Goal: Communication & Community: Answer question/provide support

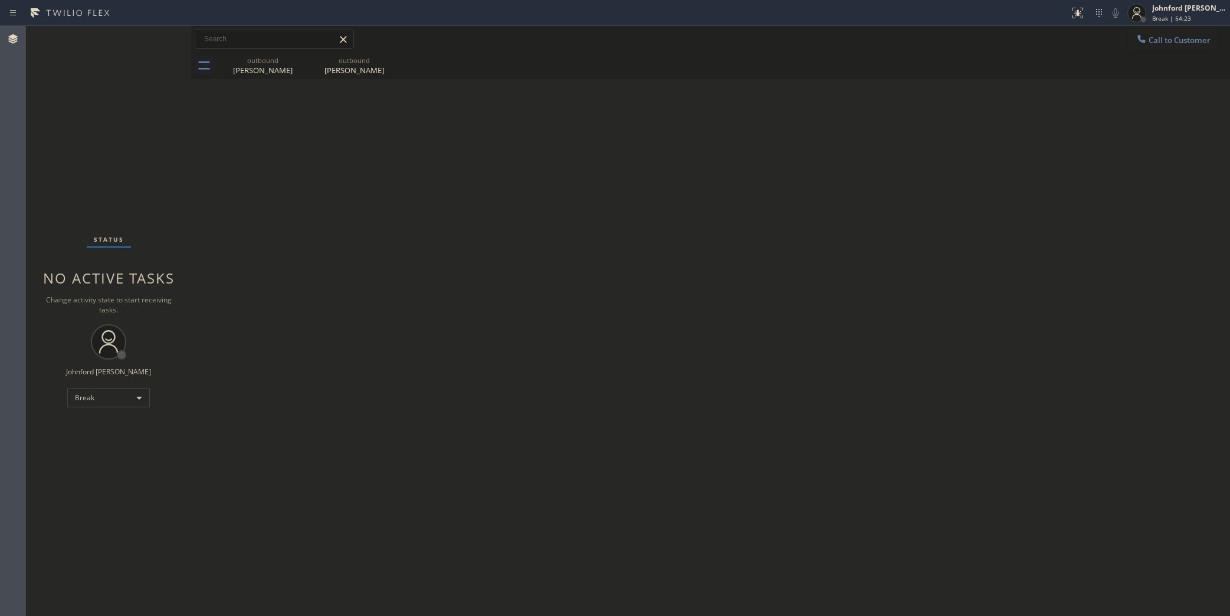
click at [596, 435] on div "Back to Dashboard Change Sender ID Customers Technicians Select a contact Outbo…" at bounding box center [710, 321] width 1039 height 591
click at [620, 403] on div "Back to Dashboard Change Sender ID Customers Technicians Select a contact Outbo…" at bounding box center [710, 321] width 1039 height 591
click at [529, 392] on div "Back to Dashboard Change Sender ID Customers Technicians Select a contact Outbo…" at bounding box center [710, 321] width 1039 height 591
click at [125, 399] on div "Break" at bounding box center [108, 398] width 83 height 19
click at [100, 441] on li "Unavailable" at bounding box center [108, 444] width 80 height 14
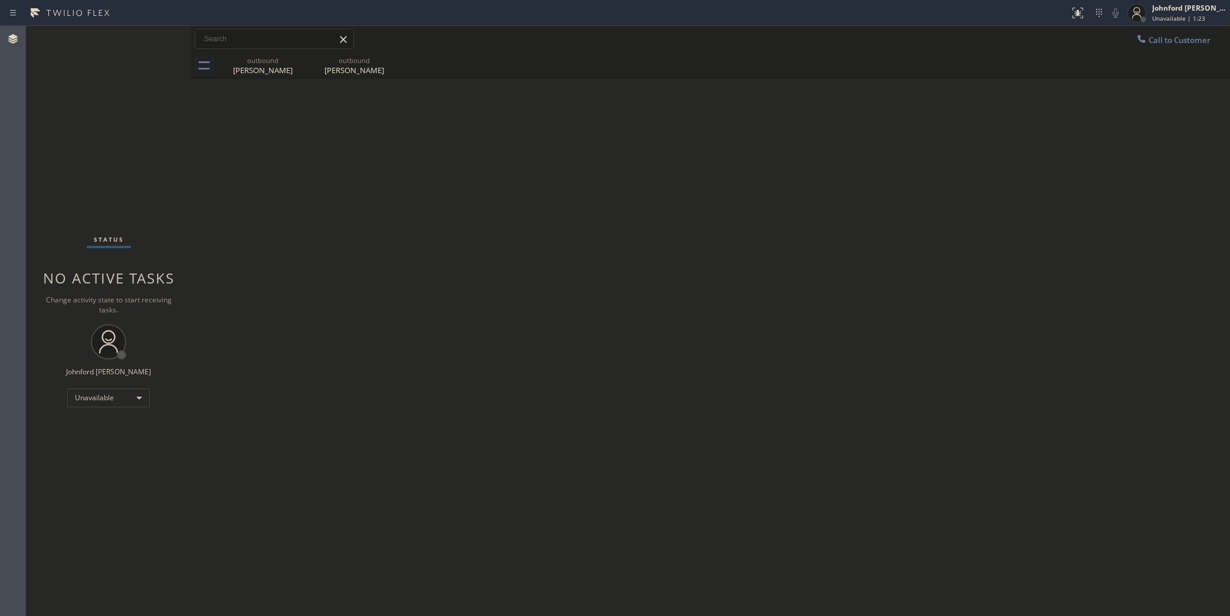
drag, startPoint x: 102, startPoint y: 137, endPoint x: 294, endPoint y: 137, distance: 191.7
click at [102, 137] on div "Status No active tasks Change activity state to start receiving tasks. [PERSON_…" at bounding box center [108, 321] width 165 height 591
click at [1145, 41] on icon at bounding box center [1141, 39] width 8 height 8
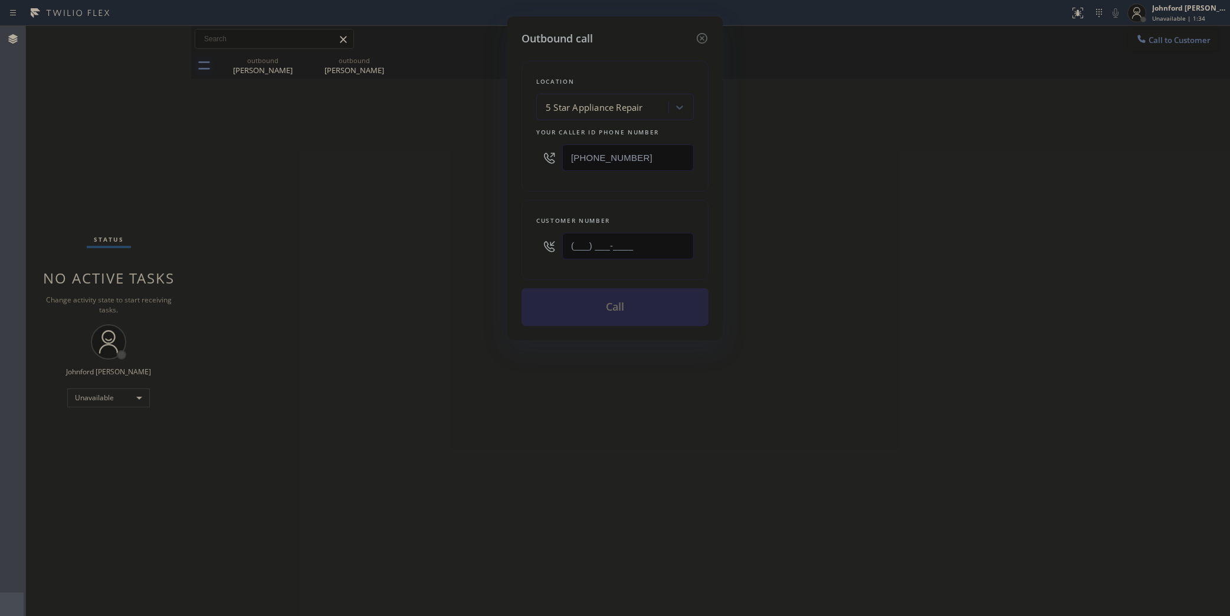
drag, startPoint x: 625, startPoint y: 237, endPoint x: 425, endPoint y: 261, distance: 202.0
click at [434, 260] on div "Outbound call Location 5 Star Appliance Repair Your caller id phone number [PHO…" at bounding box center [615, 308] width 1230 height 616
paste input "949) 300-6409"
type input "[PHONE_NUMBER]"
click at [387, 269] on div "Outbound call Location 5 Star Appliance Repair Your caller id phone number [PHO…" at bounding box center [615, 308] width 1230 height 616
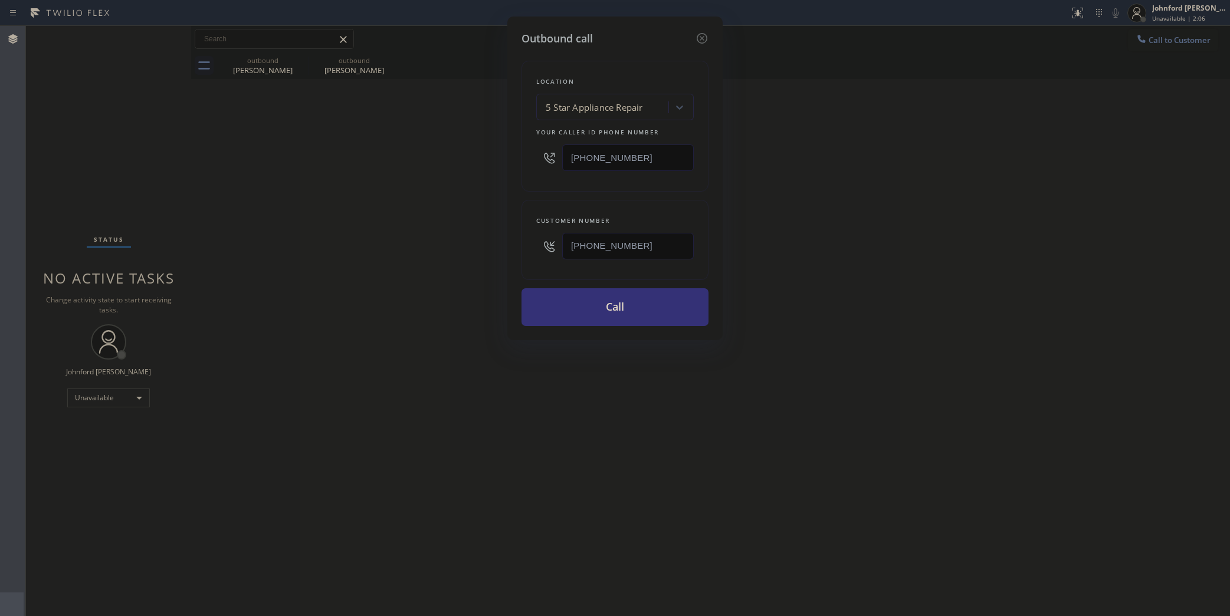
drag, startPoint x: 644, startPoint y: 159, endPoint x: 449, endPoint y: 171, distance: 195.0
click at [488, 159] on div "Outbound call Location 5 Star Appliance Repair Your caller id phone number [PHO…" at bounding box center [615, 308] width 1230 height 616
paste input "text"
drag, startPoint x: 444, startPoint y: 171, endPoint x: 437, endPoint y: 173, distance: 7.3
click at [443, 172] on div "Outbound call Location 5 Star Appliance Repair Your caller id phone number [PHO…" at bounding box center [615, 308] width 1230 height 616
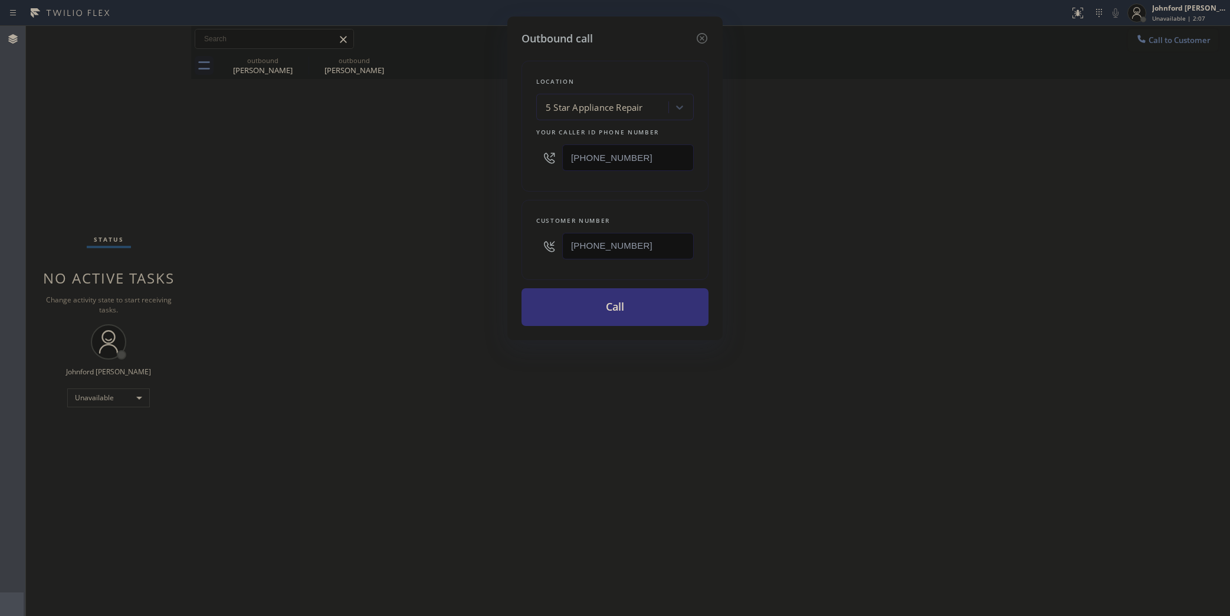
drag, startPoint x: 618, startPoint y: 148, endPoint x: 517, endPoint y: 148, distance: 100.3
click at [517, 148] on div "Outbound call Location 5 Star Appliance Repair Your caller id phone number [PHO…" at bounding box center [614, 179] width 215 height 324
click at [606, 148] on input "[PHONE_NUMBER]" at bounding box center [628, 158] width 132 height 27
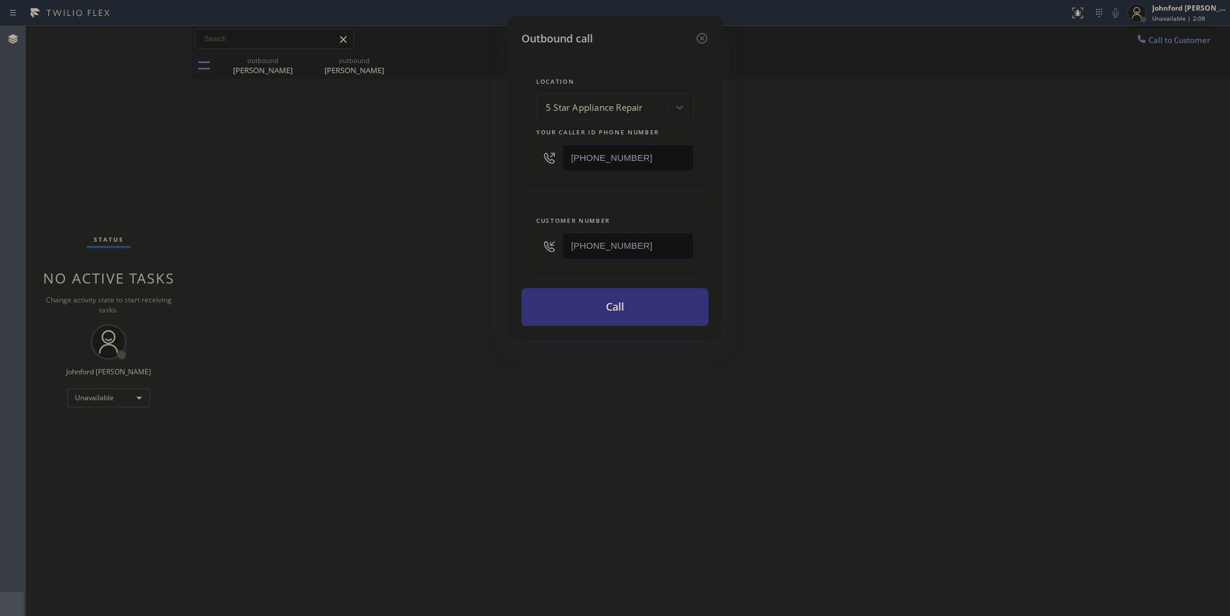
paste input "text"
type input "[PHONE_NUMBER]"
click at [457, 199] on div "Outbound call Location 5 Star Appliance Repair Your caller id phone number [PHO…" at bounding box center [615, 308] width 1230 height 616
click at [606, 316] on button "Call" at bounding box center [615, 307] width 187 height 38
drag, startPoint x: 992, startPoint y: 314, endPoint x: 931, endPoint y: 1, distance: 319.1
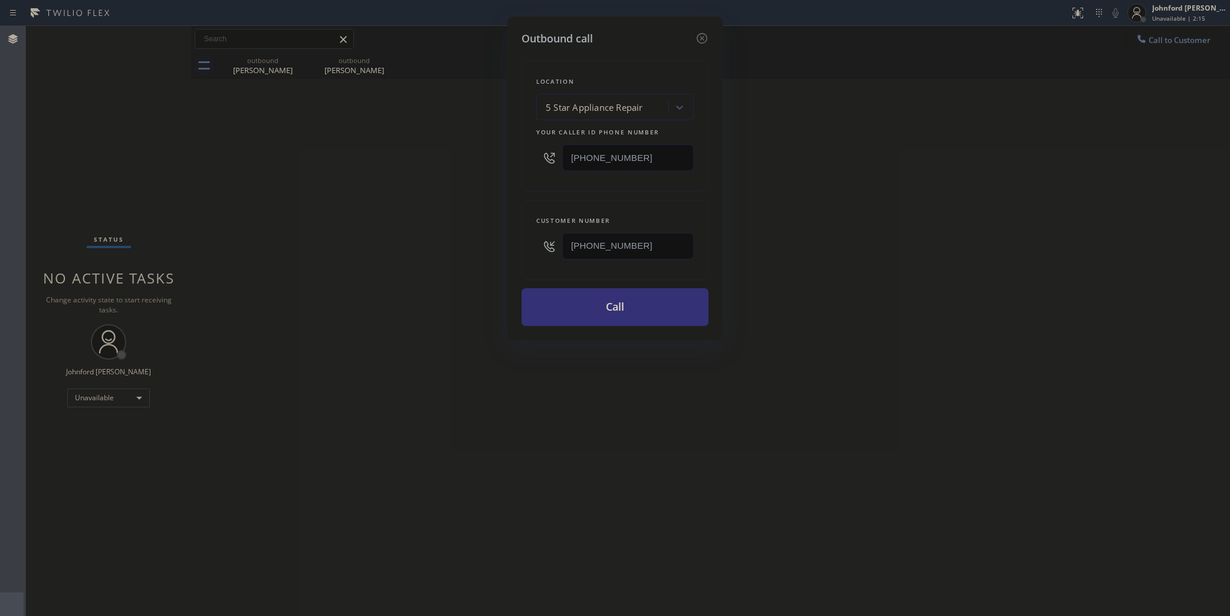
click at [995, 314] on div "Outbound call Location 5 Star Appliance Repair Your caller id phone number [PHO…" at bounding box center [615, 308] width 1230 height 616
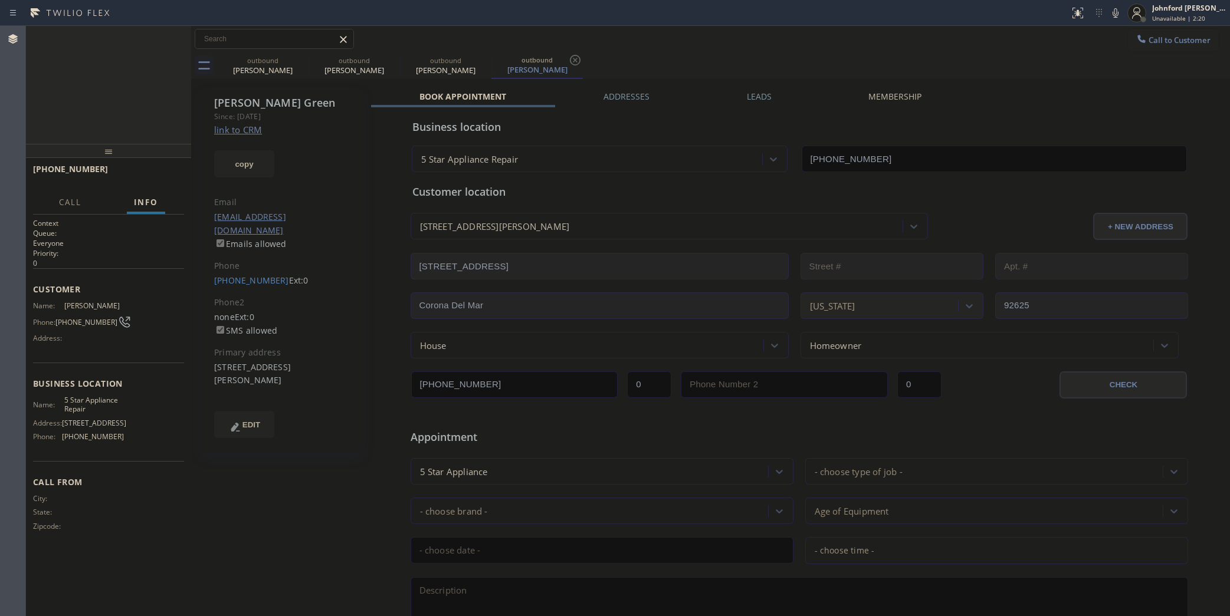
type input "[PHONE_NUMBER]"
click at [299, 60] on icon at bounding box center [301, 60] width 14 height 14
click at [0, 0] on icon at bounding box center [0, 0] width 0 height 0
click at [176, 166] on button "HANG UP" at bounding box center [156, 174] width 55 height 17
click at [263, 275] on link "[PHONE_NUMBER]" at bounding box center [251, 280] width 75 height 11
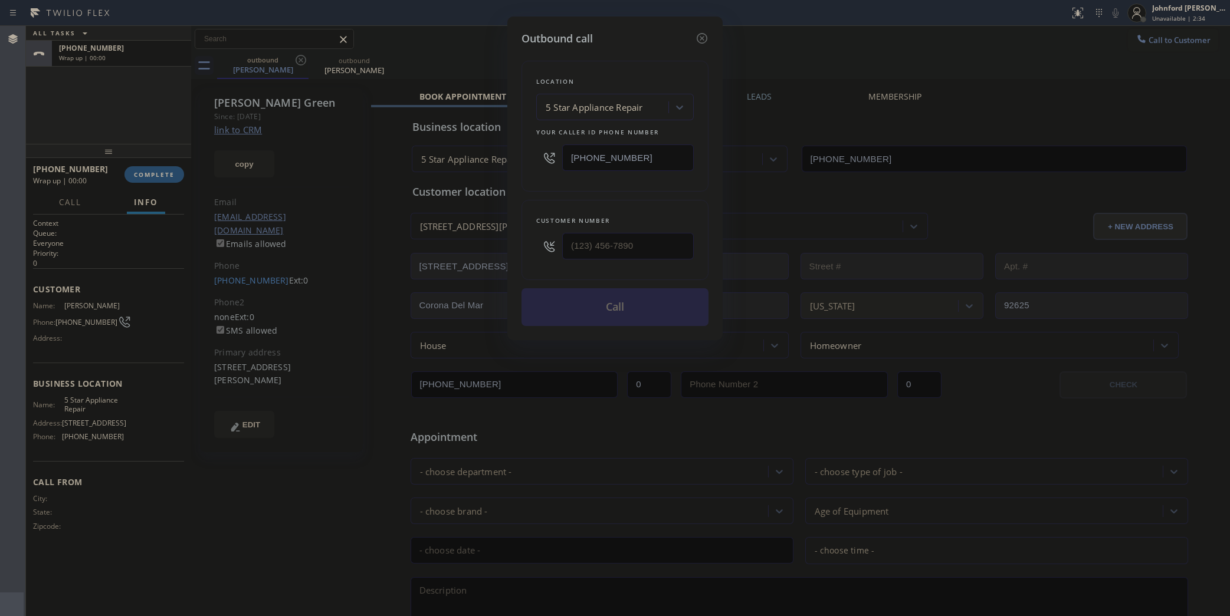
type input "[PHONE_NUMBER]"
click at [611, 307] on button "Call" at bounding box center [615, 307] width 187 height 38
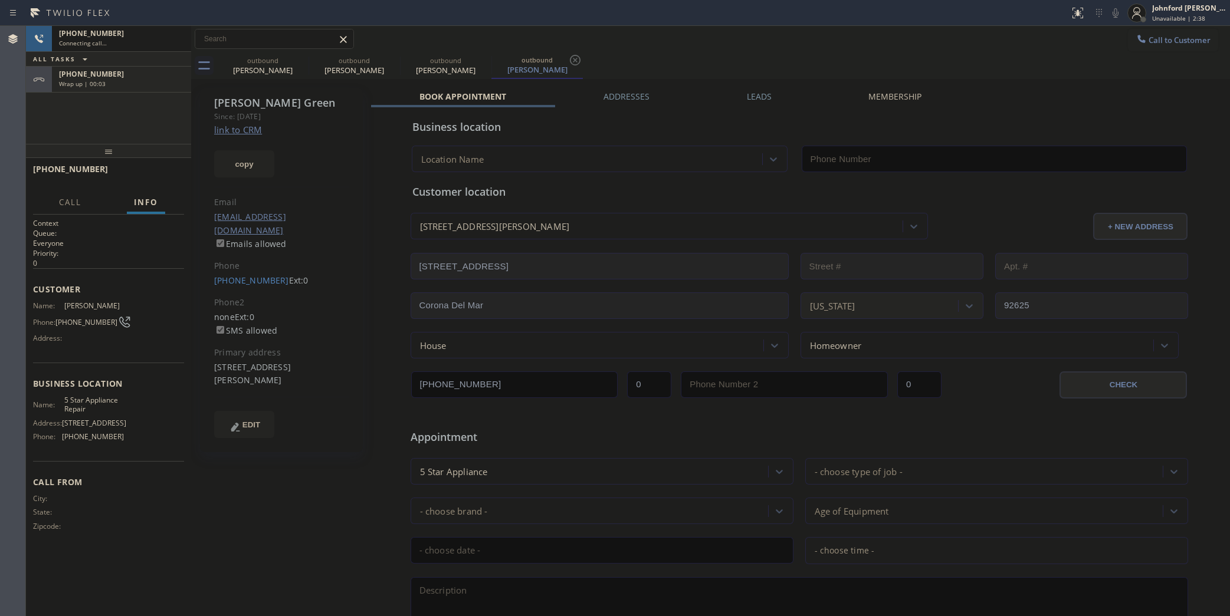
type input "[PHONE_NUMBER]"
click at [96, 134] on div "[PHONE_NUMBER] Live | 00:00 ALL TASKS ALL TASKS ACTIVE TASKS TASKS IN WRAP UP […" at bounding box center [108, 85] width 165 height 118
click at [122, 80] on div "Wrap up | 00:12" at bounding box center [121, 84] width 125 height 8
click at [149, 172] on span "COMPLETE" at bounding box center [154, 174] width 41 height 8
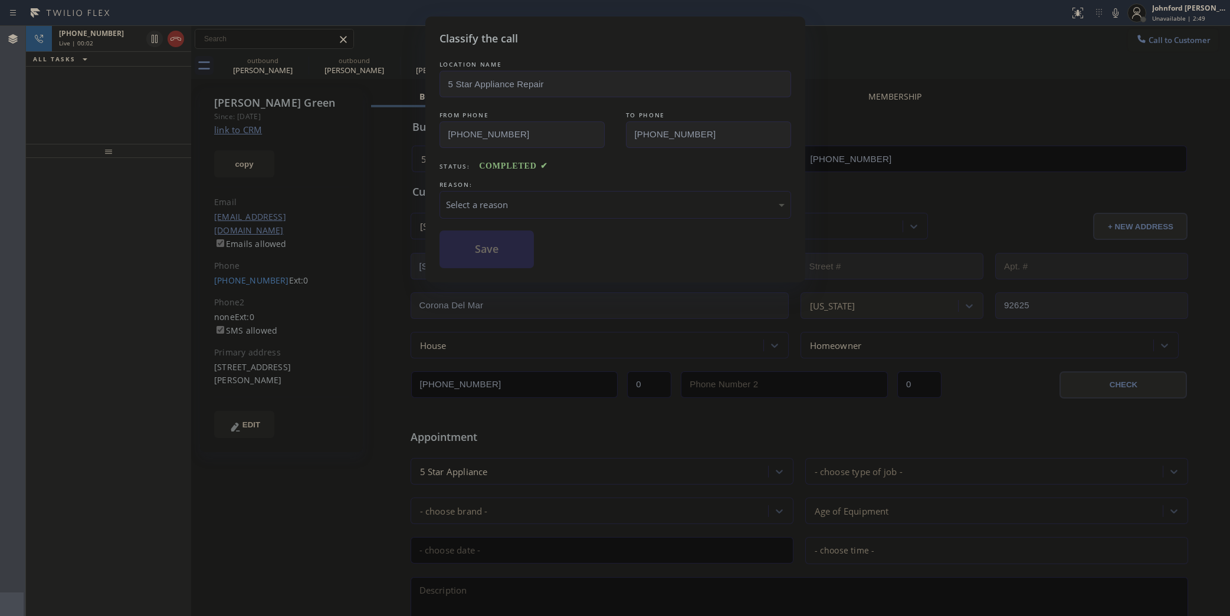
click at [494, 201] on div "Select a reason" at bounding box center [615, 205] width 339 height 14
click at [513, 245] on button "Save" at bounding box center [487, 250] width 95 height 38
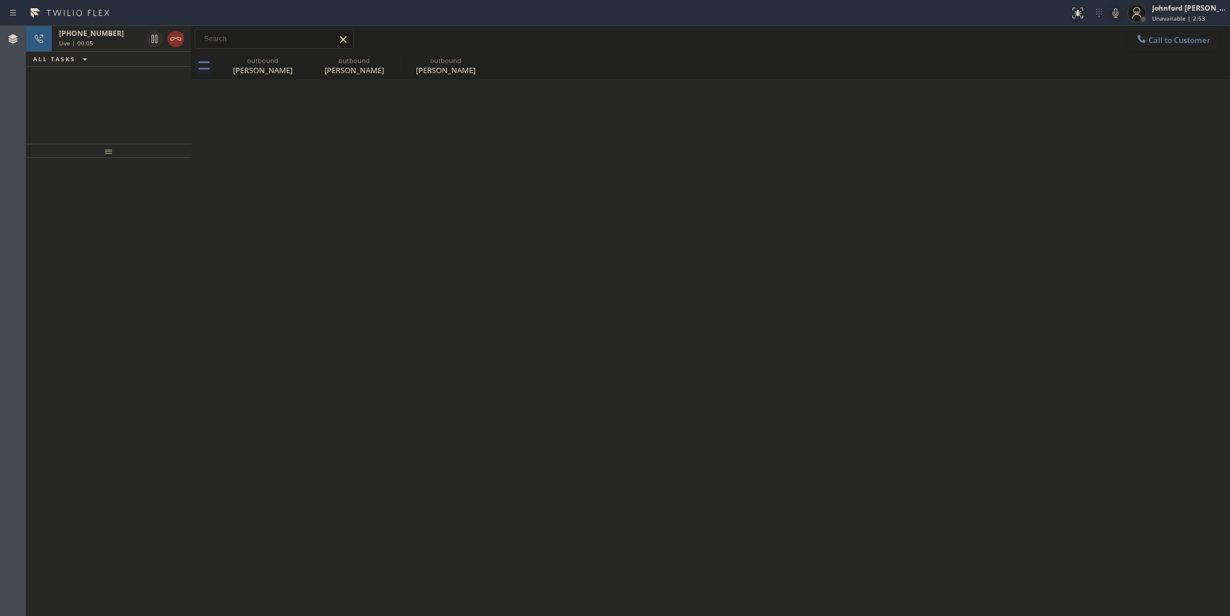
click at [1119, 16] on icon at bounding box center [1115, 13] width 14 height 14
click at [1113, 13] on icon at bounding box center [1116, 12] width 6 height 9
click at [100, 36] on span "[PHONE_NUMBER]" at bounding box center [91, 33] width 65 height 10
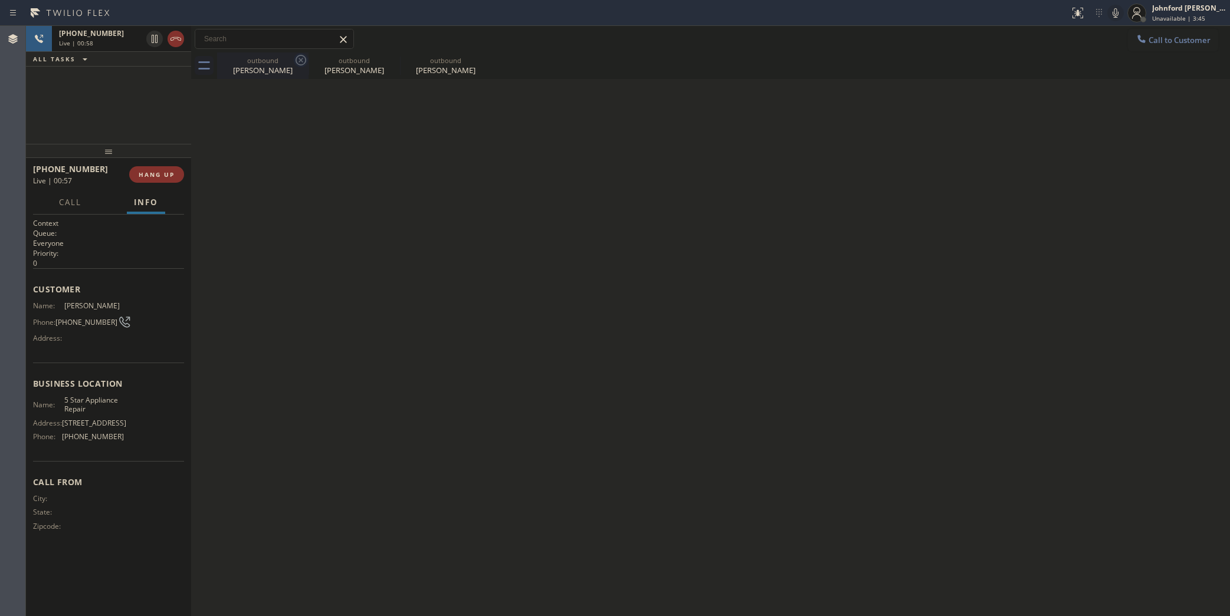
click at [296, 60] on icon at bounding box center [301, 60] width 11 height 11
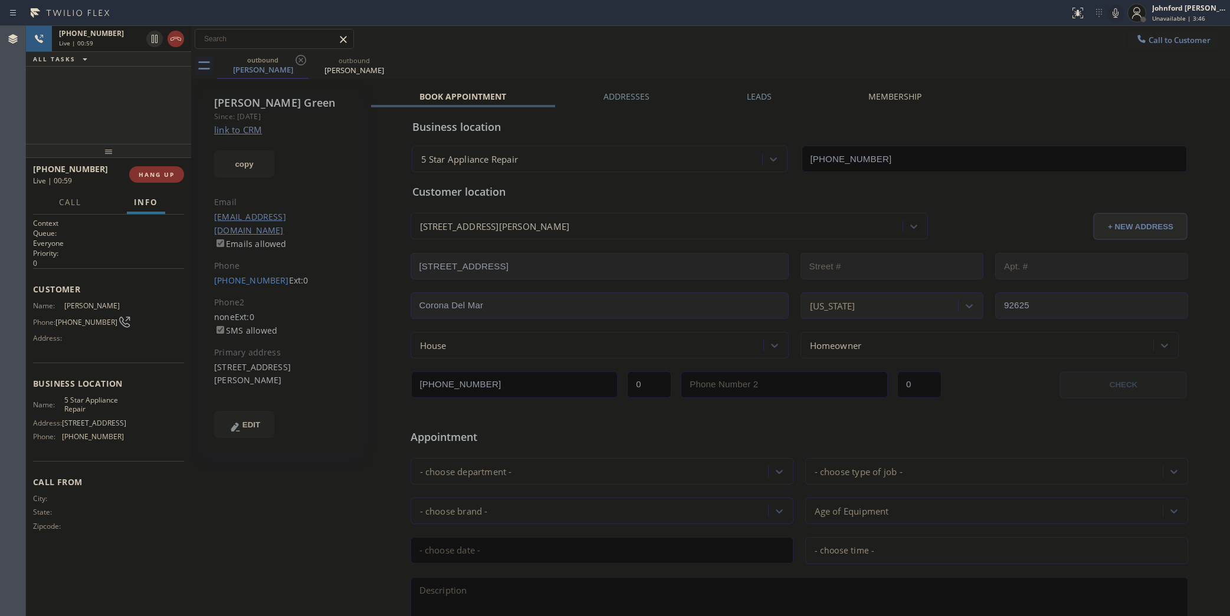
click at [753, 96] on label "Leads" at bounding box center [759, 96] width 25 height 11
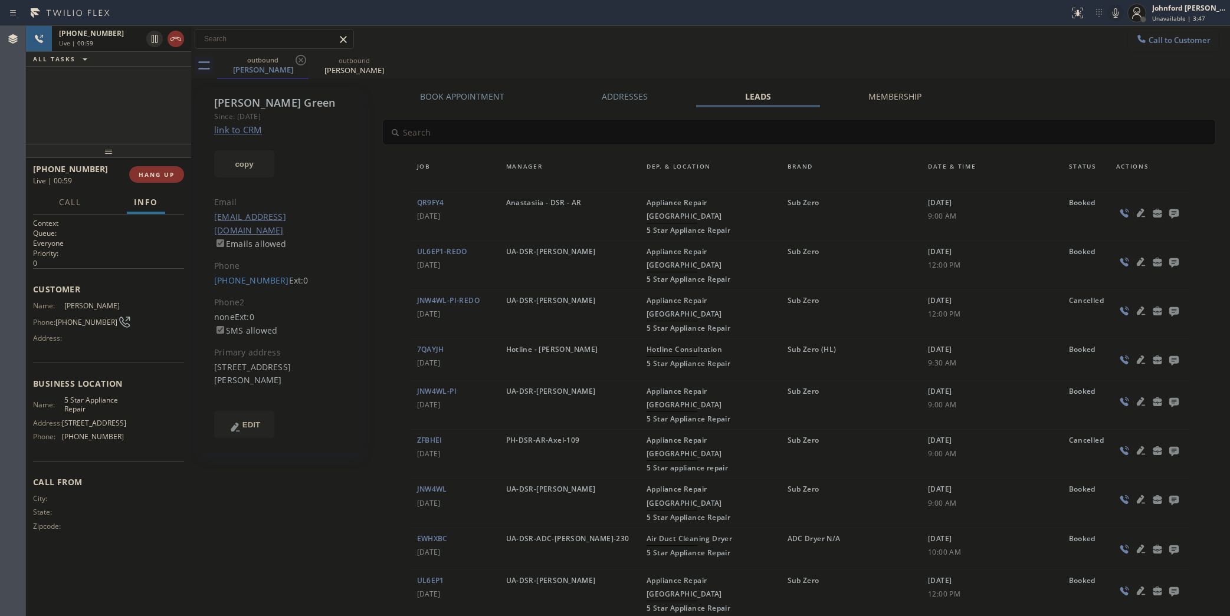
click at [1175, 214] on div at bounding box center [1148, 213] width 65 height 14
click at [1169, 210] on icon at bounding box center [1173, 213] width 9 height 9
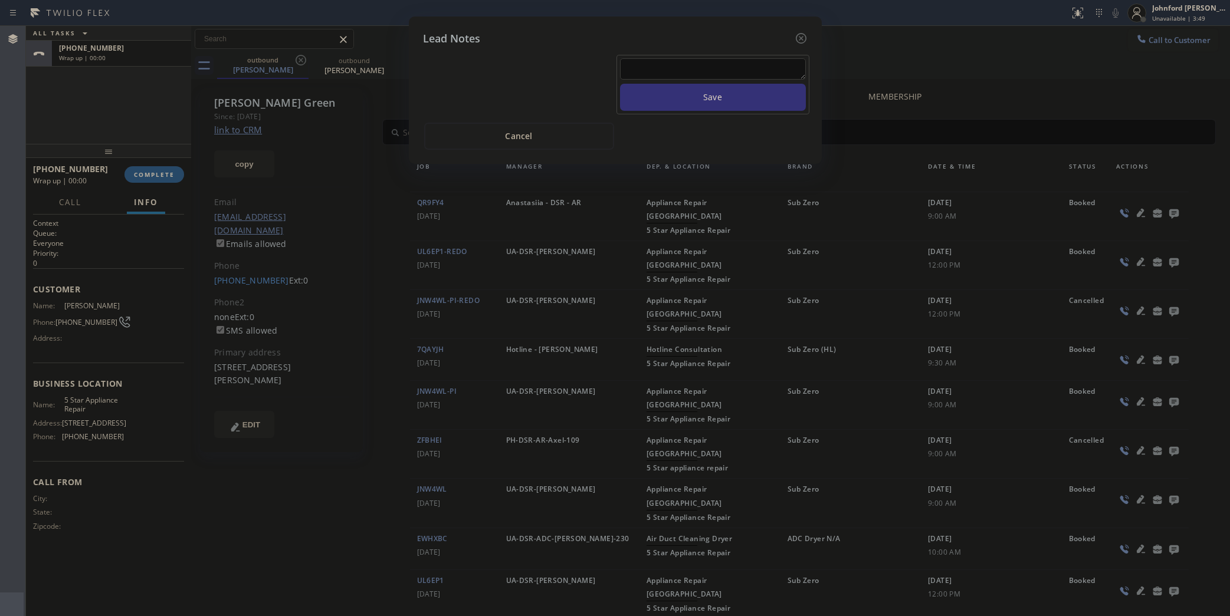
click at [747, 60] on textarea at bounding box center [713, 68] width 186 height 21
type textarea "all good for now"
click at [620, 84] on button "Save" at bounding box center [713, 97] width 186 height 27
click at [800, 34] on icon at bounding box center [800, 38] width 11 height 11
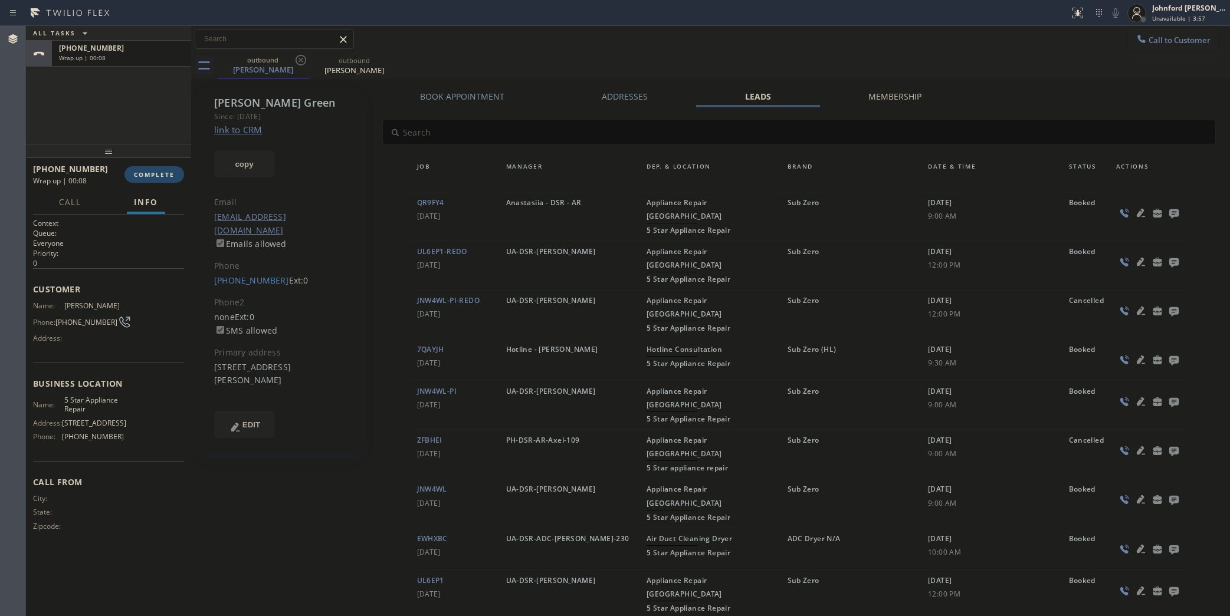
click at [142, 170] on span "COMPLETE" at bounding box center [154, 174] width 41 height 8
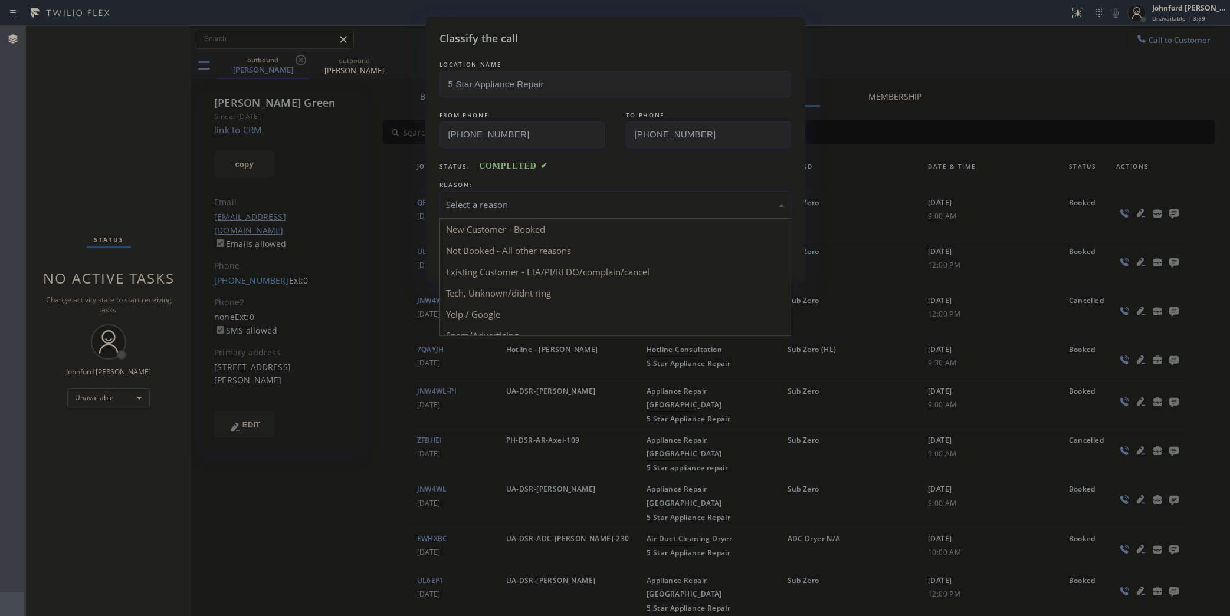
click at [470, 201] on div "Select a reason" at bounding box center [615, 205] width 339 height 14
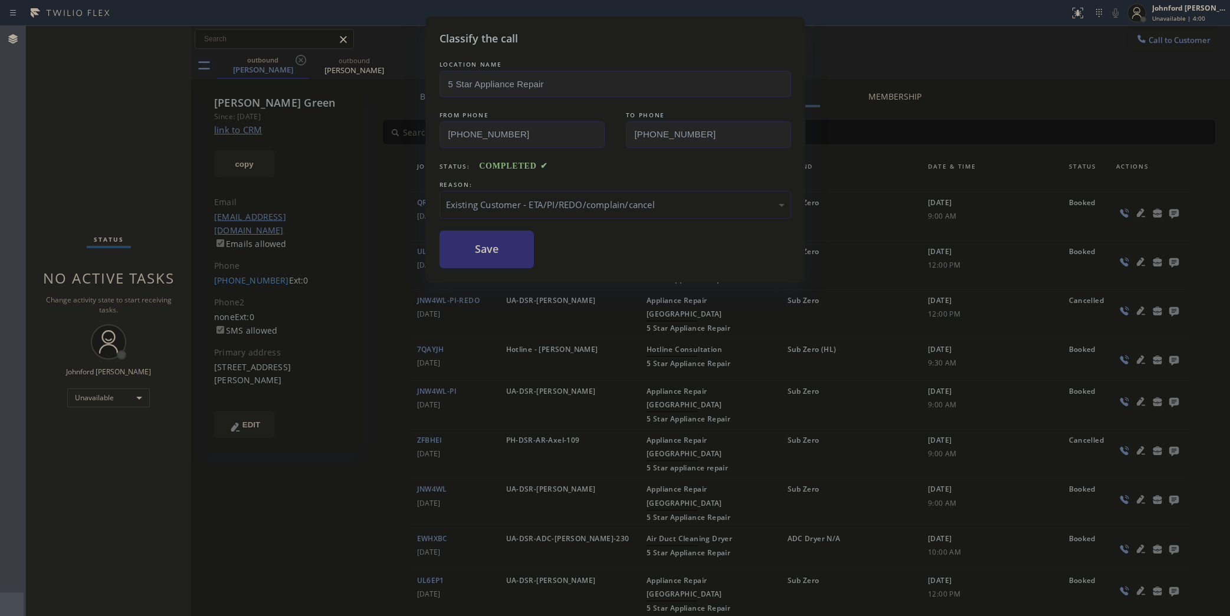
click at [503, 254] on button "Save" at bounding box center [487, 250] width 95 height 38
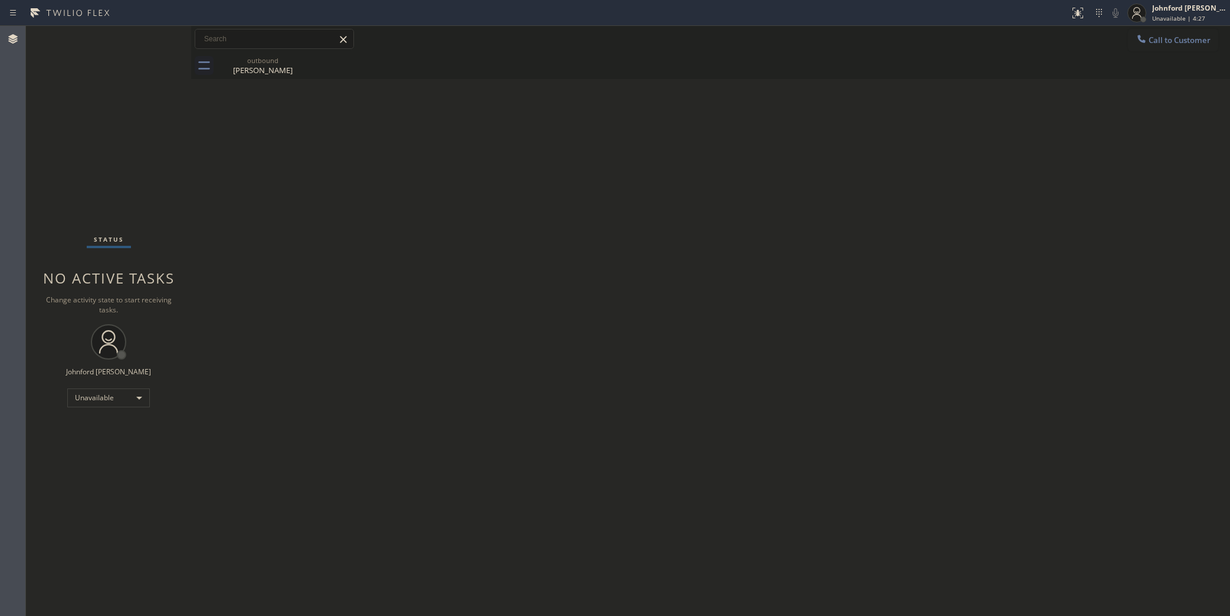
click at [444, 114] on div "Back to Dashboard Change Sender ID Customers Technicians Select a contact Outbo…" at bounding box center [710, 321] width 1039 height 591
click at [1149, 34] on button "Call to Customer" at bounding box center [1173, 40] width 90 height 22
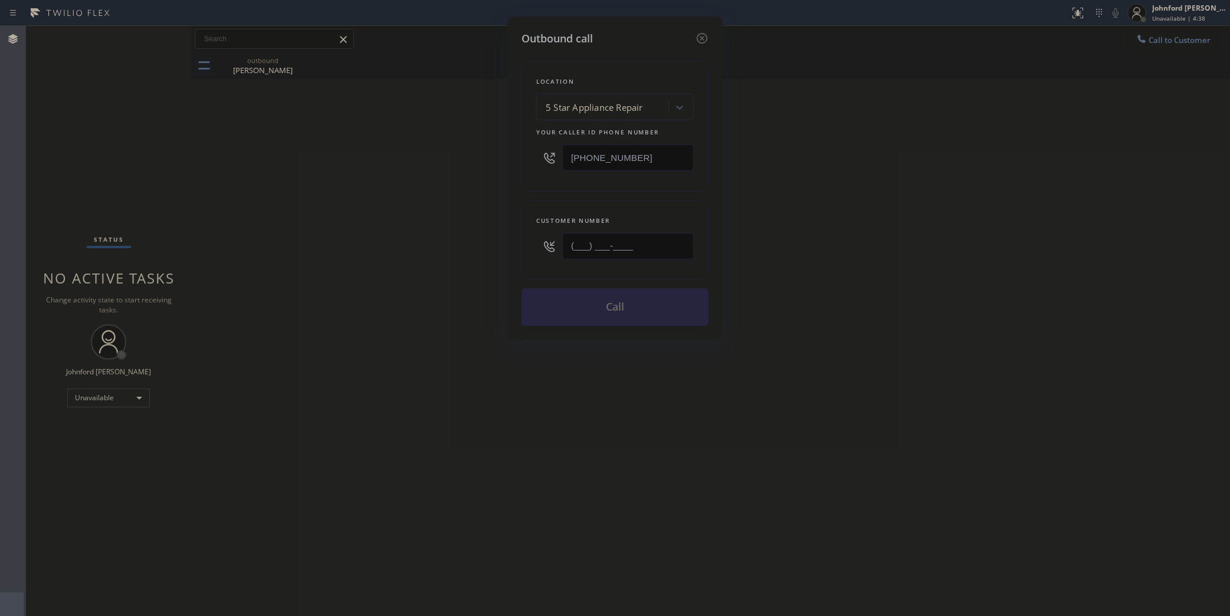
drag, startPoint x: 662, startPoint y: 249, endPoint x: 465, endPoint y: 254, distance: 197.7
click at [503, 254] on div "Outbound call Location 5 Star Appliance Repair Your caller id phone number [PHO…" at bounding box center [615, 308] width 1230 height 616
paste input "510) 909-2234"
type input "[PHONE_NUMBER]"
click at [437, 257] on div "Outbound call Location 5 Star Appliance Repair Your caller id phone number [PHO…" at bounding box center [615, 308] width 1230 height 616
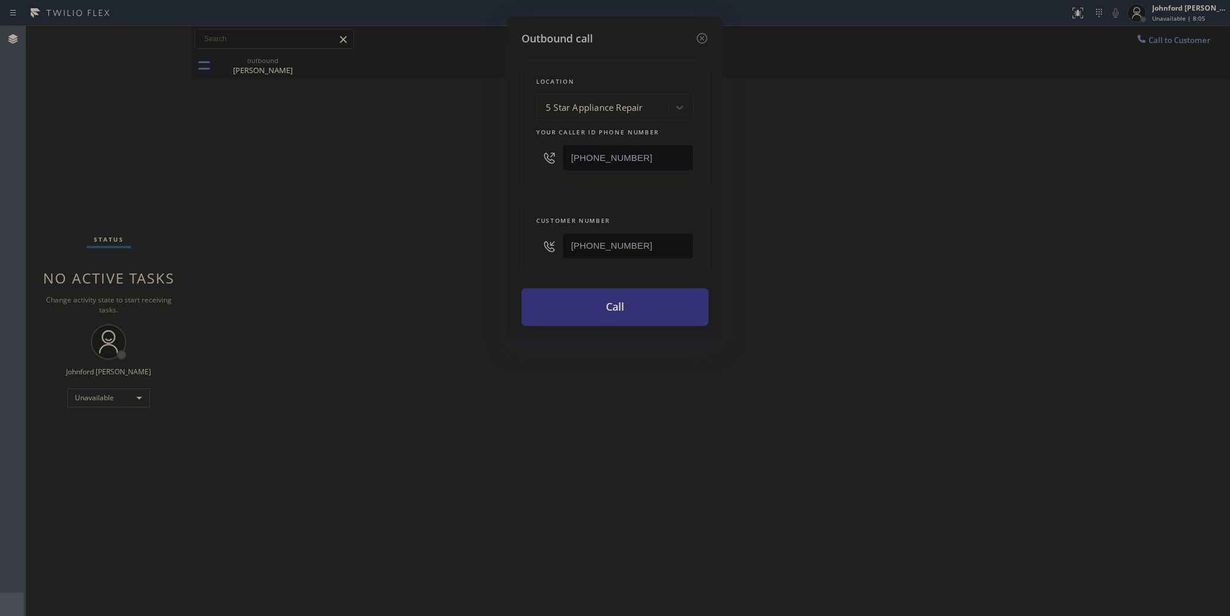
click at [1136, 45] on div "Outbound call Location 5 Star Appliance Repair Your caller id phone number [PHO…" at bounding box center [615, 308] width 1230 height 616
drag, startPoint x: 589, startPoint y: 153, endPoint x: 543, endPoint y: 156, distance: 46.1
click at [546, 154] on div "[PHONE_NUMBER]" at bounding box center [615, 158] width 158 height 38
paste input "text"
type input "[PHONE_NUMBER]"
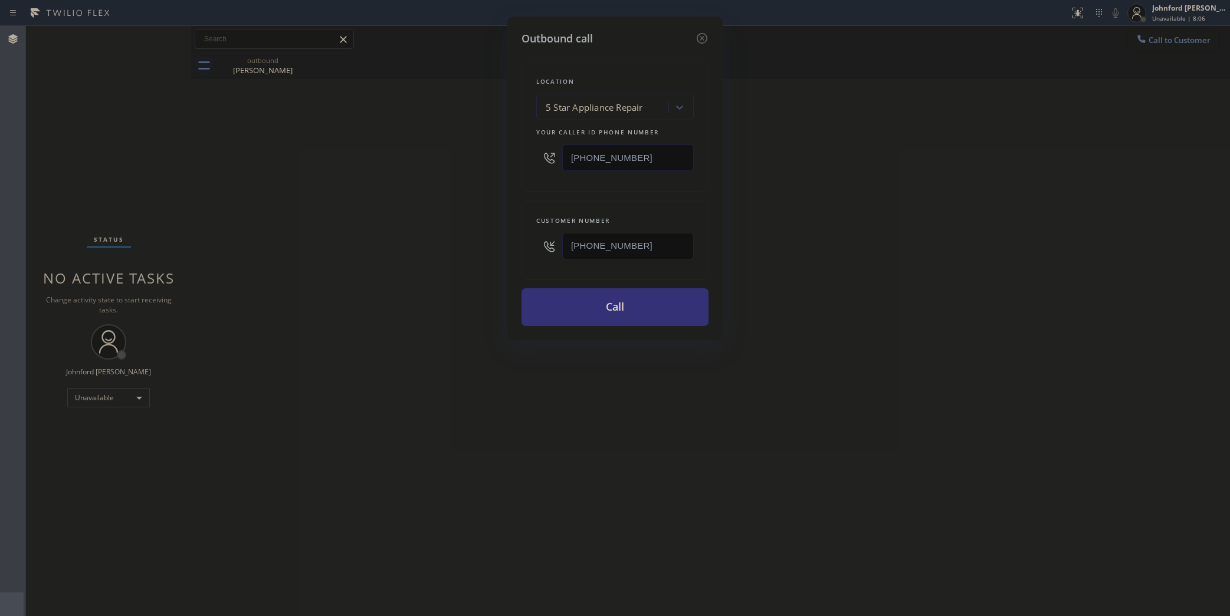
drag, startPoint x: 895, startPoint y: 158, endPoint x: 894, endPoint y: 131, distance: 26.6
click at [897, 149] on div "Outbound call Location 5 Star Appliance Repair Your caller id phone number [PHO…" at bounding box center [615, 308] width 1230 height 616
drag, startPoint x: 634, startPoint y: 242, endPoint x: 460, endPoint y: 260, distance: 174.9
click at [470, 258] on div "Outbound call Location 5 Star Appliance Repair Your caller id phone number [PHO…" at bounding box center [615, 308] width 1230 height 616
paste input "text"
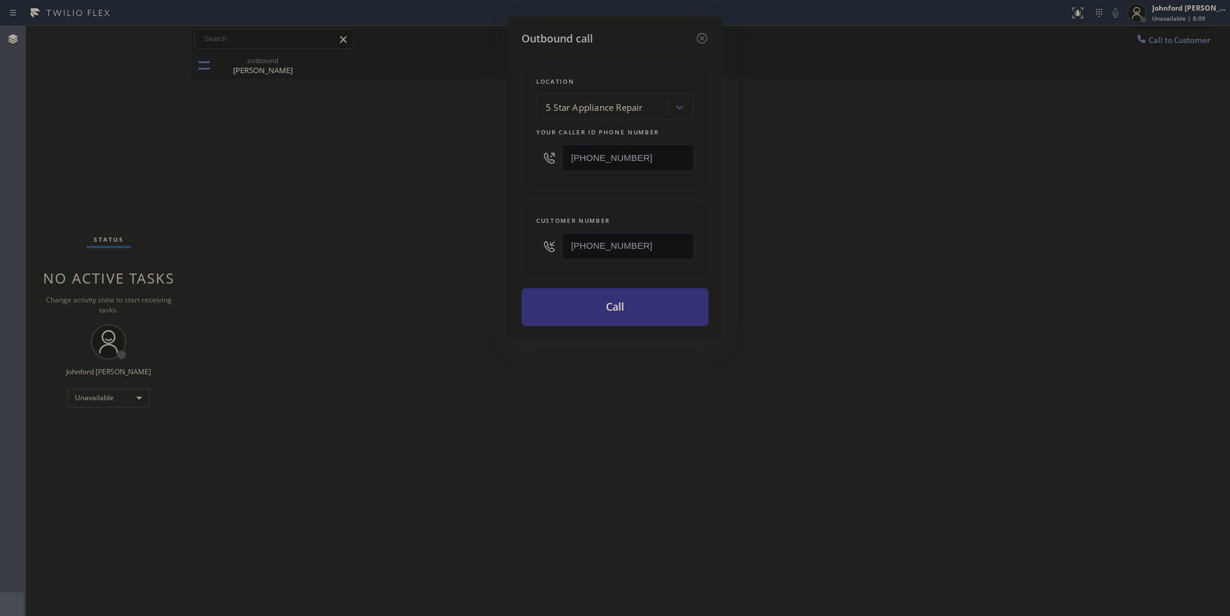
type input "[PHONE_NUMBER]"
click at [447, 263] on div "Outbound call Location 5 Star Appliance Repair Your caller id phone number [PHO…" at bounding box center [615, 308] width 1230 height 616
click at [592, 311] on button "Call" at bounding box center [615, 307] width 187 height 38
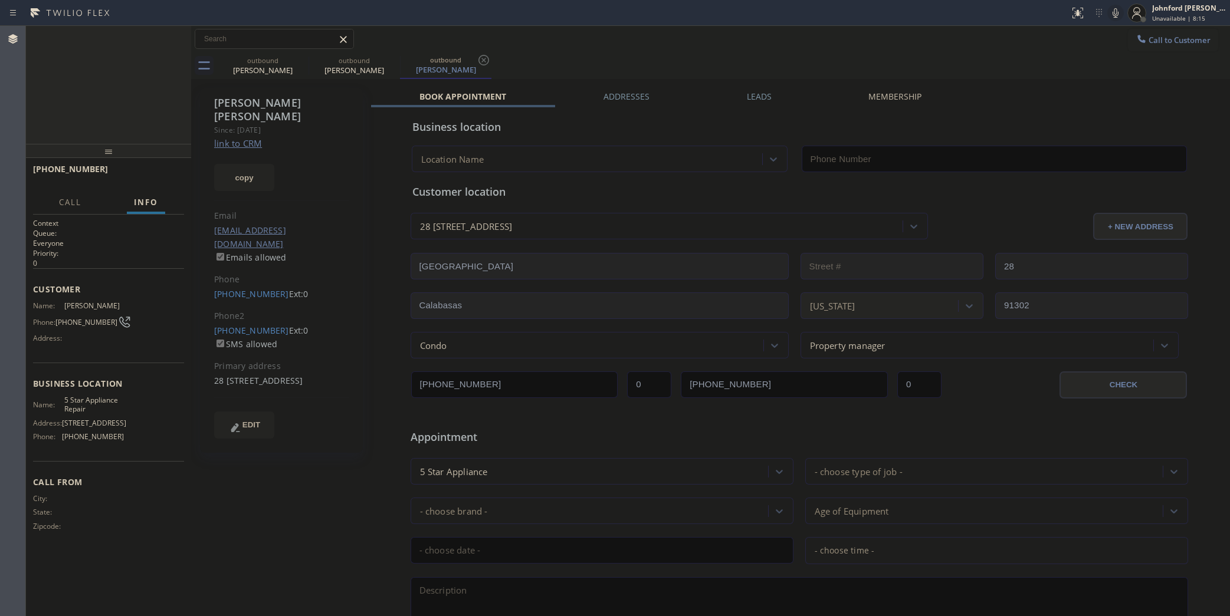
type input "[PHONE_NUMBER]"
click at [142, 181] on button "COMPLETE" at bounding box center [154, 174] width 60 height 17
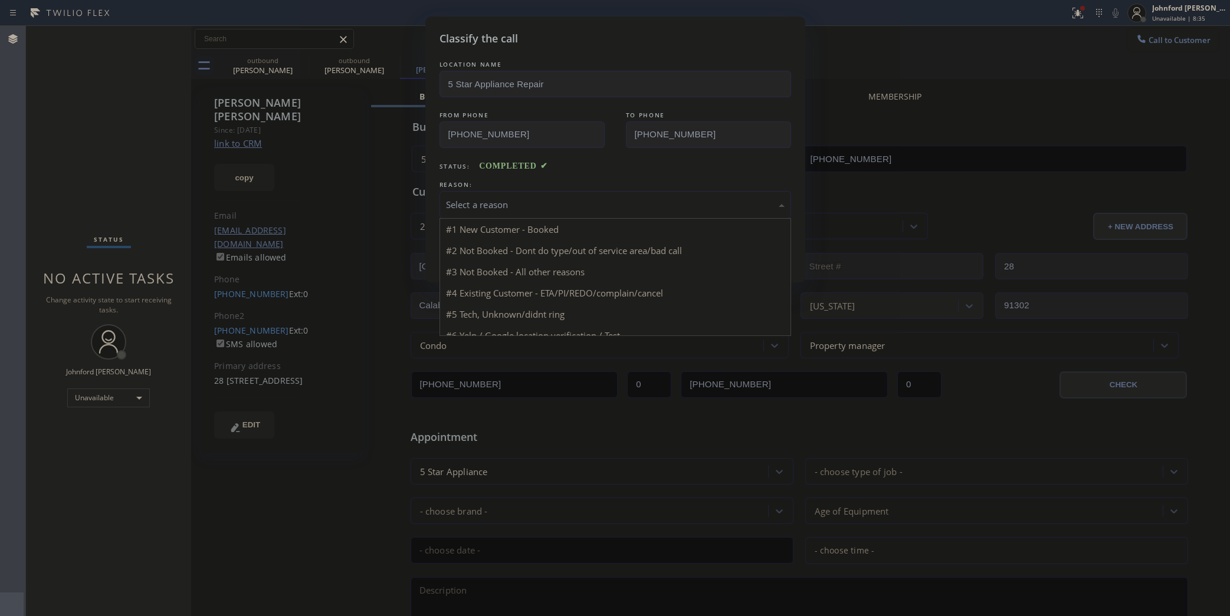
click at [523, 204] on div "Select a reason" at bounding box center [615, 205] width 339 height 14
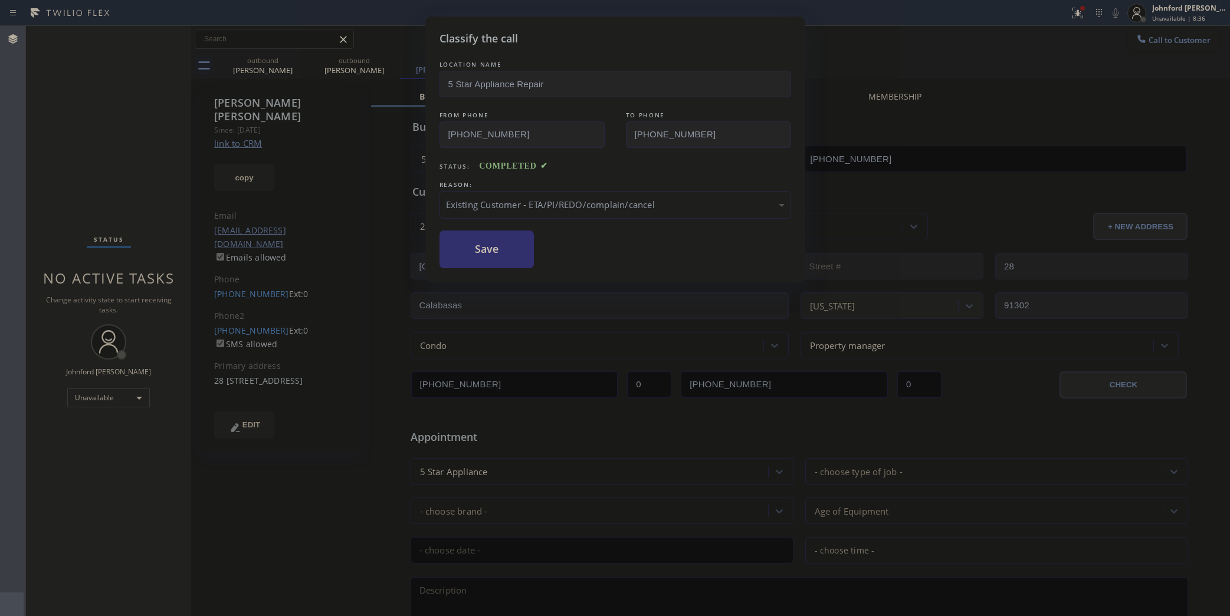
click at [503, 258] on button "Save" at bounding box center [487, 250] width 95 height 38
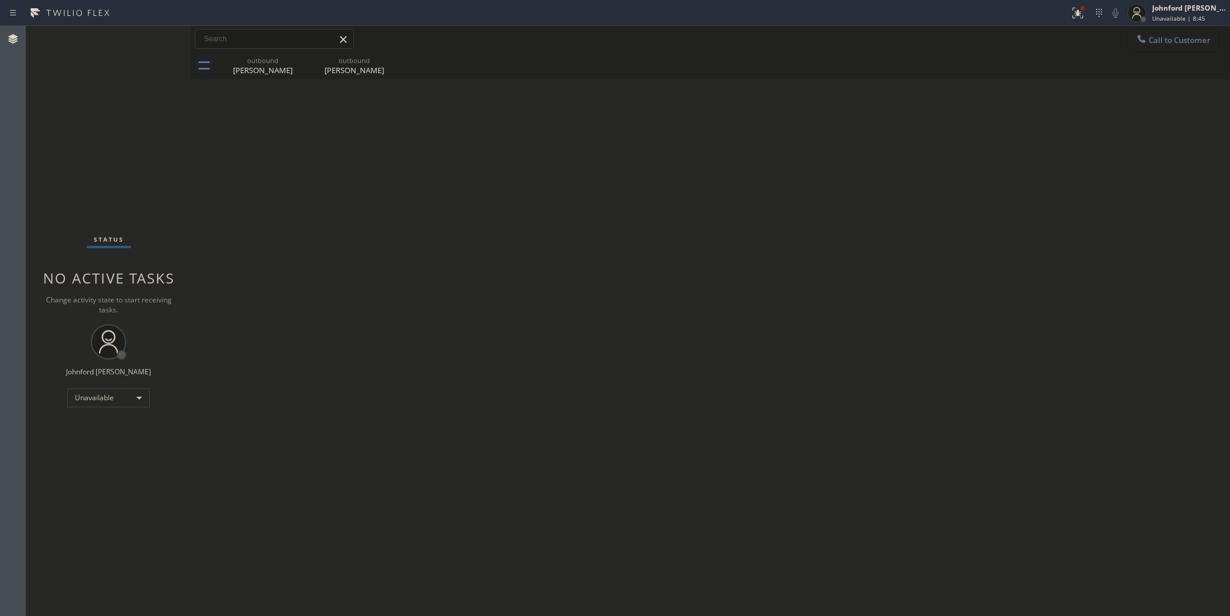
click at [1172, 40] on span "Call to Customer" at bounding box center [1180, 40] width 62 height 11
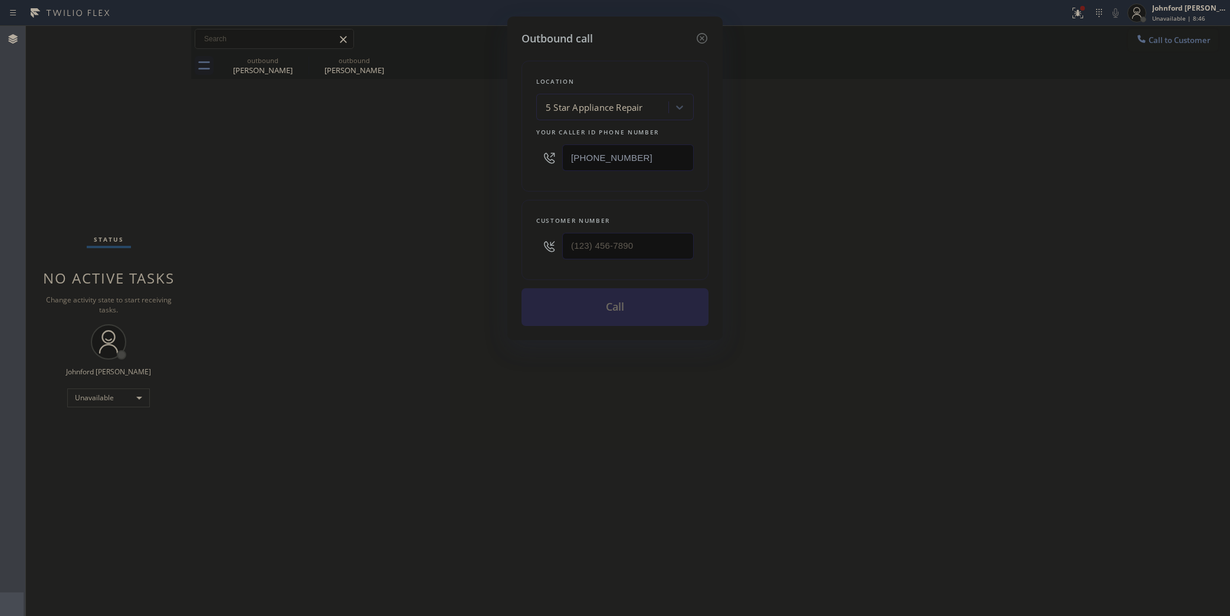
drag, startPoint x: 662, startPoint y: 166, endPoint x: 537, endPoint y: 166, distance: 125.7
click at [534, 166] on div "Location 5 Star Appliance Repair Your caller id phone number [PHONE_NUMBER]" at bounding box center [615, 126] width 187 height 131
click at [683, 169] on div "[PHONE_NUMBER]" at bounding box center [615, 158] width 158 height 38
drag, startPoint x: 641, startPoint y: 248, endPoint x: 444, endPoint y: 248, distance: 197.0
click at [458, 248] on div "Outbound call Location 5 Star Appliance Repair Your caller id phone number [PHO…" at bounding box center [615, 308] width 1230 height 616
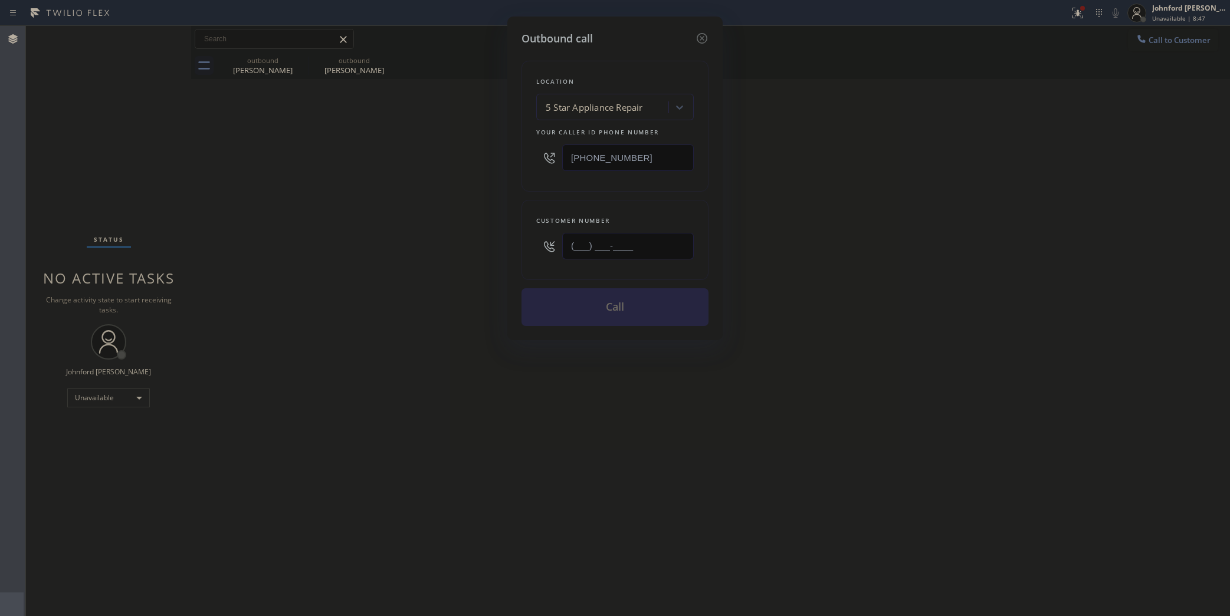
paste input "412) 519-8628"
drag, startPoint x: 639, startPoint y: 254, endPoint x: 523, endPoint y: 254, distance: 116.2
click at [532, 254] on div "Customer number [PHONE_NUMBER]" at bounding box center [615, 240] width 187 height 80
paste input "text"
type input "[PHONE_NUMBER]"
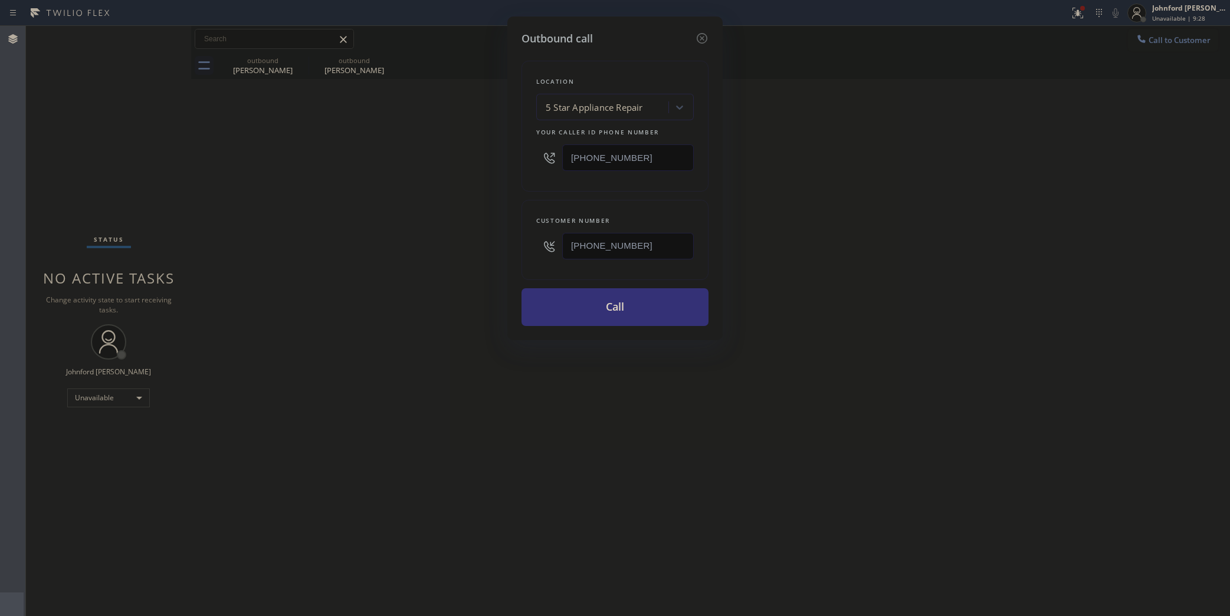
paste input "8) 800-3094"
drag, startPoint x: 648, startPoint y: 149, endPoint x: 432, endPoint y: 166, distance: 216.0
click at [454, 160] on div "Outbound call Location 5 Star Appliance Repair Your caller id phone number [PHO…" at bounding box center [615, 308] width 1230 height 616
type input "[PHONE_NUMBER]"
click at [416, 173] on div "Outbound call Location 5 Star Appliance Repair Your caller id phone number [PHO…" at bounding box center [615, 308] width 1230 height 616
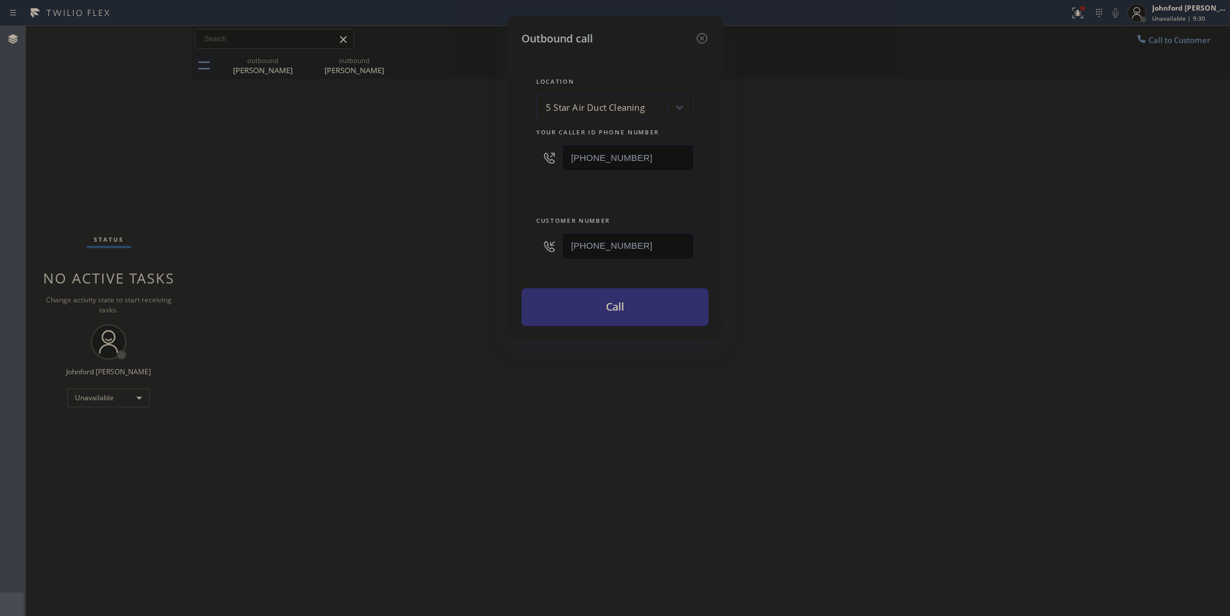
click at [611, 311] on button "Call" at bounding box center [615, 307] width 187 height 38
drag, startPoint x: 851, startPoint y: 275, endPoint x: 848, endPoint y: 95, distance: 179.9
click at [863, 265] on div "Outbound call Location 5 Star Air Duct Cleaning Your caller id phone number [PH…" at bounding box center [615, 308] width 1230 height 616
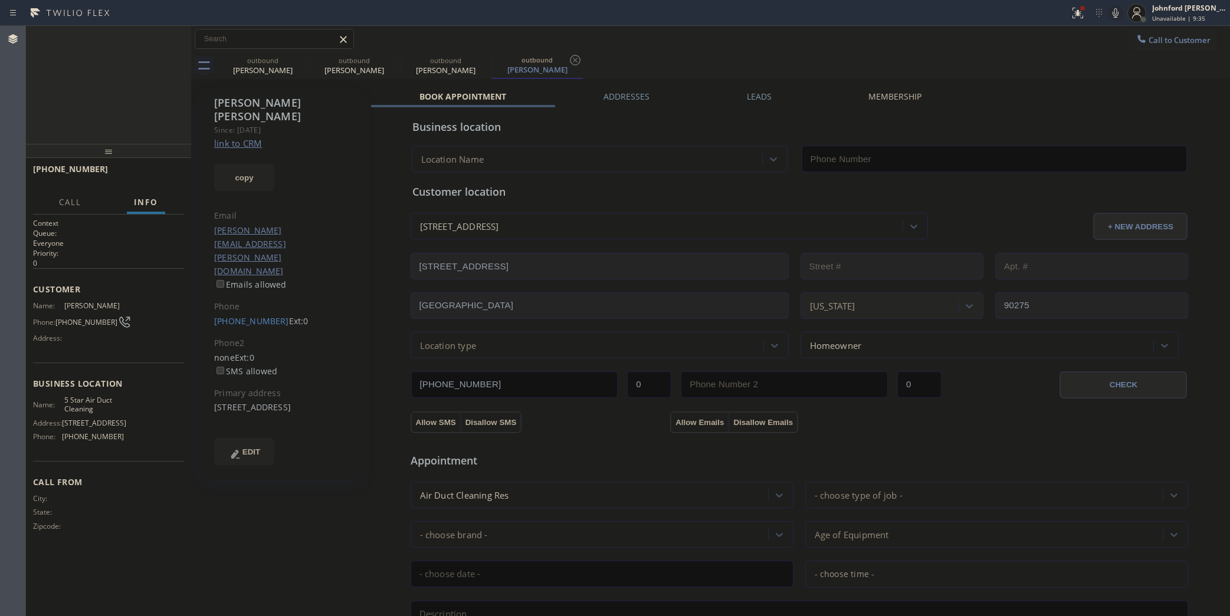
type input "[PHONE_NUMBER]"
click at [291, 66] on div "[PERSON_NAME]" at bounding box center [262, 70] width 89 height 11
type input "[PHONE_NUMBER]"
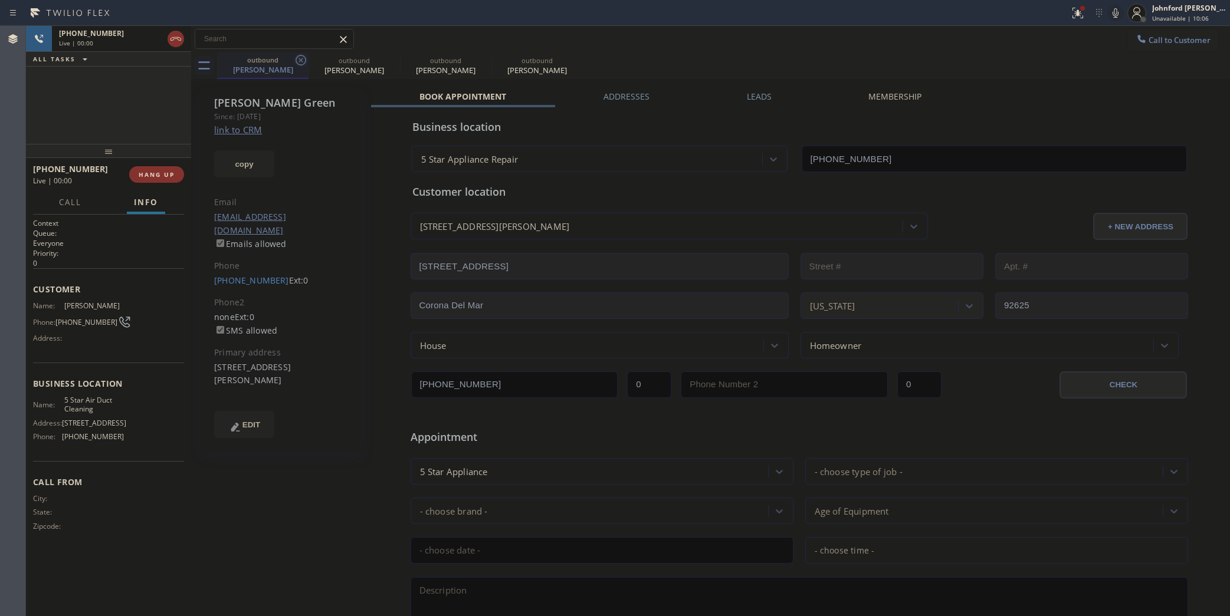
click at [296, 61] on icon at bounding box center [301, 60] width 11 height 11
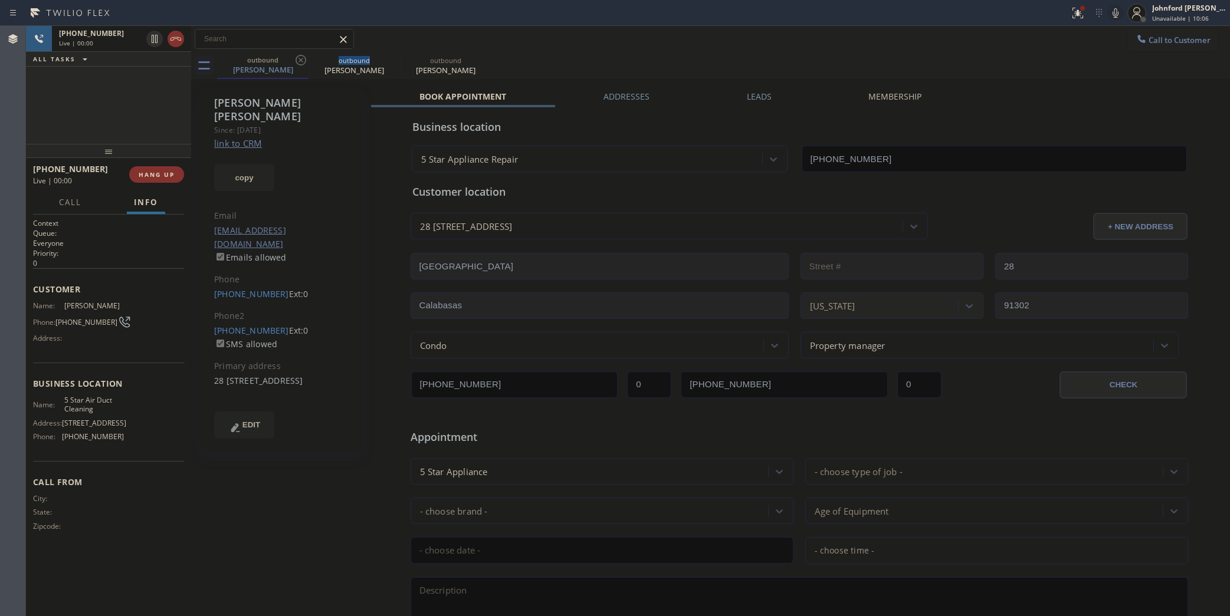
click at [296, 61] on icon at bounding box center [301, 60] width 11 height 11
type input "[PHONE_NUMBER]"
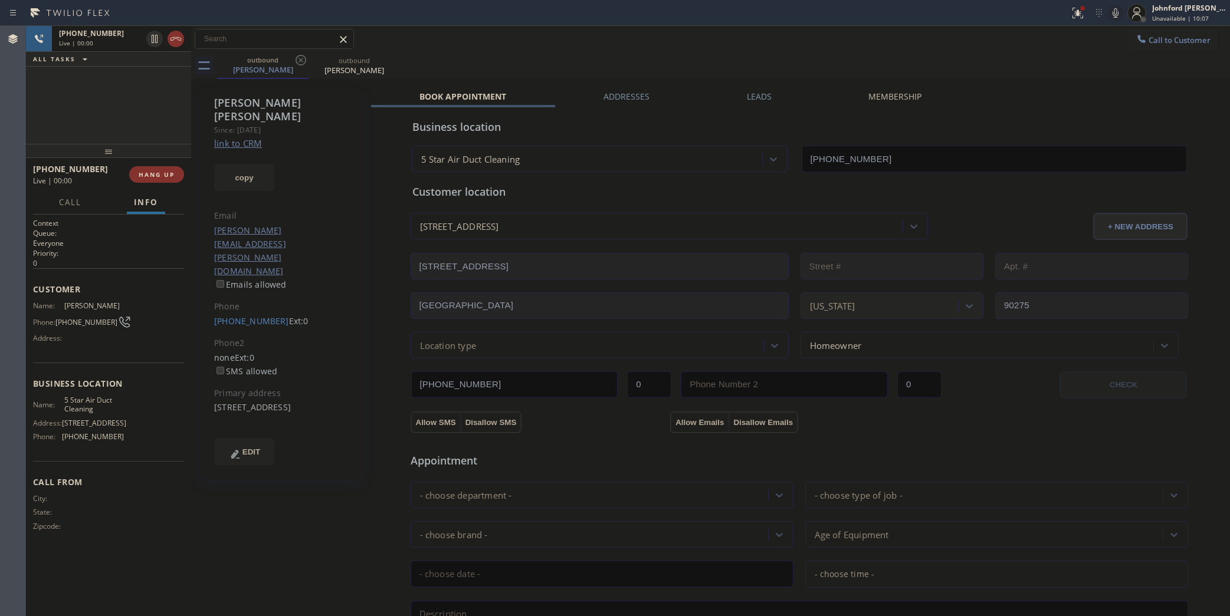
click at [155, 107] on div "[PHONE_NUMBER] Live | 00:00 ALL TASKS ALL TASKS ACTIVE TASKS TASKS IN WRAP UP" at bounding box center [108, 85] width 165 height 118
click at [142, 171] on span "HANG UP" at bounding box center [157, 174] width 36 height 8
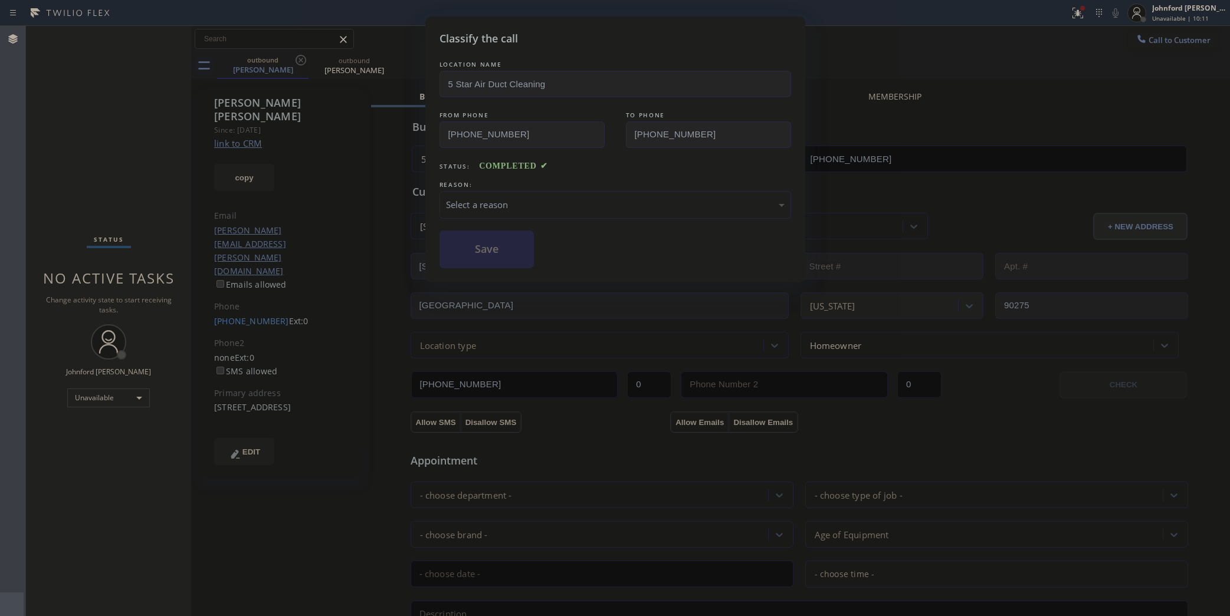
click at [479, 202] on div "Select a reason" at bounding box center [615, 205] width 339 height 14
click at [502, 263] on button "Save" at bounding box center [487, 250] width 95 height 38
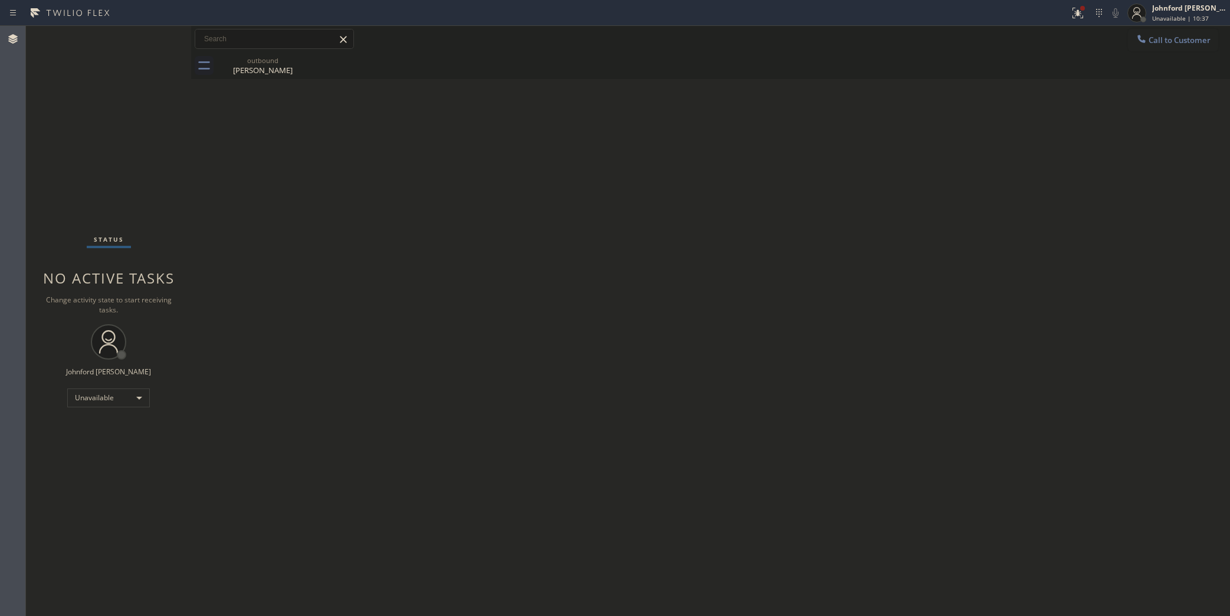
click at [1155, 31] on button "Call to Customer" at bounding box center [1173, 40] width 90 height 22
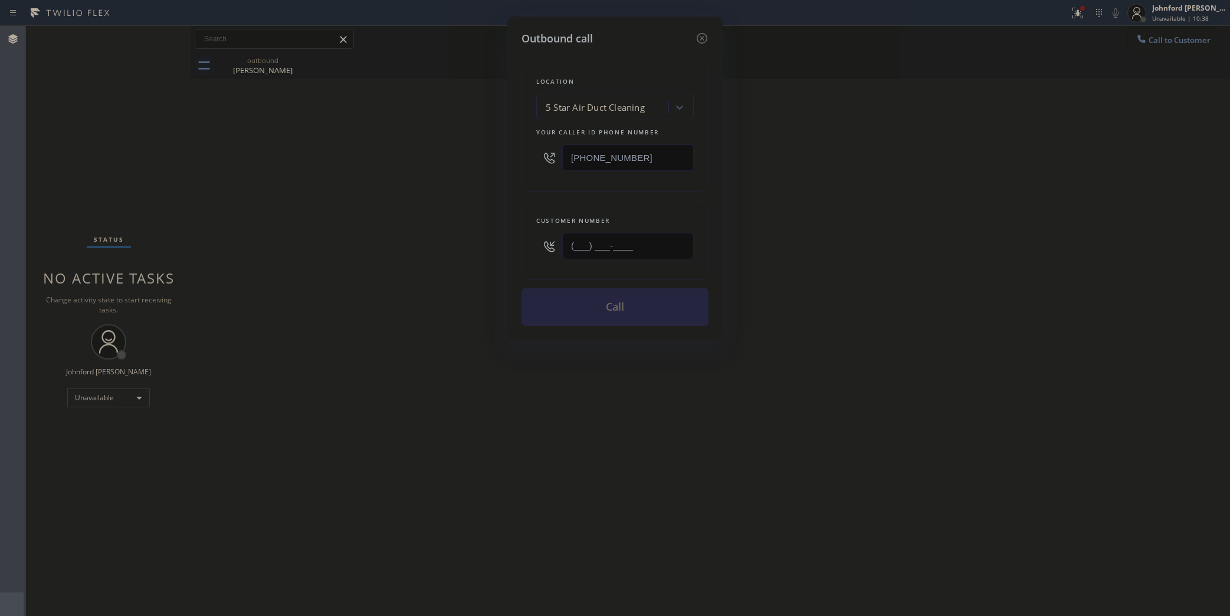
drag, startPoint x: 545, startPoint y: 251, endPoint x: 487, endPoint y: 258, distance: 58.2
click at [497, 257] on div "Outbound call Location 5 Star Air Duct Cleaning Your caller id phone number [PH…" at bounding box center [615, 308] width 1230 height 616
paste input "773) 301-4941"
type input "[PHONE_NUMBER]"
click at [609, 307] on button "Call" at bounding box center [615, 307] width 187 height 38
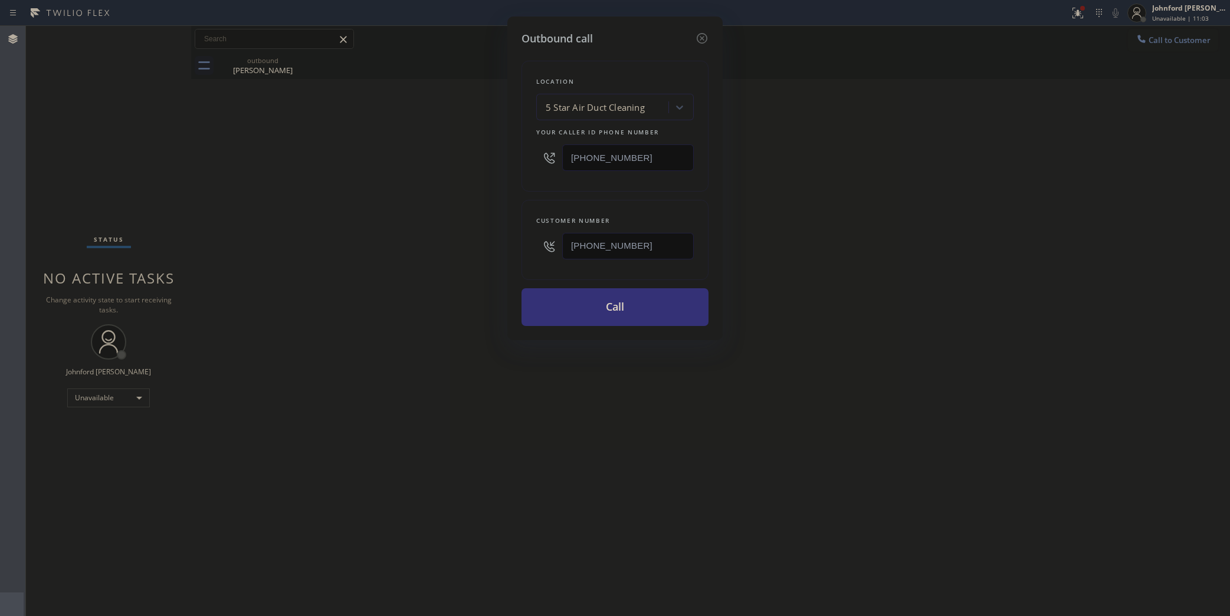
drag, startPoint x: 833, startPoint y: 242, endPoint x: 831, endPoint y: 236, distance: 6.4
click at [832, 238] on div "Outbound call Location 5 Star Air Duct Cleaning Your caller id phone number [PH…" at bounding box center [615, 308] width 1230 height 616
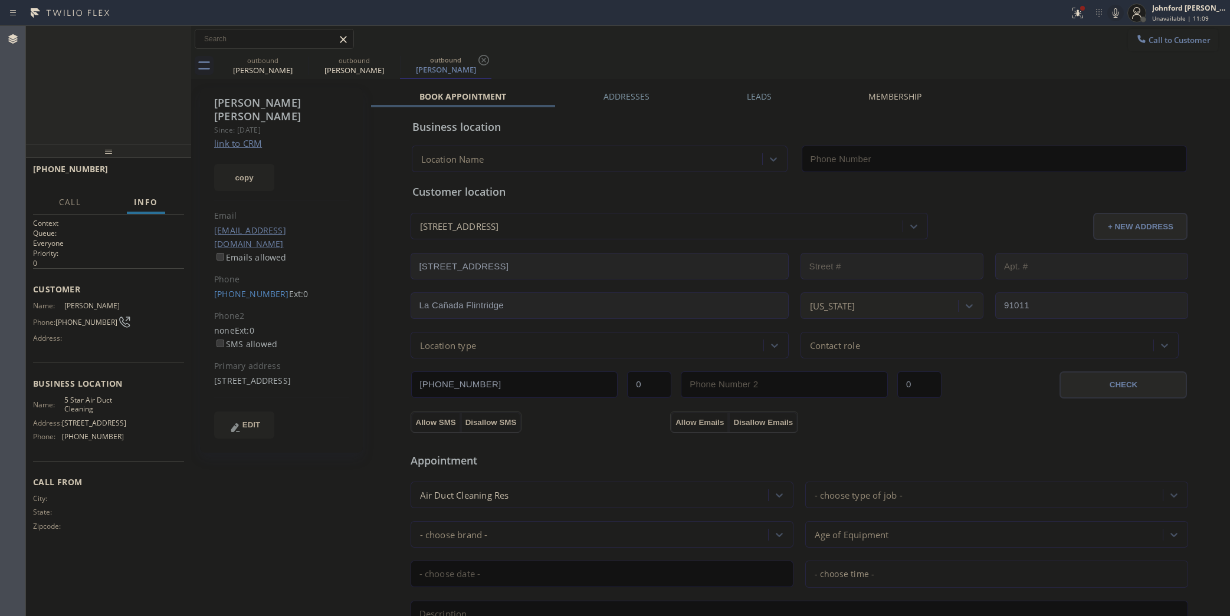
type input "[PHONE_NUMBER]"
click at [791, 57] on div "outbound [PERSON_NAME] outbound [PERSON_NAME] outbound [PERSON_NAME]" at bounding box center [723, 66] width 1013 height 27
click at [1116, 11] on icon at bounding box center [1116, 12] width 6 height 9
click at [1118, 12] on icon at bounding box center [1116, 12] width 6 height 9
click at [667, 56] on div "outbound [PERSON_NAME] outbound [PERSON_NAME] outbound [PERSON_NAME]" at bounding box center [723, 66] width 1013 height 27
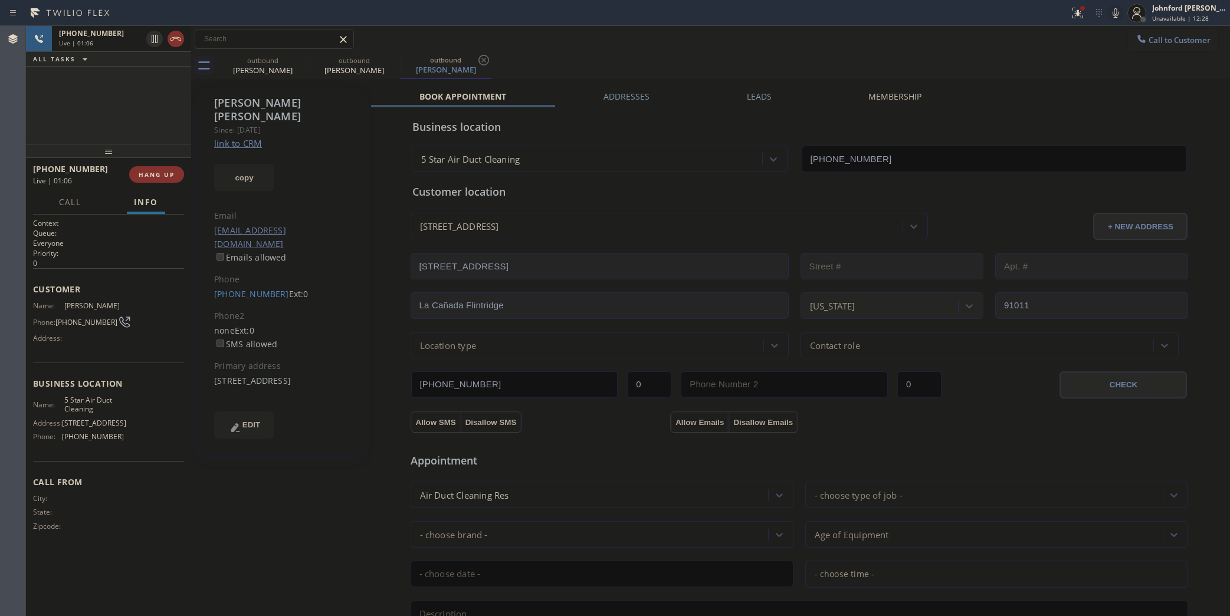
click at [1110, 14] on icon at bounding box center [1115, 13] width 14 height 14
click at [709, 72] on div "outbound [PERSON_NAME] outbound [PERSON_NAME] outbound [PERSON_NAME]" at bounding box center [723, 66] width 1013 height 27
click at [244, 164] on button "copy" at bounding box center [244, 177] width 60 height 27
drag, startPoint x: 152, startPoint y: 165, endPoint x: 147, endPoint y: 173, distance: 8.7
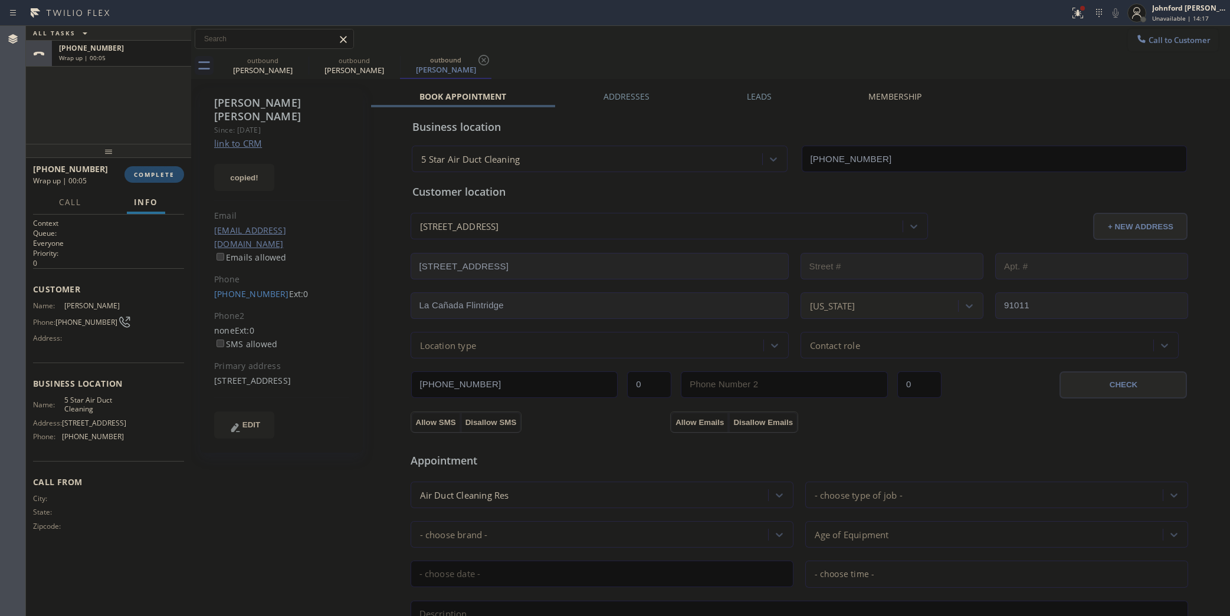
click at [152, 165] on div "[PHONE_NUMBER] Wrap up | 00:05 COMPLETE" at bounding box center [108, 174] width 151 height 31
click at [147, 173] on span "COMPLETE" at bounding box center [154, 174] width 41 height 8
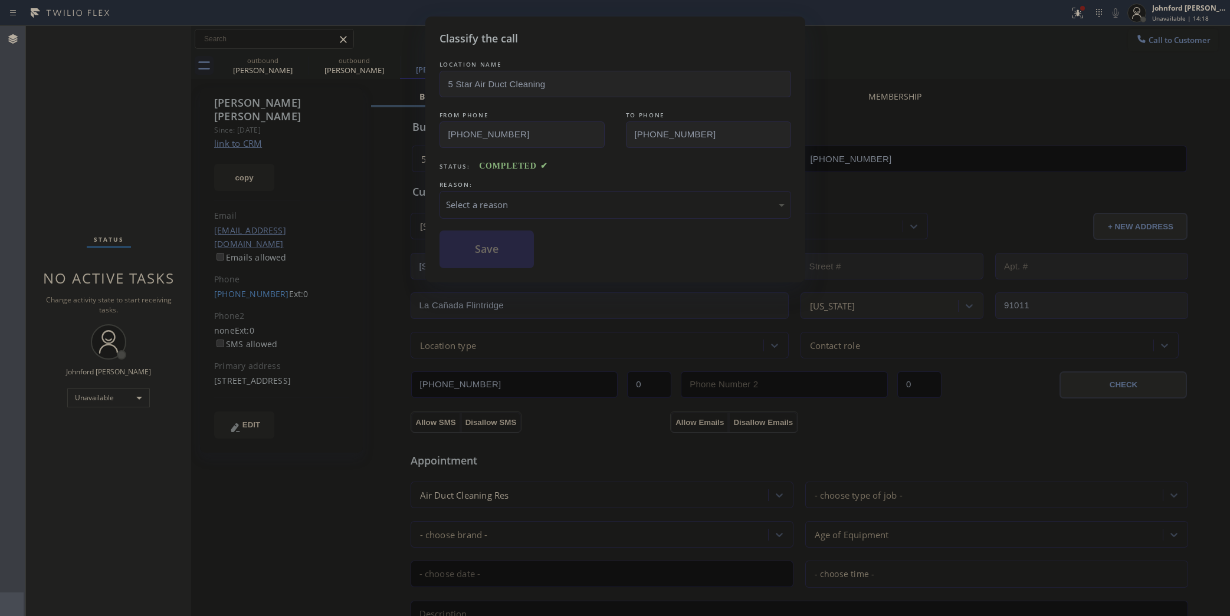
click at [479, 179] on div "REASON:" at bounding box center [616, 185] width 352 height 12
click at [476, 198] on div "Select a reason" at bounding box center [615, 205] width 339 height 14
click at [520, 243] on button "Save" at bounding box center [487, 250] width 95 height 38
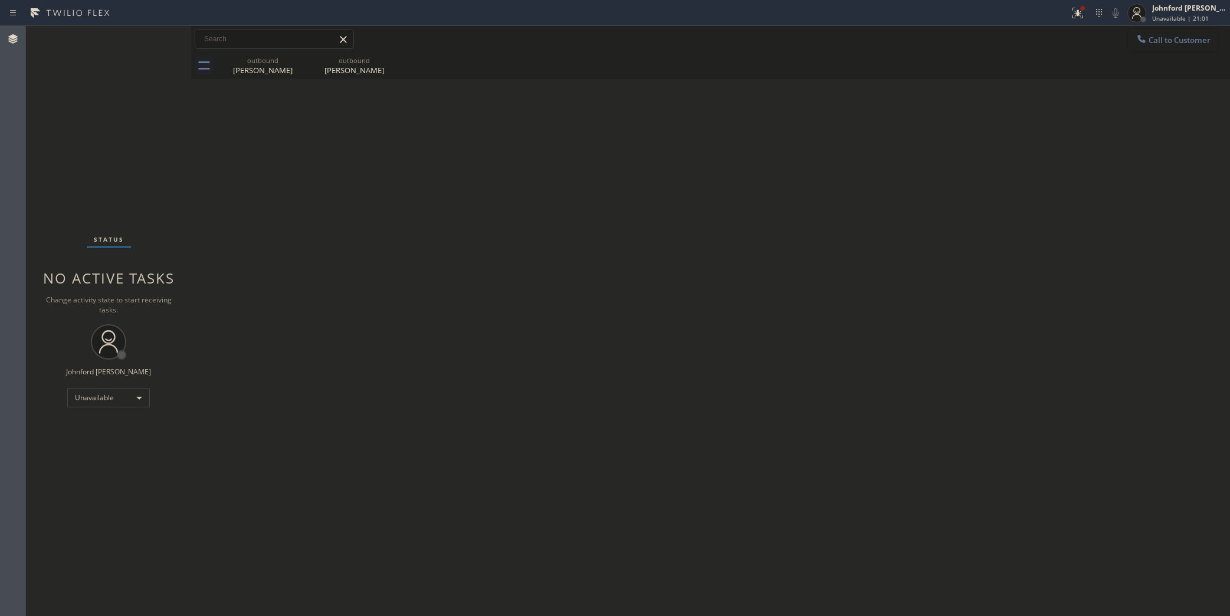
click at [1155, 38] on span "Call to Customer" at bounding box center [1180, 40] width 62 height 11
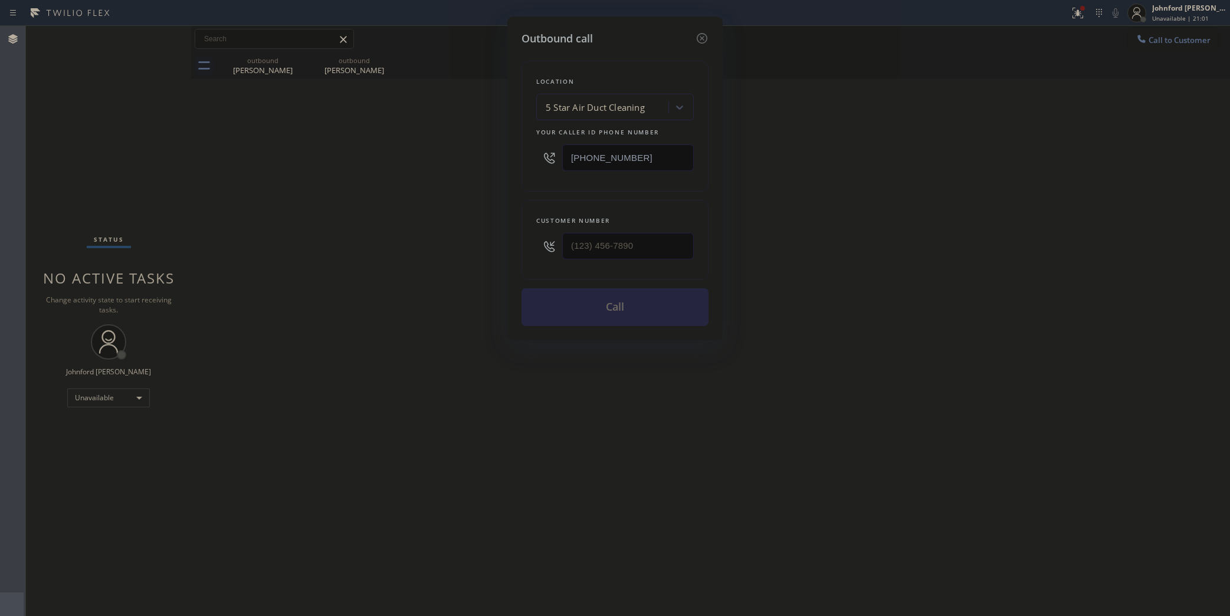
drag, startPoint x: 575, startPoint y: 143, endPoint x: 544, endPoint y: 148, distance: 31.7
click at [545, 148] on div "[PHONE_NUMBER]" at bounding box center [615, 158] width 158 height 38
click at [629, 408] on div "Outbound call Location 5 Star Air Duct Cleaning Your caller id phone number [PH…" at bounding box center [615, 308] width 1230 height 616
click at [877, 135] on div "Outbound call Location 5 Star Air Duct Cleaning Your caller id phone number [PH…" at bounding box center [615, 308] width 1230 height 616
drag, startPoint x: 591, startPoint y: 153, endPoint x: 500, endPoint y: 153, distance: 91.4
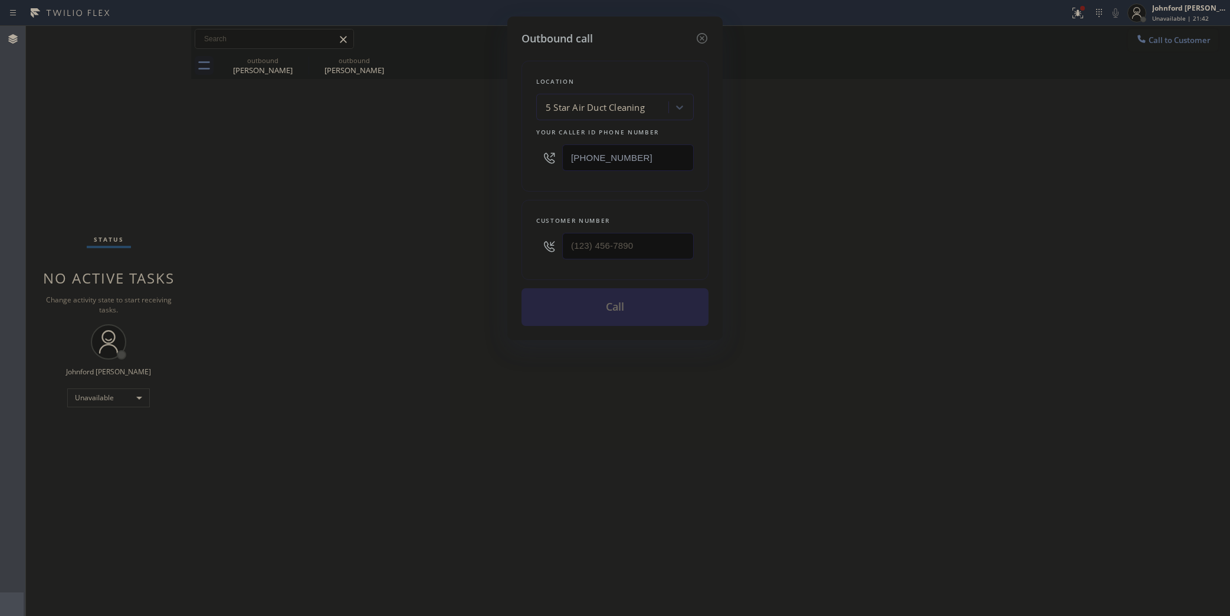
click at [500, 153] on div "Outbound call Location 5 Star Air Duct Cleaning Your caller id phone number [PH…" at bounding box center [615, 308] width 1230 height 616
click at [831, 110] on div "Outbound call Location 5 Star Air Duct Cleaning Your caller id phone number [PH…" at bounding box center [615, 308] width 1230 height 616
drag, startPoint x: 524, startPoint y: 245, endPoint x: 485, endPoint y: 245, distance: 38.9
click at [509, 245] on div "Outbound call Location 5 Star Air Duct Cleaning Your caller id phone number [PH…" at bounding box center [614, 179] width 215 height 324
paste input "714) 749-0515"
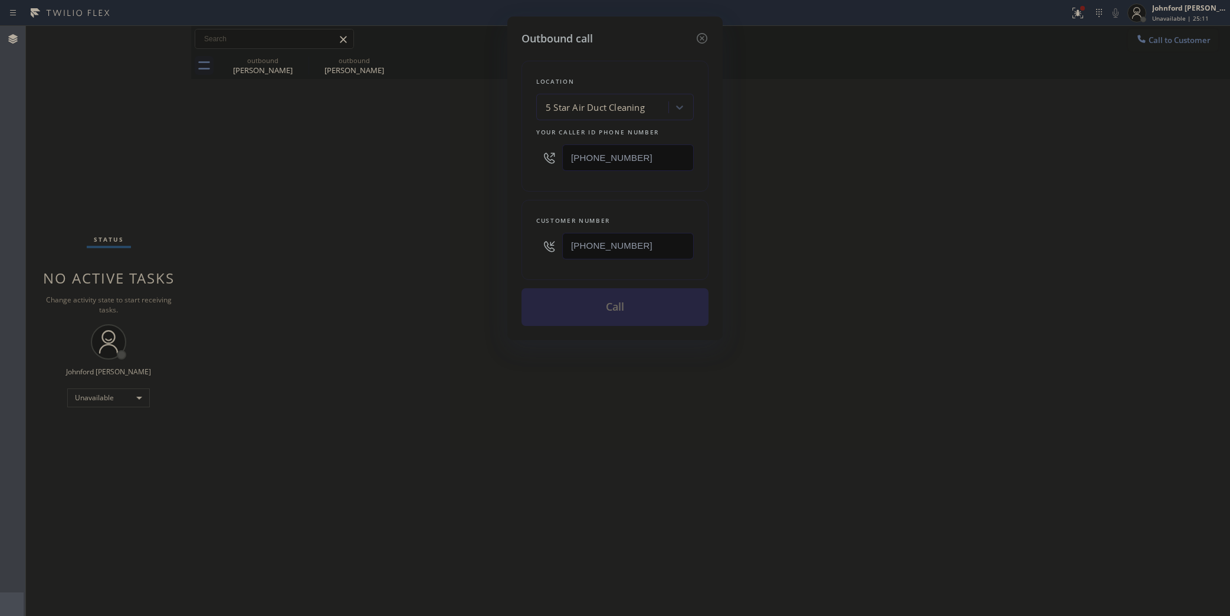
type input "[PHONE_NUMBER]"
click at [444, 245] on div "Outbound call Location 5 Star Air Duct Cleaning Your caller id phone number [PH…" at bounding box center [615, 308] width 1230 height 616
click at [605, 307] on button "Call" at bounding box center [615, 307] width 187 height 38
click at [879, 244] on div "Outbound call Location 5 Star Air Duct Cleaning Your caller id phone number [PH…" at bounding box center [615, 308] width 1230 height 616
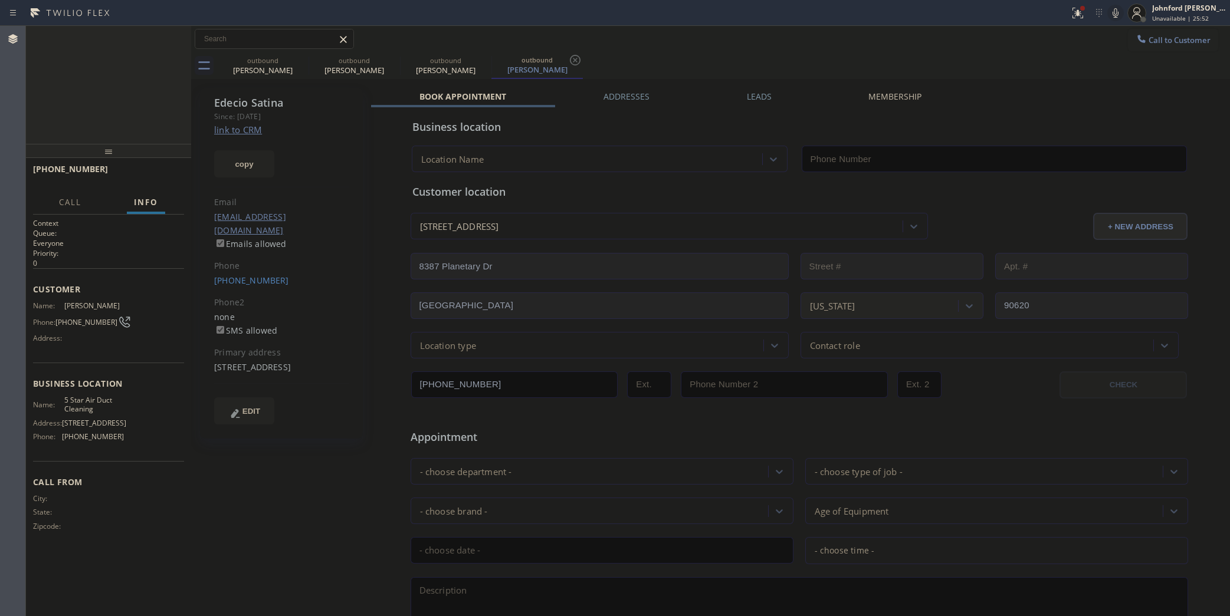
type input "[PHONE_NUMBER]"
click at [1110, 6] on icon at bounding box center [1115, 13] width 14 height 14
click at [1081, 15] on icon at bounding box center [1078, 13] width 14 height 14
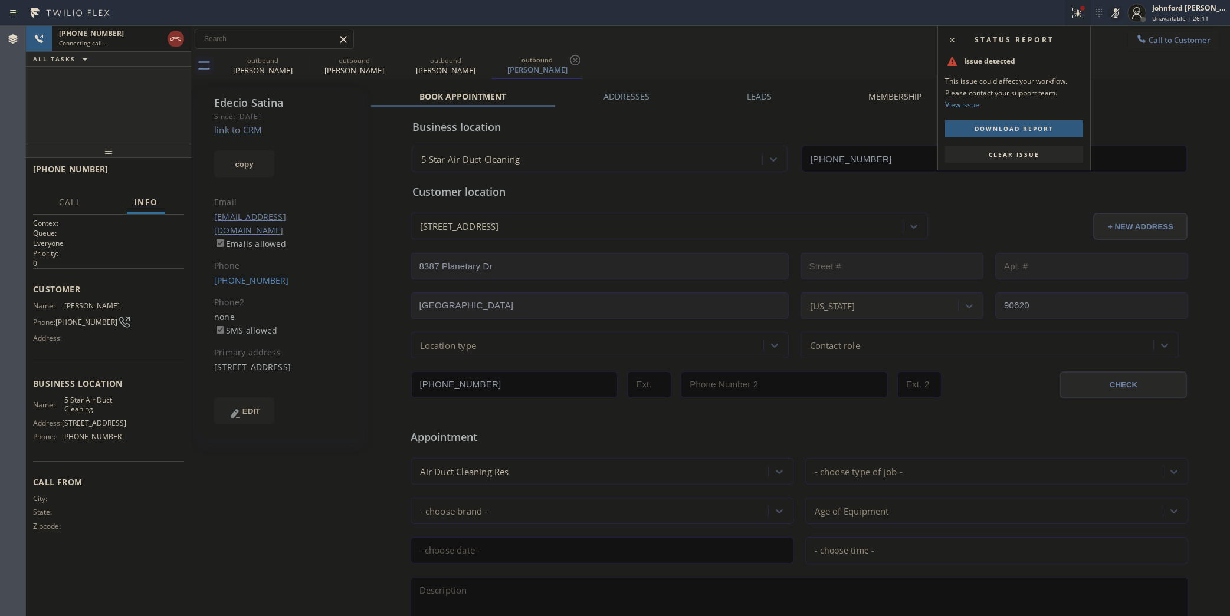
click at [1038, 154] on span "Clear issue" at bounding box center [1014, 154] width 51 height 8
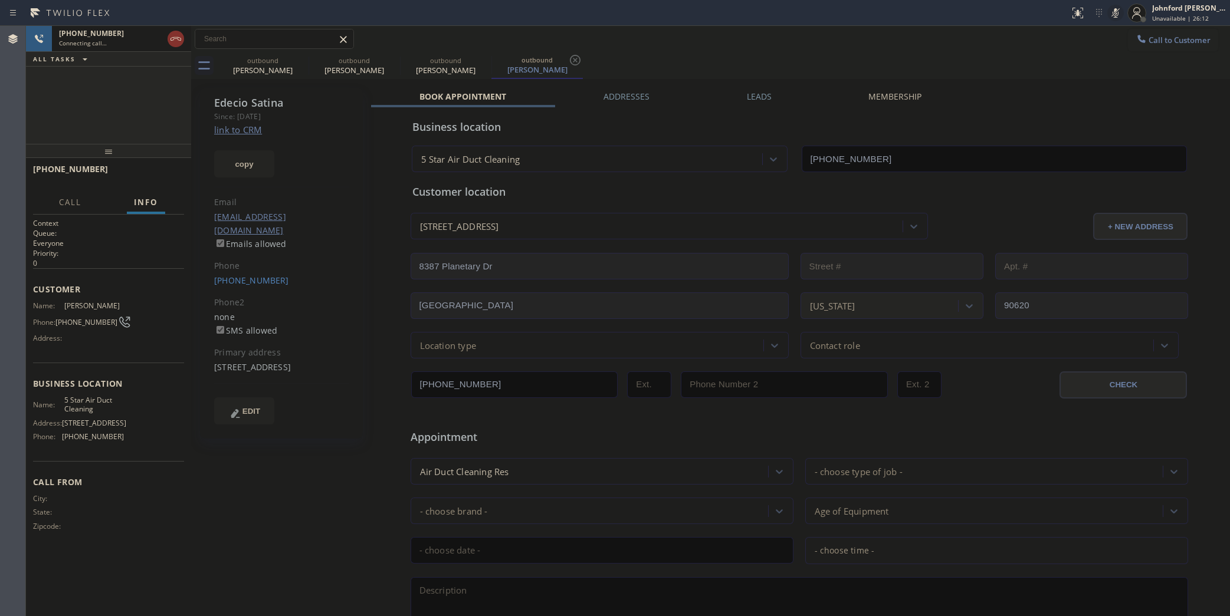
click at [1110, 10] on icon at bounding box center [1115, 13] width 14 height 14
click at [1098, 49] on div "Call to Customer Outbound call Location 5 Star Air Duct Cleaning Your caller id…" at bounding box center [710, 39] width 1039 height 21
click at [166, 172] on span "COMPLETE" at bounding box center [154, 174] width 41 height 8
drag, startPoint x: 232, startPoint y: 255, endPoint x: 230, endPoint y: 272, distance: 17.2
click at [232, 260] on div "Phone" at bounding box center [281, 267] width 135 height 14
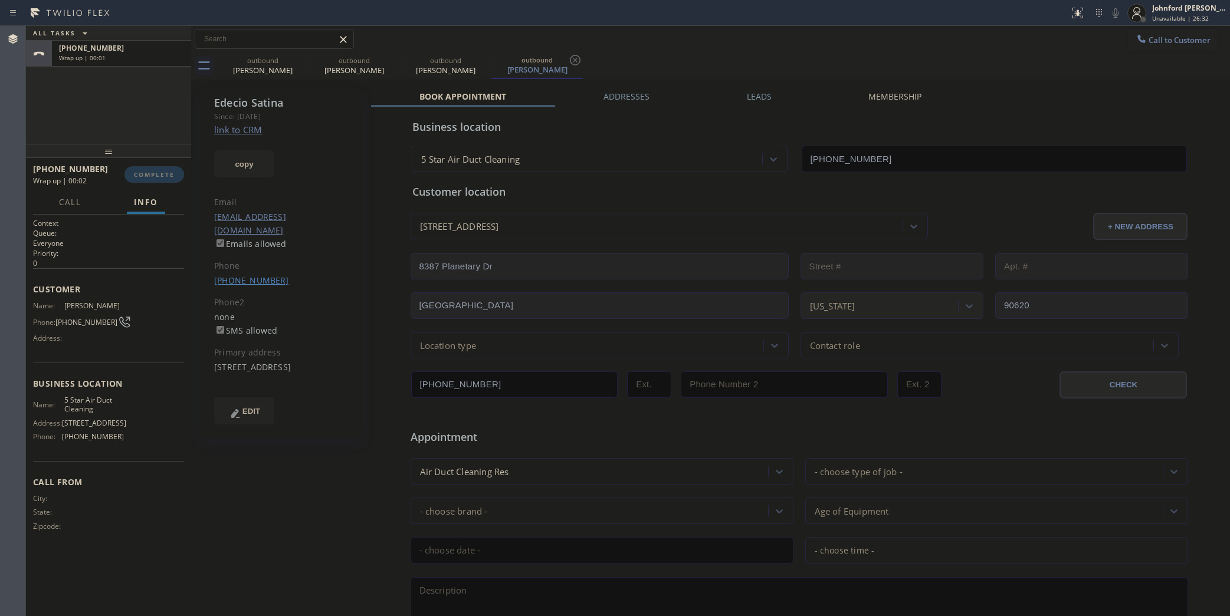
click at [230, 275] on link "[PHONE_NUMBER]" at bounding box center [251, 280] width 75 height 11
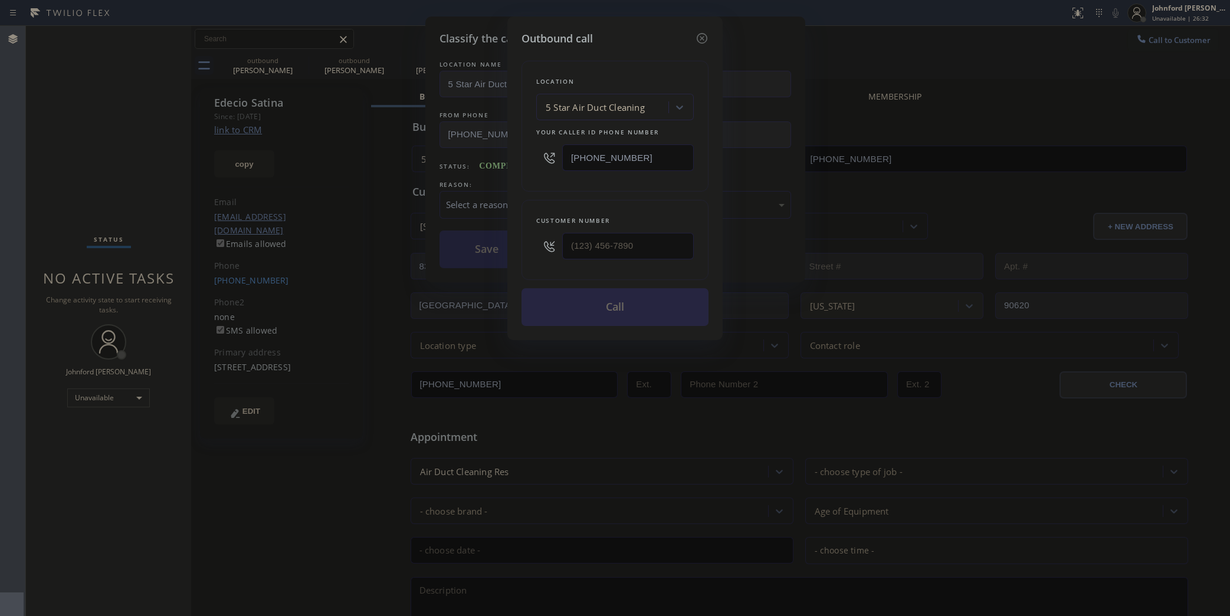
type input "[PHONE_NUMBER]"
click at [652, 308] on button "Call" at bounding box center [615, 307] width 187 height 38
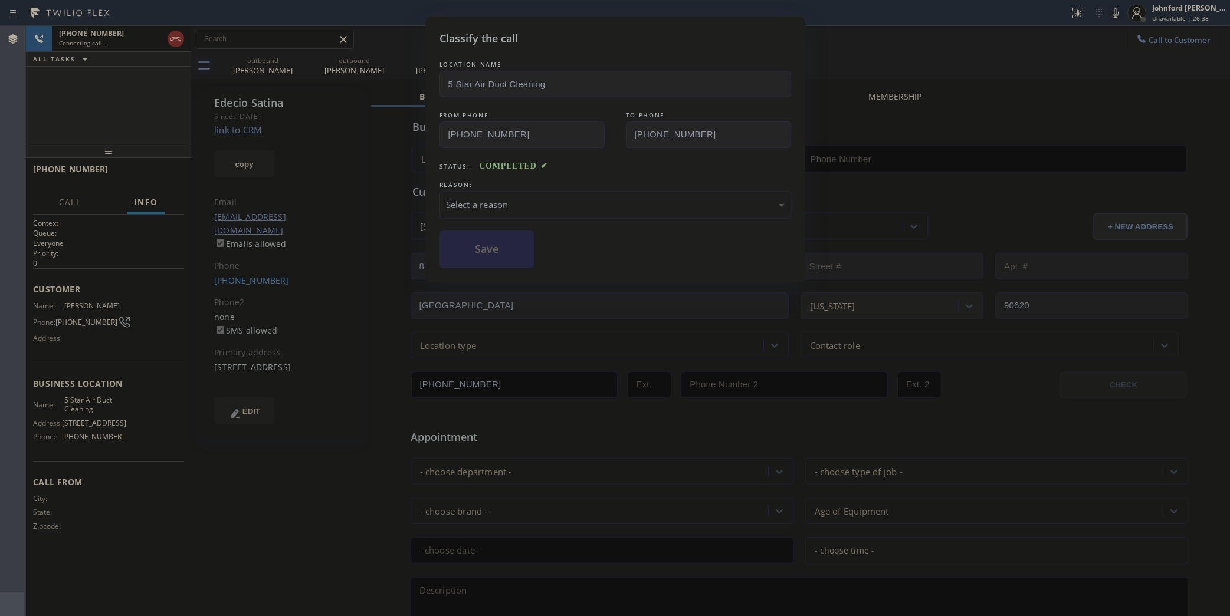
click at [431, 205] on div "Classify the call LOCATION NAME 5 Star Air Duct Cleaning FROM PHONE [PHONE_NUMB…" at bounding box center [615, 150] width 380 height 266
click at [493, 219] on div "LOCATION NAME 5 Star Air Duct Cleaning FROM PHONE [PHONE_NUMBER] TO PHONE [PHON…" at bounding box center [616, 163] width 352 height 210
click at [503, 210] on div "Select a reason" at bounding box center [616, 205] width 352 height 28
click at [494, 254] on button "Save" at bounding box center [487, 250] width 95 height 38
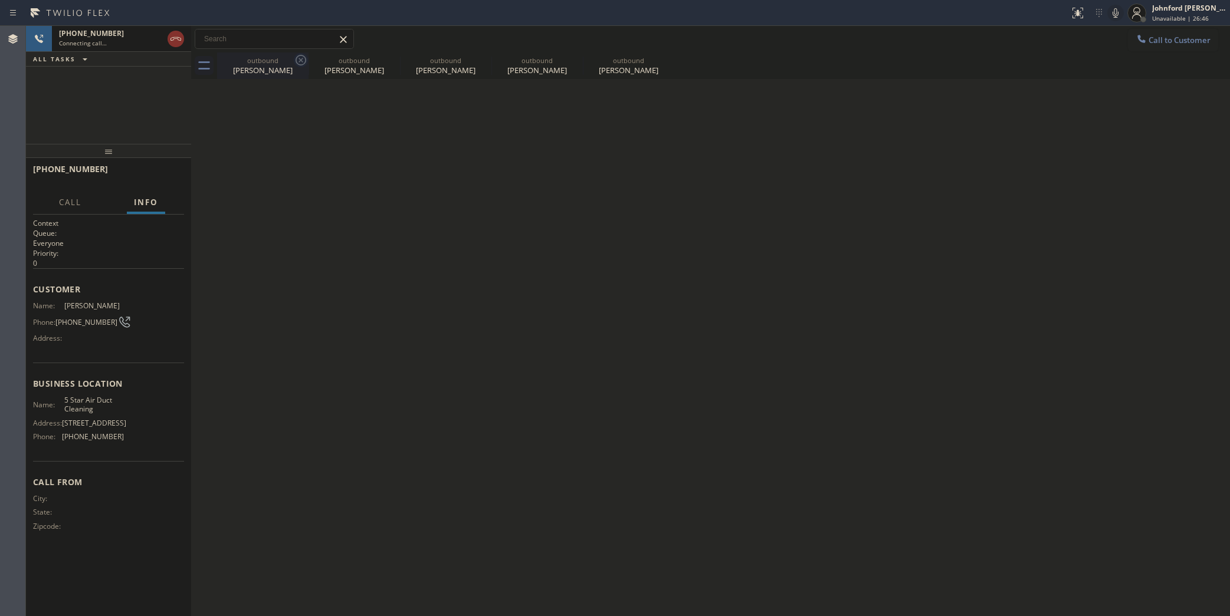
click at [299, 61] on icon at bounding box center [301, 60] width 11 height 11
click at [0, 0] on icon at bounding box center [0, 0] width 0 height 0
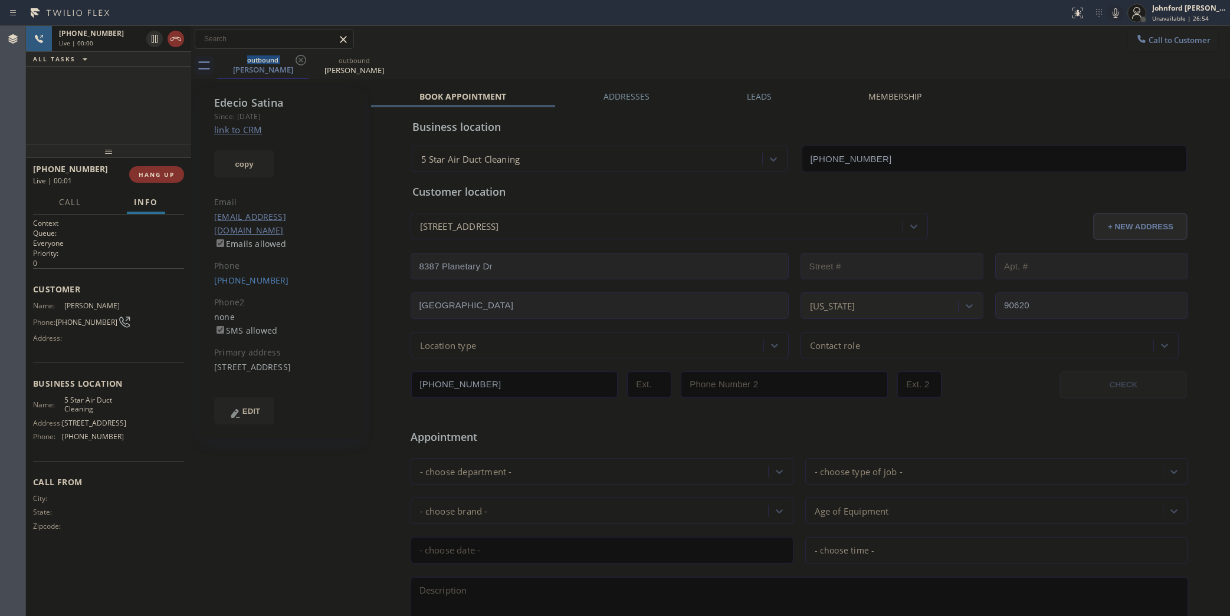
click at [896, 48] on div "Call to Customer Outbound call Location 5 Star Air Duct Cleaning Your caller id…" at bounding box center [710, 39] width 1039 height 21
click at [1116, 12] on icon at bounding box center [1115, 13] width 14 height 14
click at [1116, 12] on rect at bounding box center [1115, 12] width 8 height 8
click at [172, 175] on span "HANG UP" at bounding box center [157, 174] width 36 height 8
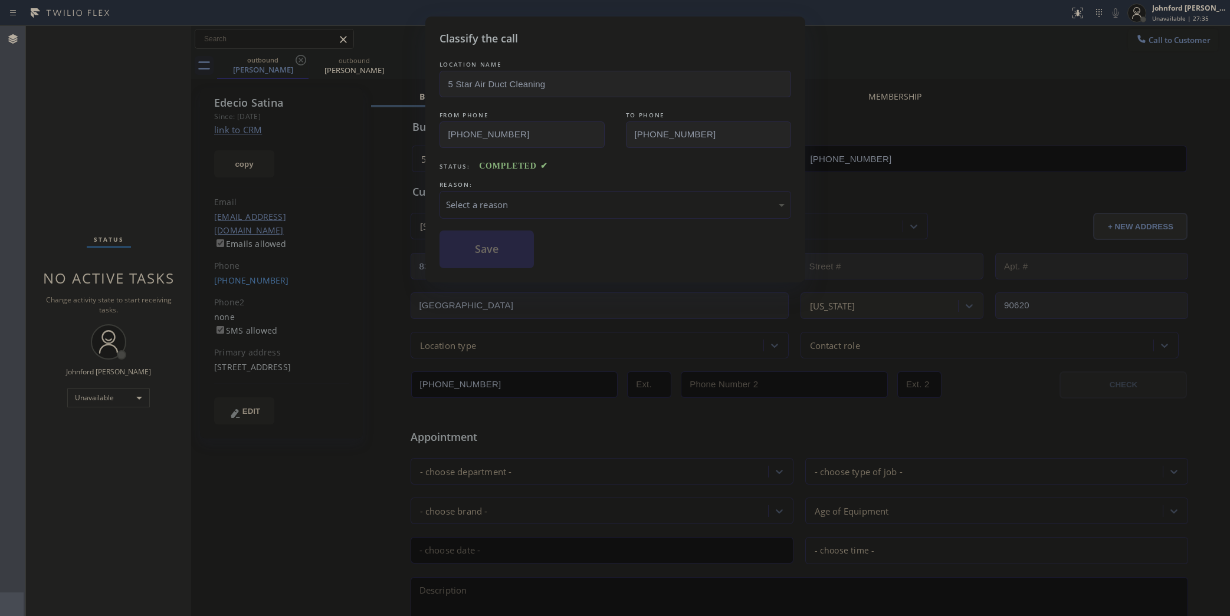
click at [473, 204] on div "Select a reason" at bounding box center [615, 205] width 339 height 14
click at [485, 258] on button "Save" at bounding box center [487, 250] width 95 height 38
click at [845, 60] on div "outbound [PERSON_NAME]" at bounding box center [723, 66] width 1013 height 27
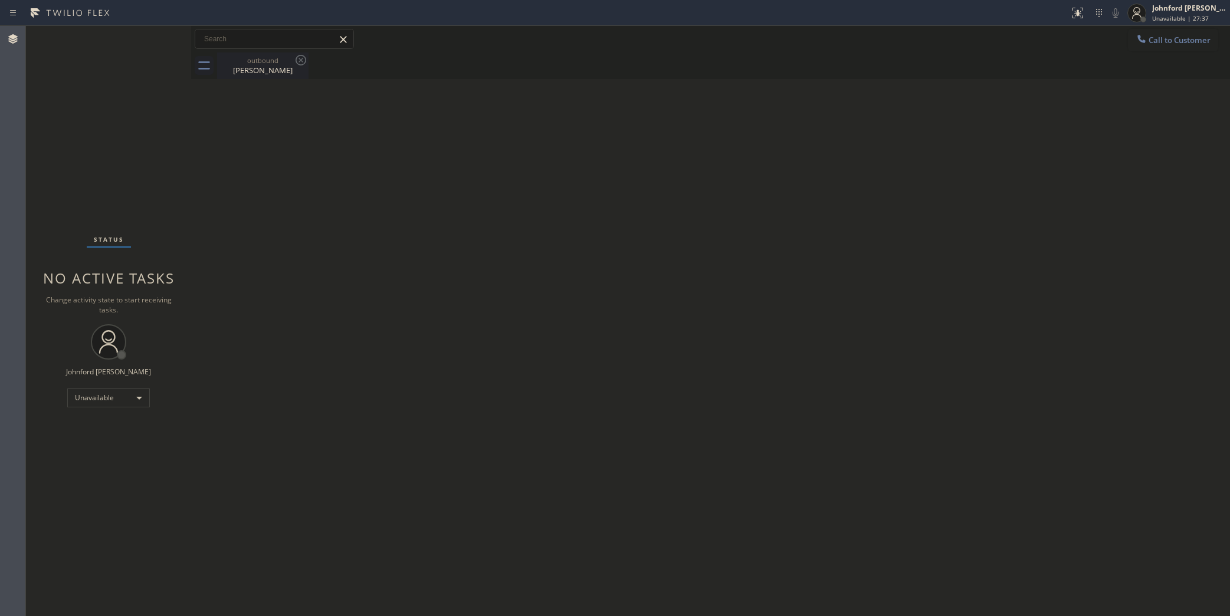
click at [275, 77] on div "outbound [PERSON_NAME]" at bounding box center [262, 66] width 89 height 27
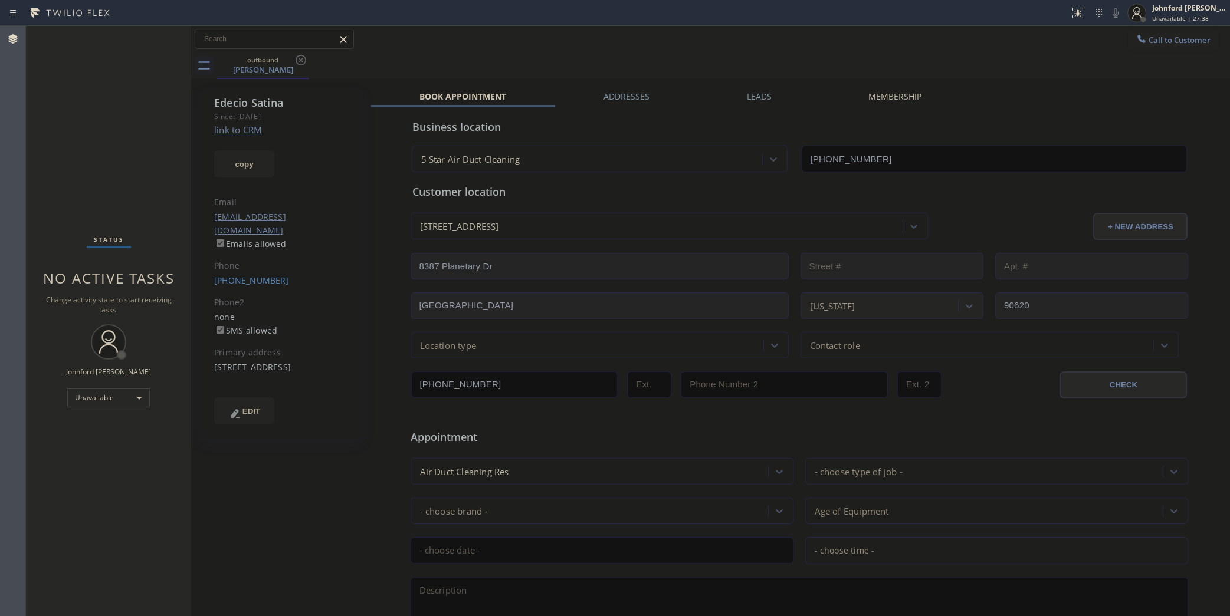
click at [752, 96] on label "Leads" at bounding box center [759, 96] width 25 height 11
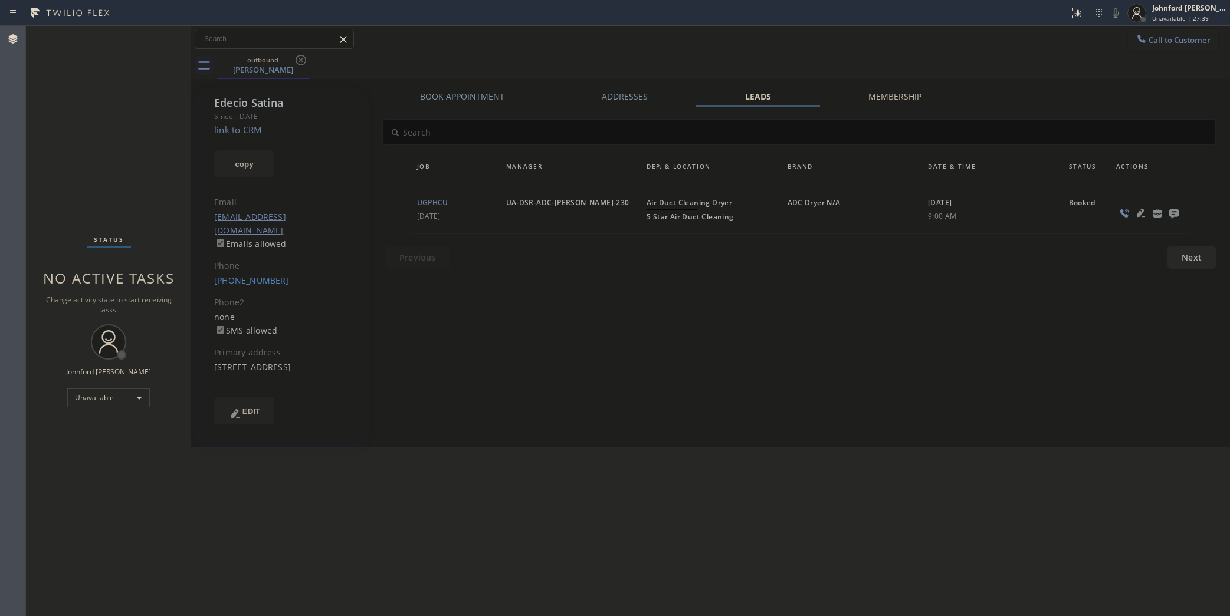
click at [1172, 212] on icon at bounding box center [1173, 213] width 9 height 9
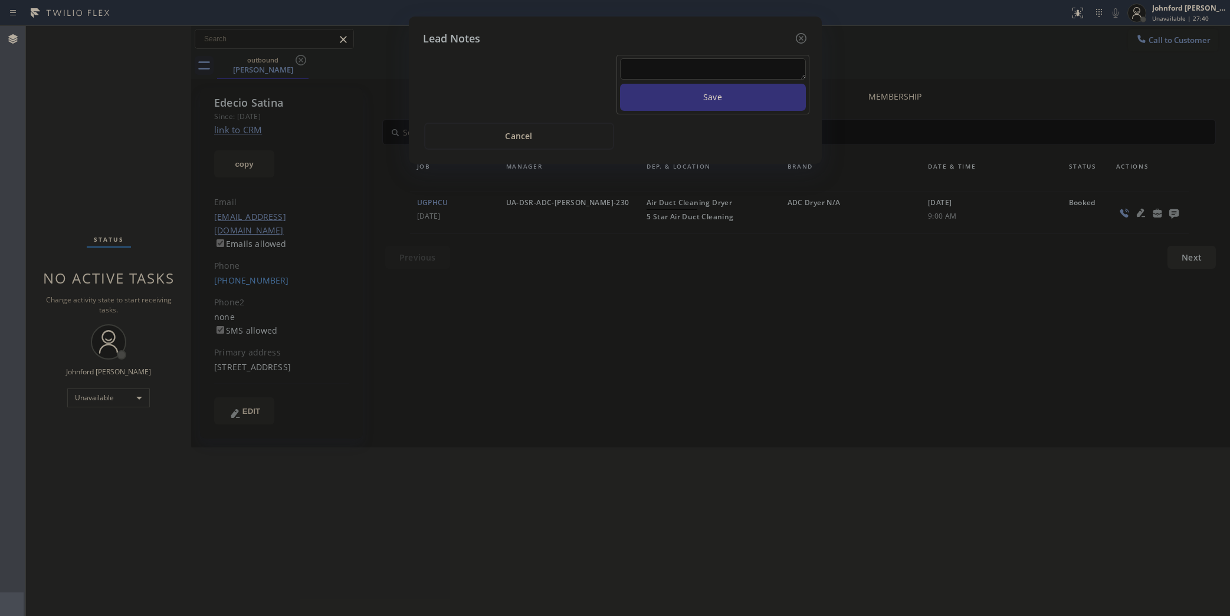
click at [701, 71] on textarea at bounding box center [713, 68] width 186 height 21
type textarea "all good"
click at [620, 84] on button "Save" at bounding box center [713, 97] width 186 height 27
click at [880, 55] on div "Lead Notes Working on this lead - please transfer to me [DATE] 12:59:59 user: P…" at bounding box center [615, 308] width 1230 height 616
click at [37, 122] on div "Lead Notes Working on this lead - please transfer to me [DATE] 12:59:59 user: P…" at bounding box center [615, 308] width 1230 height 616
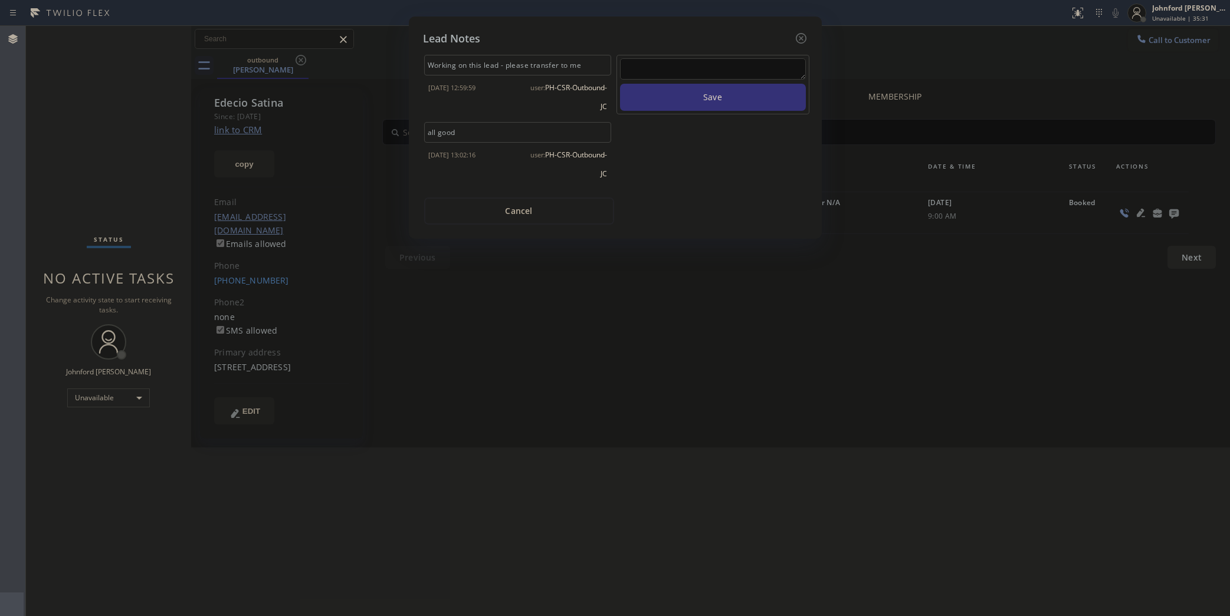
click at [801, 33] on icon at bounding box center [800, 38] width 11 height 11
click at [1036, 48] on div "Call to Customer Outbound call Location 5 Star Air Duct Cleaning Your caller id…" at bounding box center [710, 39] width 1039 height 21
click at [801, 36] on div "Call to Customer Outbound call Location 5 Star Air Duct Cleaning Your caller id…" at bounding box center [710, 39] width 1039 height 21
click at [1014, 48] on div "Call to Customer Outbound call Location 5 Star Air Duct Cleaning Your caller id…" at bounding box center [710, 39] width 1039 height 21
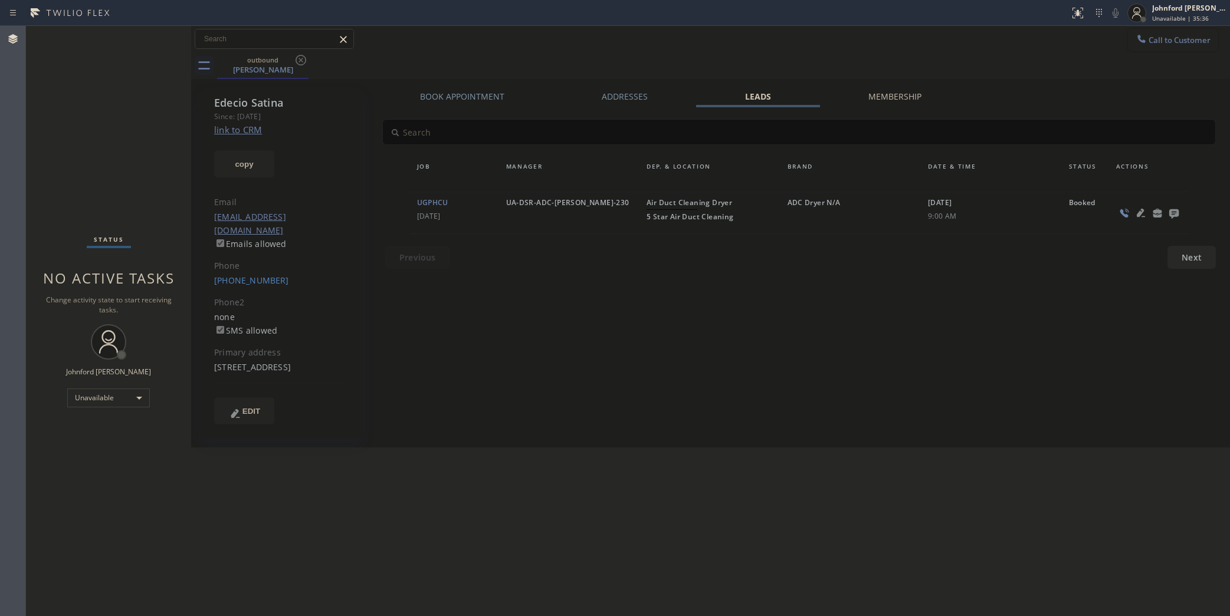
click at [1182, 29] on button "Call to Customer" at bounding box center [1173, 40] width 90 height 22
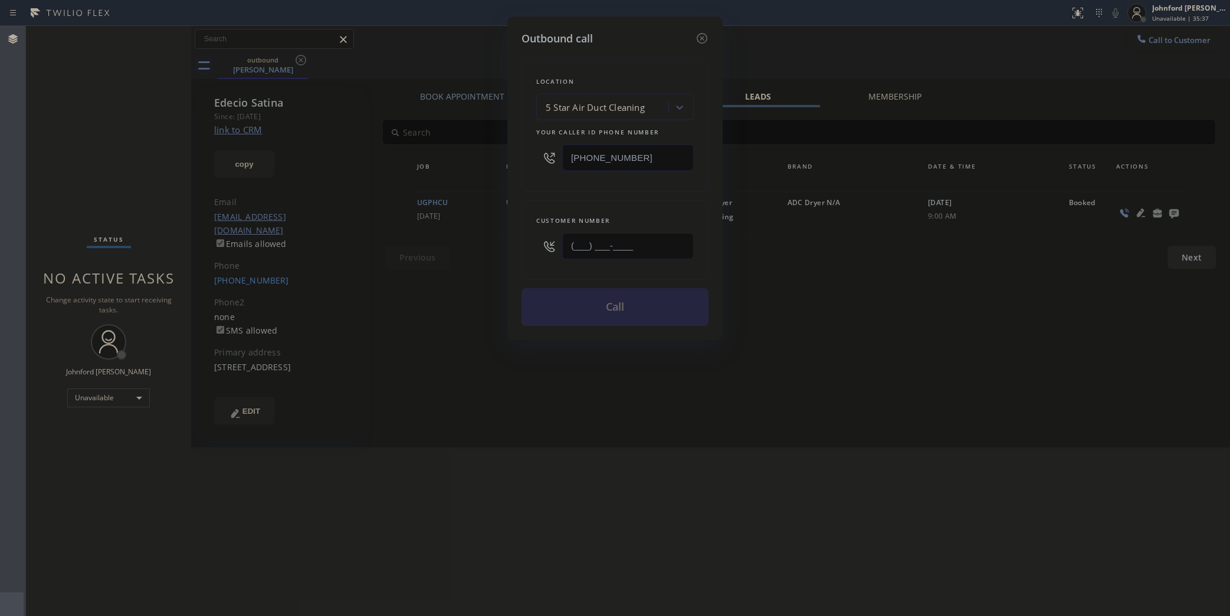
drag, startPoint x: 634, startPoint y: 237, endPoint x: 532, endPoint y: 239, distance: 102.1
click at [532, 239] on div "Customer number (___) ___-____" at bounding box center [615, 240] width 187 height 80
paste input "323) 472-3522"
type input "[PHONE_NUMBER]"
click at [621, 299] on button "Call" at bounding box center [615, 307] width 187 height 38
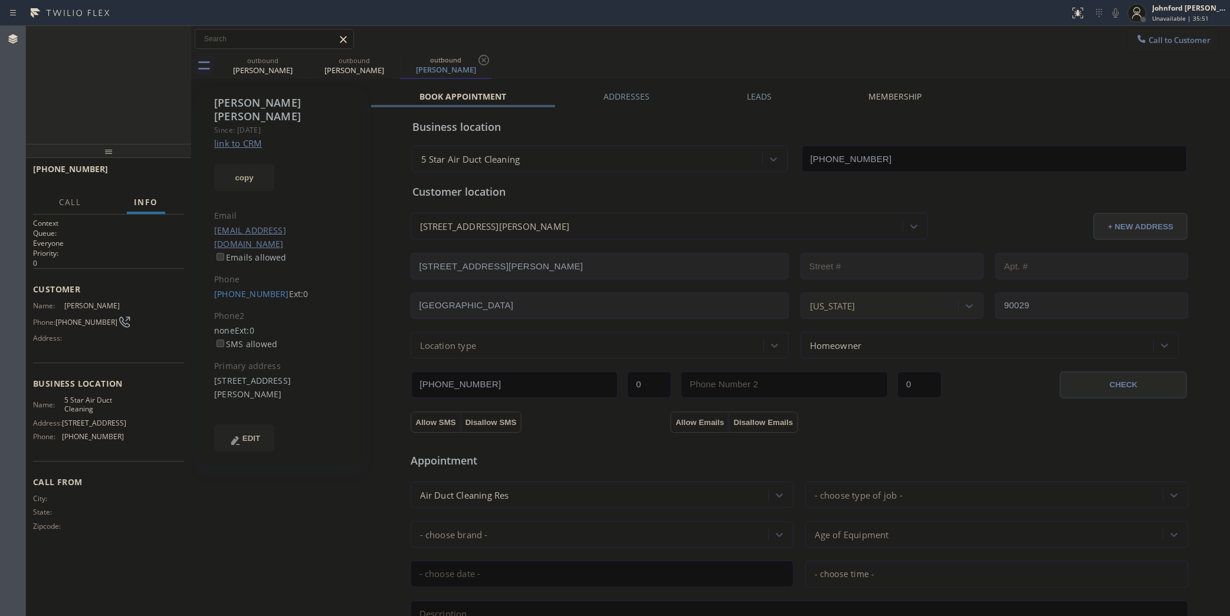
type input "[PHONE_NUMBER]"
click at [183, 40] on div at bounding box center [176, 39] width 17 height 14
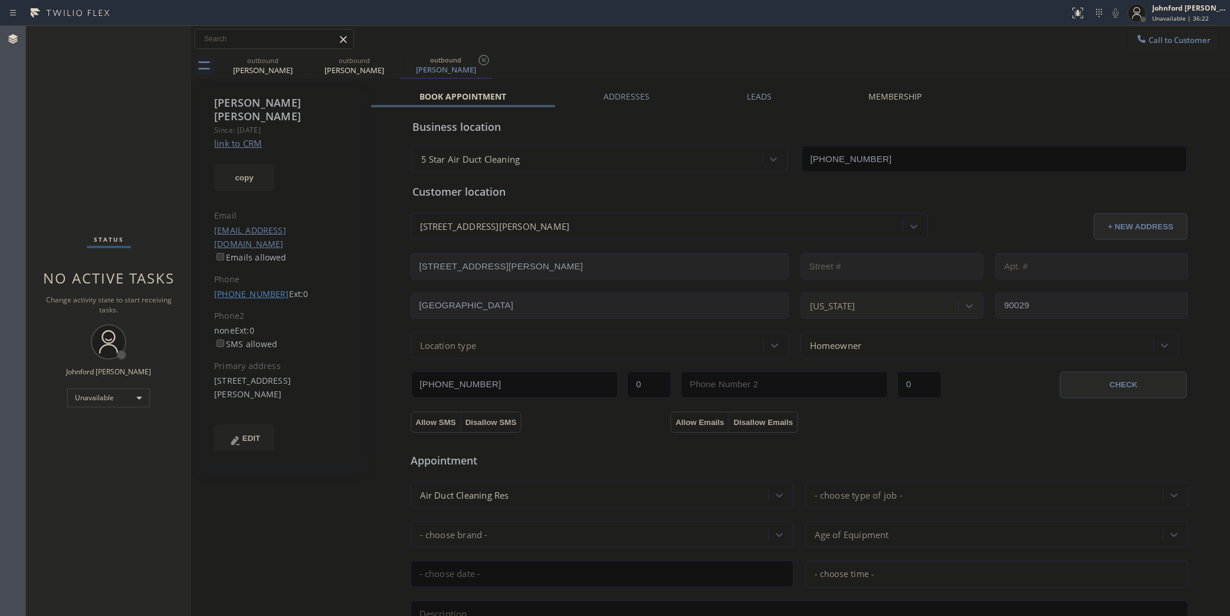
click at [249, 288] on link "[PHONE_NUMBER]" at bounding box center [251, 293] width 75 height 11
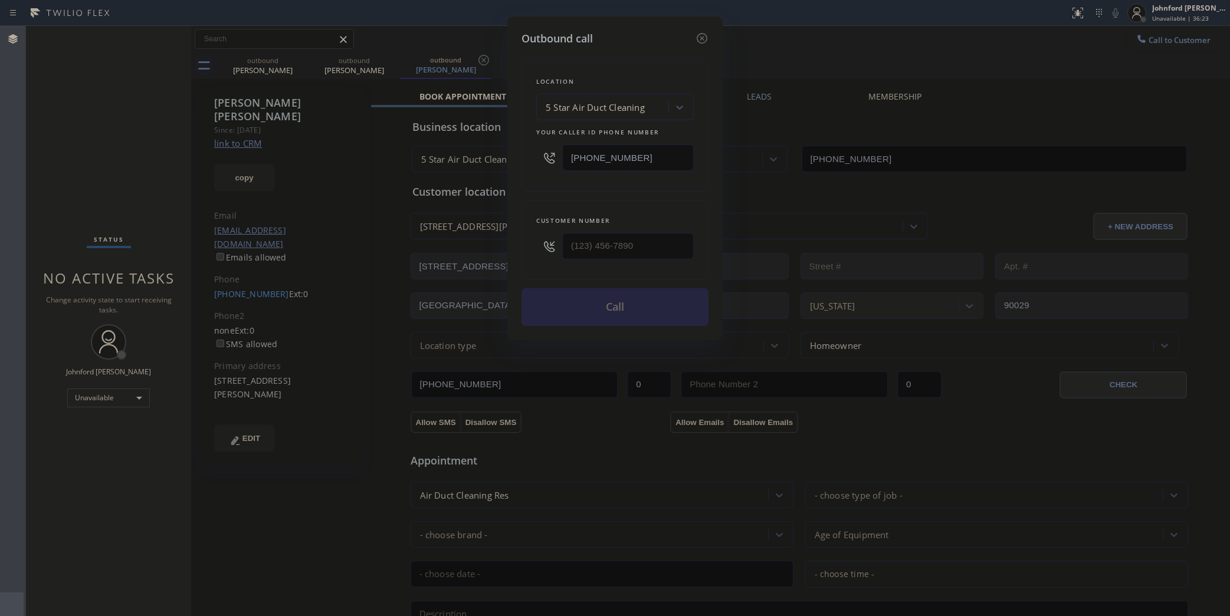
type input "[PHONE_NUMBER]"
click at [600, 305] on button "Call" at bounding box center [615, 307] width 187 height 38
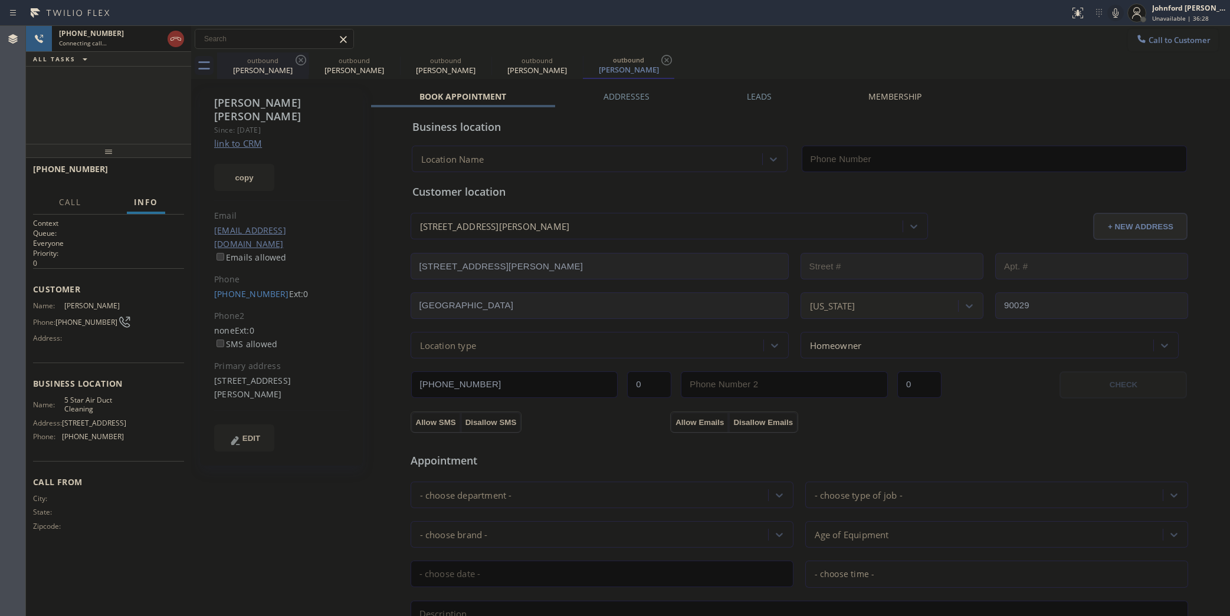
type input "[PHONE_NUMBER]"
click at [305, 65] on icon at bounding box center [301, 60] width 14 height 14
click at [0, 0] on icon at bounding box center [0, 0] width 0 height 0
click at [234, 137] on link "link to CRM" at bounding box center [238, 143] width 48 height 12
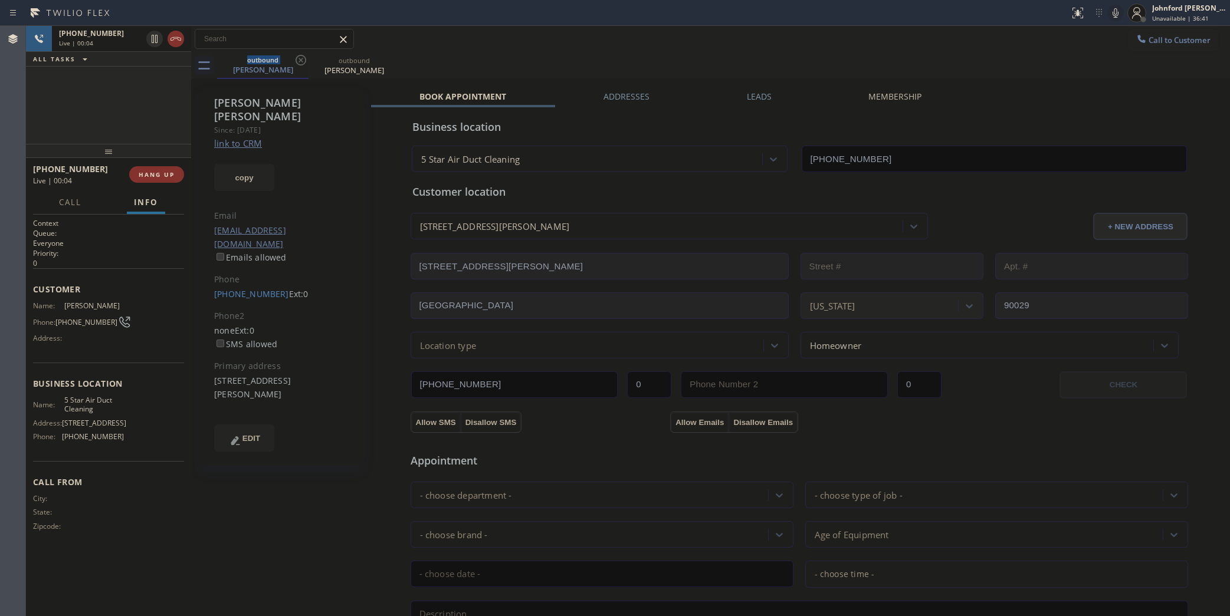
click at [1114, 19] on icon at bounding box center [1115, 13] width 14 height 14
click at [1118, 15] on icon at bounding box center [1116, 12] width 6 height 9
click at [927, 60] on div "outbound [PERSON_NAME] outbound [PERSON_NAME]" at bounding box center [723, 66] width 1013 height 27
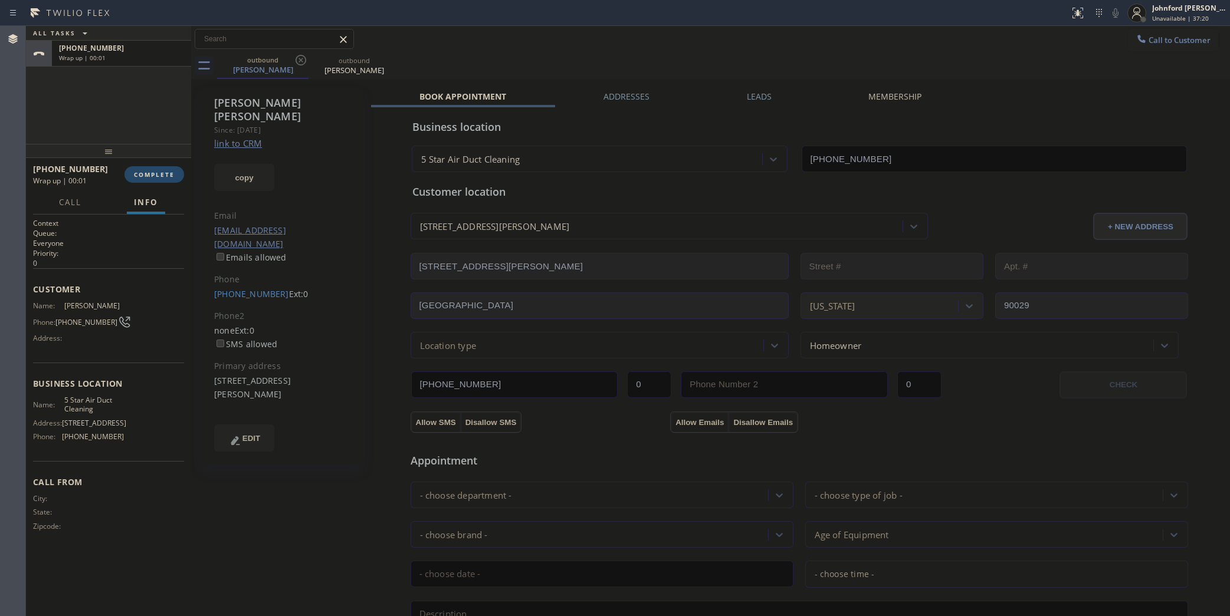
click at [177, 171] on button "COMPLETE" at bounding box center [154, 174] width 60 height 17
drag, startPoint x: 1156, startPoint y: 37, endPoint x: 815, endPoint y: 113, distance: 349.5
click at [1151, 36] on span "Call to Customer" at bounding box center [1180, 40] width 62 height 11
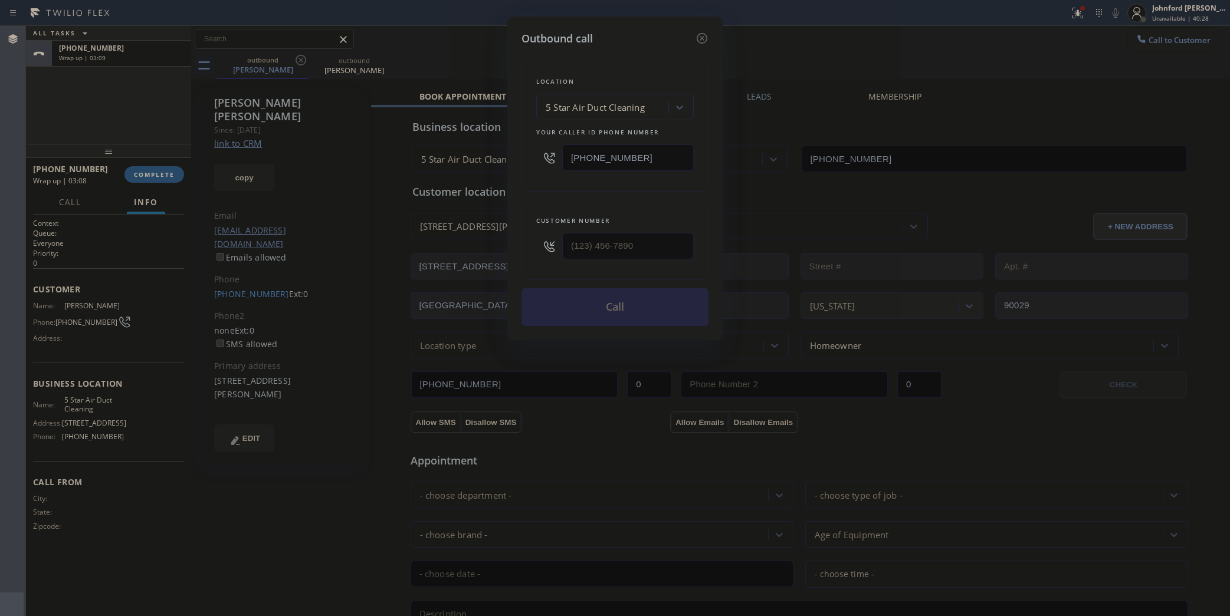
drag, startPoint x: 631, startPoint y: 152, endPoint x: 537, endPoint y: 152, distance: 94.4
click at [537, 152] on div "[PHONE_NUMBER]" at bounding box center [615, 158] width 158 height 38
paste input "323) 716-1621"
type input "[PHONE_NUMBER]"
type input "(___) ___-____"
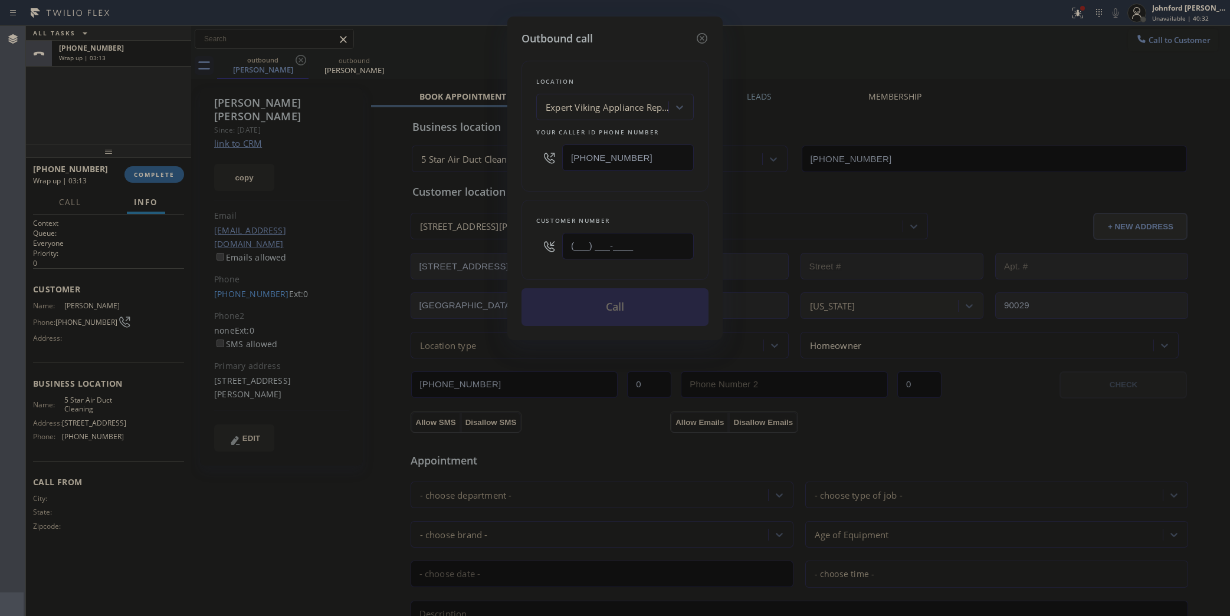
drag, startPoint x: 649, startPoint y: 242, endPoint x: 565, endPoint y: 184, distance: 102.6
click at [531, 241] on div "Customer number (___) ___-____" at bounding box center [615, 240] width 187 height 80
click at [565, 184] on div "Location Expert Viking Appliance Repair [GEOGRAPHIC_DATA] Your caller id phone …" at bounding box center [615, 126] width 187 height 131
drag, startPoint x: 625, startPoint y: 244, endPoint x: 517, endPoint y: 245, distance: 108.0
click at [517, 245] on div "Outbound call Location Expert Viking Appliance Repair [GEOGRAPHIC_DATA] Your ca…" at bounding box center [614, 179] width 215 height 324
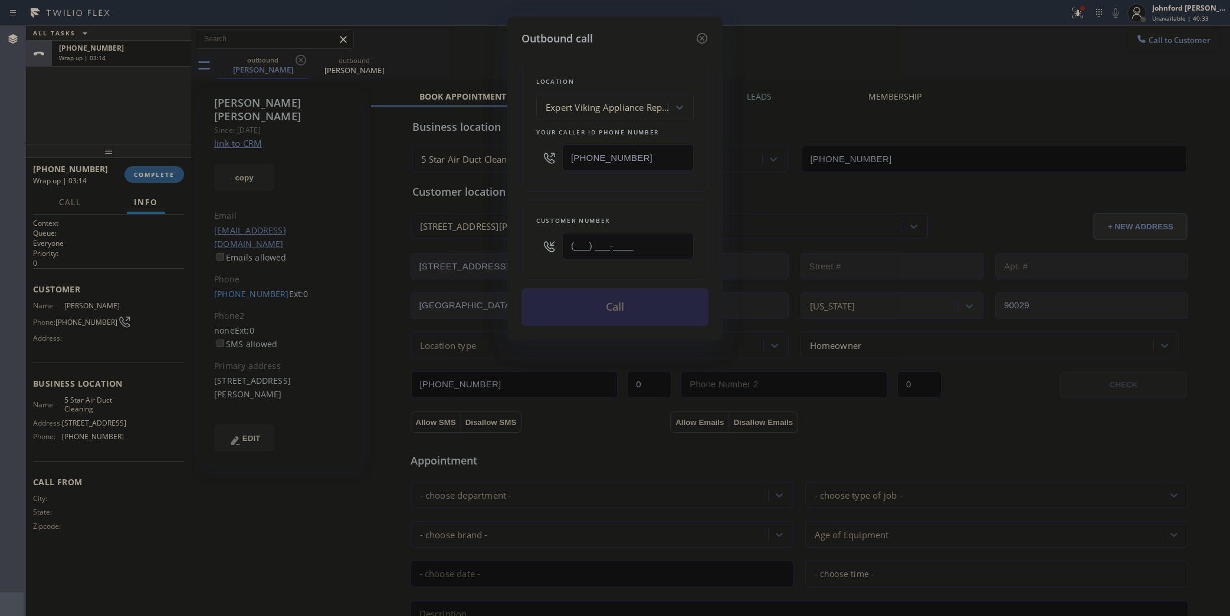
paste input "949) 285-6832"
type input "[PHONE_NUMBER]"
click at [523, 191] on div "Location Expert Viking Appliance Repair [GEOGRAPHIC_DATA] Your caller id phone …" at bounding box center [615, 187] width 187 height 280
click at [565, 301] on button "Call" at bounding box center [615, 307] width 187 height 38
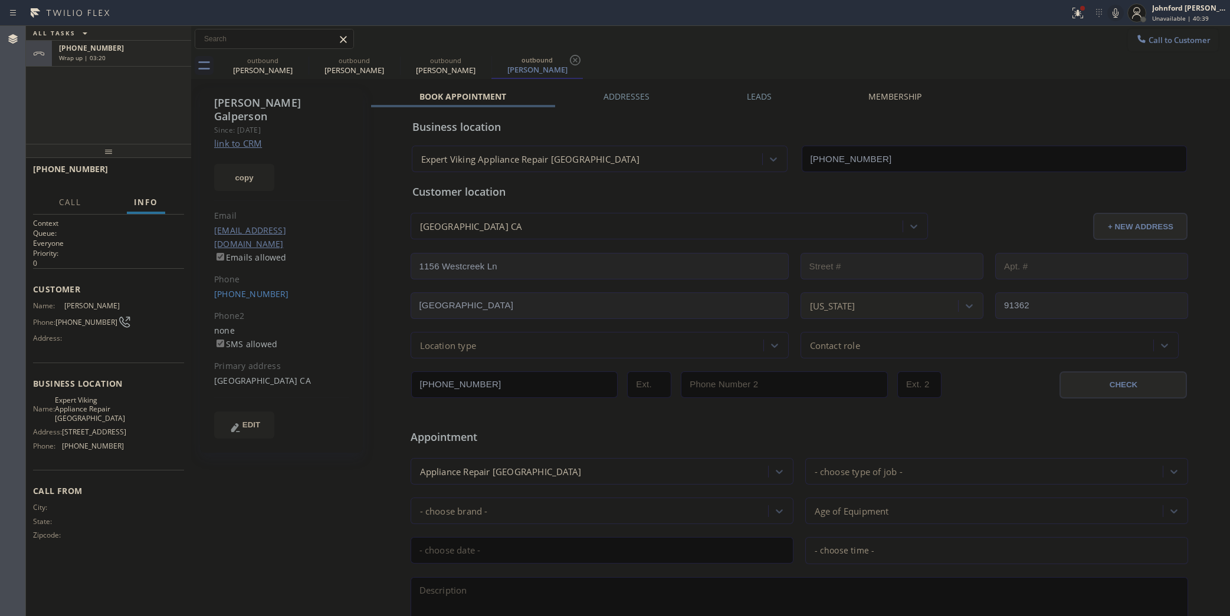
type input "[PHONE_NUMBER]"
click at [145, 162] on div "[PHONE_NUMBER] Live | 00:06 HANG UP" at bounding box center [108, 174] width 151 height 31
click at [154, 168] on button "HANG UP" at bounding box center [156, 174] width 55 height 17
click at [165, 175] on span "COMPLETE" at bounding box center [154, 174] width 41 height 8
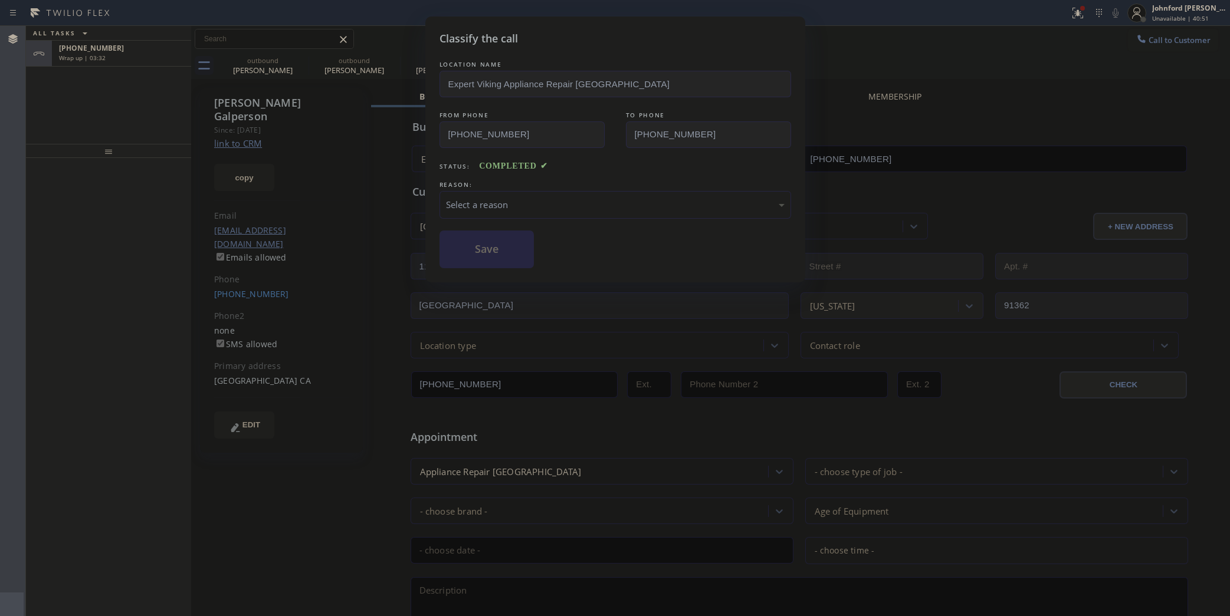
click at [491, 198] on div "Select a reason" at bounding box center [615, 205] width 339 height 14
click at [519, 257] on button "Save" at bounding box center [487, 250] width 95 height 38
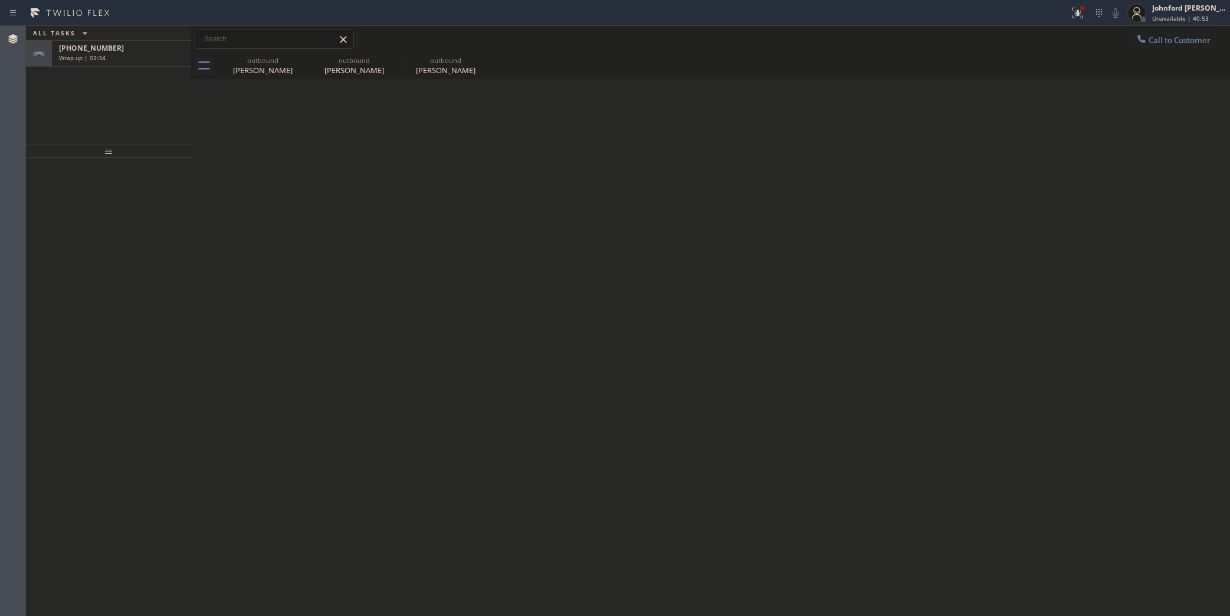
click at [148, 55] on div "Wrap up | 03:34" at bounding box center [121, 58] width 125 height 8
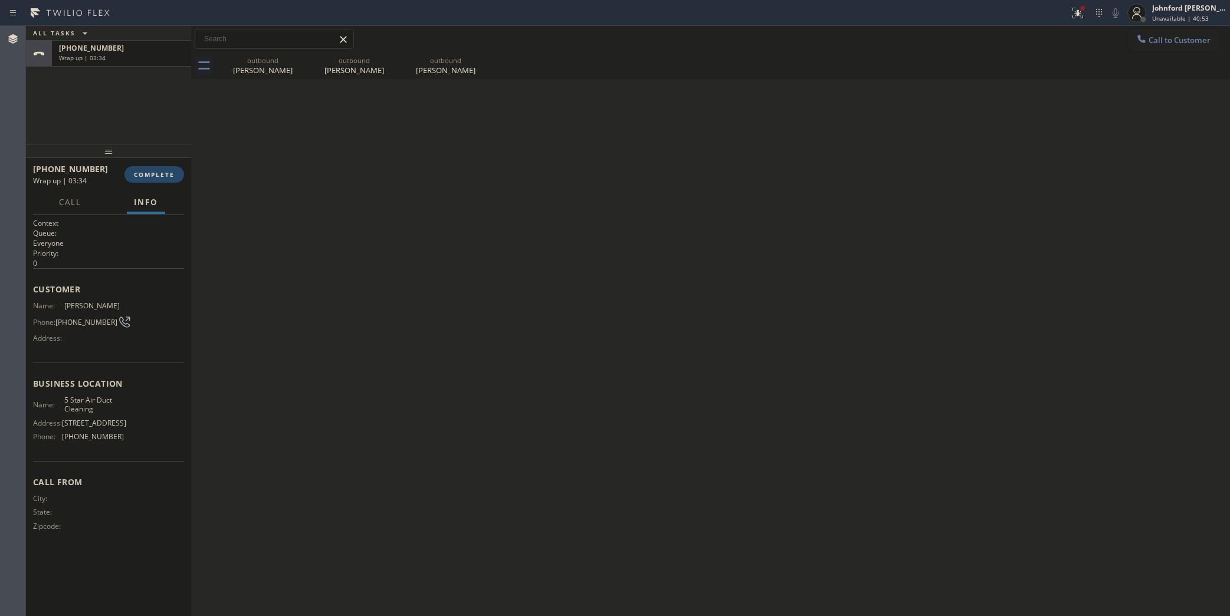
click at [155, 173] on span "COMPLETE" at bounding box center [154, 174] width 41 height 8
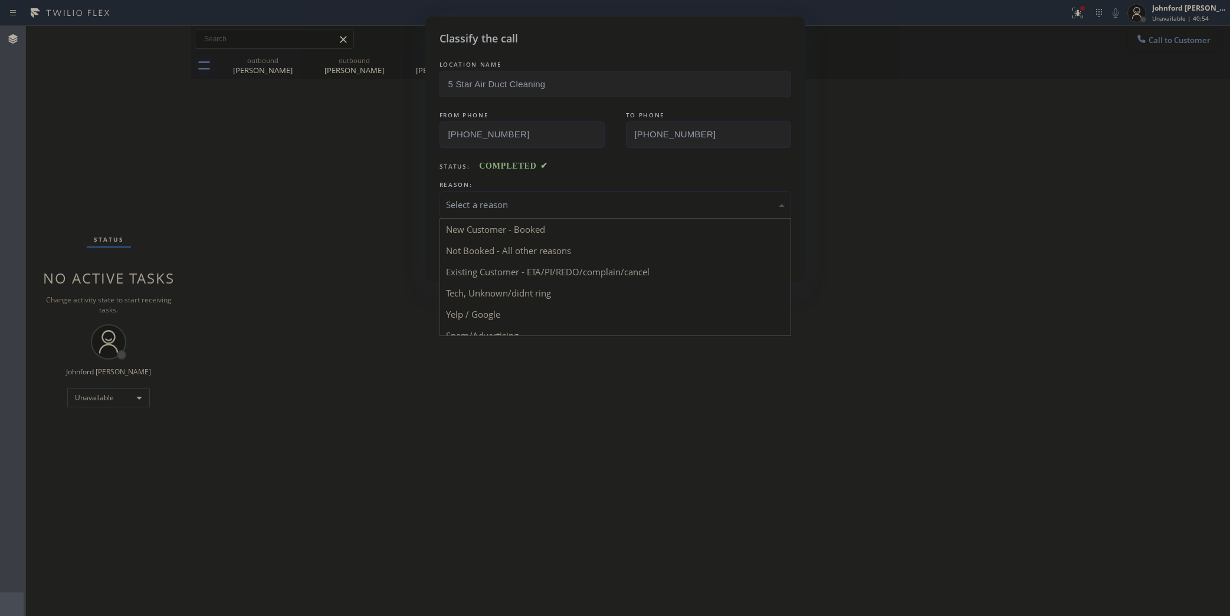
click at [514, 193] on div "Select a reason" at bounding box center [616, 205] width 352 height 28
click at [496, 243] on button "Save" at bounding box center [487, 250] width 95 height 38
type input "[PHONE_NUMBER]"
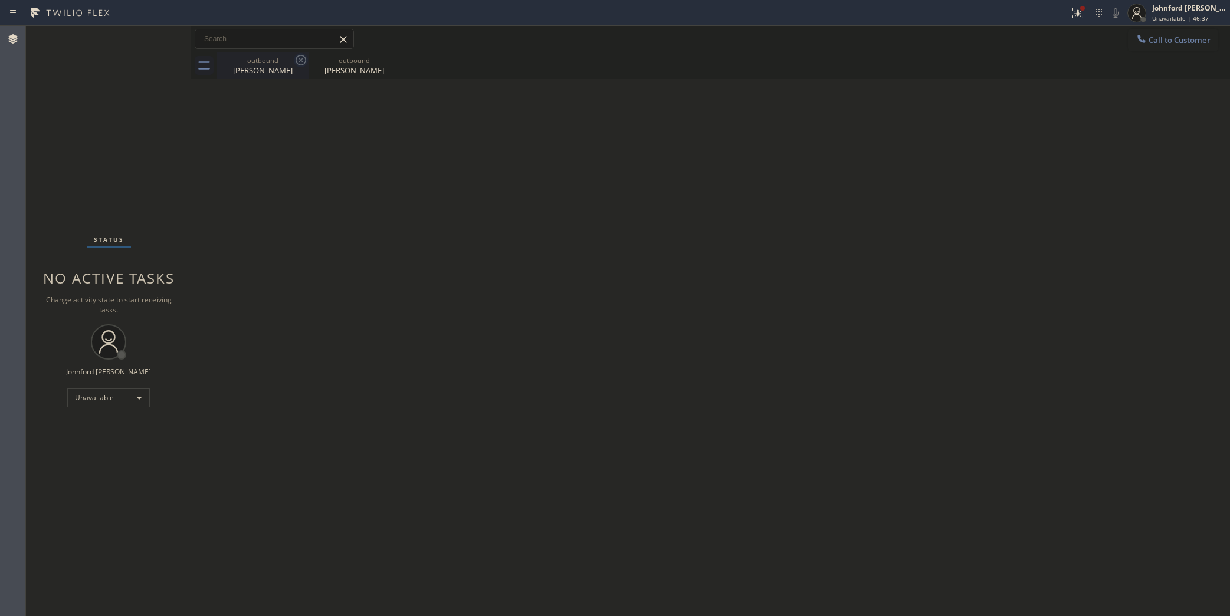
click at [299, 60] on icon at bounding box center [301, 60] width 14 height 14
type input "[PHONE_NUMBER]"
click at [0, 0] on icon at bounding box center [0, 0] width 0 height 0
click at [1136, 35] on icon at bounding box center [1142, 39] width 12 height 12
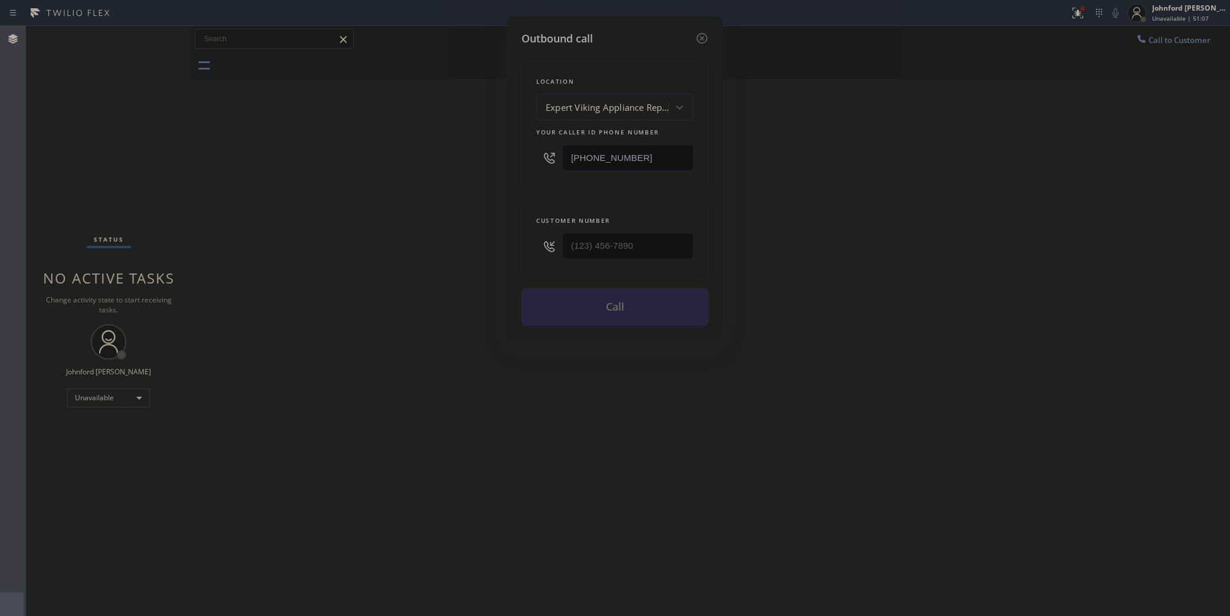
drag, startPoint x: 658, startPoint y: 157, endPoint x: 528, endPoint y: 160, distance: 129.8
click at [535, 160] on div "Location Expert Viking Appliance Repair [GEOGRAPHIC_DATA] Your caller id phone …" at bounding box center [615, 126] width 187 height 131
paste input "10) 340-0717"
type input "[PHONE_NUMBER]"
drag, startPoint x: 678, startPoint y: 249, endPoint x: 518, endPoint y: 260, distance: 160.9
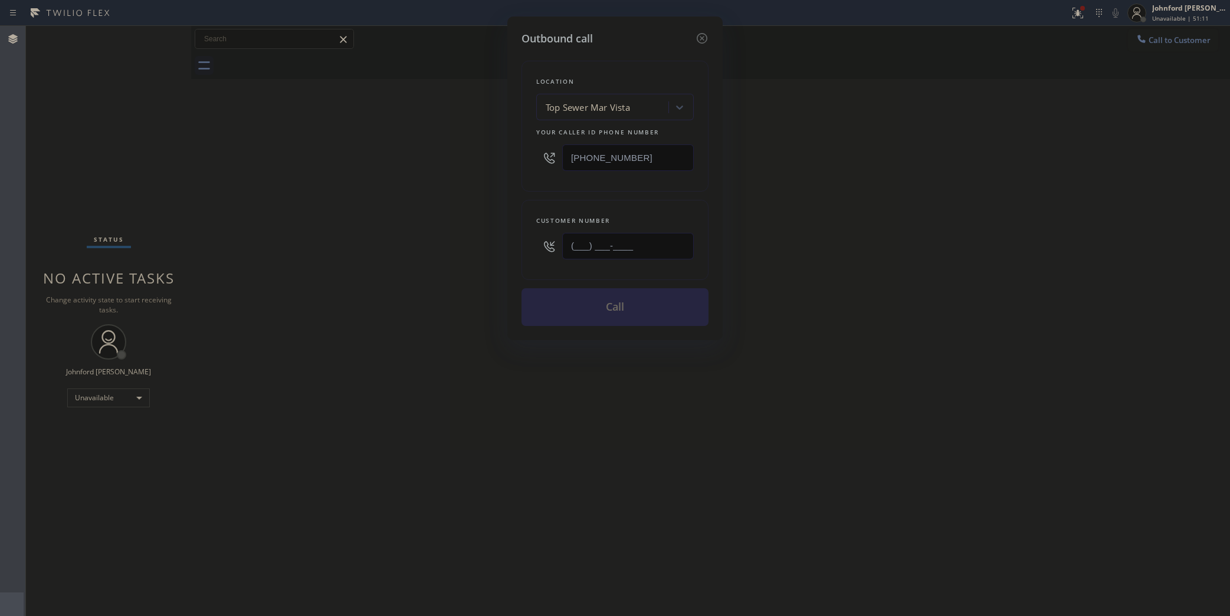
click at [540, 257] on div "(___) ___-____" at bounding box center [615, 246] width 158 height 38
paste input "213) 804-0203"
type input "[PHONE_NUMBER]"
click at [407, 270] on div "Outbound call Location Top Sewer Mar Vista Your caller id phone number [PHONE_N…" at bounding box center [615, 308] width 1230 height 616
click at [559, 307] on button "Call" at bounding box center [615, 307] width 187 height 38
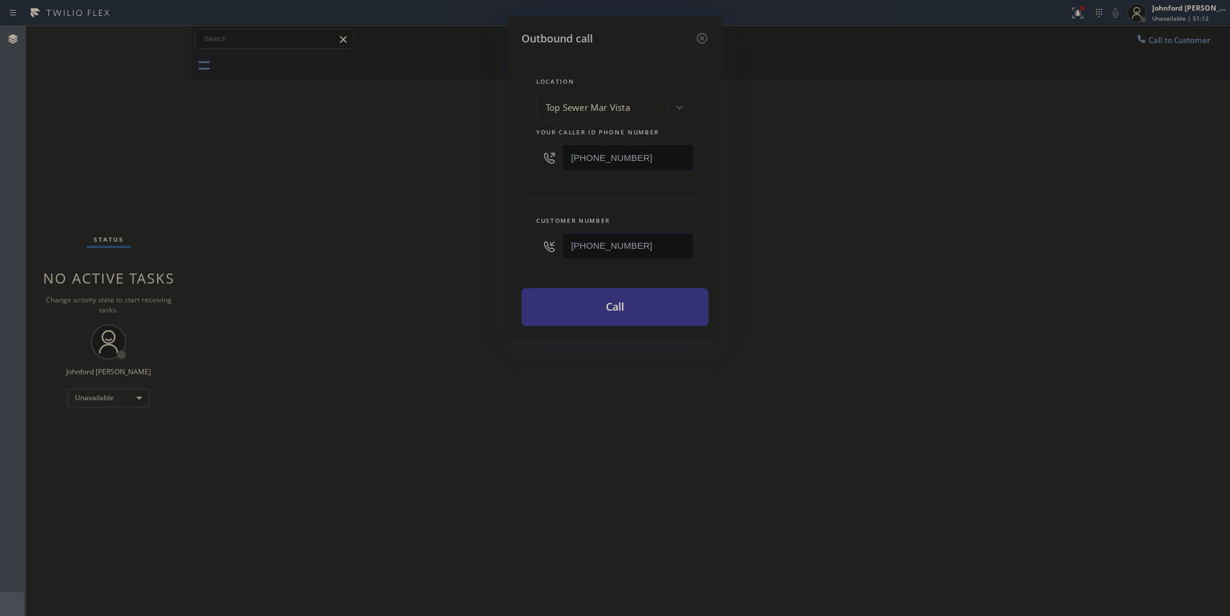
drag, startPoint x: 940, startPoint y: 250, endPoint x: 919, endPoint y: 78, distance: 172.4
click at [941, 249] on div "Outbound call Location Top Sewer Mar Vista Your caller id phone number [PHONE_N…" at bounding box center [615, 308] width 1230 height 616
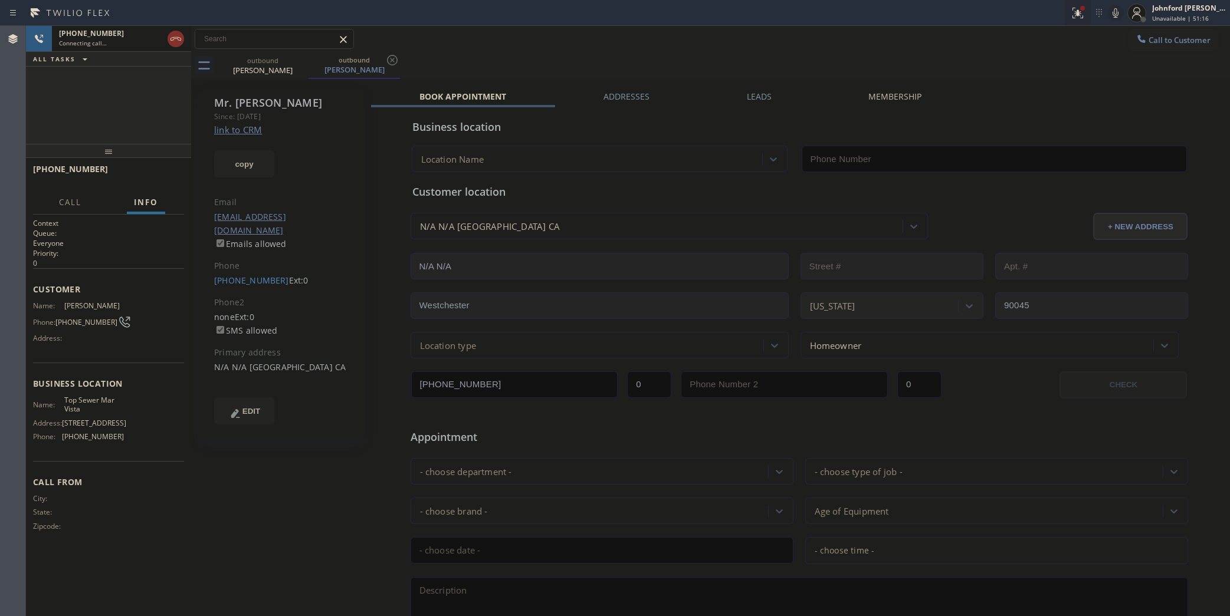
click at [1077, 15] on icon at bounding box center [1078, 13] width 11 height 11
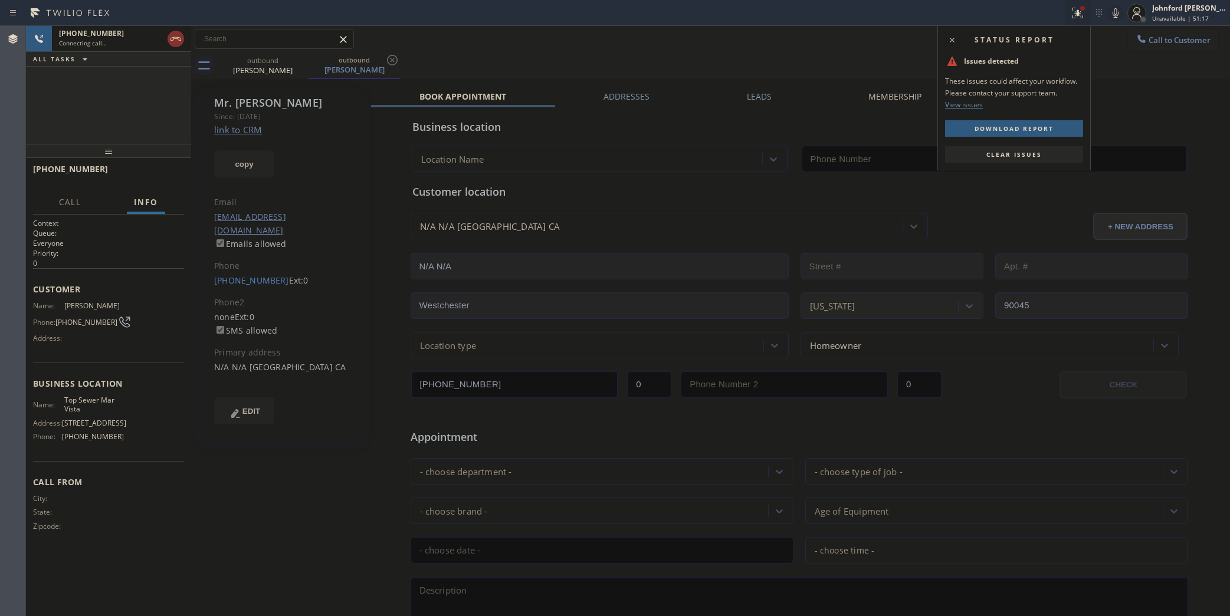
type input "[PHONE_NUMBER]"
click at [994, 154] on span "Clear issues" at bounding box center [1013, 154] width 55 height 8
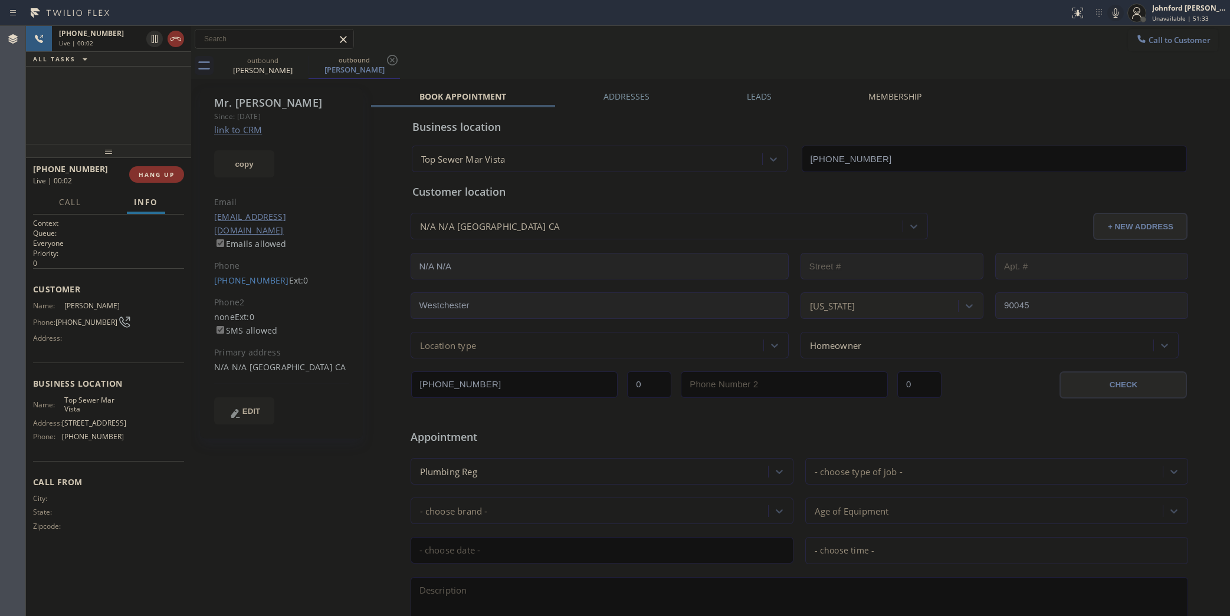
click at [1114, 9] on icon at bounding box center [1116, 12] width 6 height 9
click at [164, 180] on button "COMPLETE" at bounding box center [154, 174] width 60 height 17
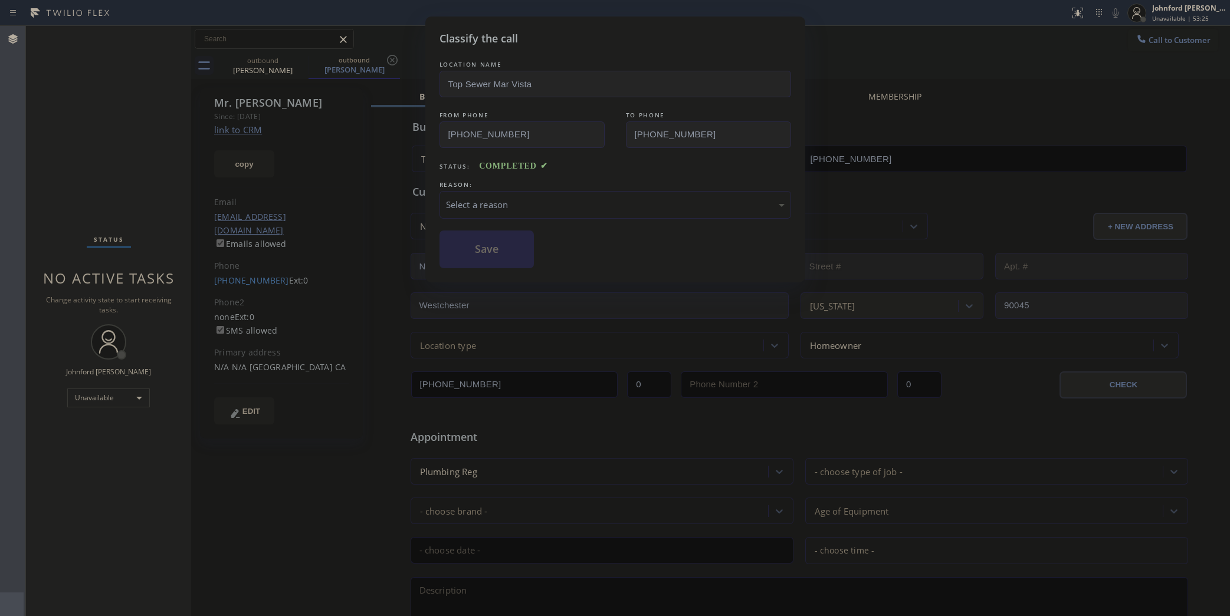
click at [468, 211] on div "Select a reason" at bounding box center [616, 205] width 352 height 28
click at [494, 260] on button "Save" at bounding box center [487, 250] width 95 height 38
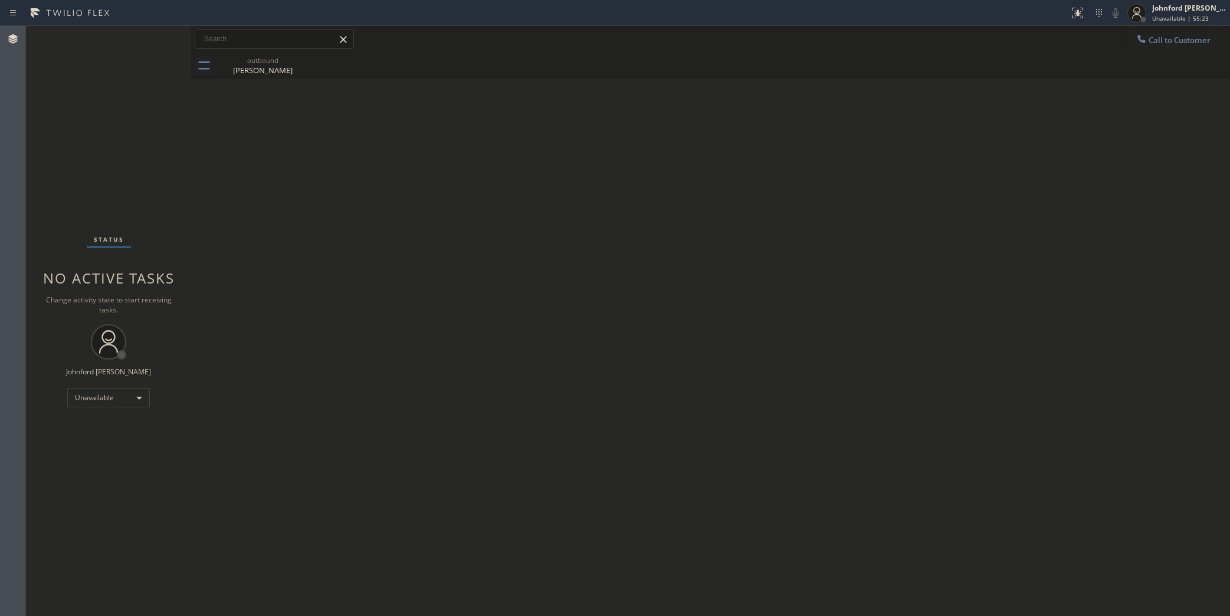
click at [1018, 298] on div "Back to Dashboard Change Sender ID Customers Technicians Select a contact Outbo…" at bounding box center [710, 321] width 1039 height 591
drag, startPoint x: 939, startPoint y: 167, endPoint x: 915, endPoint y: 127, distance: 46.8
click at [939, 167] on div "Back to Dashboard Change Sender ID Customers Technicians Select a contact Outbo…" at bounding box center [710, 321] width 1039 height 591
click at [1159, 51] on div "Call to Customer Outbound call Location Top Sewer Mar Vista Your caller id phon…" at bounding box center [710, 39] width 1039 height 27
click at [1123, 47] on div "Call to Customer Outbound call Location Top Sewer Mar Vista Your caller id phon…" at bounding box center [710, 39] width 1039 height 21
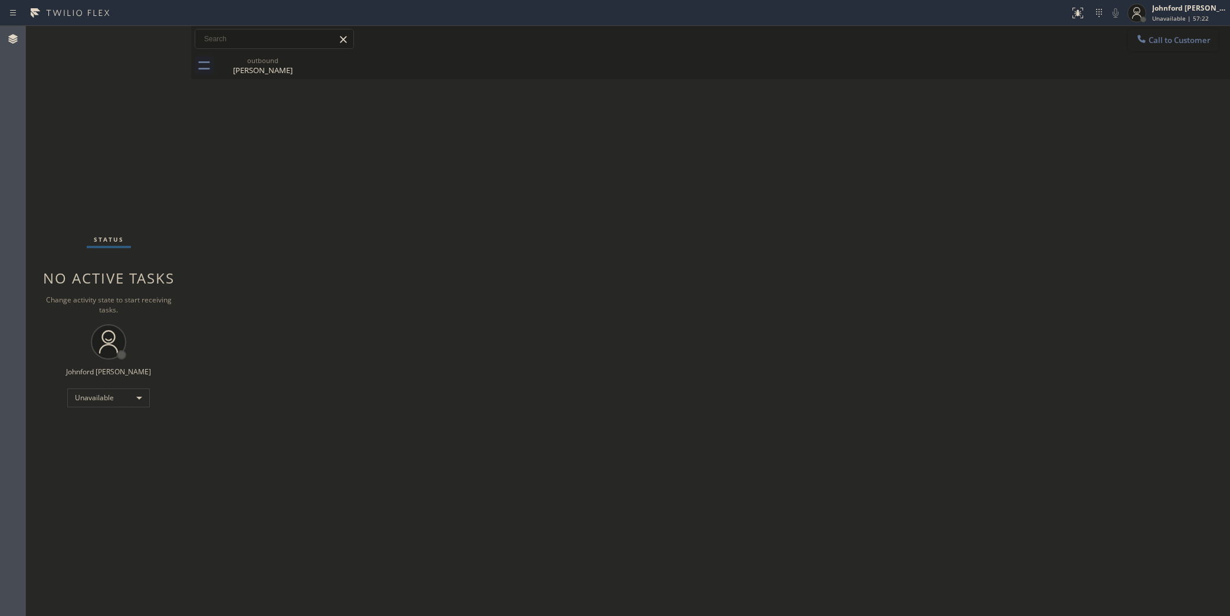
click at [1139, 38] on icon at bounding box center [1142, 39] width 12 height 12
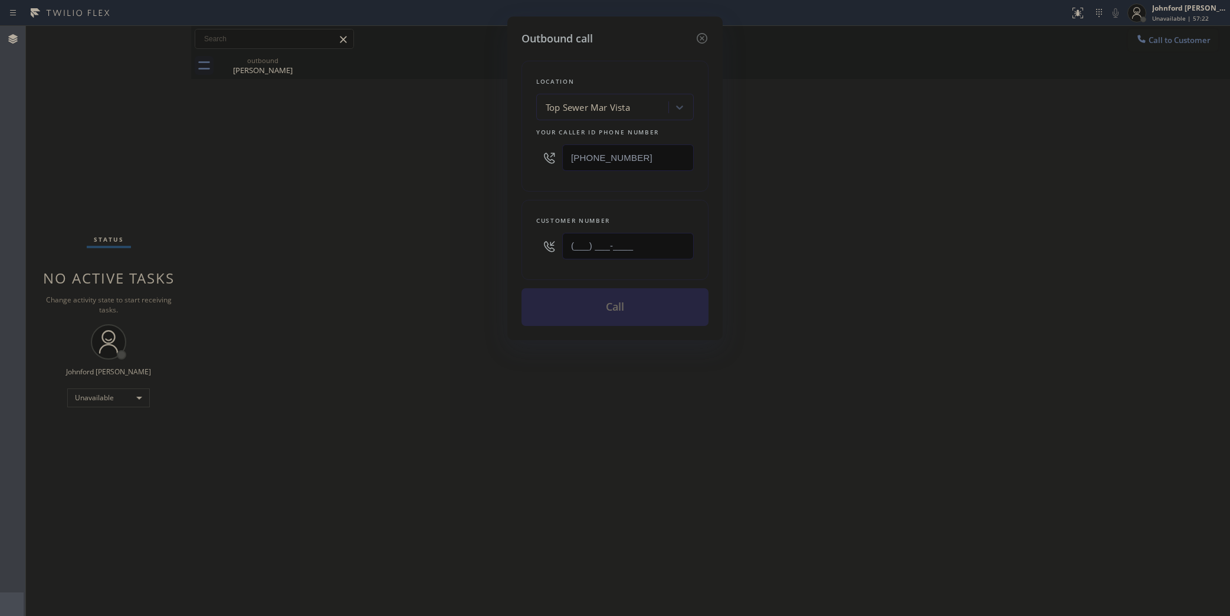
drag, startPoint x: 494, startPoint y: 258, endPoint x: 431, endPoint y: 261, distance: 63.2
click at [467, 258] on div "Outbound call Location Top Sewer Mar Vista Your caller id phone number [PHONE_N…" at bounding box center [615, 308] width 1230 height 616
paste input "310) 922-0223"
type input "[PHONE_NUMBER]"
drag, startPoint x: 609, startPoint y: 158, endPoint x: 471, endPoint y: 156, distance: 138.6
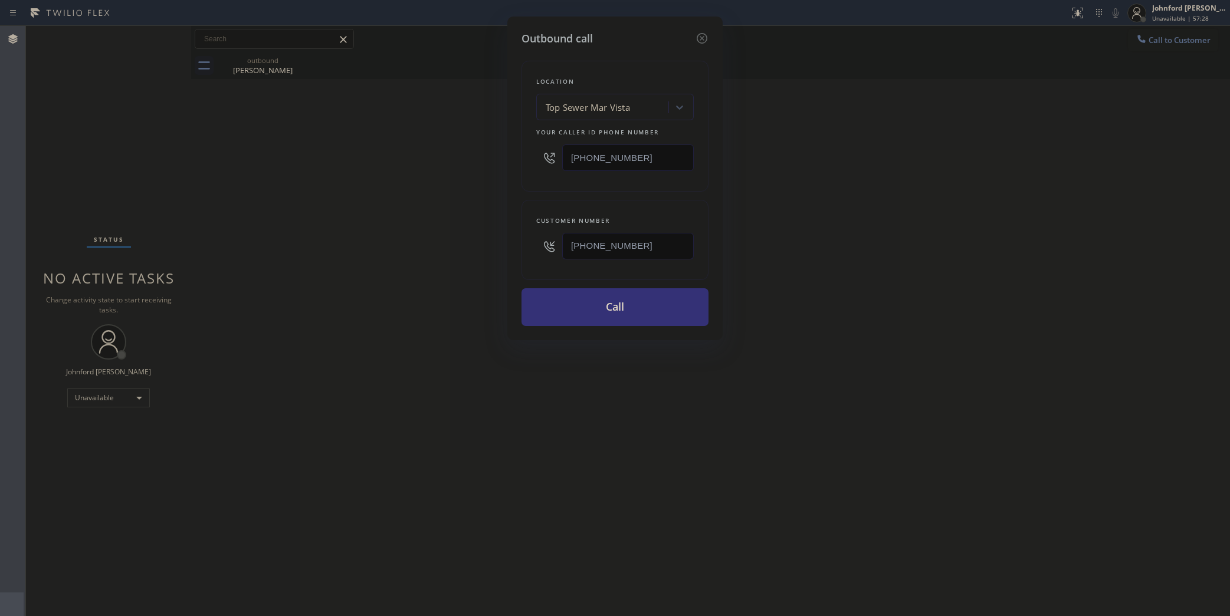
click at [471, 156] on div "Outbound call Location Top Sewer Mar Vista Your caller id phone number [PHONE_N…" at bounding box center [615, 308] width 1230 height 616
paste input "858) 800-3094"
type input "[PHONE_NUMBER]"
drag, startPoint x: 590, startPoint y: 295, endPoint x: 770, endPoint y: 252, distance: 185.0
click at [589, 296] on button "Call" at bounding box center [615, 307] width 187 height 38
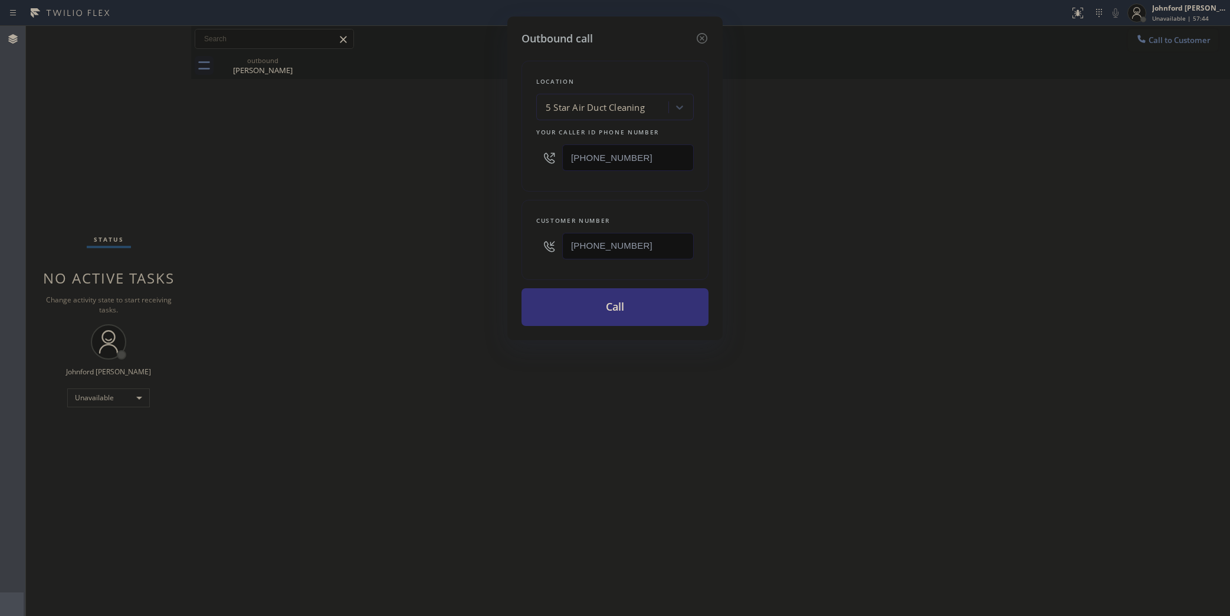
drag, startPoint x: 847, startPoint y: 227, endPoint x: 859, endPoint y: 204, distance: 26.1
click at [859, 204] on div "Outbound call Location 5 Star Air Duct Cleaning Your caller id phone number [PH…" at bounding box center [615, 308] width 1230 height 616
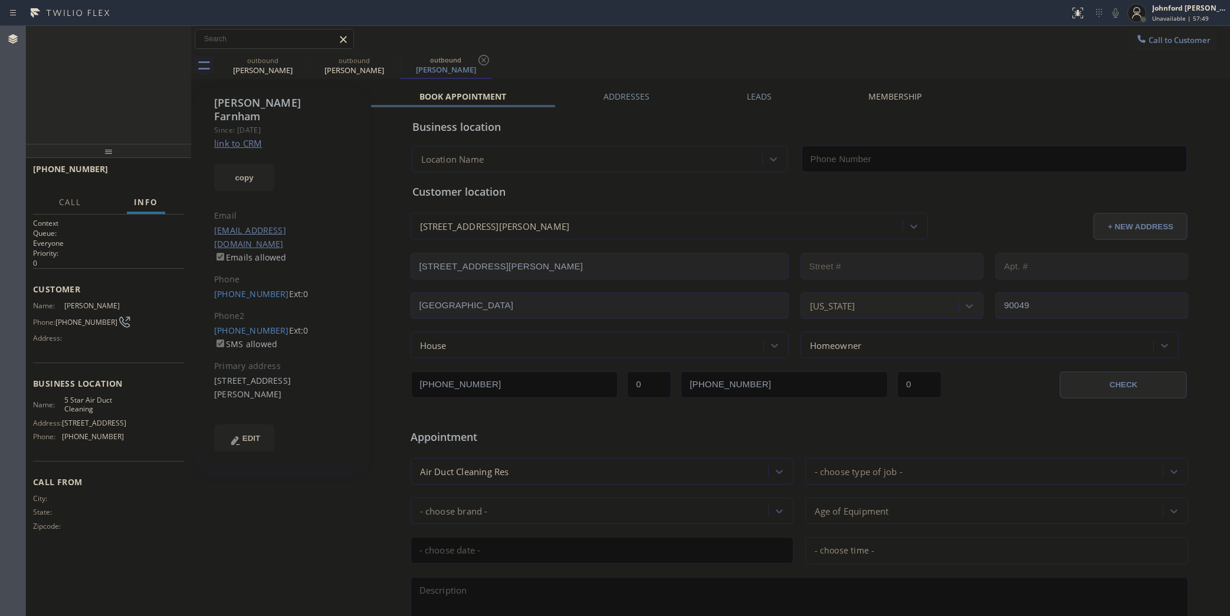
type input "[PHONE_NUMBER]"
click at [299, 60] on icon at bounding box center [301, 60] width 14 height 14
click at [162, 103] on div "[PHONE_NUMBER] Connecting call… ALL TASKS ALL TASKS ACTIVE TASKS TASKS IN WRAP …" at bounding box center [108, 85] width 165 height 118
click at [1117, 12] on icon at bounding box center [1115, 13] width 14 height 14
click at [1116, 12] on icon at bounding box center [1115, 13] width 14 height 14
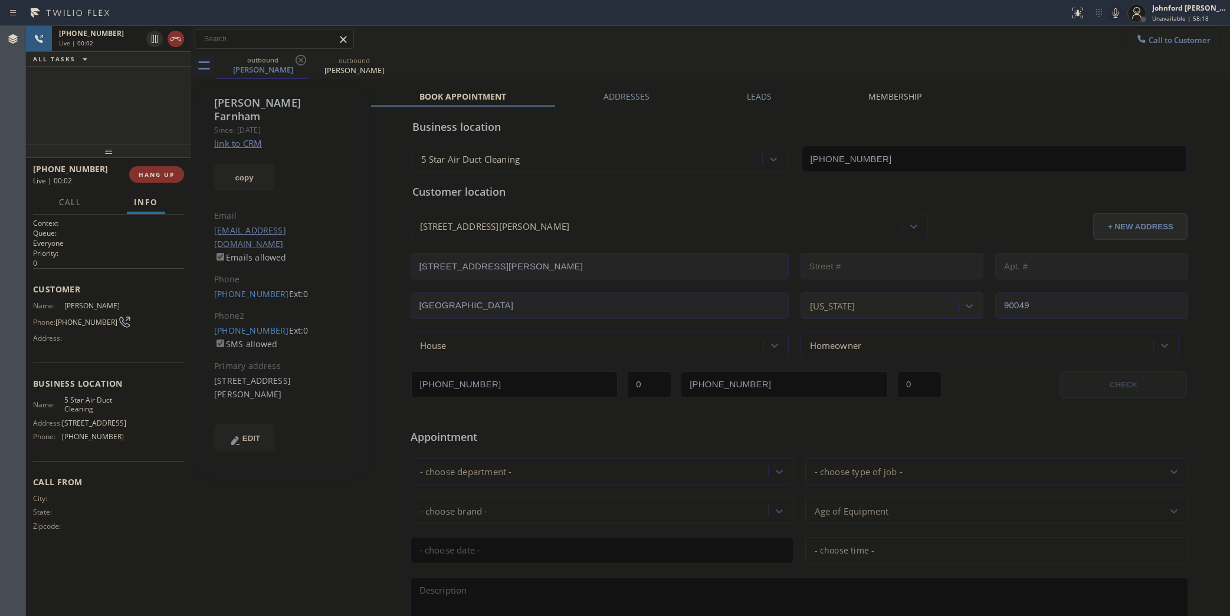
click at [660, 60] on div "outbound [PERSON_NAME] outbound [PERSON_NAME]" at bounding box center [723, 66] width 1013 height 27
click at [152, 113] on div "[PHONE_NUMBER] Live | 00:22 ALL TASKS ALL TASKS ACTIVE TASKS TASKS IN WRAP UP" at bounding box center [108, 85] width 165 height 118
click at [762, 91] on label "Leads" at bounding box center [759, 96] width 25 height 11
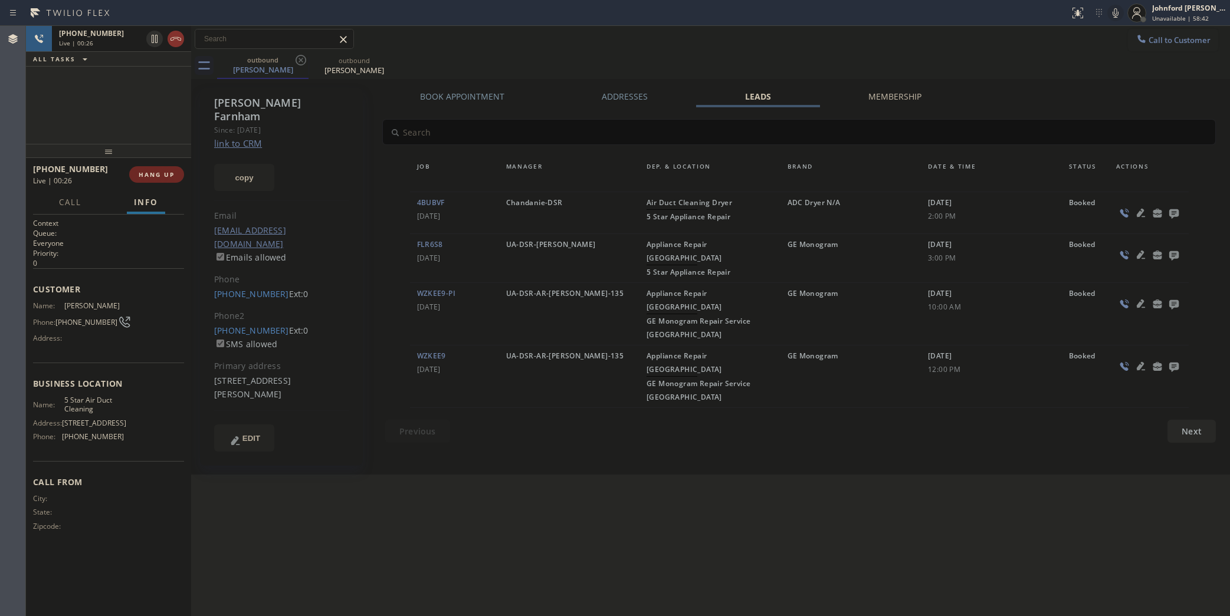
click at [152, 176] on span "HANG UP" at bounding box center [157, 174] width 36 height 8
click at [169, 173] on span "COMPLETE" at bounding box center [154, 174] width 41 height 8
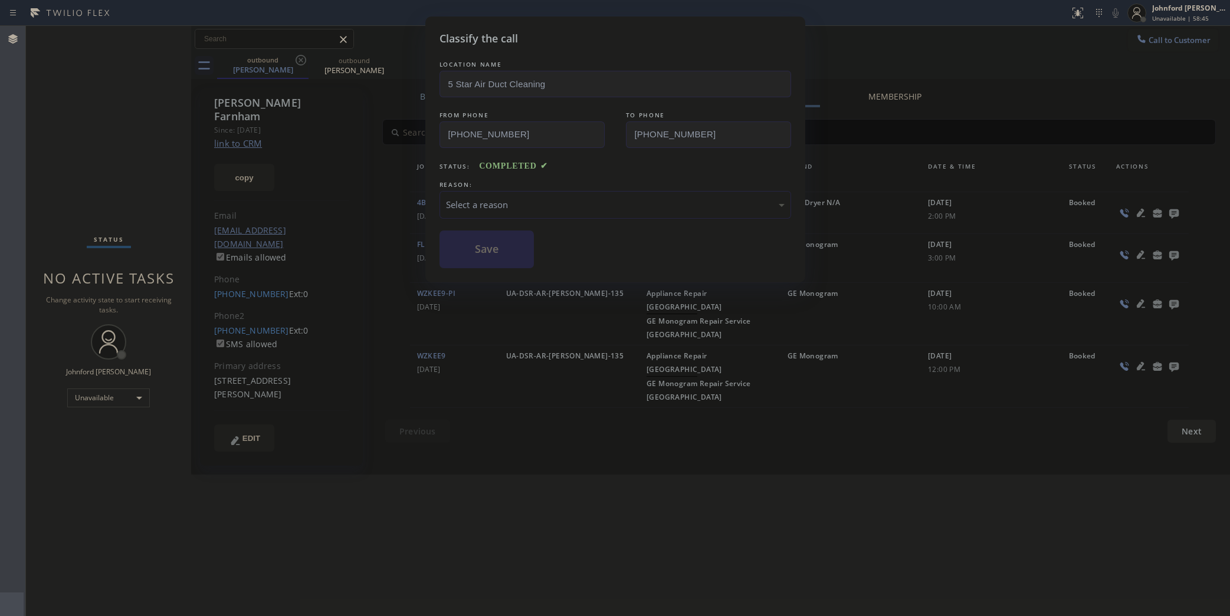
click at [514, 191] on div "Select a reason" at bounding box center [616, 205] width 352 height 28
click at [503, 260] on button "Save" at bounding box center [487, 250] width 95 height 38
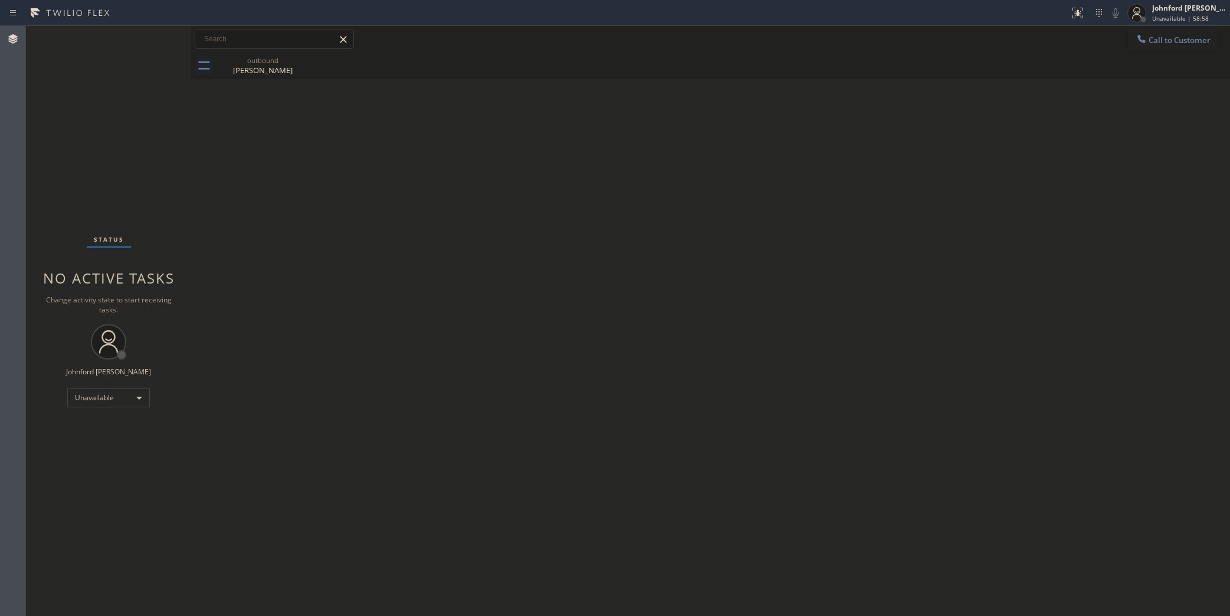
click at [1160, 47] on button "Call to Customer" at bounding box center [1173, 40] width 90 height 22
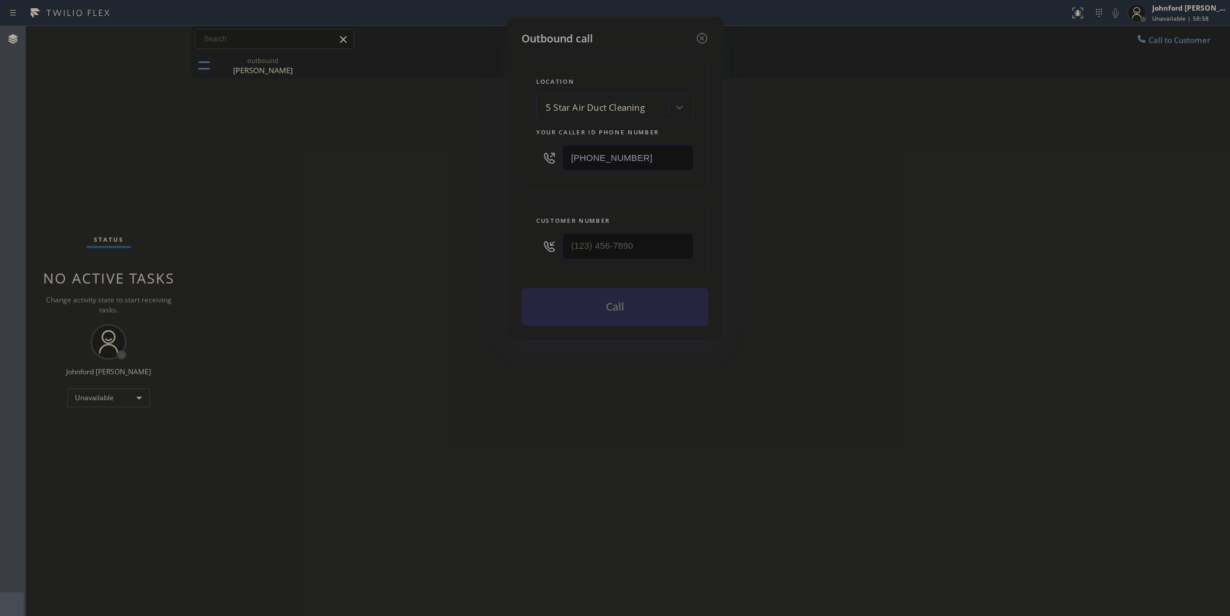
drag, startPoint x: 581, startPoint y: 261, endPoint x: 565, endPoint y: 261, distance: 16.5
click at [565, 261] on div at bounding box center [628, 246] width 132 height 38
drag, startPoint x: 612, startPoint y: 251, endPoint x: 481, endPoint y: 251, distance: 131.6
click at [493, 251] on div "Outbound call Location 5 Star Air Duct Cleaning Your caller id phone number [PH…" at bounding box center [615, 308] width 1230 height 616
paste input "559) 433-5997"
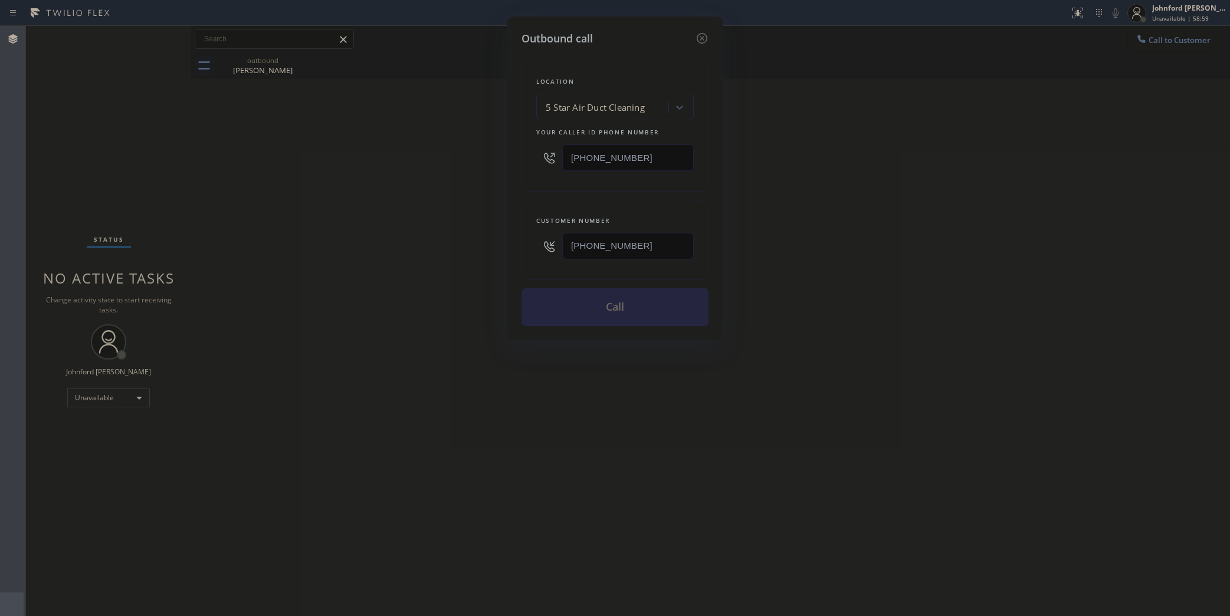
type input "[PHONE_NUMBER]"
click at [392, 255] on div "Outbound call Location 5 Star Air Duct Cleaning Your caller id phone number [PH…" at bounding box center [615, 308] width 1230 height 616
click at [599, 304] on button "Call" at bounding box center [615, 307] width 187 height 38
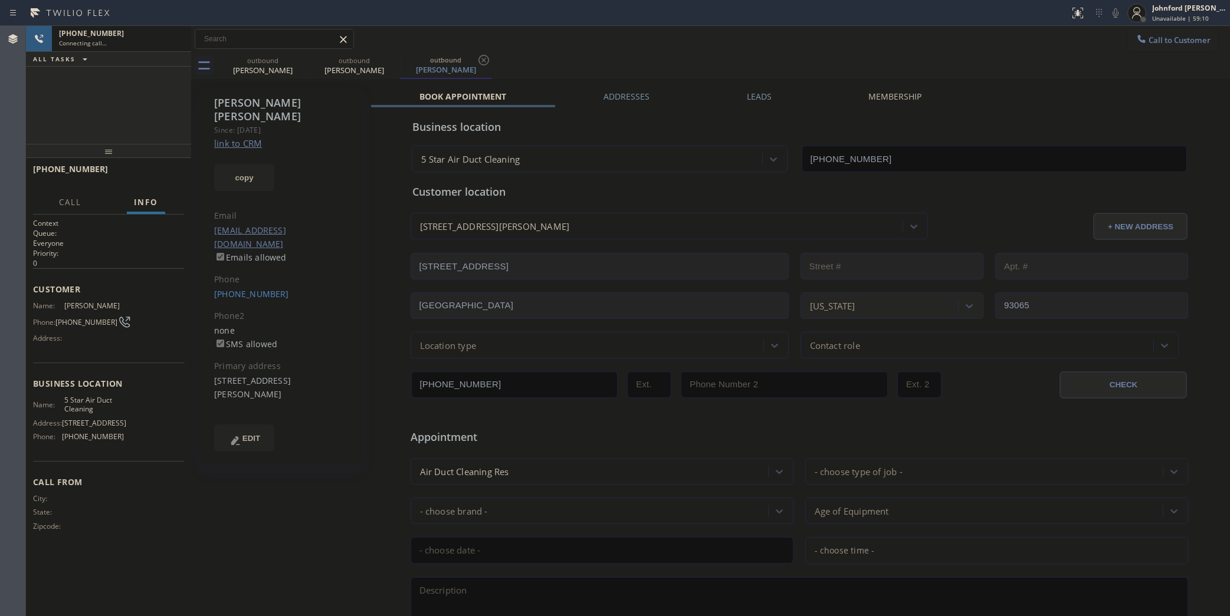
type input "[PHONE_NUMBER]"
click at [1119, 12] on icon at bounding box center [1115, 13] width 14 height 14
click at [1118, 12] on icon at bounding box center [1116, 12] width 6 height 9
click at [703, 60] on div "outbound [PERSON_NAME] outbound [PERSON_NAME] outbound [PERSON_NAME]" at bounding box center [723, 66] width 1013 height 27
click at [116, 99] on div "[PHONE_NUMBER] Live | 00:42 ALL TASKS ALL TASKS ACTIVE TASKS TASKS IN WRAP UP" at bounding box center [108, 85] width 165 height 118
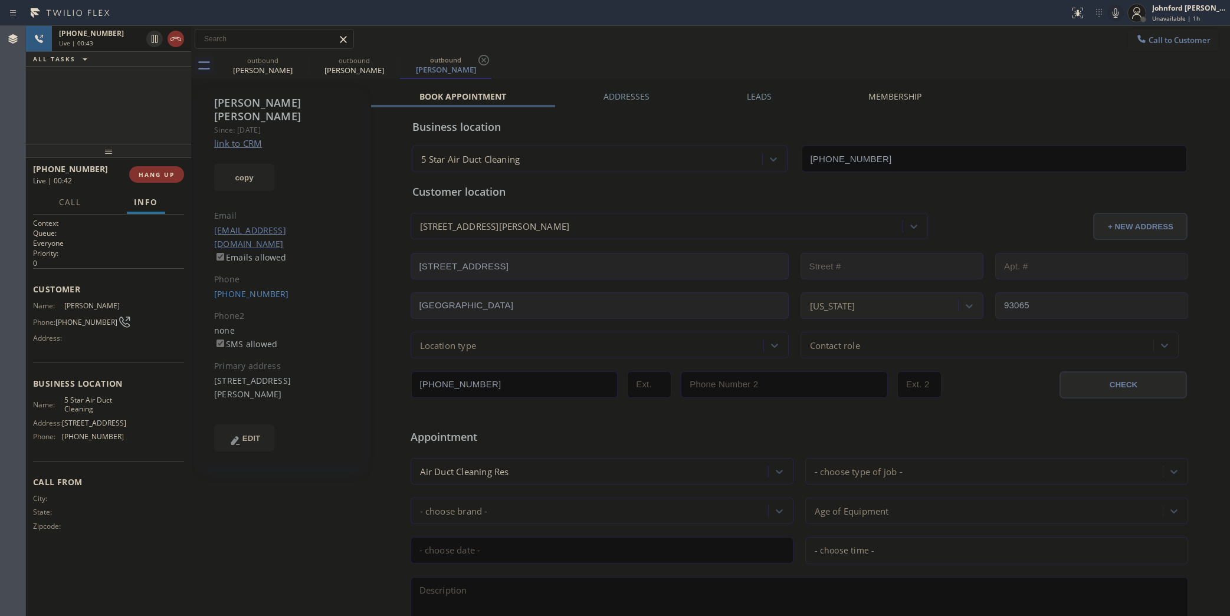
drag, startPoint x: 101, startPoint y: 158, endPoint x: 124, endPoint y: 121, distance: 42.9
click at [124, 121] on div "[PHONE_NUMBER] Live | 00:43 ALL TASKS ALL TASKS ACTIVE TASKS TASKS IN WRAP UP […" at bounding box center [108, 321] width 165 height 591
click at [143, 167] on button "HANG UP" at bounding box center [156, 174] width 55 height 17
click at [763, 100] on label "Leads" at bounding box center [759, 96] width 25 height 11
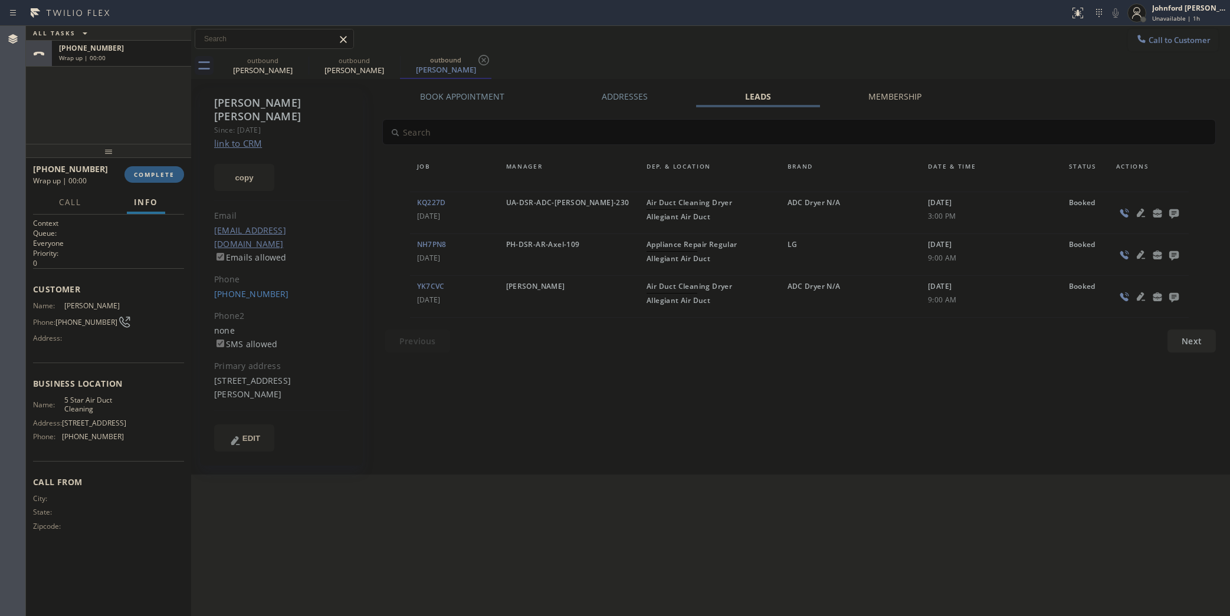
click at [1170, 210] on icon at bounding box center [1173, 213] width 9 height 9
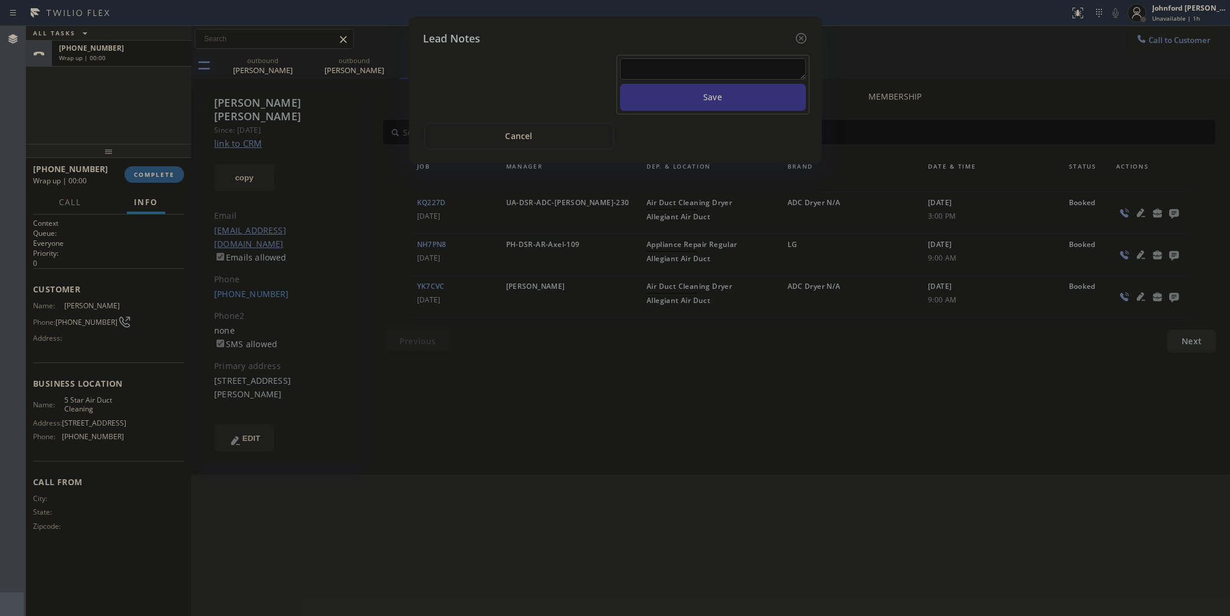
click at [667, 55] on div "Save" at bounding box center [712, 85] width 193 height 60
click at [673, 61] on textarea at bounding box center [713, 68] width 186 height 21
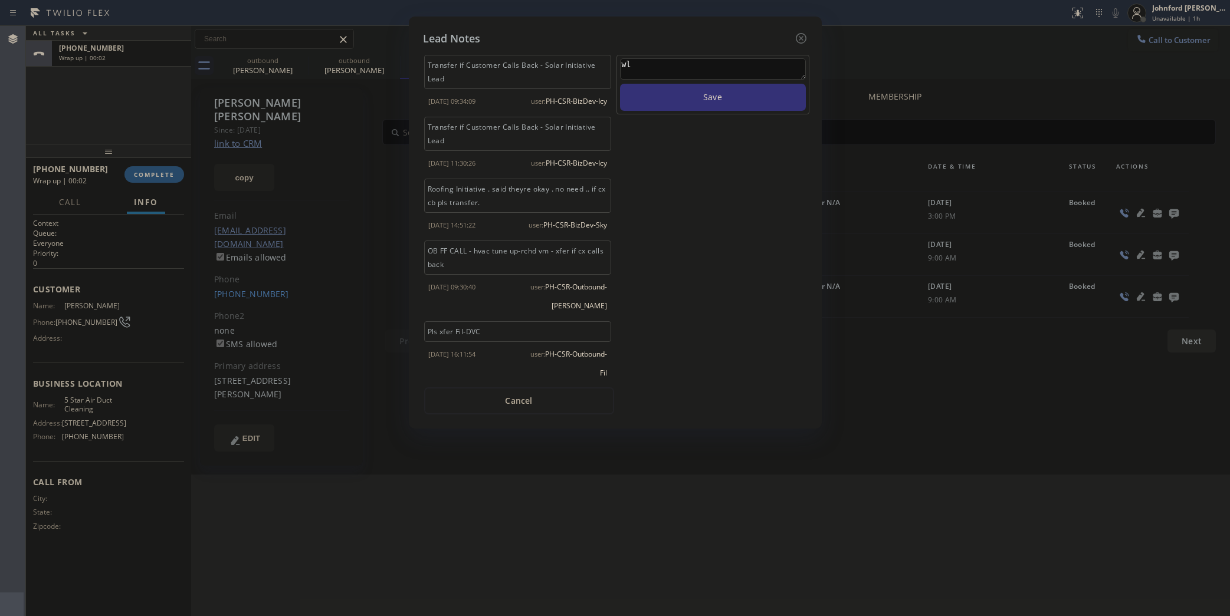
type textarea "w"
type textarea "he will get a new dryer"
click at [620, 84] on button "Save" at bounding box center [713, 97] width 186 height 27
click at [796, 34] on icon at bounding box center [800, 38] width 11 height 11
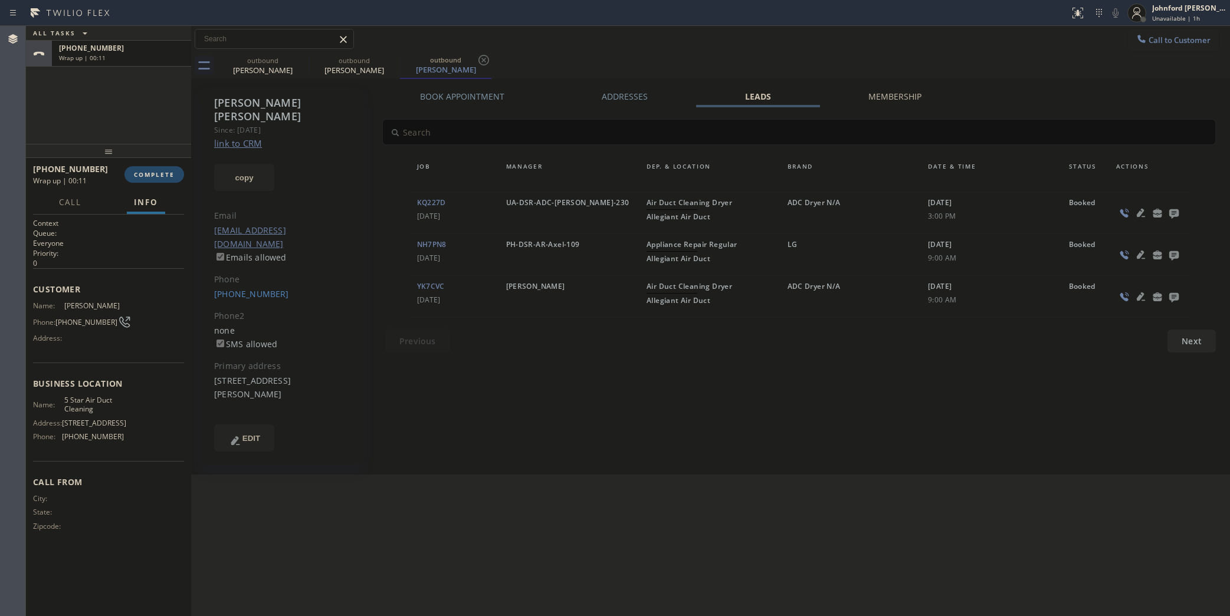
click at [127, 178] on button "COMPLETE" at bounding box center [154, 174] width 60 height 17
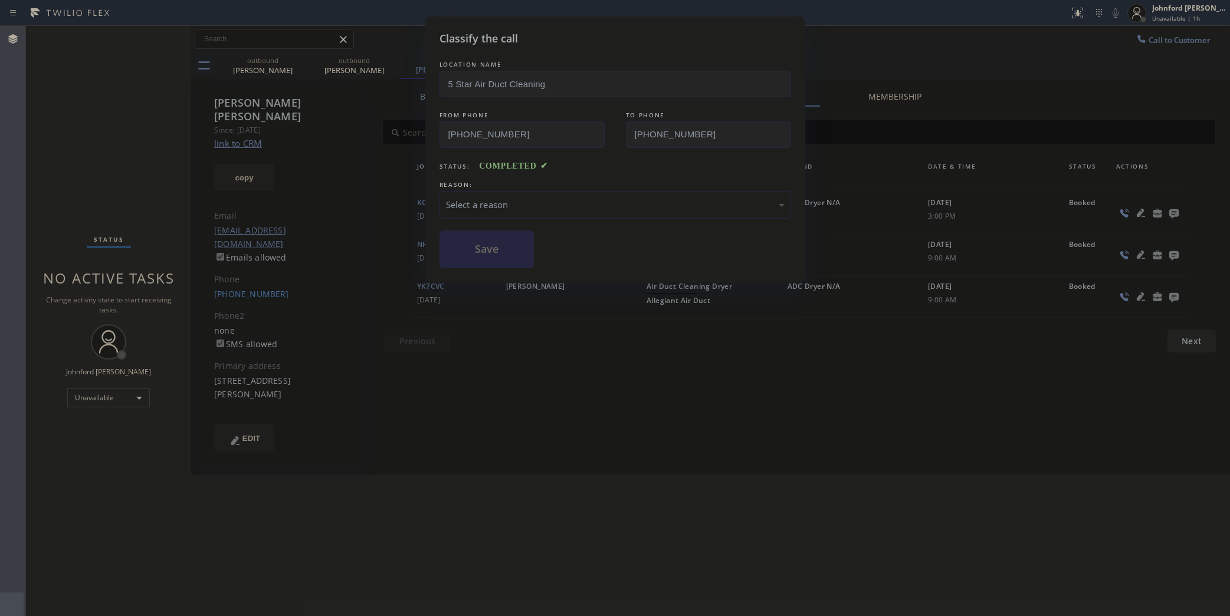
click at [549, 208] on div "Select a reason" at bounding box center [616, 205] width 352 height 28
click at [477, 255] on button "Save" at bounding box center [487, 250] width 95 height 38
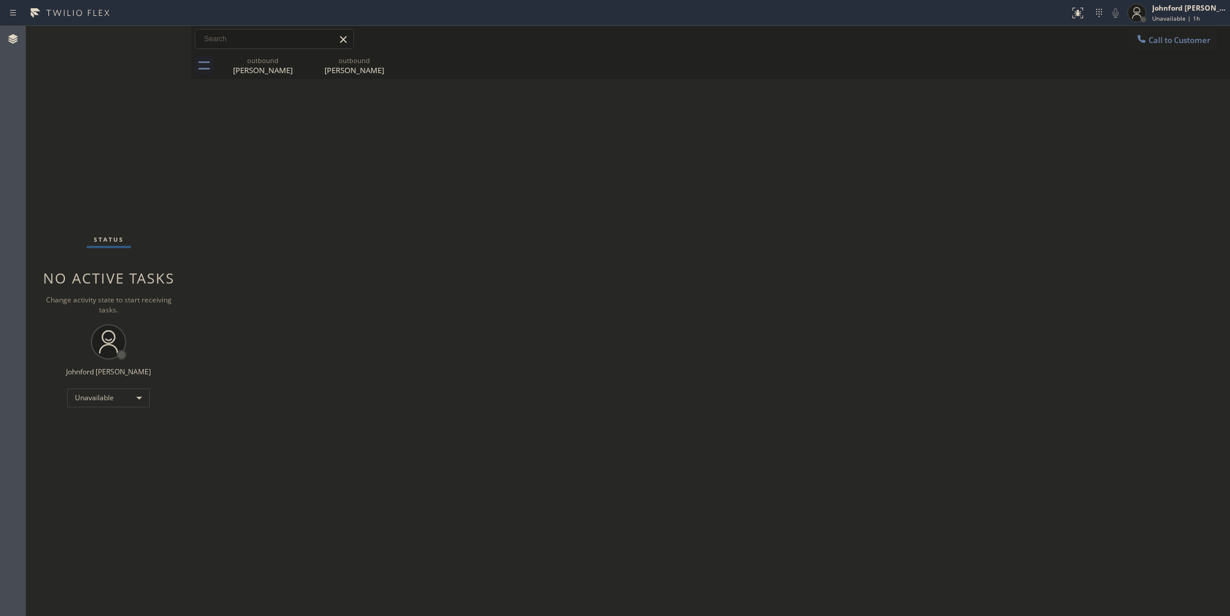
click at [873, 297] on div "Back to Dashboard Change Sender ID Customers Technicians Select a contact Outbo…" at bounding box center [710, 321] width 1039 height 591
click at [1140, 39] on icon at bounding box center [1141, 39] width 8 height 8
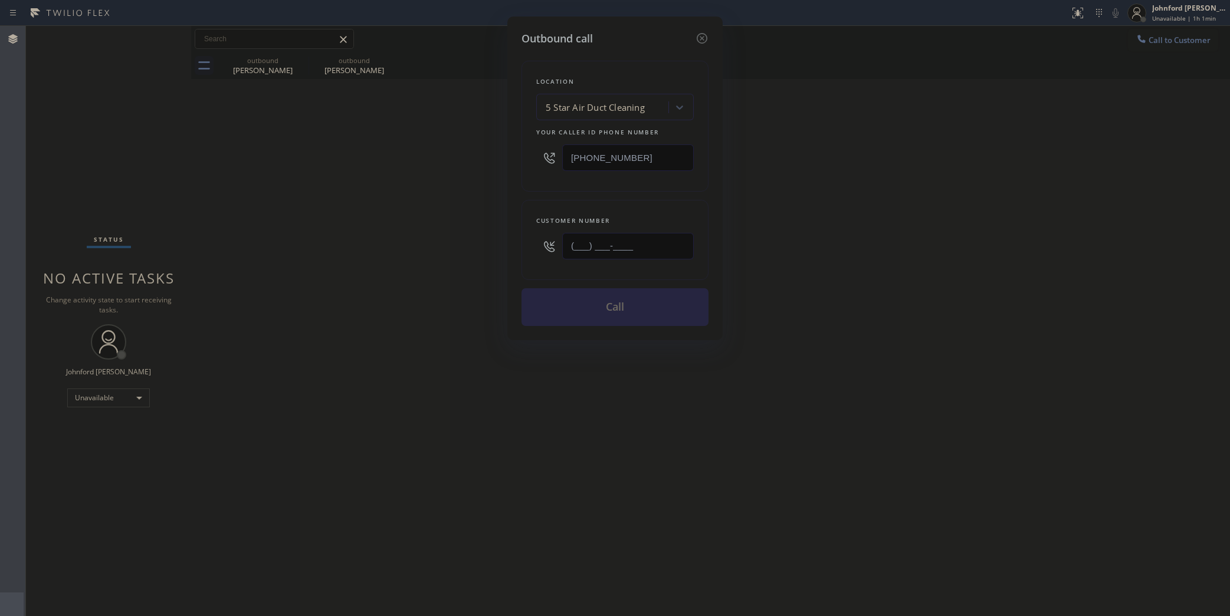
drag, startPoint x: 660, startPoint y: 234, endPoint x: 458, endPoint y: 235, distance: 201.2
click at [461, 235] on div "Outbound call Location 5 Star Air Duct Cleaning Your caller id phone number [PH…" at bounding box center [615, 308] width 1230 height 616
paste input "818) 209-0363"
type input "[PHONE_NUMBER]"
click at [387, 249] on div "Outbound call Location 5 Star Air Duct Cleaning Your caller id phone number [PH…" at bounding box center [615, 308] width 1230 height 616
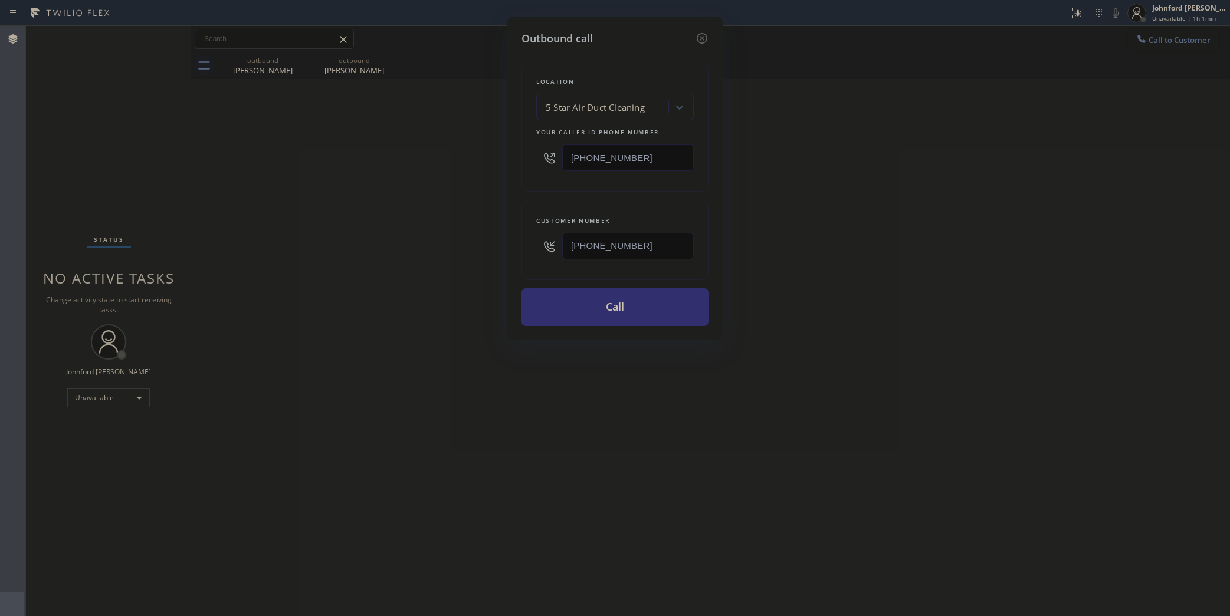
click at [593, 299] on button "Call" at bounding box center [615, 307] width 187 height 38
click at [762, 260] on div "Outbound call Location 5 Star Air Duct Cleaning Your caller id phone number [PH…" at bounding box center [615, 308] width 1230 height 616
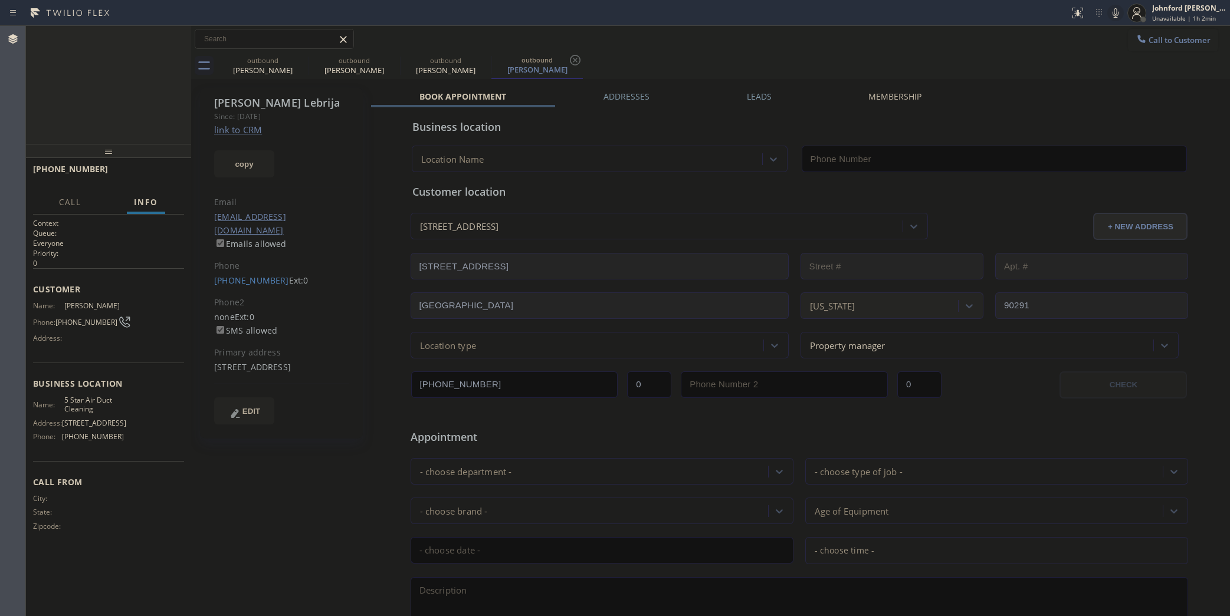
type input "[PHONE_NUMBER]"
click at [309, 60] on div at bounding box center [309, 66] width 1 height 19
click at [304, 60] on icon at bounding box center [301, 60] width 14 height 14
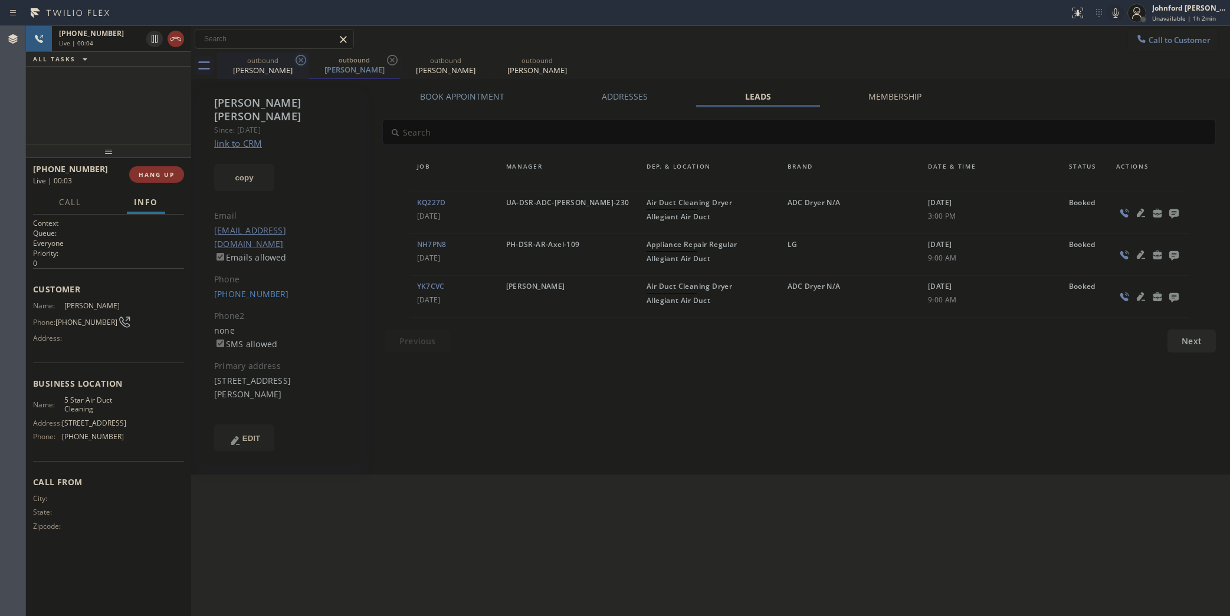
click at [299, 60] on icon at bounding box center [301, 60] width 14 height 14
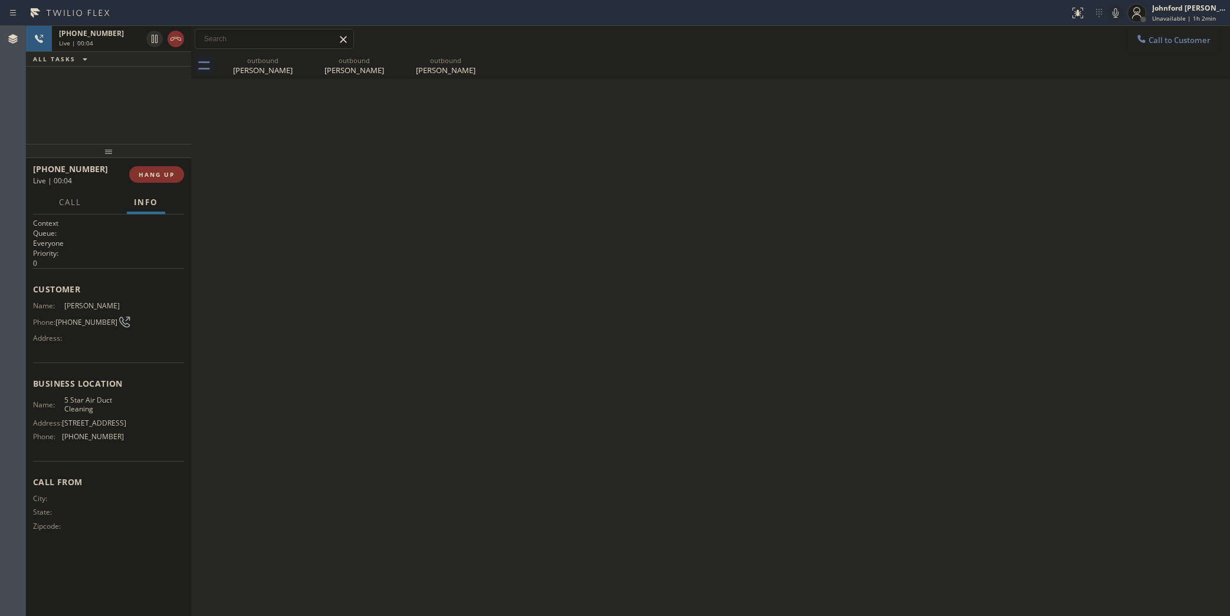
click at [299, 60] on div "outbound [PERSON_NAME]" at bounding box center [262, 66] width 91 height 27
click at [0, 0] on icon at bounding box center [0, 0] width 0 height 0
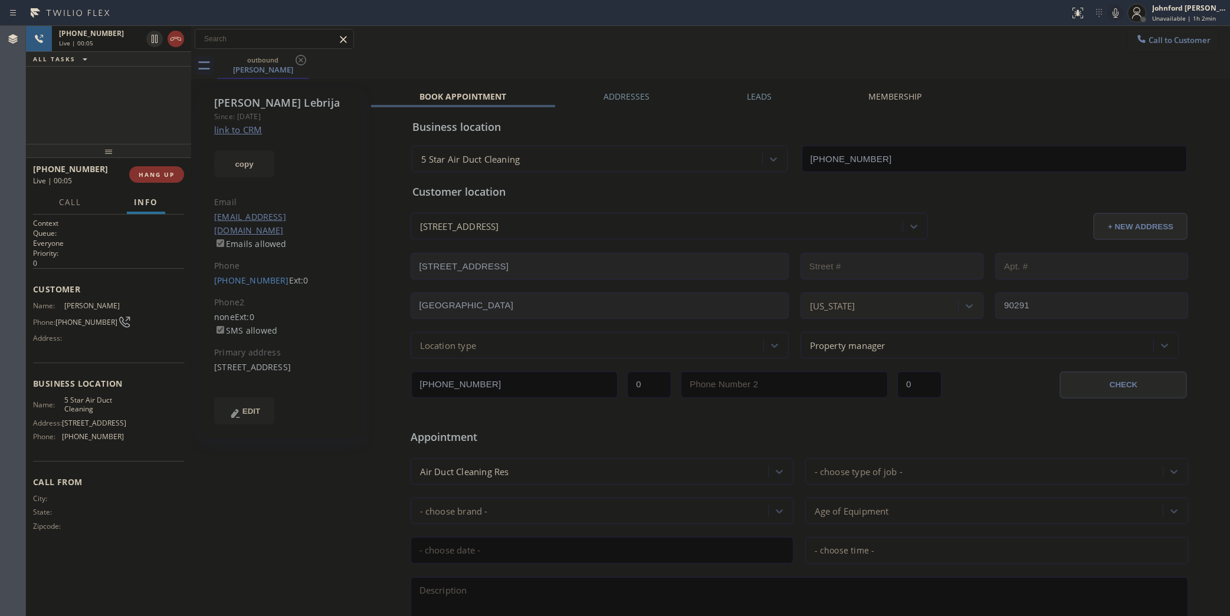
click at [306, 58] on icon at bounding box center [301, 60] width 14 height 14
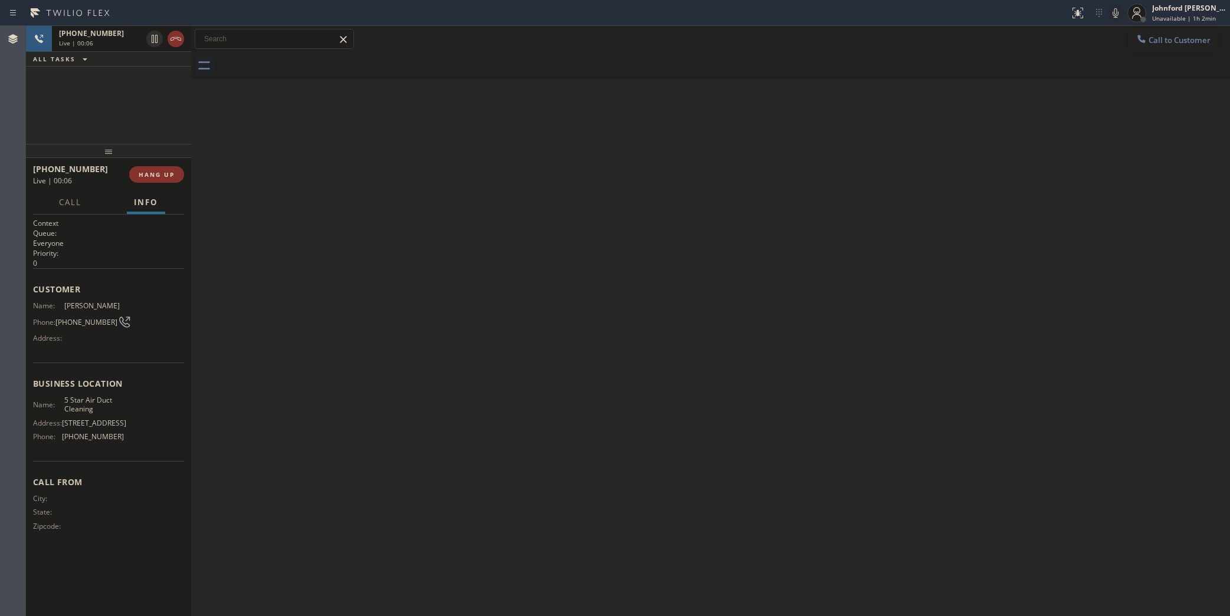
click at [177, 183] on div "[PHONE_NUMBER] Live | 00:06 HANG UP" at bounding box center [108, 174] width 151 height 31
click at [167, 178] on span "HANG UP" at bounding box center [157, 174] width 36 height 8
click at [167, 177] on span "COMPLETE" at bounding box center [154, 174] width 41 height 8
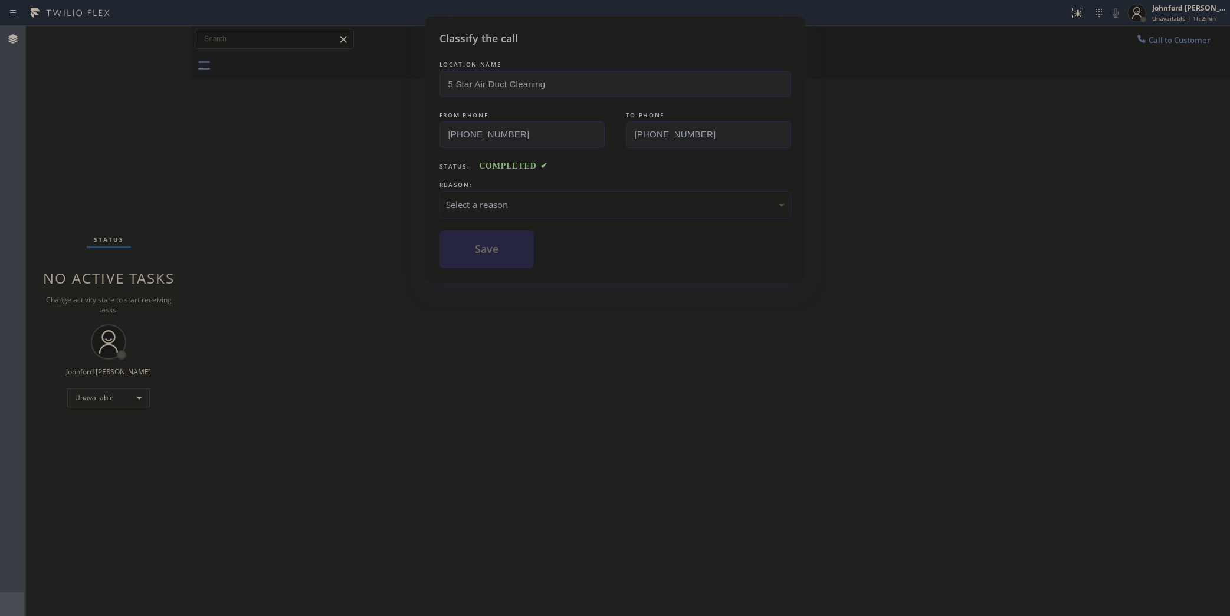
click at [475, 198] on div "Select a reason" at bounding box center [615, 205] width 339 height 14
click at [487, 255] on button "Save" at bounding box center [487, 250] width 95 height 38
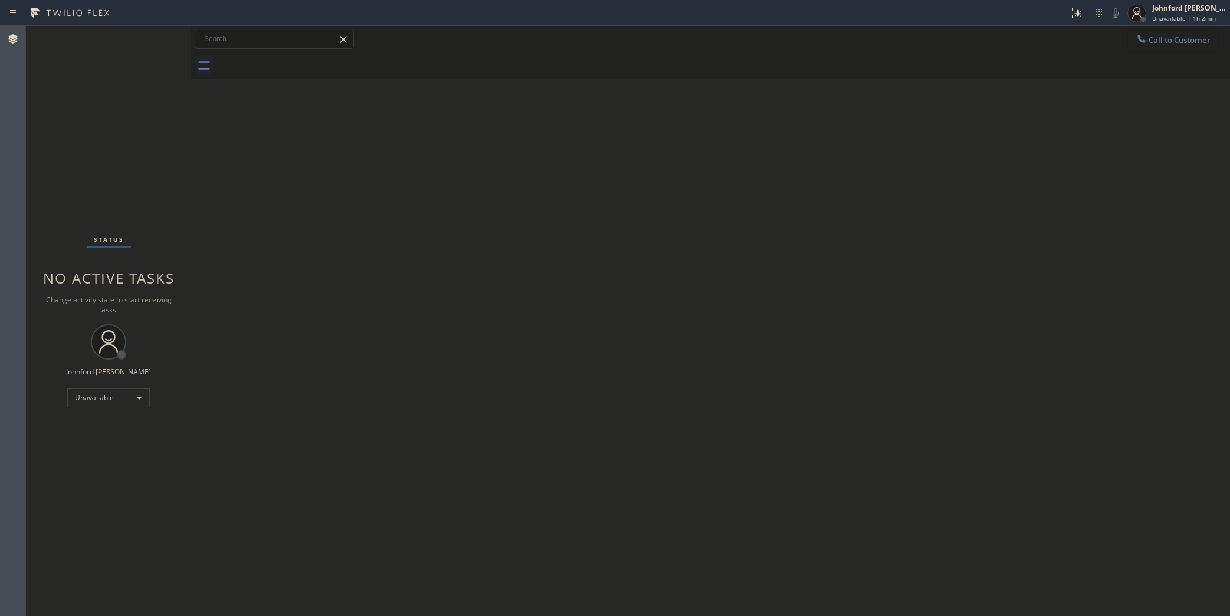
click at [1202, 42] on button "Call to Customer" at bounding box center [1173, 40] width 90 height 22
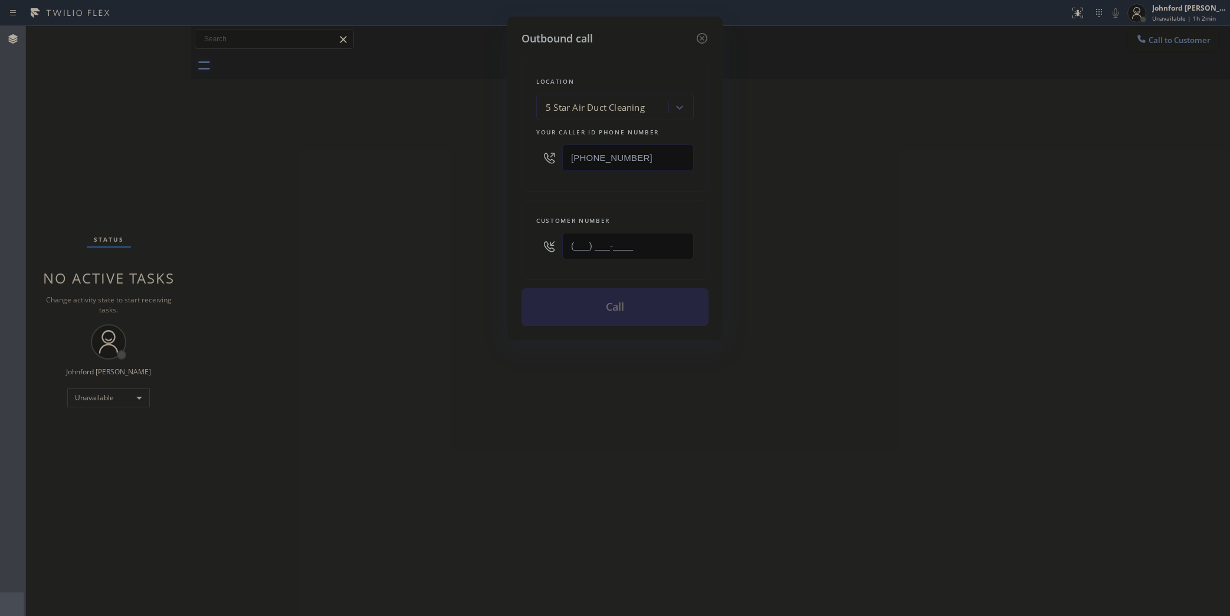
drag, startPoint x: 523, startPoint y: 244, endPoint x: 483, endPoint y: 244, distance: 40.1
click at [484, 244] on div "Outbound call Location 5 Star Air Duct Cleaning Your caller id phone number [PH…" at bounding box center [615, 308] width 1230 height 616
paste input "818) 883-3445"
type input "[PHONE_NUMBER]"
click at [1025, 178] on div "Outbound call Location 5 Star Air Duct Cleaning Your caller id phone number [PH…" at bounding box center [615, 308] width 1230 height 616
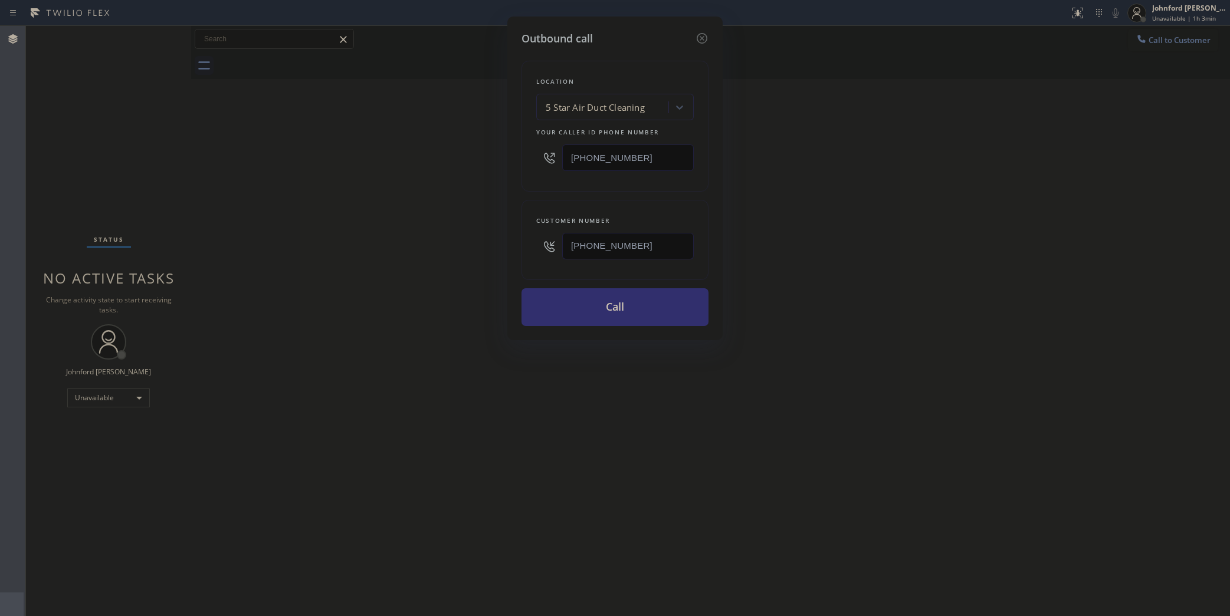
click at [547, 301] on button "Call" at bounding box center [615, 307] width 187 height 38
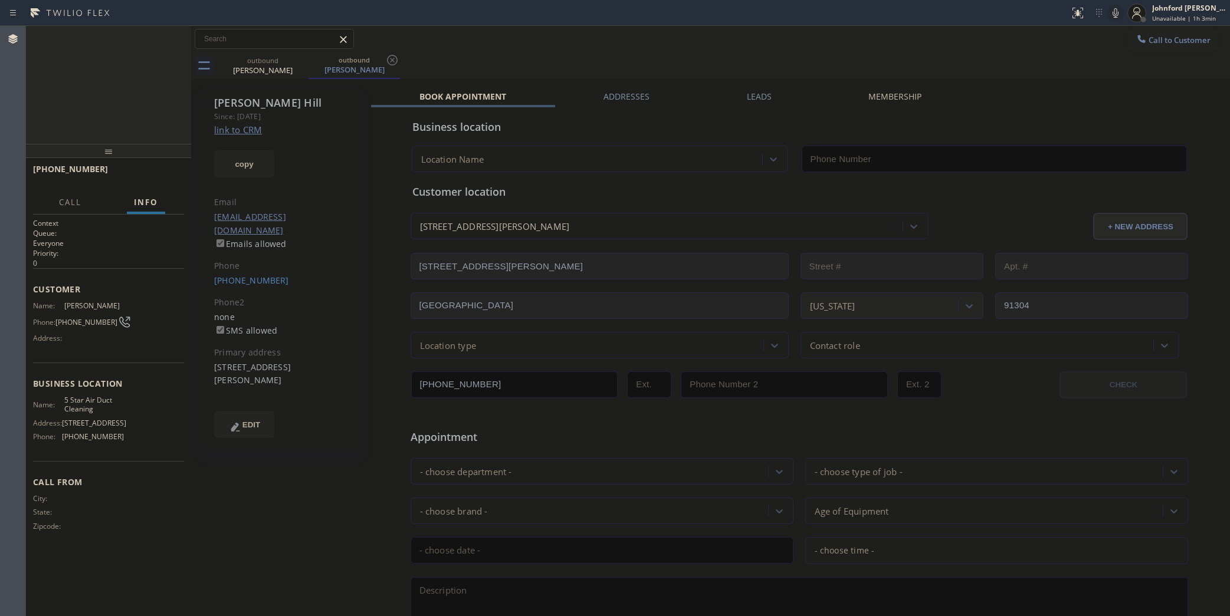
type input "[PHONE_NUMBER]"
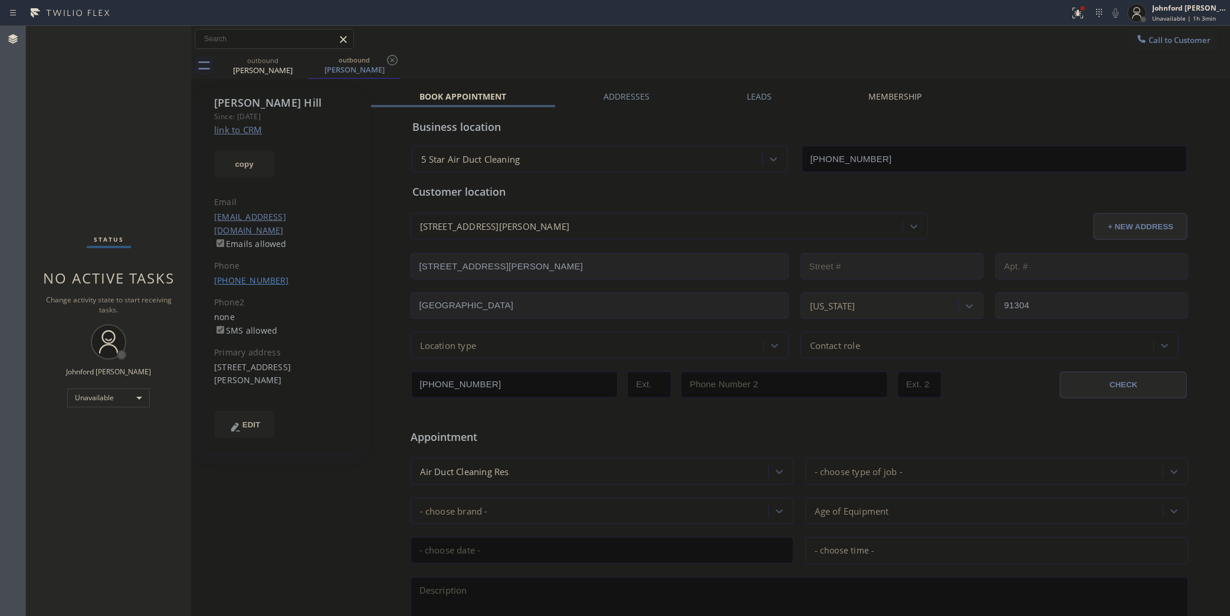
click at [248, 275] on link "[PHONE_NUMBER]" at bounding box center [251, 280] width 75 height 11
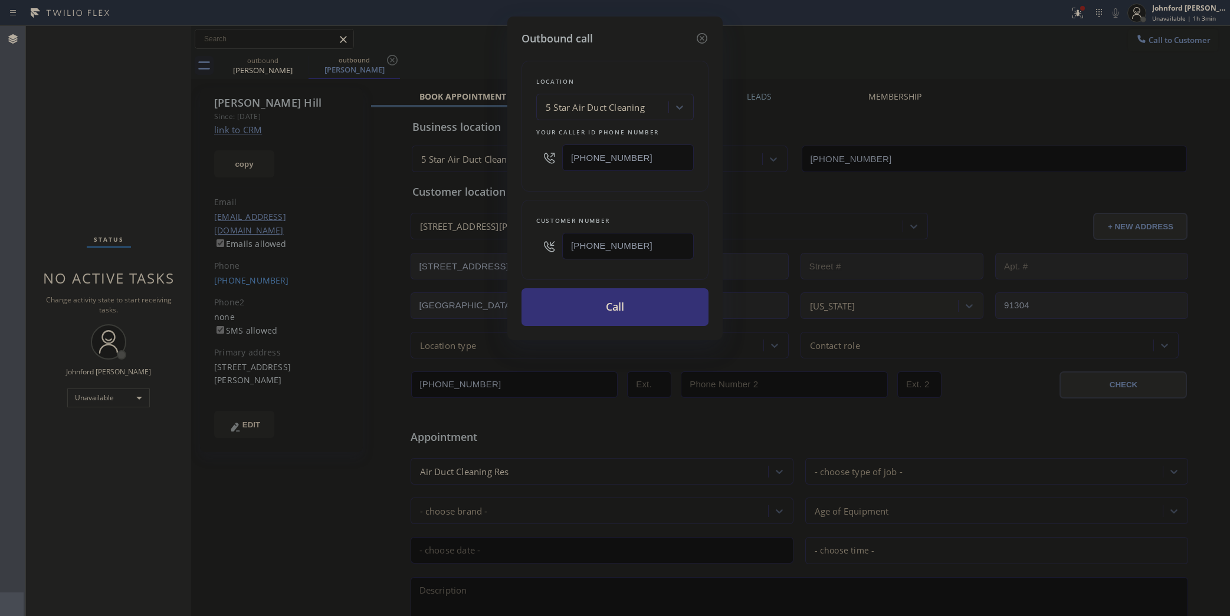
drag, startPoint x: 670, startPoint y: 235, endPoint x: 543, endPoint y: 240, distance: 126.9
click at [543, 240] on div "[PHONE_NUMBER]" at bounding box center [615, 246] width 158 height 38
paste input "415) 385-5609"
type input "[PHONE_NUMBER]"
click at [599, 301] on button "Call" at bounding box center [615, 307] width 187 height 38
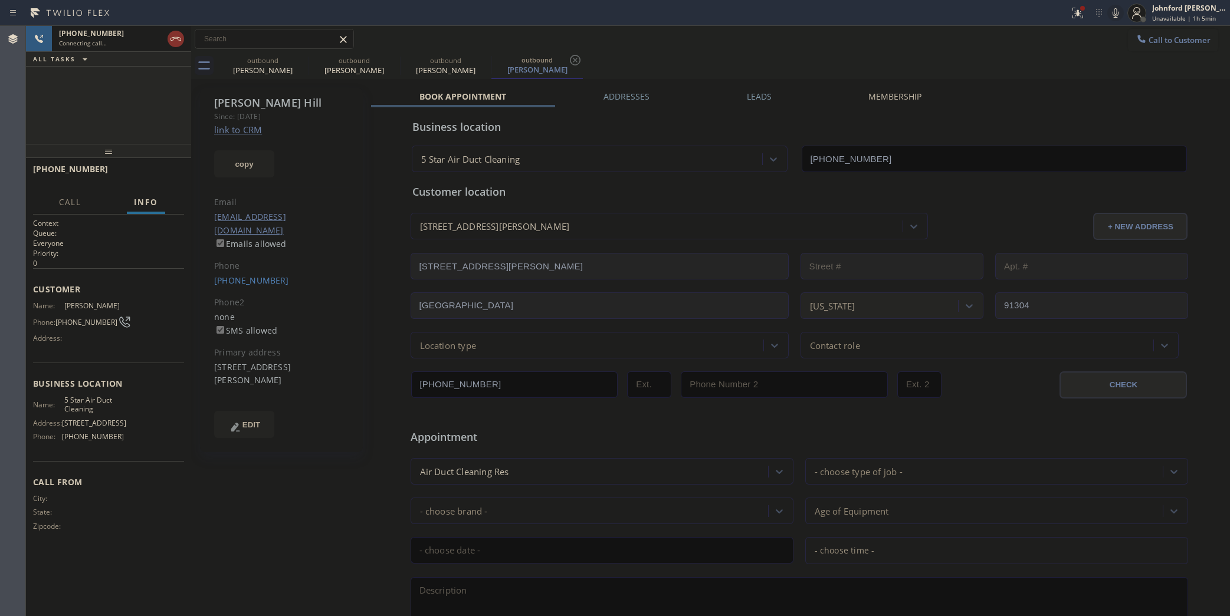
type input "[PHONE_NUMBER]"
click at [1118, 11] on icon at bounding box center [1115, 13] width 14 height 14
click at [1074, 10] on icon at bounding box center [1078, 13] width 14 height 14
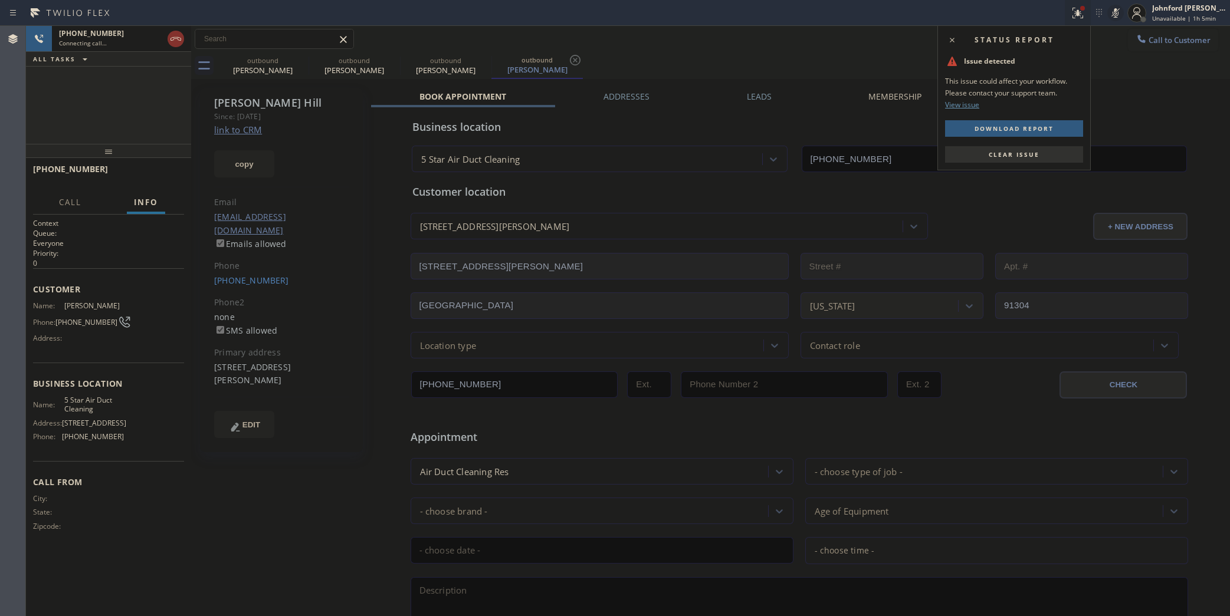
click at [1054, 146] on button "Clear issue" at bounding box center [1014, 154] width 138 height 17
click at [1051, 149] on input "[PHONE_NUMBER]" at bounding box center [994, 159] width 385 height 27
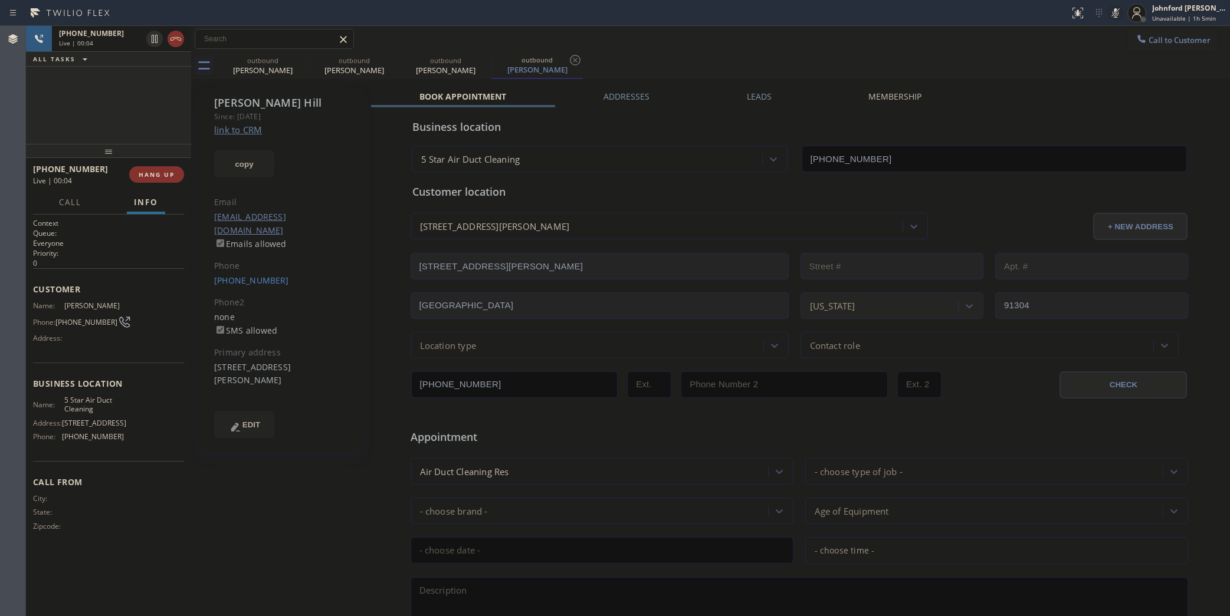
click at [1110, 13] on icon at bounding box center [1115, 13] width 14 height 14
click at [169, 179] on button "HANG UP" at bounding box center [156, 174] width 55 height 17
drag, startPoint x: 53, startPoint y: 88, endPoint x: 67, endPoint y: 100, distance: 18.0
click at [53, 88] on div "ALL TASKS ALL TASKS ACTIVE TASKS TASKS IN WRAP UP [PHONE_NUMBER] Wrap up | 00:30" at bounding box center [108, 85] width 165 height 118
click at [251, 274] on div "[PERSON_NAME] Since: [DATE] link to CRM copy Email [EMAIL_ADDRESS][DOMAIN_NAME]…" at bounding box center [281, 270] width 163 height 365
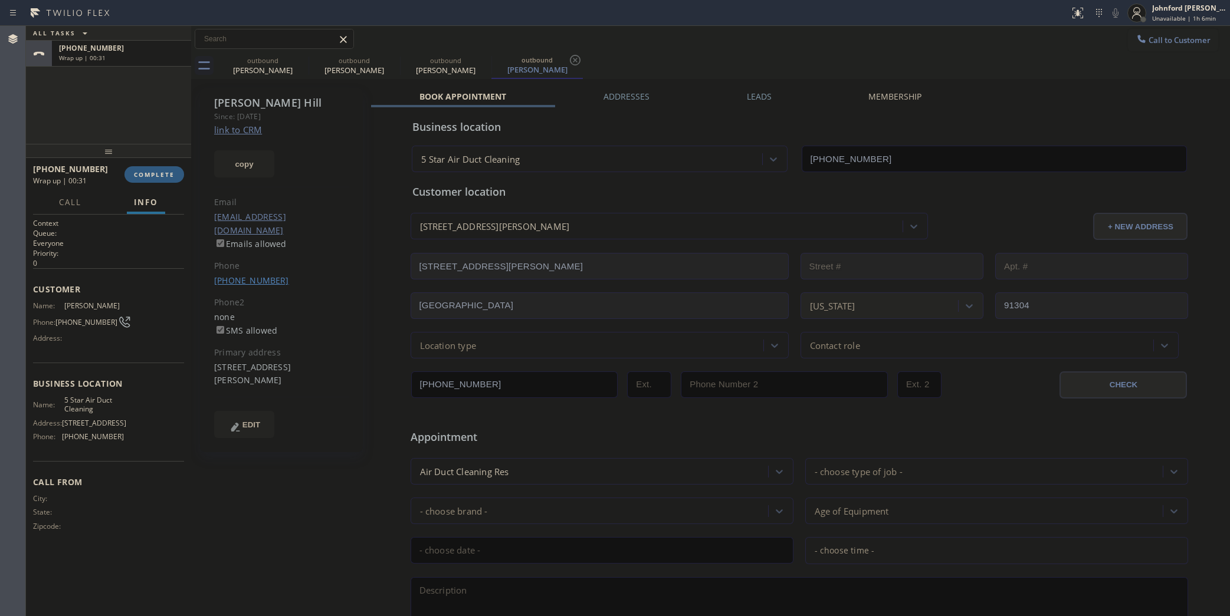
click at [254, 275] on link "[PHONE_NUMBER]" at bounding box center [251, 280] width 75 height 11
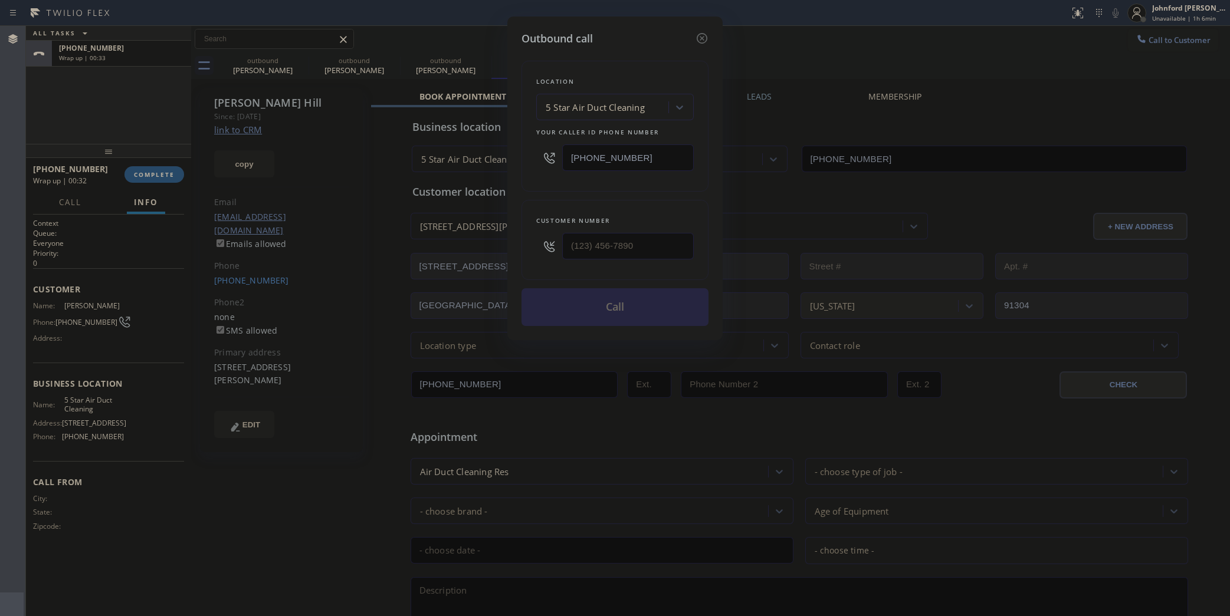
type input "[PHONE_NUMBER]"
click at [628, 306] on button "Call" at bounding box center [615, 307] width 187 height 38
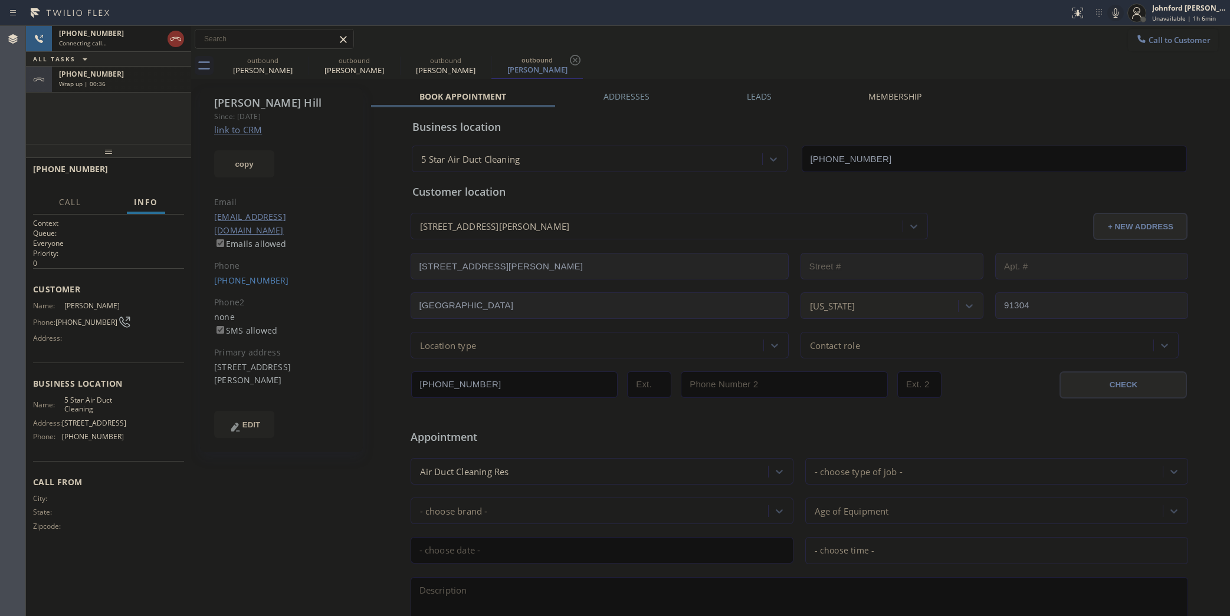
click at [124, 80] on div "Wrap up | 00:36" at bounding box center [121, 84] width 125 height 8
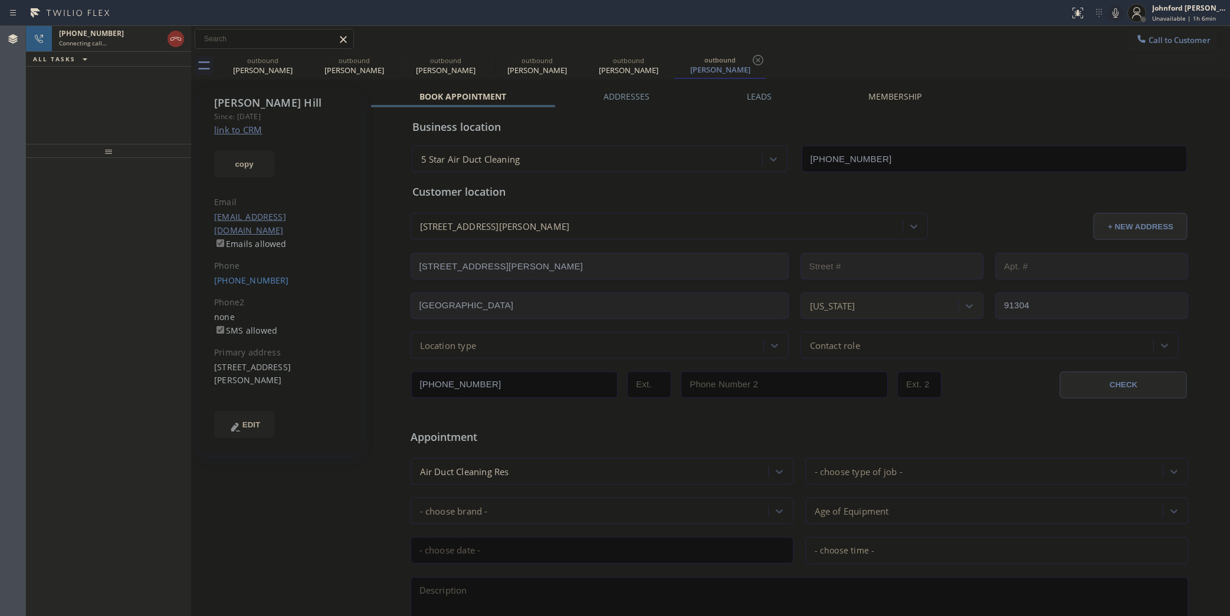
type input "[PHONE_NUMBER]"
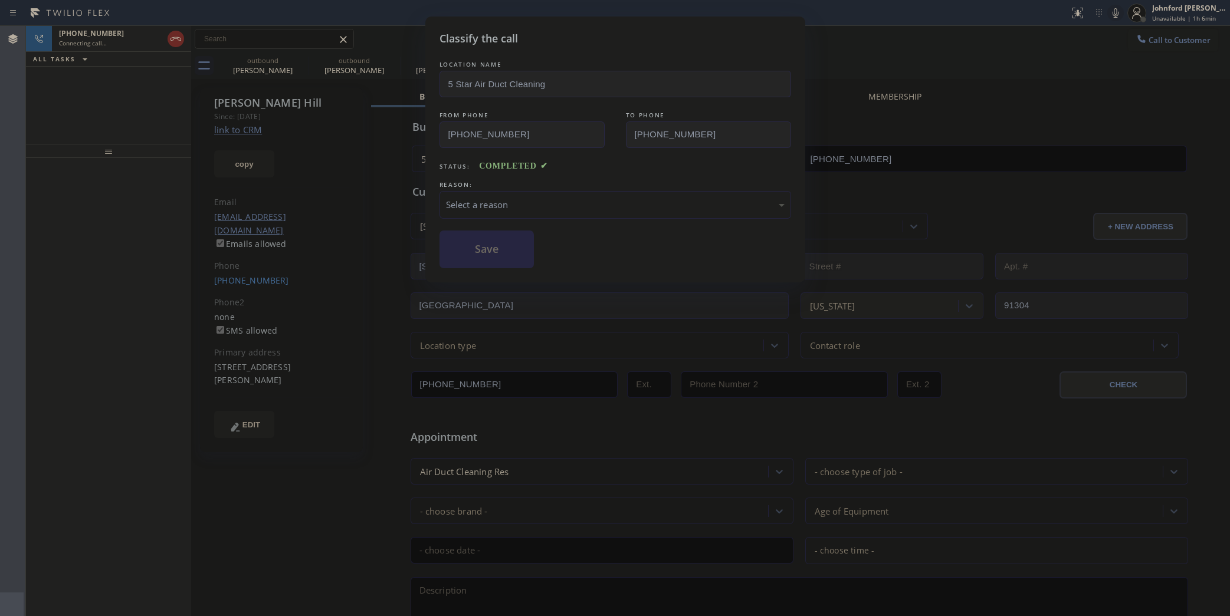
click at [534, 209] on div "Select a reason" at bounding box center [616, 205] width 352 height 28
click at [512, 255] on button "Save" at bounding box center [487, 250] width 95 height 38
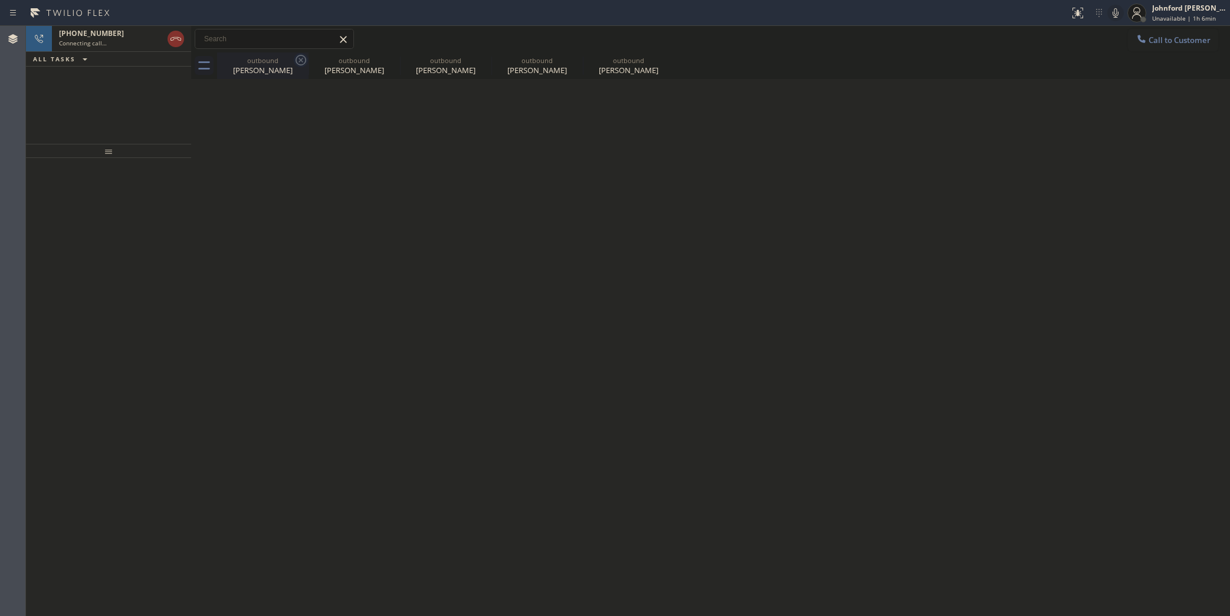
click at [301, 57] on icon at bounding box center [301, 60] width 14 height 14
click at [0, 0] on icon at bounding box center [0, 0] width 0 height 0
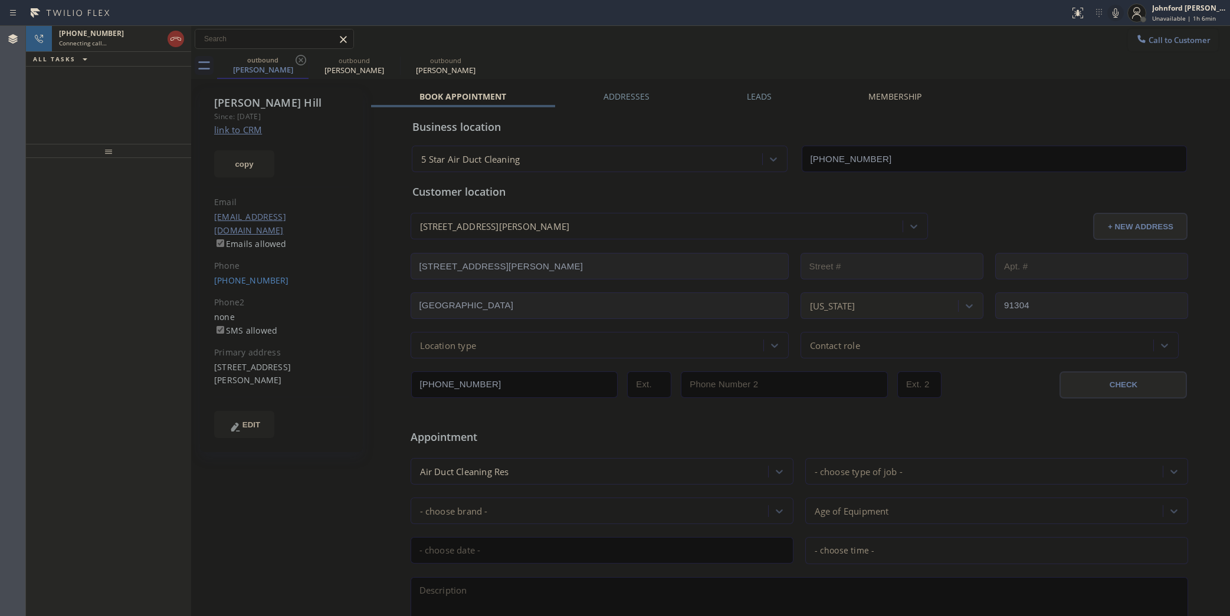
click at [301, 57] on icon at bounding box center [301, 60] width 14 height 14
click at [1116, 17] on icon at bounding box center [1116, 12] width 6 height 9
click at [149, 112] on div "[PHONE_NUMBER] Live | 00:29 ALL TASKS ALL TASKS ACTIVE TASKS TASKS IN WRAP UP" at bounding box center [108, 85] width 165 height 118
click at [113, 44] on div "Live | 00:29" at bounding box center [100, 43] width 83 height 8
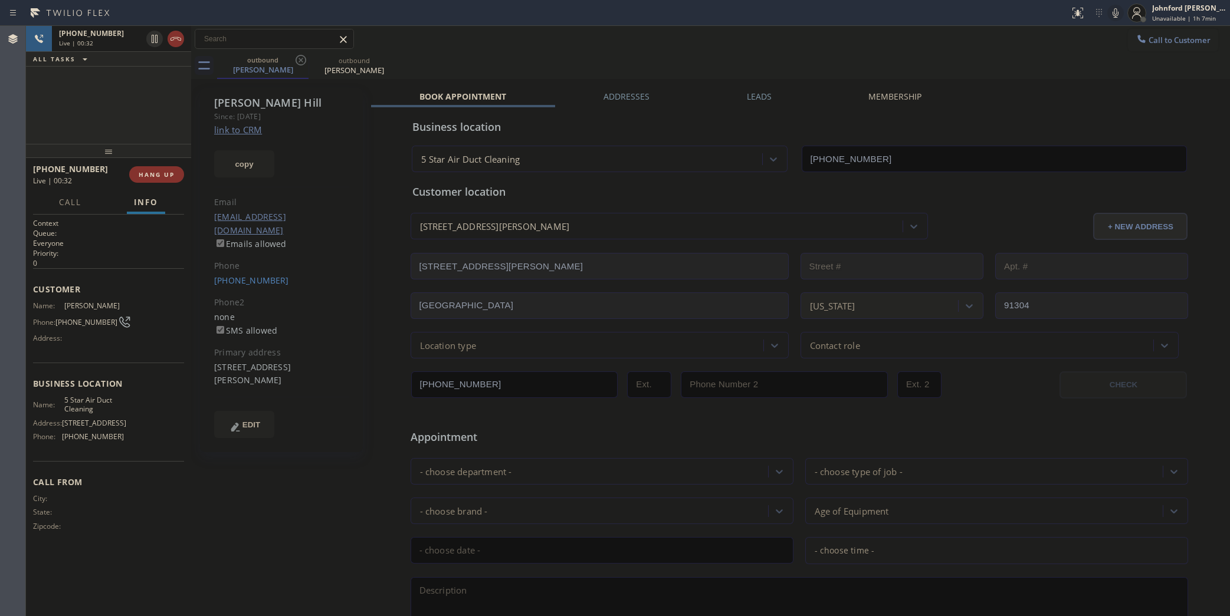
click at [146, 119] on div "[PHONE_NUMBER] Live | 00:32 ALL TASKS ALL TASKS ACTIVE TASKS TASKS IN WRAP UP" at bounding box center [108, 85] width 165 height 118
click at [155, 178] on span "HANG UP" at bounding box center [157, 174] width 36 height 8
click at [155, 178] on span "COMPLETE" at bounding box center [154, 174] width 41 height 8
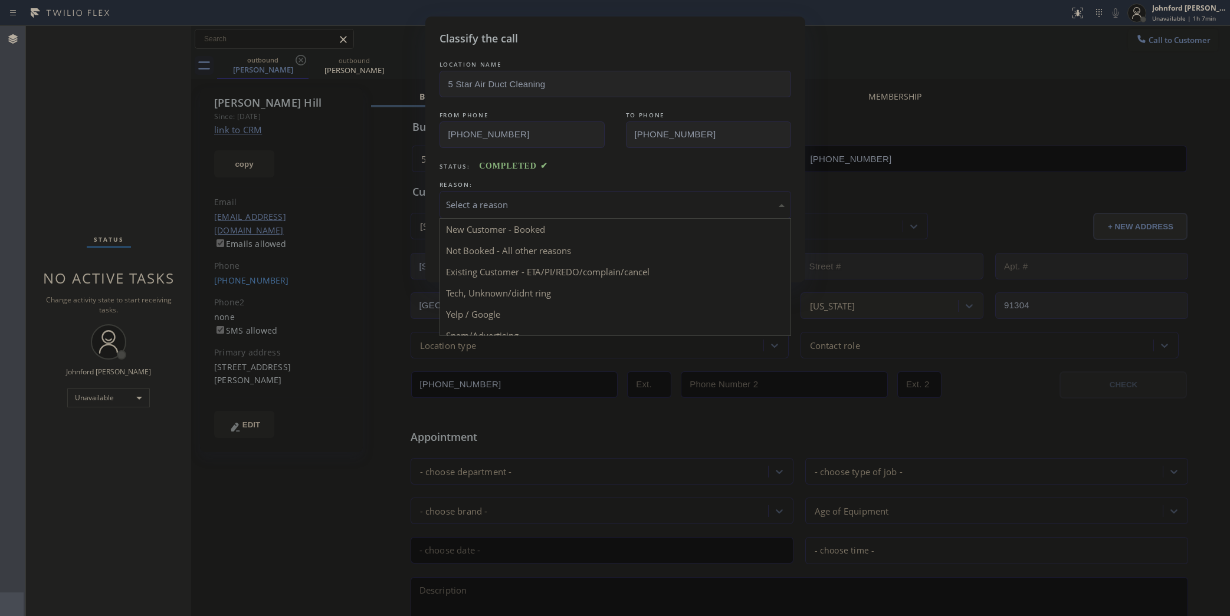
click at [517, 198] on div "Select a reason" at bounding box center [615, 205] width 339 height 14
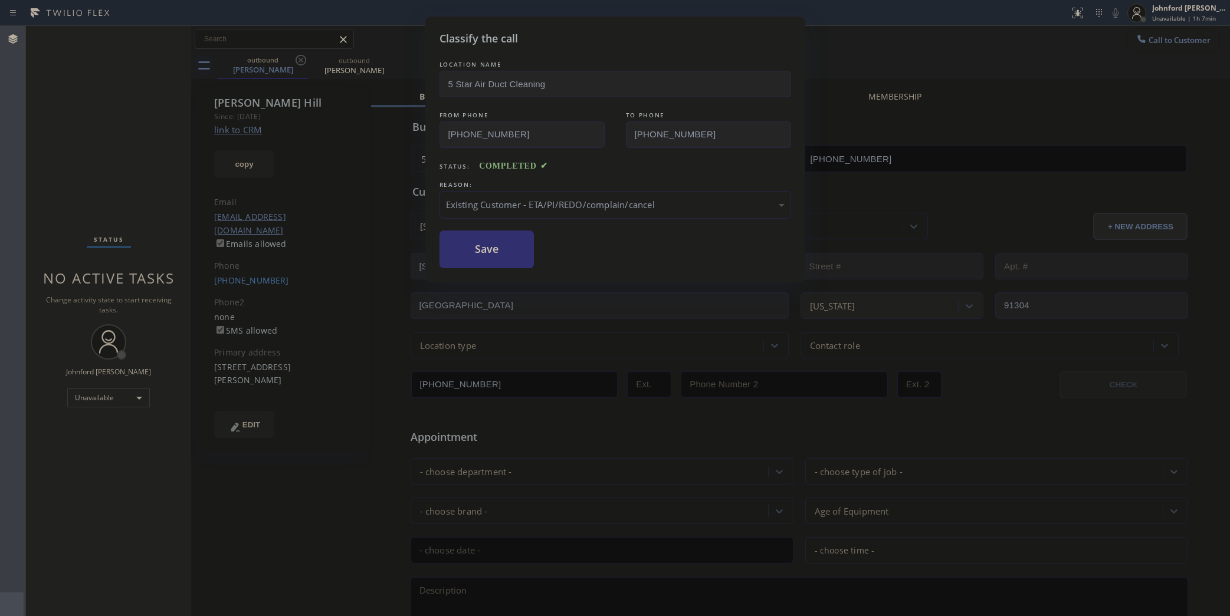
click at [509, 261] on button "Save" at bounding box center [487, 250] width 95 height 38
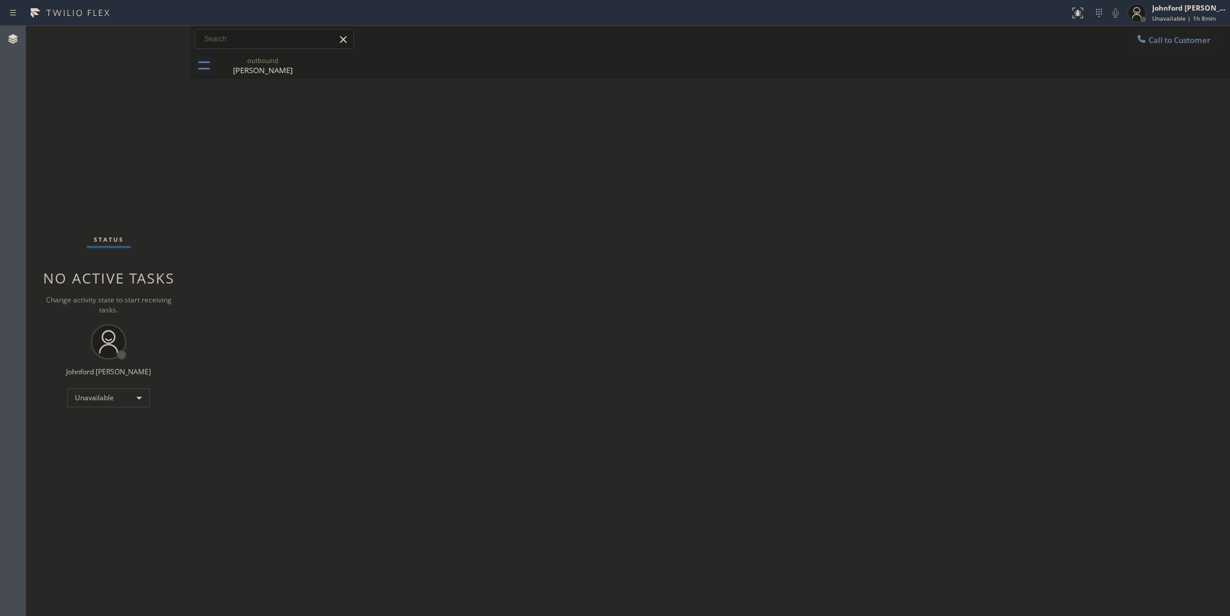
click at [48, 160] on div "Status No active tasks Change activity state to start receiving tasks. [PERSON_…" at bounding box center [108, 321] width 165 height 591
click at [1151, 33] on button "Call to Customer" at bounding box center [1173, 40] width 90 height 22
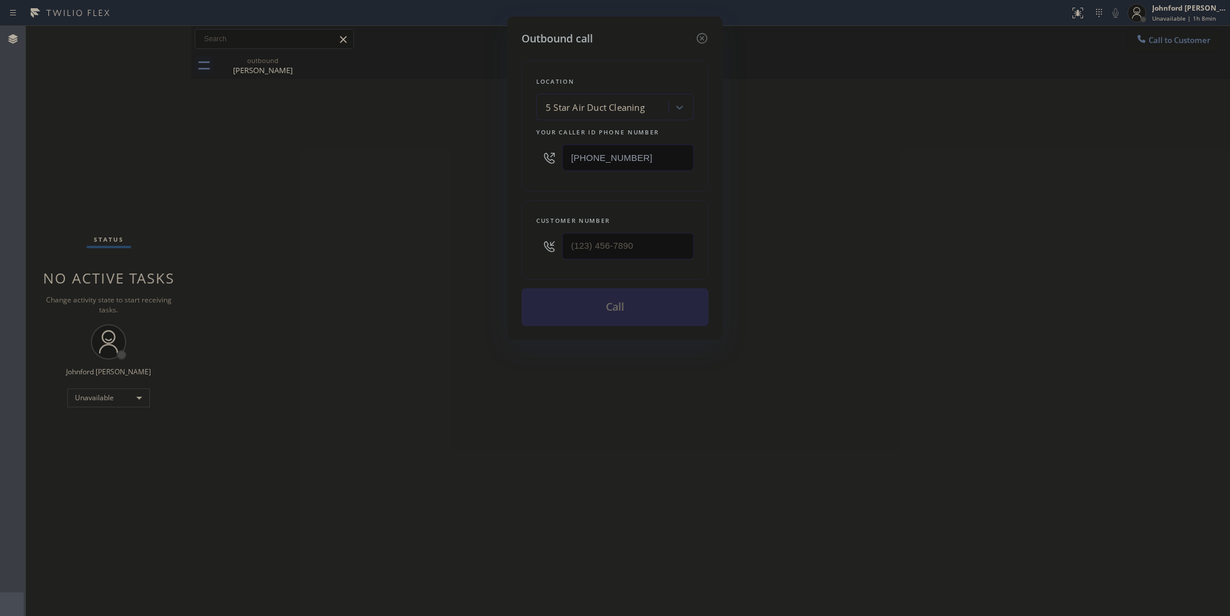
drag, startPoint x: 662, startPoint y: 149, endPoint x: 540, endPoint y: 155, distance: 122.8
click at [540, 155] on div "[PHONE_NUMBER]" at bounding box center [615, 158] width 158 height 38
click at [540, 155] on div at bounding box center [549, 158] width 26 height 38
drag, startPoint x: 616, startPoint y: 246, endPoint x: 473, endPoint y: 250, distance: 143.4
click at [484, 248] on div "Outbound call Location 5 Star Air Duct Cleaning Your caller id phone number [PH…" at bounding box center [615, 308] width 1230 height 616
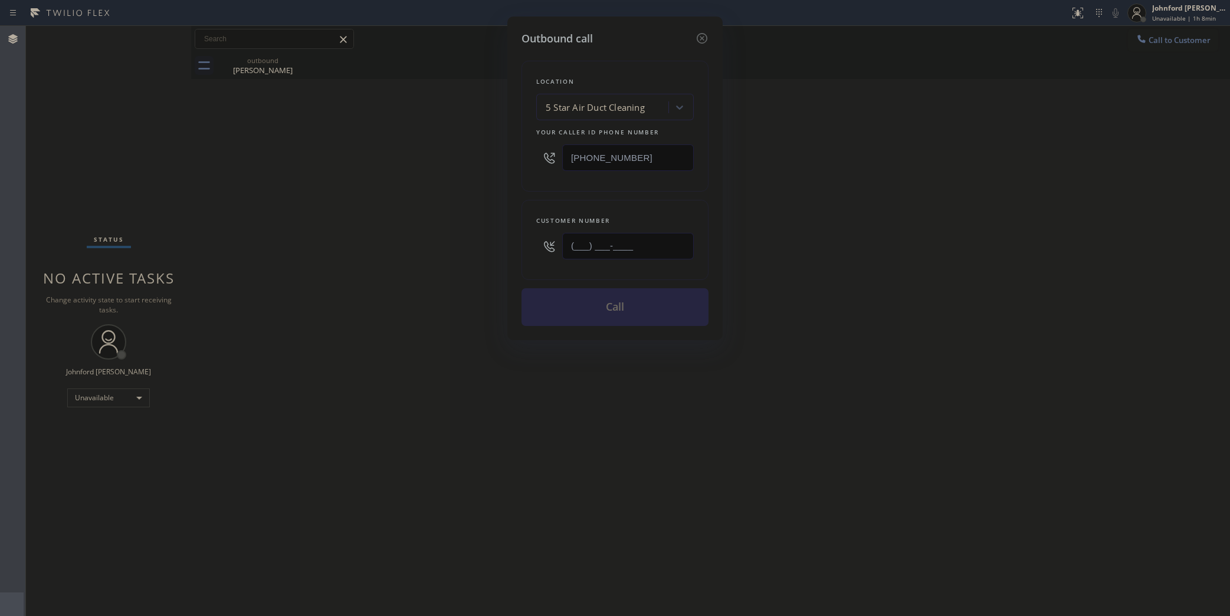
paste input "323) 309-2337"
type input "[PHONE_NUMBER]"
click at [414, 271] on div "Outbound call Location 5 Star Air Duct Cleaning Your caller id phone number [PH…" at bounding box center [615, 308] width 1230 height 616
click at [570, 299] on button "Call" at bounding box center [615, 307] width 187 height 38
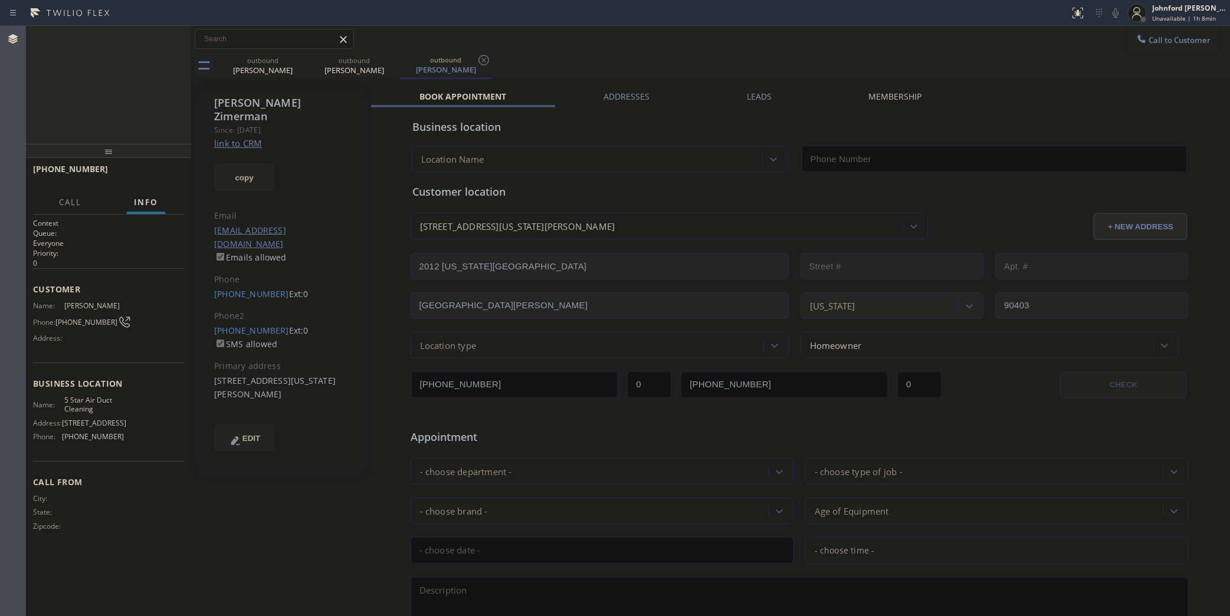
type input "[PHONE_NUMBER]"
click at [178, 42] on icon at bounding box center [176, 39] width 14 height 14
click at [158, 173] on span "COMPLETE" at bounding box center [154, 174] width 41 height 8
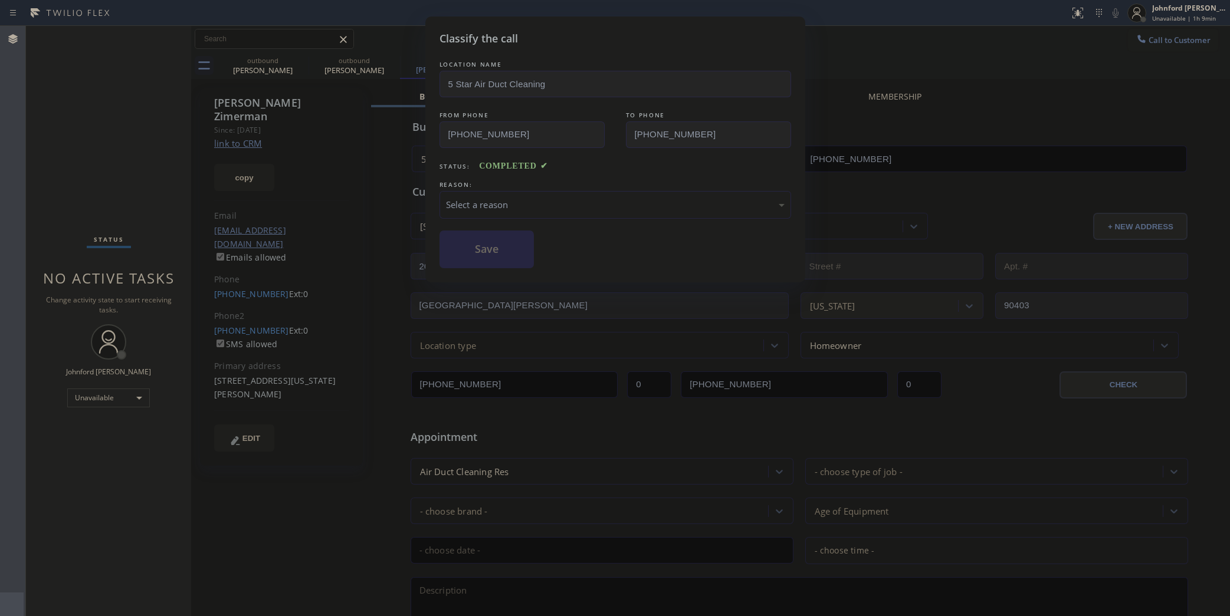
drag, startPoint x: 483, startPoint y: 193, endPoint x: 515, endPoint y: 211, distance: 37.2
click at [484, 193] on div "Select a reason" at bounding box center [616, 205] width 352 height 28
click at [514, 258] on button "Save" at bounding box center [487, 250] width 95 height 38
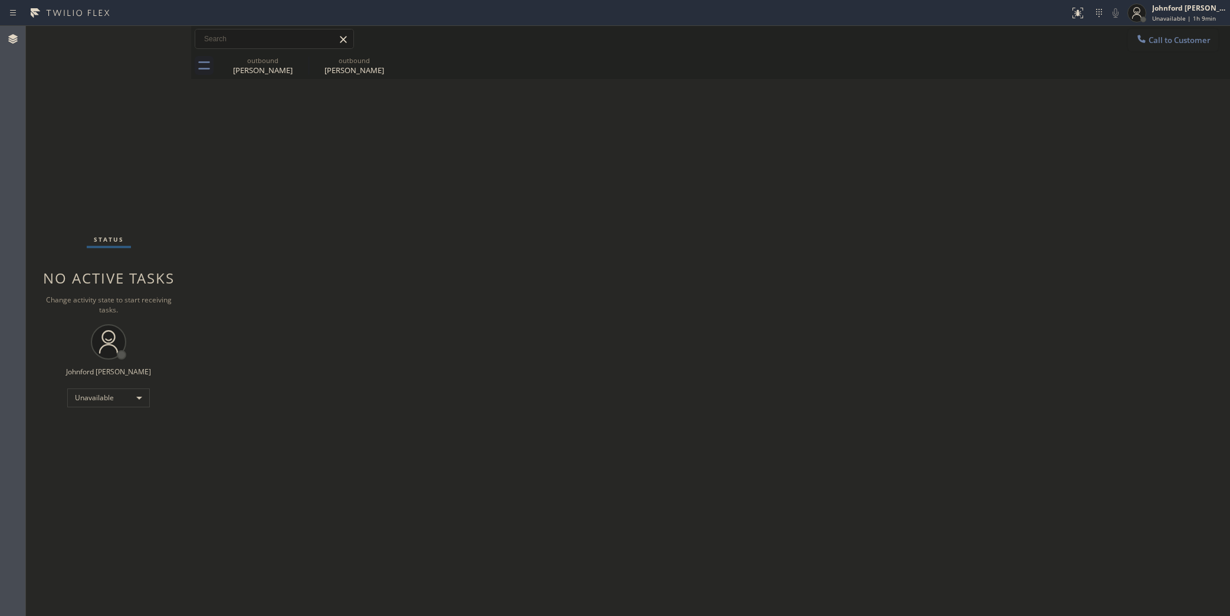
drag, startPoint x: 1149, startPoint y: 40, endPoint x: 986, endPoint y: 106, distance: 175.7
click at [1146, 40] on button "Call to Customer" at bounding box center [1173, 40] width 90 height 22
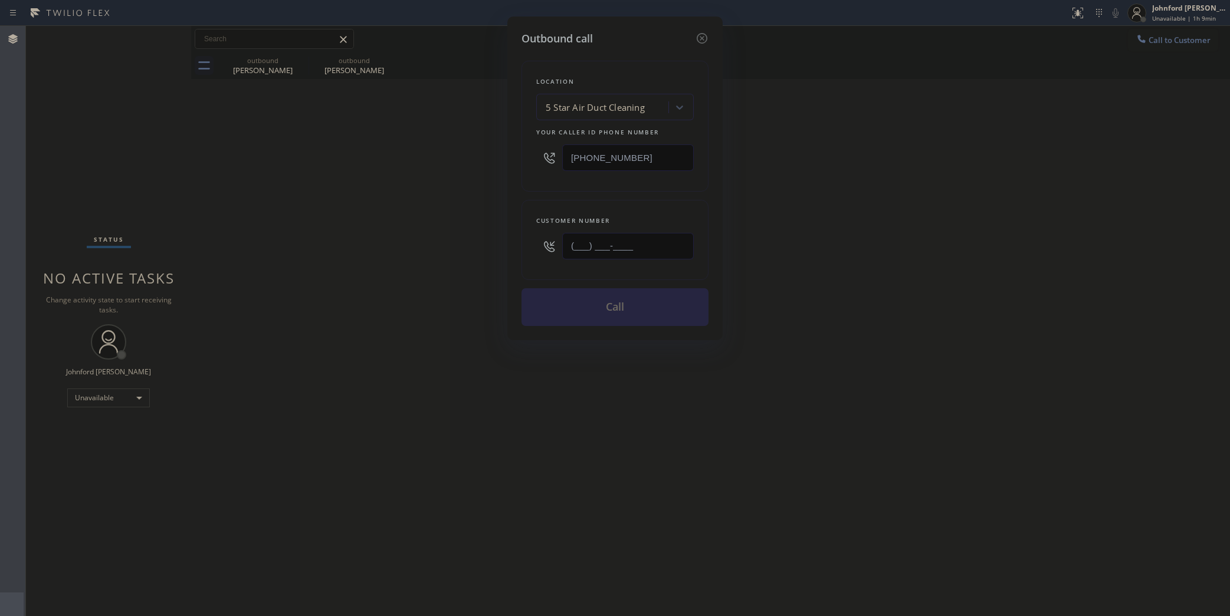
drag, startPoint x: 633, startPoint y: 245, endPoint x: 405, endPoint y: 247, distance: 228.3
click at [424, 245] on div "Outbound call Location 5 Star Air Duct Cleaning Your caller id phone number [PH…" at bounding box center [615, 308] width 1230 height 616
paste input "415) 254-1005"
type input "[PHONE_NUMBER]"
drag, startPoint x: 324, startPoint y: 270, endPoint x: 652, endPoint y: 314, distance: 331.0
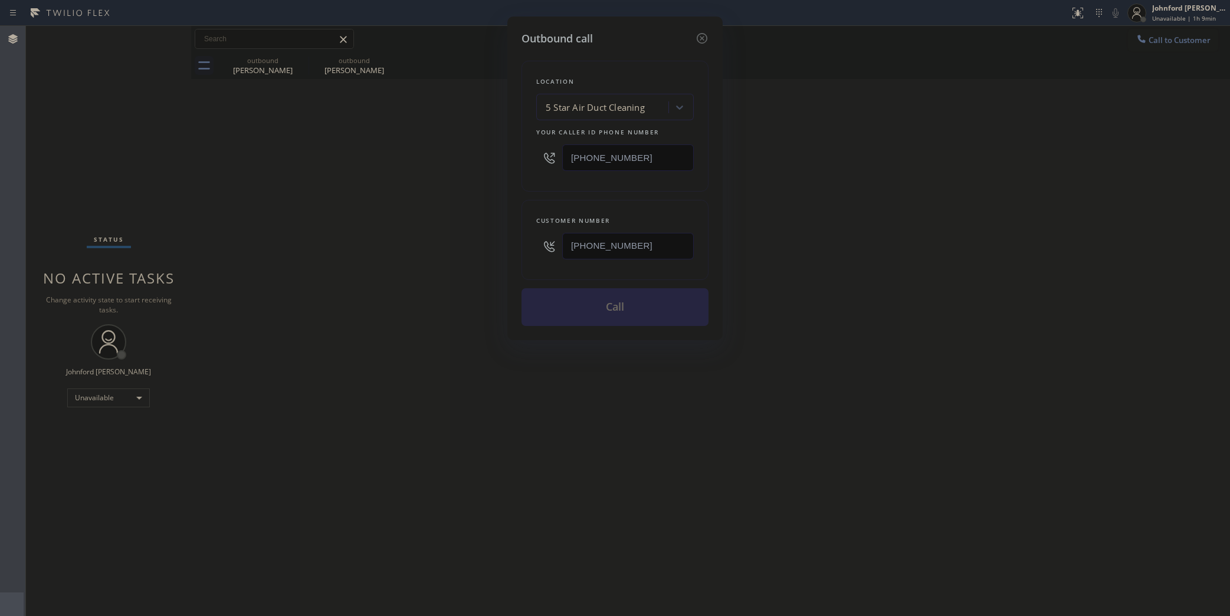
click at [375, 270] on div "Outbound call Location 5 Star Air Duct Cleaning Your caller id phone number [PH…" at bounding box center [615, 308] width 1230 height 616
click at [653, 314] on button "Call" at bounding box center [615, 307] width 187 height 38
click at [980, 215] on div "Outbound call Location 5 Star Air Duct Cleaning Your caller id phone number [PH…" at bounding box center [615, 308] width 1230 height 616
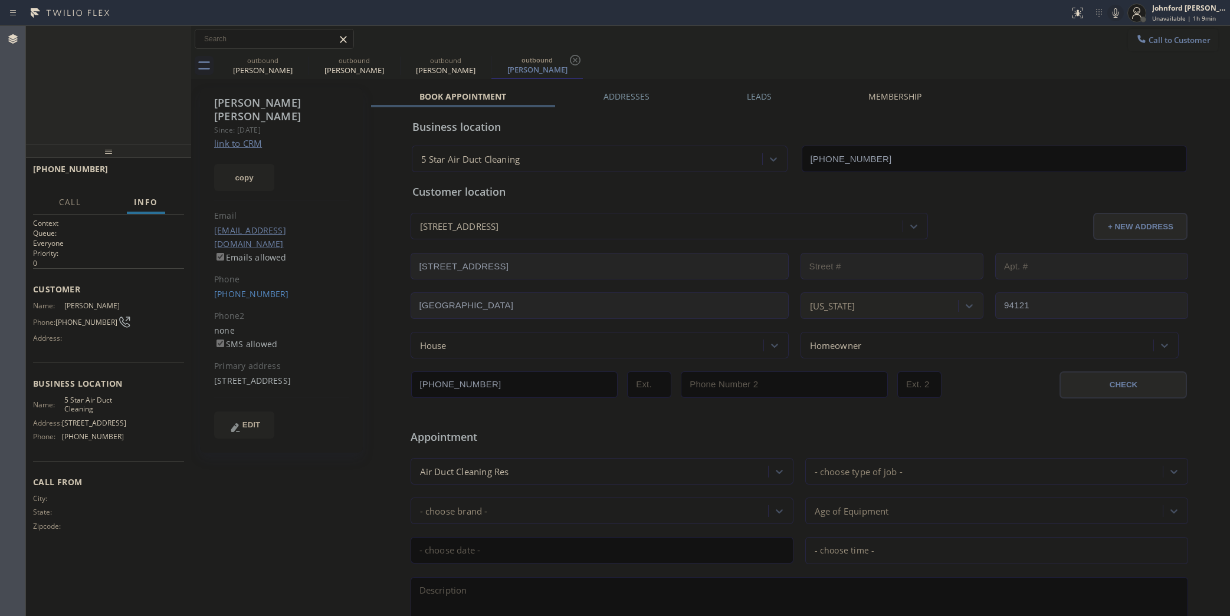
type input "[PHONE_NUMBER]"
click at [163, 175] on span "HANG UP" at bounding box center [157, 174] width 36 height 8
click at [127, 176] on button "COMPLETE" at bounding box center [154, 174] width 60 height 17
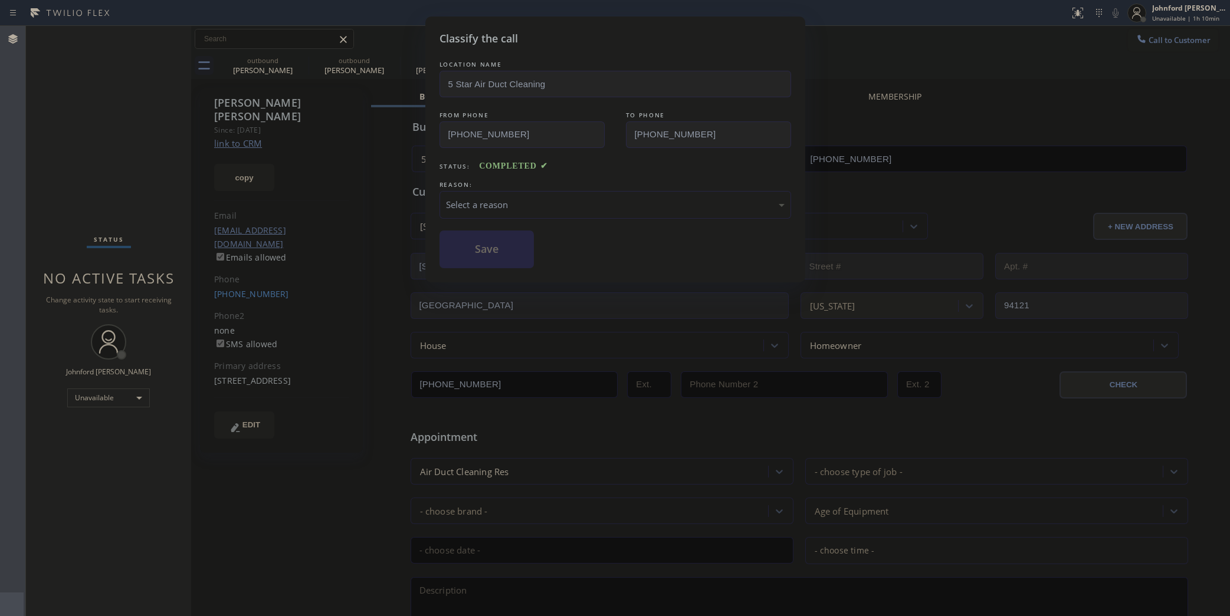
click at [549, 204] on div "Select a reason" at bounding box center [615, 205] width 339 height 14
click at [510, 255] on button "Save" at bounding box center [487, 250] width 95 height 38
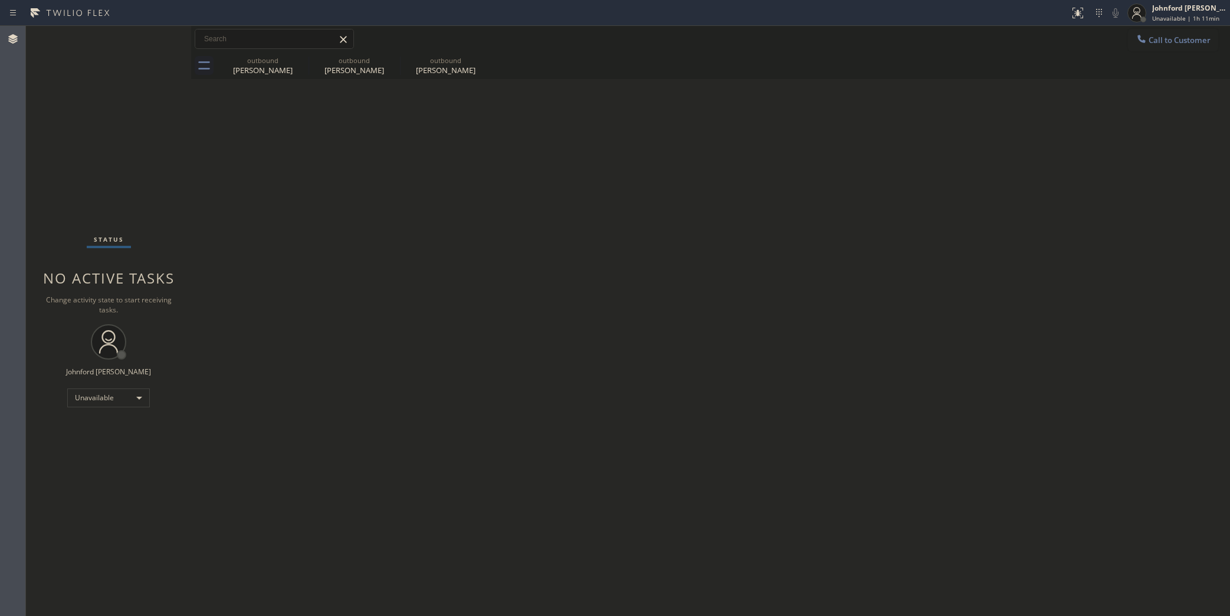
drag, startPoint x: 1175, startPoint y: 37, endPoint x: 1142, endPoint y: 39, distance: 33.1
click at [1166, 37] on span "Call to Customer" at bounding box center [1180, 40] width 62 height 11
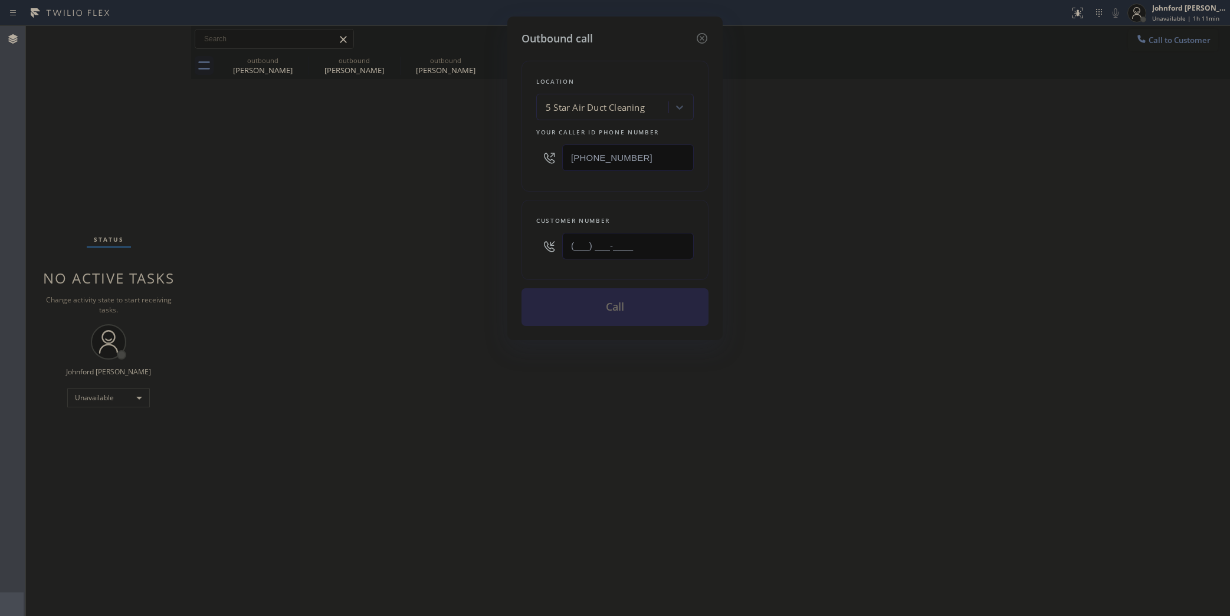
drag, startPoint x: 652, startPoint y: 231, endPoint x: 453, endPoint y: 230, distance: 199.4
click at [453, 230] on div "Outbound call Location 5 Star Air Duct Cleaning Your caller id phone number [PH…" at bounding box center [615, 308] width 1230 height 616
paste input "415) 254-1005"
type input "[PHONE_NUMBER]"
click at [383, 245] on div "Outbound call Location 5 Star Air Duct Cleaning Your caller id phone number [PH…" at bounding box center [615, 308] width 1230 height 616
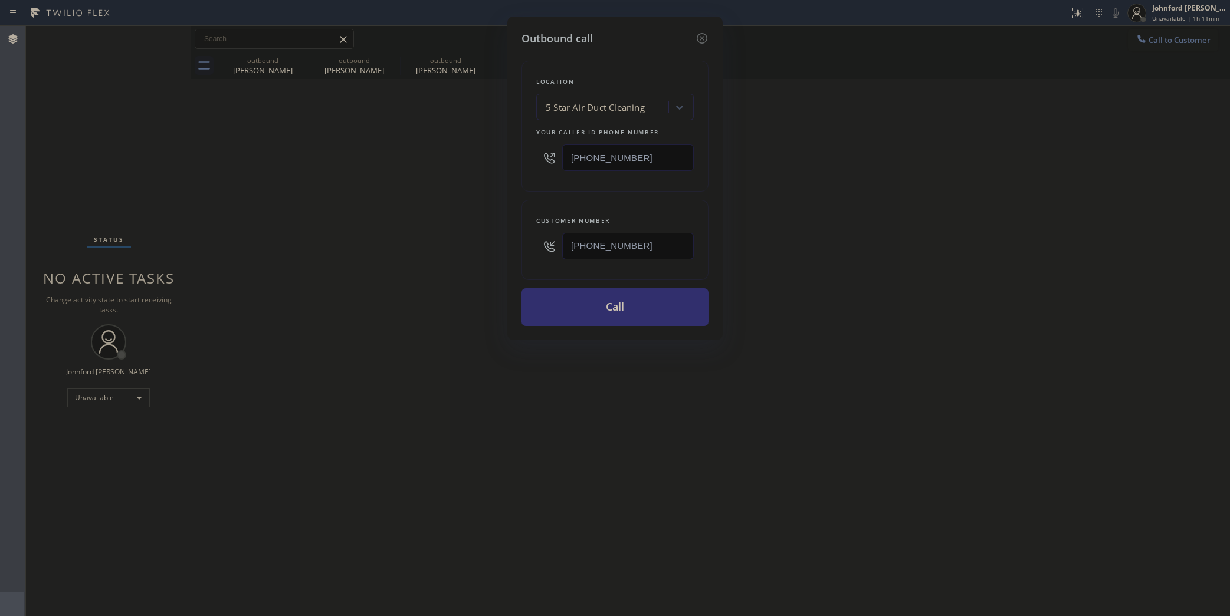
click at [553, 314] on button "Call" at bounding box center [615, 307] width 187 height 38
click at [1094, 229] on div "Outbound call Location 5 Star Air Duct Cleaning Your caller id phone number [PH…" at bounding box center [615, 308] width 1230 height 616
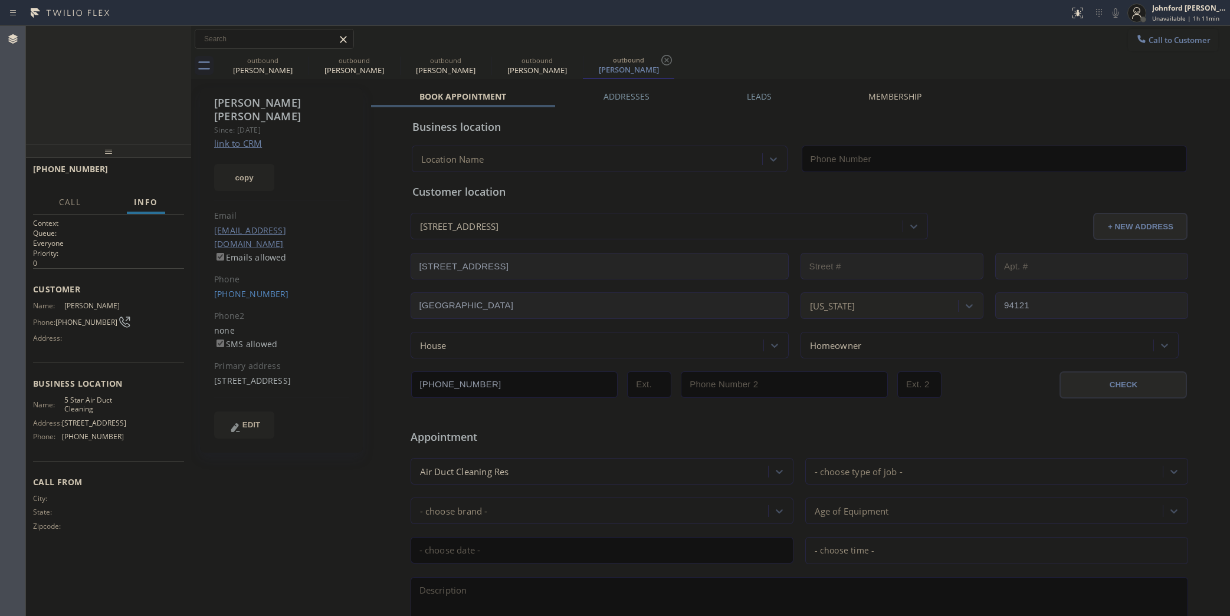
type input "[PHONE_NUMBER]"
click at [292, 62] on div "outbound" at bounding box center [262, 60] width 89 height 9
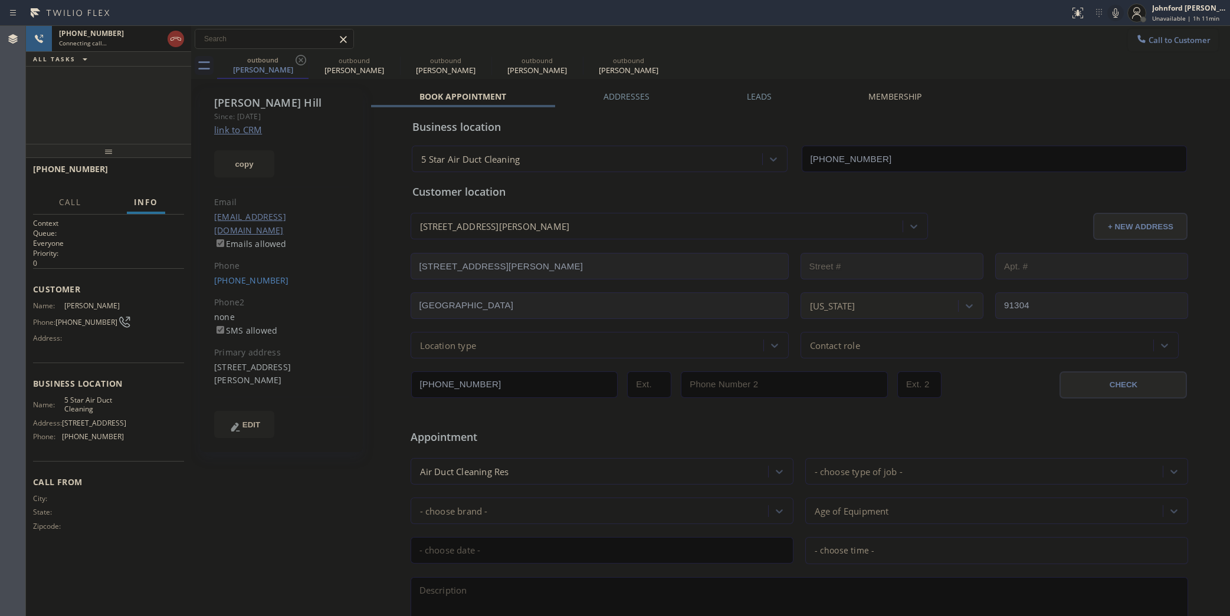
click at [1117, 12] on icon at bounding box center [1115, 13] width 14 height 14
click at [297, 62] on icon at bounding box center [301, 60] width 14 height 14
click at [385, 61] on icon at bounding box center [392, 60] width 14 height 14
click at [0, 0] on icon at bounding box center [0, 0] width 0 height 0
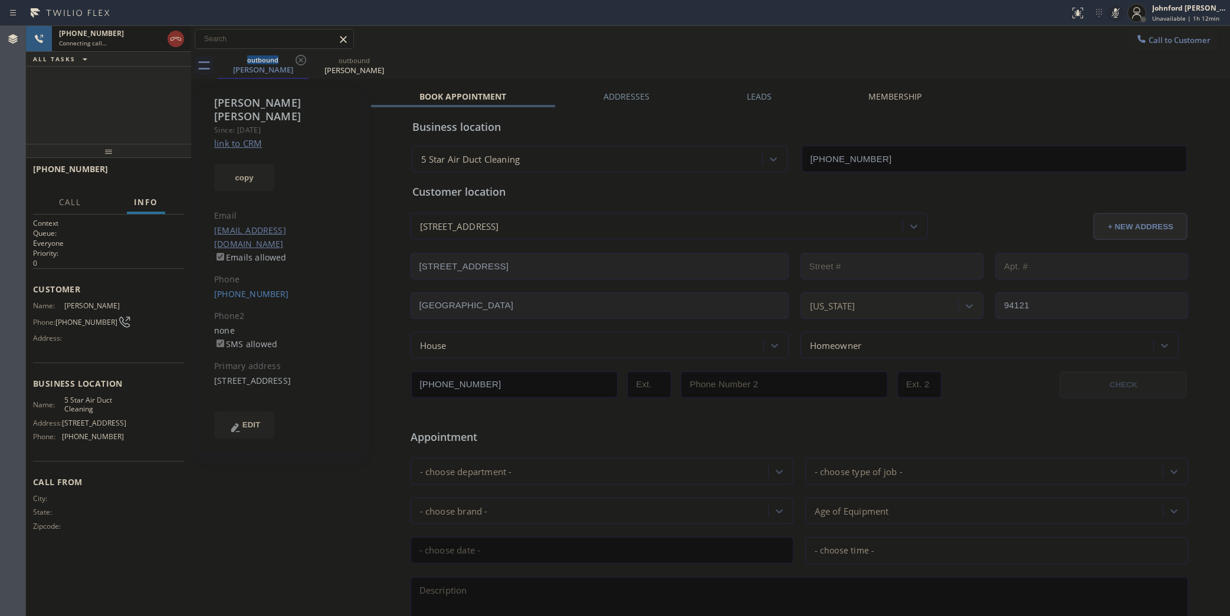
click at [1116, 16] on icon at bounding box center [1116, 12] width 6 height 9
click at [181, 42] on icon at bounding box center [176, 39] width 14 height 14
click at [133, 175] on button "COMPLETE" at bounding box center [154, 174] width 60 height 17
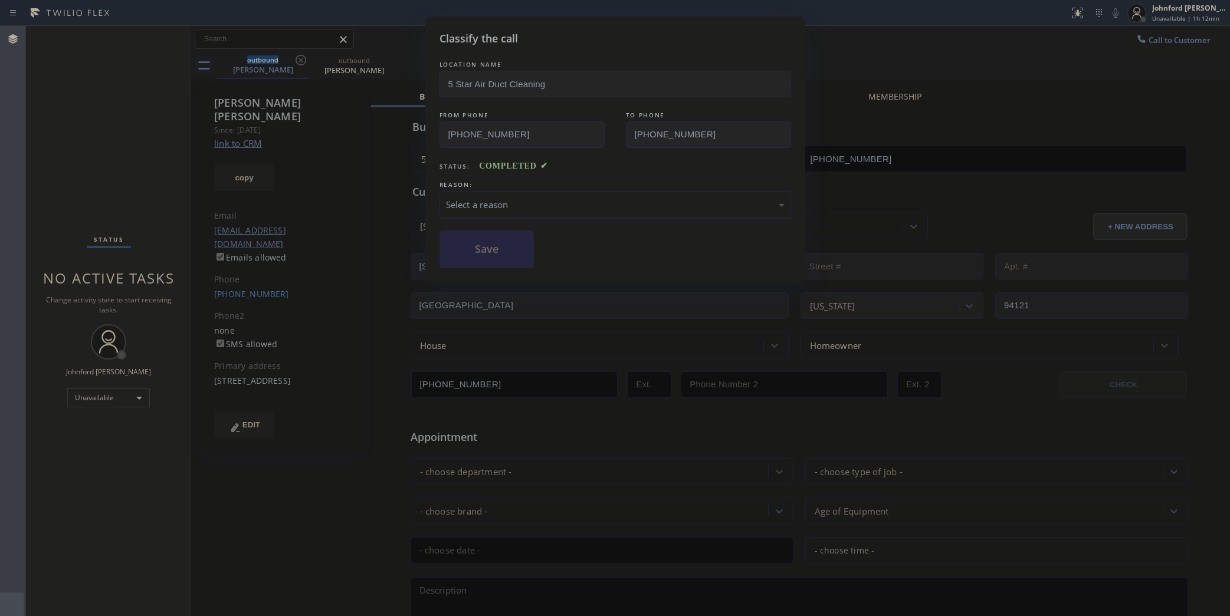
click at [559, 199] on div "Select a reason" at bounding box center [615, 205] width 339 height 14
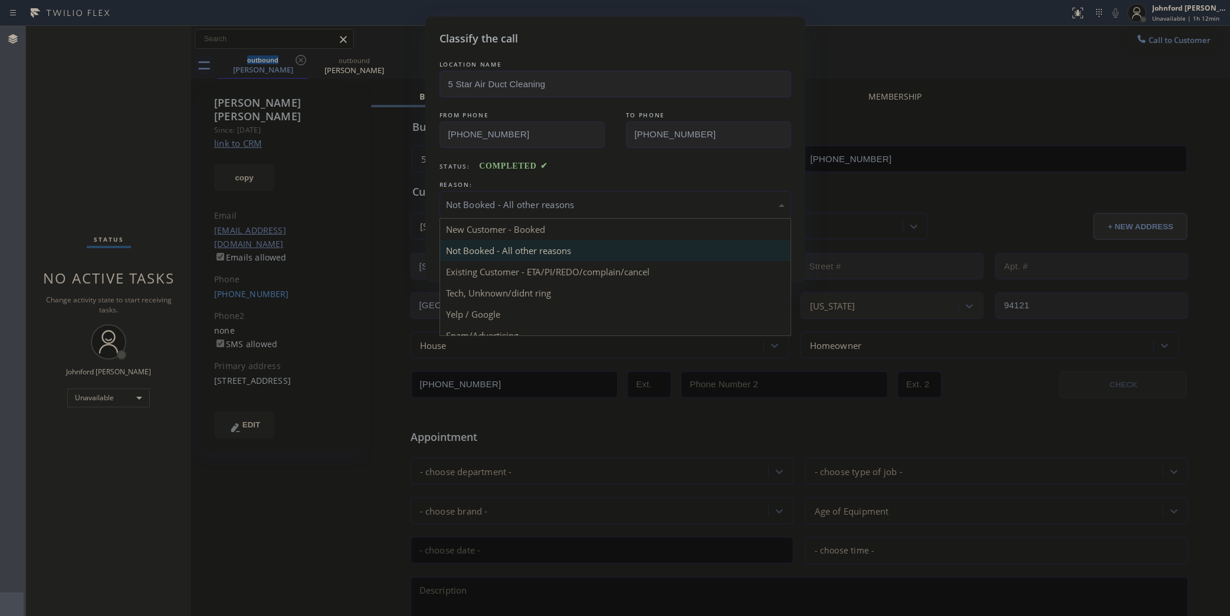
click at [522, 198] on div "Not Booked - All other reasons" at bounding box center [615, 205] width 339 height 14
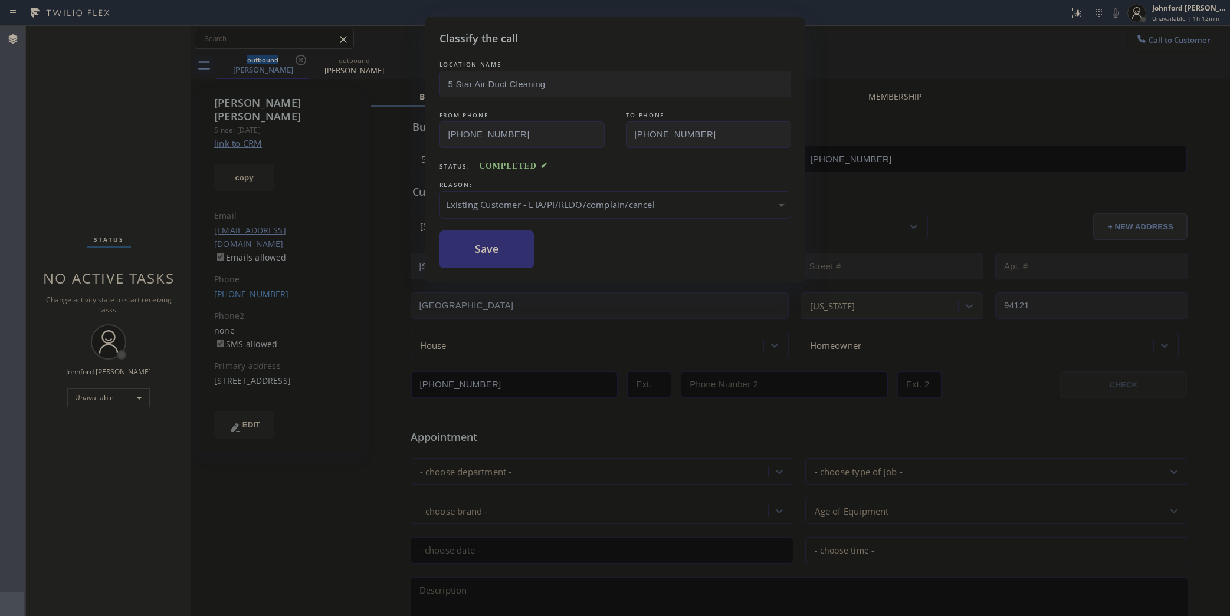
click at [509, 251] on button "Save" at bounding box center [487, 250] width 95 height 38
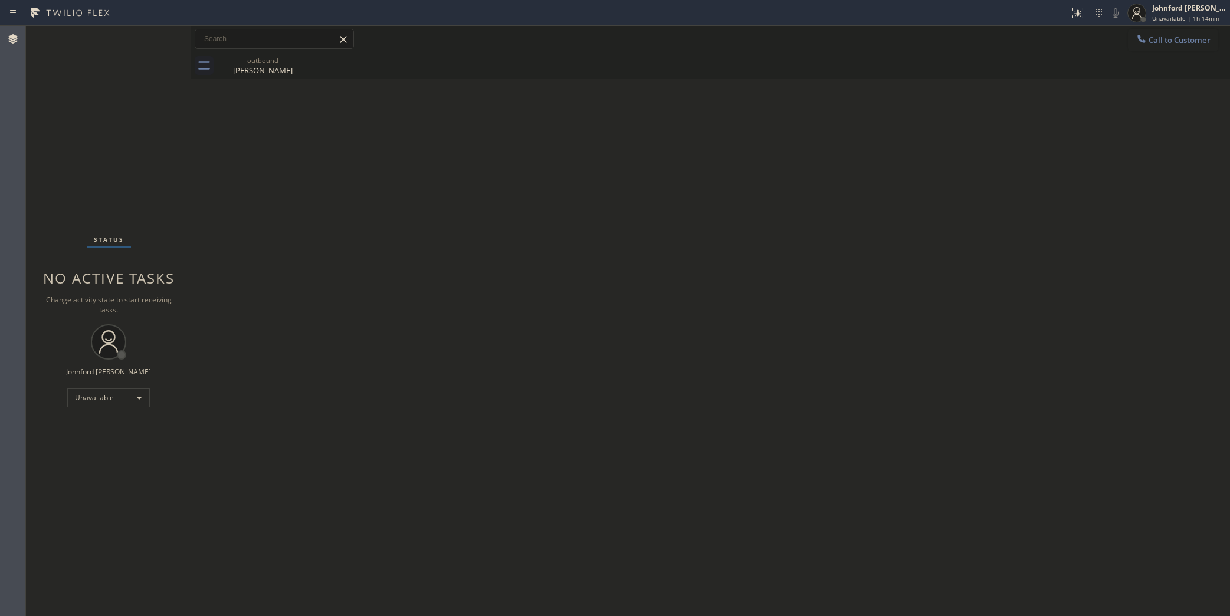
click at [1186, 40] on span "Call to Customer" at bounding box center [1180, 40] width 62 height 11
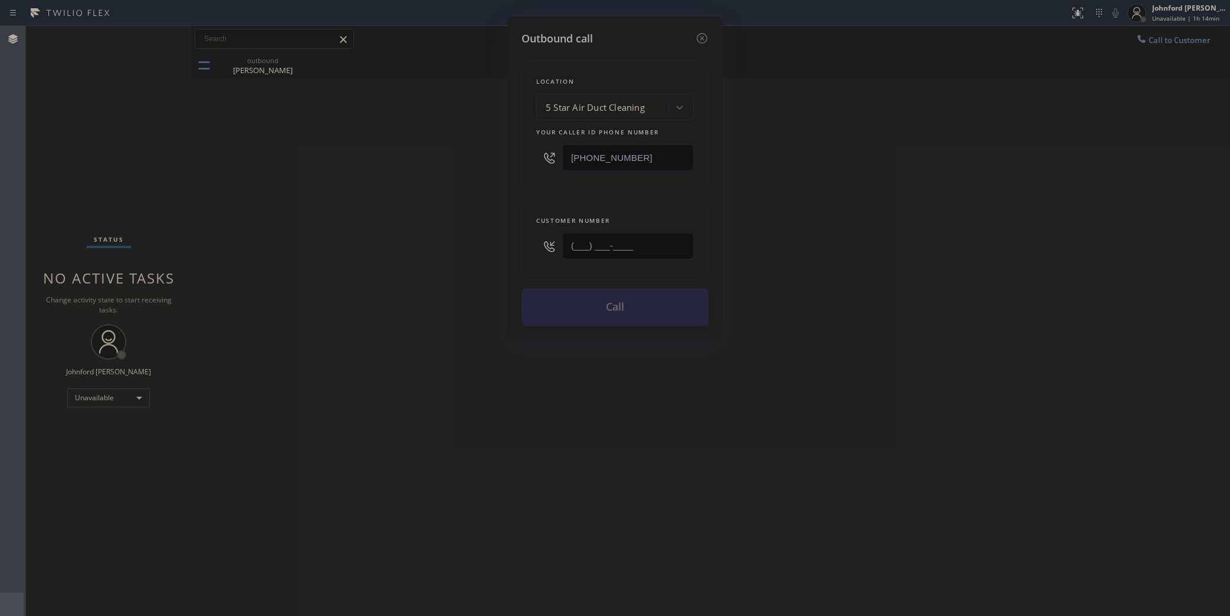
drag, startPoint x: 528, startPoint y: 257, endPoint x: 485, endPoint y: 257, distance: 43.1
click at [493, 257] on div "Outbound call Location 5 Star Air Duct Cleaning Your caller id phone number [PH…" at bounding box center [615, 308] width 1230 height 616
paste input "323) 896-4055"
type input "[PHONE_NUMBER]"
click at [443, 264] on div "Outbound call Location 5 Star Air Duct Cleaning Your caller id phone number [PH…" at bounding box center [615, 308] width 1230 height 616
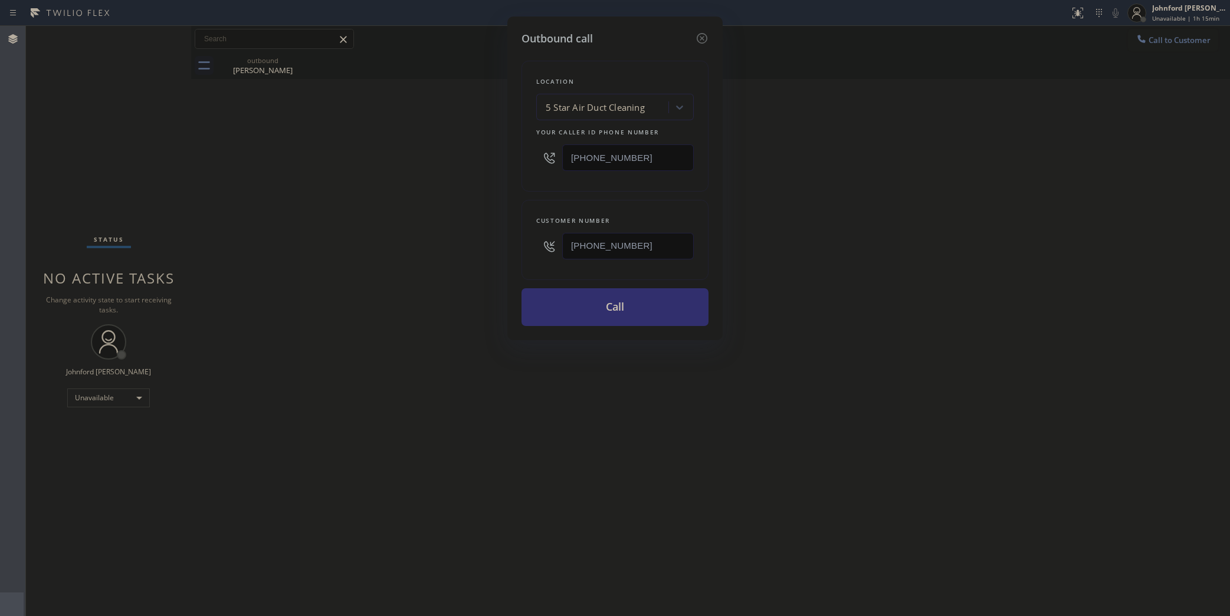
click at [621, 299] on button "Call" at bounding box center [615, 307] width 187 height 38
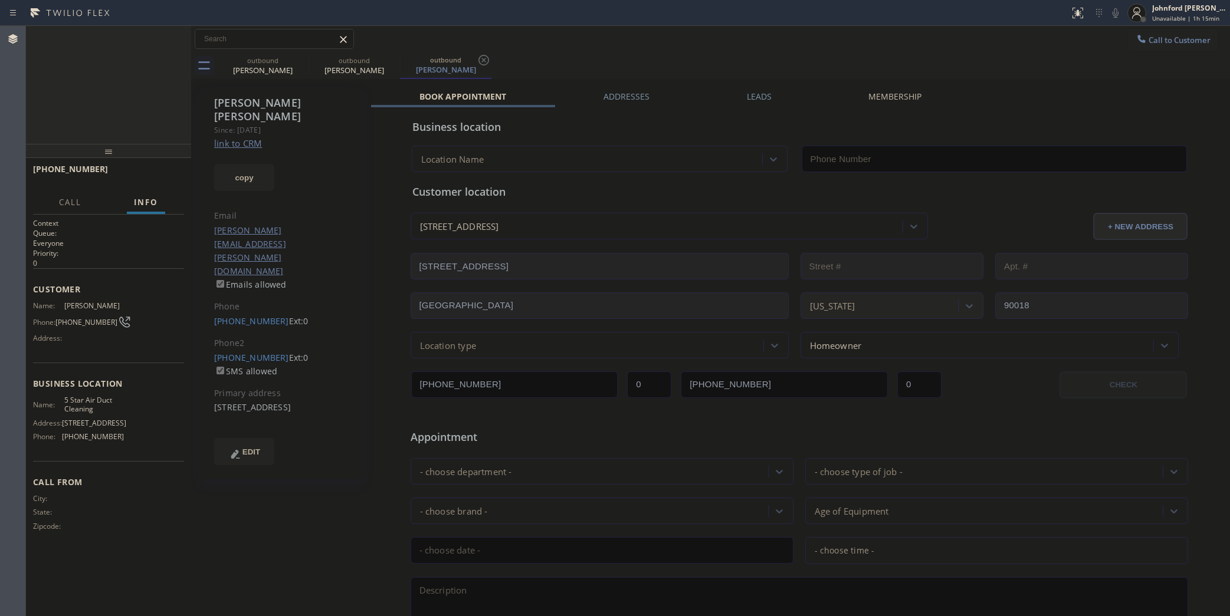
type input "[PHONE_NUMBER]"
click at [164, 173] on span "HANG UP" at bounding box center [157, 174] width 36 height 8
click at [1136, 34] on icon at bounding box center [1142, 39] width 12 height 12
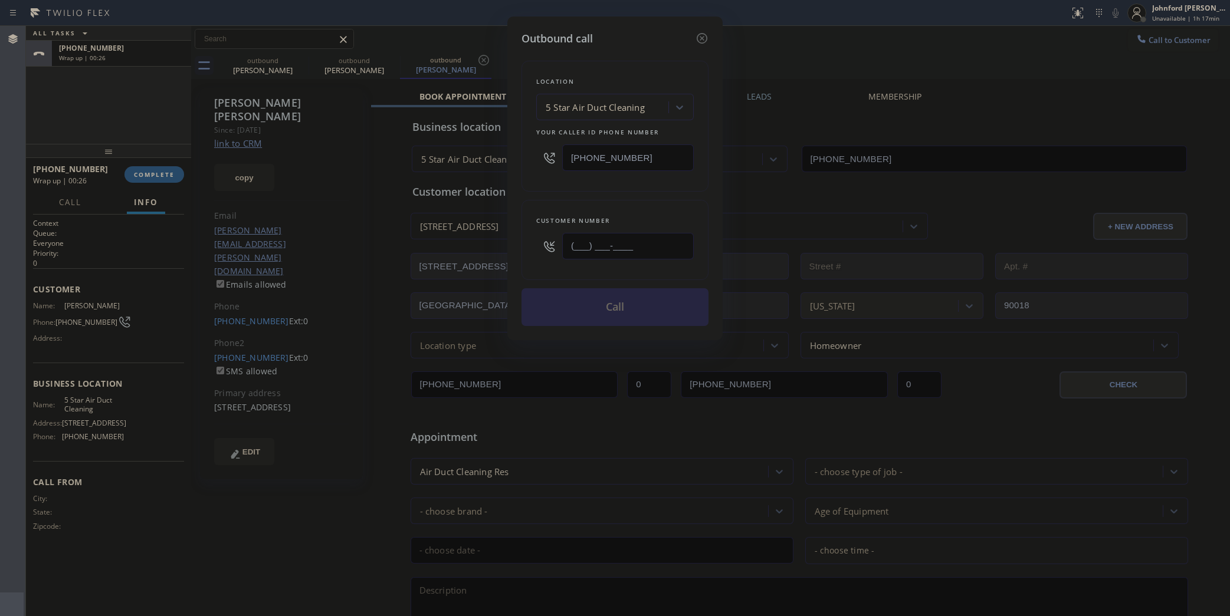
drag, startPoint x: 653, startPoint y: 254, endPoint x: 542, endPoint y: 247, distance: 111.8
click at [542, 247] on div "(___) ___-____" at bounding box center [615, 246] width 158 height 38
paste input "323) 543-3259"
type input "[PHONE_NUMBER]"
click at [559, 176] on div "Location 5 Star Air Duct Cleaning Your caller id phone number [PHONE_NUMBER]" at bounding box center [615, 126] width 187 height 131
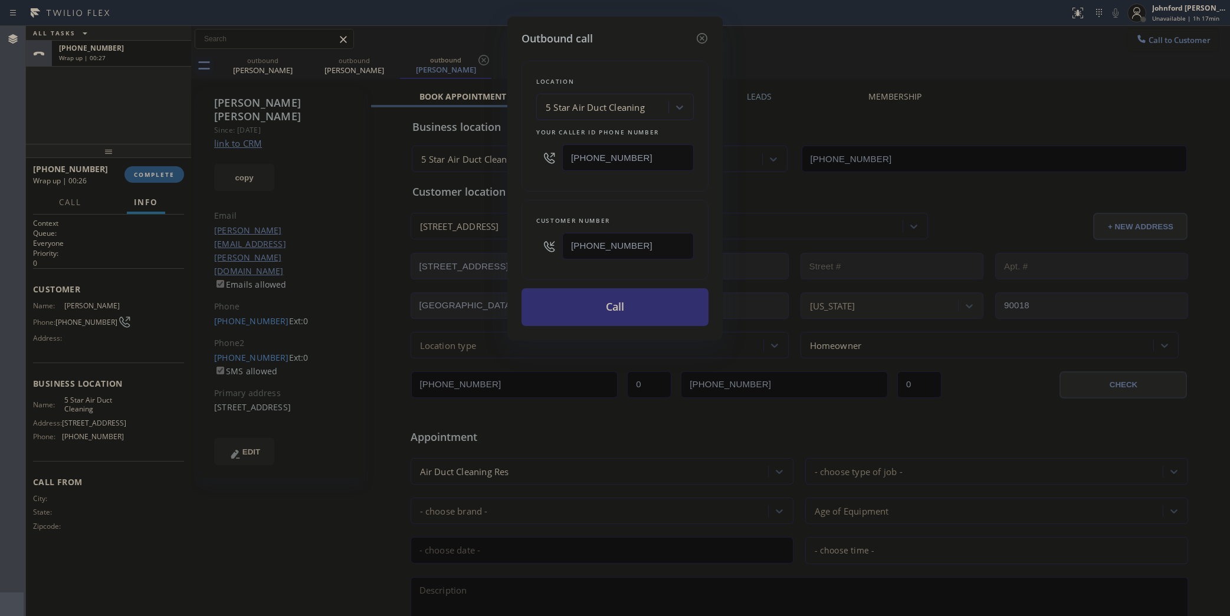
click at [577, 311] on button "Call" at bounding box center [615, 307] width 187 height 38
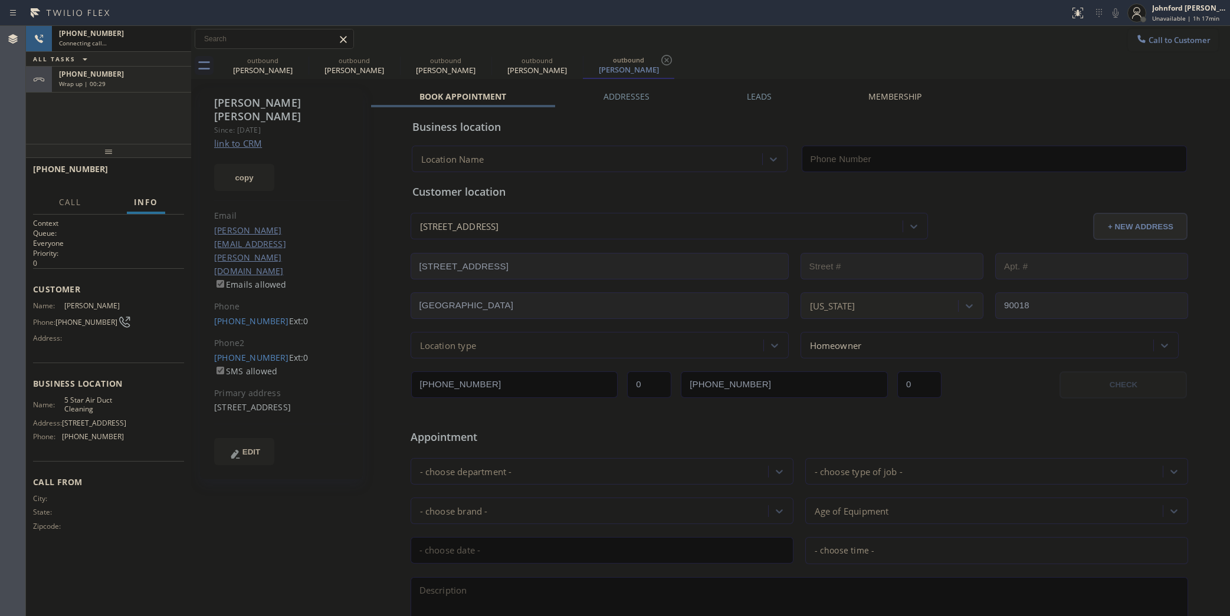
type input "[PHONE_NUMBER]"
drag, startPoint x: 164, startPoint y: 122, endPoint x: 205, endPoint y: 99, distance: 47.6
click at [163, 119] on div "[PHONE_NUMBER] Connecting call… ALL TASKS ALL TASKS ACTIVE TASKS TASKS IN WRAP …" at bounding box center [108, 85] width 165 height 118
click at [0, 0] on icon at bounding box center [0, 0] width 0 height 0
click at [304, 62] on icon at bounding box center [301, 60] width 14 height 14
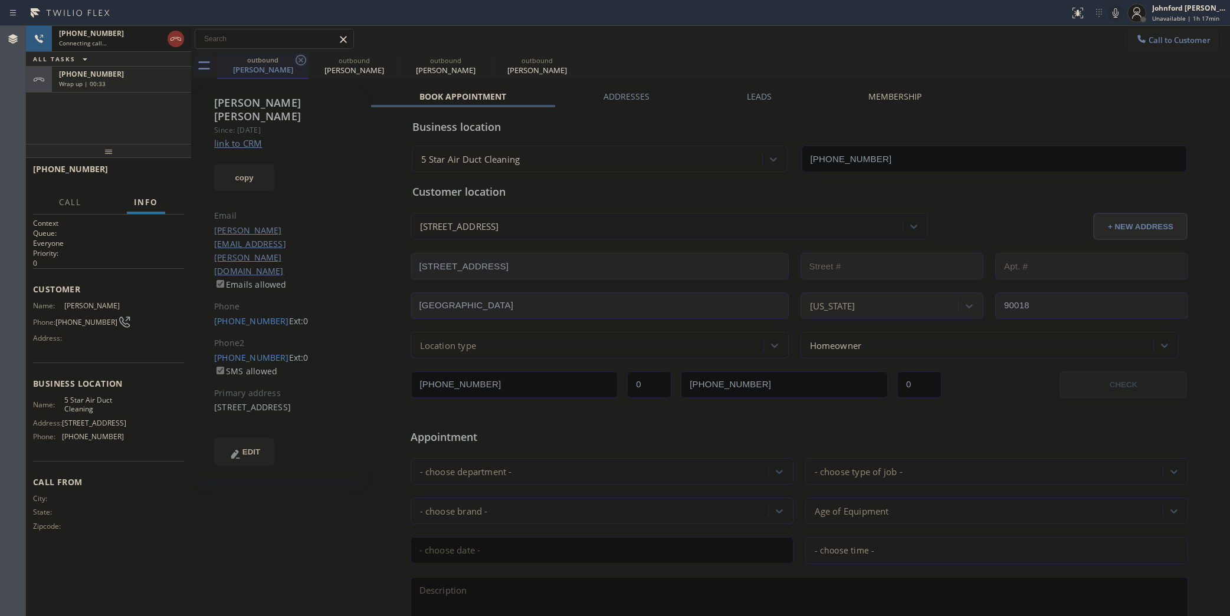
click at [0, 0] on icon at bounding box center [0, 0] width 0 height 0
click at [165, 178] on span "COMPLETE" at bounding box center [154, 174] width 41 height 8
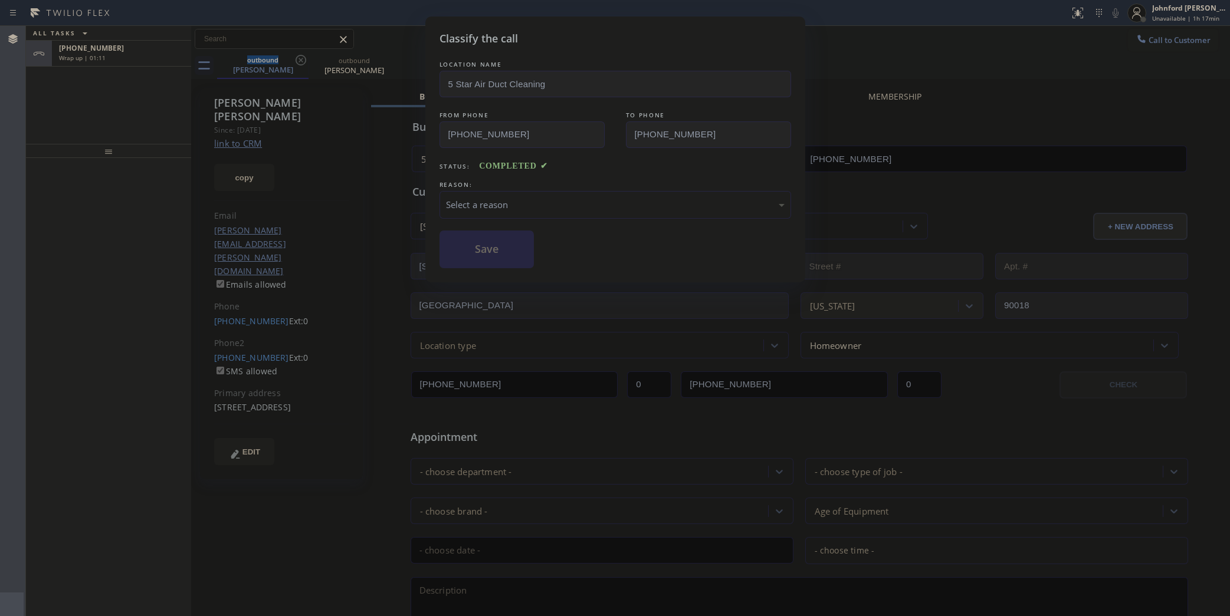
click at [506, 204] on div "Select a reason" at bounding box center [615, 205] width 339 height 14
click at [500, 248] on button "Save" at bounding box center [487, 250] width 95 height 38
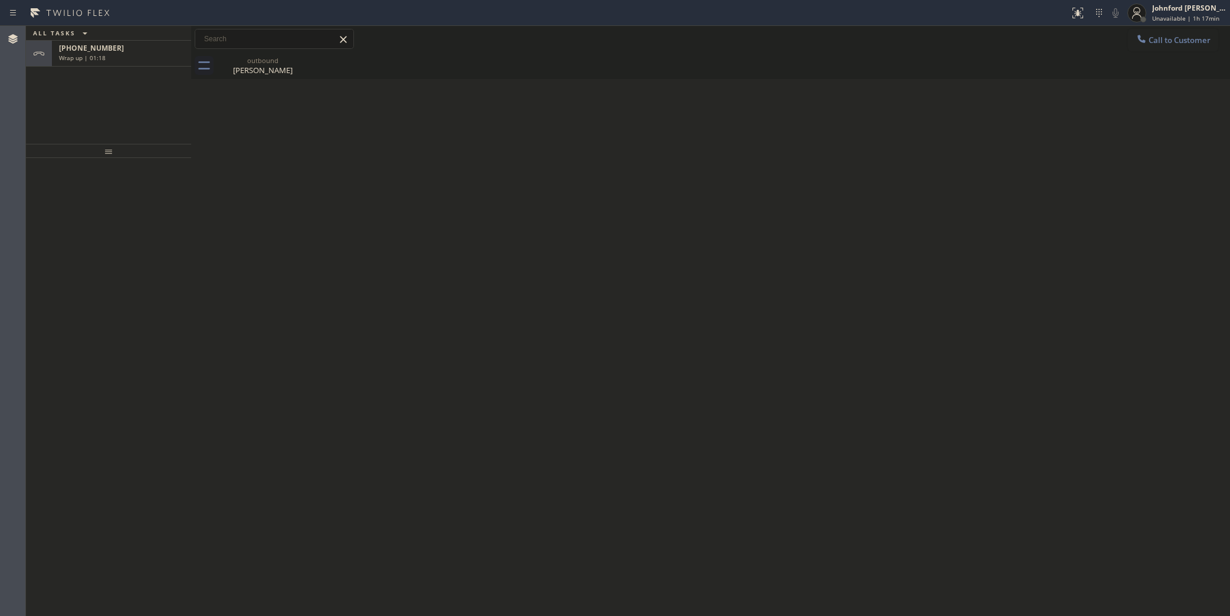
click at [95, 68] on div "ALL TASKS ALL TASKS ACTIVE TASKS TASKS IN WRAP UP [PHONE_NUMBER] Wrap up | 01:18" at bounding box center [108, 85] width 165 height 118
click at [95, 65] on div "[PHONE_NUMBER] Wrap up | 01:18" at bounding box center [119, 54] width 135 height 26
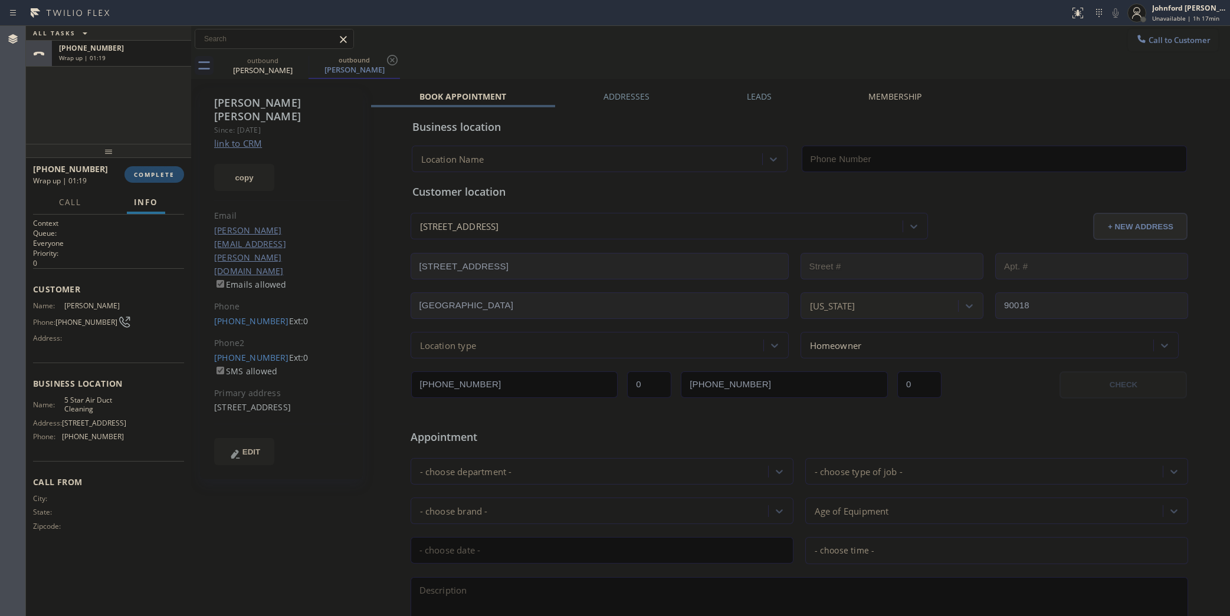
click at [133, 175] on button "COMPLETE" at bounding box center [154, 174] width 60 height 17
type input "[PHONE_NUMBER]"
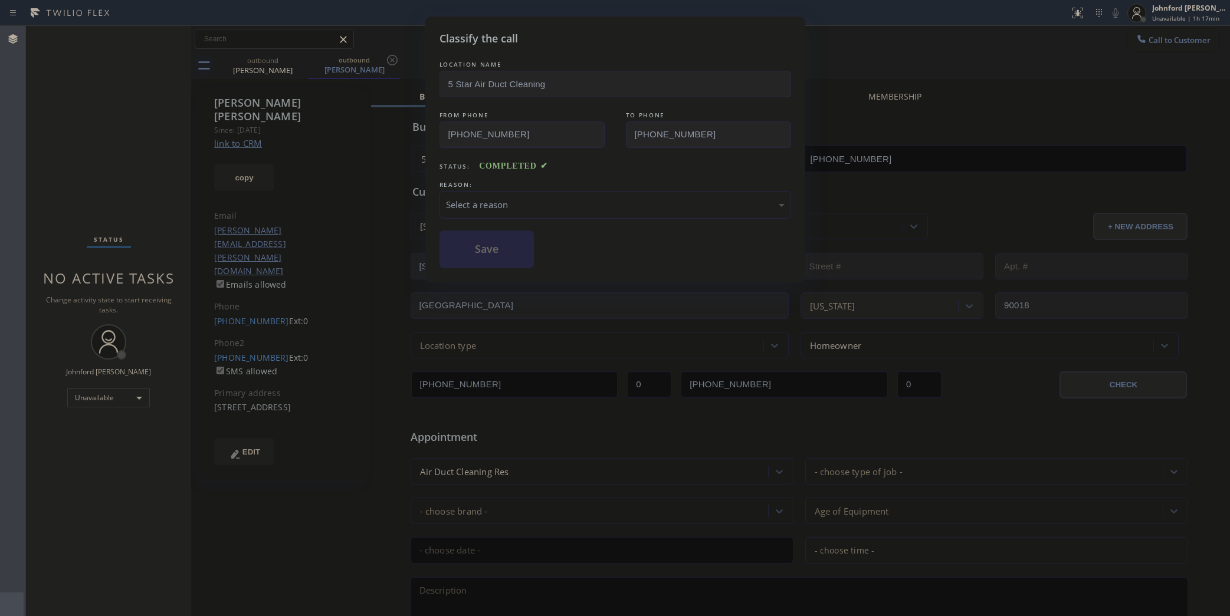
drag, startPoint x: 396, startPoint y: 156, endPoint x: 393, endPoint y: 149, distance: 7.9
click at [393, 149] on div "Classify the call LOCATION NAME 5 Star Air Duct Cleaning FROM PHONE [PHONE_NUMB…" at bounding box center [615, 308] width 1230 height 616
click at [464, 192] on div "Select a reason" at bounding box center [616, 205] width 352 height 28
drag, startPoint x: 496, startPoint y: 265, endPoint x: 481, endPoint y: 255, distance: 17.4
click at [480, 251] on button "Save" at bounding box center [487, 250] width 95 height 38
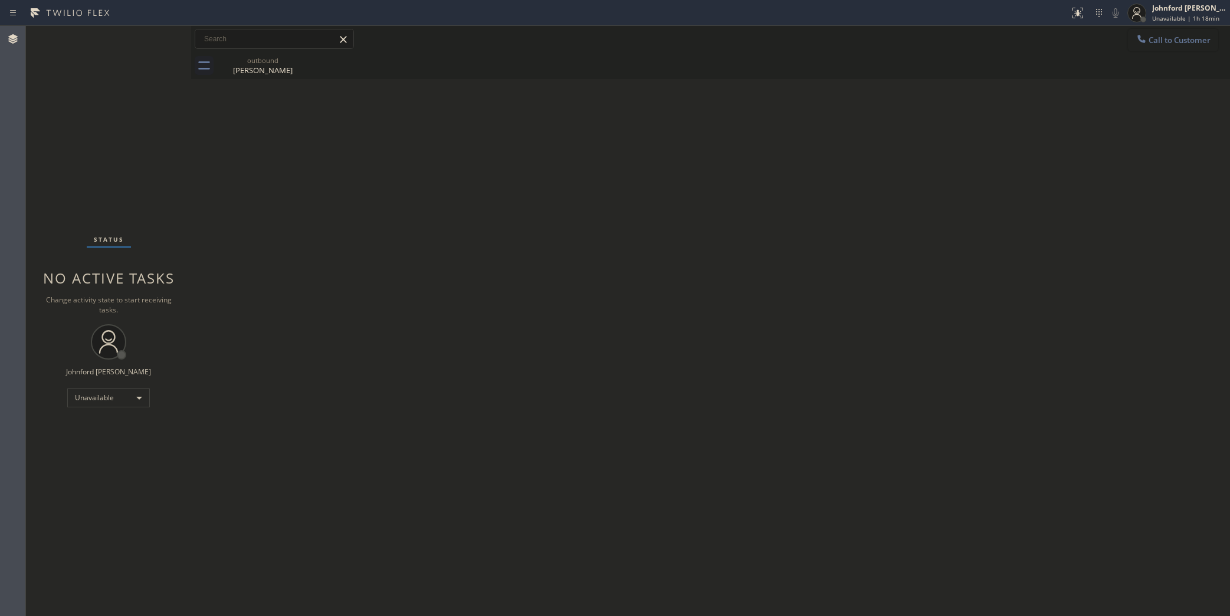
click at [1156, 31] on button "Call to Customer" at bounding box center [1173, 40] width 90 height 22
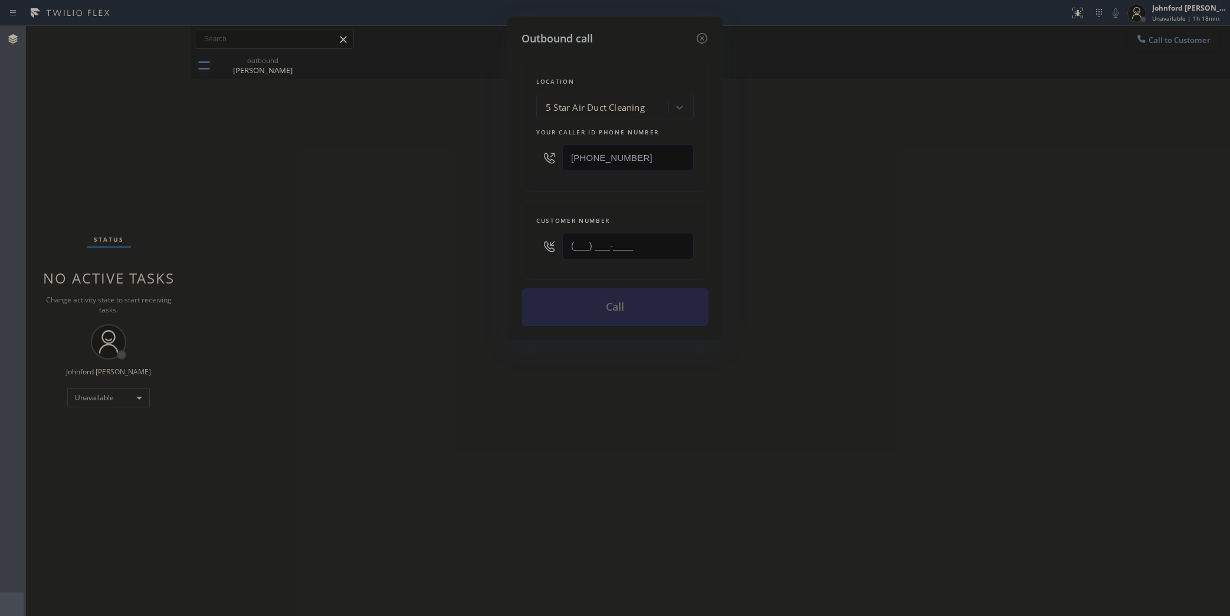
drag, startPoint x: 638, startPoint y: 251, endPoint x: 470, endPoint y: 251, distance: 168.1
click at [487, 251] on div "Outbound call Location 5 Star Air Duct Cleaning Your caller id phone number [PH…" at bounding box center [615, 308] width 1230 height 616
paste input "818) 264-6045"
type input "[PHONE_NUMBER]"
click at [465, 261] on div "Outbound call Location 5 Star Air Duct Cleaning Your caller id phone number [PH…" at bounding box center [615, 308] width 1230 height 616
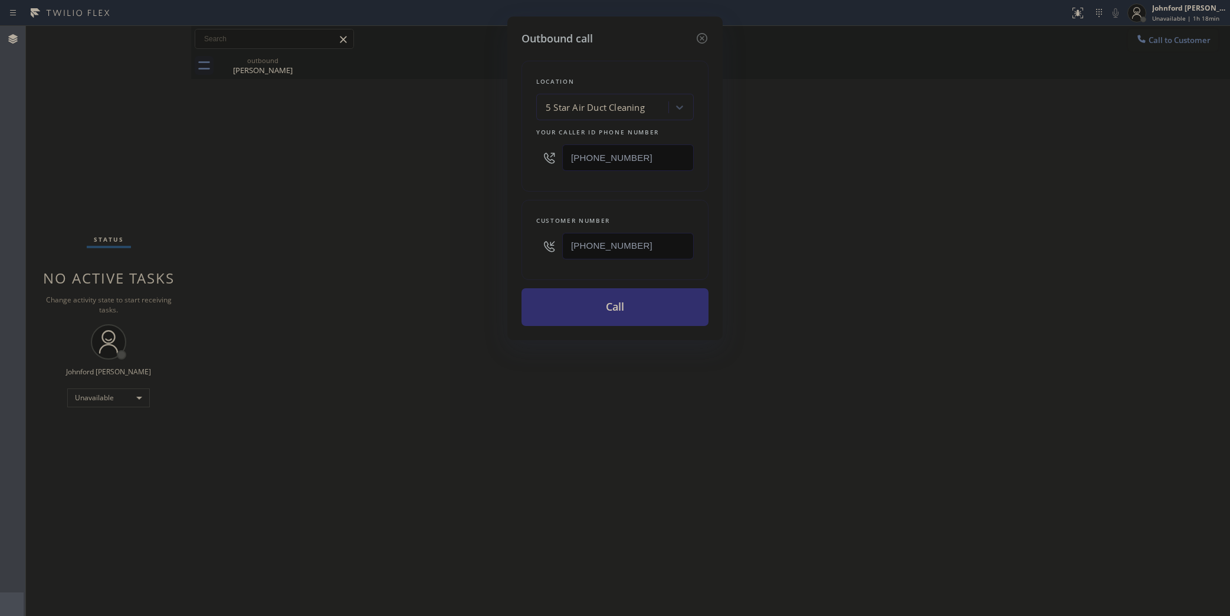
click at [634, 316] on button "Call" at bounding box center [615, 307] width 187 height 38
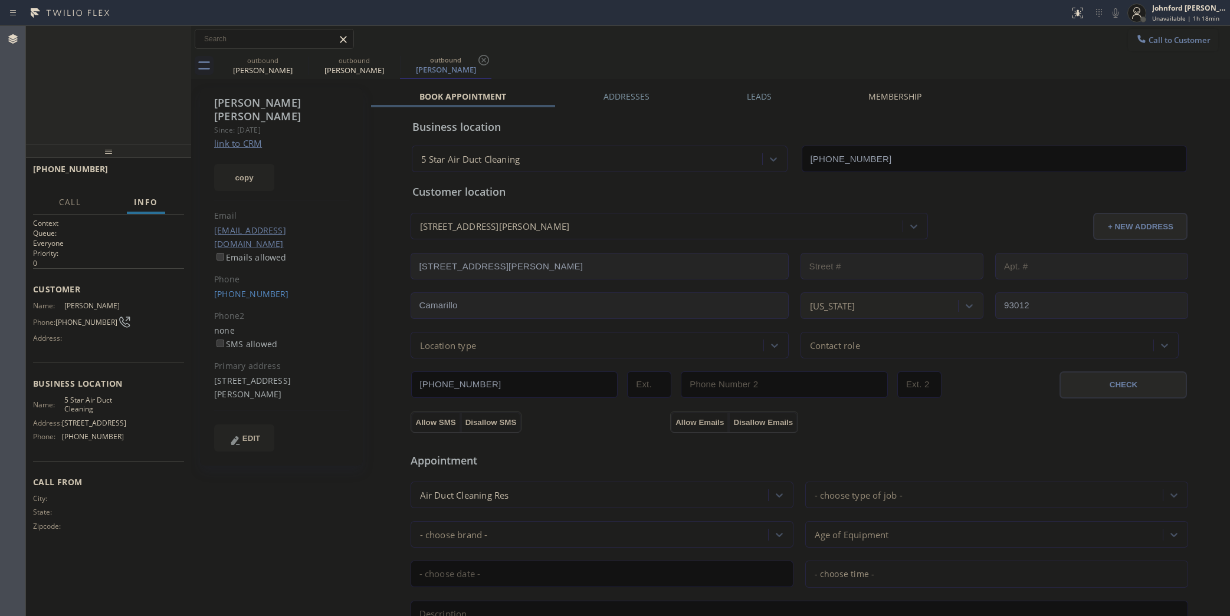
type input "[PHONE_NUMBER]"
click at [169, 173] on span "HANG UP" at bounding box center [157, 174] width 36 height 8
click at [245, 288] on link "[PHONE_NUMBER]" at bounding box center [251, 293] width 75 height 11
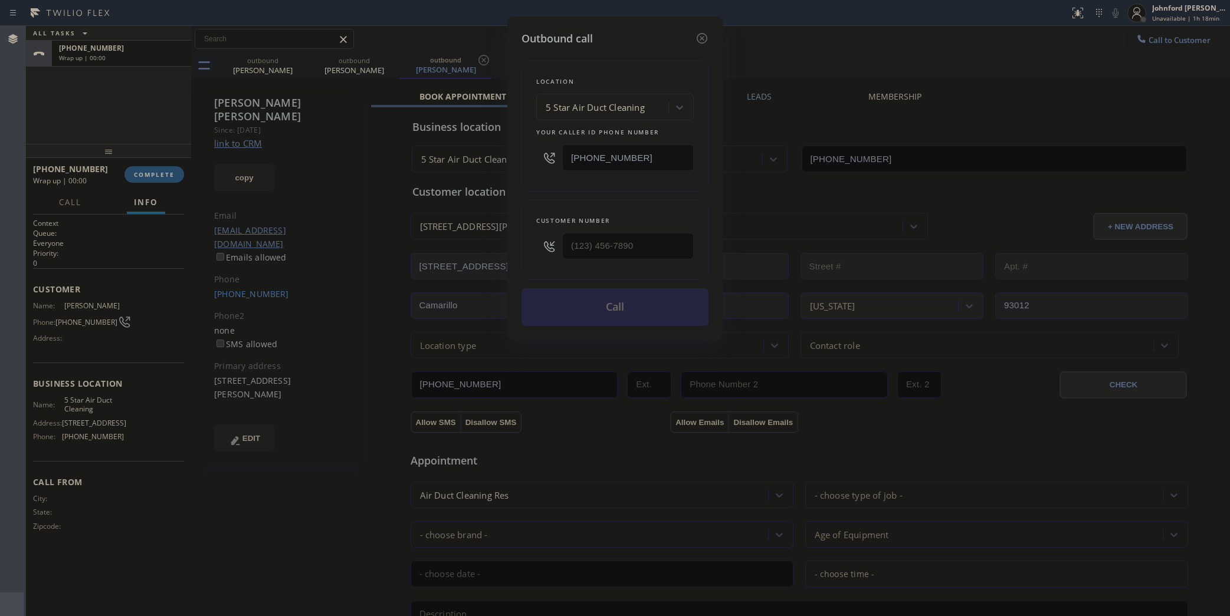
type input "[PHONE_NUMBER]"
click at [618, 307] on button "Call" at bounding box center [615, 307] width 187 height 38
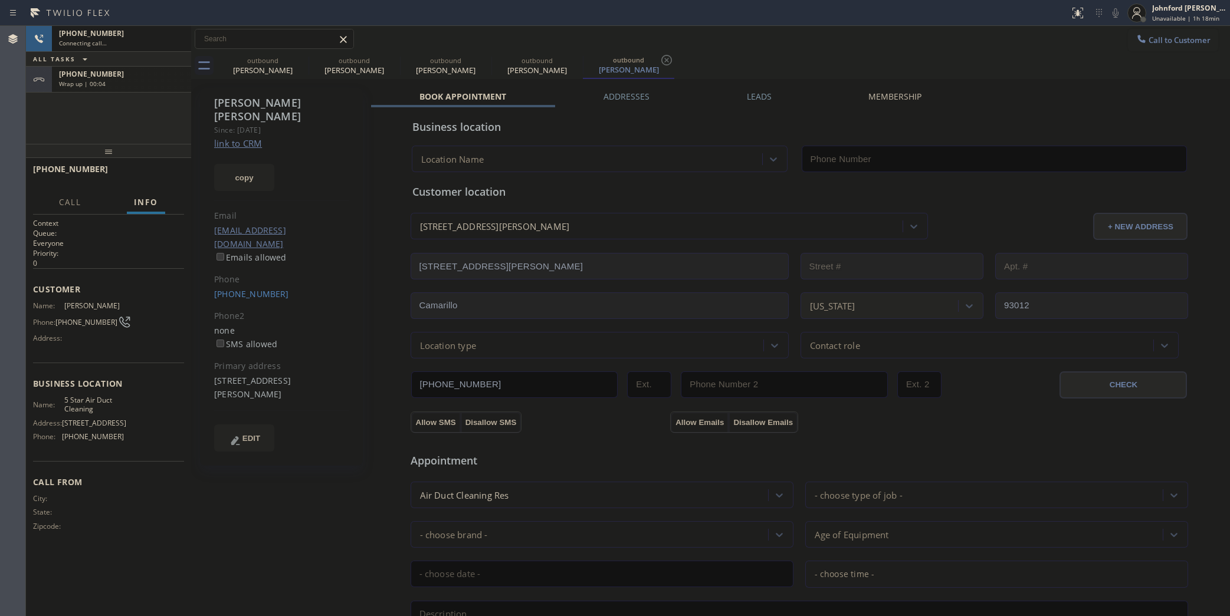
click at [83, 71] on span "[PHONE_NUMBER]" at bounding box center [91, 74] width 65 height 10
type input "[PHONE_NUMBER]"
click at [145, 169] on button "COMPLETE" at bounding box center [154, 174] width 60 height 17
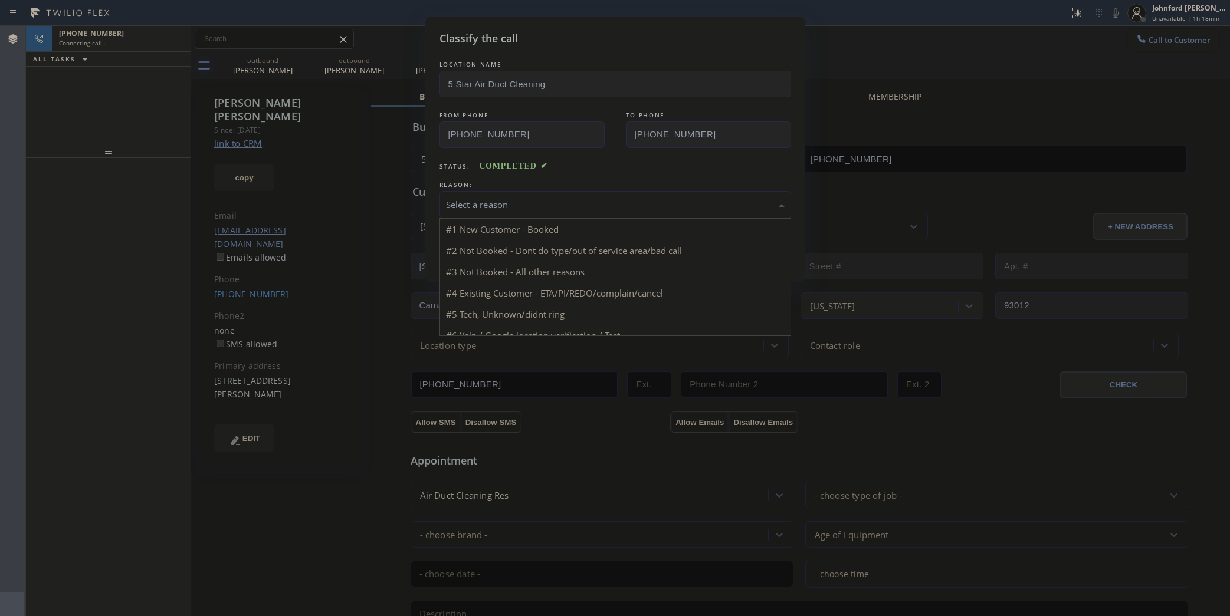
click at [496, 202] on div "Select a reason" at bounding box center [615, 205] width 339 height 14
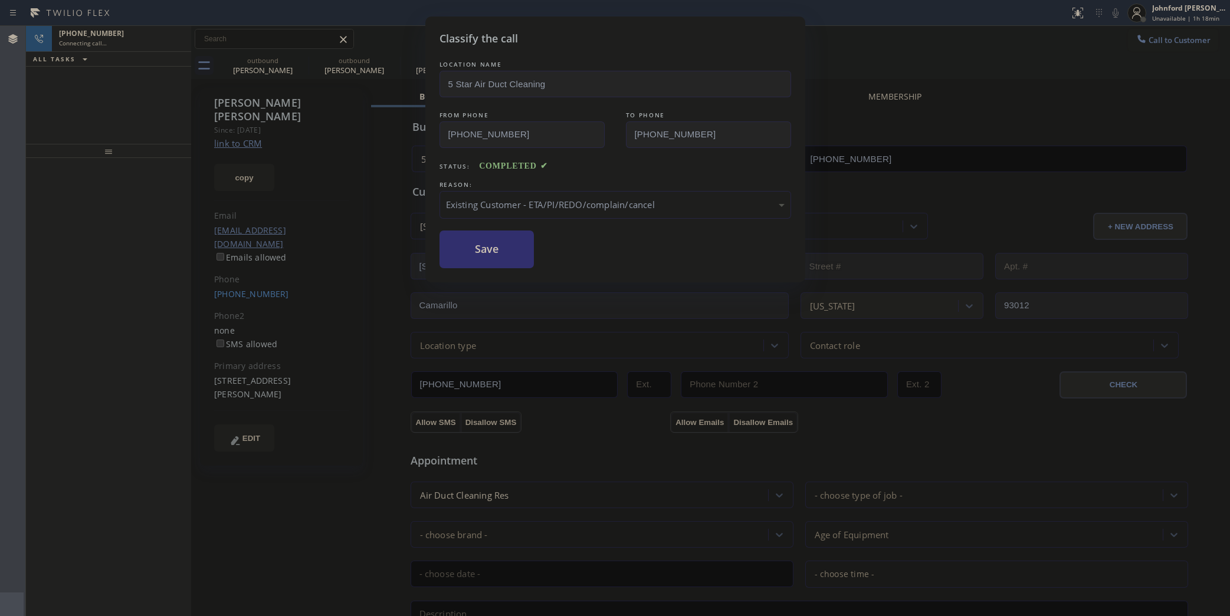
click at [500, 255] on button "Save" at bounding box center [487, 250] width 95 height 38
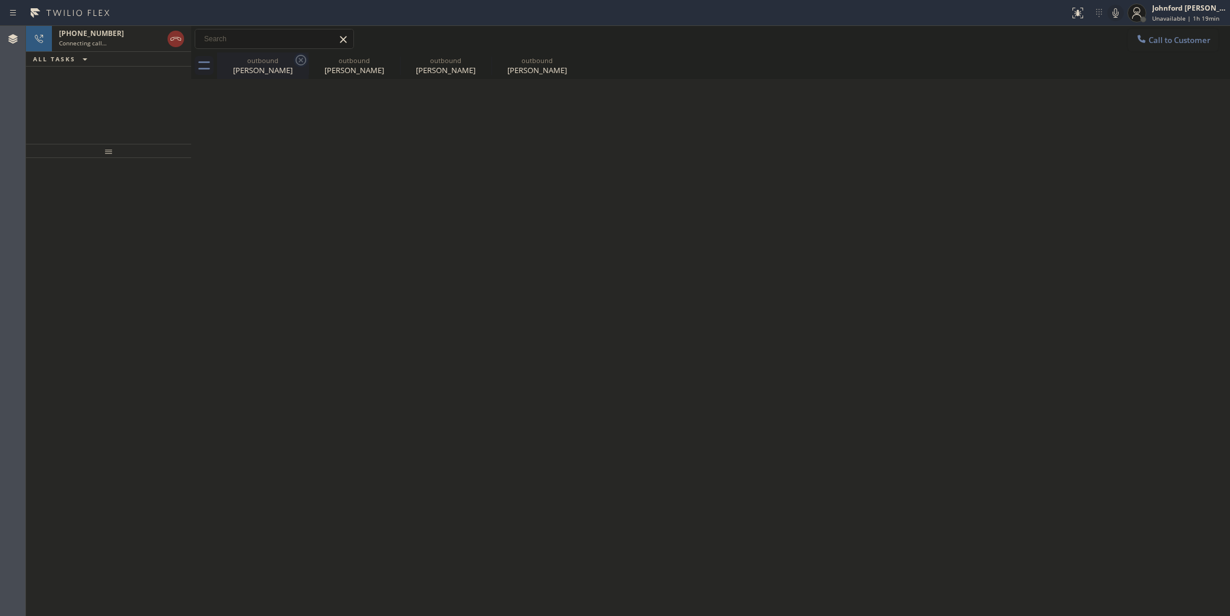
click at [303, 60] on icon at bounding box center [301, 60] width 14 height 14
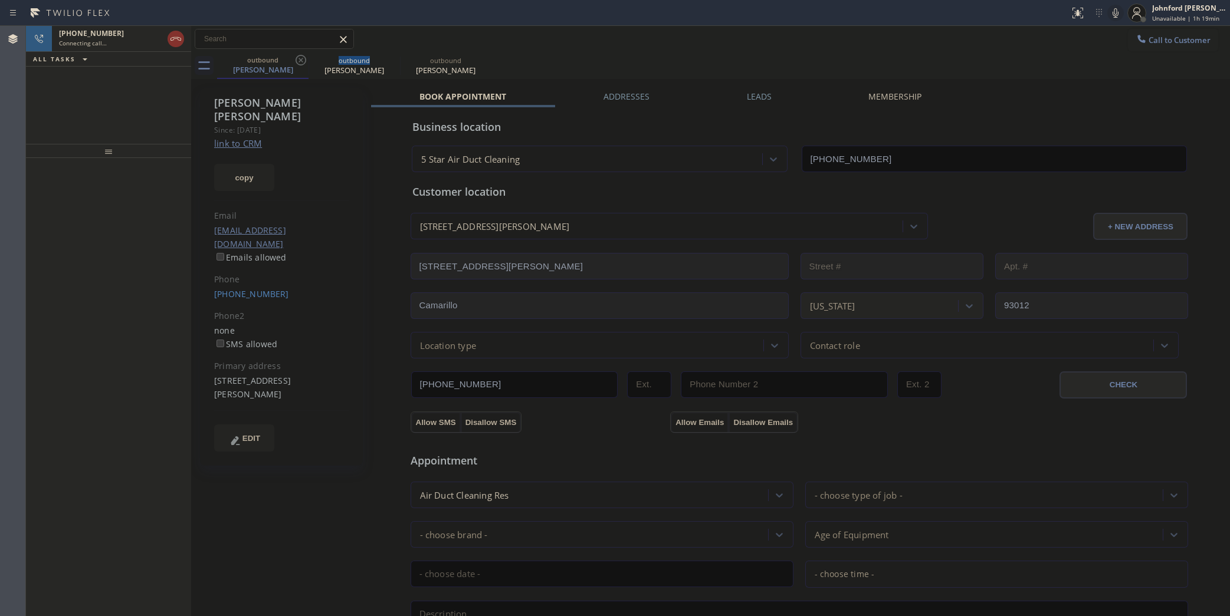
click at [303, 60] on icon at bounding box center [301, 60] width 14 height 14
click at [163, 34] on div "[PHONE_NUMBER] Connecting call…" at bounding box center [108, 39] width 113 height 26
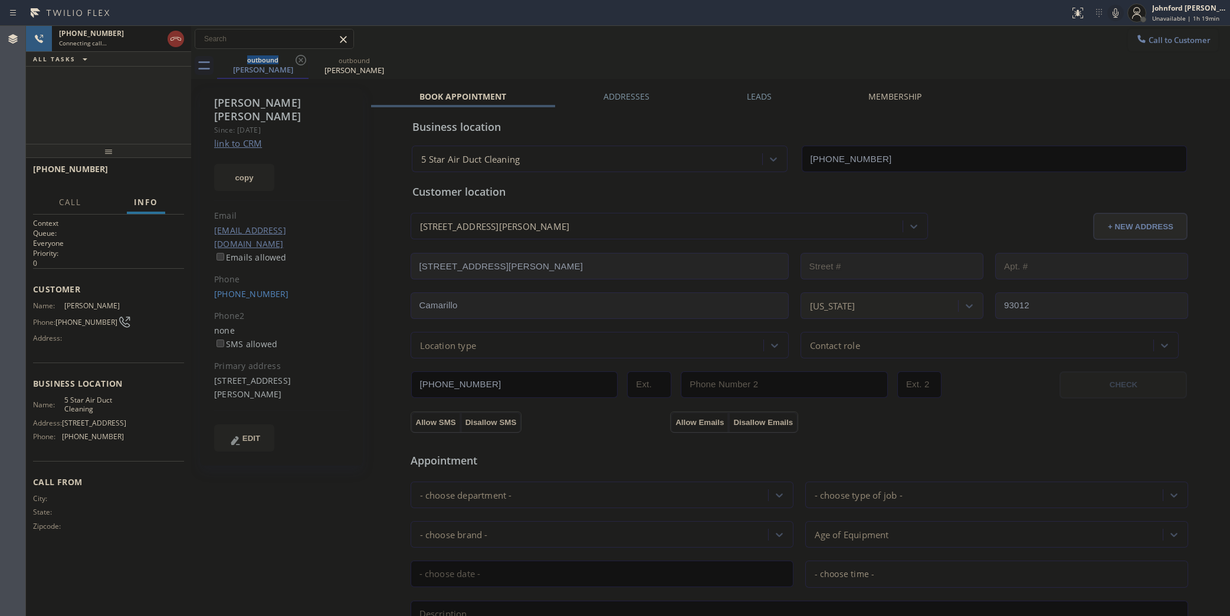
click at [136, 97] on div "[PHONE_NUMBER] Connecting call… ALL TASKS ALL TASKS ACTIVE TASKS TASKS IN WRAP …" at bounding box center [108, 85] width 165 height 118
click at [179, 45] on icon at bounding box center [176, 39] width 14 height 14
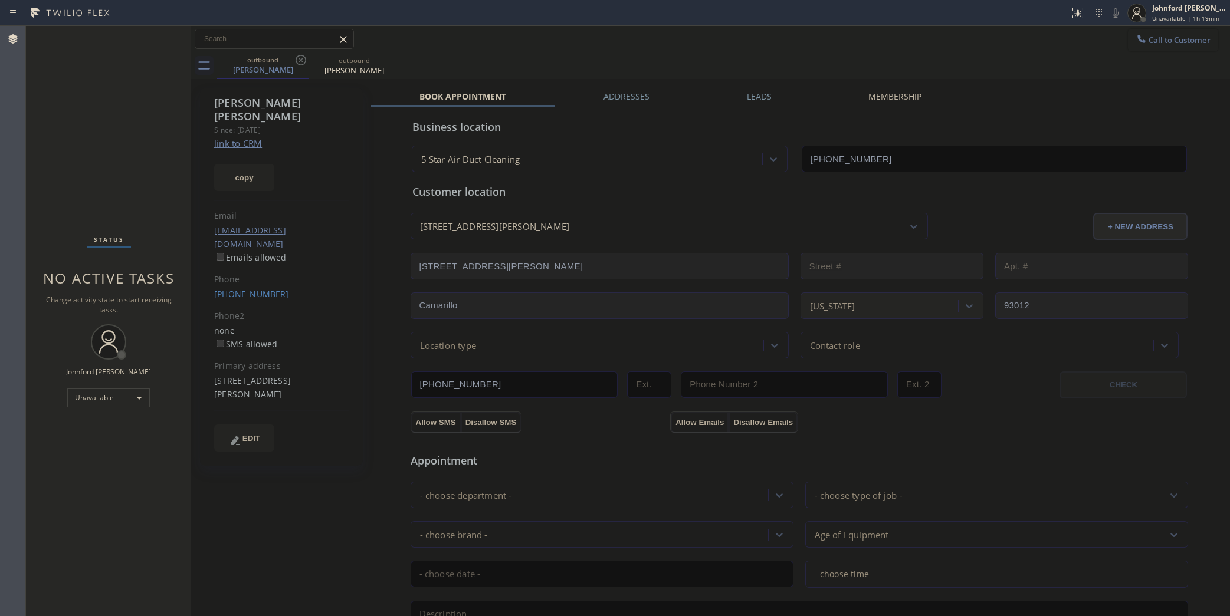
click at [1128, 30] on button "Call to Customer" at bounding box center [1173, 40] width 90 height 22
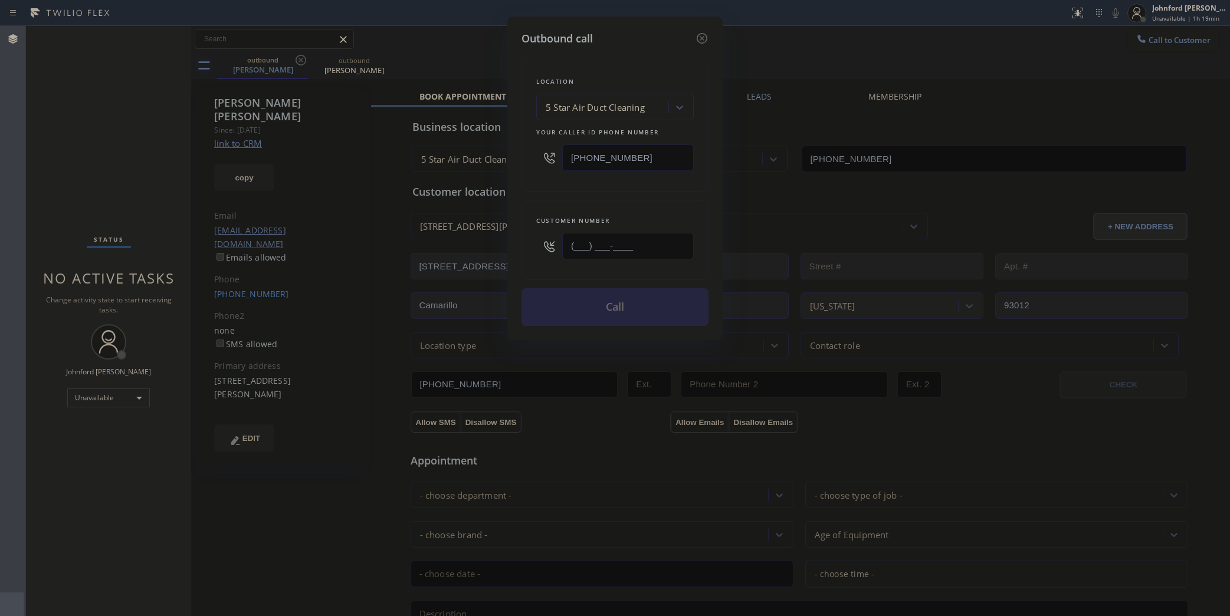
drag, startPoint x: 662, startPoint y: 236, endPoint x: 512, endPoint y: 238, distance: 150.4
click at [532, 236] on div "Customer number (___) ___-____" at bounding box center [615, 240] width 187 height 80
paste input "805) 616-3112"
drag, startPoint x: 643, startPoint y: 237, endPoint x: 565, endPoint y: 242, distance: 78.1
click at [565, 242] on input "[PHONE_NUMBER]" at bounding box center [628, 246] width 132 height 27
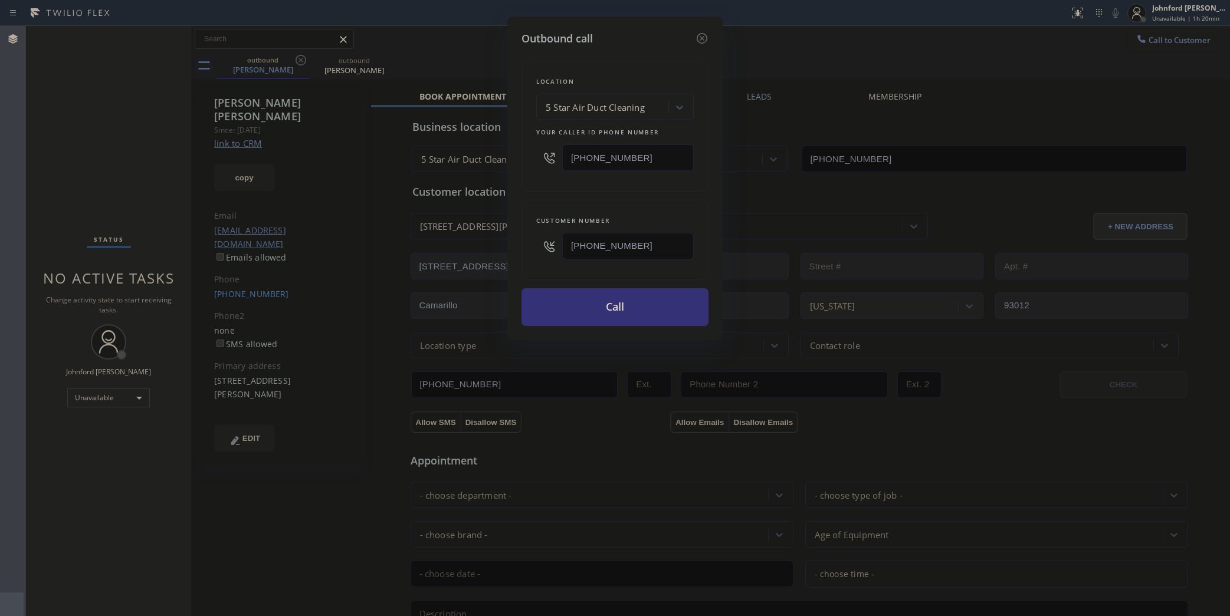
type input "[PHONE_NUMBER]"
click at [637, 206] on div "Customer number [PHONE_NUMBER]" at bounding box center [615, 240] width 187 height 80
click at [658, 306] on button "Call" at bounding box center [615, 307] width 187 height 38
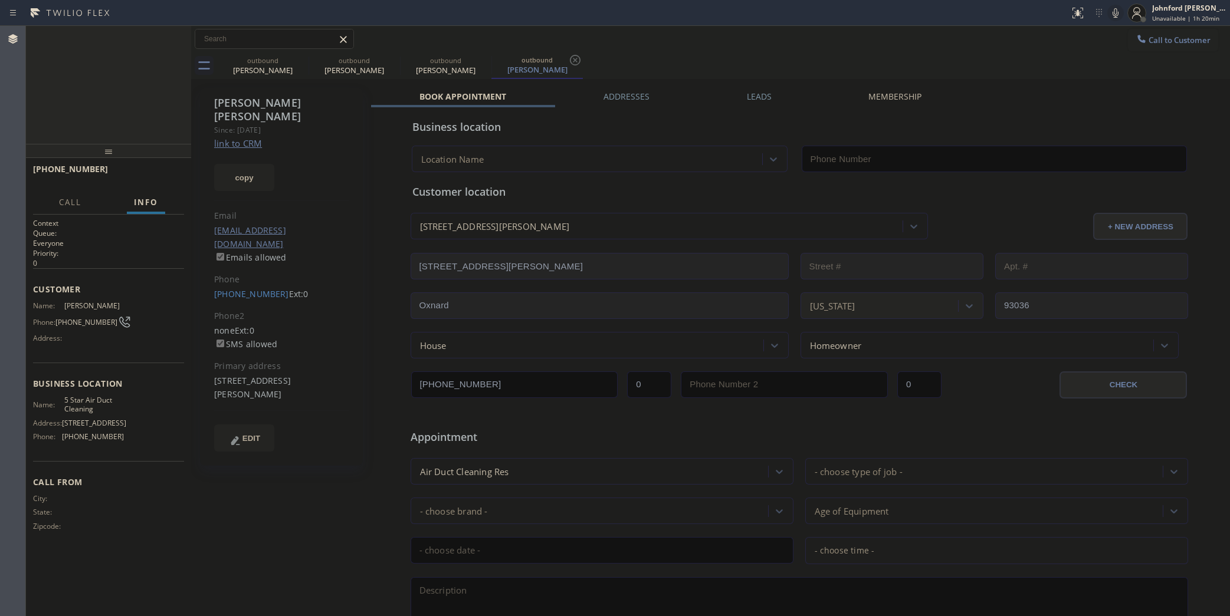
type input "[PHONE_NUMBER]"
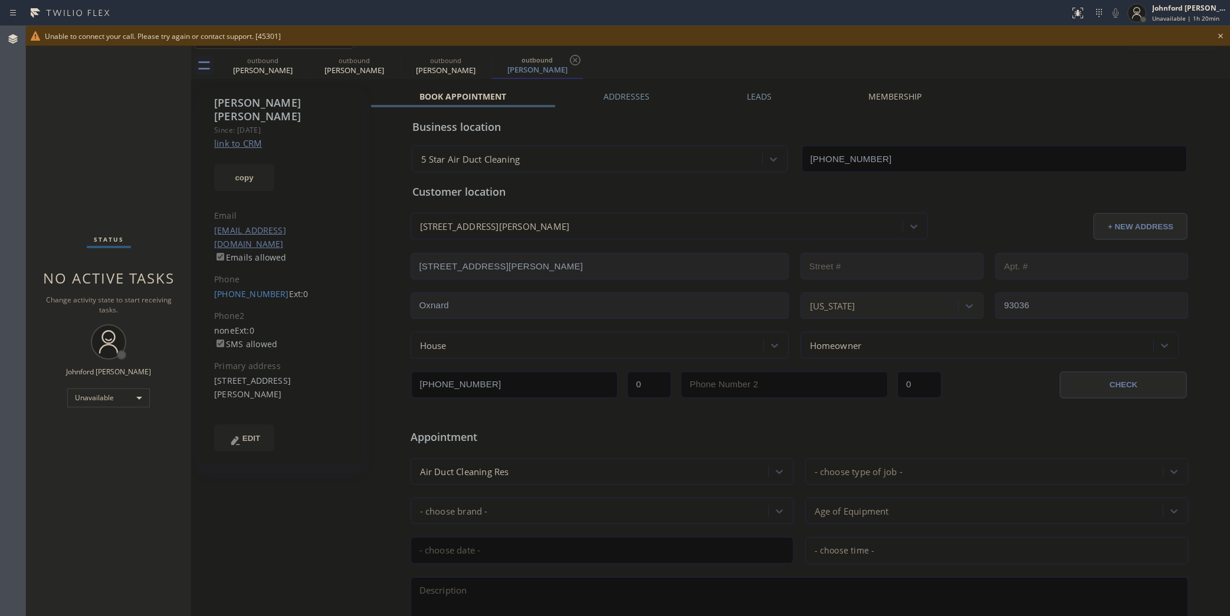
click at [1218, 33] on icon at bounding box center [1220, 36] width 14 height 14
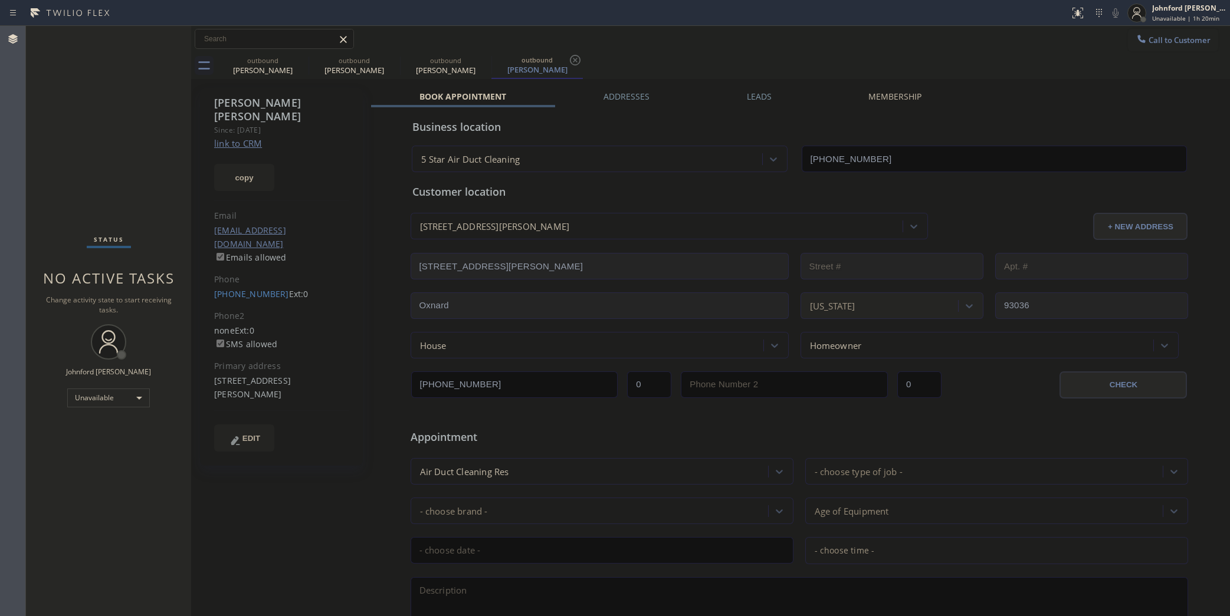
click at [1169, 37] on span "Call to Customer" at bounding box center [1180, 40] width 62 height 11
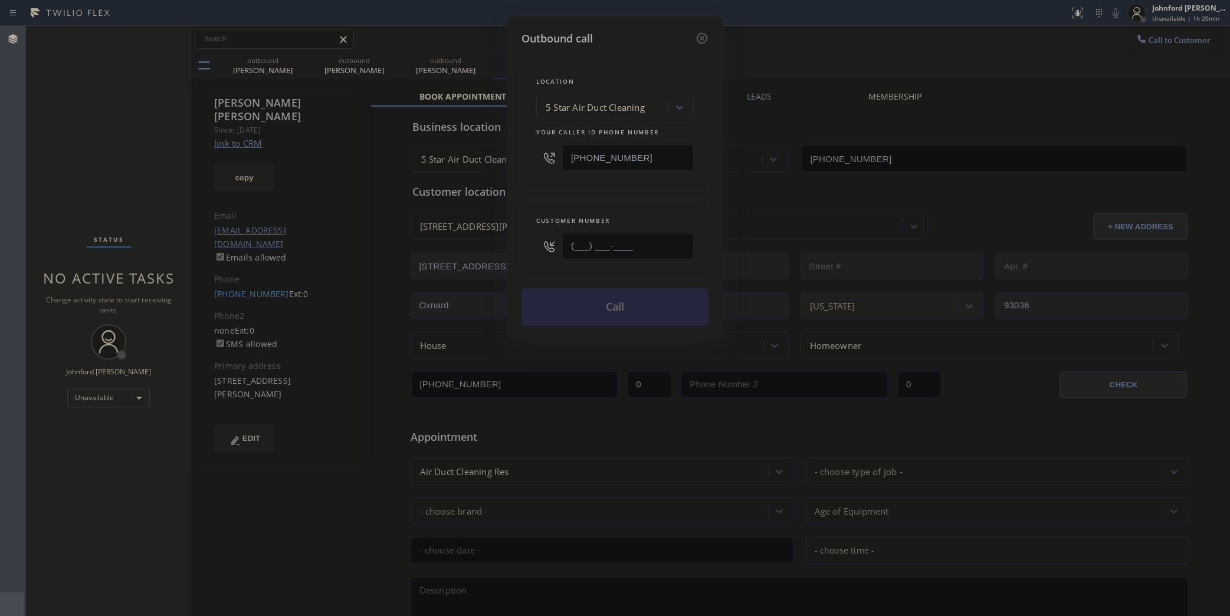
drag, startPoint x: 645, startPoint y: 247, endPoint x: 521, endPoint y: 247, distance: 123.9
click at [522, 247] on div "Customer number (___) ___-____" at bounding box center [615, 240] width 187 height 80
paste input "310) 880-6093"
type input "[PHONE_NUMBER]"
click at [530, 193] on div "Location 5 Star Air Duct Cleaning Your caller id phone number [PHONE_NUMBER] Cu…" at bounding box center [615, 187] width 187 height 280
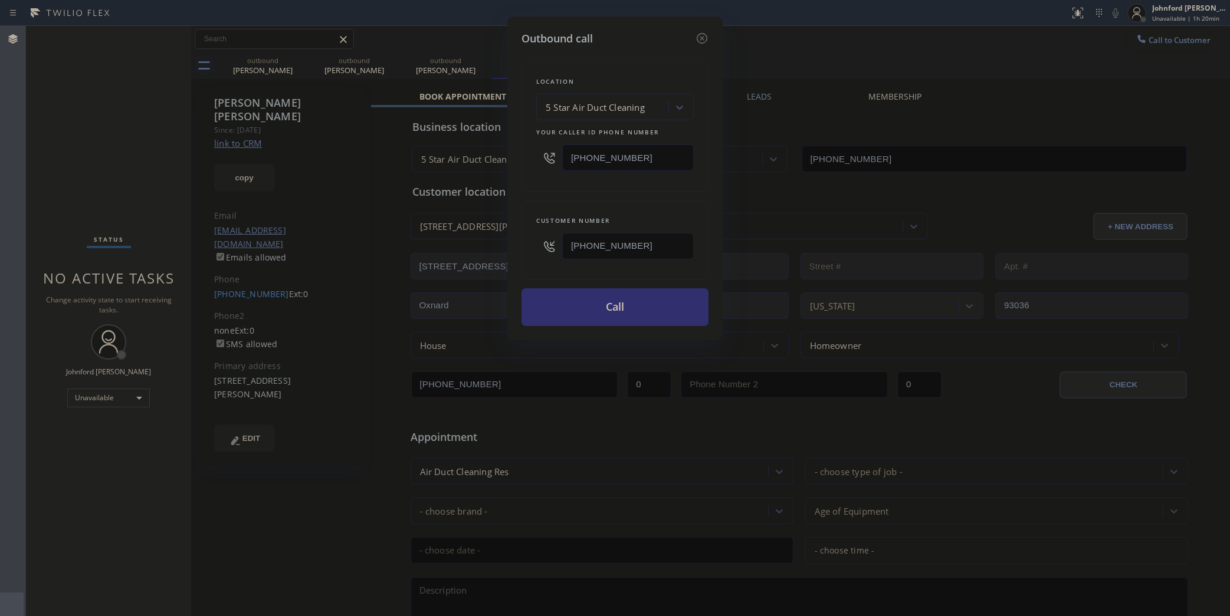
click at [568, 294] on button "Call" at bounding box center [615, 307] width 187 height 38
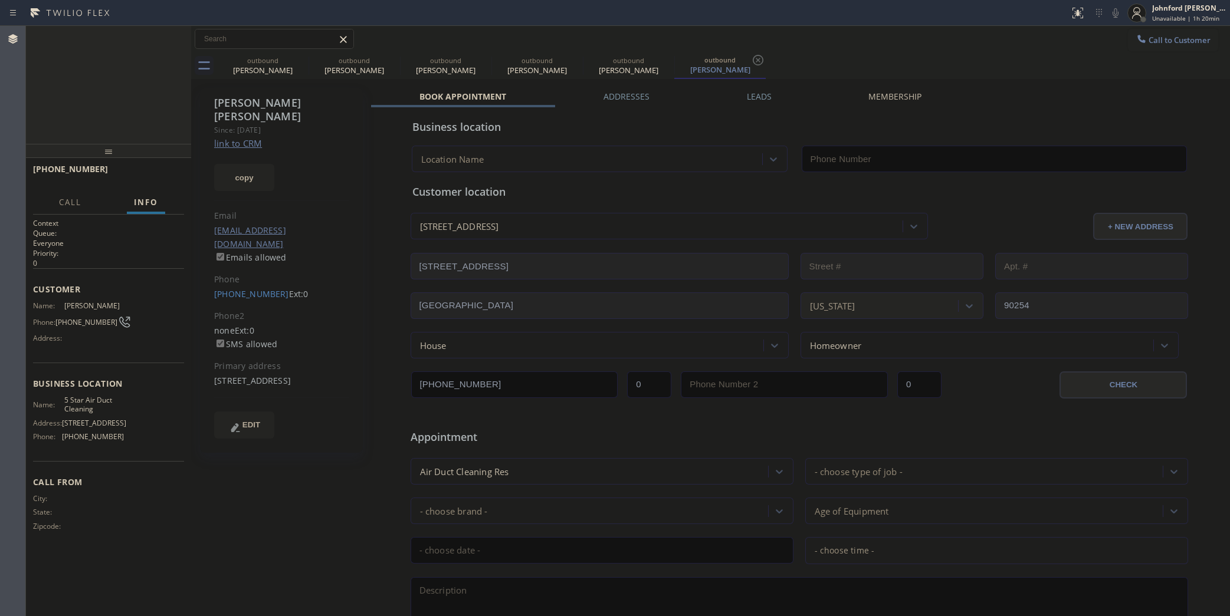
type input "[PHONE_NUMBER]"
drag, startPoint x: 148, startPoint y: 168, endPoint x: 154, endPoint y: 170, distance: 6.2
click at [149, 169] on button "HANG UP" at bounding box center [156, 174] width 55 height 17
click at [176, 172] on button "COMPLETE" at bounding box center [154, 174] width 60 height 17
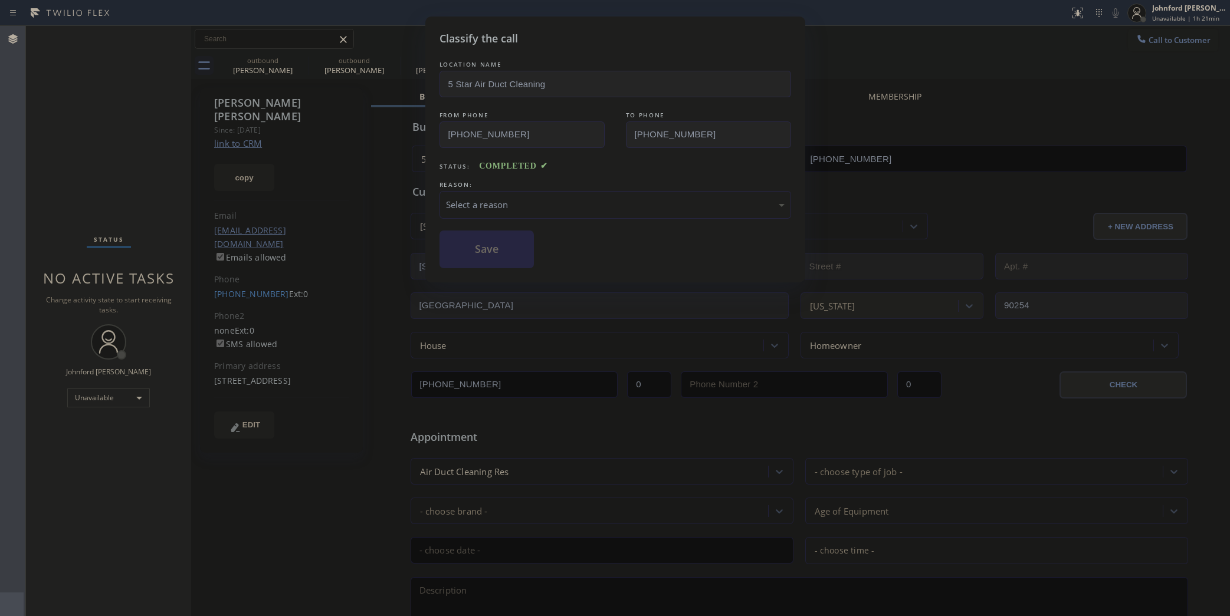
click at [513, 211] on div "Select a reason" at bounding box center [616, 205] width 352 height 28
click at [511, 258] on button "Save" at bounding box center [487, 250] width 95 height 38
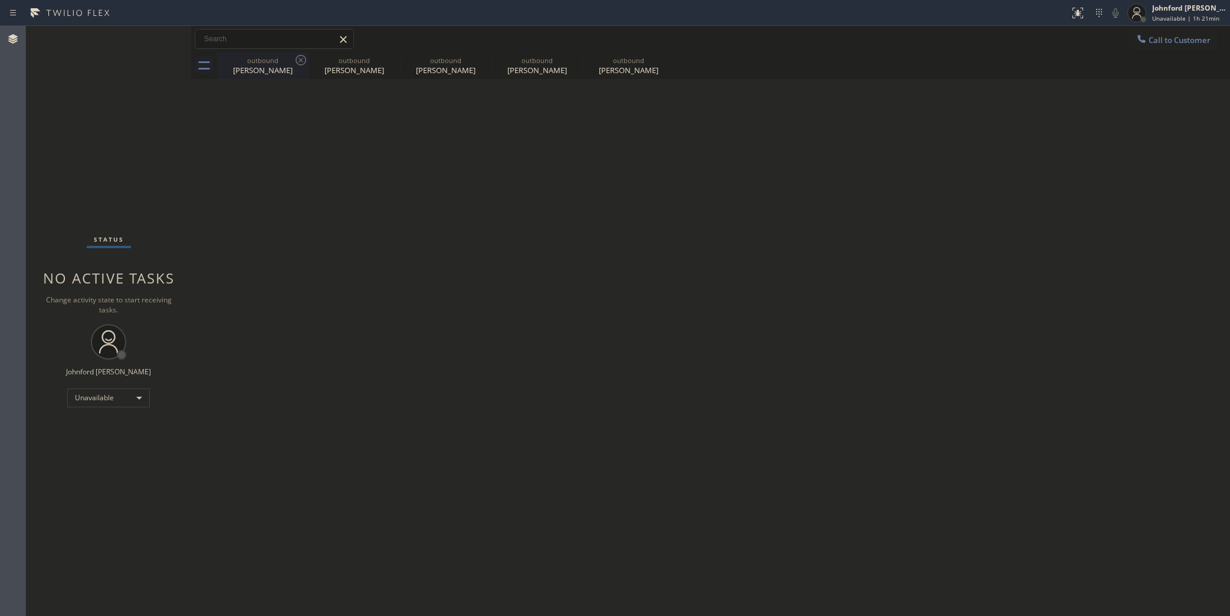
click at [299, 61] on icon at bounding box center [301, 60] width 14 height 14
click at [0, 0] on icon at bounding box center [0, 0] width 0 height 0
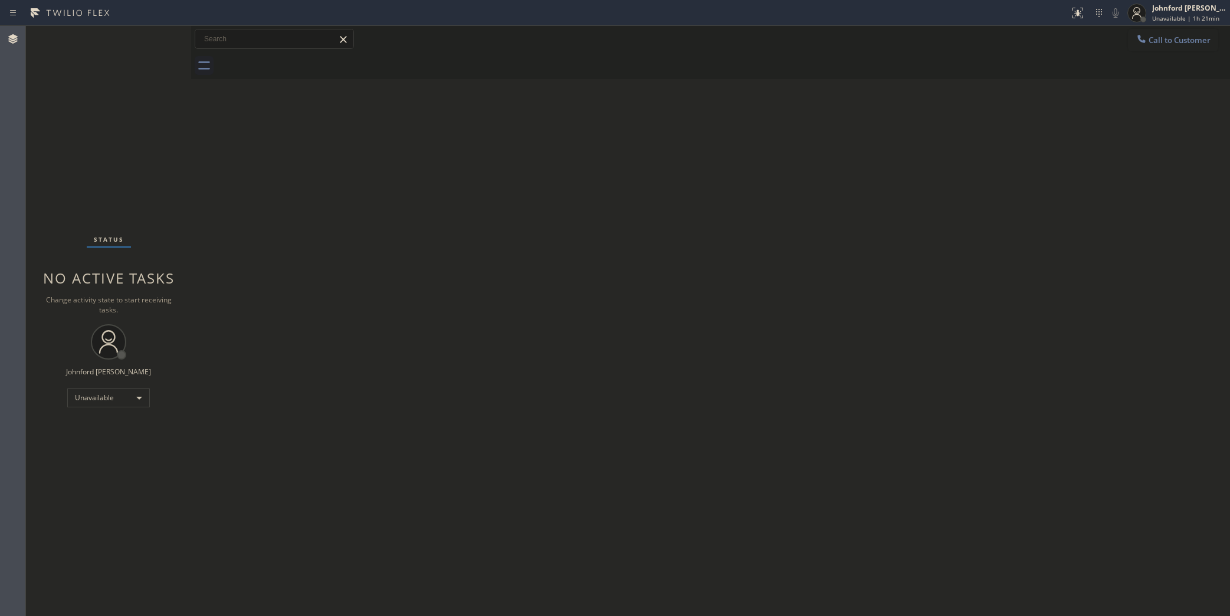
click at [299, 61] on div at bounding box center [723, 66] width 1013 height 27
click at [1163, 43] on span "Call to Customer" at bounding box center [1180, 40] width 62 height 11
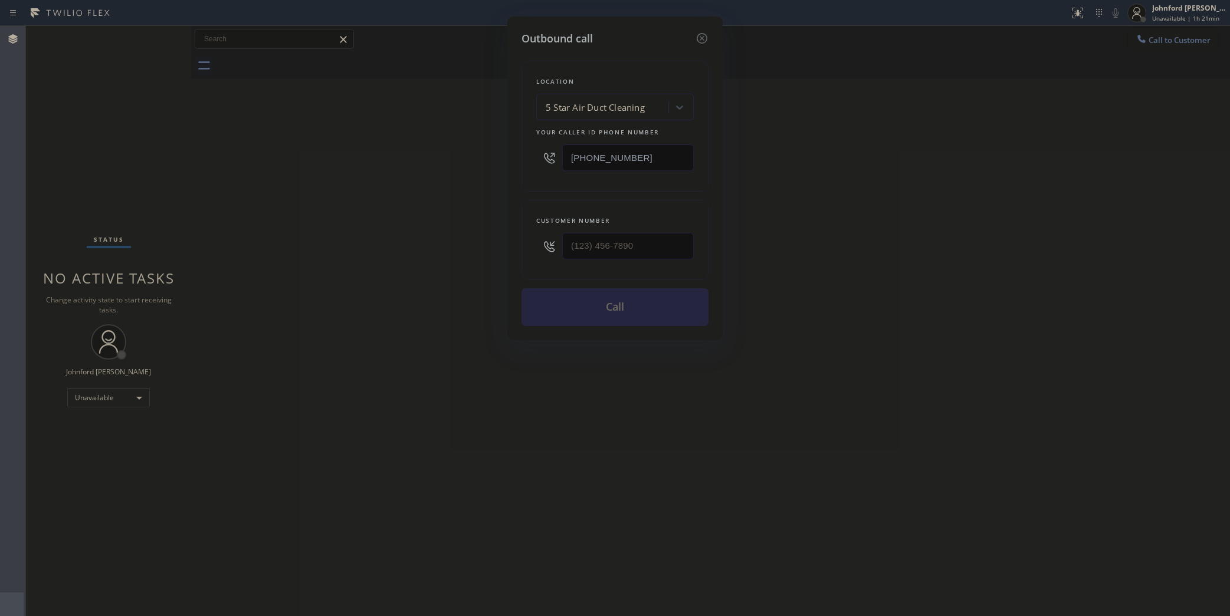
drag, startPoint x: 639, startPoint y: 157, endPoint x: 454, endPoint y: 160, distance: 184.7
click at [461, 158] on div "Outbound call Location 5 Star Air Duct Cleaning Your caller id phone number [PH…" at bounding box center [615, 308] width 1230 height 616
paste input "760) 638-5621"
type input "[PHONE_NUMBER]"
click at [494, 240] on div "Outbound call Location 4B2.Paid Viking Repair Service Your caller id phone numb…" at bounding box center [615, 308] width 1230 height 616
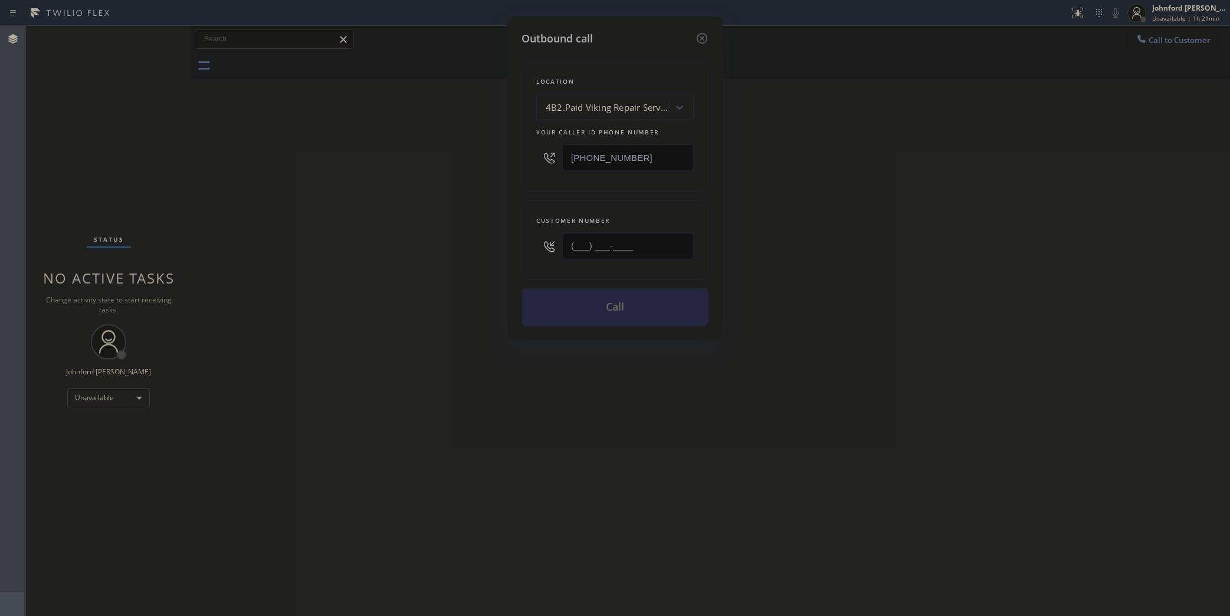
paste input "206) 790-5757"
type input "[PHONE_NUMBER]"
click at [585, 302] on button "Call" at bounding box center [615, 307] width 187 height 38
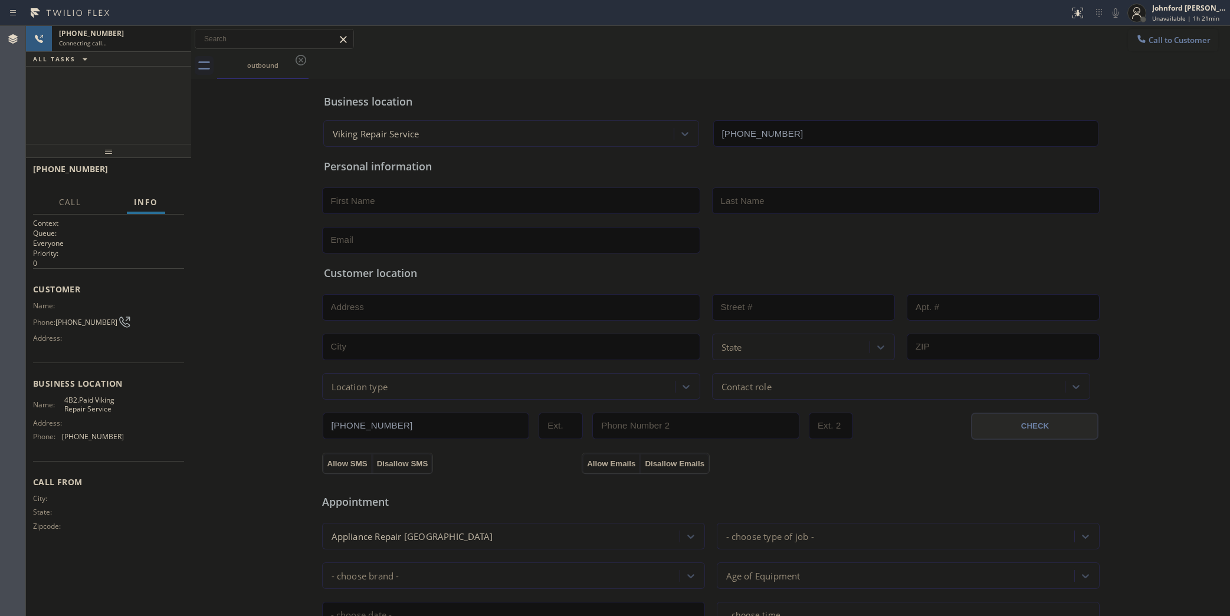
type input "[PHONE_NUMBER]"
click at [1114, 11] on icon at bounding box center [1116, 12] width 6 height 9
click at [158, 177] on span "HANG UP" at bounding box center [157, 174] width 36 height 8
click at [83, 322] on div "Phone: [PHONE_NUMBER]" at bounding box center [78, 322] width 91 height 14
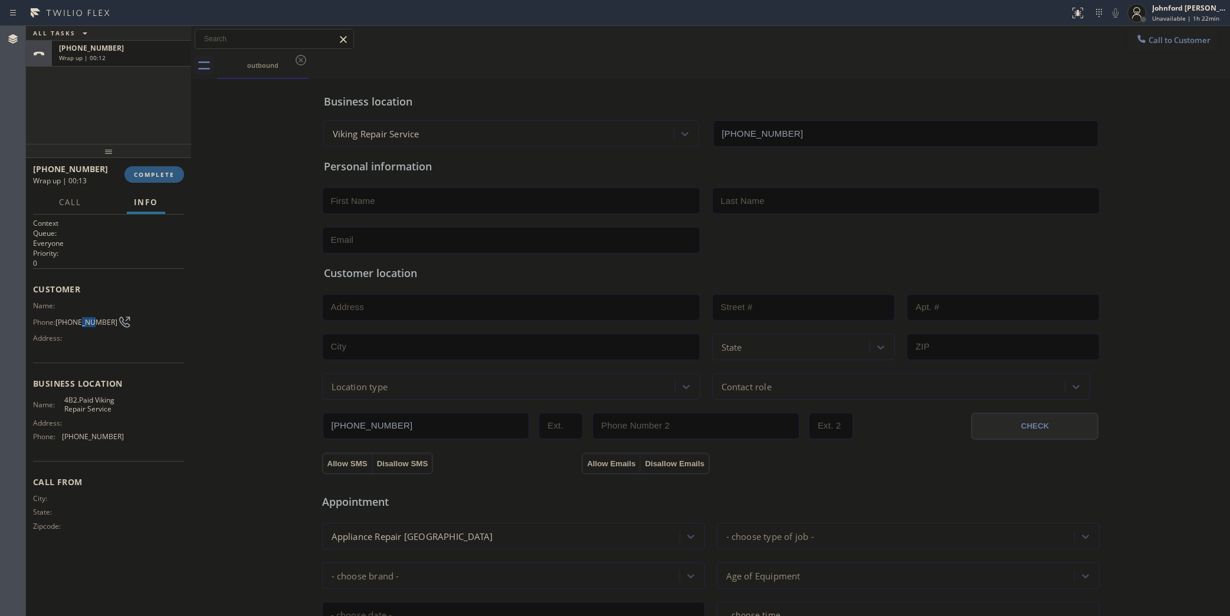
click at [83, 322] on div "Phone: [PHONE_NUMBER]" at bounding box center [78, 322] width 91 height 14
copy div "[PHONE_NUMBER]"
click at [155, 178] on span "COMPLETE" at bounding box center [154, 174] width 41 height 8
click at [1151, 42] on span "Call to Customer" at bounding box center [1180, 40] width 62 height 11
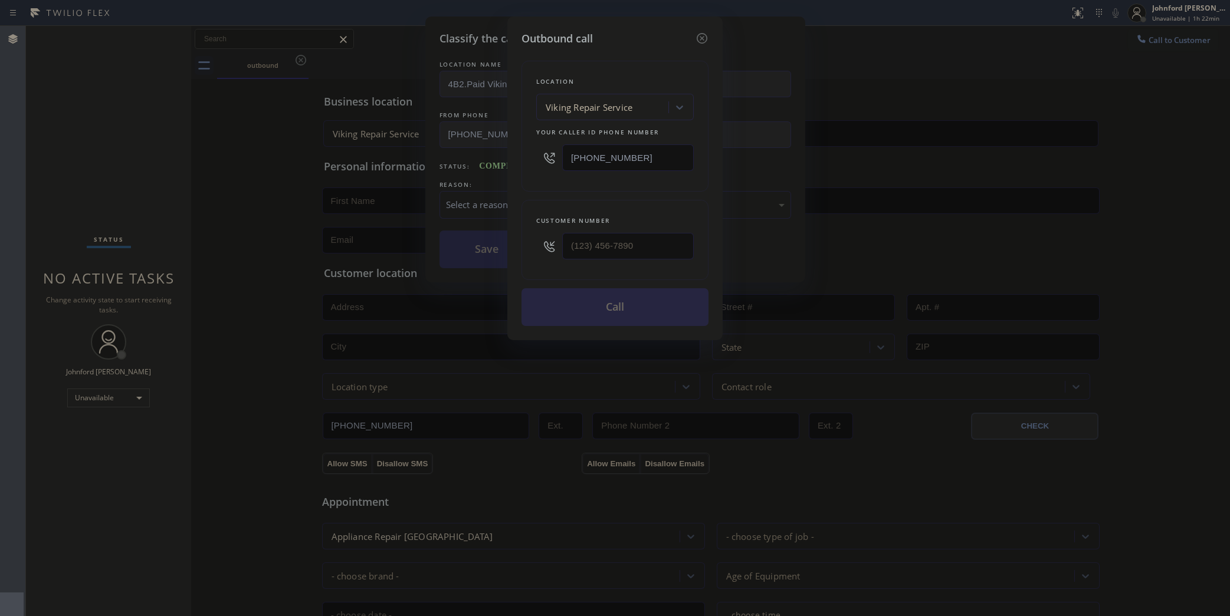
click at [611, 237] on input "text" at bounding box center [628, 246] width 132 height 27
type input "(___) ___-____"
click at [700, 31] on icon at bounding box center [702, 38] width 14 height 14
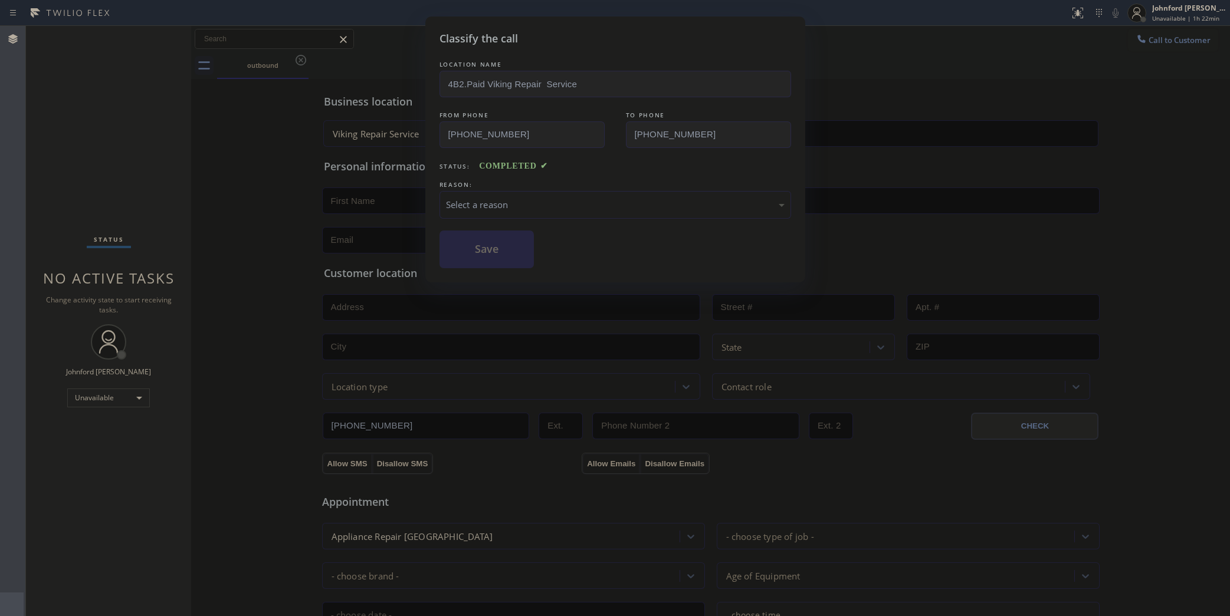
click at [540, 204] on div "Select a reason" at bounding box center [615, 205] width 339 height 14
click at [499, 261] on button "Save" at bounding box center [487, 250] width 95 height 38
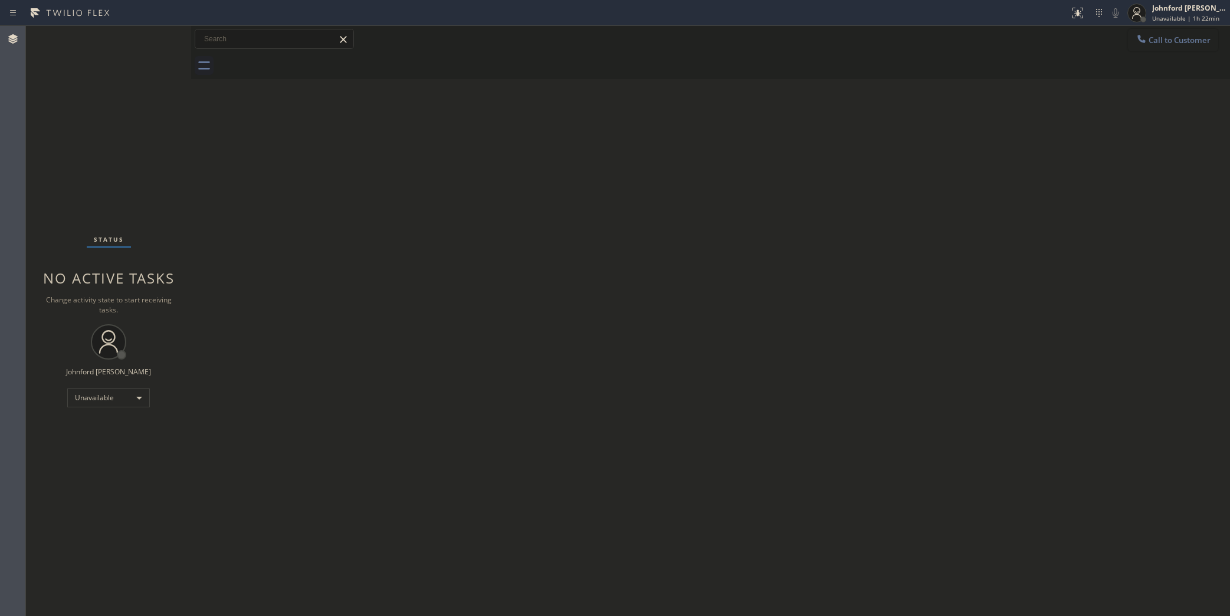
click at [1155, 45] on button "Call to Customer" at bounding box center [1173, 40] width 90 height 22
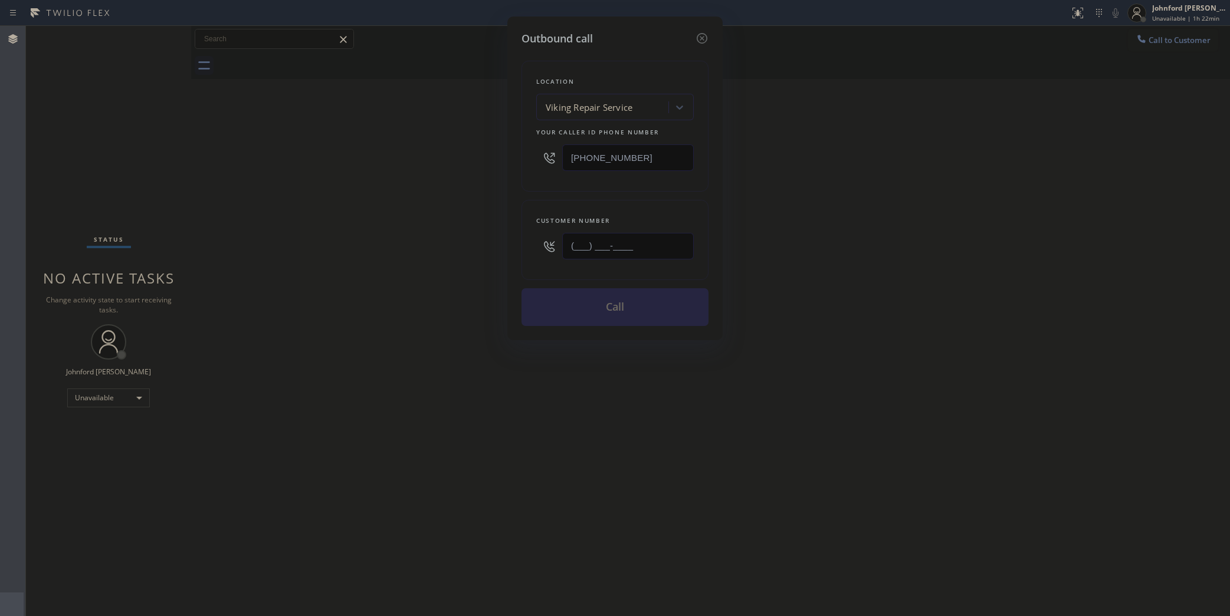
drag, startPoint x: 637, startPoint y: 242, endPoint x: 526, endPoint y: 242, distance: 110.9
click at [529, 242] on div "Customer number (___) ___-____" at bounding box center [615, 240] width 187 height 80
paste input "206) 790-5757"
type input "[PHONE_NUMBER]"
click at [326, 246] on div "Outbound call Location Viking Repair Service Your caller id phone number [PHONE…" at bounding box center [615, 308] width 1230 height 616
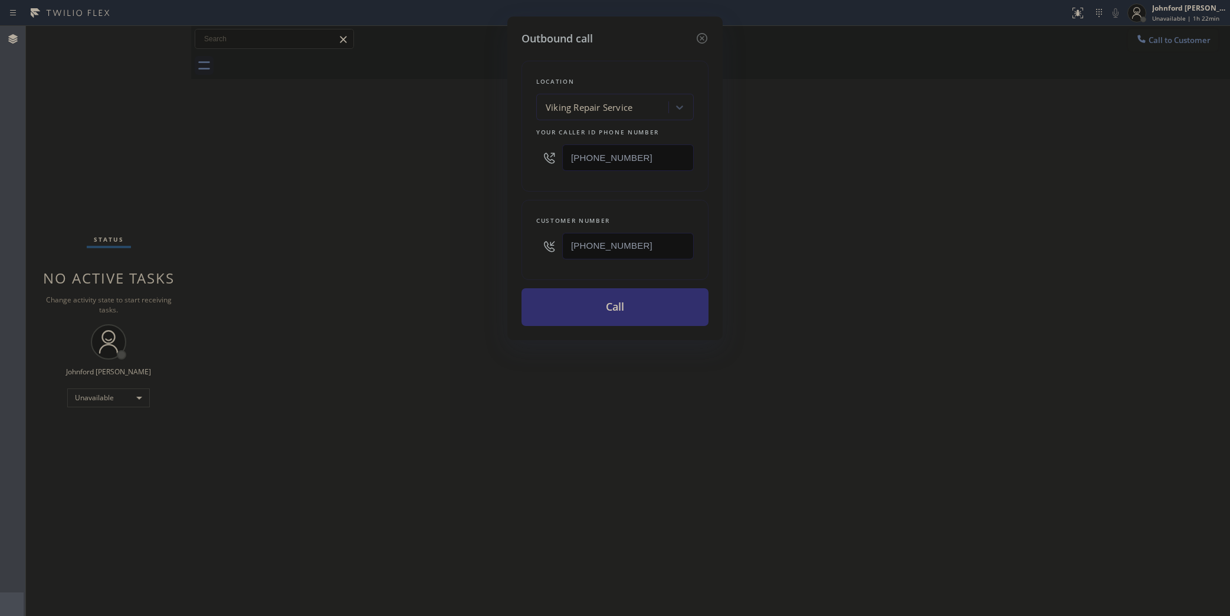
click at [579, 304] on button "Call" at bounding box center [615, 307] width 187 height 38
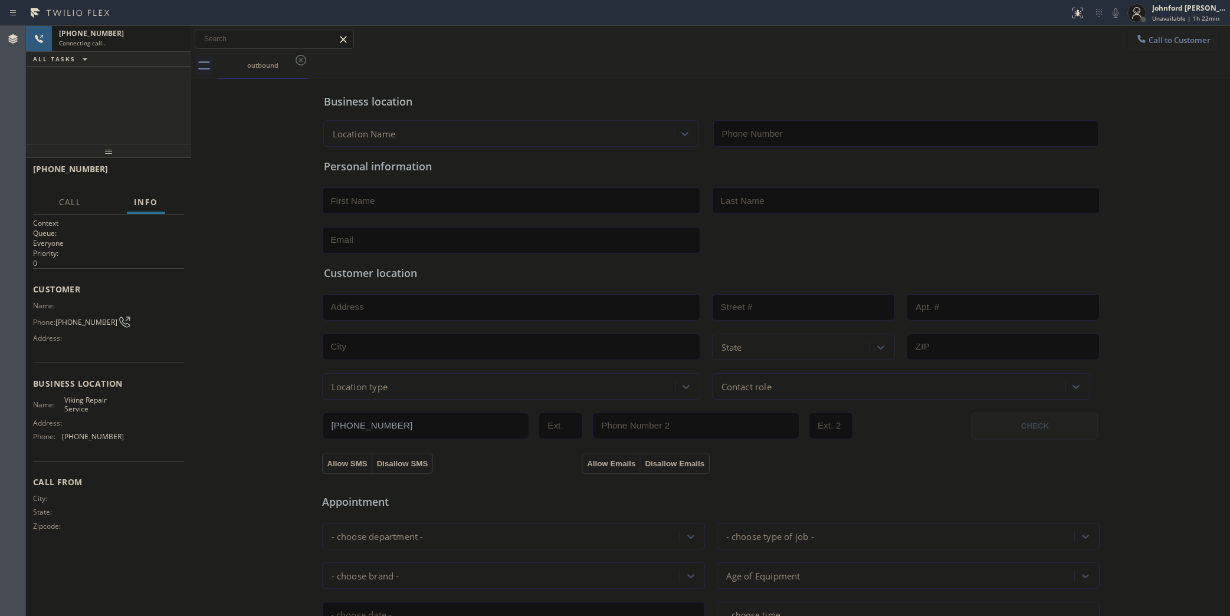
type input "[PHONE_NUMBER]"
click at [88, 434] on span "[PHONE_NUMBER]" at bounding box center [93, 436] width 62 height 9
click at [64, 396] on span "Viking Repair Service" at bounding box center [93, 405] width 59 height 18
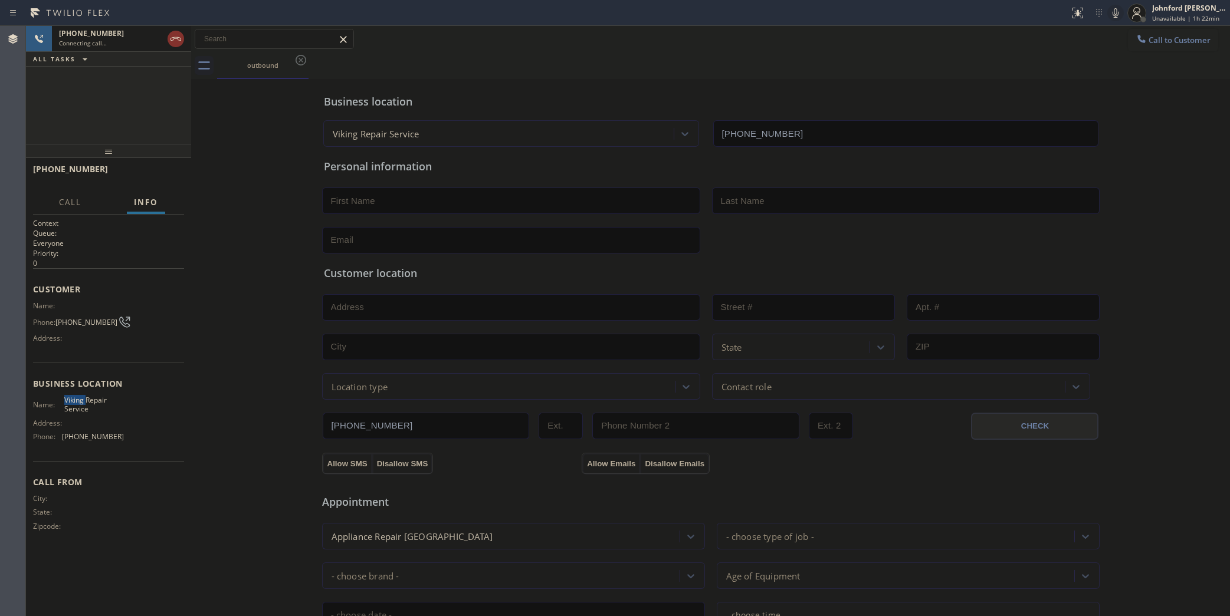
click at [64, 396] on span "Viking Repair Service" at bounding box center [93, 405] width 59 height 18
copy span "Viking Repair Service"
click at [694, 65] on div "outbound" at bounding box center [723, 66] width 1013 height 27
click at [1120, 13] on icon at bounding box center [1115, 13] width 14 height 14
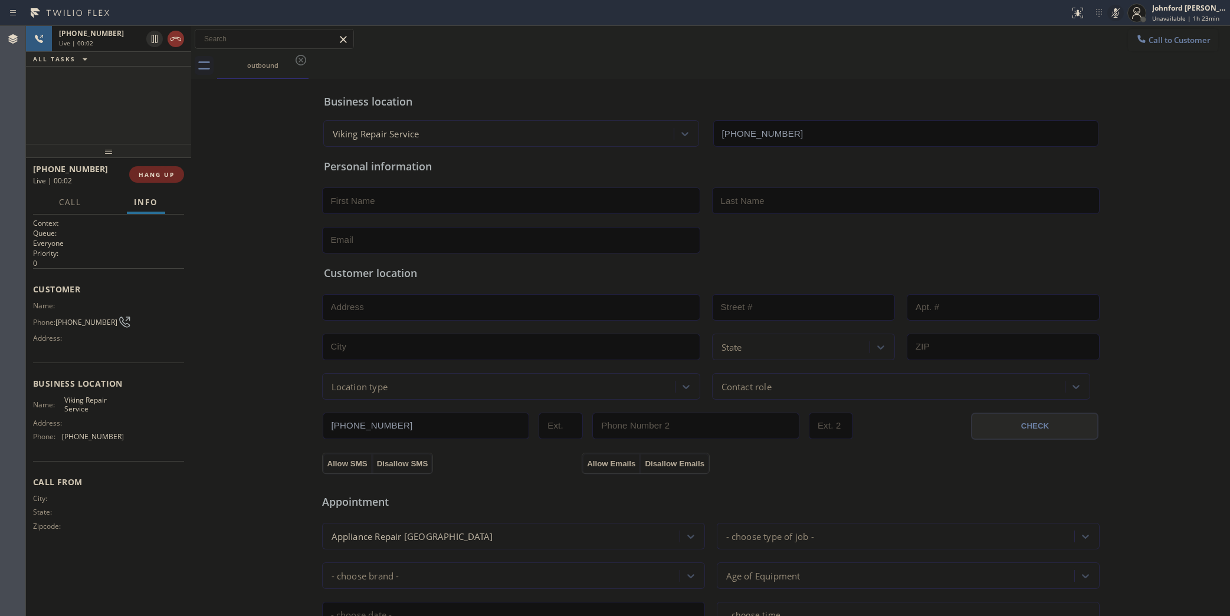
click at [154, 172] on span "HANG UP" at bounding box center [157, 174] width 36 height 8
click at [158, 175] on span "COMPLETE" at bounding box center [154, 174] width 41 height 8
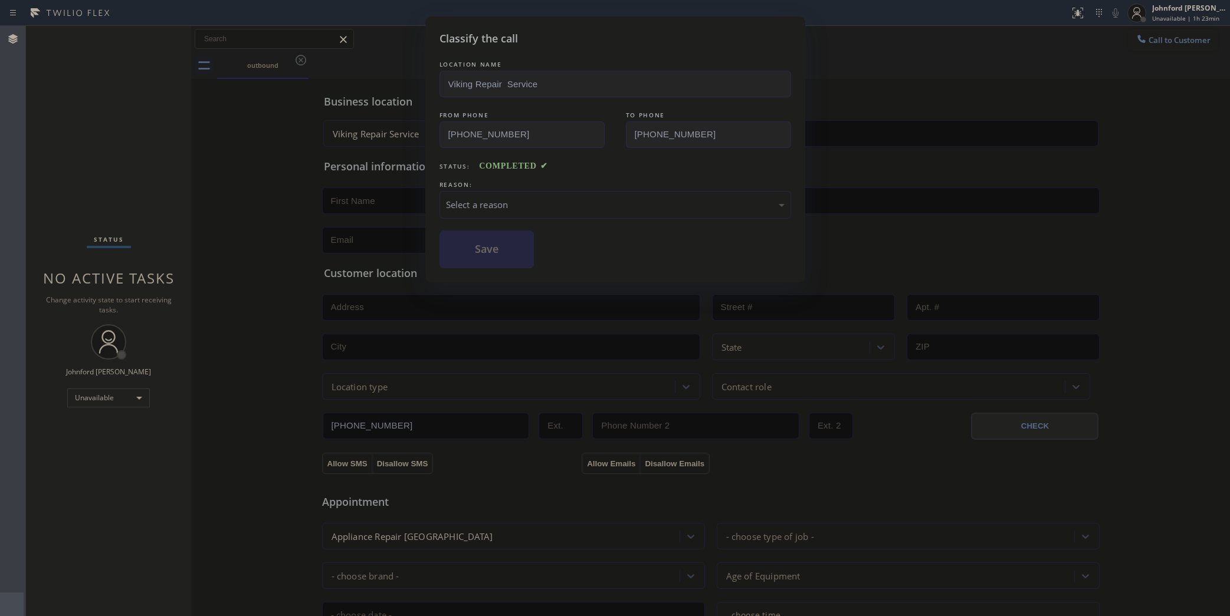
click at [549, 199] on div "Select a reason" at bounding box center [615, 205] width 339 height 14
click at [518, 257] on button "Save" at bounding box center [487, 250] width 95 height 38
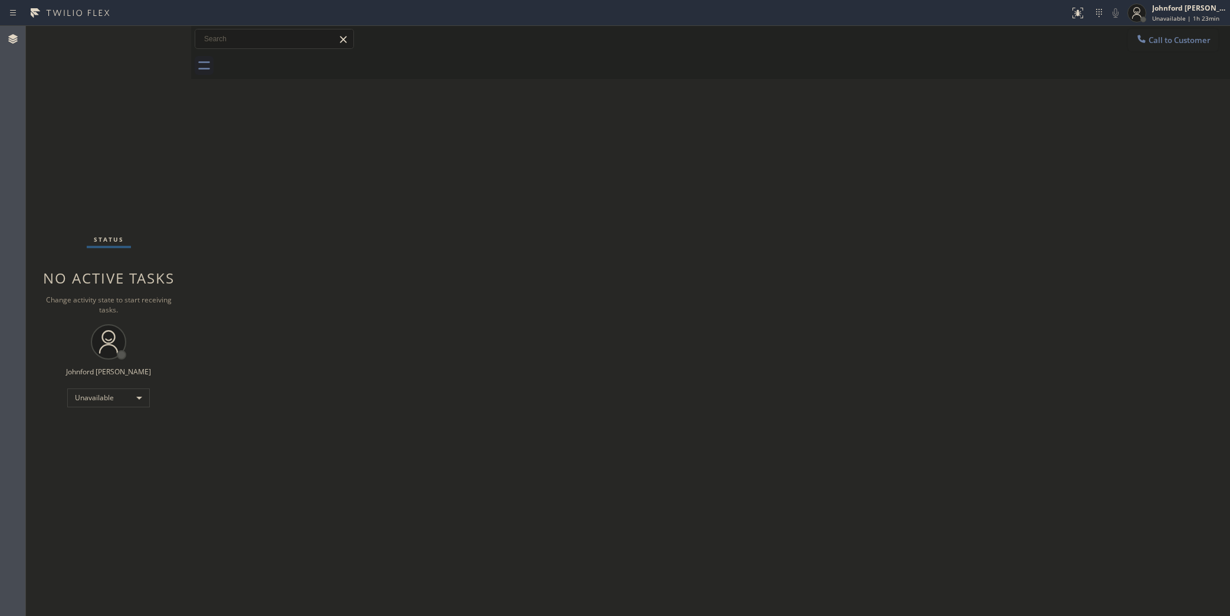
click at [1134, 33] on div at bounding box center [1141, 40] width 14 height 14
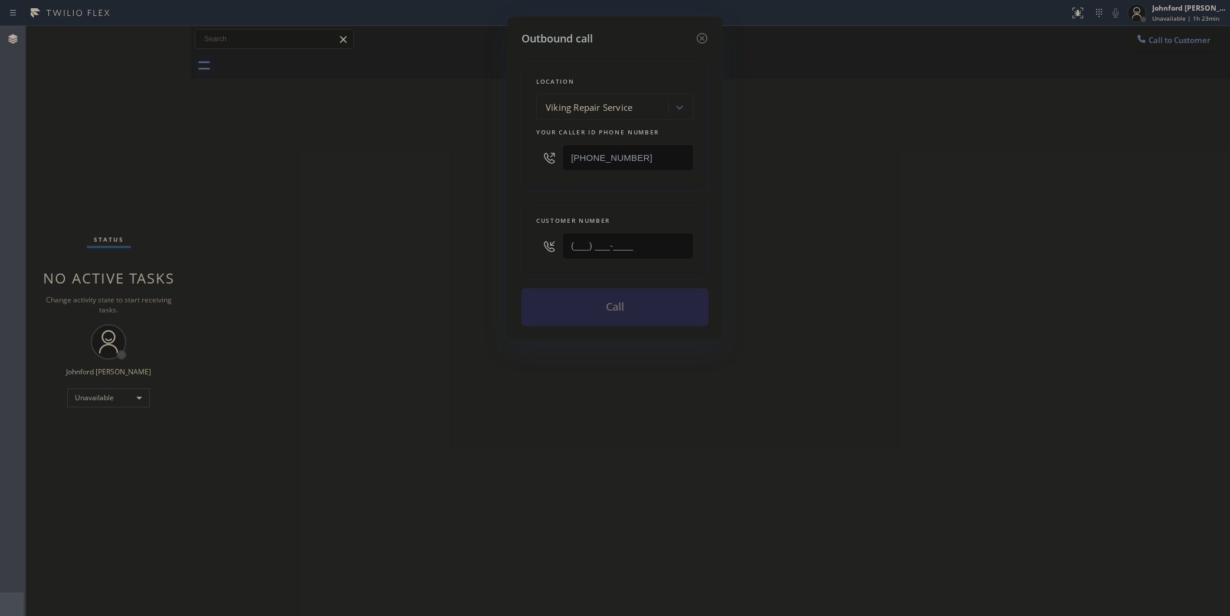
drag, startPoint x: 661, startPoint y: 248, endPoint x: 485, endPoint y: 261, distance: 176.2
click at [509, 258] on div "Outbound call Location Viking Repair Service Your caller id phone number [PHONE…" at bounding box center [614, 179] width 215 height 324
paste input "310) 869-6986"
type input "[PHONE_NUMBER]"
click at [438, 272] on div "Outbound call Location Viking Repair Service Your caller id phone number [PHONE…" at bounding box center [615, 308] width 1230 height 616
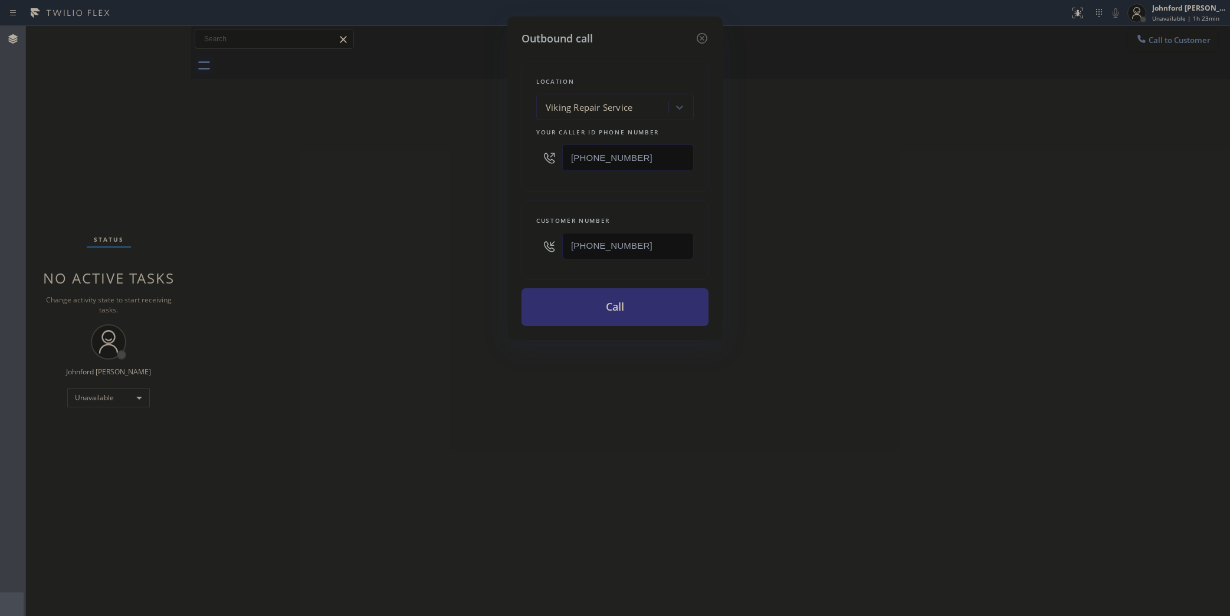
click at [553, 308] on button "Call" at bounding box center [615, 307] width 187 height 38
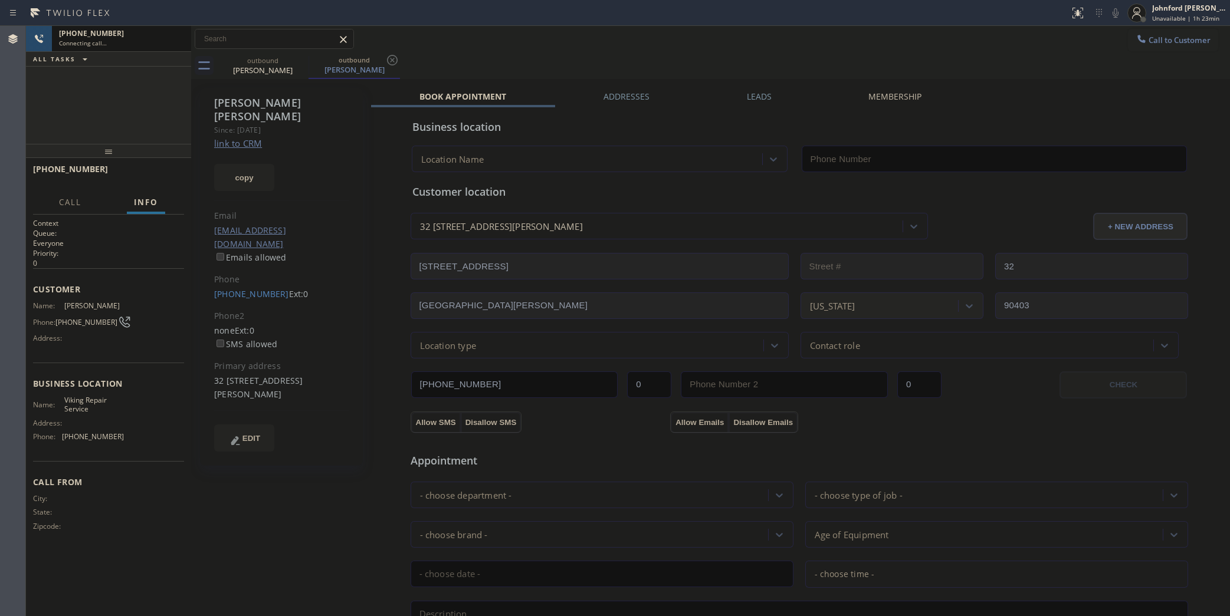
type input "[PHONE_NUMBER]"
click at [1121, 10] on icon at bounding box center [1115, 13] width 14 height 14
click at [1119, 9] on icon at bounding box center [1115, 13] width 14 height 14
click at [178, 172] on button "HANG UP" at bounding box center [156, 174] width 55 height 17
click at [240, 288] on link "[PHONE_NUMBER]" at bounding box center [251, 293] width 75 height 11
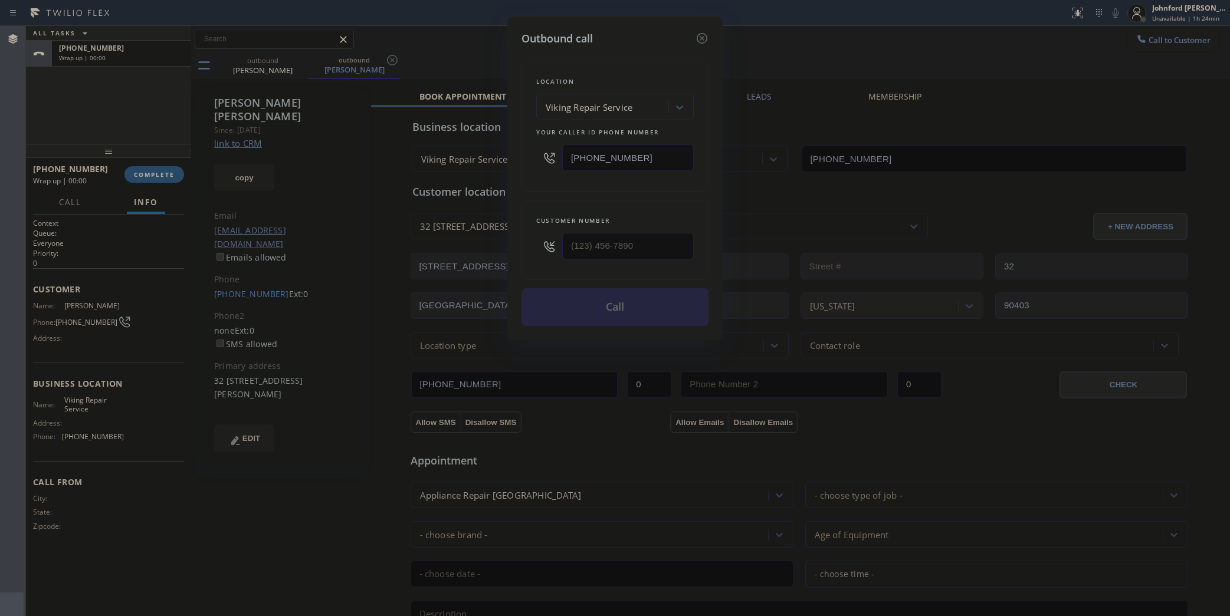
type input "[PHONE_NUMBER]"
drag, startPoint x: 582, startPoint y: 158, endPoint x: 540, endPoint y: 164, distance: 42.9
click at [555, 160] on div "[PHONE_NUMBER]" at bounding box center [615, 158] width 158 height 38
paste input "858) 800-3094"
type input "[PHONE_NUMBER]"
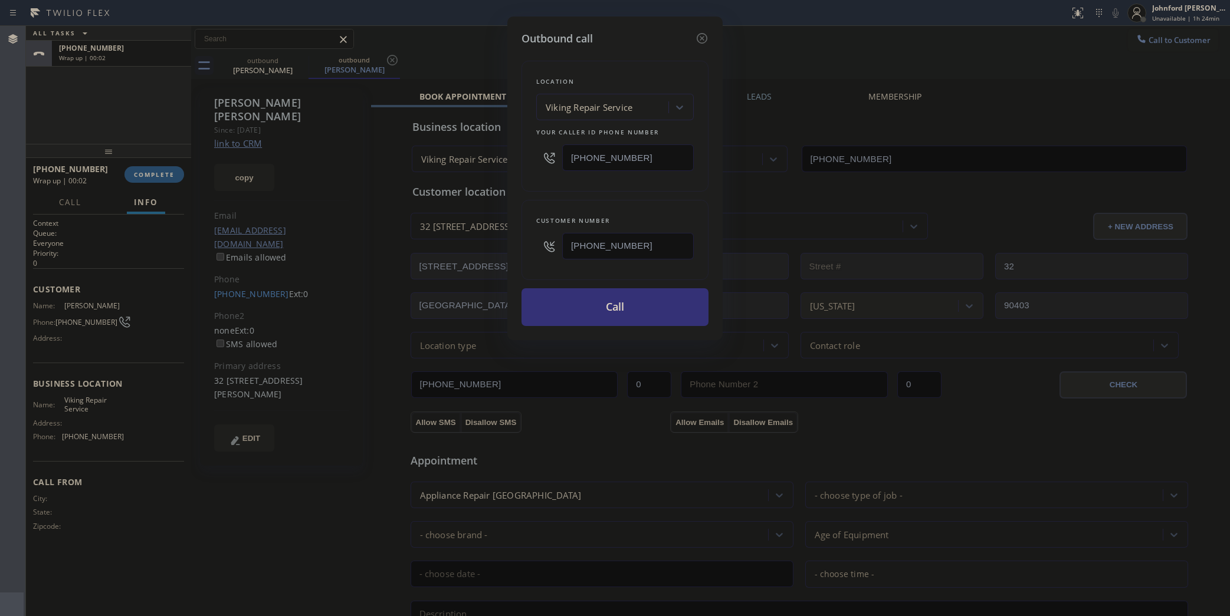
click at [513, 181] on div "Outbound call Location Viking Repair Service Your caller id phone number [PHONE…" at bounding box center [614, 179] width 215 height 324
click at [592, 299] on button "Call" at bounding box center [615, 307] width 187 height 38
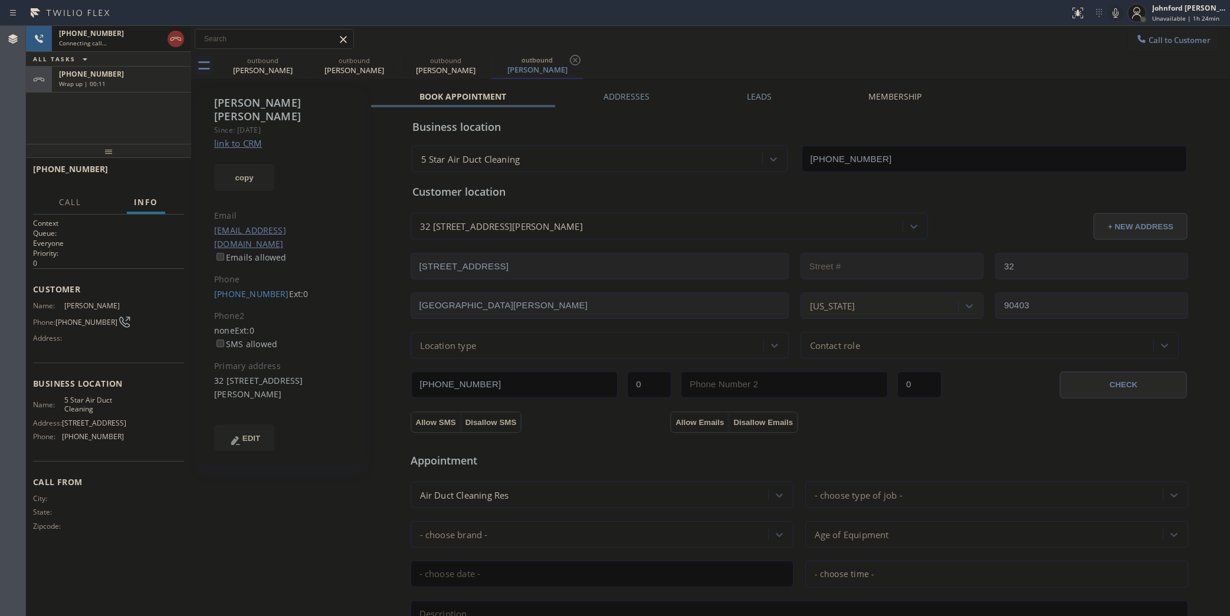
drag, startPoint x: 127, startPoint y: 80, endPoint x: 145, endPoint y: 158, distance: 79.7
click at [127, 80] on div "Wrap up | 00:11" at bounding box center [121, 84] width 125 height 8
click at [149, 165] on div "[PHONE_NUMBER] Wrap up | 00:11 COMPLETE" at bounding box center [108, 174] width 151 height 31
click at [166, 172] on span "COMPLETE" at bounding box center [154, 174] width 41 height 8
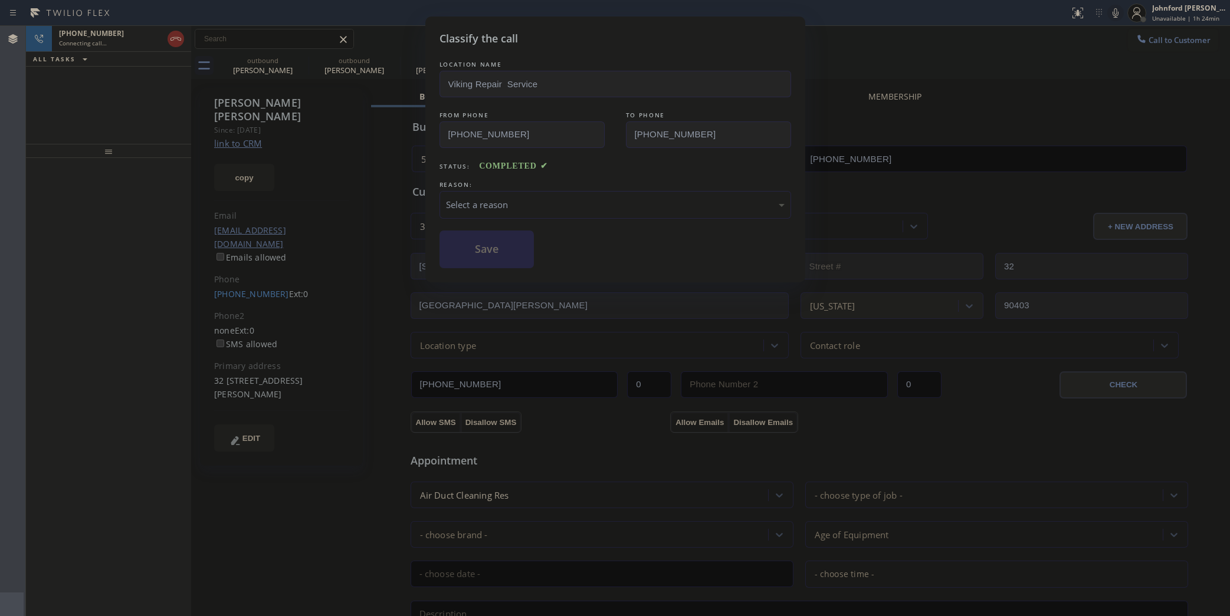
drag, startPoint x: 526, startPoint y: 181, endPoint x: 519, endPoint y: 201, distance: 20.5
click at [526, 183] on div "REASON:" at bounding box center [616, 185] width 352 height 12
click at [518, 205] on div "Select a reason" at bounding box center [615, 205] width 339 height 14
click at [517, 261] on button "Save" at bounding box center [487, 250] width 95 height 38
click at [110, 45] on div "Connecting call…" at bounding box center [111, 43] width 104 height 8
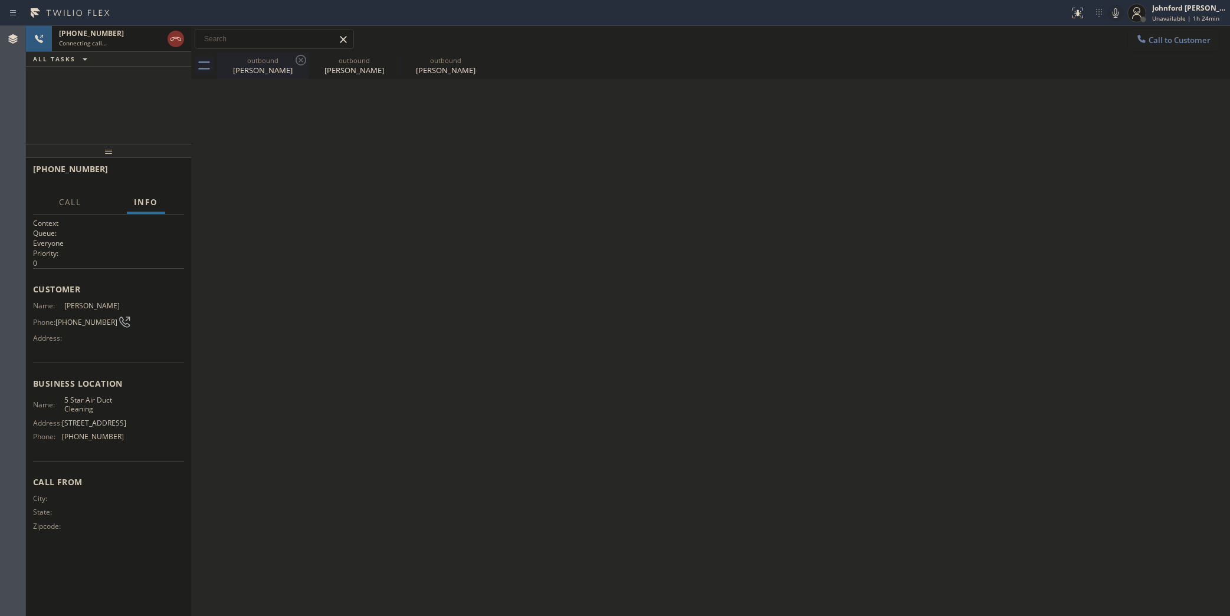
click at [248, 77] on div "outbound [PERSON_NAME]" at bounding box center [262, 66] width 89 height 27
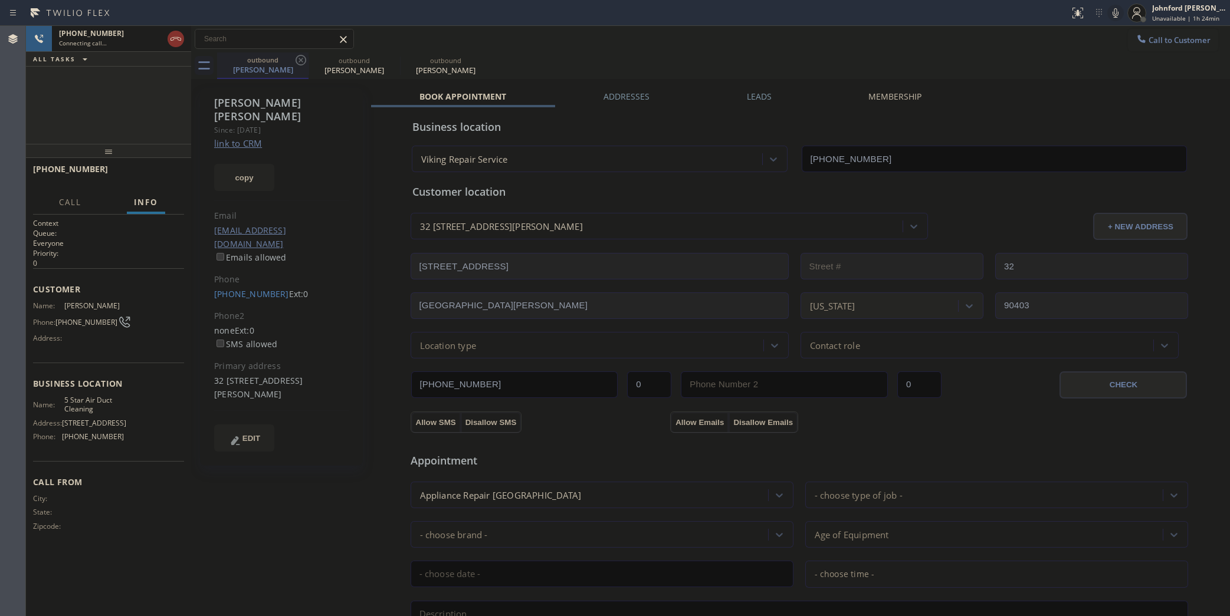
click at [257, 77] on div "outbound [PERSON_NAME]" at bounding box center [262, 65] width 89 height 25
drag, startPoint x: 293, startPoint y: 375, endPoint x: 209, endPoint y: 354, distance: 86.3
click at [209, 354] on div "[PERSON_NAME] Since: [DATE] link to CRM copy Email [EMAIL_ADDRESS][DOMAIN_NAME]…" at bounding box center [281, 277] width 163 height 378
copy div "32 [STREET_ADDRESS][PERSON_NAME]"
click at [164, 178] on span "HANG UP" at bounding box center [157, 174] width 36 height 8
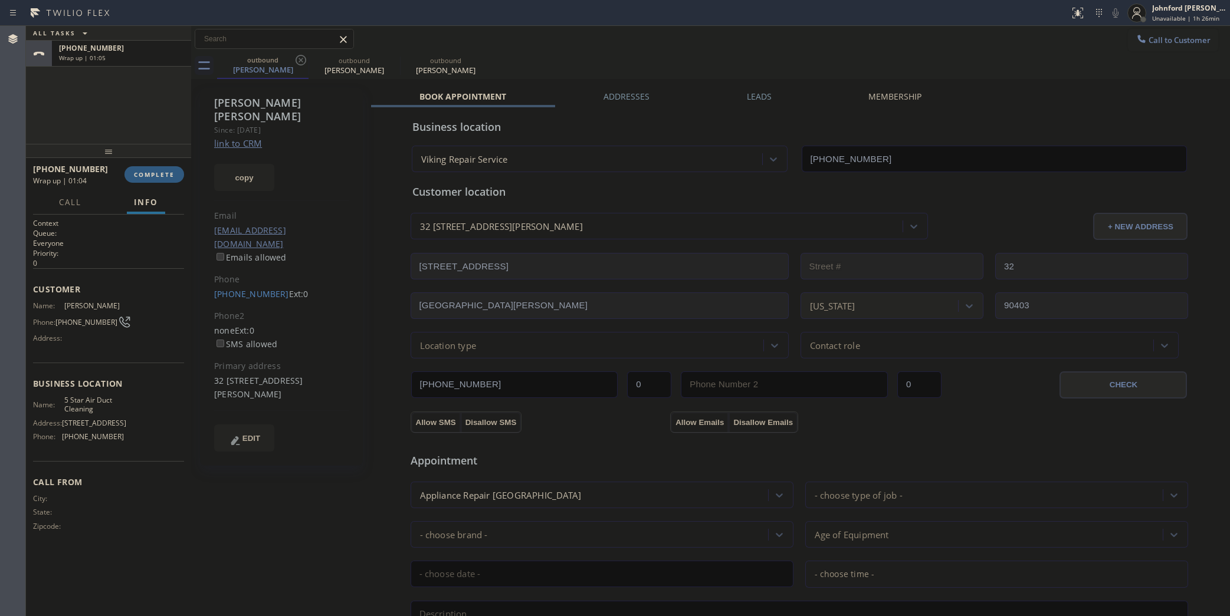
drag, startPoint x: 185, startPoint y: 157, endPoint x: 175, endPoint y: 161, distance: 10.8
click at [183, 157] on div at bounding box center [108, 151] width 165 height 14
drag, startPoint x: 173, startPoint y: 162, endPoint x: 168, endPoint y: 166, distance: 6.3
click at [172, 164] on div "[PHONE_NUMBER] Wrap up | 01:05 COMPLETE" at bounding box center [108, 174] width 151 height 31
click at [163, 168] on button "COMPLETE" at bounding box center [154, 174] width 60 height 17
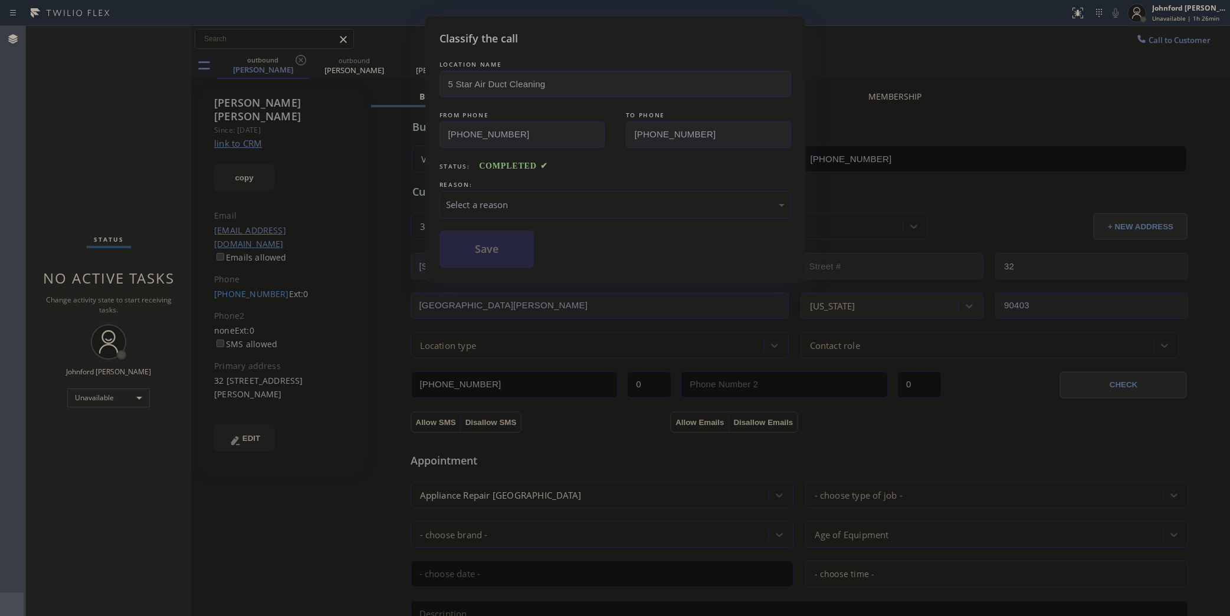
click at [510, 199] on div "Select a reason" at bounding box center [615, 205] width 339 height 14
click at [482, 248] on button "Save" at bounding box center [487, 250] width 95 height 38
type input "[PHONE_NUMBER]"
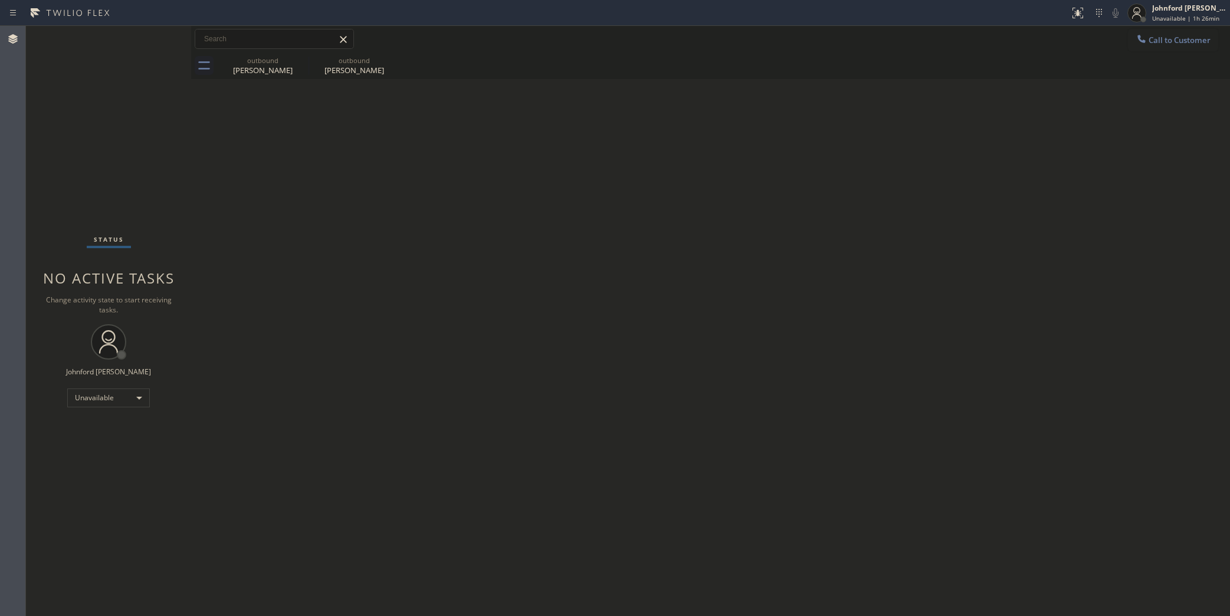
click at [898, 228] on div "Back to Dashboard Change Sender ID Customers Technicians Select a contact Outbo…" at bounding box center [710, 321] width 1039 height 591
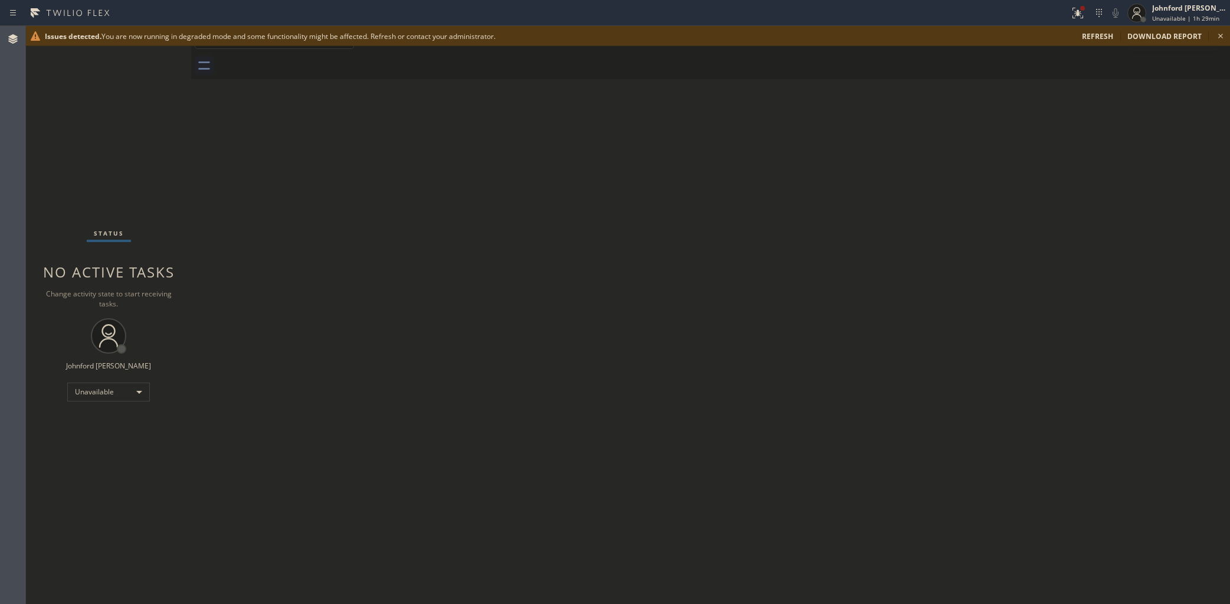
click at [1093, 40] on span "refresh" at bounding box center [1097, 36] width 31 height 10
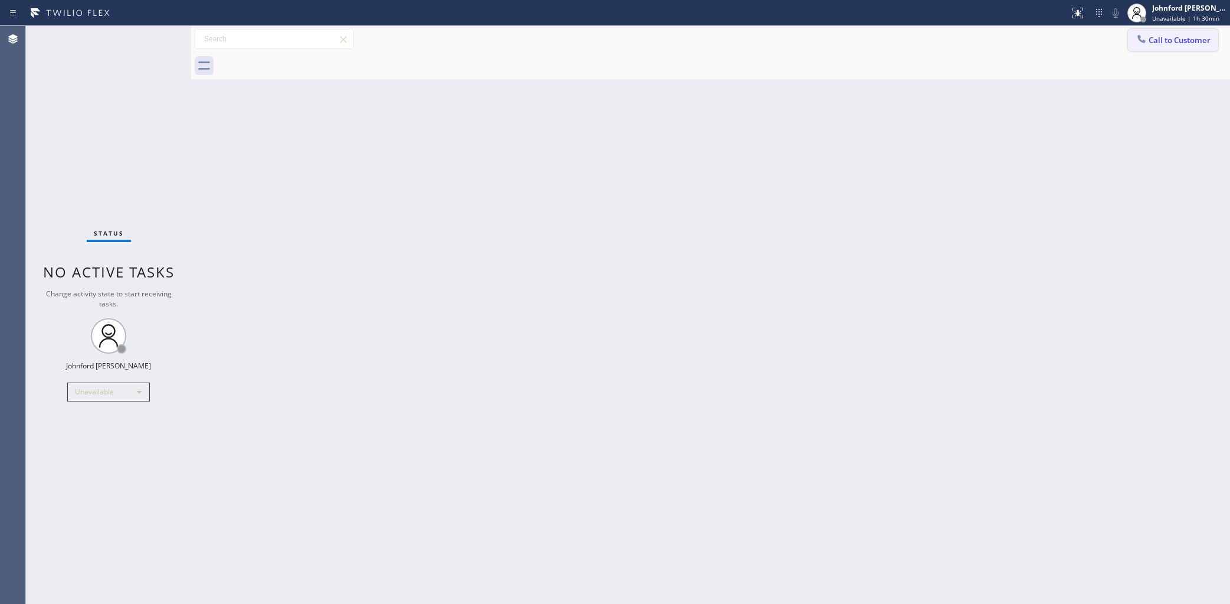
click at [1143, 30] on button "Call to Customer" at bounding box center [1173, 40] width 90 height 22
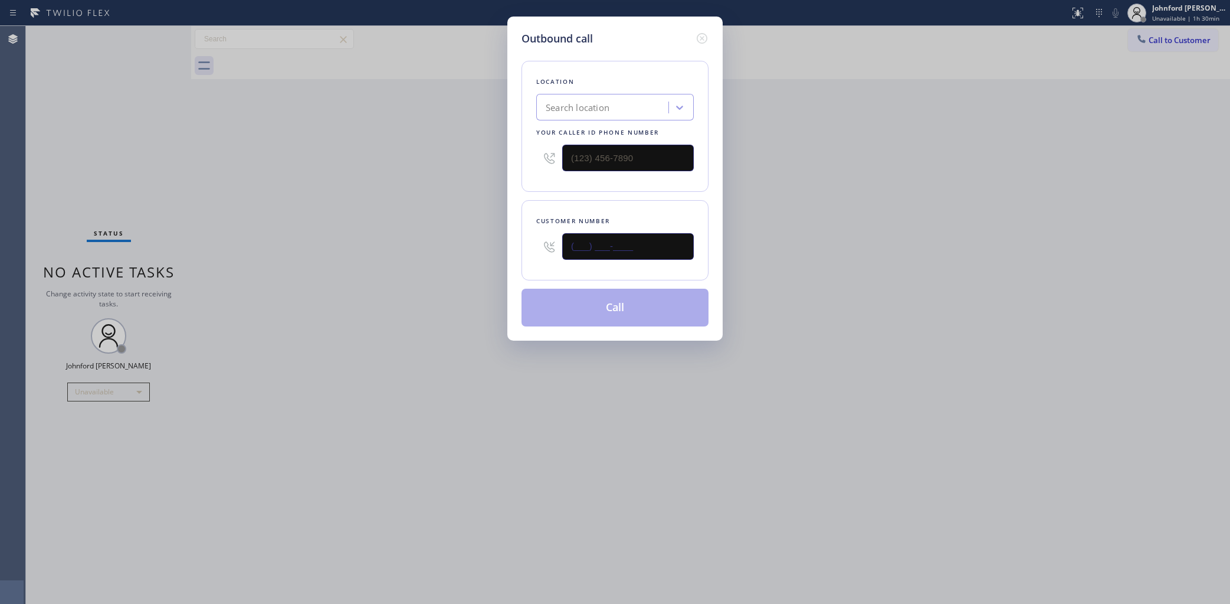
drag, startPoint x: 627, startPoint y: 234, endPoint x: 524, endPoint y: 242, distance: 103.6
click at [529, 242] on div "Customer number (___) ___-____" at bounding box center [615, 240] width 187 height 80
paste input "805) 969-9895"
type input "[PHONE_NUMBER]"
drag, startPoint x: 599, startPoint y: 164, endPoint x: 553, endPoint y: 164, distance: 46.6
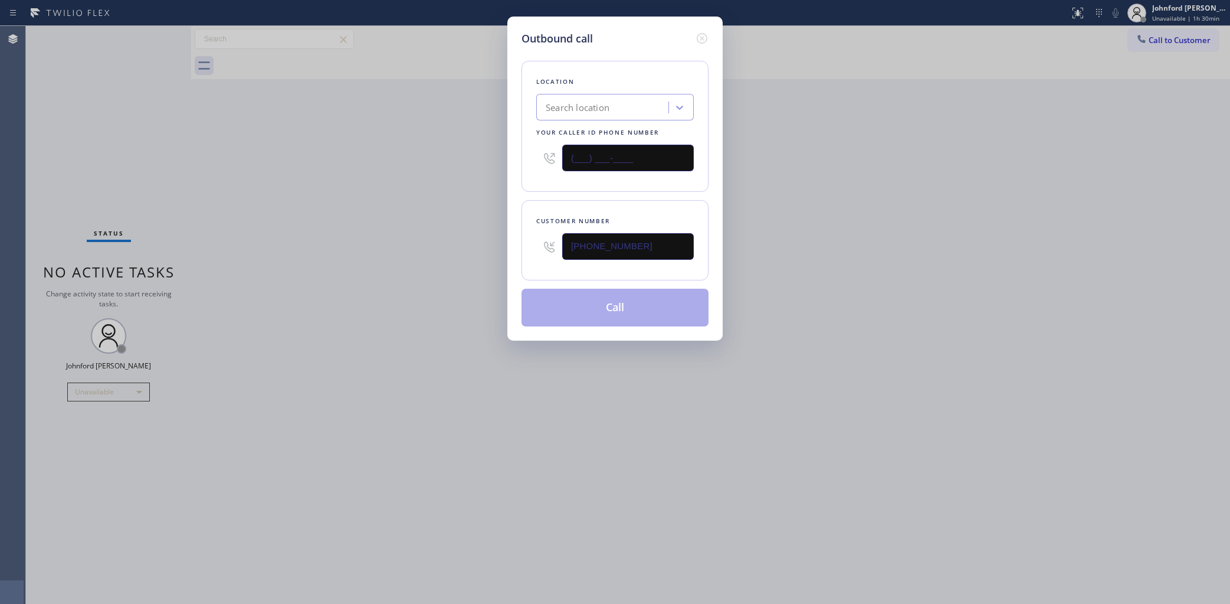
click at [553, 164] on div "(___) ___-____" at bounding box center [615, 158] width 158 height 38
paste input "858) 800-3094"
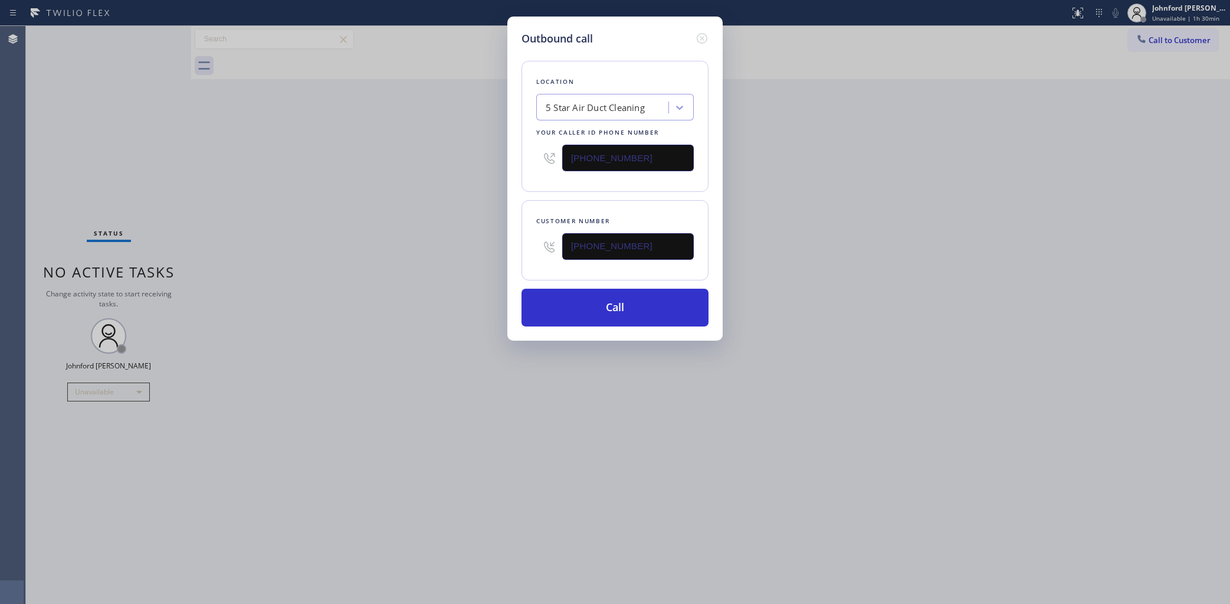
type input "[PHONE_NUMBER]"
drag, startPoint x: 744, startPoint y: 180, endPoint x: 776, endPoint y: 67, distance: 117.7
click at [744, 179] on div "Outbound call Location 5 Star Air Duct Cleaning Your caller id phone number (85…" at bounding box center [615, 302] width 1230 height 604
click at [660, 301] on button "Call" at bounding box center [615, 307] width 187 height 38
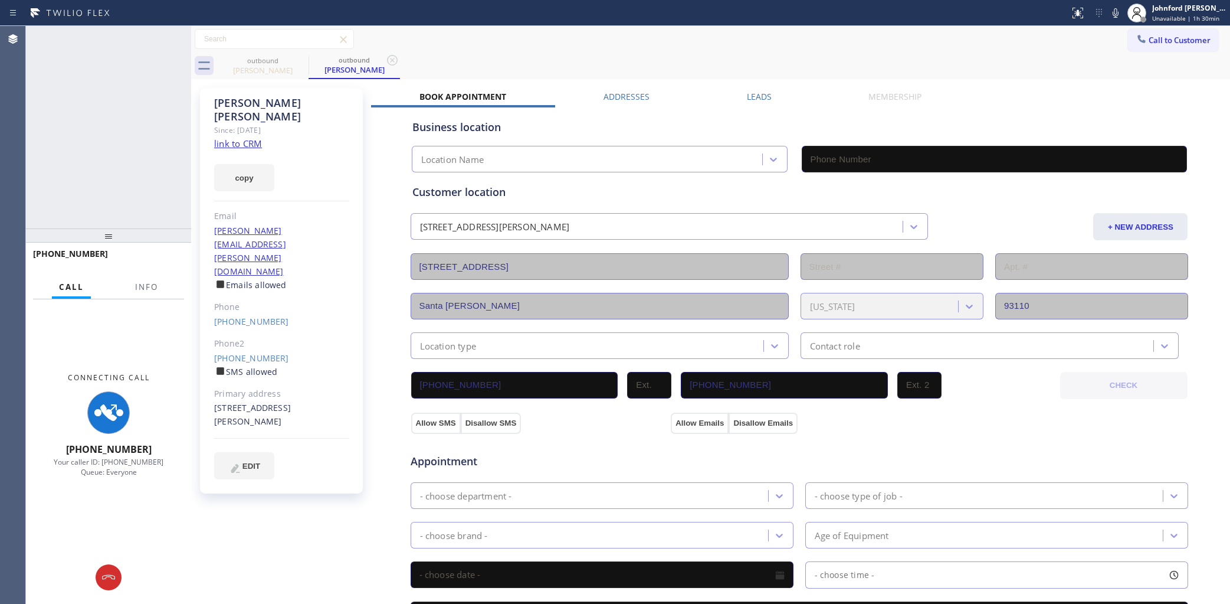
type input "[PHONE_NUMBER]"
click at [1111, 17] on icon at bounding box center [1115, 13] width 14 height 14
click at [150, 280] on button "Info" at bounding box center [146, 286] width 37 height 23
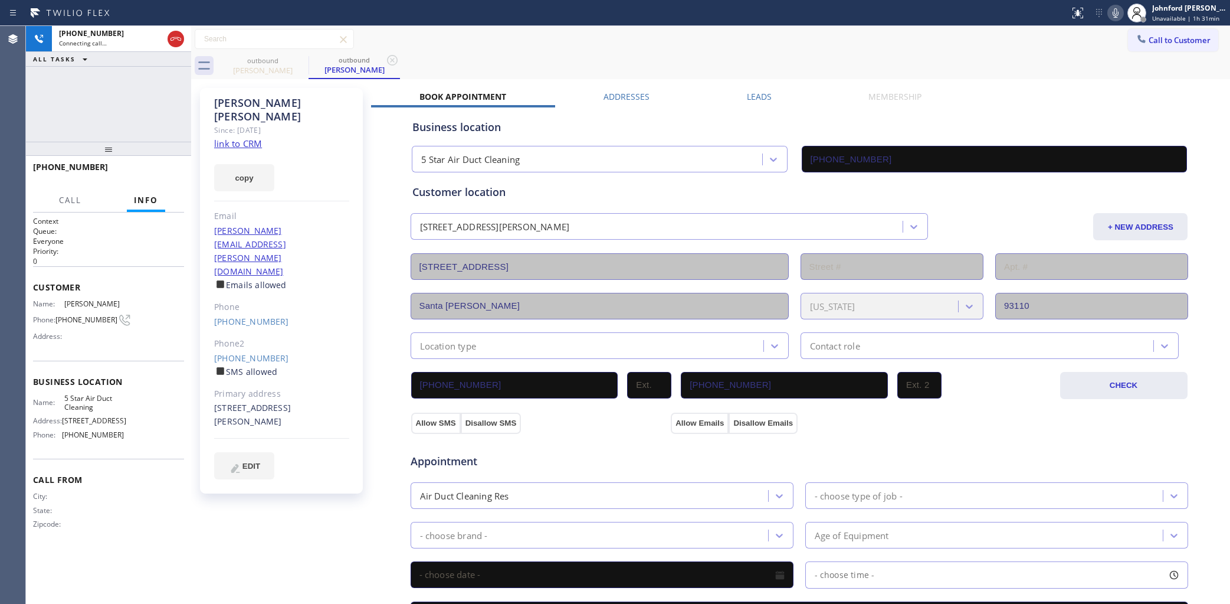
drag, startPoint x: 108, startPoint y: 231, endPoint x: 425, endPoint y: 4, distance: 389.8
click at [125, 55] on div "+18059699895 Connecting call… ALL TASKS ALL TASKS ACTIVE TASKS TASKS IN WRAP UP…" at bounding box center [108, 315] width 165 height 578
click at [1111, 12] on icon at bounding box center [1115, 13] width 14 height 14
click at [1116, 18] on icon at bounding box center [1115, 13] width 14 height 14
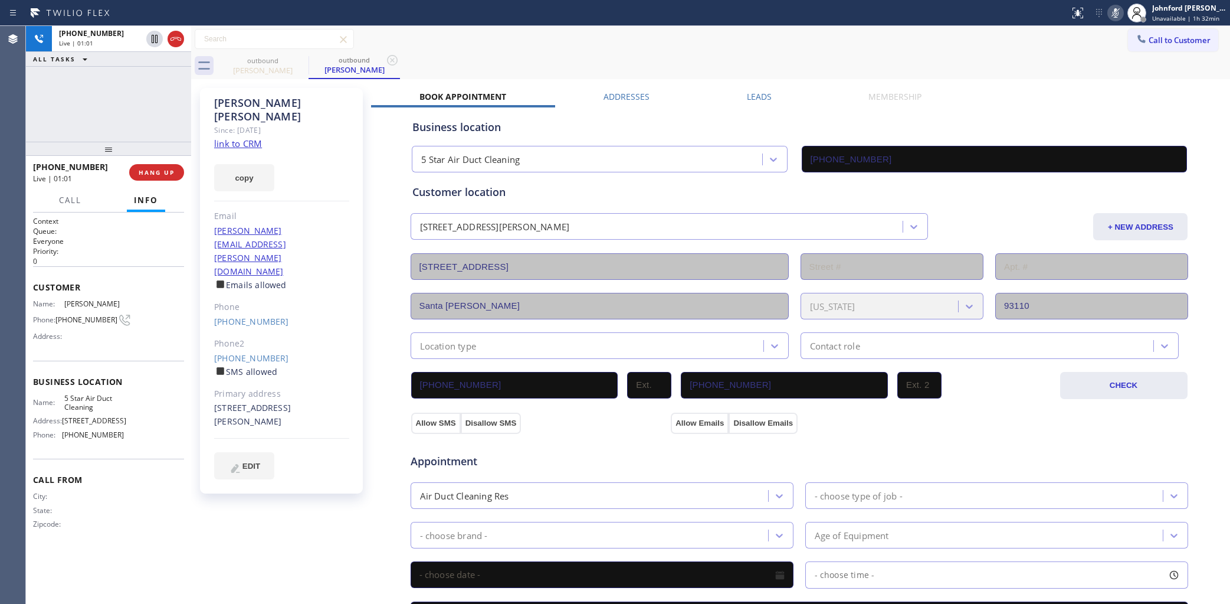
click at [1116, 17] on icon at bounding box center [1116, 12] width 6 height 9
click at [1110, 12] on icon at bounding box center [1115, 13] width 14 height 14
click at [1119, 12] on icon at bounding box center [1115, 13] width 14 height 14
drag, startPoint x: 1114, startPoint y: 15, endPoint x: 1107, endPoint y: 15, distance: 7.1
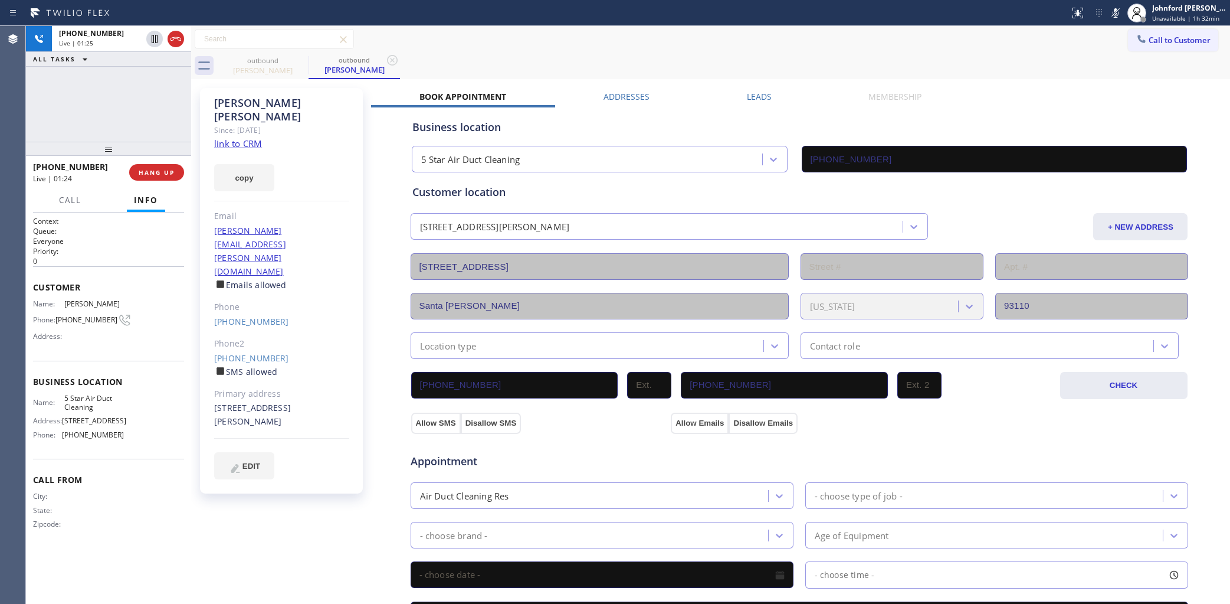
click at [1114, 15] on icon at bounding box center [1115, 13] width 14 height 14
click at [1116, 9] on icon at bounding box center [1115, 13] width 14 height 14
drag, startPoint x: 1112, startPoint y: 16, endPoint x: 1055, endPoint y: 1, distance: 59.2
click at [1112, 16] on icon at bounding box center [1115, 13] width 14 height 14
click at [130, 89] on div "+18059699895 Live | 03:18 ALL TASKS ALL TASKS ACTIVE TASKS TASKS IN WRAP UP" at bounding box center [108, 84] width 165 height 116
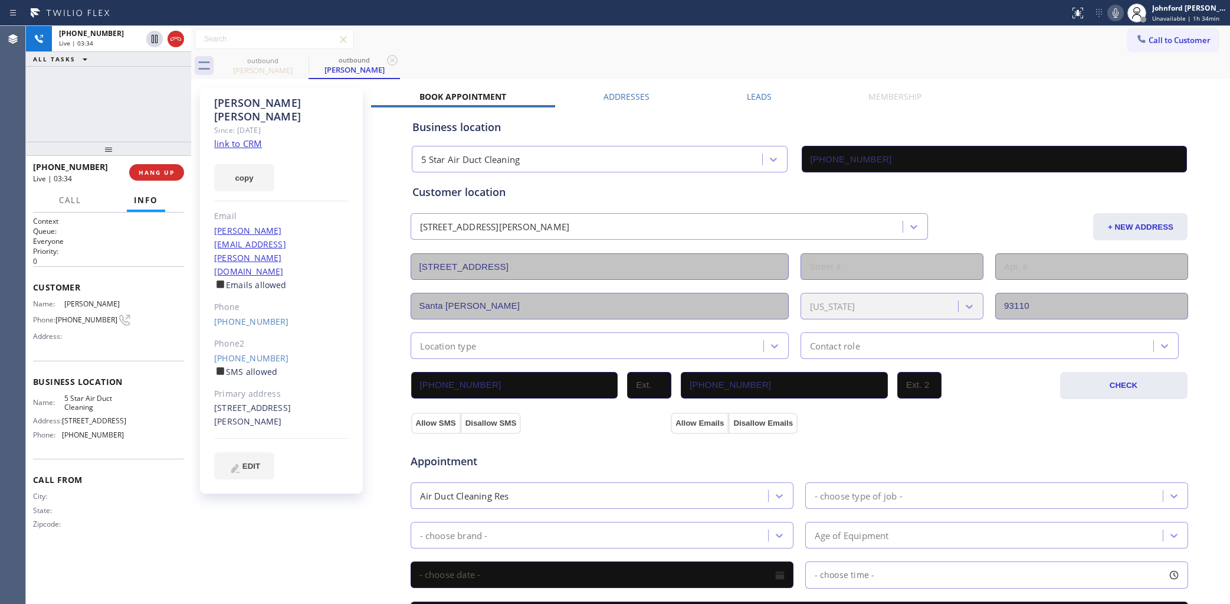
click at [1118, 14] on icon at bounding box center [1116, 12] width 6 height 9
click at [1119, 12] on icon at bounding box center [1115, 13] width 14 height 14
click at [1110, 12] on icon at bounding box center [1115, 13] width 14 height 14
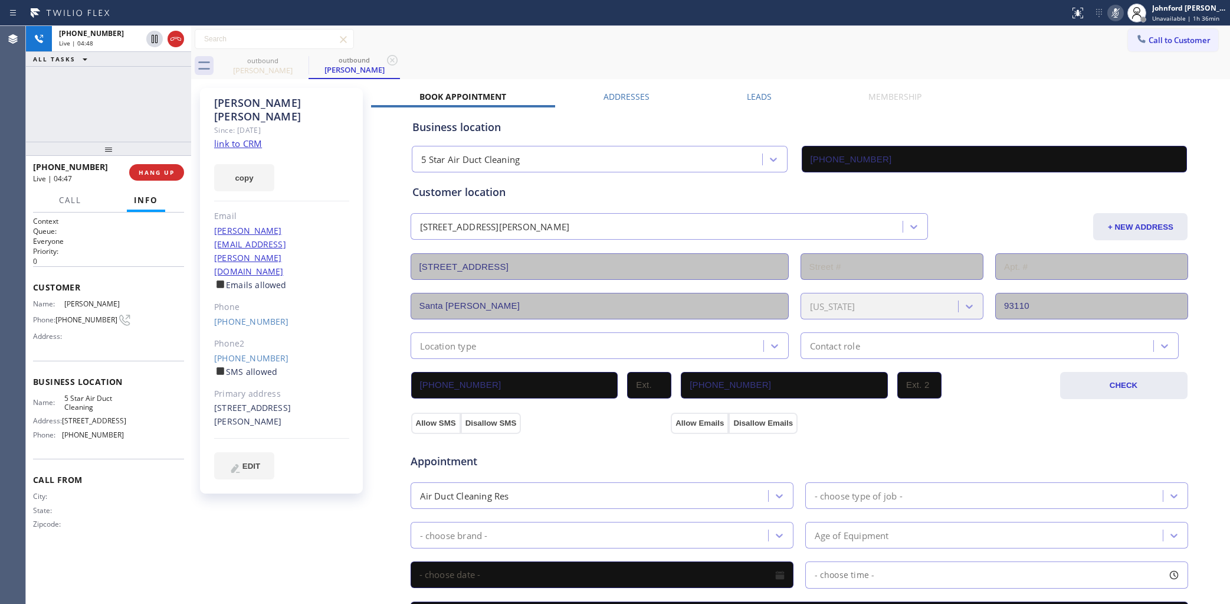
click at [1110, 12] on icon at bounding box center [1115, 13] width 14 height 14
click at [1111, 6] on icon at bounding box center [1115, 13] width 14 height 14
click at [1113, 18] on icon at bounding box center [1115, 13] width 14 height 14
click at [1116, 14] on icon at bounding box center [1116, 12] width 6 height 9
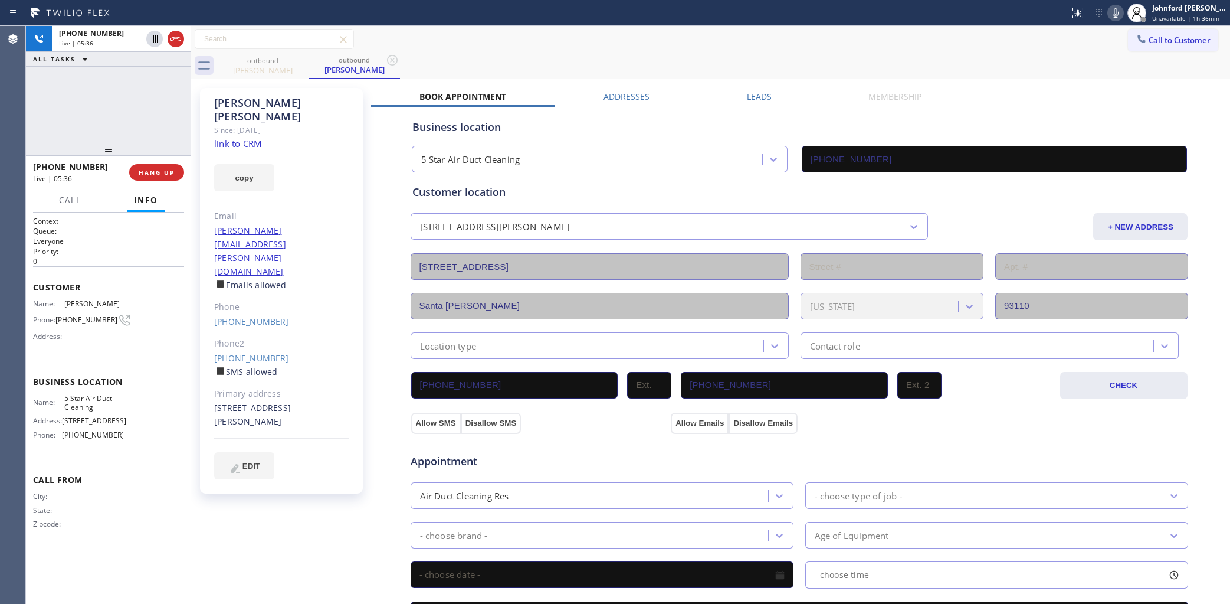
click at [1118, 10] on icon at bounding box center [1115, 13] width 14 height 14
click at [1111, 12] on icon at bounding box center [1115, 13] width 14 height 14
click at [643, 55] on div "outbound Leslie Storr outbound Leslie Storr" at bounding box center [723, 66] width 1013 height 27
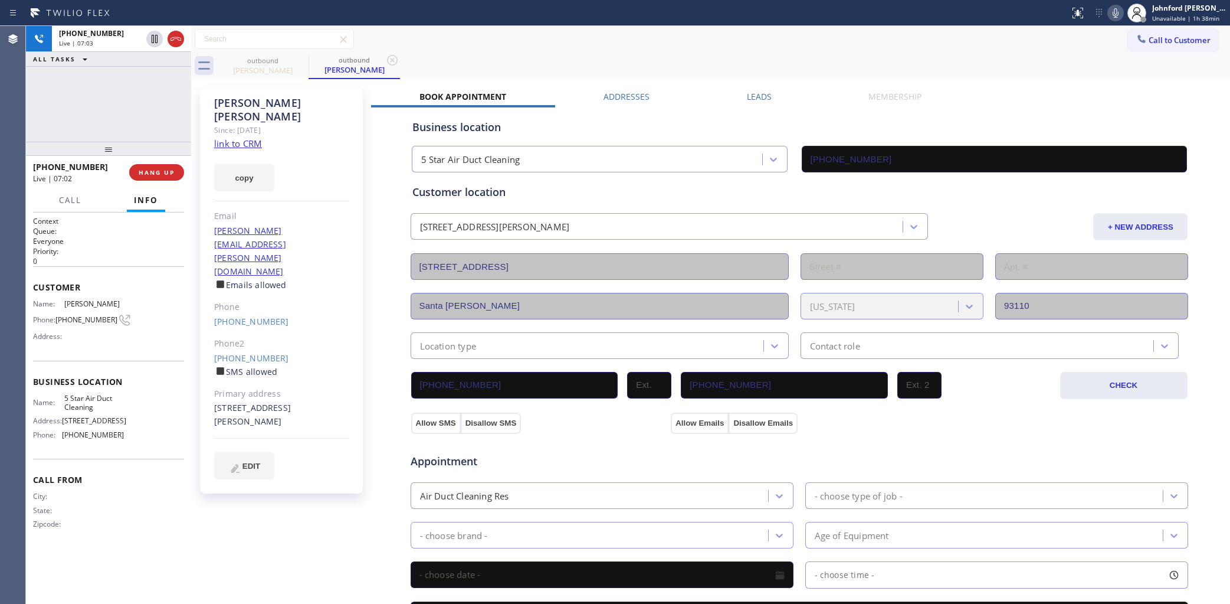
click at [1116, 8] on icon at bounding box center [1116, 12] width 6 height 9
drag, startPoint x: 1116, startPoint y: 8, endPoint x: 1111, endPoint y: 0, distance: 9.0
click at [1117, 13] on icon at bounding box center [1115, 13] width 14 height 14
click at [695, 56] on div "outbound Leslie Storr outbound Leslie Storr" at bounding box center [723, 66] width 1013 height 27
click at [641, 53] on div "outbound Leslie Storr outbound Leslie Storr" at bounding box center [723, 66] width 1013 height 27
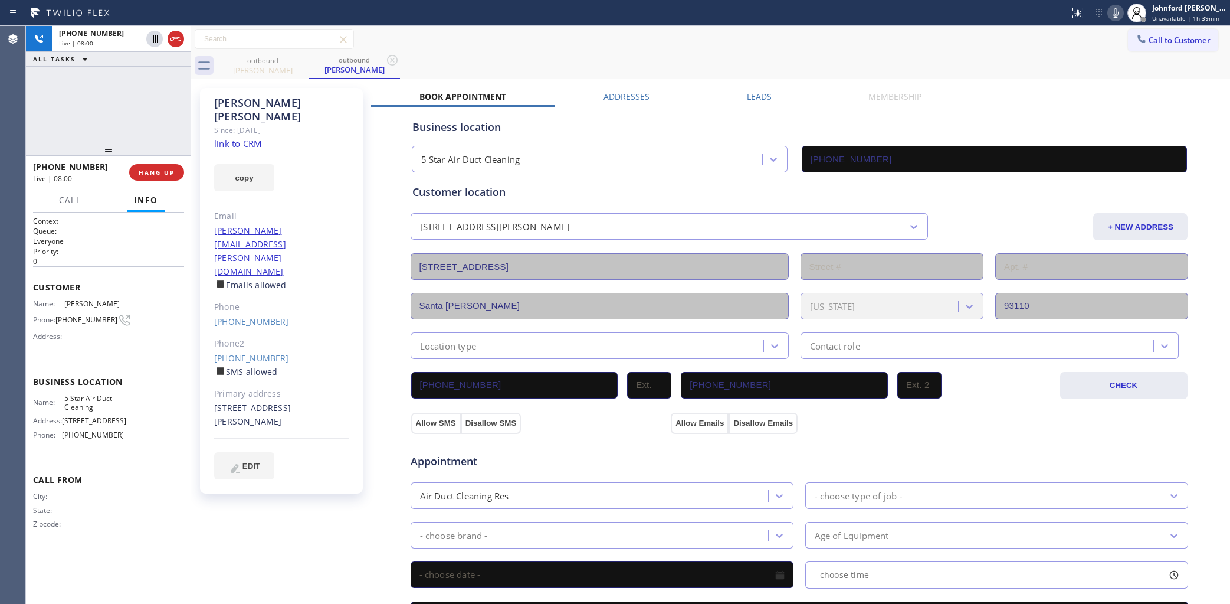
click at [1115, 14] on icon at bounding box center [1116, 12] width 6 height 9
click at [1115, 14] on icon at bounding box center [1115, 13] width 14 height 14
click at [665, 56] on div "outbound Leslie Storr outbound Leslie Storr" at bounding box center [723, 66] width 1013 height 27
click at [1117, 18] on icon at bounding box center [1115, 13] width 14 height 14
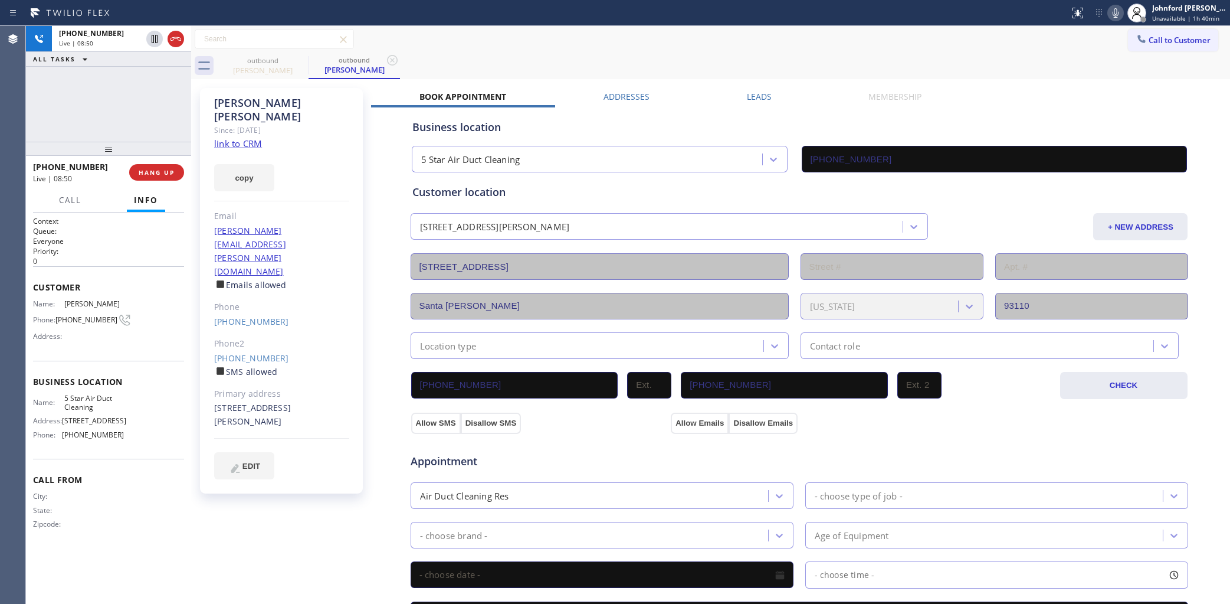
click at [1116, 11] on icon at bounding box center [1115, 13] width 14 height 14
click at [694, 60] on div "outbound Leslie Storr outbound Leslie Storr" at bounding box center [723, 66] width 1013 height 27
click at [337, 179] on div "Leslie Storr Since: 20 may 2020 link to CRM copy Email leslie.storr@gmail.com E…" at bounding box center [281, 290] width 163 height 405
click at [824, 63] on div "outbound Leslie Storr outbound Leslie Storr" at bounding box center [723, 66] width 1013 height 27
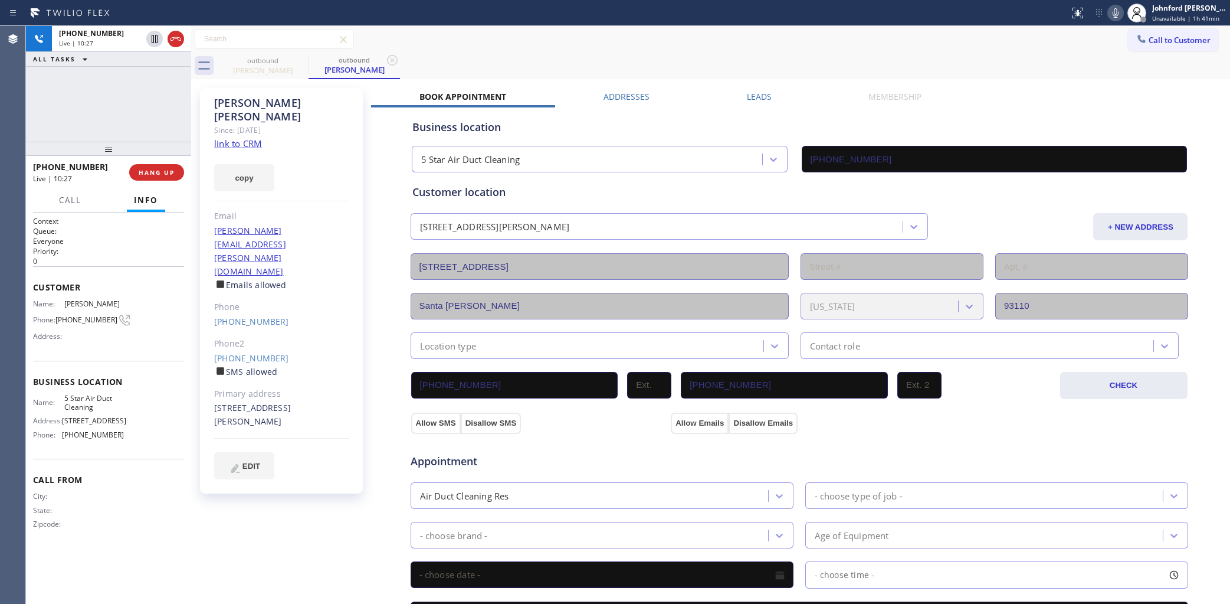
click at [1111, 9] on icon at bounding box center [1115, 13] width 14 height 14
click at [1118, 12] on icon at bounding box center [1116, 12] width 6 height 9
drag, startPoint x: 278, startPoint y: 304, endPoint x: 279, endPoint y: 294, distance: 10.1
click at [279, 294] on div "Leslie Storr Since: 20 may 2020 link to CRM copy Email leslie.storr@gmail.com E…" at bounding box center [281, 290] width 163 height 405
click at [290, 352] on div "(805) 451-6889 SMS allowed" at bounding box center [281, 365] width 135 height 27
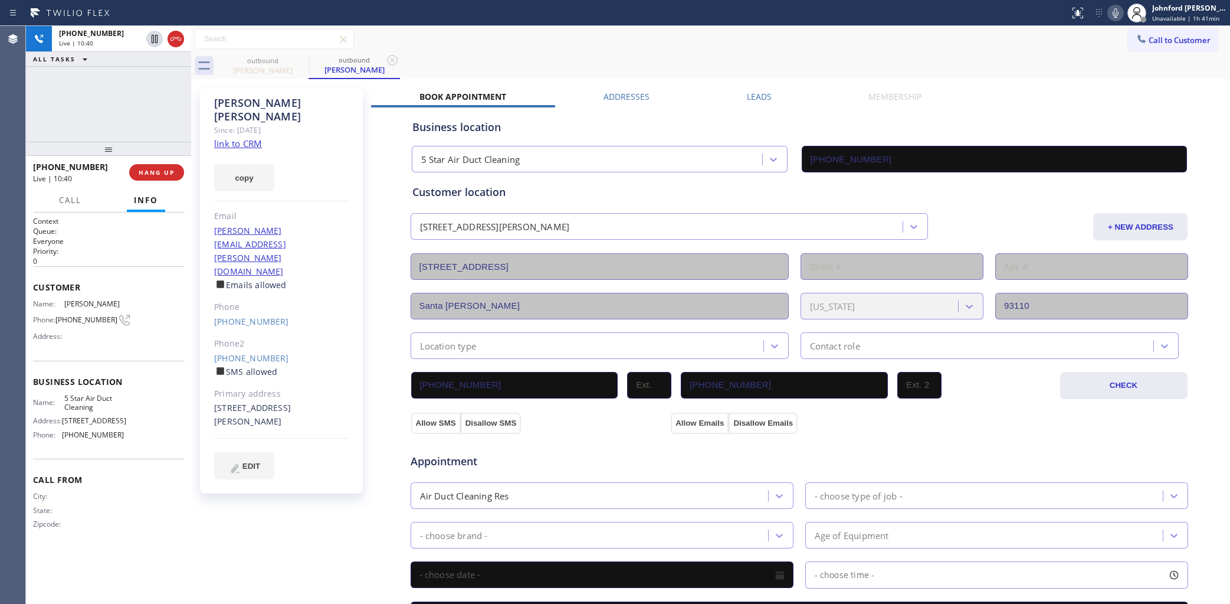
click at [136, 121] on div "+18059699895 Live | 10:40 ALL TASKS ALL TASKS ACTIVE TASKS TASKS IN WRAP UP" at bounding box center [108, 84] width 165 height 116
click at [107, 148] on div at bounding box center [108, 149] width 165 height 14
click at [152, 170] on span "HANG UP" at bounding box center [157, 172] width 36 height 8
click at [171, 163] on div "+18059699895 Wrap up | 01:17 COMPLETE" at bounding box center [108, 172] width 151 height 31
click at [160, 173] on span "COMPLETE" at bounding box center [154, 172] width 41 height 8
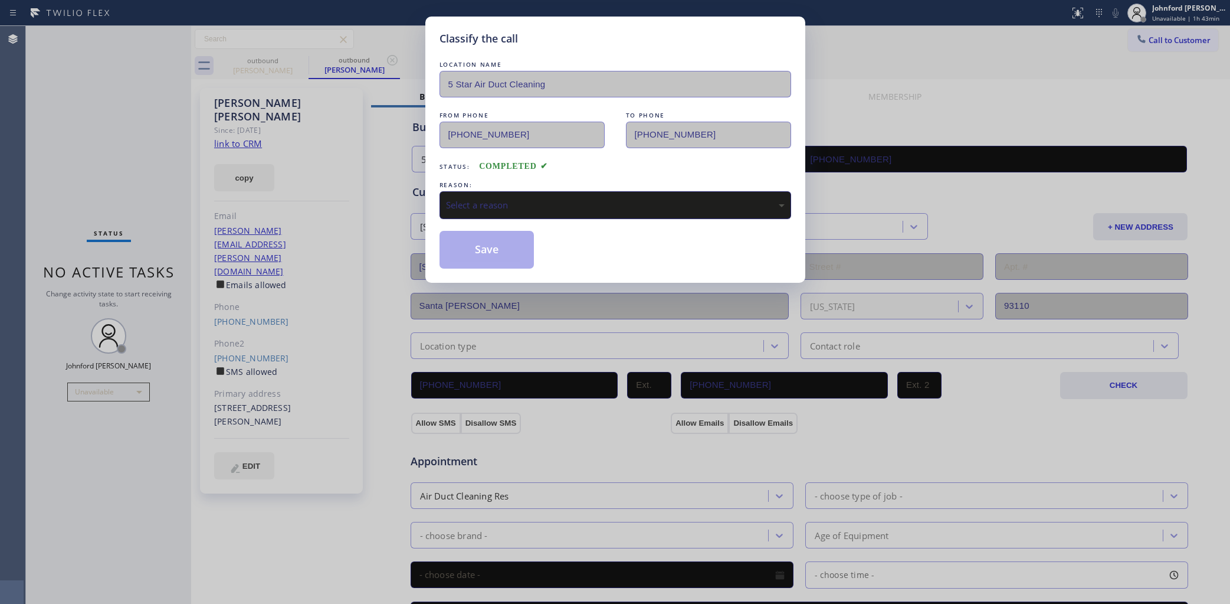
click at [496, 191] on div "Select a reason" at bounding box center [616, 205] width 352 height 28
click at [484, 251] on button "Save" at bounding box center [487, 250] width 95 height 38
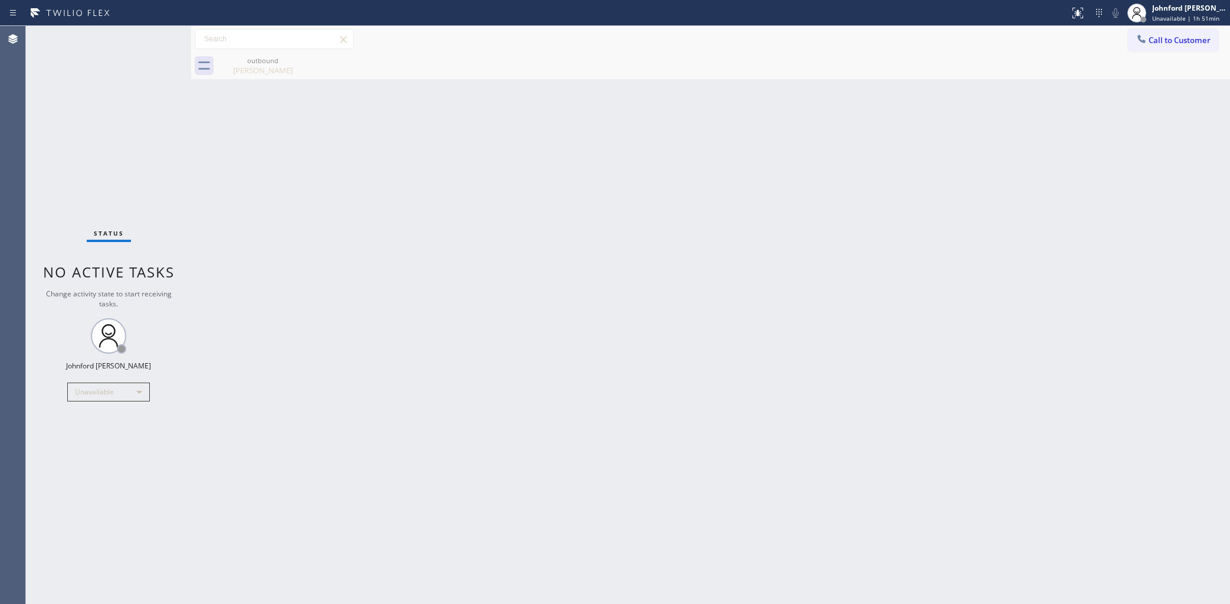
click at [908, 257] on div "Back to Dashboard Change Sender ID Customers Technicians Select a contact Outbo…" at bounding box center [710, 315] width 1039 height 578
drag, startPoint x: 928, startPoint y: 187, endPoint x: 930, endPoint y: 86, distance: 101.5
click at [932, 181] on div "Back to Dashboard Change Sender ID Customers Technicians Select a contact Outbo…" at bounding box center [710, 315] width 1039 height 578
click at [1156, 39] on span "Call to Customer" at bounding box center [1180, 40] width 62 height 11
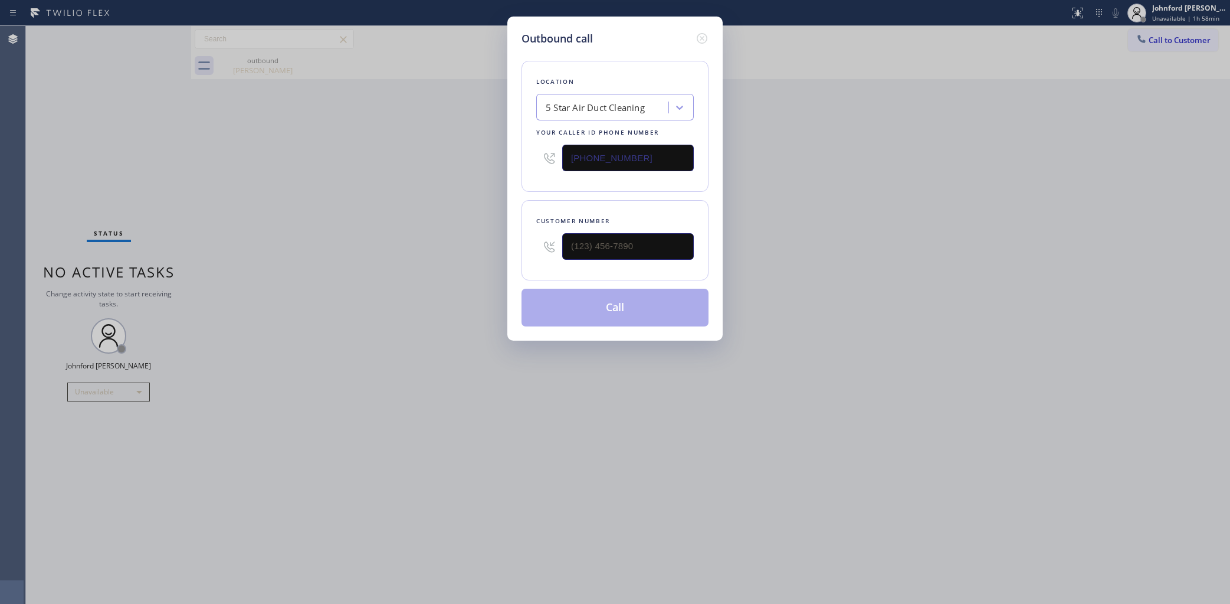
click at [356, 251] on div "Outbound call Location 5 Star Air Duct Cleaning Your caller id phone number [PH…" at bounding box center [615, 302] width 1230 height 604
click at [1148, 33] on div "Outbound call Location 5 Star Air Duct Cleaning Your caller id phone number [PH…" at bounding box center [615, 302] width 1230 height 604
drag, startPoint x: 591, startPoint y: 157, endPoint x: 446, endPoint y: 155, distance: 144.5
click at [509, 157] on div "Outbound call Location 5 Star Air Duct Cleaning Your caller id phone number [PH…" at bounding box center [614, 179] width 215 height 324
paste input "323) 214-3167"
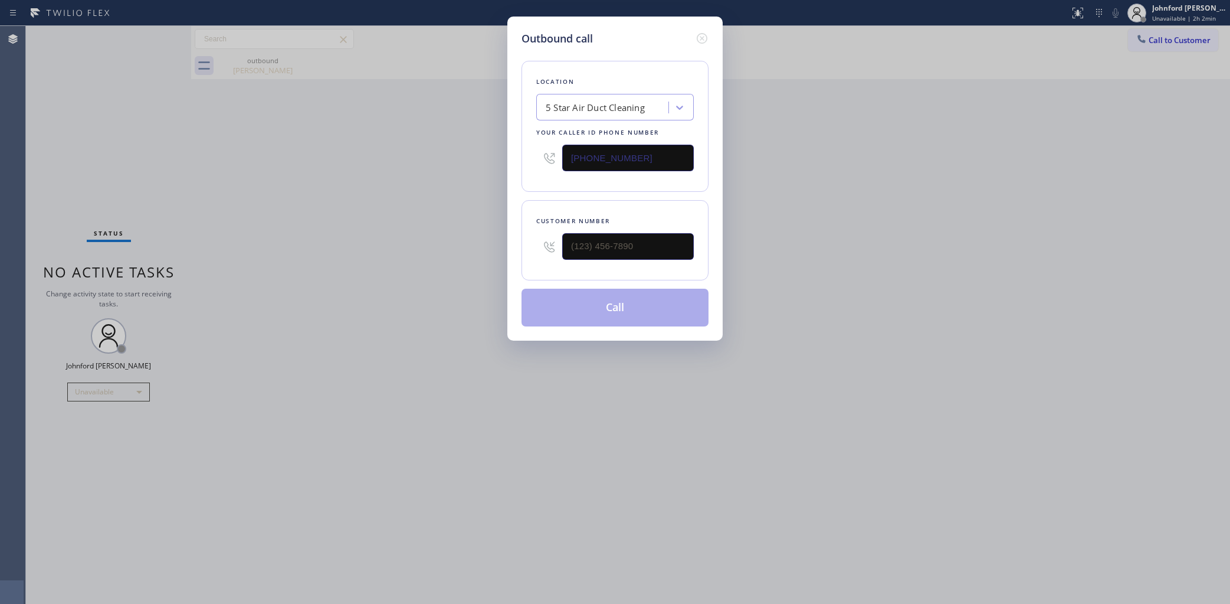
type input "(323) 214-3167"
drag, startPoint x: 566, startPoint y: 242, endPoint x: 515, endPoint y: 247, distance: 51.5
click at [517, 246] on div "Outbound call Location Beverly Hills Thermador Appliance Repair Your caller id …" at bounding box center [614, 179] width 215 height 324
paste input "951) 713-3870"
click at [490, 246] on div "Outbound call Location Beverly Hills Thermador Appliance Repair Your caller id …" at bounding box center [615, 302] width 1230 height 604
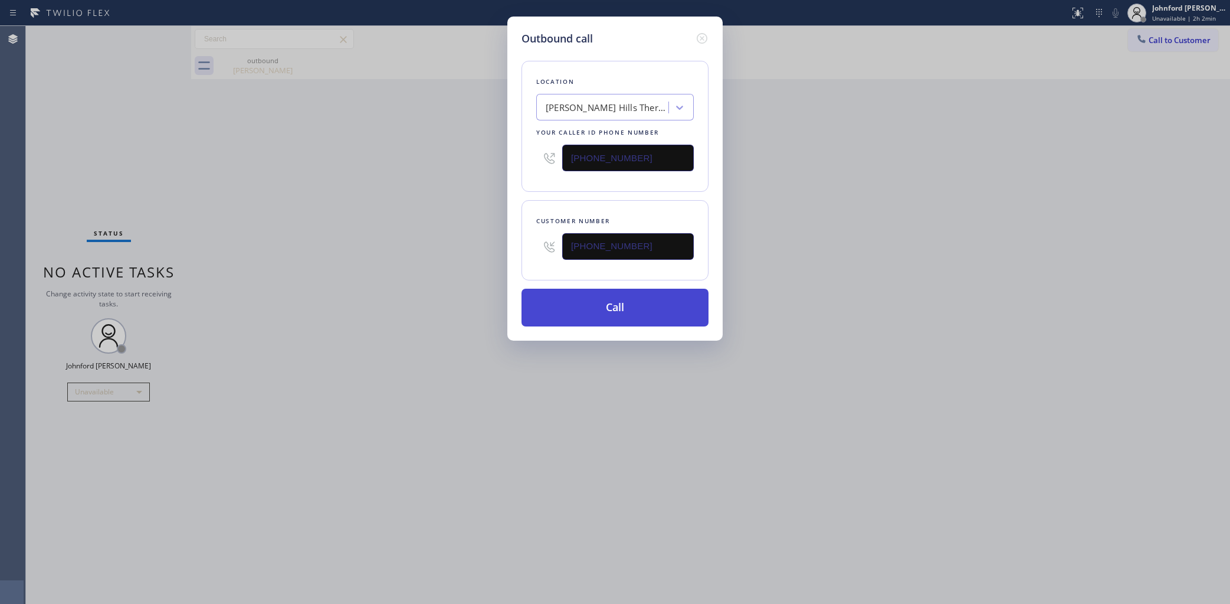
click at [629, 306] on button "Call" at bounding box center [615, 307] width 187 height 38
click at [396, 161] on div "Outbound call Location Beverly Hills Thermador Appliance Repair Your caller id …" at bounding box center [615, 302] width 1230 height 604
drag, startPoint x: 700, startPoint y: 38, endPoint x: 659, endPoint y: 45, distance: 41.8
click at [700, 38] on icon at bounding box center [702, 38] width 11 height 11
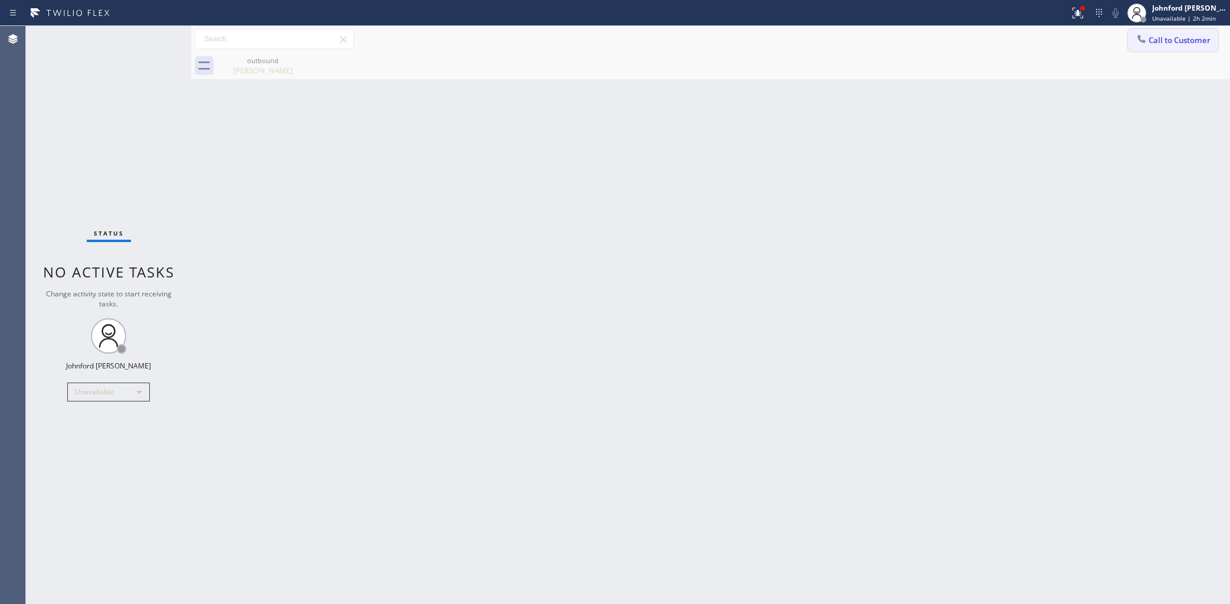
click at [1165, 51] on button "Call to Customer" at bounding box center [1173, 40] width 90 height 22
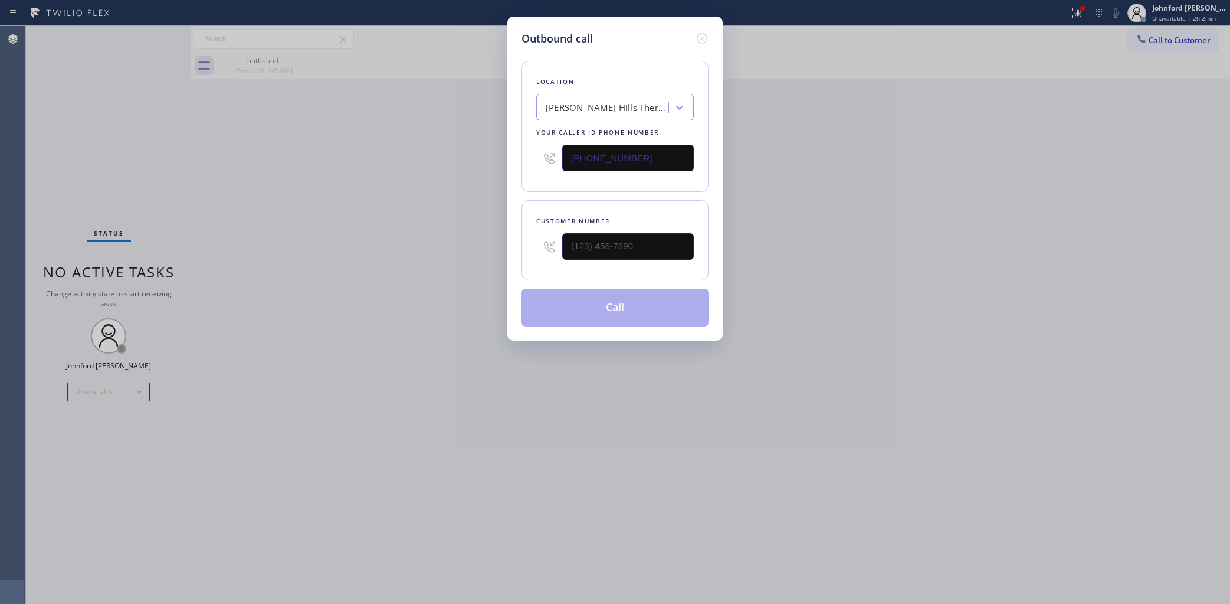
drag, startPoint x: 635, startPoint y: 237, endPoint x: 530, endPoint y: 249, distance: 105.7
click at [530, 249] on div "Customer number" at bounding box center [615, 240] width 187 height 80
click at [641, 235] on input "(___) ___-____" at bounding box center [628, 246] width 132 height 27
paste input "951) 713-3870"
type input "(951) 713-3870"
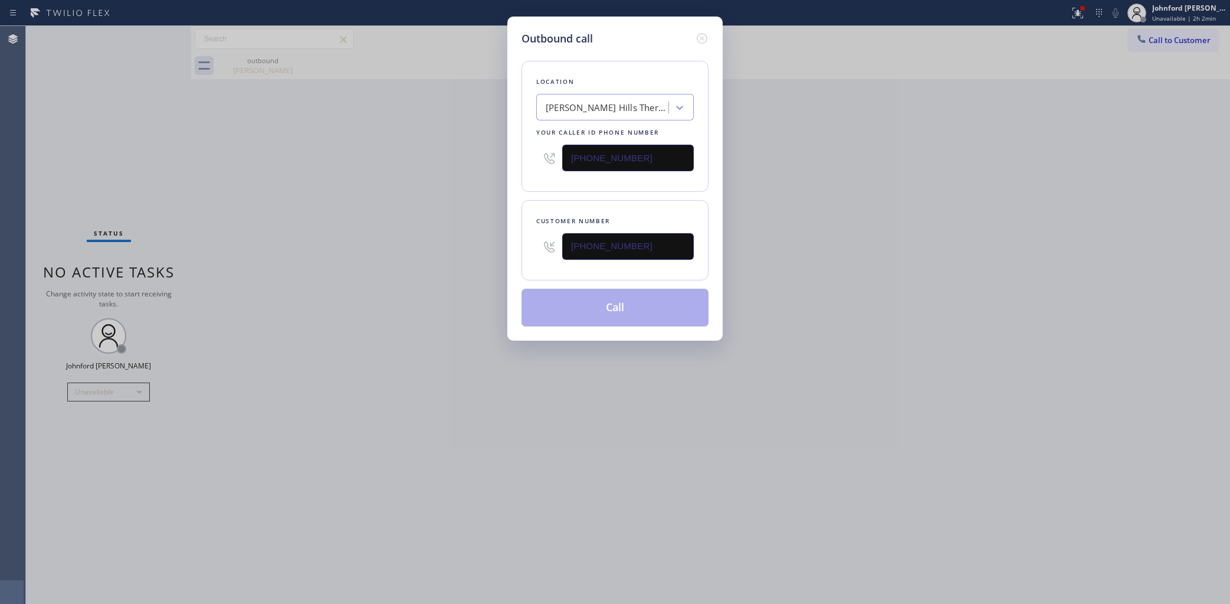
click at [444, 236] on div "Outbound call Location Beverly Hills Thermador Appliance Repair Your caller id …" at bounding box center [615, 302] width 1230 height 604
click at [573, 298] on button "Call" at bounding box center [615, 307] width 187 height 38
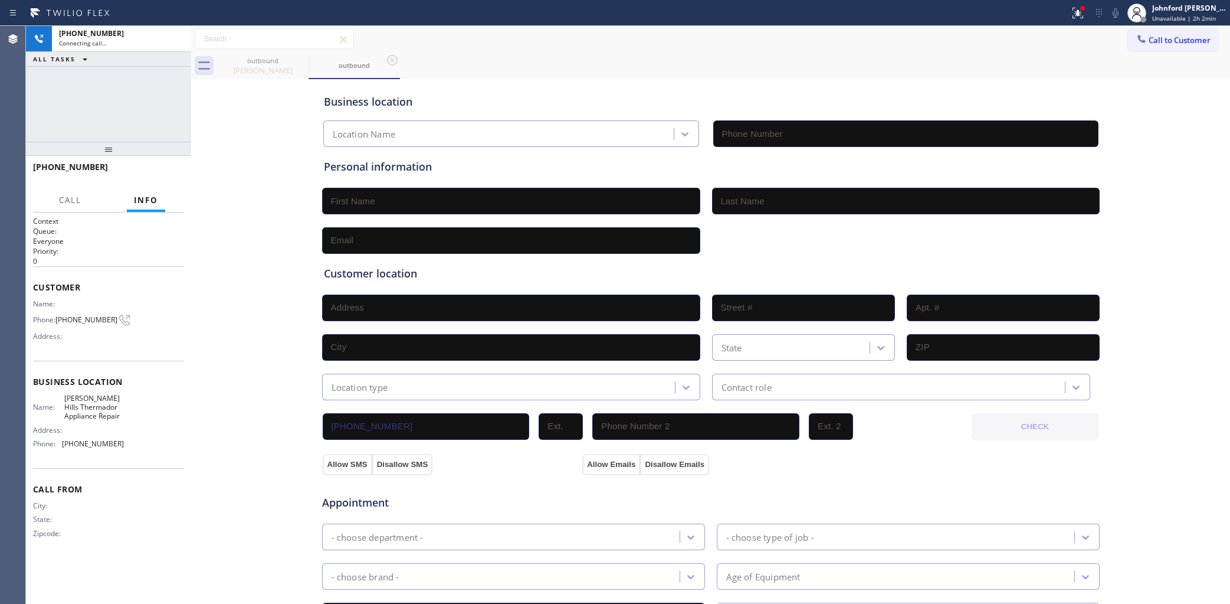
type input "(323) 214-3167"
click at [1080, 14] on icon at bounding box center [1078, 13] width 14 height 14
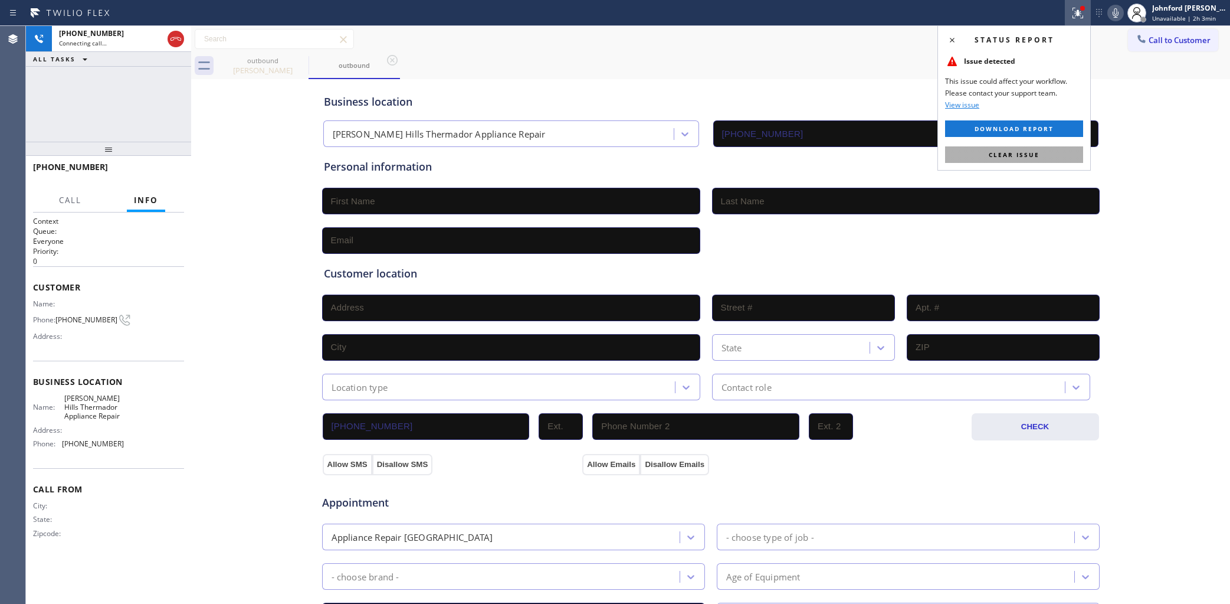
click at [992, 156] on span "Clear issue" at bounding box center [1014, 154] width 51 height 8
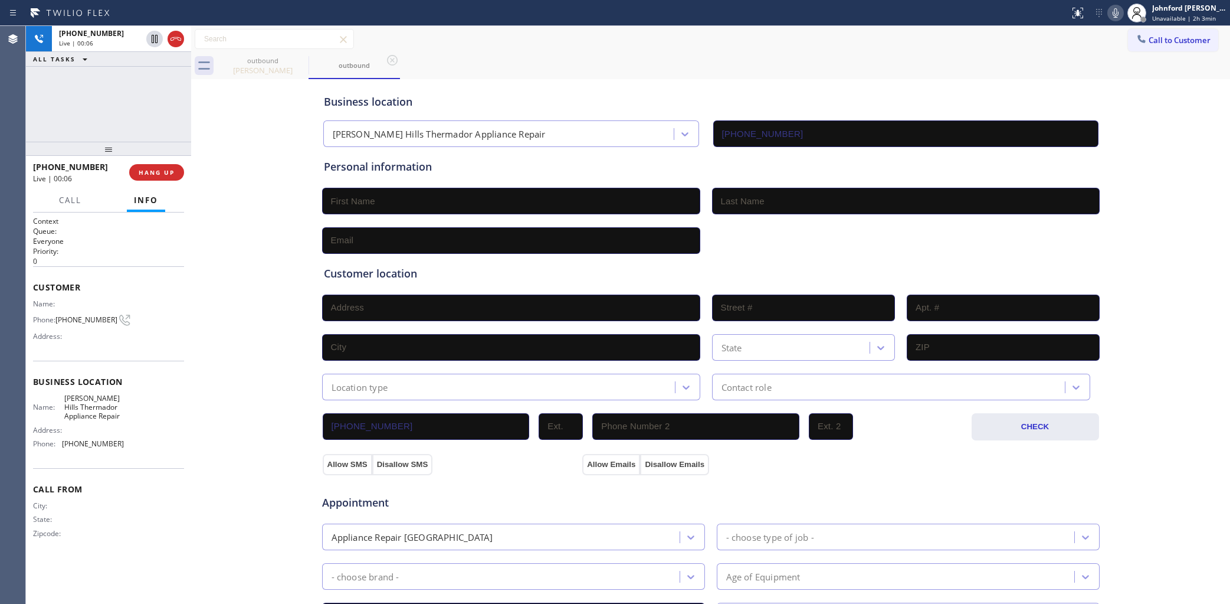
click at [561, 54] on div "outbound Leslie Storr outbound" at bounding box center [723, 66] width 1013 height 27
click at [107, 115] on div "+19517133870 Live | 00:54 ALL TASKS ALL TASKS ACTIVE TASKS TASKS IN WRAP UP" at bounding box center [108, 84] width 165 height 116
click at [81, 315] on span "(951) 713-3870" at bounding box center [86, 319] width 62 height 9
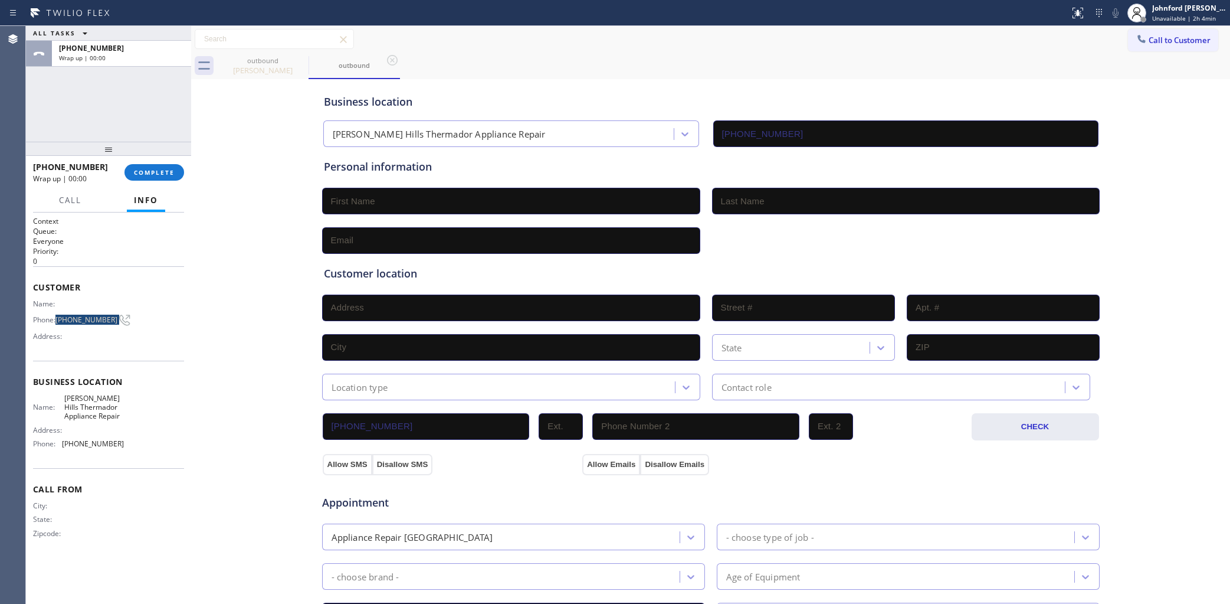
click at [81, 315] on span "(951) 713-3870" at bounding box center [86, 319] width 62 height 9
copy div "(951) 713-3870"
click at [1158, 40] on span "Call to Customer" at bounding box center [1180, 40] width 62 height 11
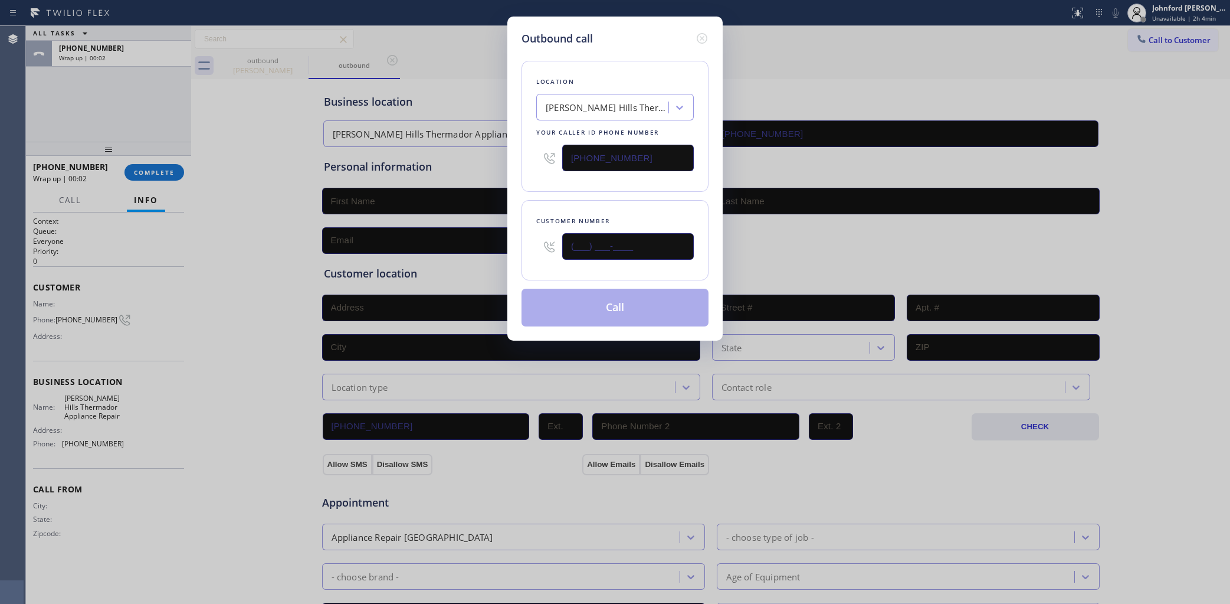
drag, startPoint x: 664, startPoint y: 236, endPoint x: 501, endPoint y: 229, distance: 162.4
click at [505, 245] on div "Outbound call Location Beverly Hills Thermador Appliance Repair Your caller id …" at bounding box center [615, 302] width 1230 height 604
paste input "951) 713-3870"
type input "(951) 713-3870"
click at [562, 183] on div "Location Beverly Hills Thermador Appliance Repair Your caller id phone number (…" at bounding box center [615, 126] width 187 height 131
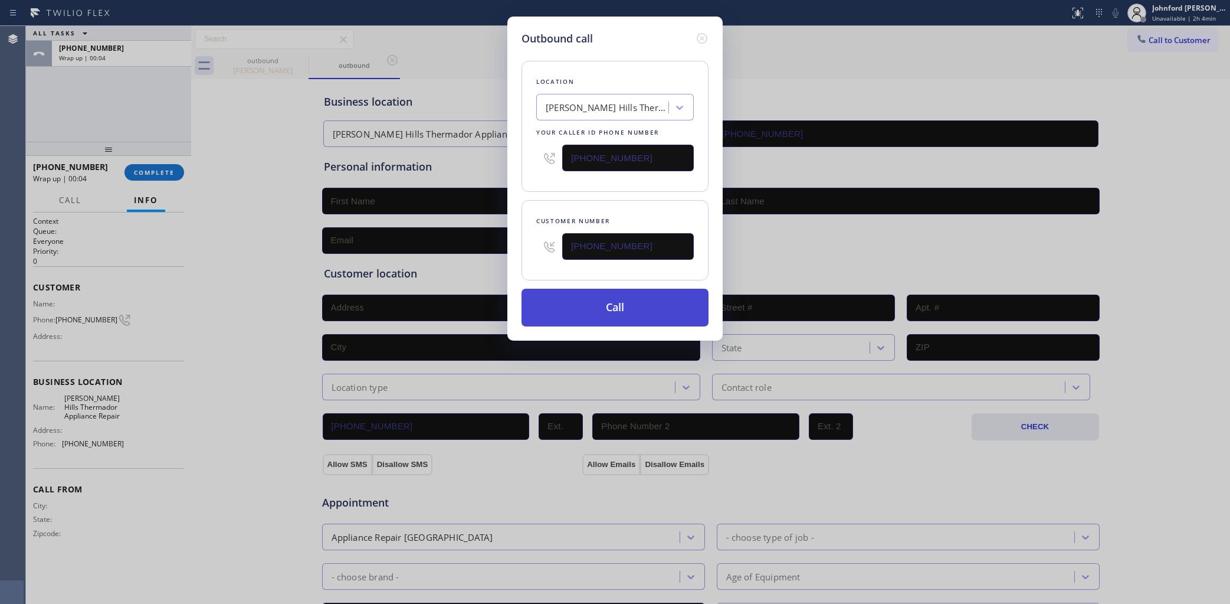
click at [608, 310] on button "Call" at bounding box center [615, 307] width 187 height 38
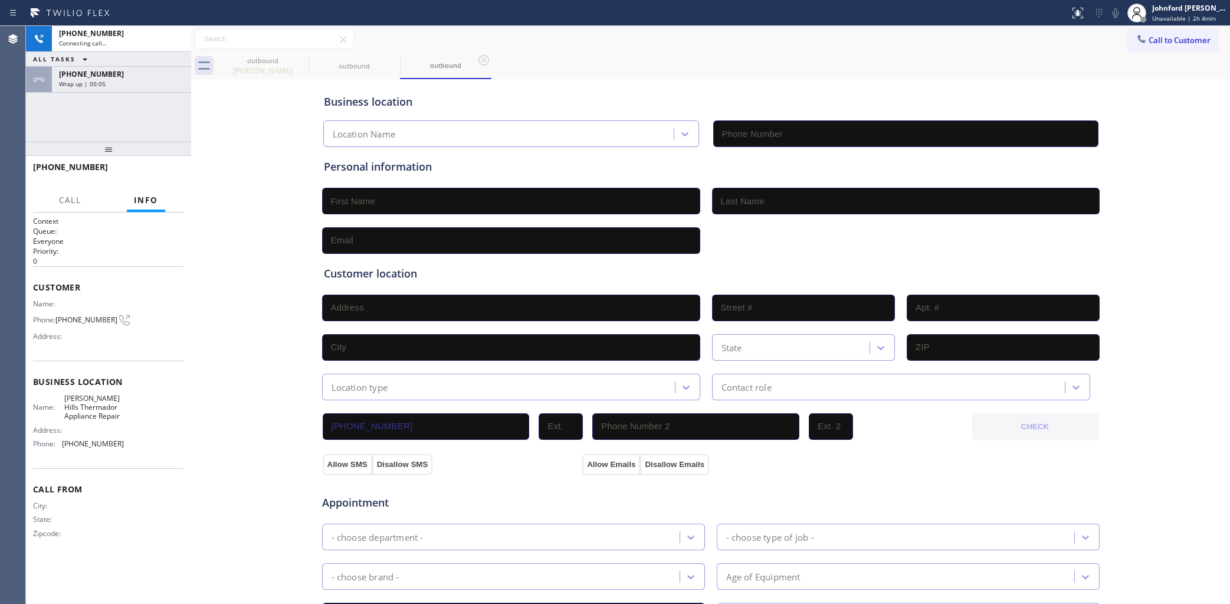
type input "(323) 214-3167"
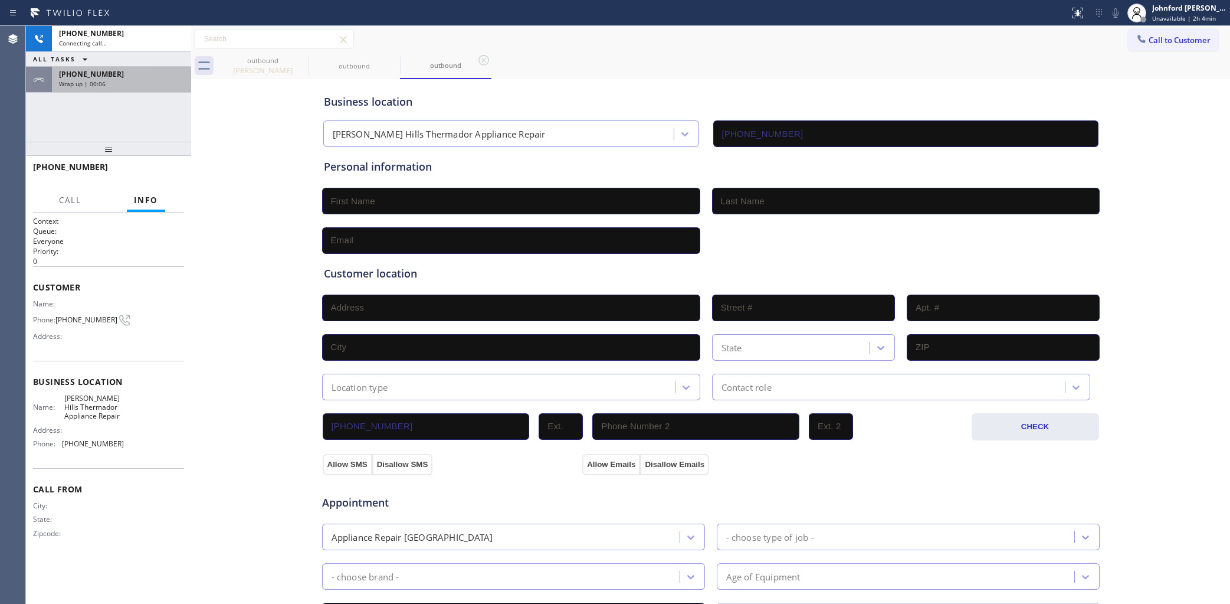
click at [165, 91] on div "+19517133870 Wrap up | 00:06" at bounding box center [119, 80] width 135 height 26
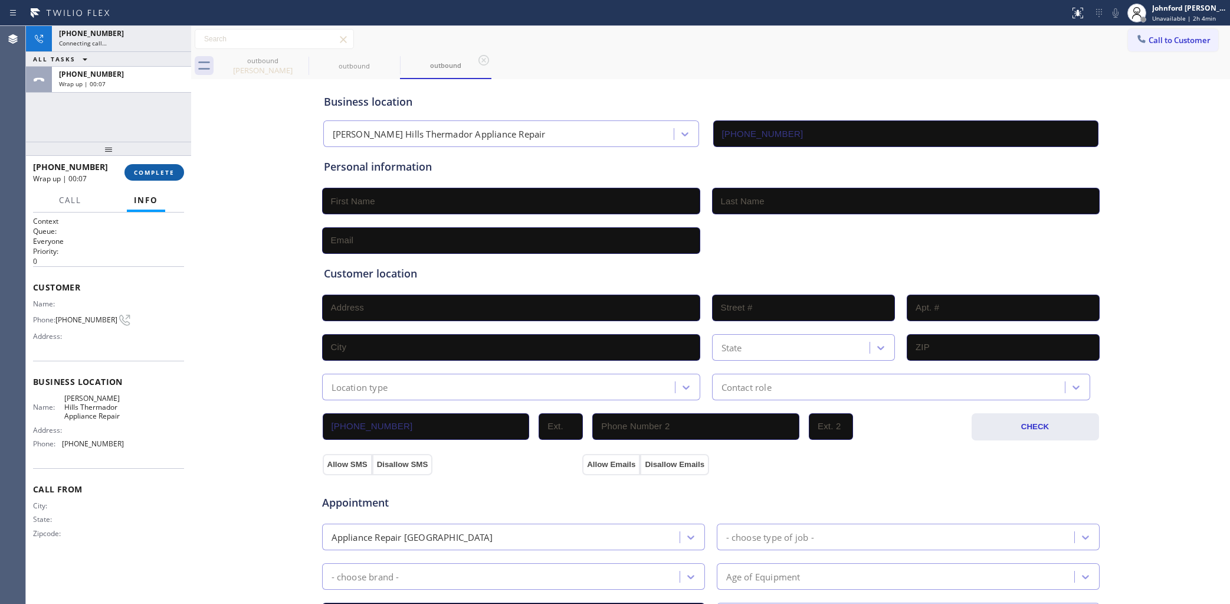
drag, startPoint x: 153, startPoint y: 163, endPoint x: 148, endPoint y: 168, distance: 7.1
click at [149, 166] on button "COMPLETE" at bounding box center [154, 172] width 60 height 17
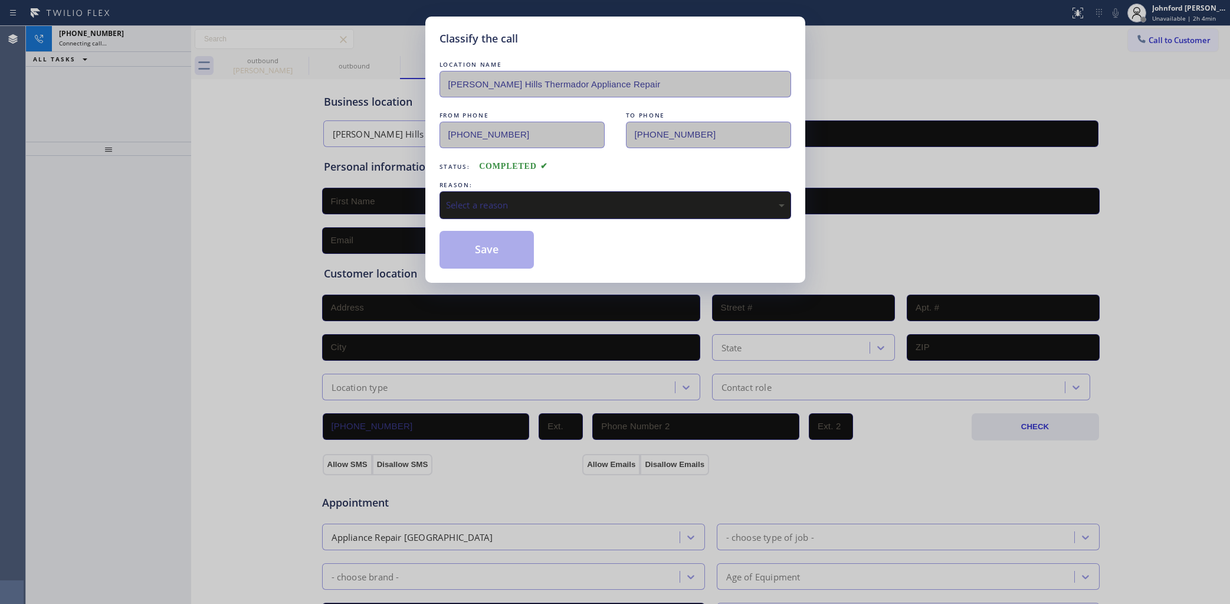
click at [555, 191] on div "Select a reason" at bounding box center [616, 205] width 352 height 28
drag, startPoint x: 503, startPoint y: 249, endPoint x: 1021, endPoint y: 8, distance: 571.4
click at [503, 249] on button "Save" at bounding box center [487, 250] width 95 height 38
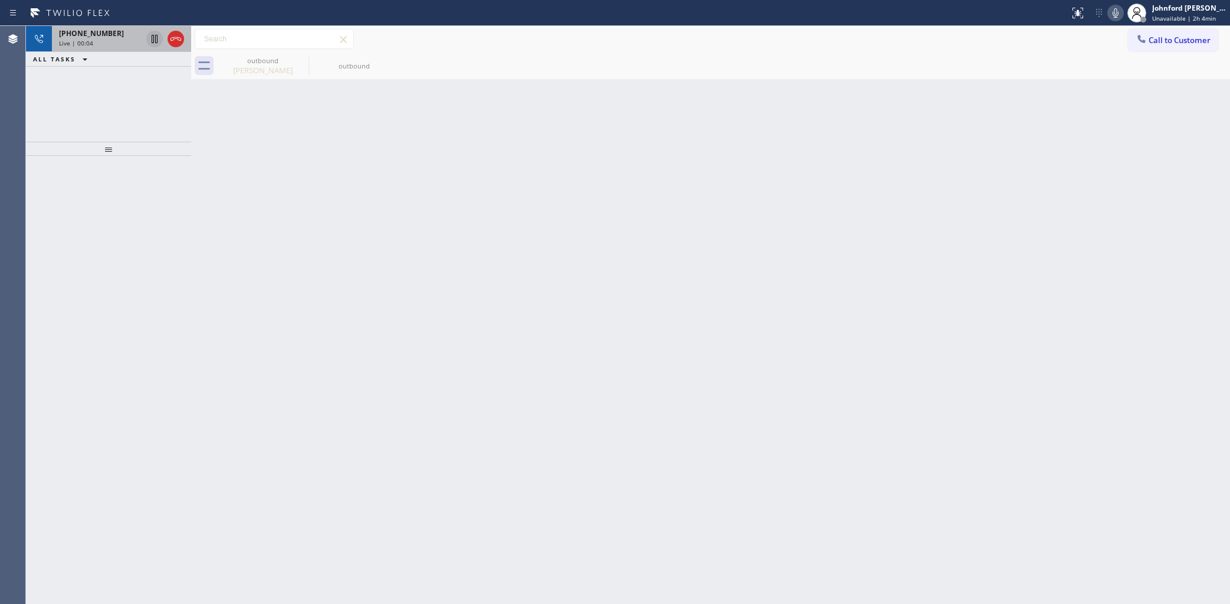
click at [123, 37] on div "+19517133870" at bounding box center [100, 33] width 83 height 10
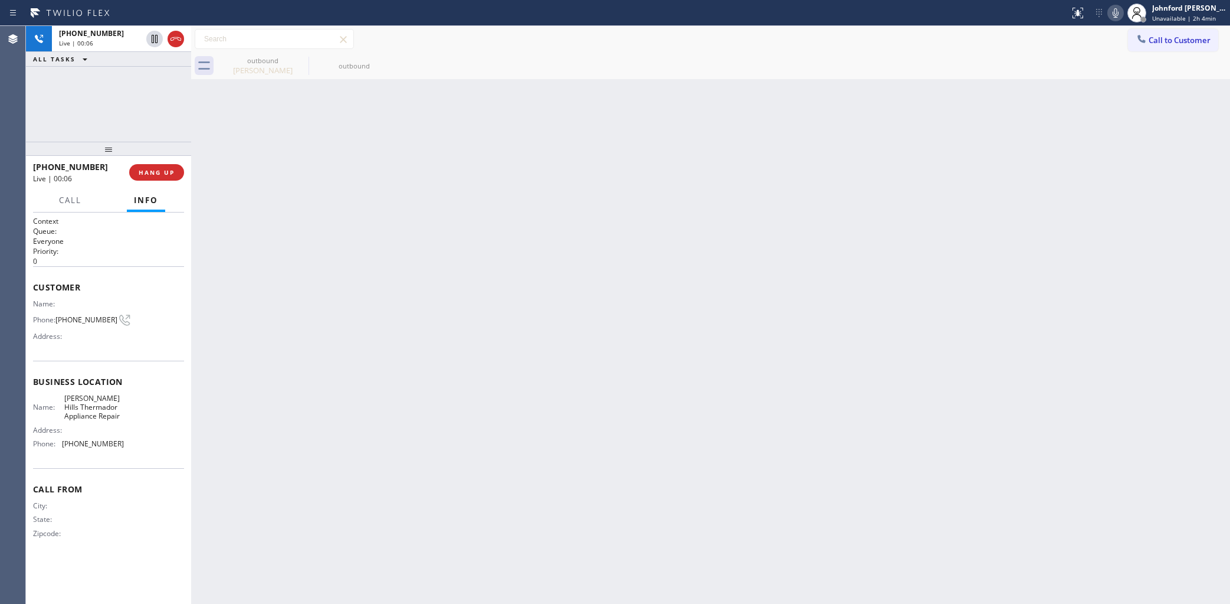
click at [84, 315] on span "(951) 713-3870" at bounding box center [86, 319] width 62 height 9
copy div "(951) 713-3870"
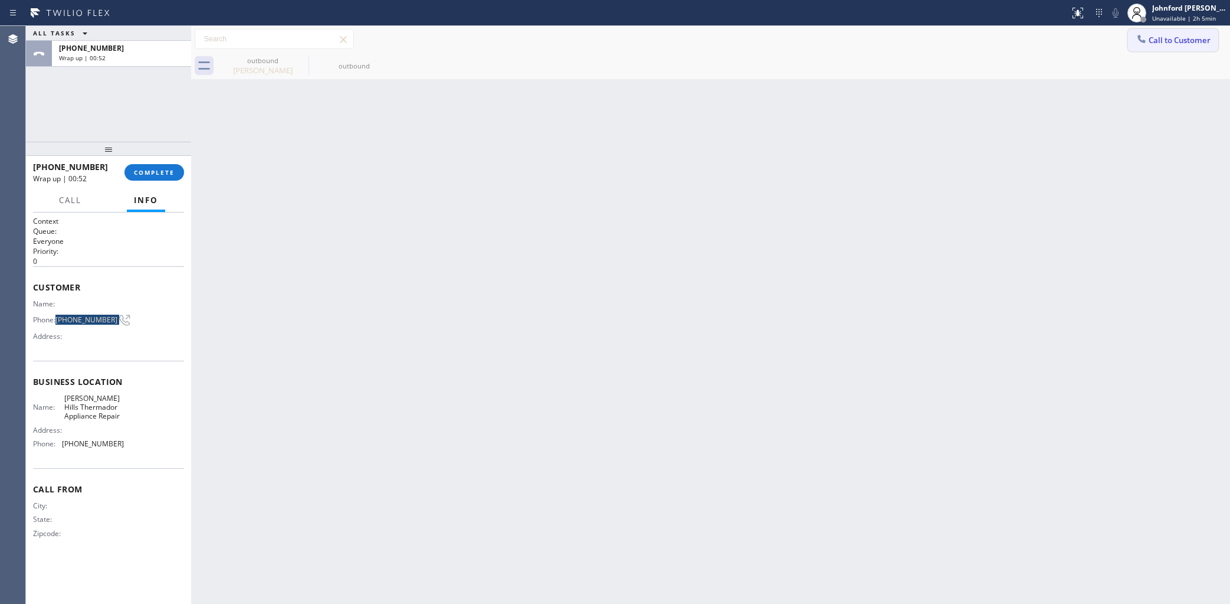
click at [1166, 46] on button "Call to Customer" at bounding box center [1173, 40] width 90 height 22
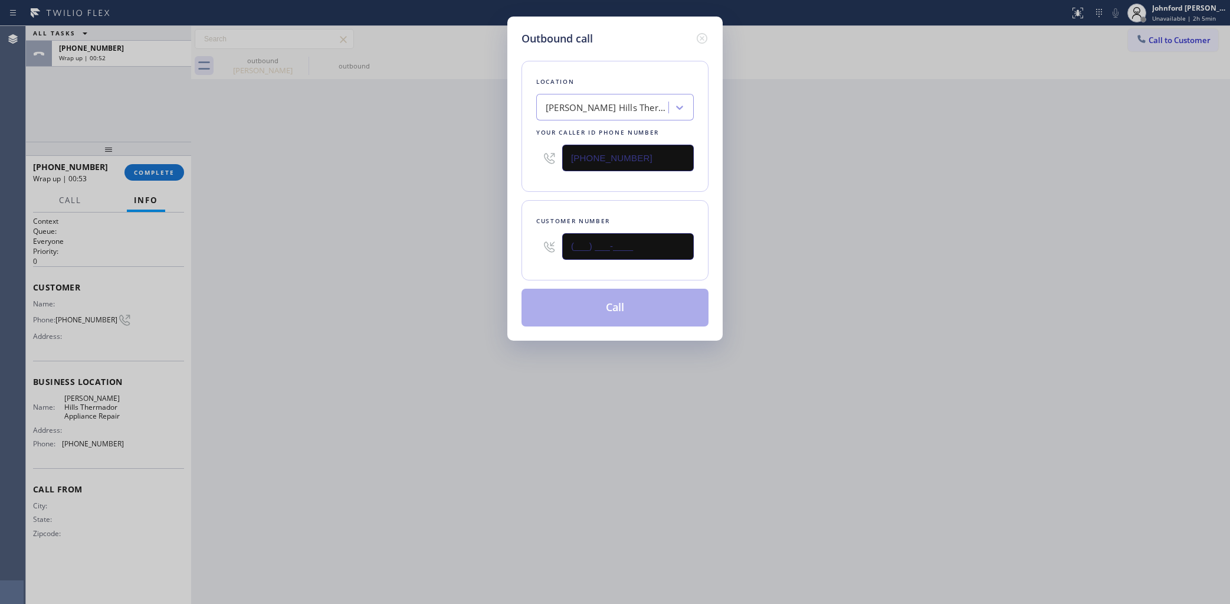
drag, startPoint x: 647, startPoint y: 234, endPoint x: 529, endPoint y: 238, distance: 117.5
click at [537, 238] on div "(___) ___-____" at bounding box center [615, 246] width 158 height 38
paste input "951) 713-3870"
type input "(951) 713-3870"
click at [434, 220] on div "Outbound call Location Beverly Hills Thermador Appliance Repair Your caller id …" at bounding box center [615, 302] width 1230 height 604
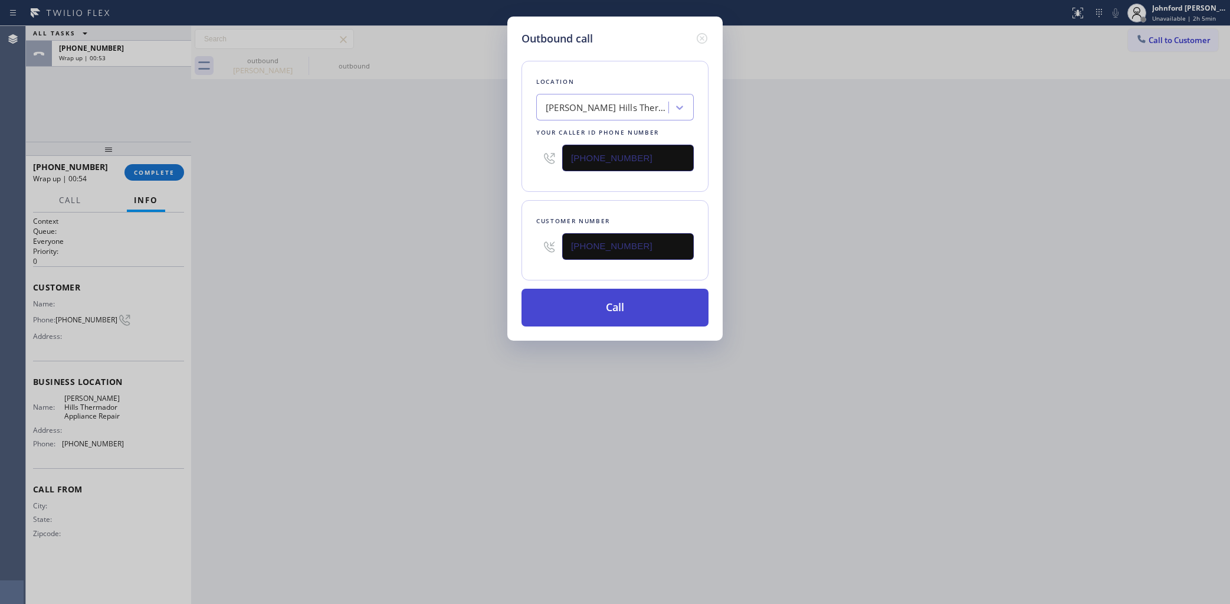
click at [631, 303] on button "Call" at bounding box center [615, 307] width 187 height 38
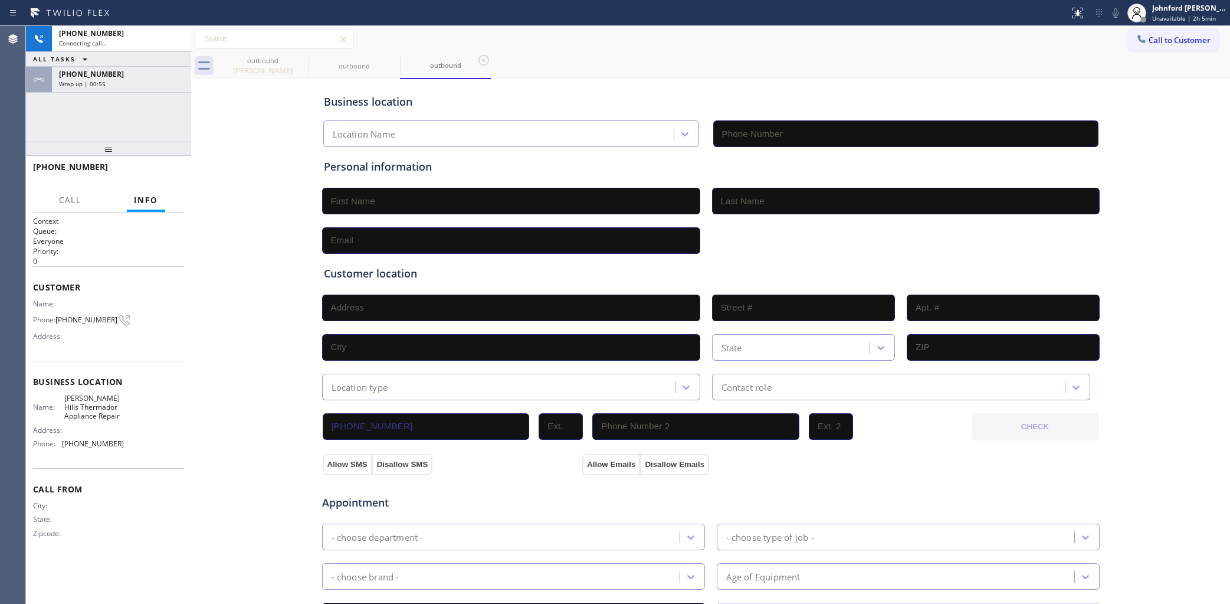
type input "(323) 214-3167"
click at [157, 86] on div "Wrap up | 00:58" at bounding box center [121, 84] width 125 height 8
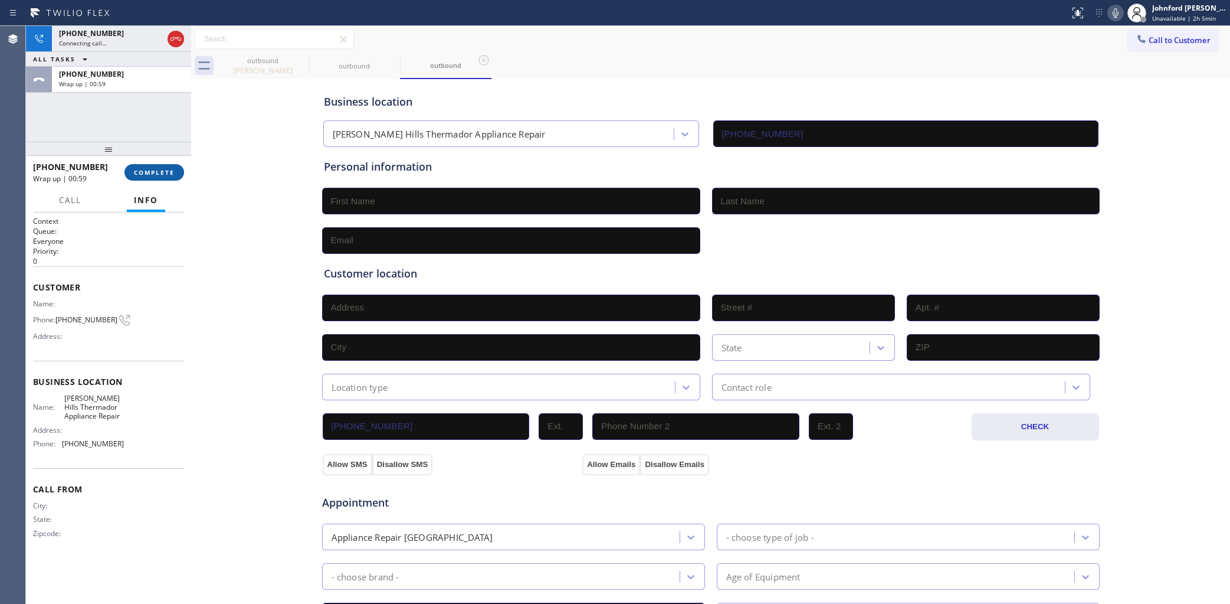
click at [150, 173] on span "COMPLETE" at bounding box center [154, 172] width 41 height 8
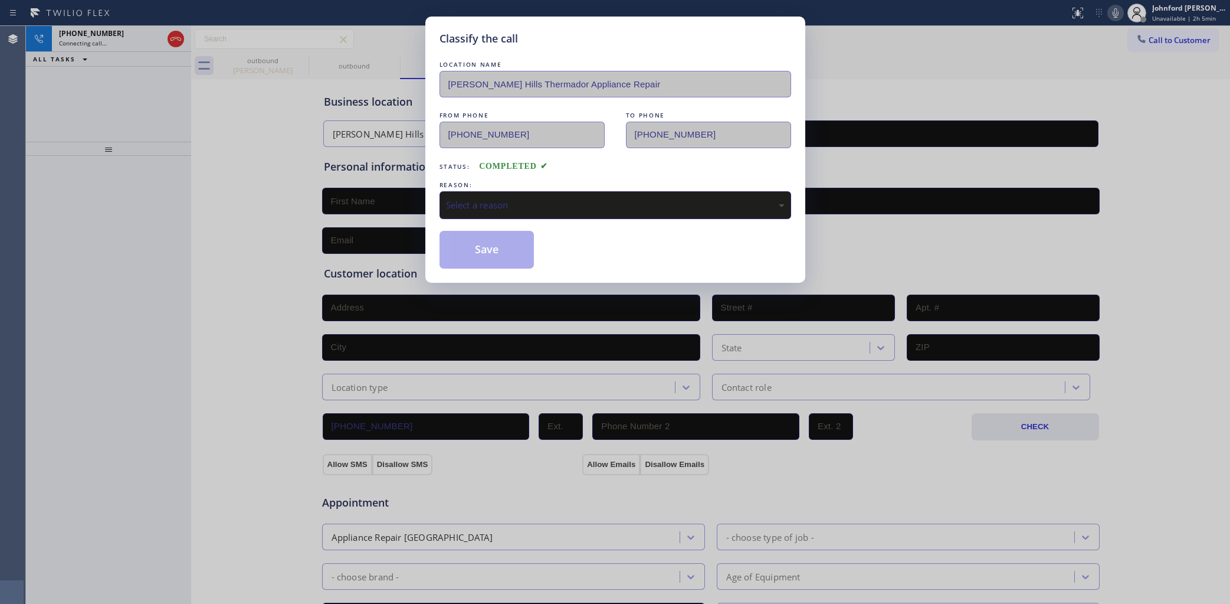
click at [553, 205] on div "Select a reason" at bounding box center [615, 205] width 339 height 14
click at [520, 258] on button "Save" at bounding box center [487, 250] width 95 height 38
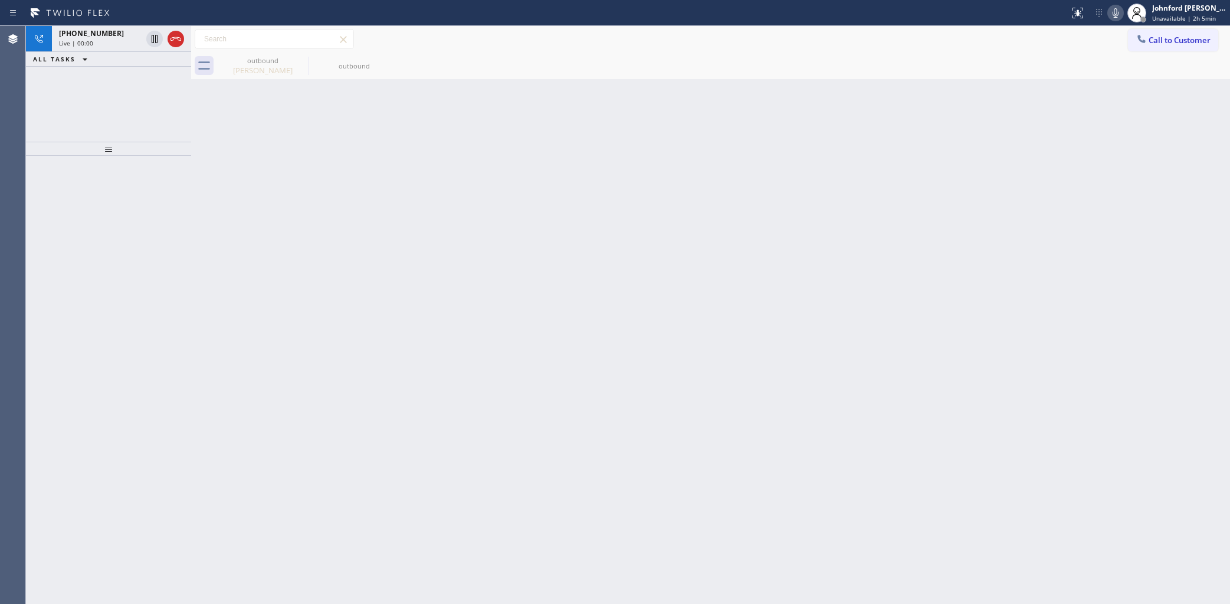
drag, startPoint x: 74, startPoint y: 113, endPoint x: 123, endPoint y: 72, distance: 63.2
click at [76, 110] on div "+19517133870 Live | 00:00 ALL TASKS ALL TASKS ACTIVE TASKS TASKS IN WRAP UP" at bounding box center [108, 84] width 165 height 116
click at [175, 40] on icon at bounding box center [176, 39] width 14 height 14
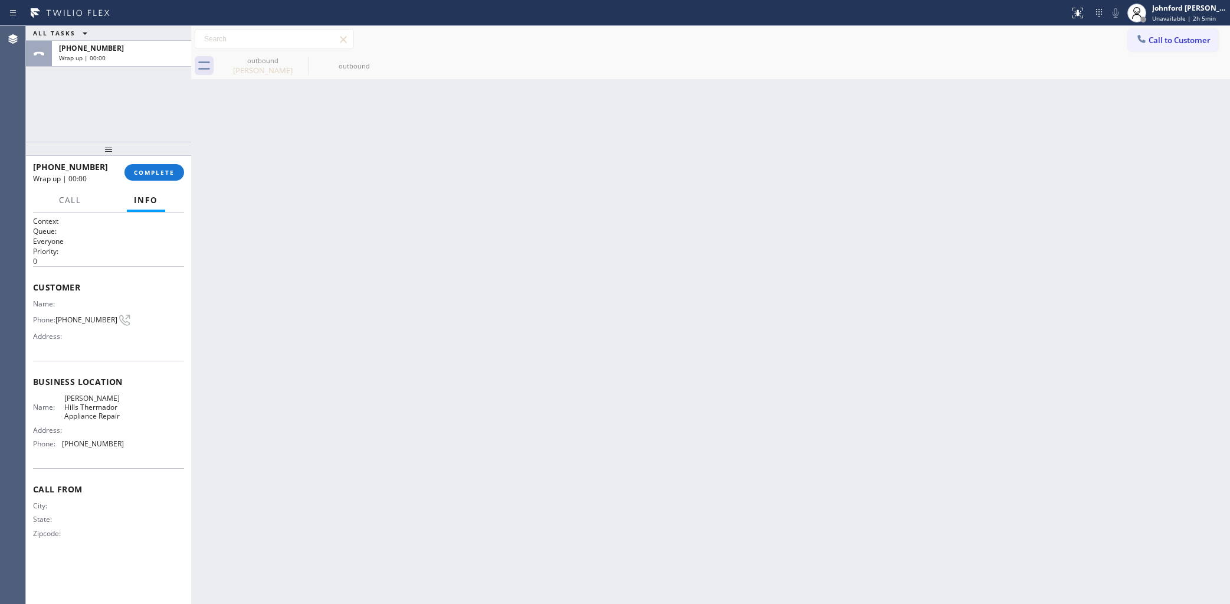
click at [99, 315] on span "(951) 713-3870" at bounding box center [86, 319] width 62 height 9
copy div "(951) 713-3870"
drag, startPoint x: 84, startPoint y: 136, endPoint x: 116, endPoint y: 101, distance: 48.0
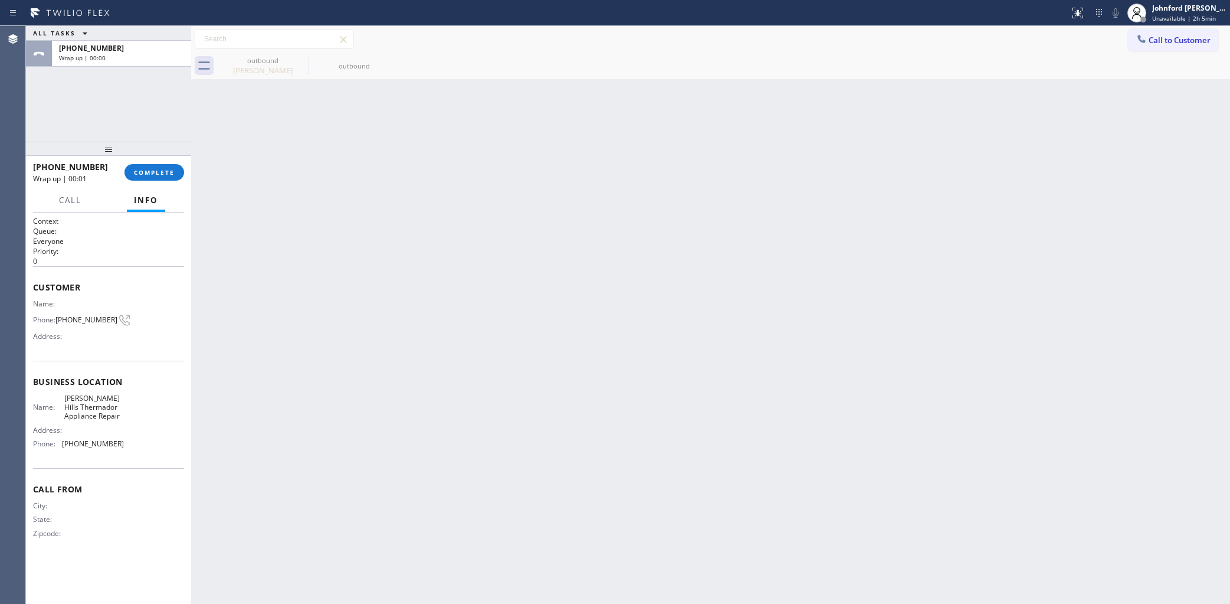
click at [84, 136] on div "ALL TASKS ALL TASKS ACTIVE TASKS TASKS IN WRAP UP +19517133870 Wrap up | 00:00" at bounding box center [108, 84] width 165 height 116
click at [155, 184] on div "+19517133870 Wrap up | 04:57 COMPLETE" at bounding box center [108, 172] width 151 height 31
click at [156, 168] on span "COMPLETE" at bounding box center [154, 172] width 41 height 8
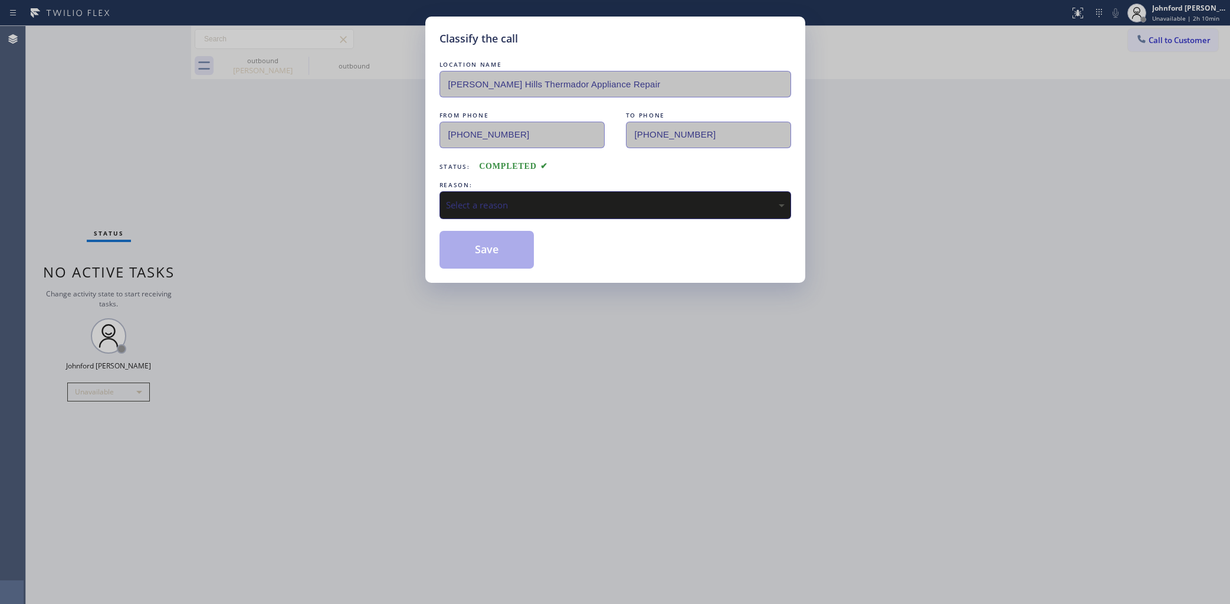
click at [491, 201] on div "Select a reason" at bounding box center [615, 205] width 339 height 14
click at [507, 255] on button "Save" at bounding box center [487, 250] width 95 height 38
type input "[PHONE_NUMBER]"
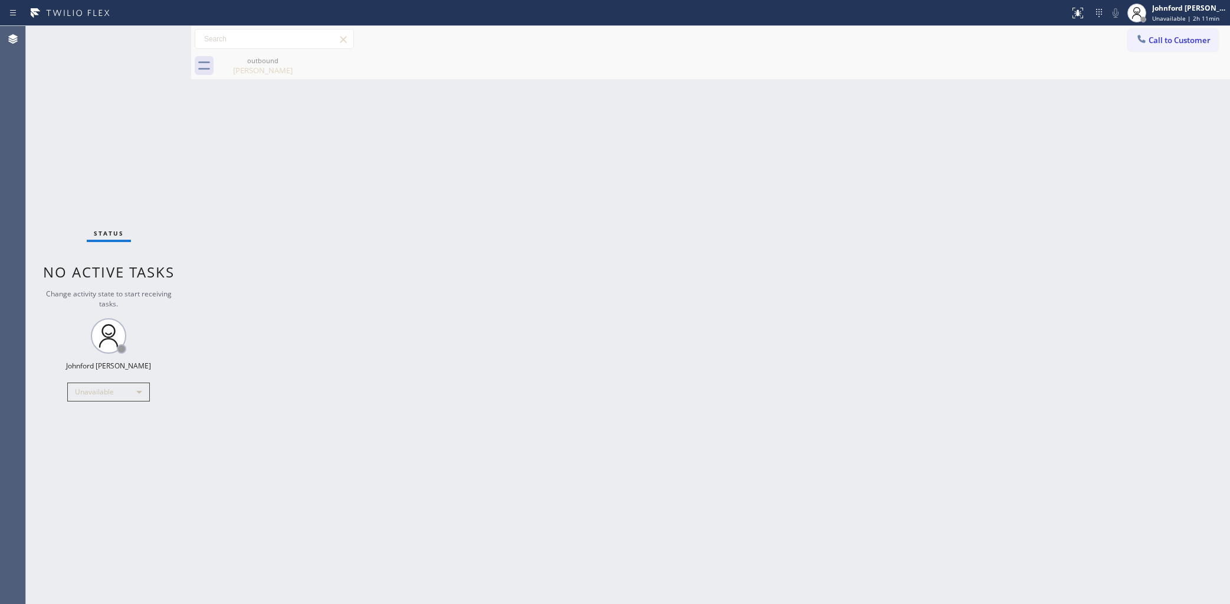
click at [1148, 33] on div at bounding box center [1141, 40] width 14 height 14
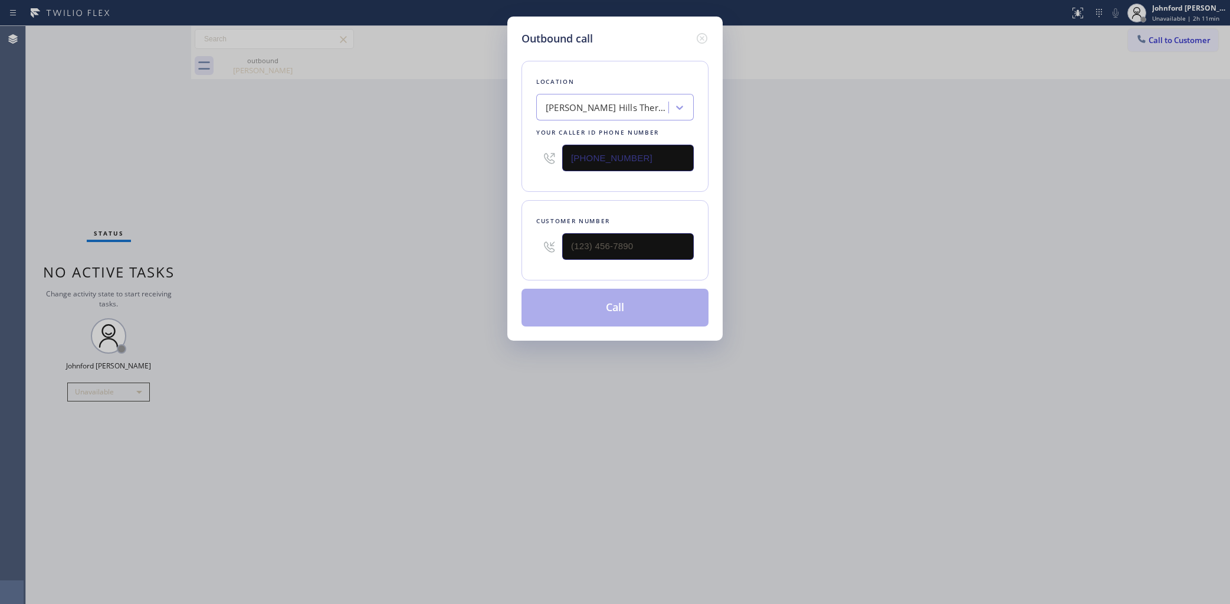
drag, startPoint x: 680, startPoint y: 158, endPoint x: 655, endPoint y: 229, distance: 75.4
click at [678, 158] on input "(323) 214-3167" at bounding box center [628, 158] width 132 height 27
drag, startPoint x: 644, startPoint y: 245, endPoint x: 534, endPoint y: 163, distance: 137.0
click at [461, 246] on div "Outbound call Location Beverly Hills Thermador Appliance Repair Your caller id …" at bounding box center [615, 302] width 1230 height 604
paste input "626) 826-4768"
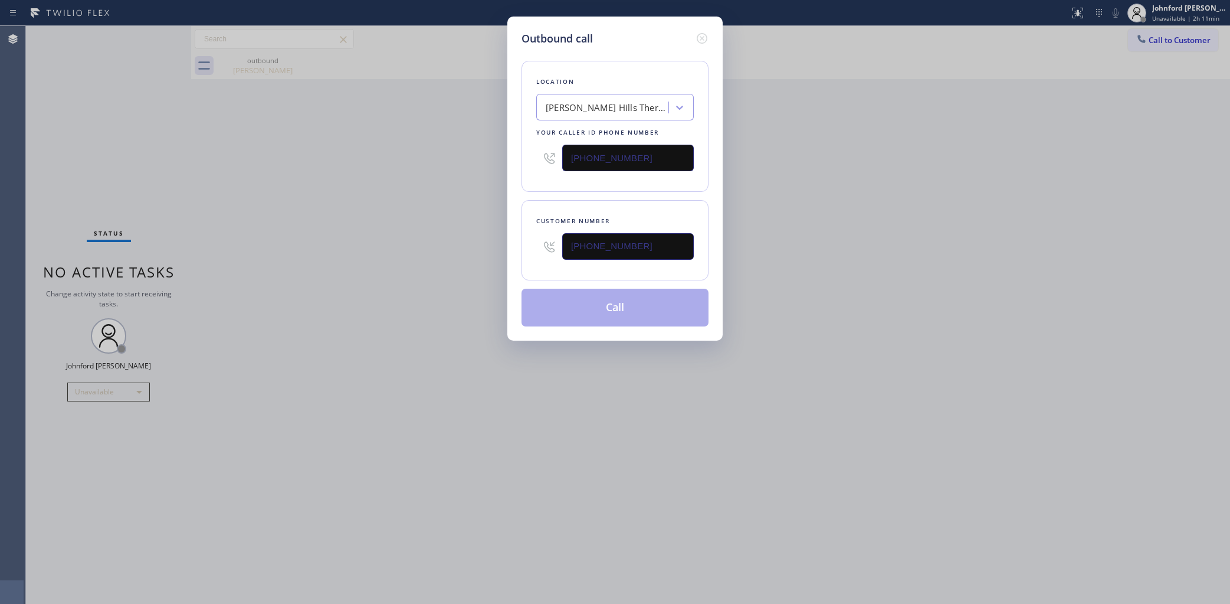
type input "[PHONE_NUMBER]"
drag, startPoint x: 635, startPoint y: 152, endPoint x: 446, endPoint y: 164, distance: 189.7
click at [481, 153] on div "Outbound call Location Beverly Hills Thermador Appliance Repair Your caller id …" at bounding box center [615, 302] width 1230 height 604
paste input "858) 800-3094"
type input "[PHONE_NUMBER]"
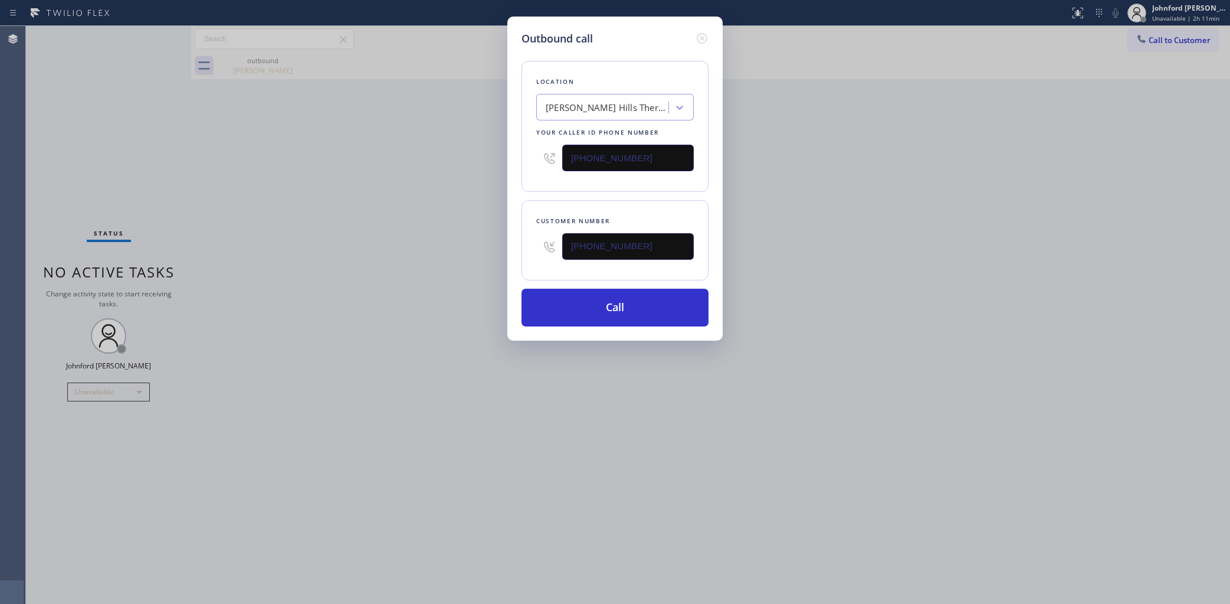
click at [402, 170] on div "Outbound call Location Beverly Hills Thermador Appliance Repair Your caller id …" at bounding box center [615, 302] width 1230 height 604
drag, startPoint x: 634, startPoint y: 252, endPoint x: 444, endPoint y: 261, distance: 190.8
click at [475, 252] on div "Outbound call Location 5 Star Air Duct Cleaning Your caller id phone number (85…" at bounding box center [615, 302] width 1230 height 604
paste input "text"
type input "[PHONE_NUMBER]"
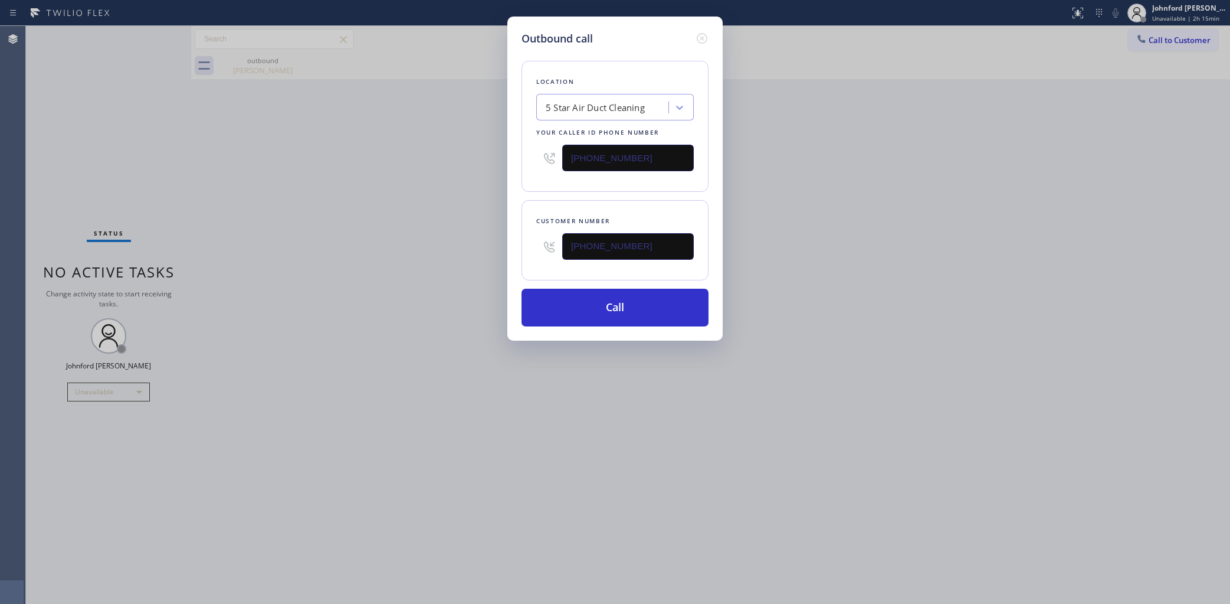
click at [409, 271] on div "Outbound call Location 5 Star Air Duct Cleaning Your caller id phone number (85…" at bounding box center [615, 302] width 1230 height 604
click at [523, 301] on button "Call" at bounding box center [615, 307] width 187 height 38
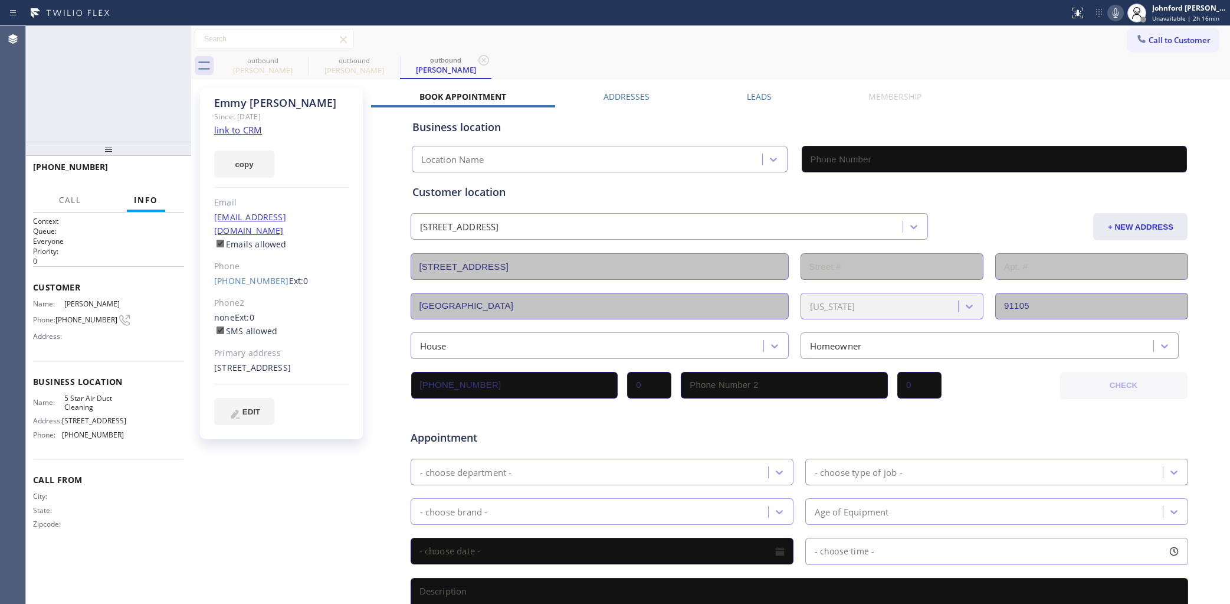
type input "[PHONE_NUMBER]"
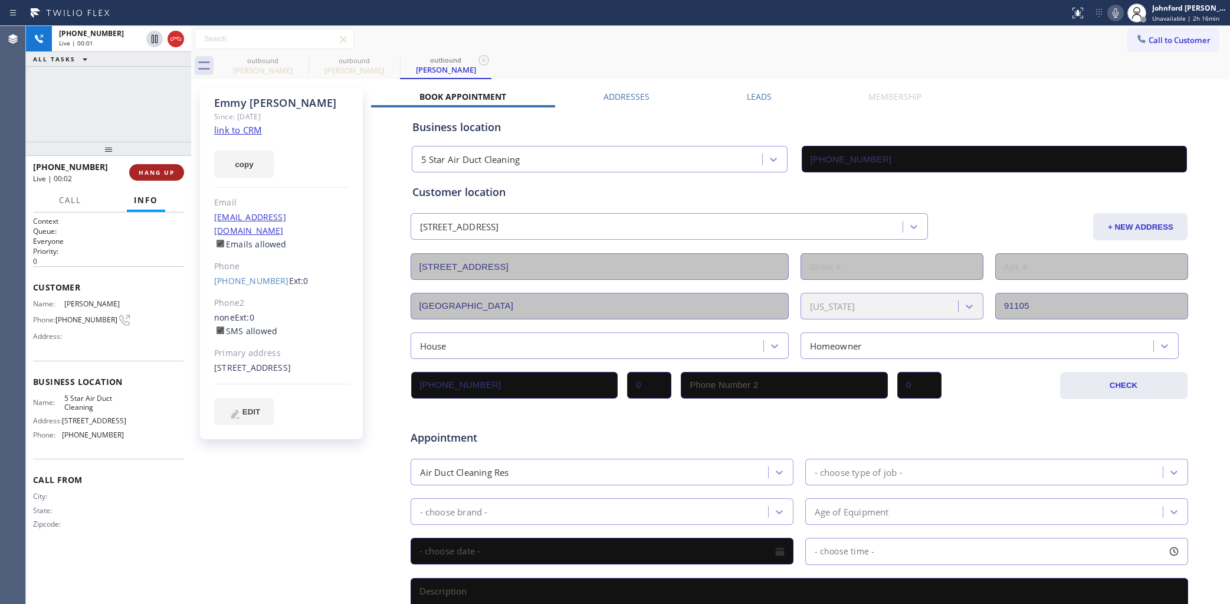
click at [168, 168] on span "HANG UP" at bounding box center [157, 172] width 36 height 8
click at [252, 275] on div "Emmy Yoshida Since: 20 may 2020 link to CRM copy Email emmyyoshida@hotmail.com …" at bounding box center [281, 263] width 163 height 351
click at [254, 260] on div "Phone" at bounding box center [281, 267] width 135 height 14
click at [263, 274] on div "(626) 826-4768 Ext: 0" at bounding box center [281, 281] width 135 height 14
click at [254, 274] on div "(626) 826-4768 Ext: 0" at bounding box center [281, 281] width 135 height 14
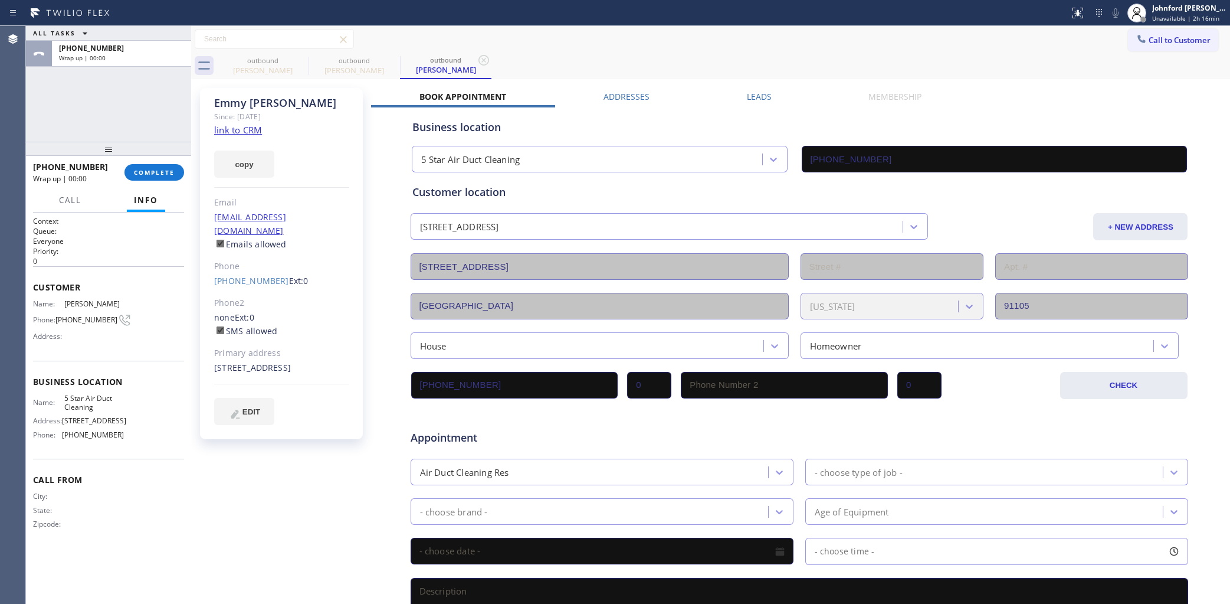
click at [254, 275] on link "[PHONE_NUMBER]" at bounding box center [251, 280] width 75 height 11
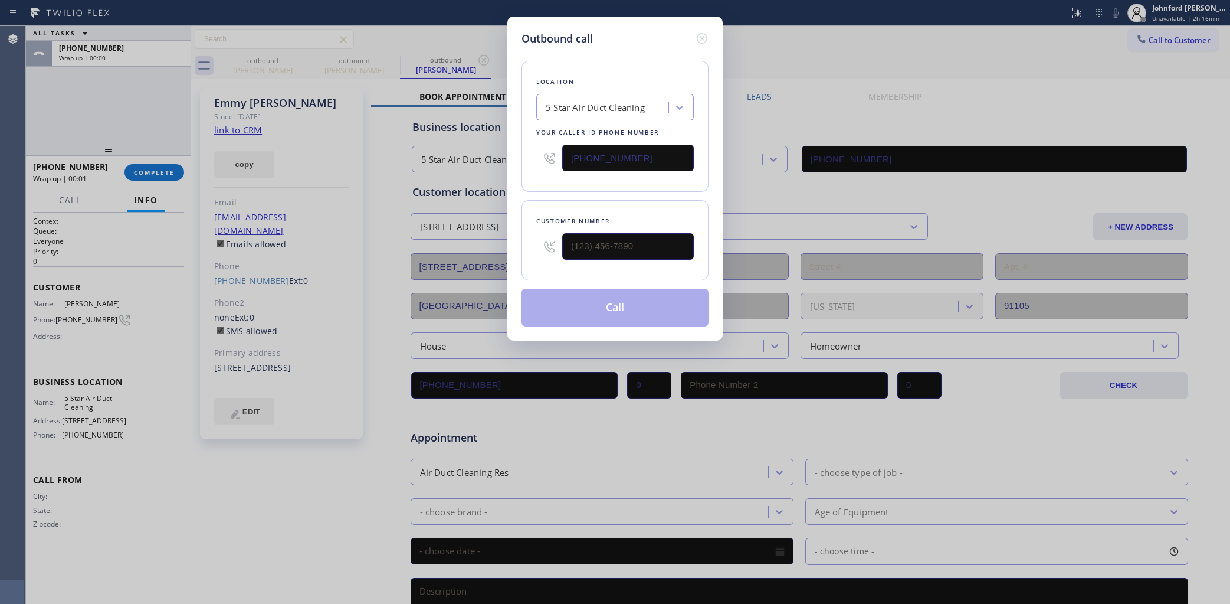
type input "[PHONE_NUMBER]"
click at [625, 307] on button "Call" at bounding box center [615, 307] width 187 height 38
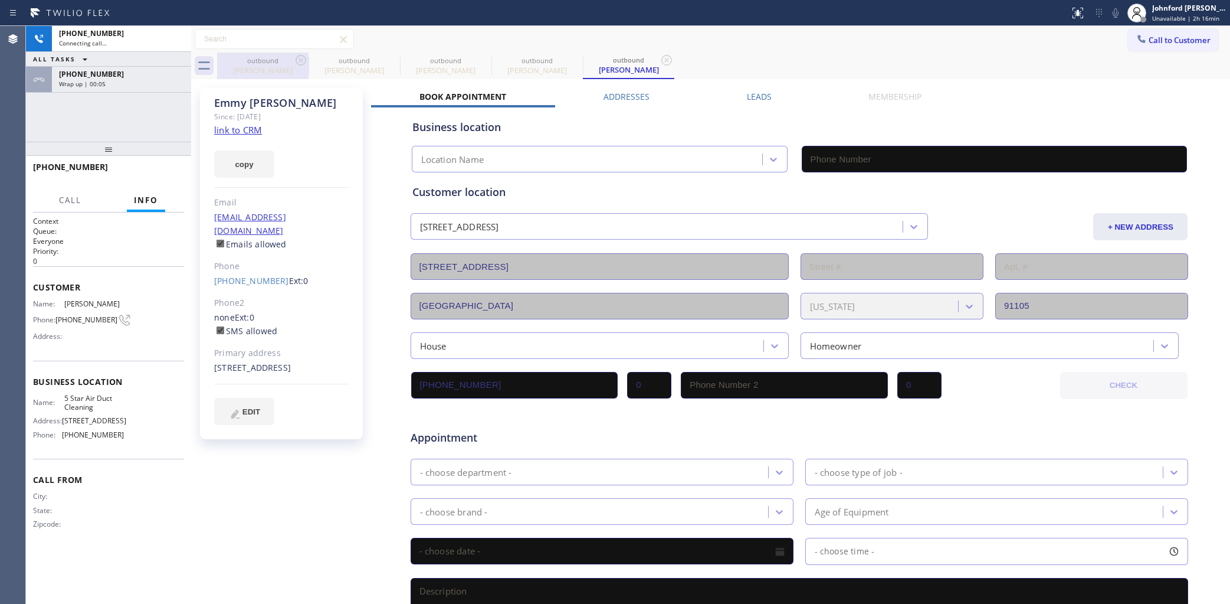
type input "[PHONE_NUMBER]"
drag, startPoint x: 304, startPoint y: 57, endPoint x: 251, endPoint y: 160, distance: 115.3
click at [303, 57] on icon at bounding box center [301, 60] width 14 height 14
click at [0, 0] on icon at bounding box center [0, 0] width 0 height 0
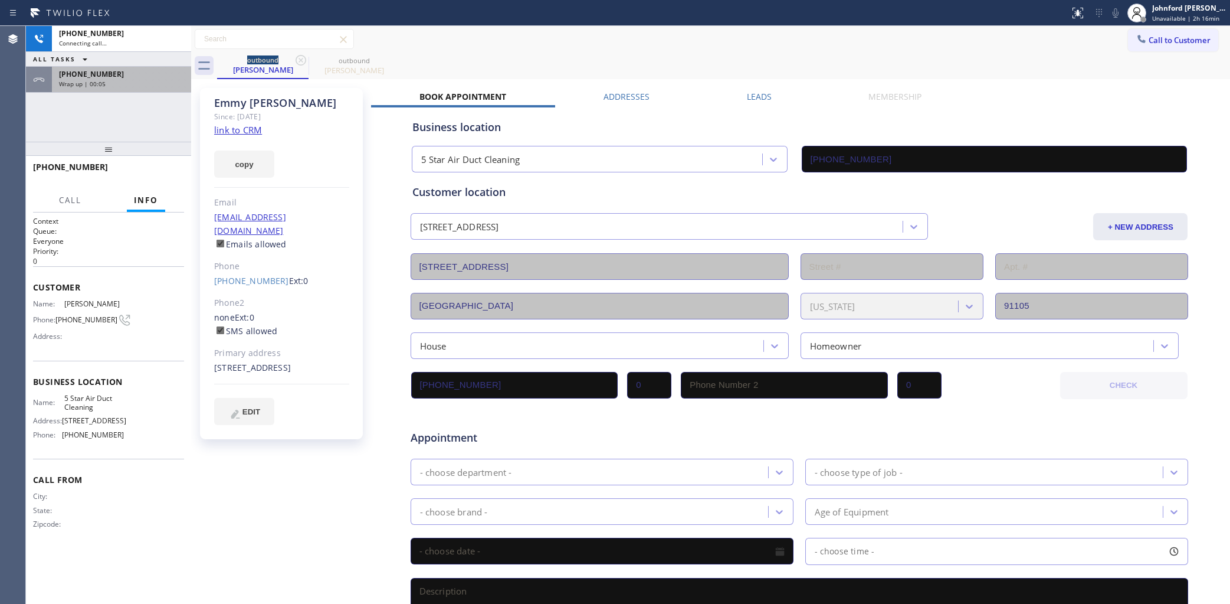
type input "[PHONE_NUMBER]"
click at [166, 84] on div "Wrap up | 00:07" at bounding box center [121, 84] width 125 height 8
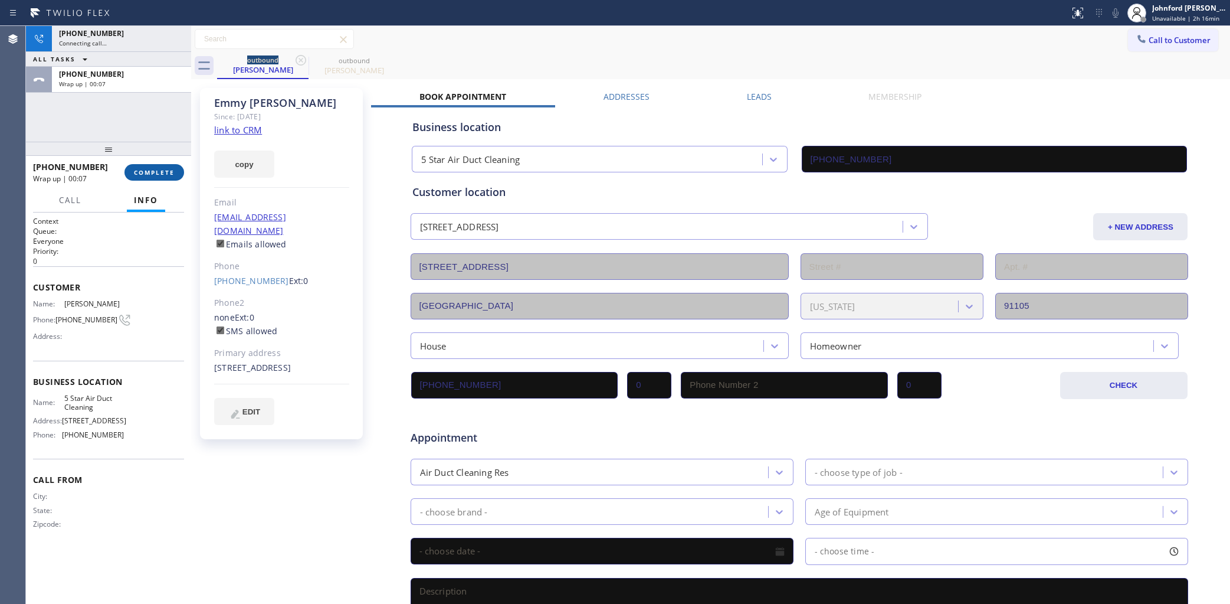
click at [165, 169] on span "COMPLETE" at bounding box center [154, 172] width 41 height 8
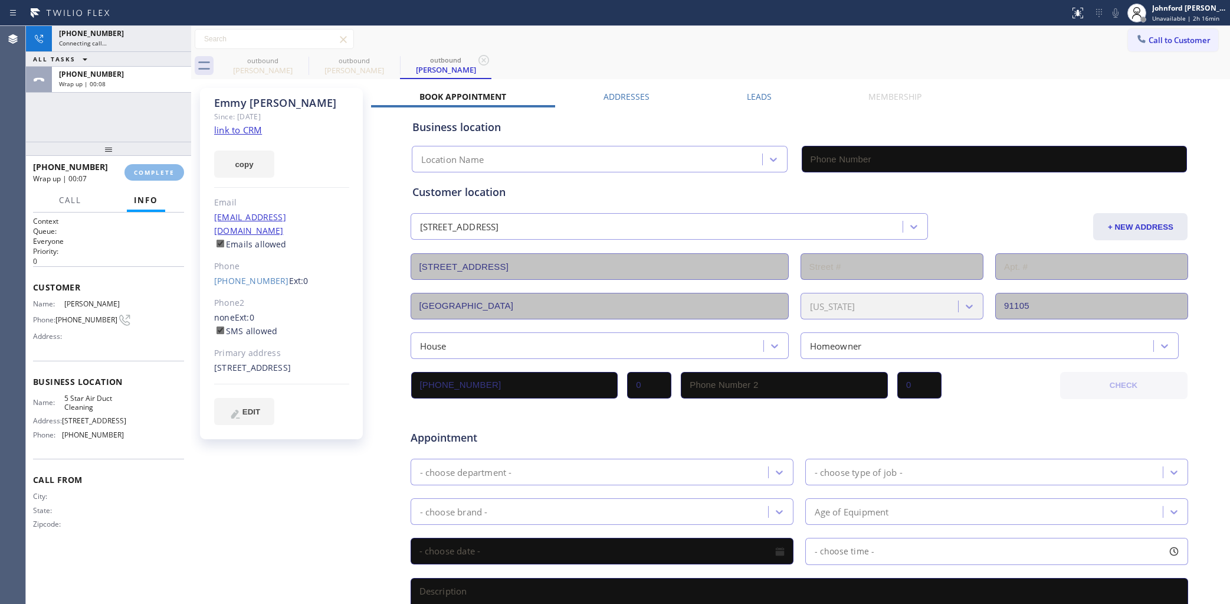
click at [178, 181] on div "+16268264768 Wrap up | 00:07 COMPLETE" at bounding box center [108, 172] width 151 height 31
type input "[PHONE_NUMBER]"
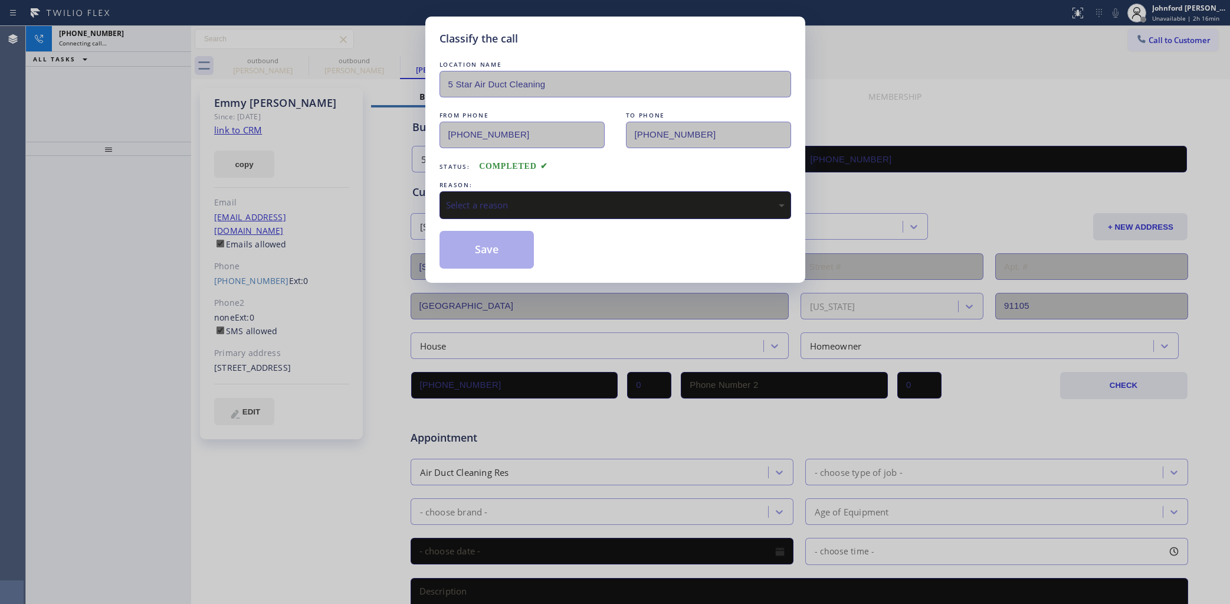
click at [520, 191] on div "Select a reason" at bounding box center [616, 205] width 352 height 28
click at [511, 245] on button "Save" at bounding box center [487, 250] width 95 height 38
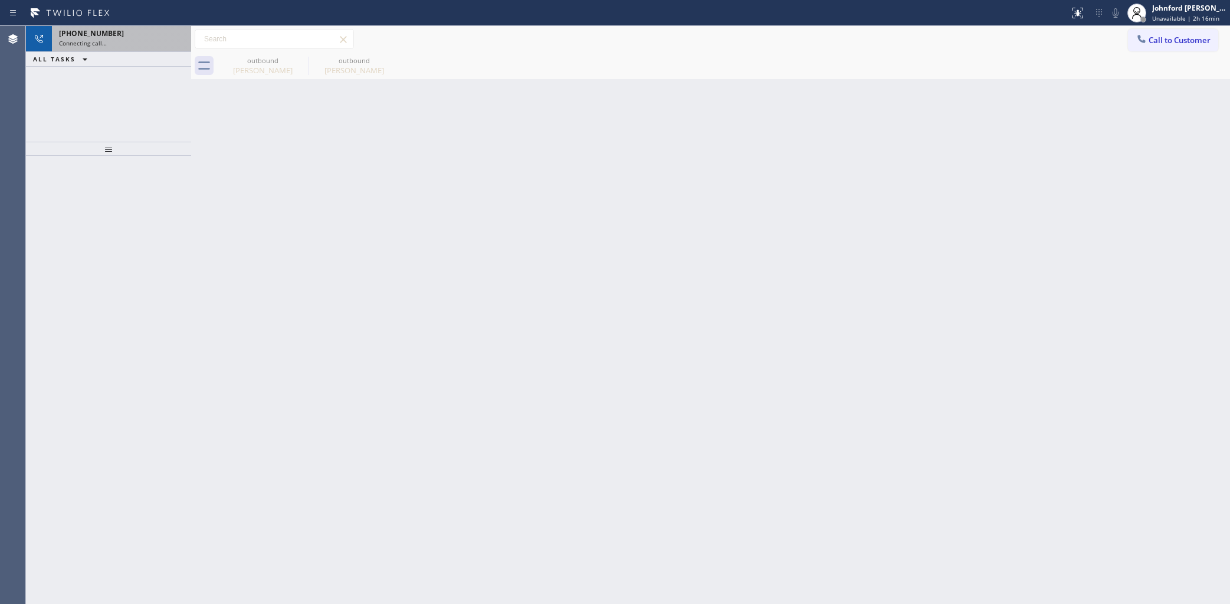
click at [130, 37] on div "+16268264768" at bounding box center [121, 33] width 125 height 10
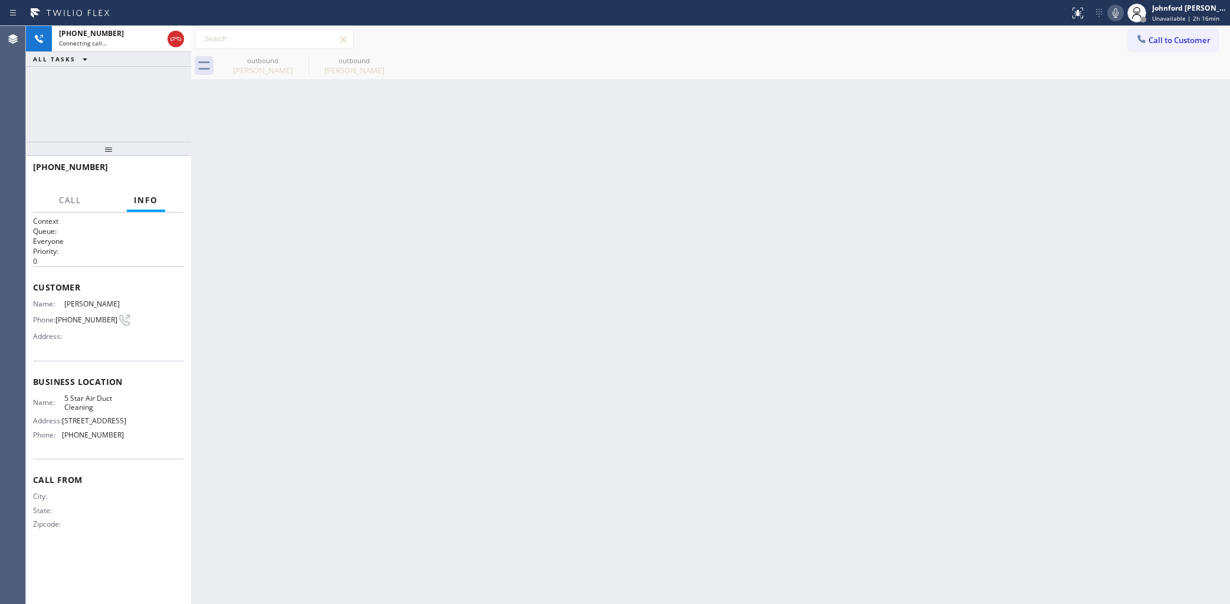
click at [260, 71] on div "Emmy Yoshida" at bounding box center [262, 70] width 89 height 11
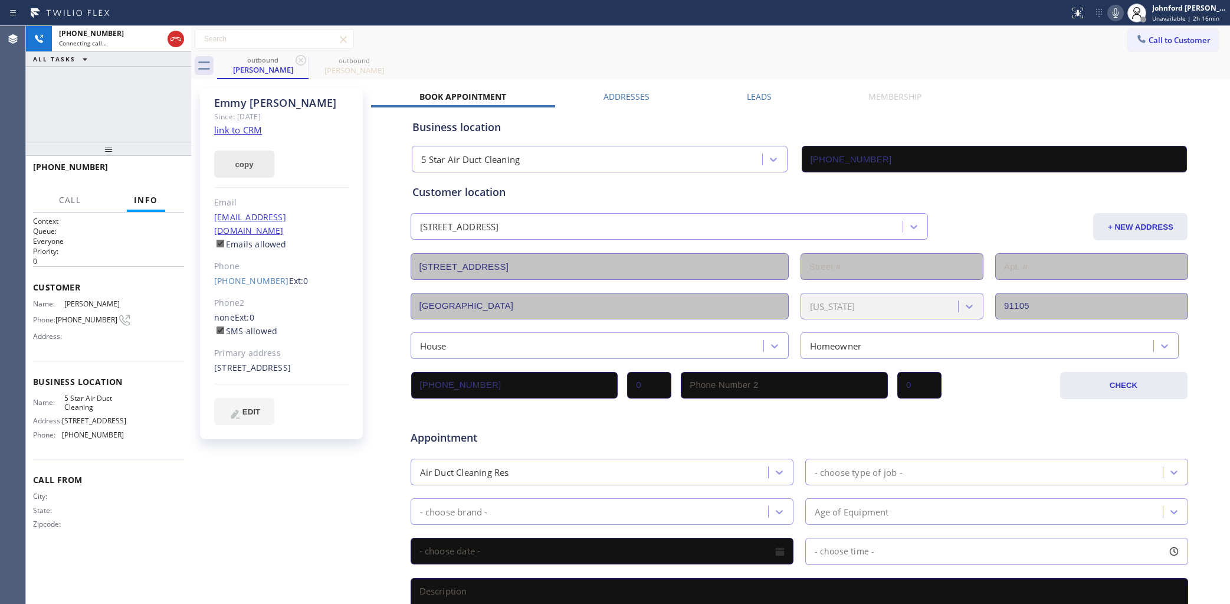
click at [261, 166] on button "copy" at bounding box center [244, 163] width 60 height 27
click at [1122, 12] on icon at bounding box center [1115, 13] width 14 height 14
click at [1110, 16] on icon at bounding box center [1115, 13] width 14 height 14
click at [155, 109] on div "+16268264768 Live | 00:33 ALL TASKS ALL TASKS ACTIVE TASKS TASKS IN WRAP UP" at bounding box center [108, 84] width 165 height 116
click at [155, 168] on span "HANG UP" at bounding box center [157, 172] width 36 height 8
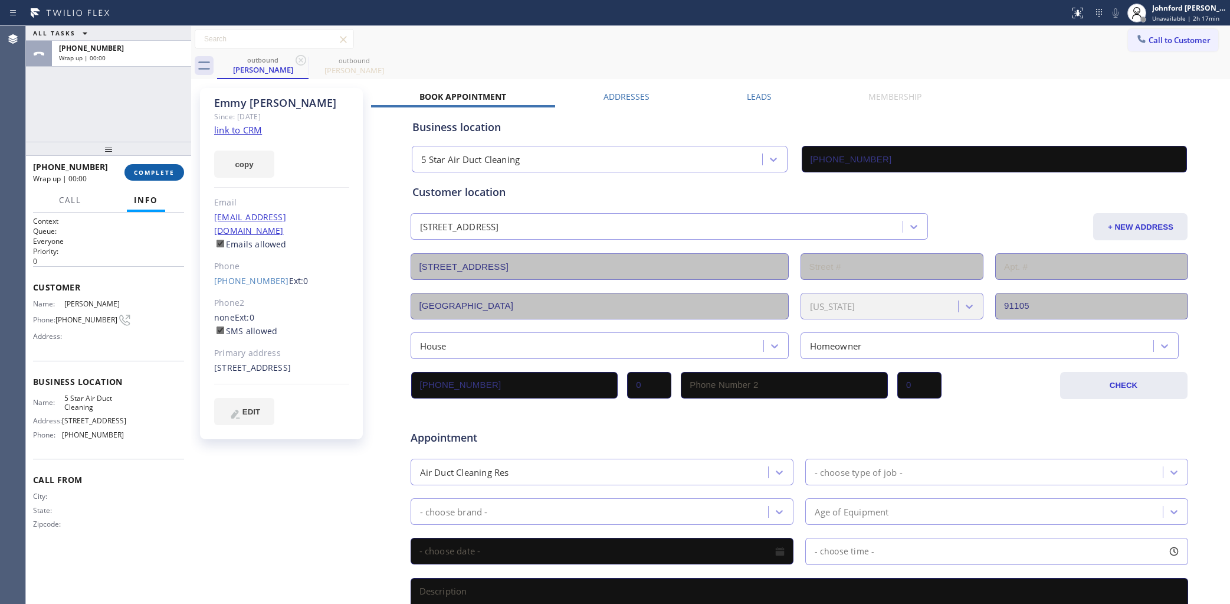
click at [155, 168] on span "COMPLETE" at bounding box center [154, 172] width 41 height 8
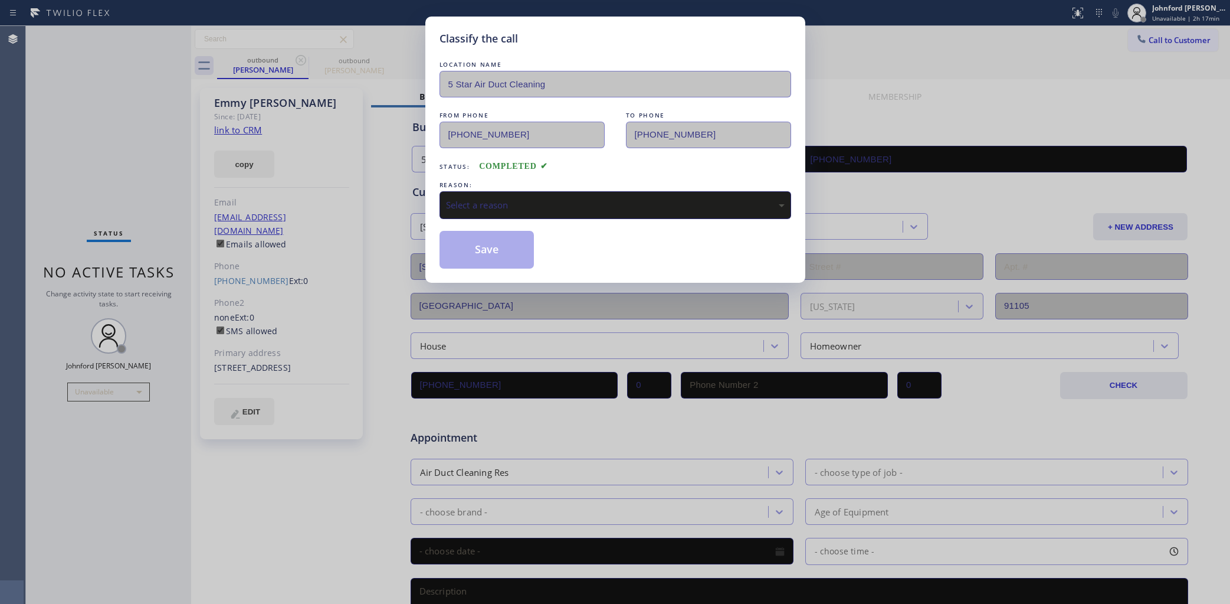
click at [556, 198] on div "Select a reason" at bounding box center [615, 205] width 339 height 14
click at [494, 254] on button "Save" at bounding box center [487, 250] width 95 height 38
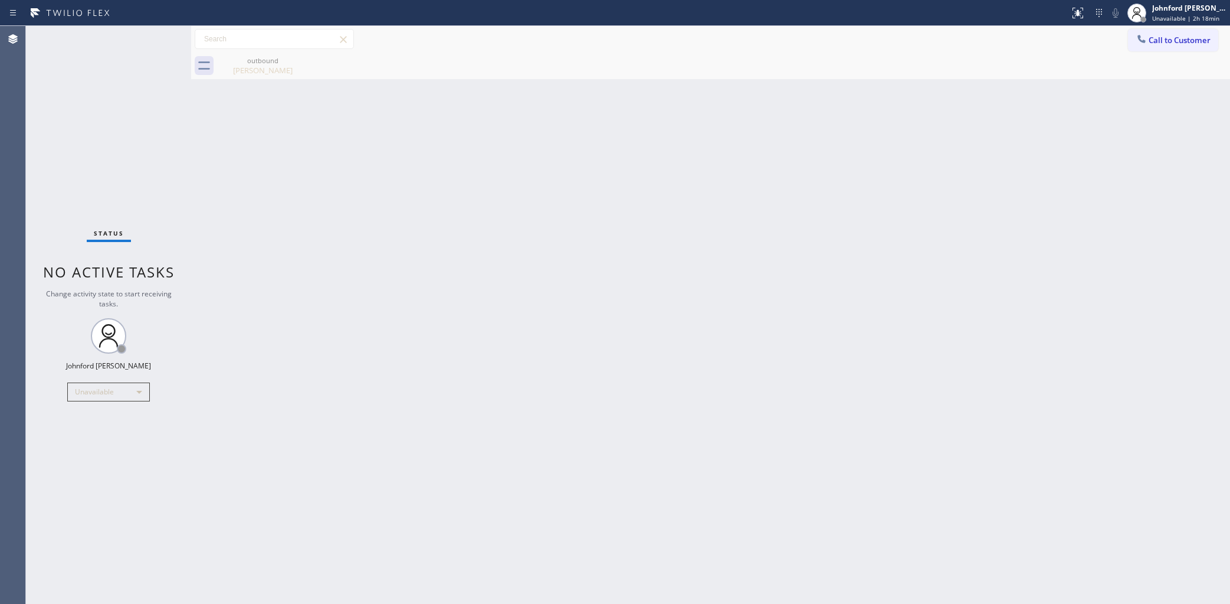
click at [1144, 40] on icon at bounding box center [1142, 39] width 12 height 12
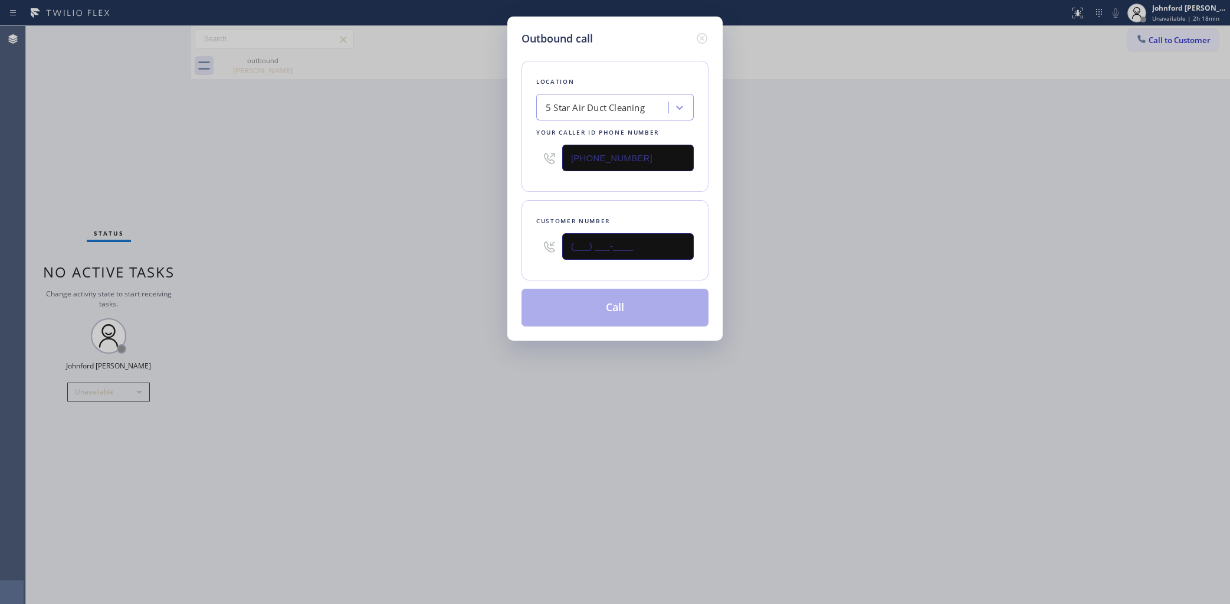
drag, startPoint x: 595, startPoint y: 251, endPoint x: 474, endPoint y: 254, distance: 121.0
click at [511, 254] on div "Outbound call Location 5 Star Air Duct Cleaning Your caller id phone number [PH…" at bounding box center [614, 179] width 215 height 324
paste input "818) 981-2491"
type input "(818) 981-2491"
click at [411, 270] on div "Outbound call Location 5 Star Air Duct Cleaning Your caller id phone number (85…" at bounding box center [615, 302] width 1230 height 604
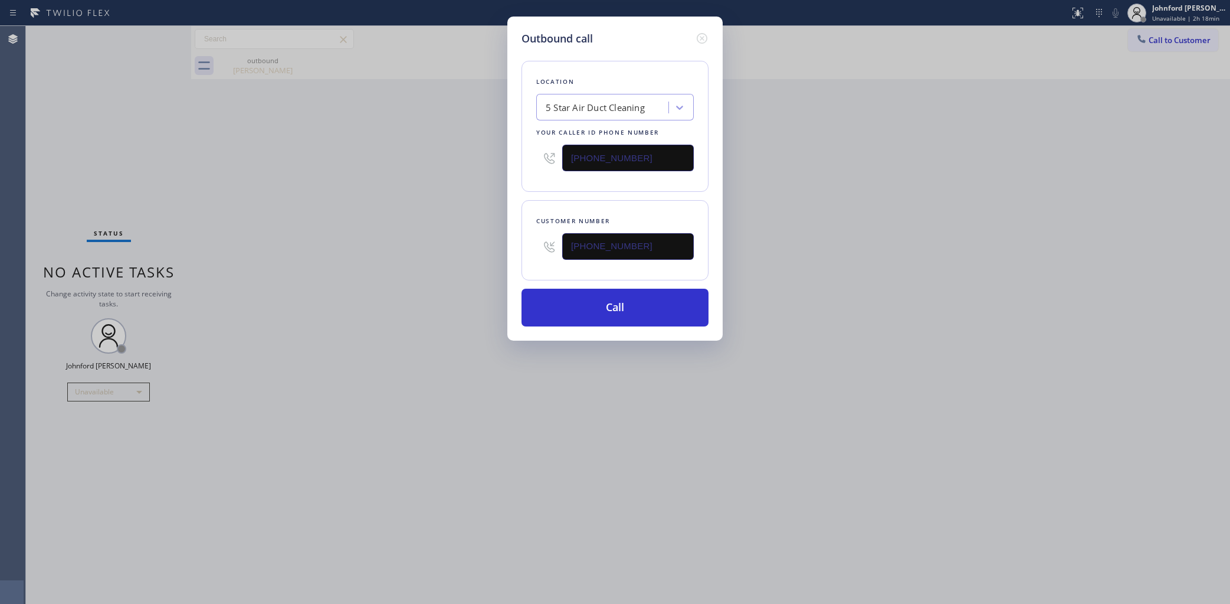
click at [990, 270] on div "Outbound call Location 5 Star Air Duct Cleaning Your caller id phone number (85…" at bounding box center [615, 302] width 1230 height 604
click at [603, 311] on button "Call" at bounding box center [615, 307] width 187 height 38
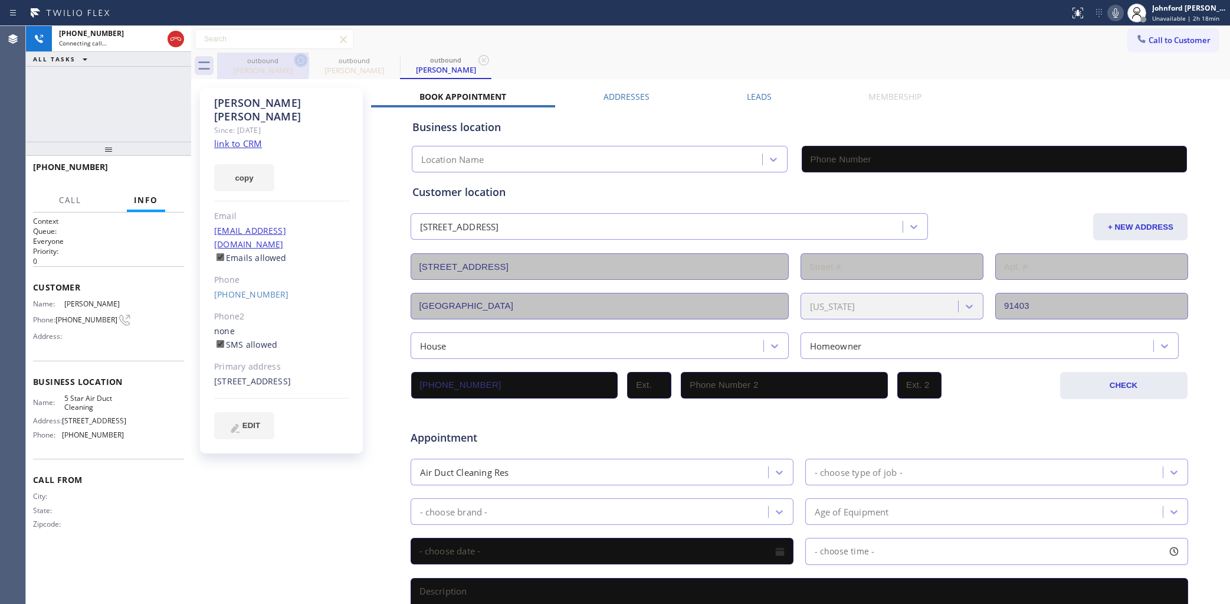
click at [298, 59] on icon at bounding box center [301, 60] width 14 height 14
click at [0, 0] on icon at bounding box center [0, 0] width 0 height 0
type input "[PHONE_NUMBER]"
click at [178, 35] on icon at bounding box center [176, 39] width 14 height 14
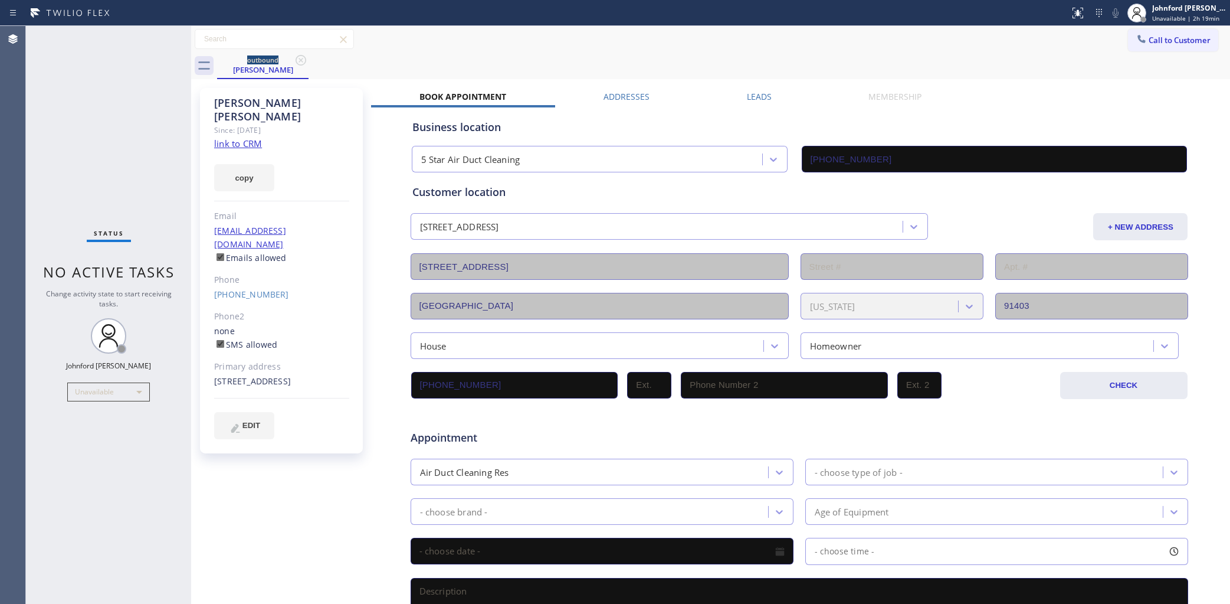
drag, startPoint x: 1183, startPoint y: 42, endPoint x: 1161, endPoint y: 42, distance: 21.8
click at [1182, 42] on button "Call to Customer" at bounding box center [1173, 40] width 90 height 22
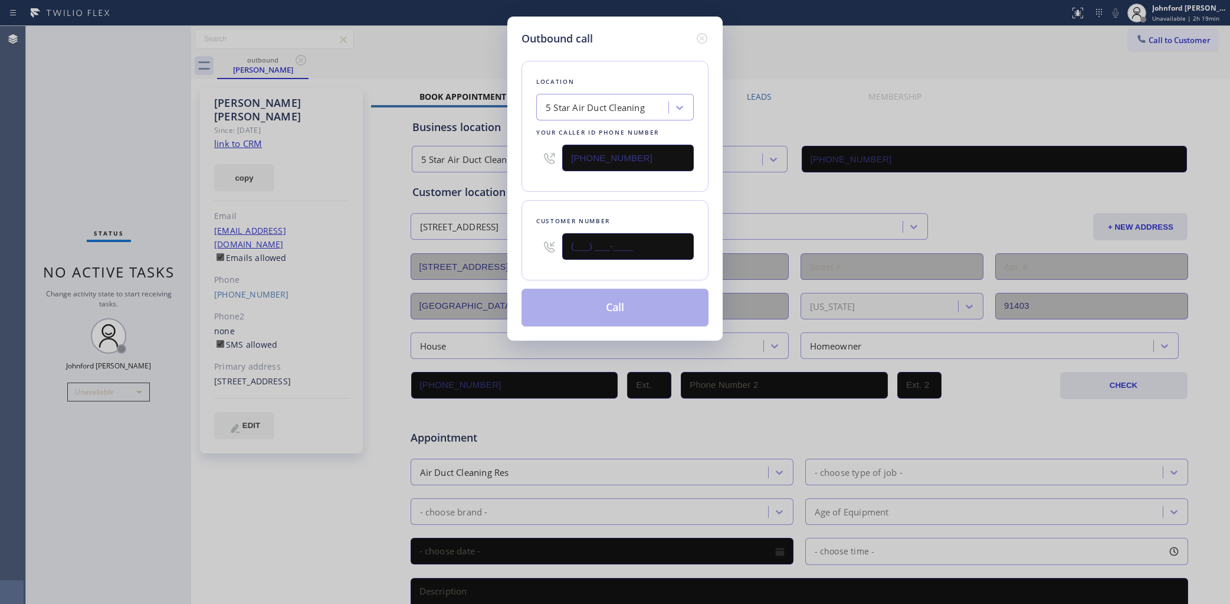
drag, startPoint x: 577, startPoint y: 245, endPoint x: 520, endPoint y: 244, distance: 57.2
click at [520, 245] on div "Outbound call Location 5 Star Air Duct Cleaning Your caller id phone number [PH…" at bounding box center [614, 179] width 215 height 324
paste input "310) 924-0415"
type input "(310) 924-0415"
click at [537, 189] on div "Location 5 Star Air Duct Cleaning Your caller id phone number (858) 800-3094 Cu…" at bounding box center [615, 187] width 187 height 280
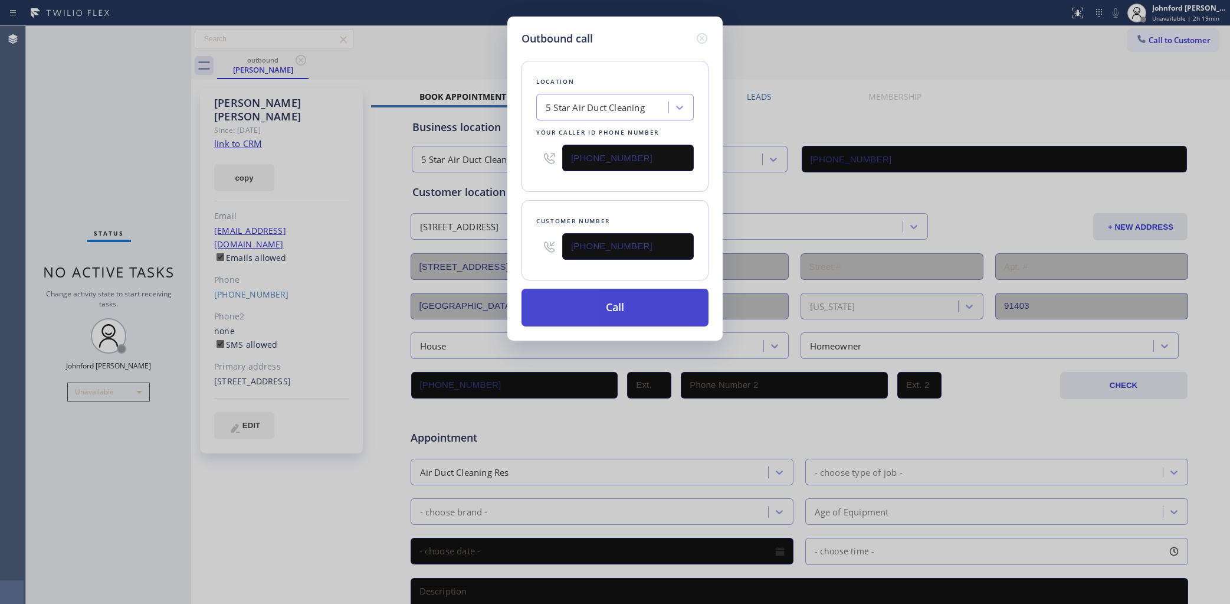
click at [580, 313] on button "Call" at bounding box center [615, 307] width 187 height 38
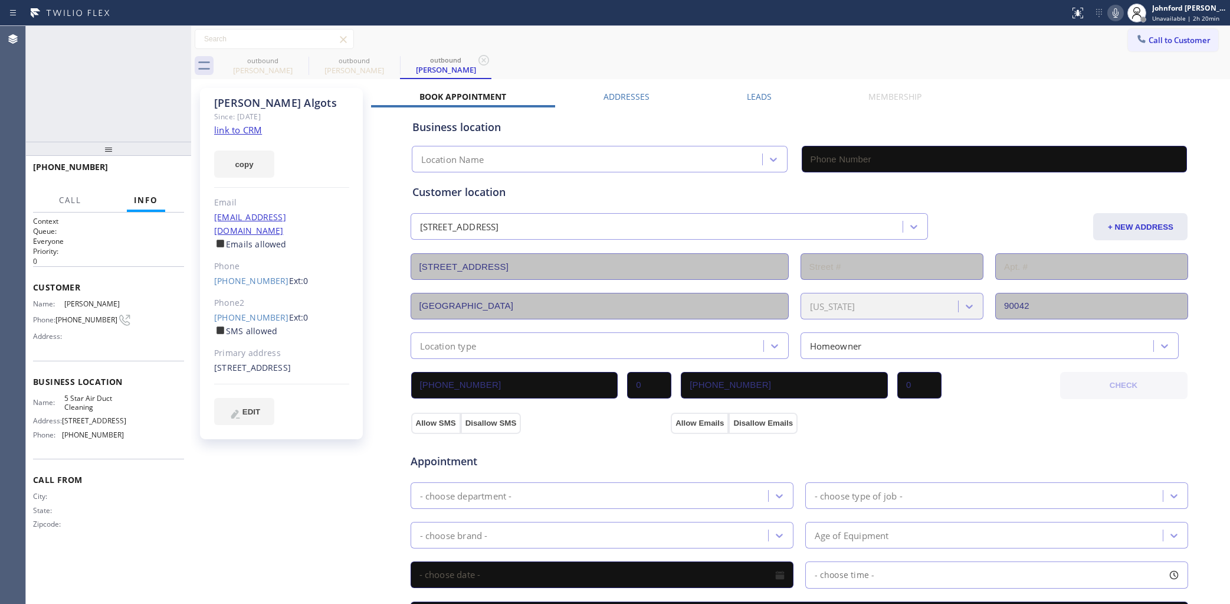
type input "[PHONE_NUMBER]"
click at [169, 40] on icon at bounding box center [176, 39] width 14 height 14
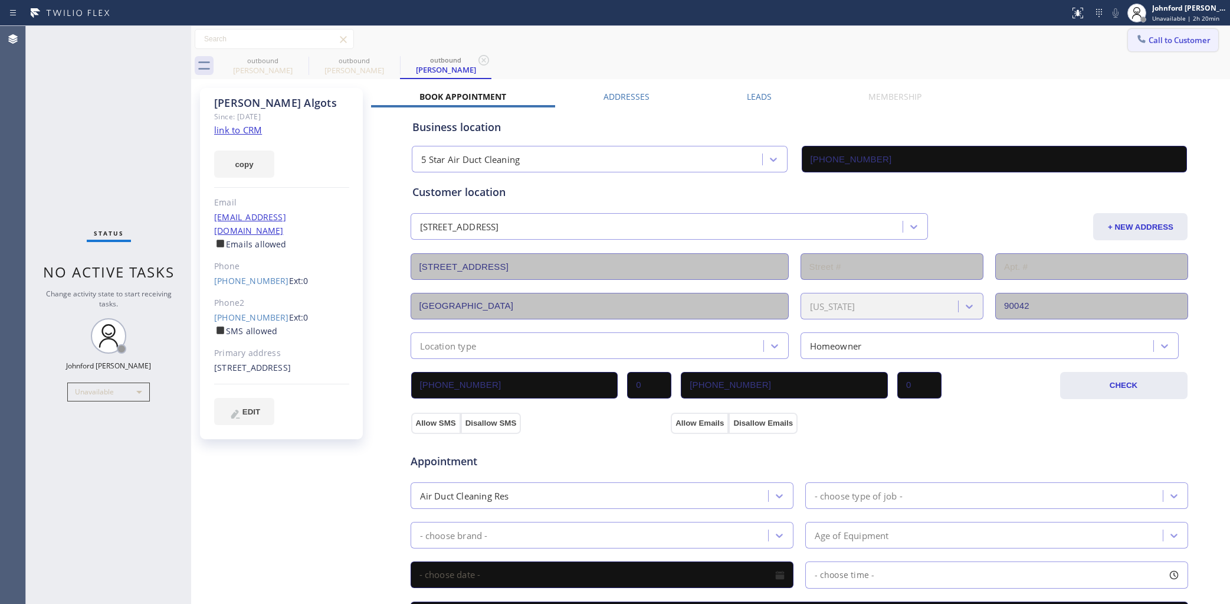
click at [1151, 37] on span "Call to Customer" at bounding box center [1180, 40] width 62 height 11
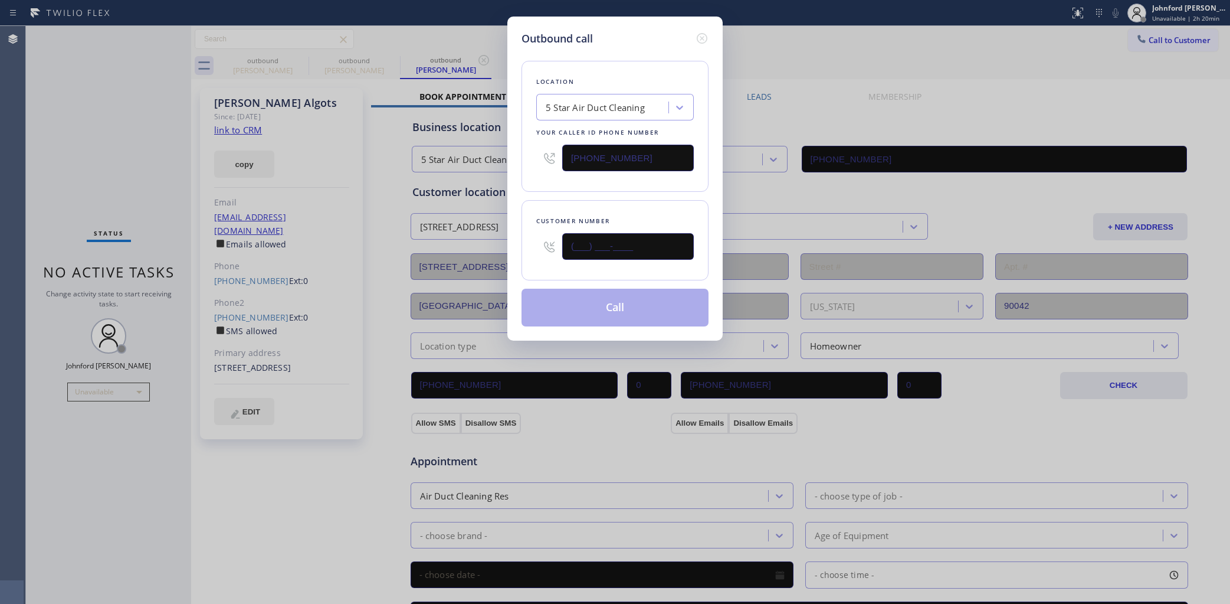
drag, startPoint x: 573, startPoint y: 236, endPoint x: 499, endPoint y: 240, distance: 73.9
click at [508, 240] on div "Outbound call Location 5 Star Air Duct Cleaning Your caller id phone number [PH…" at bounding box center [614, 179] width 215 height 324
paste input "323) 470-0990"
click at [540, 189] on div "Location 5 Star Air Duct Cleaning Your caller id phone number (858) 800-3094 Cu…" at bounding box center [615, 187] width 187 height 280
click at [556, 290] on button "Call" at bounding box center [615, 307] width 187 height 38
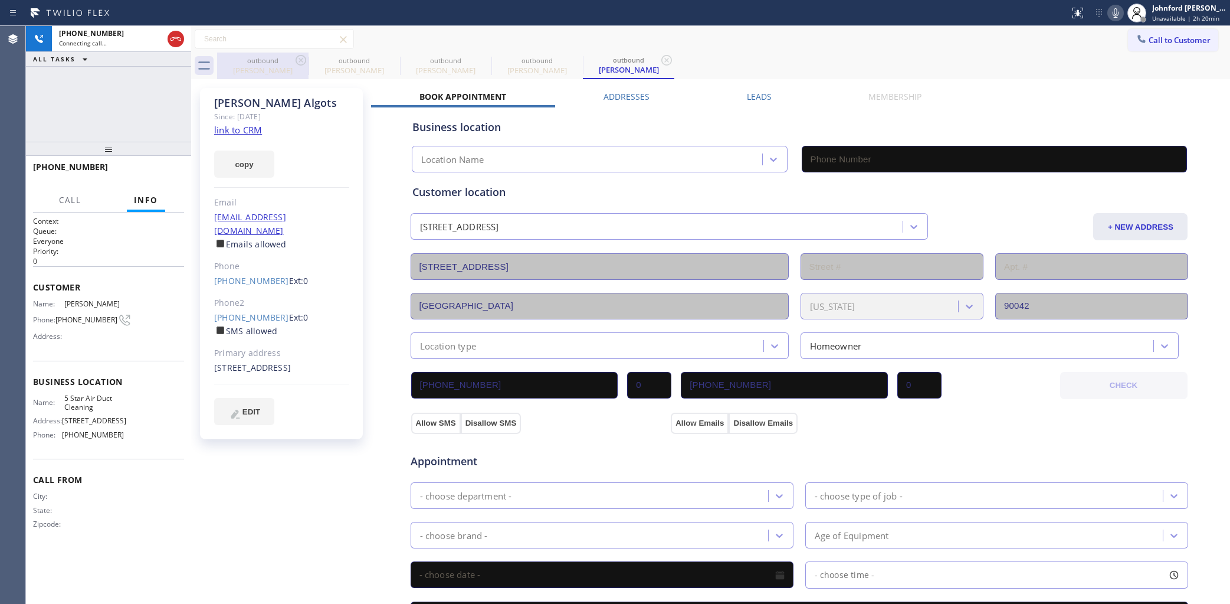
click at [293, 59] on div "outbound" at bounding box center [262, 60] width 89 height 9
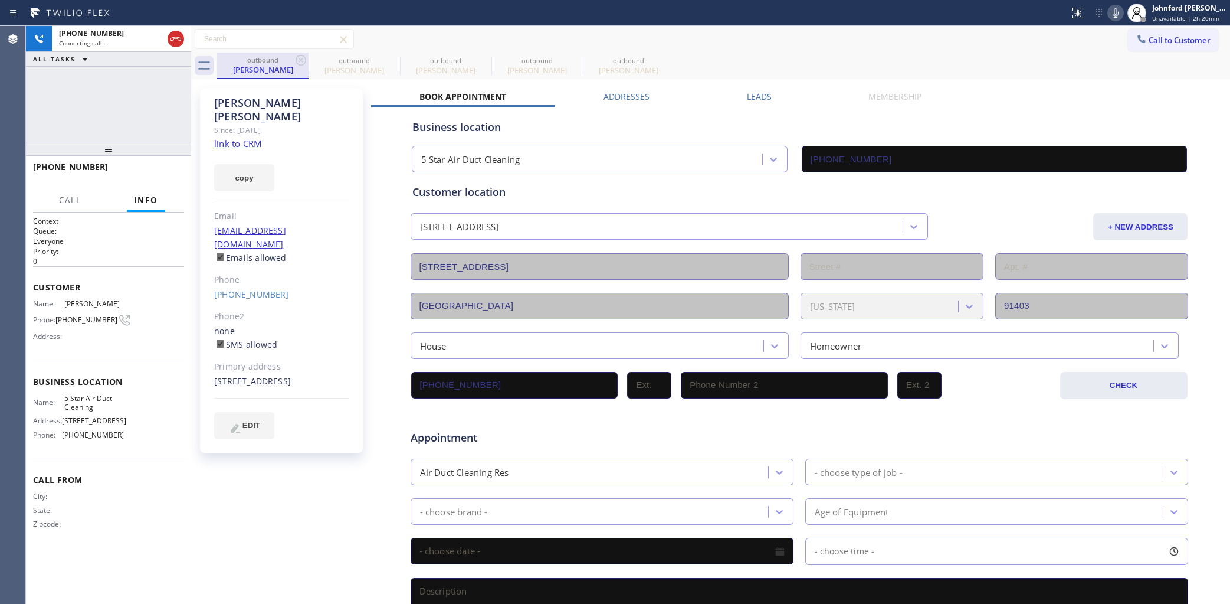
click at [293, 59] on div "outbound" at bounding box center [262, 59] width 89 height 9
click at [296, 63] on icon at bounding box center [301, 60] width 14 height 14
click at [0, 0] on icon at bounding box center [0, 0] width 0 height 0
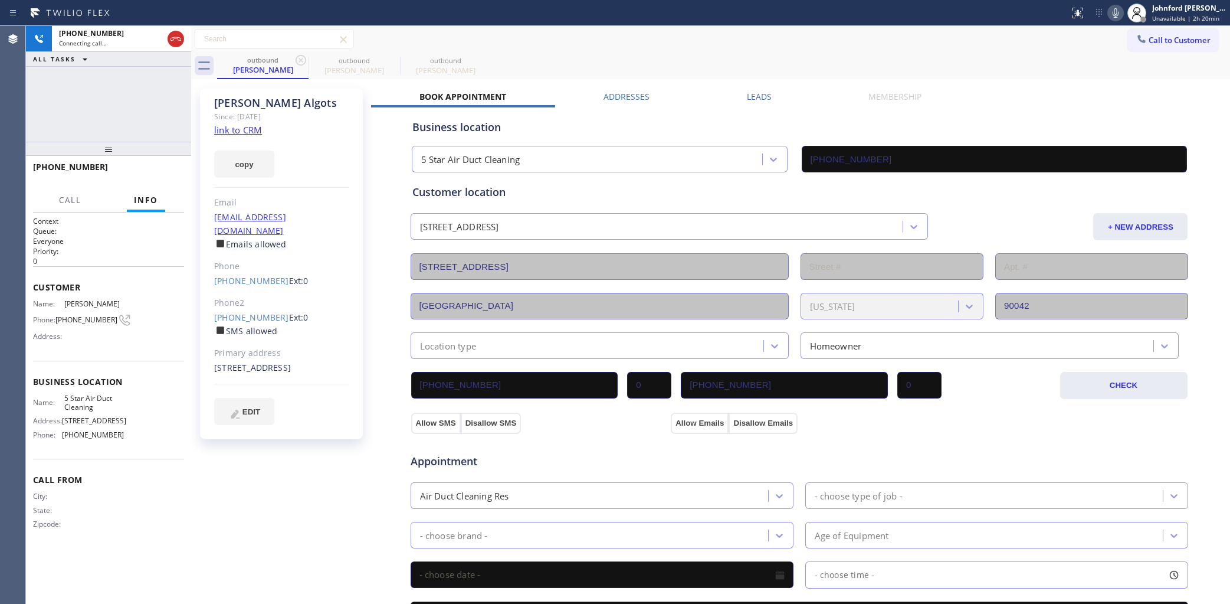
click at [296, 63] on icon at bounding box center [301, 60] width 14 height 14
click at [88, 102] on div "+13234700990 Live | 00:00 ALL TASKS ALL TASKS ACTIVE TASKS TASKS IN WRAP UP" at bounding box center [108, 84] width 165 height 116
click at [160, 168] on span "HANG UP" at bounding box center [157, 172] width 36 height 8
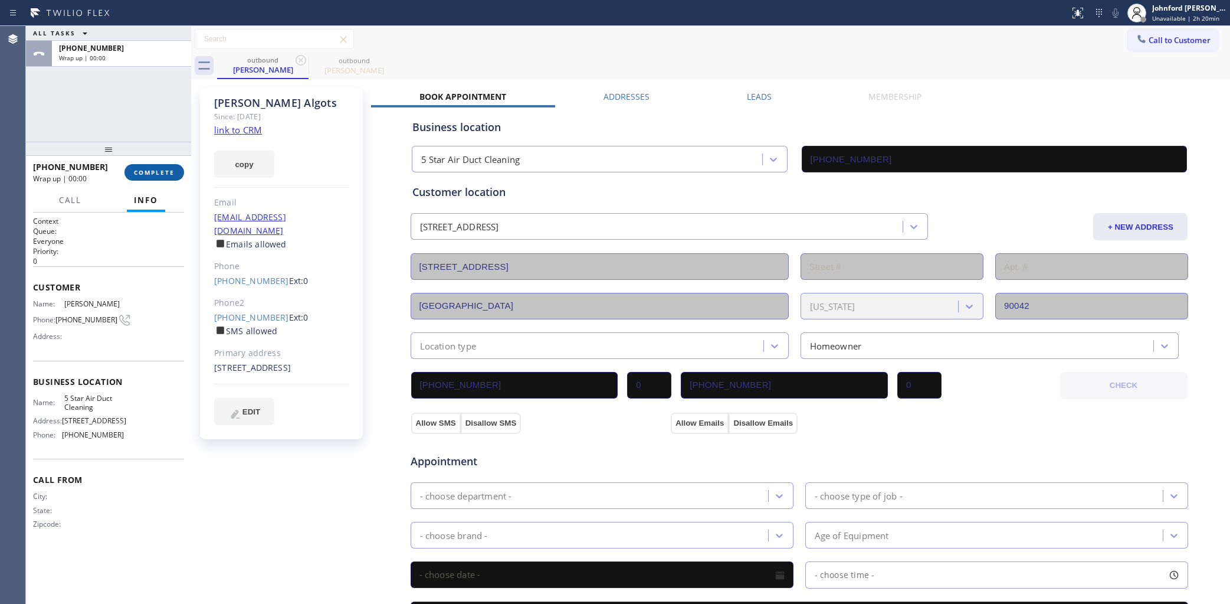
click at [152, 164] on button "COMPLETE" at bounding box center [154, 172] width 60 height 17
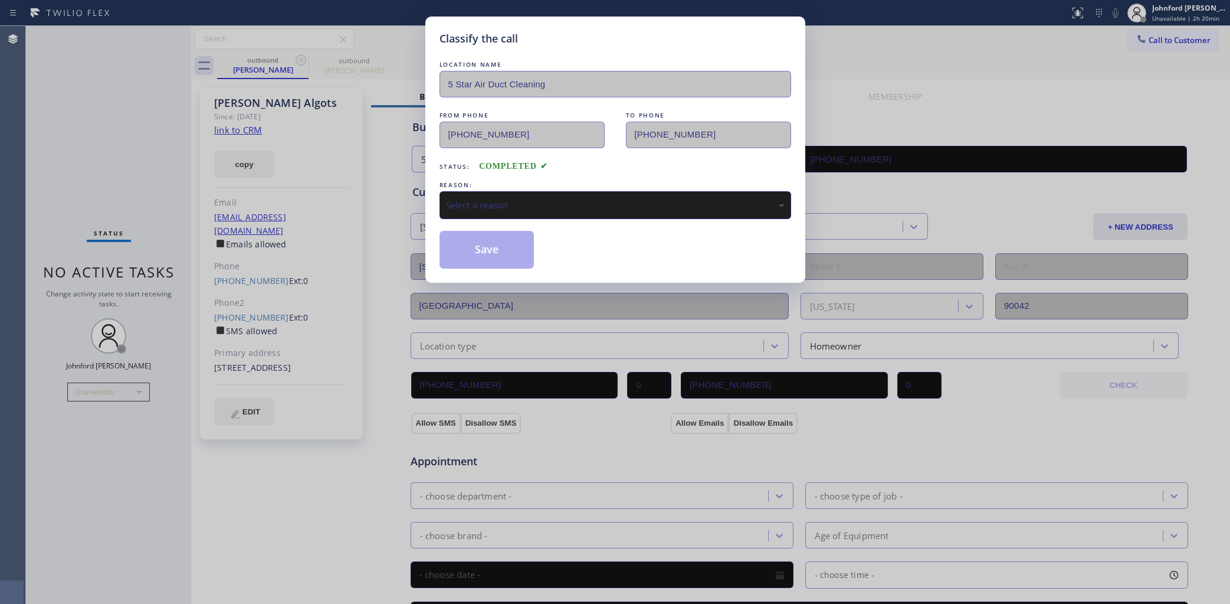
click at [481, 202] on div "Select a reason" at bounding box center [615, 205] width 339 height 14
click at [482, 257] on button "Save" at bounding box center [487, 250] width 95 height 38
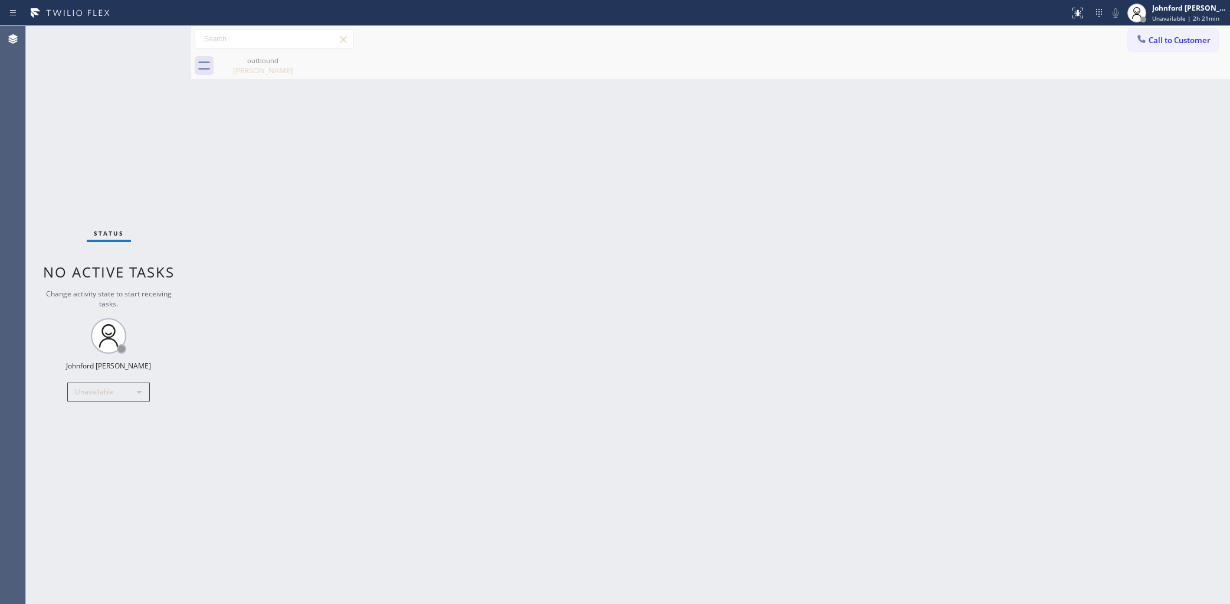
click at [1134, 34] on div at bounding box center [1141, 40] width 14 height 14
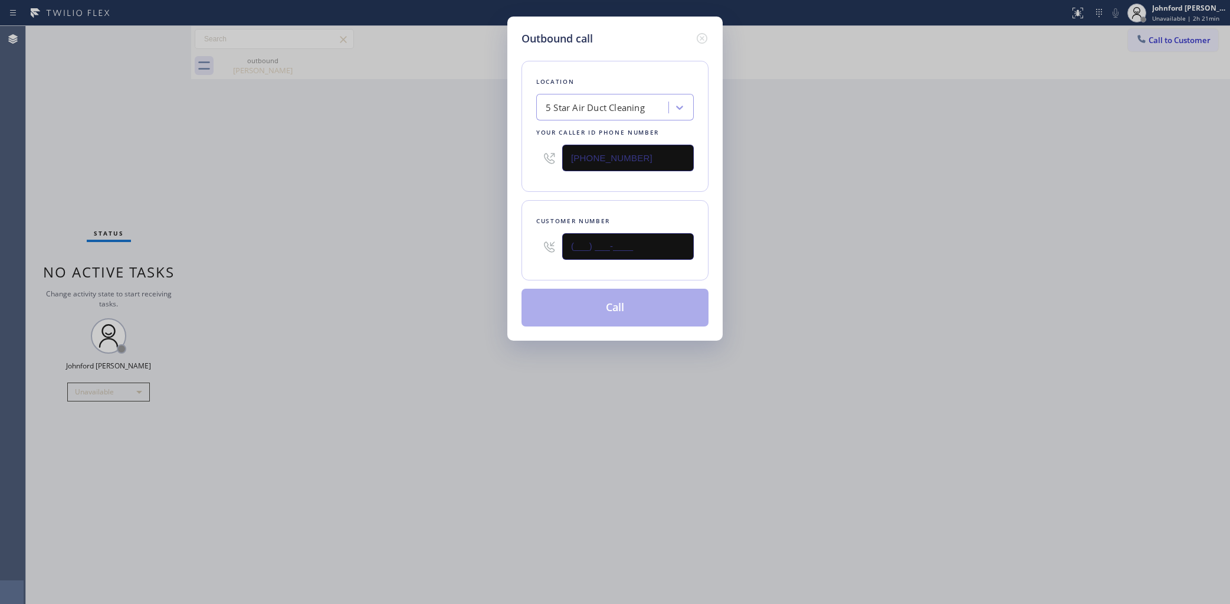
drag, startPoint x: 653, startPoint y: 245, endPoint x: 401, endPoint y: 281, distance: 254.5
click at [452, 271] on div "Outbound call Location 5 Star Air Duct Cleaning Your caller id phone number [PH…" at bounding box center [615, 302] width 1230 height 604
paste input "310) 487-0832"
click at [376, 287] on div "Outbound call Location 5 Star Air Duct Cleaning Your caller id phone number (85…" at bounding box center [615, 302] width 1230 height 604
drag, startPoint x: 924, startPoint y: 198, endPoint x: 885, endPoint y: 47, distance: 155.4
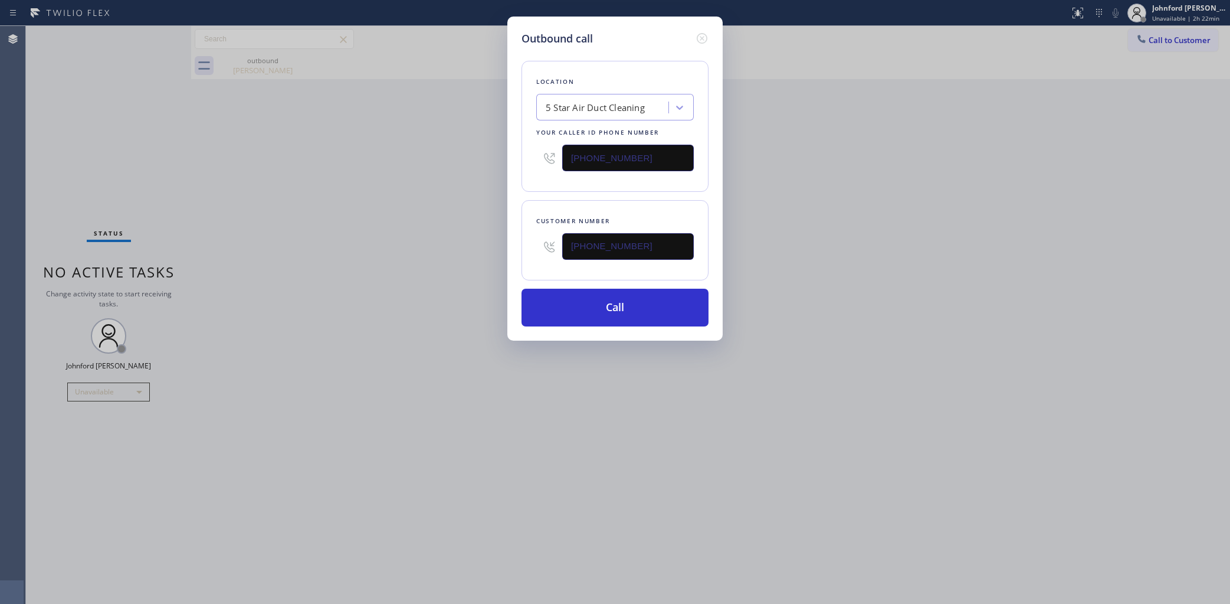
click at [931, 172] on div "Outbound call Location 5 Star Air Duct Cleaning Your caller id phone number (85…" at bounding box center [615, 302] width 1230 height 604
drag, startPoint x: 662, startPoint y: 238, endPoint x: 498, endPoint y: 254, distance: 164.8
click at [515, 248] on div "Outbound call Location 5 Star Air Duct Cleaning Your caller id phone number (85…" at bounding box center [614, 179] width 215 height 324
paste input "805) 967-9235"
type input "(805) 967-9235"
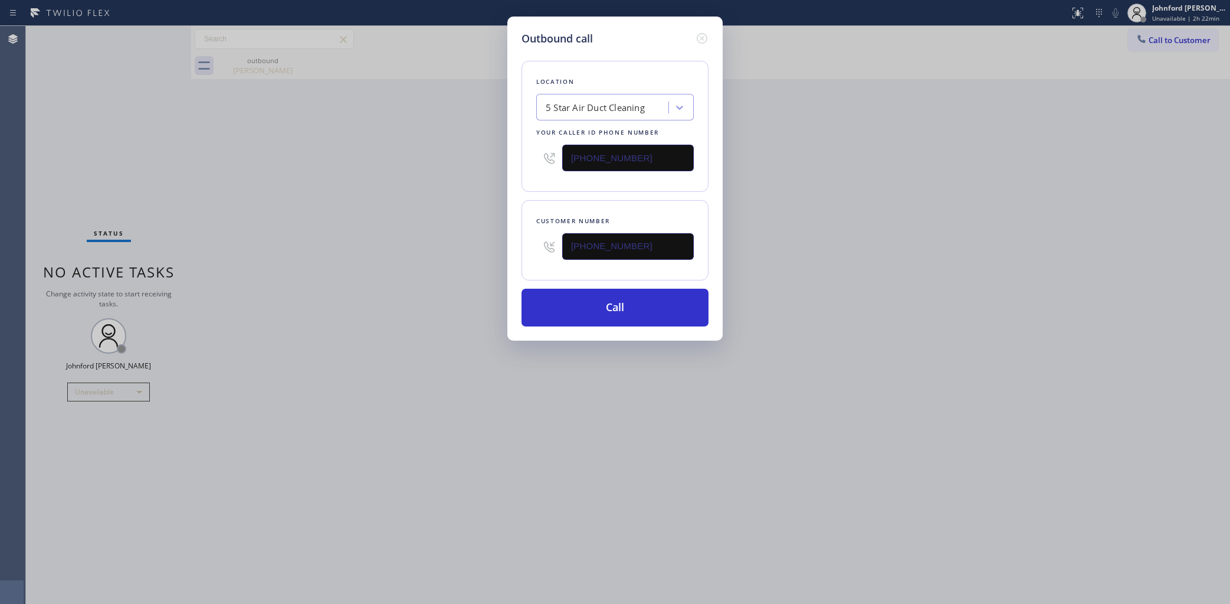
click at [434, 266] on div "Outbound call Location 5 Star Air Duct Cleaning Your caller id phone number (85…" at bounding box center [615, 302] width 1230 height 604
click at [659, 310] on button "Call" at bounding box center [615, 307] width 187 height 38
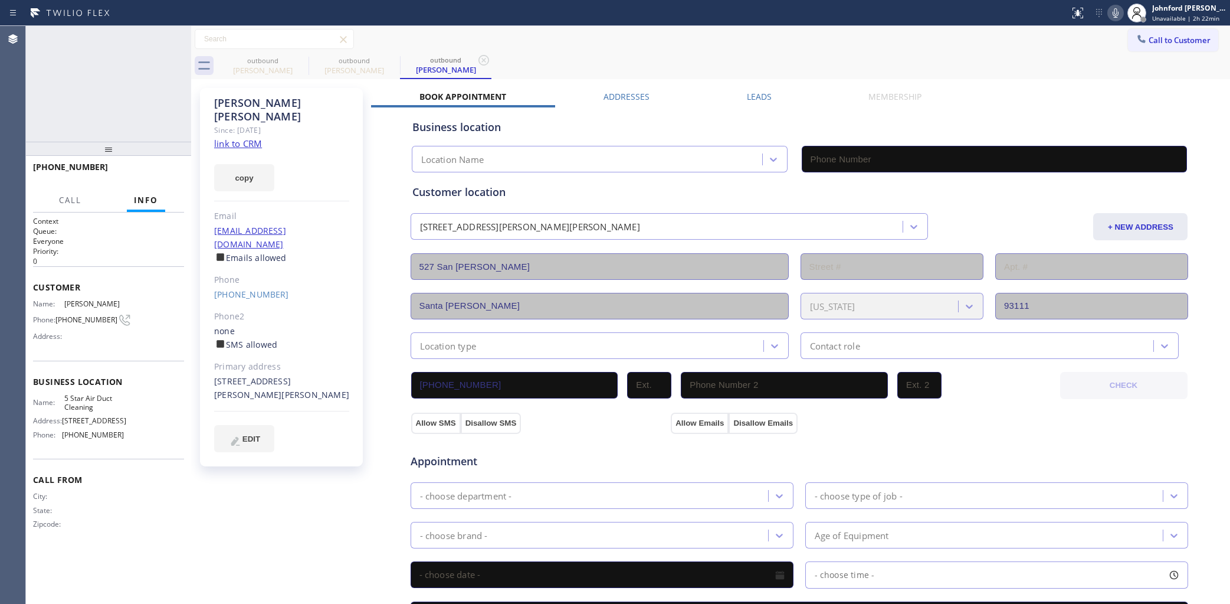
type input "[PHONE_NUMBER]"
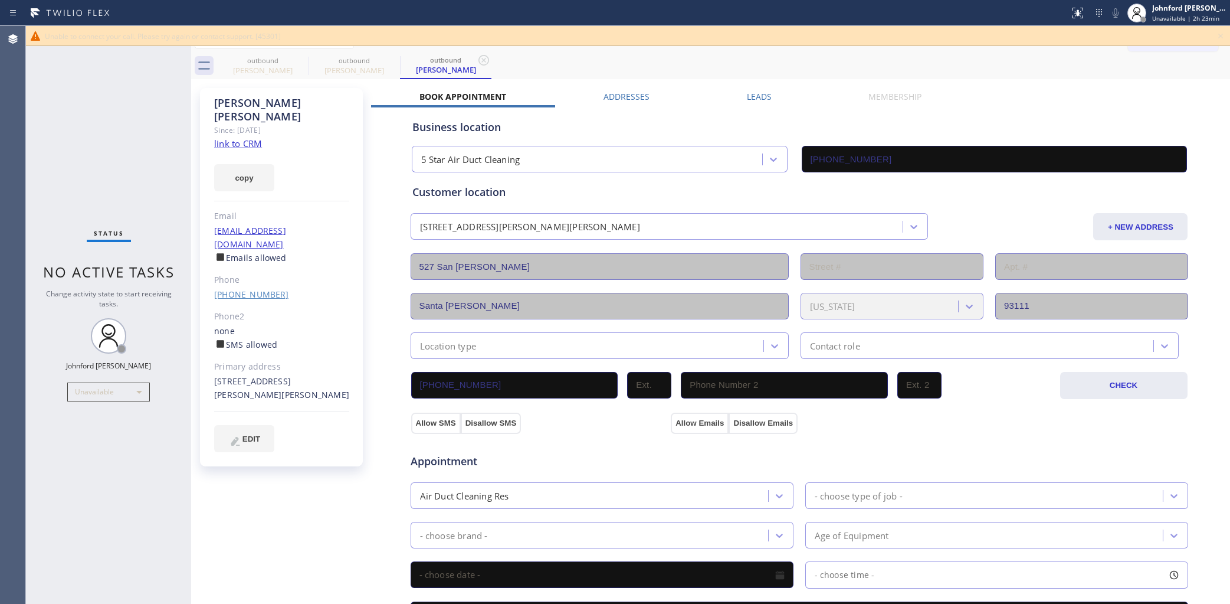
click at [254, 288] on link "(805) 967-9235" at bounding box center [251, 293] width 75 height 11
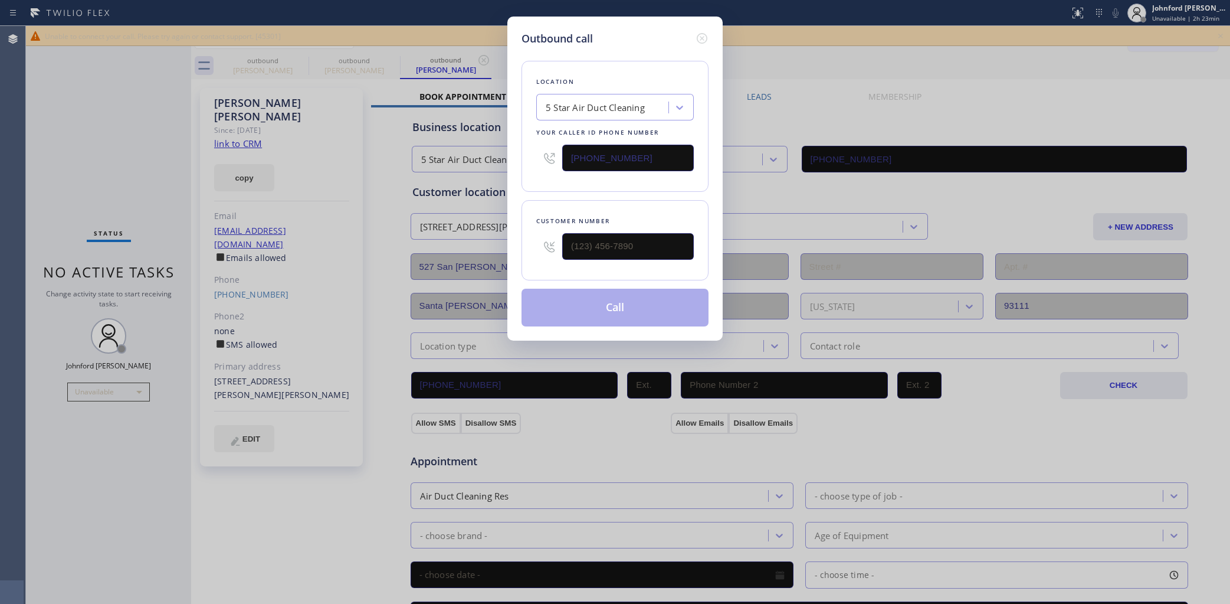
type input "(805) 967-9235"
drag, startPoint x: 658, startPoint y: 145, endPoint x: 535, endPoint y: 167, distance: 125.3
click at [535, 167] on div "Location 5 Star Air Duct Cleaning Your caller id phone number [PHONE_NUMBER]" at bounding box center [615, 126] width 187 height 131
paste input "05) 608-3555"
type input "(805) 608-3555"
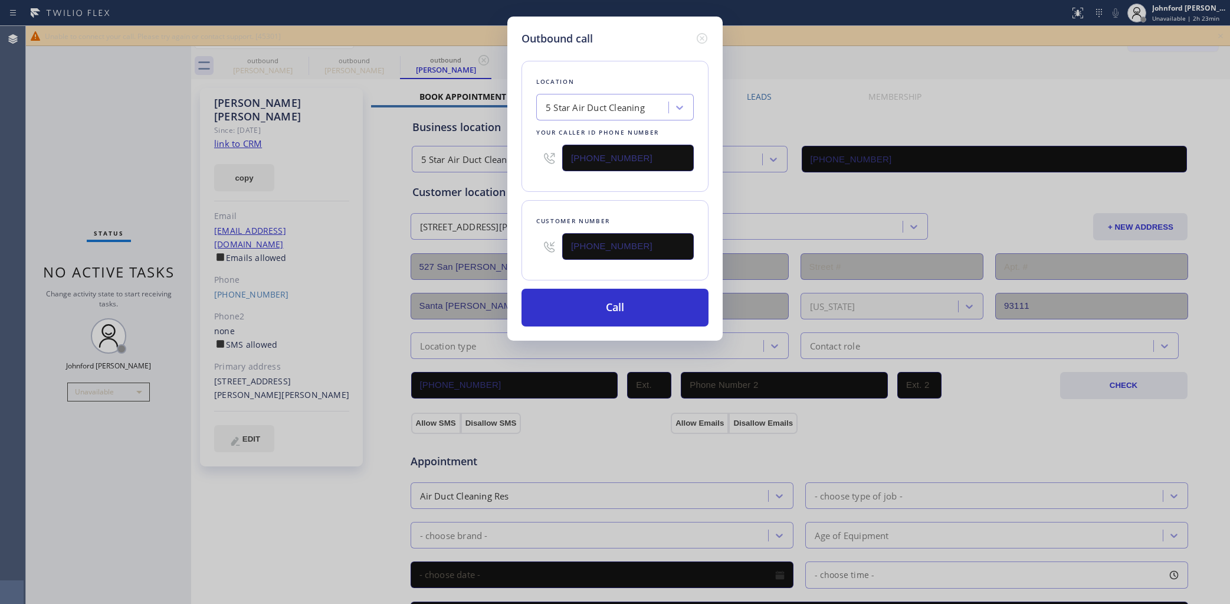
click at [527, 189] on div "Location 5 Star Air Duct Cleaning Your caller id phone number (805) 608-3555 Cu…" at bounding box center [615, 187] width 187 height 280
click at [604, 311] on button "Call" at bounding box center [615, 307] width 187 height 38
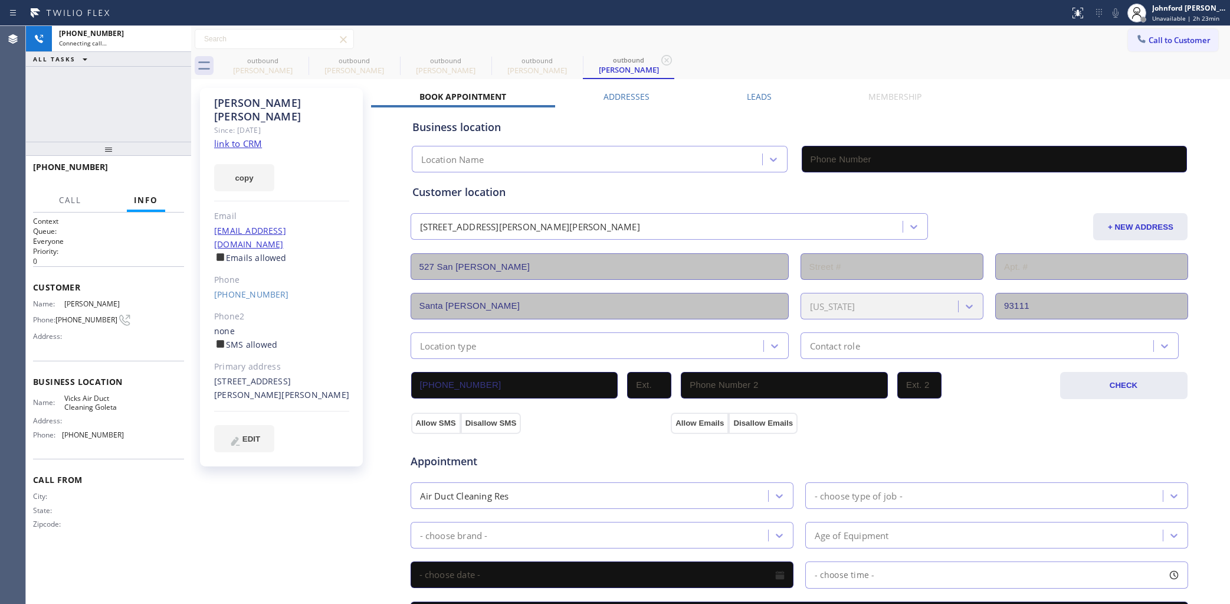
type input "(805) 608-3555"
click at [301, 63] on icon at bounding box center [301, 60] width 14 height 14
click at [385, 63] on icon at bounding box center [392, 60] width 14 height 14
click at [301, 63] on icon at bounding box center [301, 60] width 14 height 14
type input "(805) 608-3555"
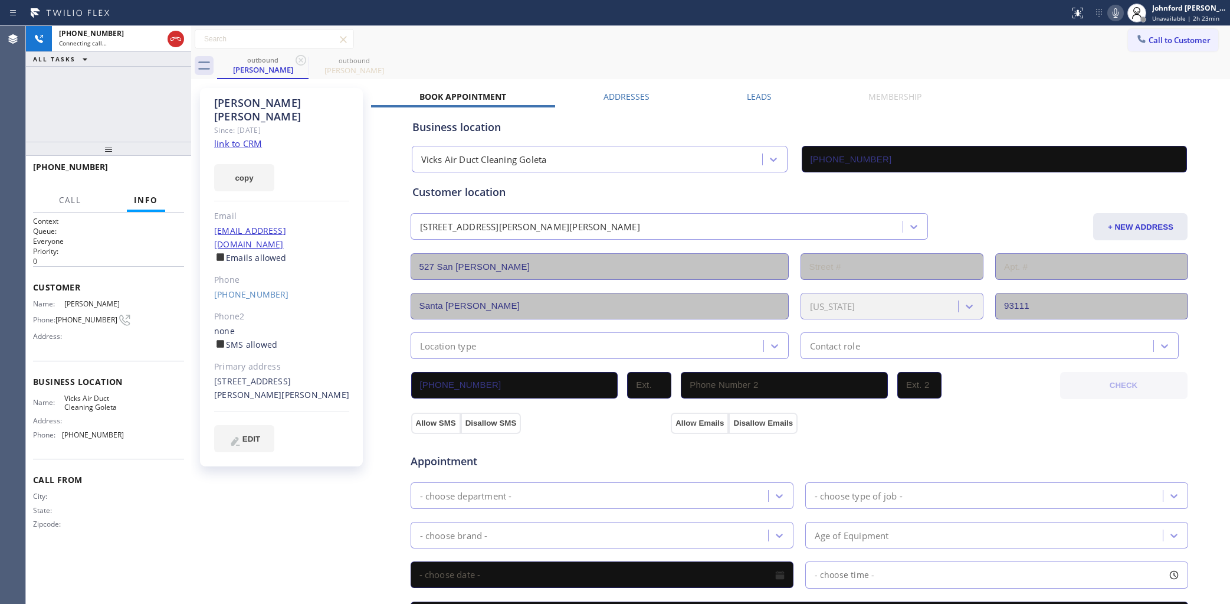
click at [635, 55] on div "outbound William Forgie outbound William Forgie" at bounding box center [723, 66] width 1013 height 27
click at [1114, 16] on icon at bounding box center [1115, 13] width 14 height 14
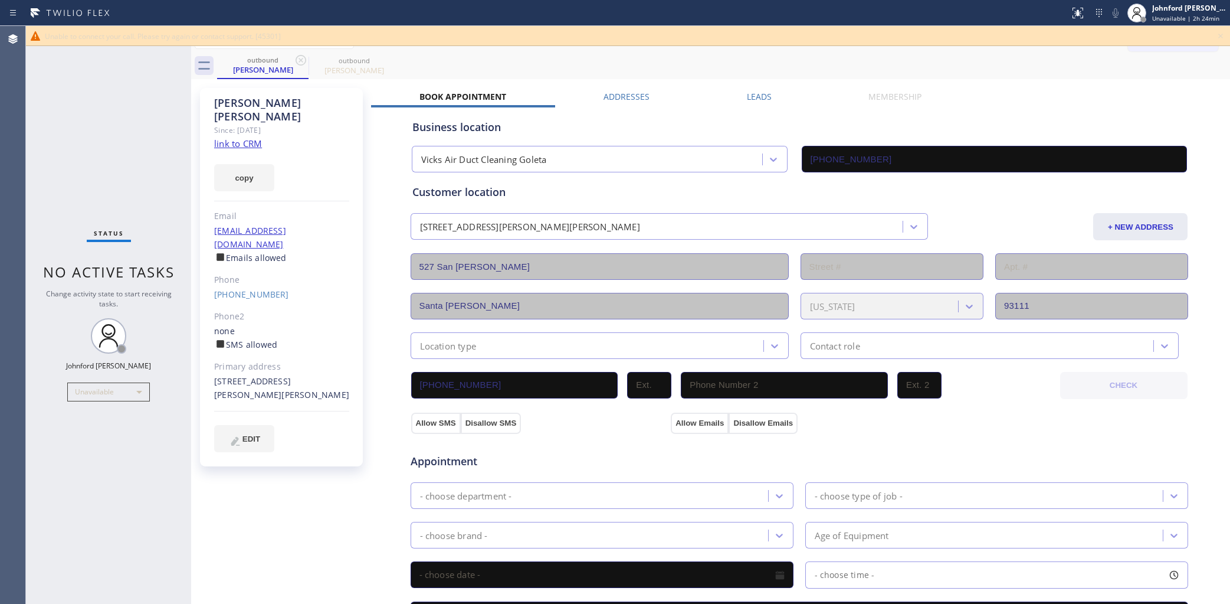
click at [80, 99] on div "Status No active tasks Change activity state to start receiving tasks. [PERSON_…" at bounding box center [108, 315] width 165 height 578
click at [1220, 34] on icon at bounding box center [1220, 36] width 14 height 14
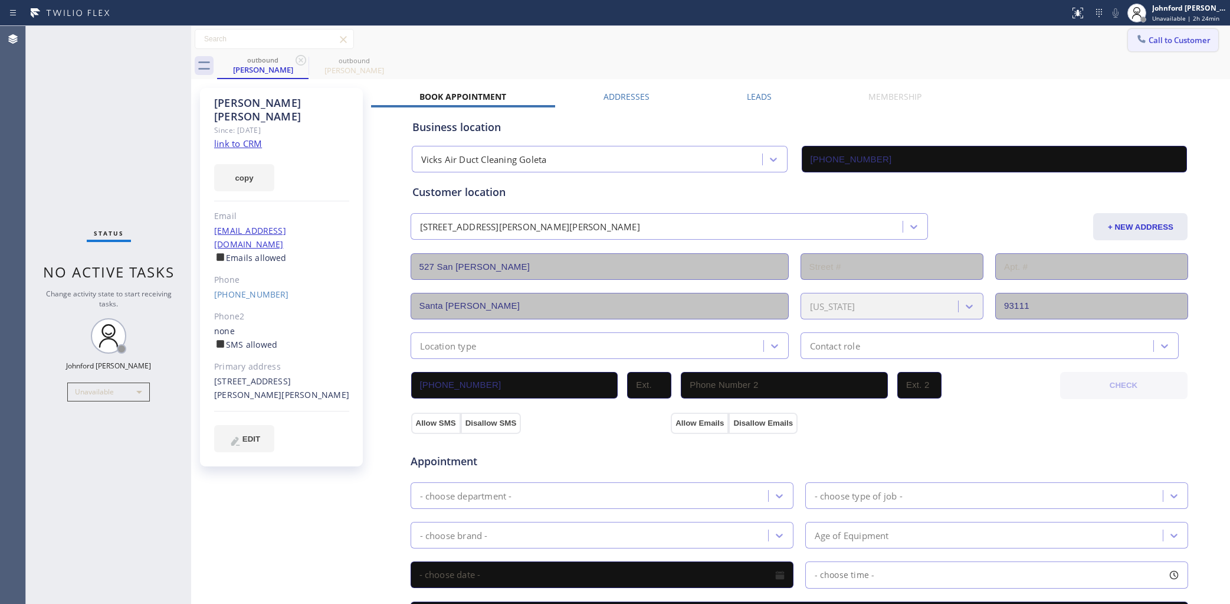
click at [1178, 35] on button "Call to Customer" at bounding box center [1173, 40] width 90 height 22
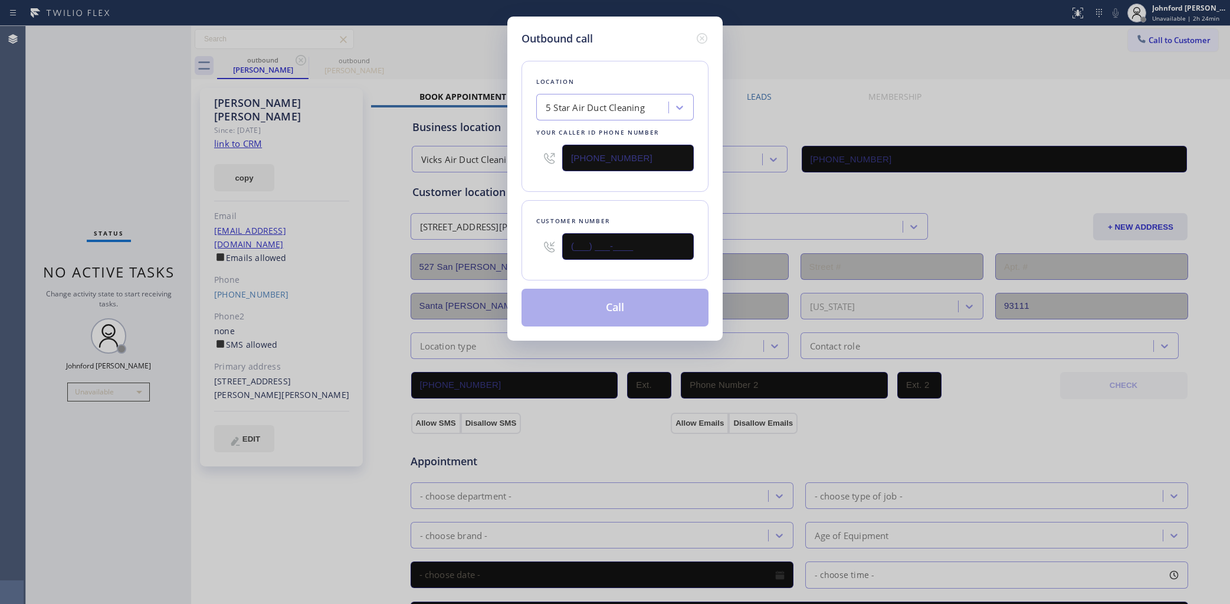
drag, startPoint x: 689, startPoint y: 237, endPoint x: 547, endPoint y: 240, distance: 141.6
click at [547, 240] on div "(___) ___-____" at bounding box center [615, 246] width 158 height 38
paste input "310) 666-6389"
type input "(310) 666-6389"
click at [596, 307] on button "Call" at bounding box center [615, 307] width 187 height 38
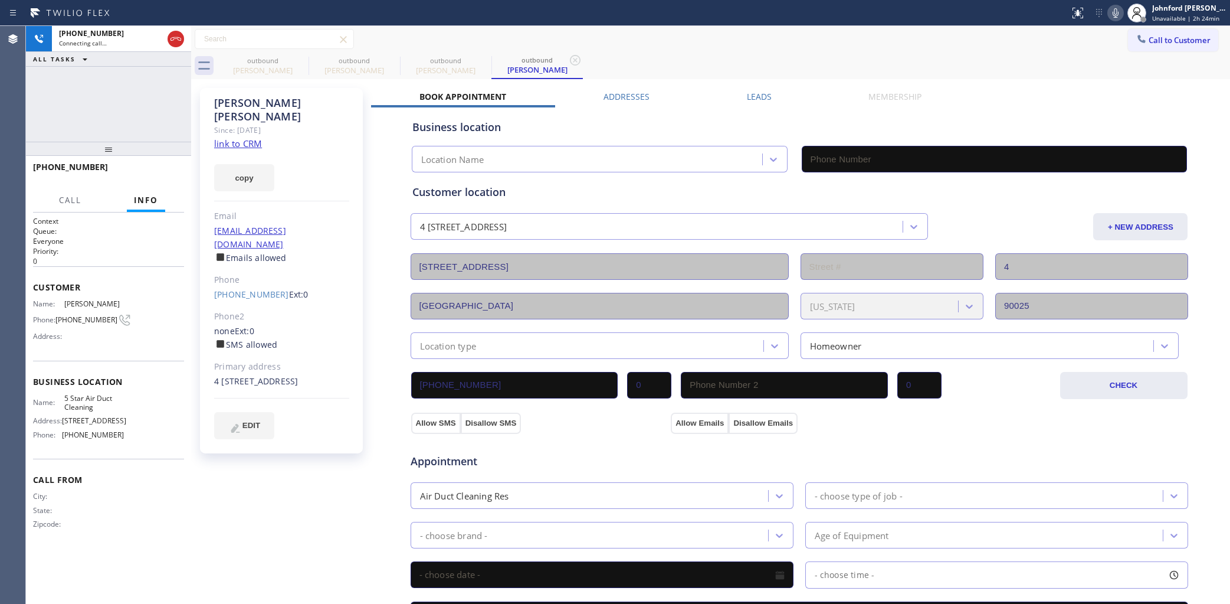
type input "[PHONE_NUMBER]"
click at [290, 60] on div "outbound" at bounding box center [262, 60] width 89 height 9
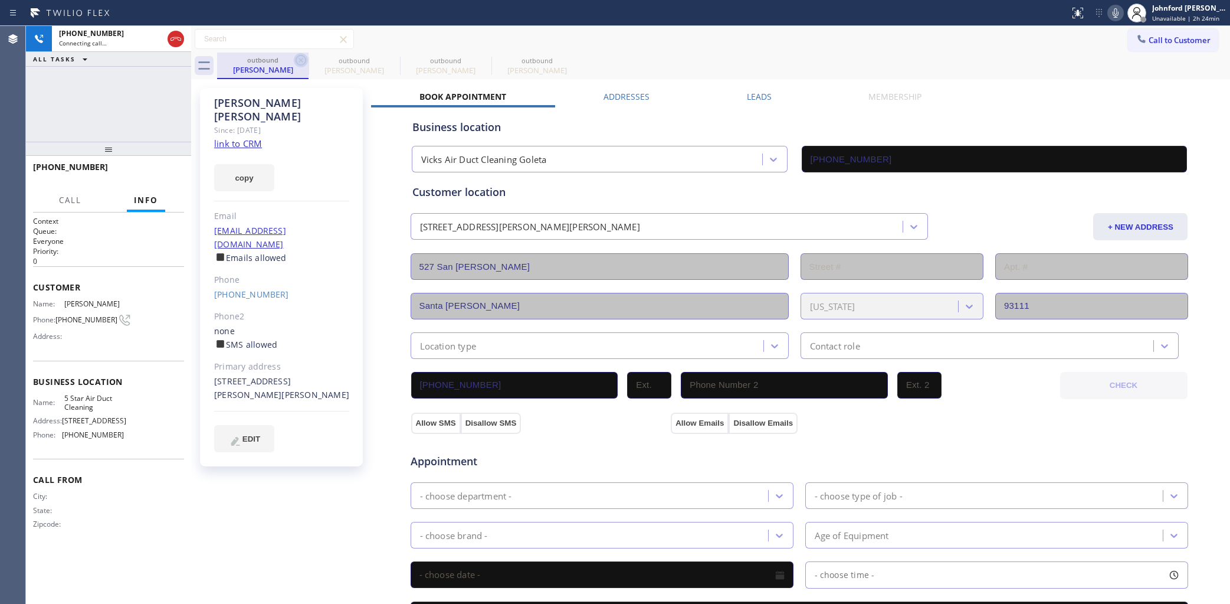
click at [306, 60] on icon at bounding box center [301, 60] width 11 height 11
type input "[PHONE_NUMBER]"
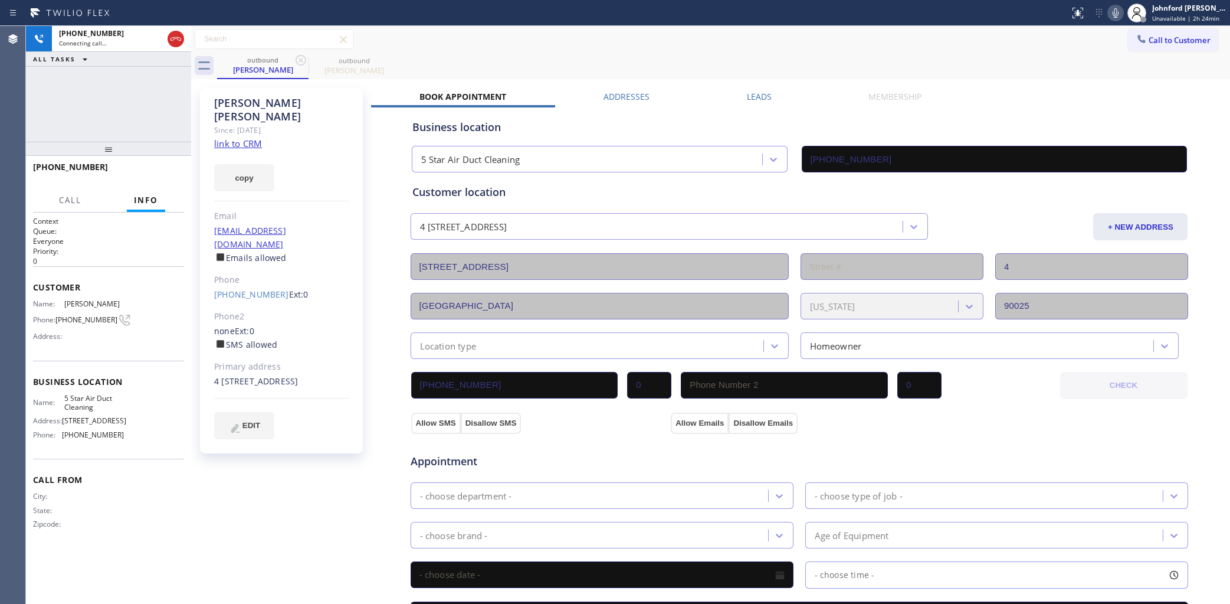
click at [467, 60] on div "outbound Bonnie Tucker outbound Bonnie Tucker" at bounding box center [723, 66] width 1013 height 27
click at [162, 170] on span "HANG UP" at bounding box center [157, 172] width 36 height 8
click at [1149, 42] on span "Call to Customer" at bounding box center [1180, 40] width 62 height 11
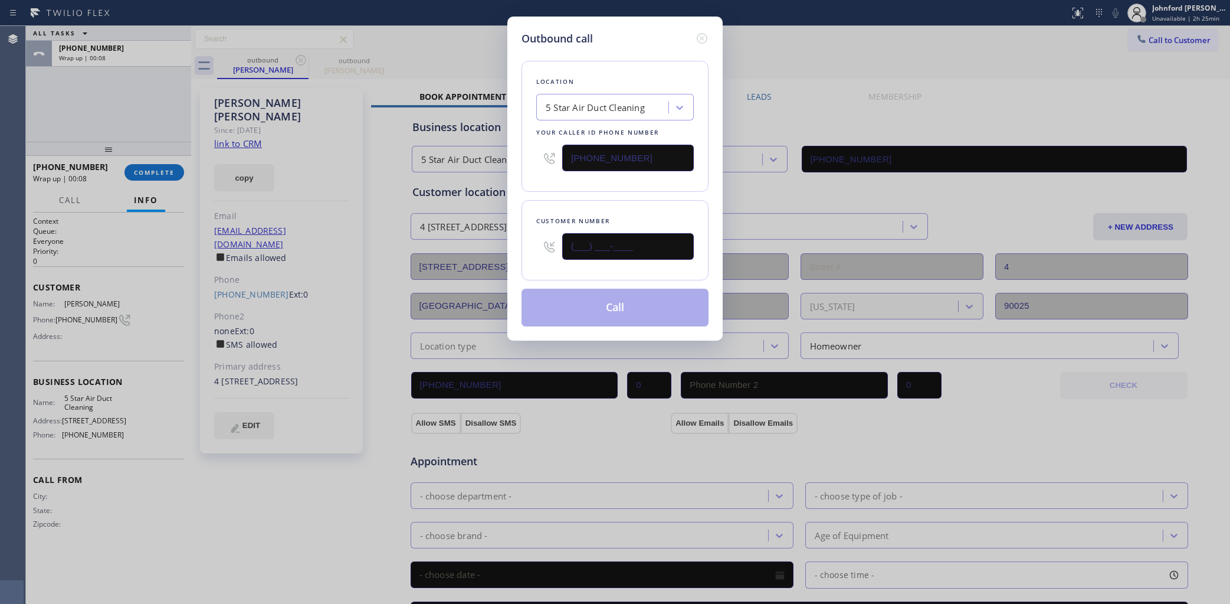
drag, startPoint x: 612, startPoint y: 248, endPoint x: 505, endPoint y: 248, distance: 107.4
click at [509, 248] on div "Outbound call Location 5 Star Air Duct Cleaning Your caller id phone number [PH…" at bounding box center [614, 179] width 215 height 324
paste input "805) 570-7023"
click at [615, 294] on button "Call" at bounding box center [615, 307] width 187 height 38
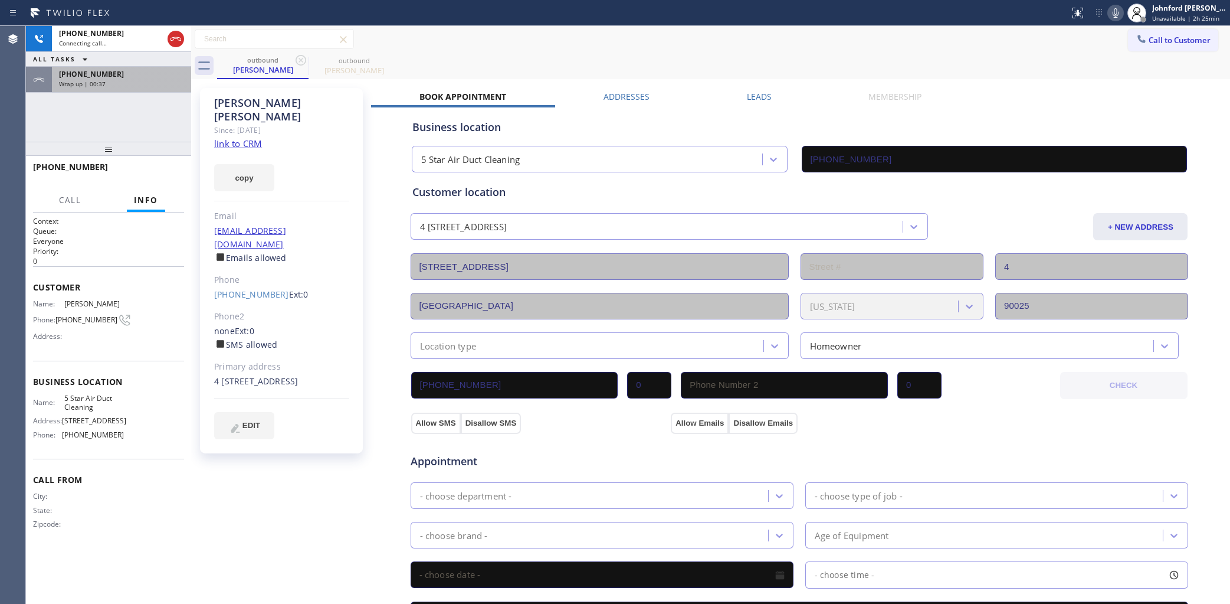
click at [163, 89] on div "+13106666389 Wrap up | 00:37" at bounding box center [119, 80] width 135 height 26
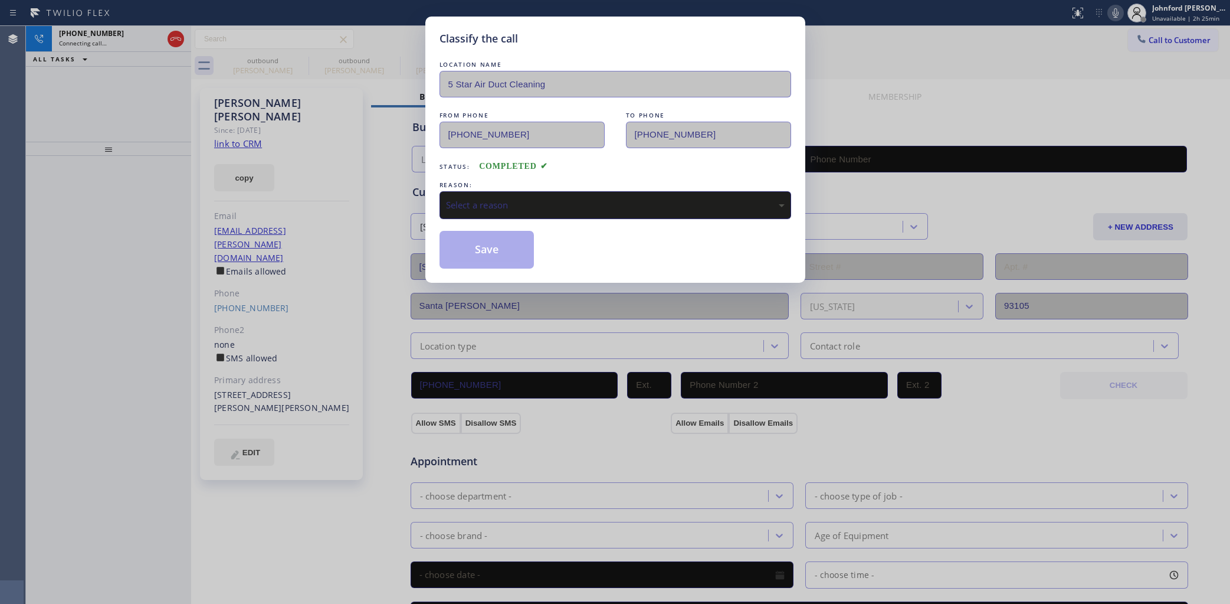
click at [514, 199] on div "Select a reason" at bounding box center [615, 205] width 339 height 14
click at [498, 249] on button "Save" at bounding box center [487, 250] width 95 height 38
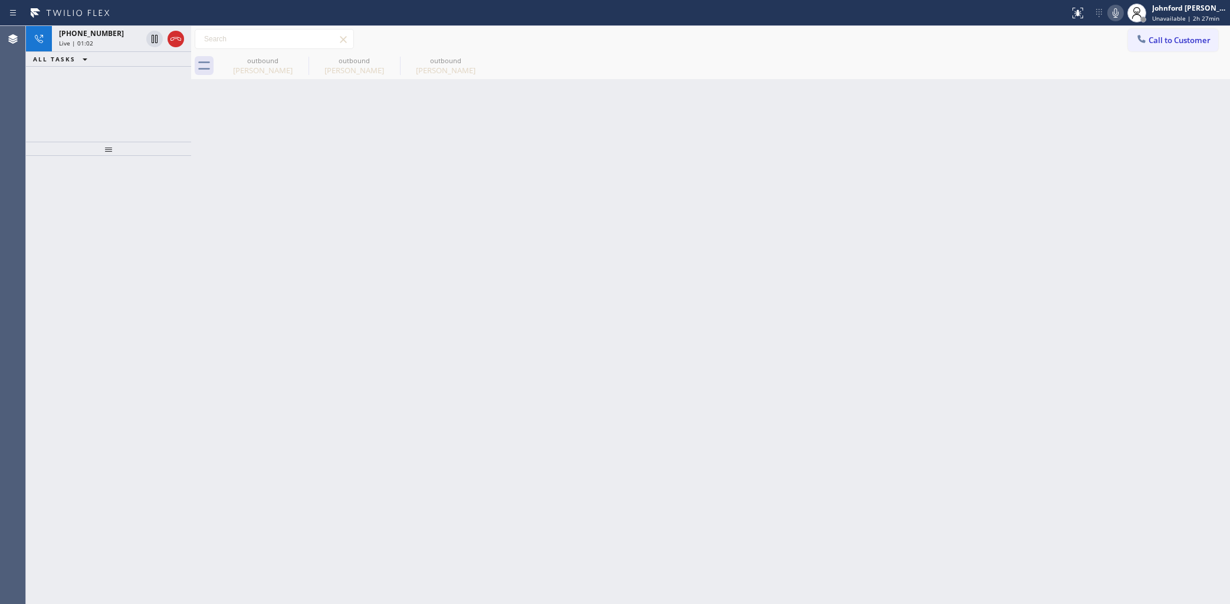
click at [1120, 16] on icon at bounding box center [1115, 13] width 14 height 14
click at [1110, 15] on icon at bounding box center [1115, 13] width 14 height 14
click at [293, 57] on div "outbound" at bounding box center [262, 60] width 89 height 9
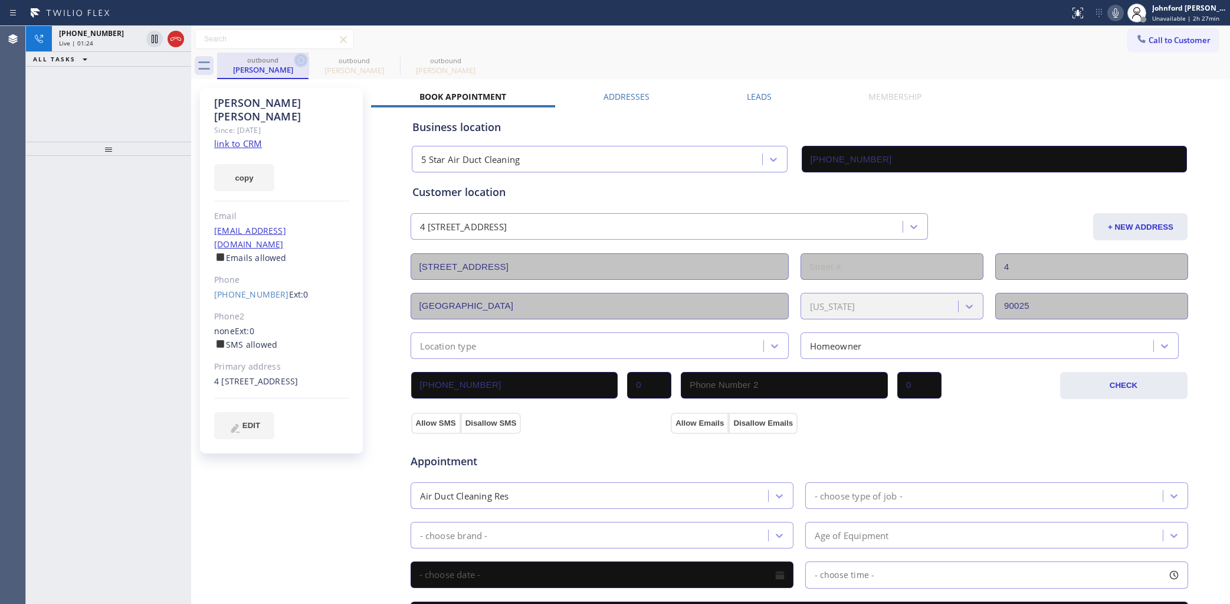
click at [297, 57] on icon at bounding box center [301, 60] width 11 height 11
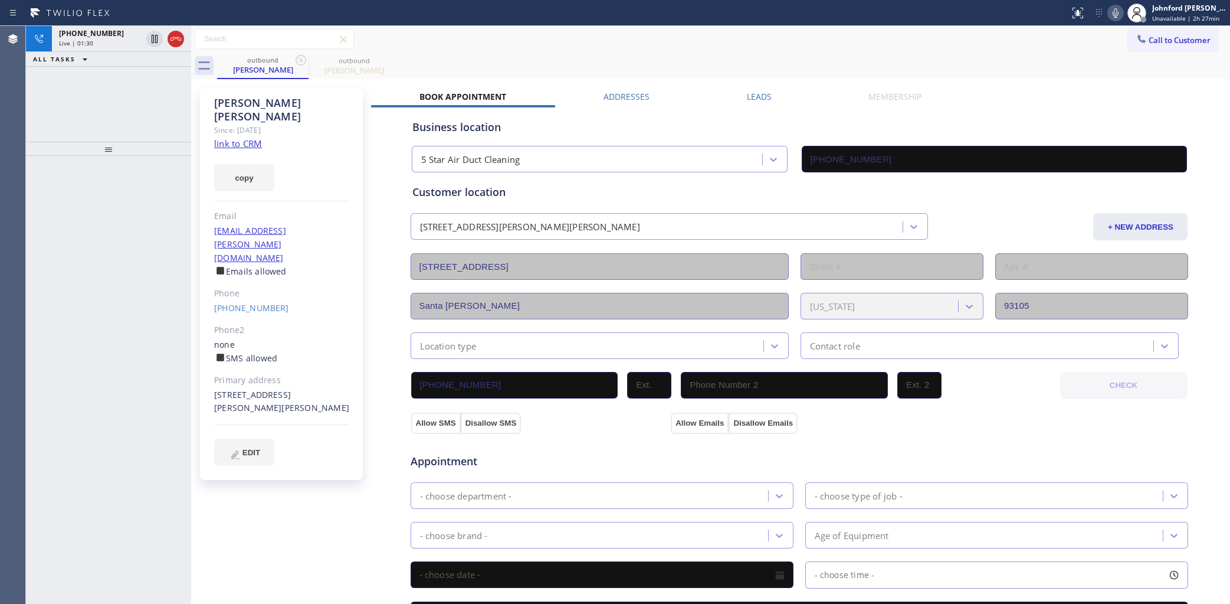
click at [81, 93] on div "+18055707023 Live | 01:30 ALL TASKS ALL TASKS ACTIVE TASKS TASKS IN WRAP UP" at bounding box center [108, 84] width 165 height 116
click at [1110, 12] on icon at bounding box center [1115, 13] width 14 height 14
click at [119, 40] on div "Live | 03:23" at bounding box center [100, 43] width 83 height 8
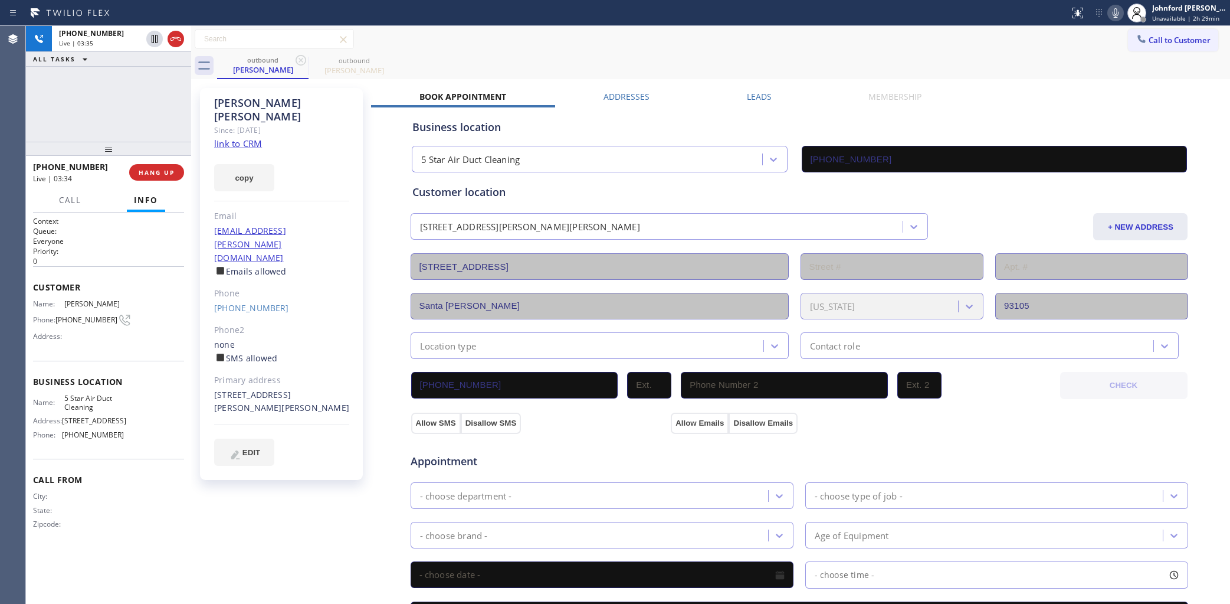
drag, startPoint x: 762, startPoint y: 50, endPoint x: 773, endPoint y: 45, distance: 12.7
click at [762, 50] on div "Call to Customer Outbound call Location 5 Star Air Duct Cleaning Your caller id…" at bounding box center [710, 39] width 1039 height 27
click at [88, 112] on div "+18055707023 Live | 03:57 ALL TASKS ALL TASKS ACTIVE TASKS TASKS IN WRAP UP" at bounding box center [108, 84] width 165 height 116
click at [178, 175] on button "HANG UP" at bounding box center [156, 172] width 55 height 17
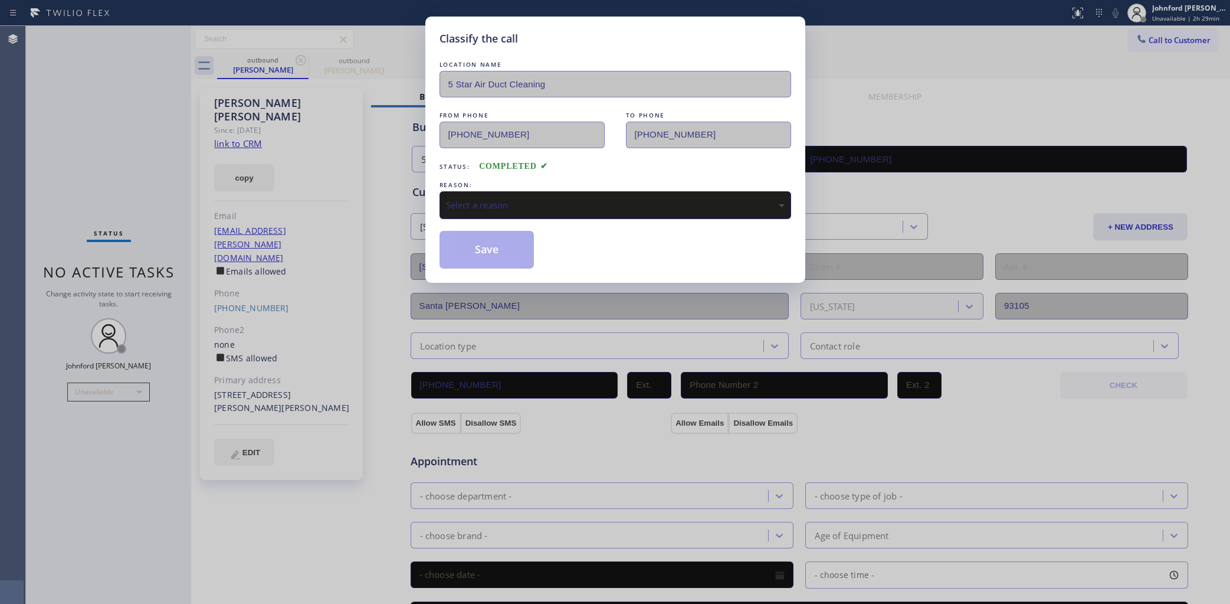
click at [473, 198] on div "Select a reason" at bounding box center [615, 205] width 339 height 14
click at [512, 210] on div "Tech, Unknown/didnt ring" at bounding box center [616, 205] width 352 height 28
drag, startPoint x: 496, startPoint y: 268, endPoint x: 491, endPoint y: 254, distance: 14.7
click at [491, 254] on button "Save" at bounding box center [487, 250] width 95 height 38
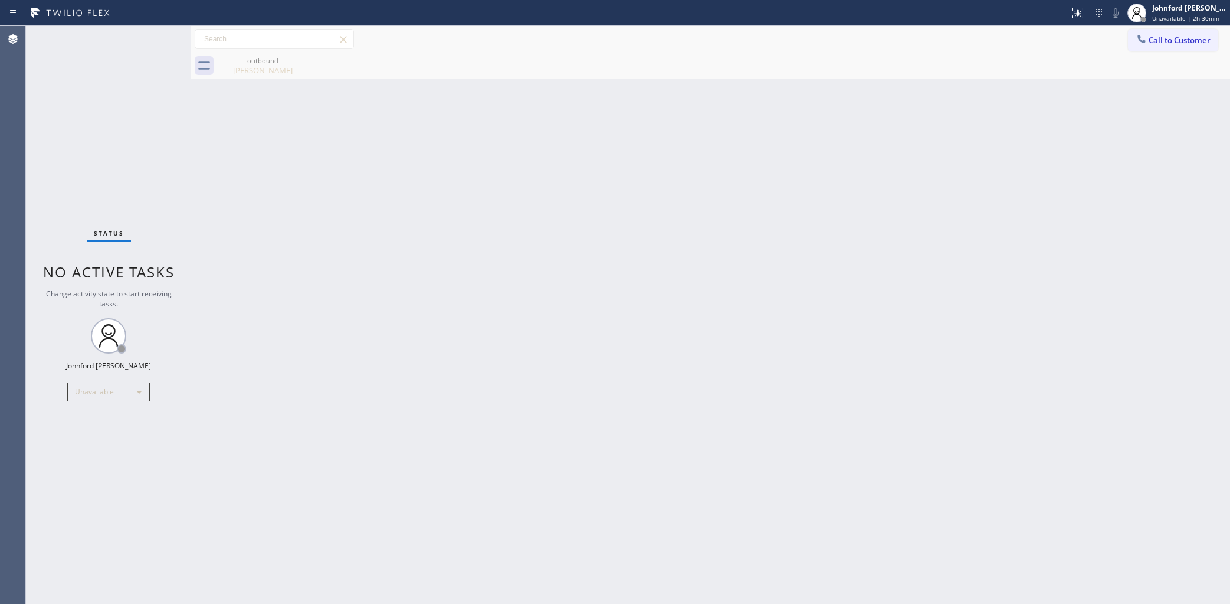
click at [667, 202] on div "Back to Dashboard Change Sender ID Customers Technicians Select a contact Outbo…" at bounding box center [710, 315] width 1039 height 578
click at [1174, 35] on button "Call to Customer" at bounding box center [1173, 40] width 90 height 22
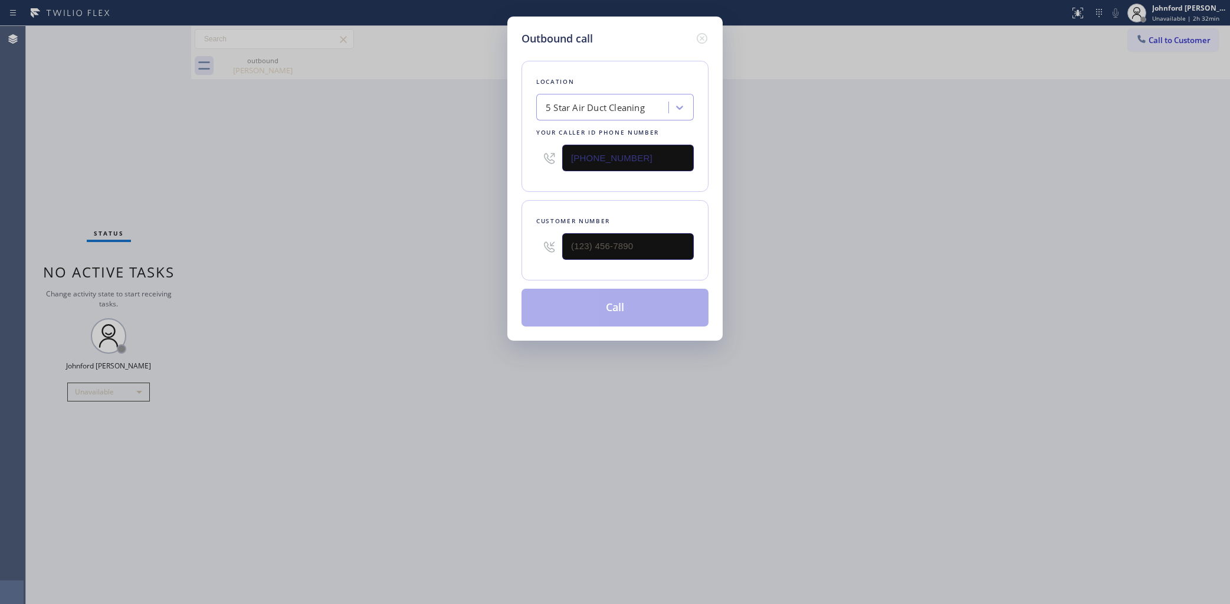
drag, startPoint x: 639, startPoint y: 154, endPoint x: 545, endPoint y: 152, distance: 94.4
click at [545, 152] on div "[PHONE_NUMBER]" at bounding box center [615, 158] width 158 height 38
click at [874, 107] on div "Outbound call Location 5 Star Air Duct Cleaning Your caller id phone number [PH…" at bounding box center [615, 302] width 1230 height 604
click at [381, 385] on div "Outbound call Location 5 Star Air Duct Cleaning Your caller id phone number [PH…" at bounding box center [615, 302] width 1230 height 604
click at [695, 31] on icon at bounding box center [702, 38] width 14 height 14
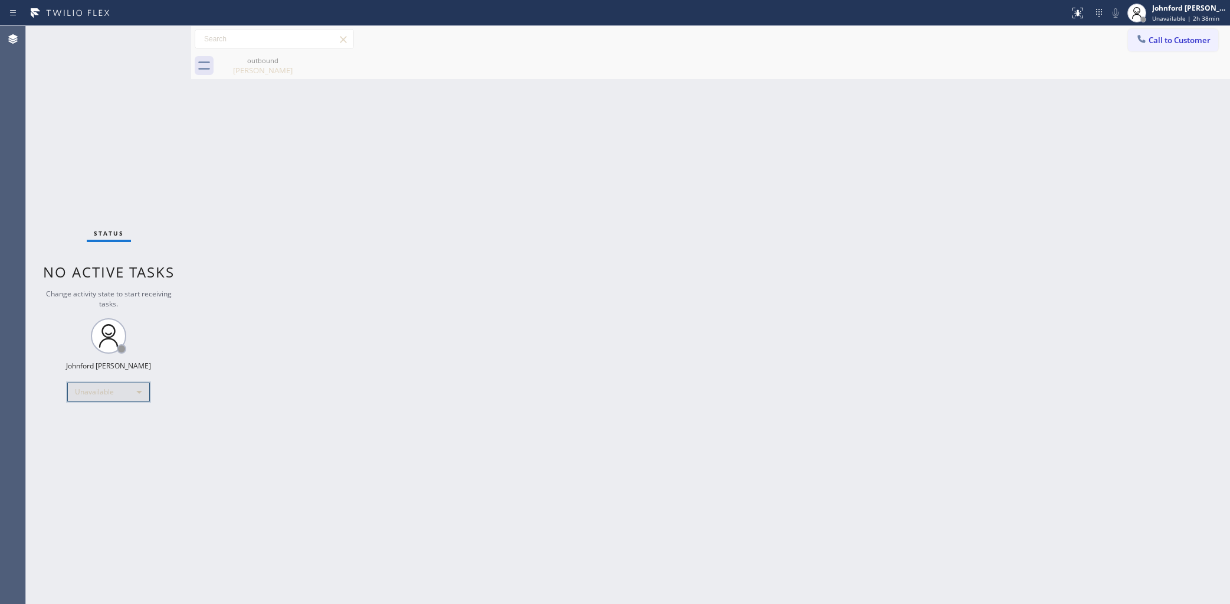
click at [99, 390] on div "Unavailable" at bounding box center [108, 391] width 83 height 19
click at [102, 451] on li "Break" at bounding box center [108, 452] width 80 height 14
click at [78, 391] on div "Break" at bounding box center [108, 391] width 83 height 19
click at [108, 438] on li "Unavailable" at bounding box center [108, 437] width 80 height 14
click at [668, 286] on div "Back to Dashboard Change Sender ID Customers Technicians Select a contact Outbo…" at bounding box center [710, 315] width 1039 height 578
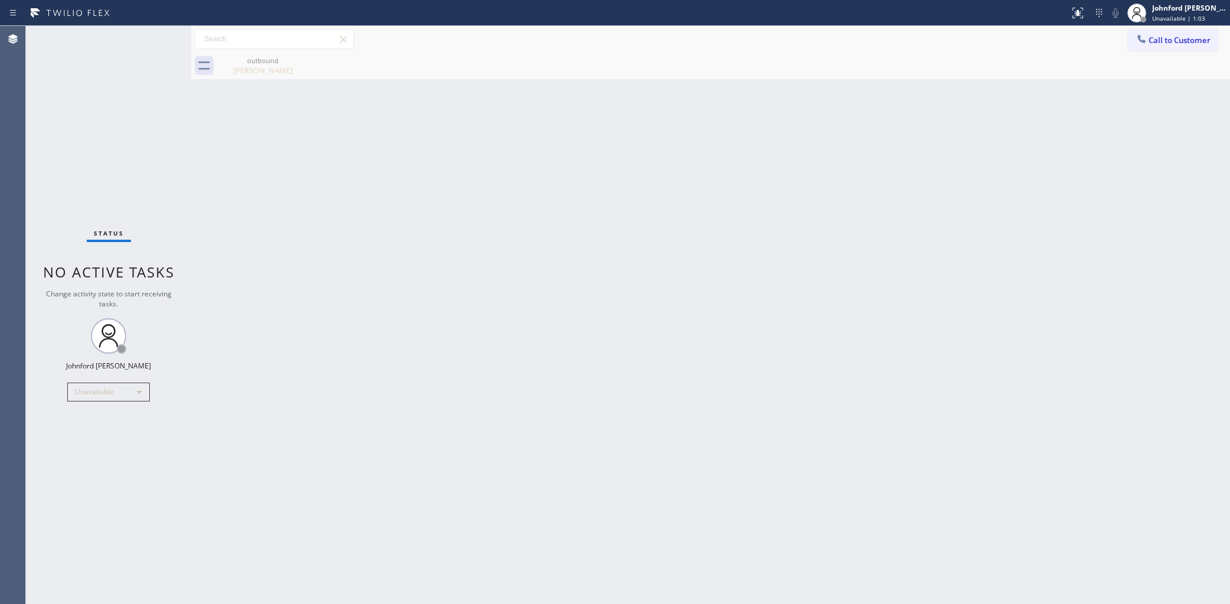
click at [64, 94] on div "Status No active tasks Change activity state to start receiving tasks. [PERSON_…" at bounding box center [108, 315] width 165 height 578
click at [1126, 37] on div "Call to Customer Outbound call Location 5 Star Air Duct Cleaning Your caller id…" at bounding box center [710, 39] width 1039 height 21
click at [1130, 47] on button "Call to Customer" at bounding box center [1173, 40] width 90 height 22
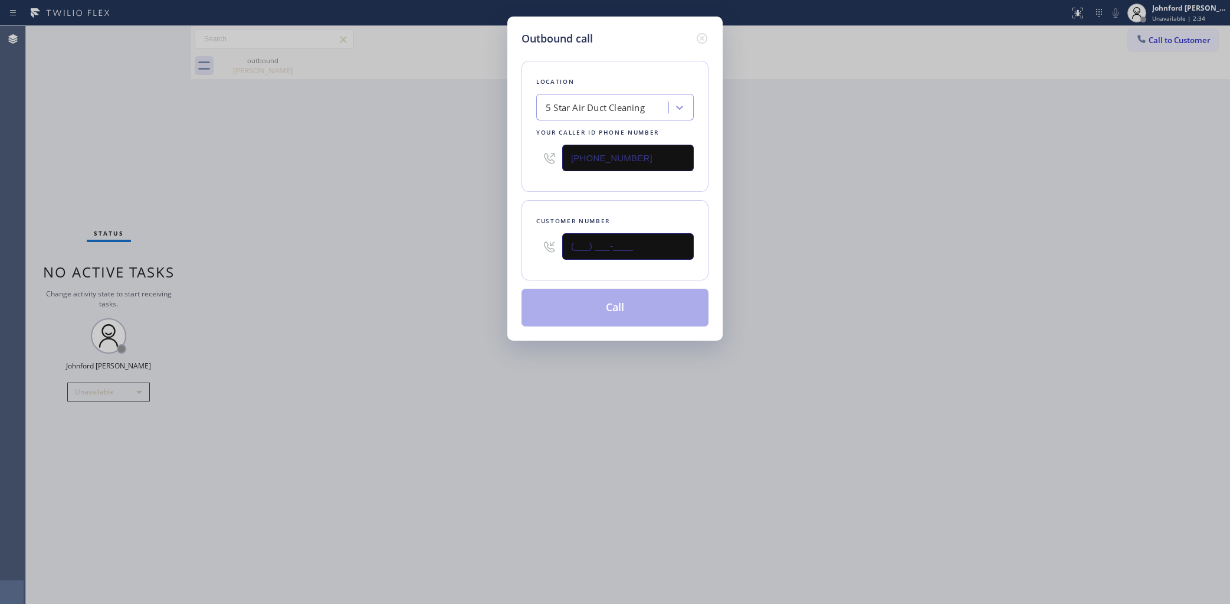
drag, startPoint x: 543, startPoint y: 250, endPoint x: 435, endPoint y: 261, distance: 108.0
click at [460, 261] on div "Outbound call Location 5 Star Air Duct Cleaning Your caller id phone number [PH…" at bounding box center [615, 302] width 1230 height 604
paste input "646) 418-9942"
type input "(646) 418-9942"
click at [386, 273] on div "Outbound call Location 5 Star Air Duct Cleaning Your caller id phone number (85…" at bounding box center [615, 302] width 1230 height 604
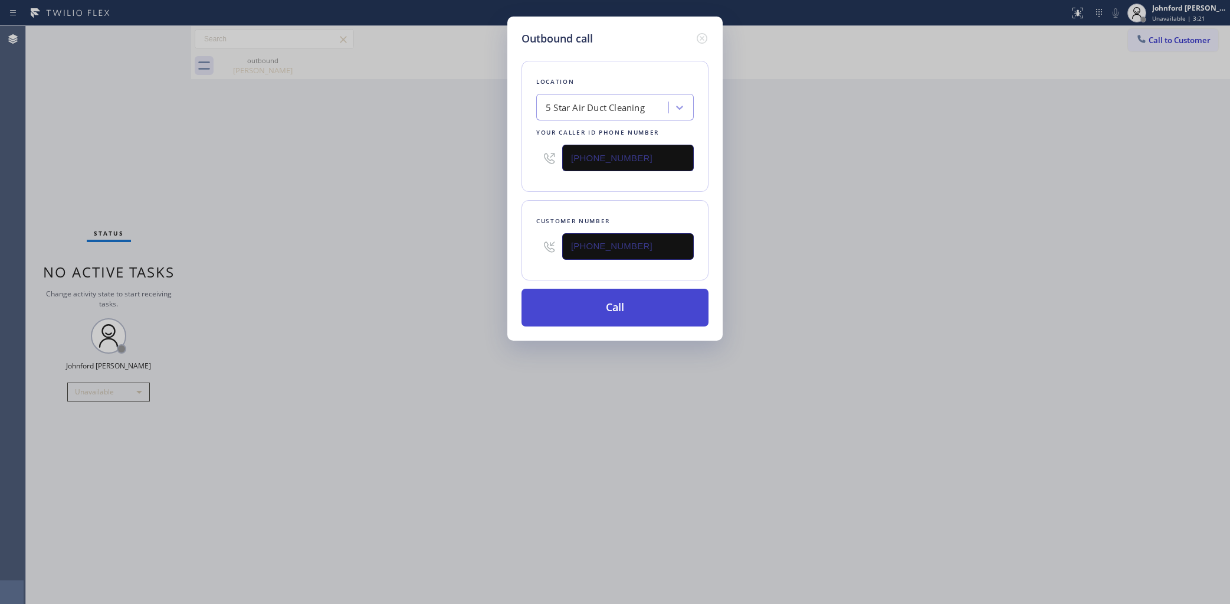
click at [568, 299] on button "Call" at bounding box center [615, 307] width 187 height 38
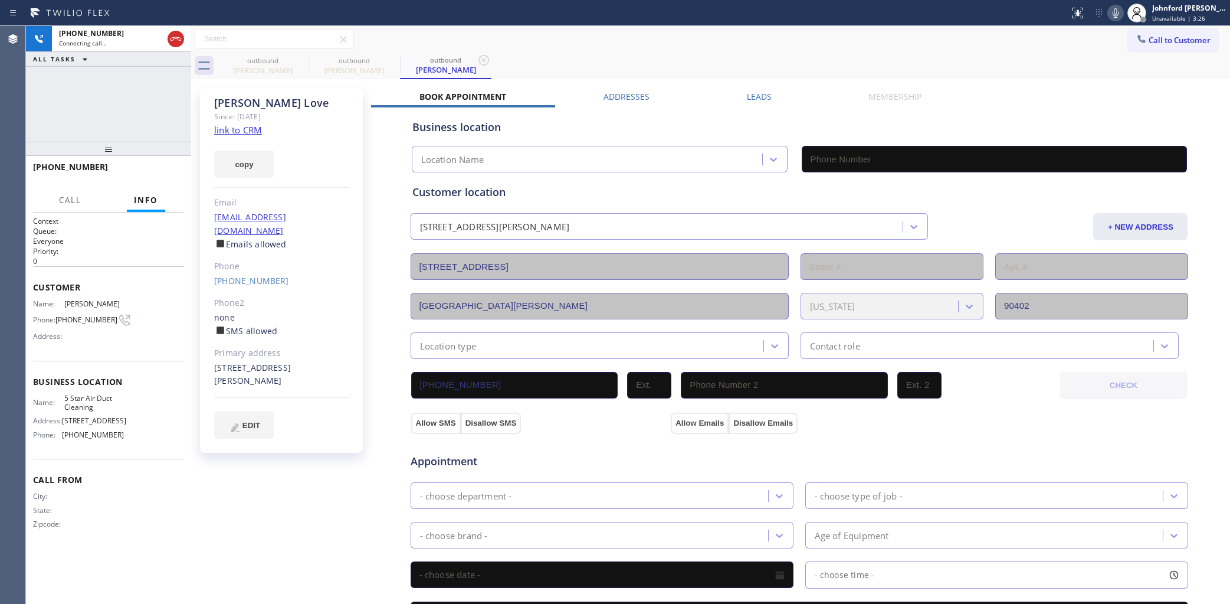
type input "[PHONE_NUMBER]"
click at [1115, 11] on icon at bounding box center [1115, 13] width 14 height 14
click at [1115, 11] on icon at bounding box center [1116, 12] width 6 height 9
click at [1116, 14] on icon at bounding box center [1116, 12] width 6 height 9
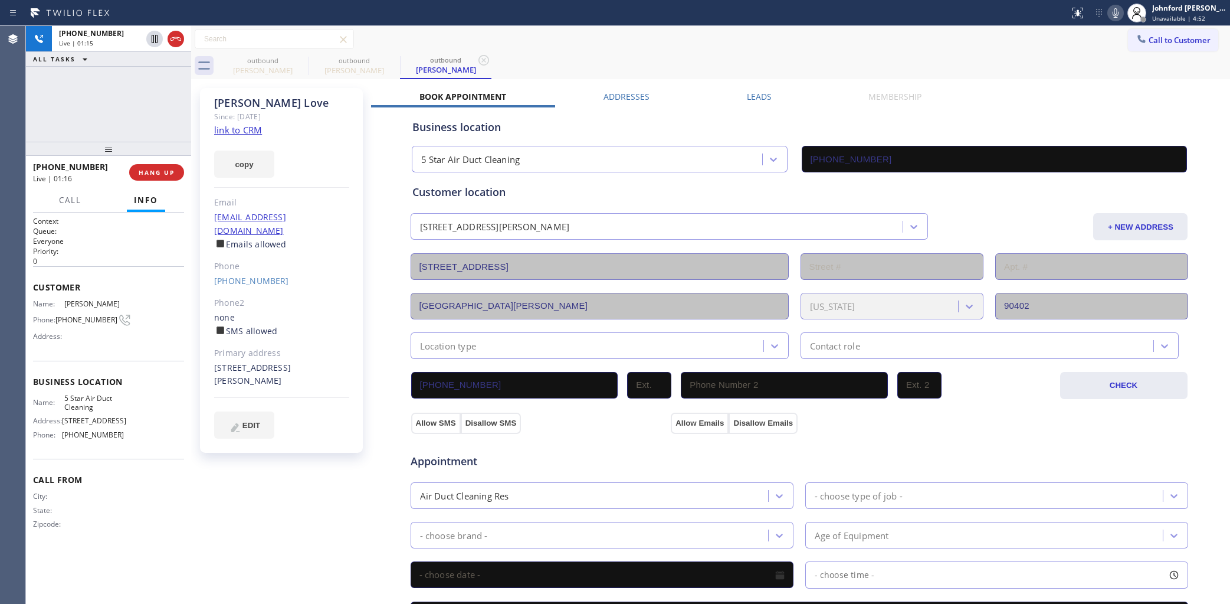
click at [1118, 10] on icon at bounding box center [1115, 13] width 14 height 14
click at [1114, 11] on icon at bounding box center [1116, 12] width 6 height 9
click at [1111, 17] on icon at bounding box center [1115, 13] width 14 height 14
click at [1114, 22] on div "Status report No issues detected If you experience an issue, please download th…" at bounding box center [1147, 13] width 165 height 26
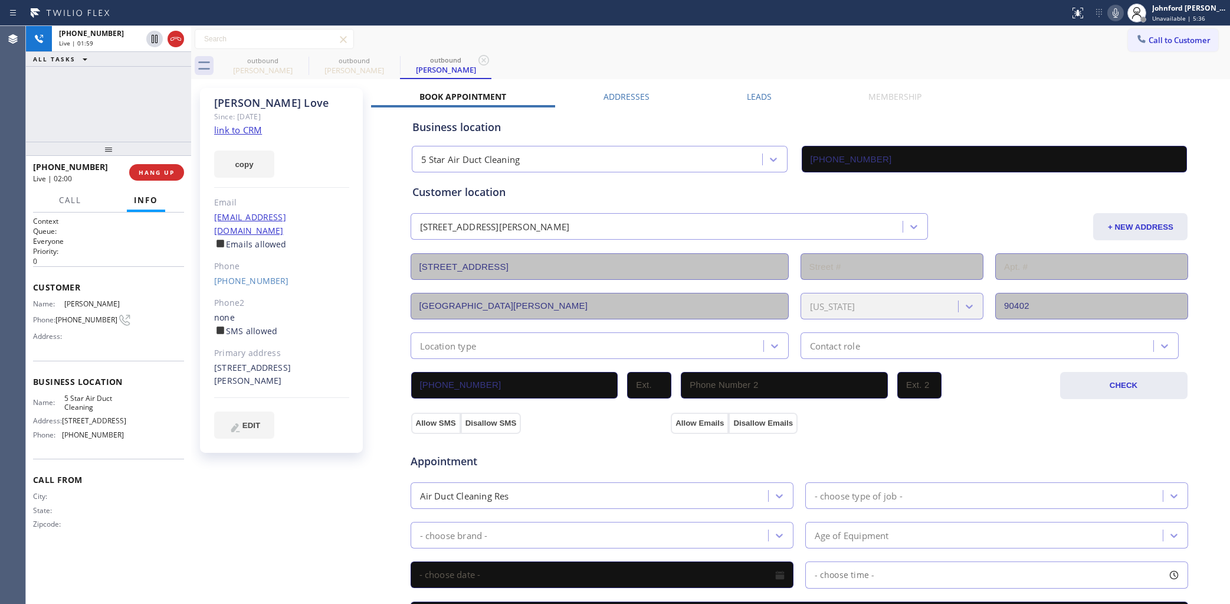
click at [1115, 9] on icon at bounding box center [1115, 13] width 14 height 14
click at [1115, 9] on icon at bounding box center [1116, 12] width 6 height 9
click at [833, 59] on div "outbound Emiko Griffin outbound Pamela Love outbound Pamela Love" at bounding box center [723, 66] width 1013 height 27
drag, startPoint x: 232, startPoint y: 369, endPoint x: 212, endPoint y: 357, distance: 23.1
click at [212, 357] on div "Pamela Love Since: 20 may 2020 link to CRM copy Email pamelaL@gmail.com Emails …" at bounding box center [281, 270] width 163 height 365
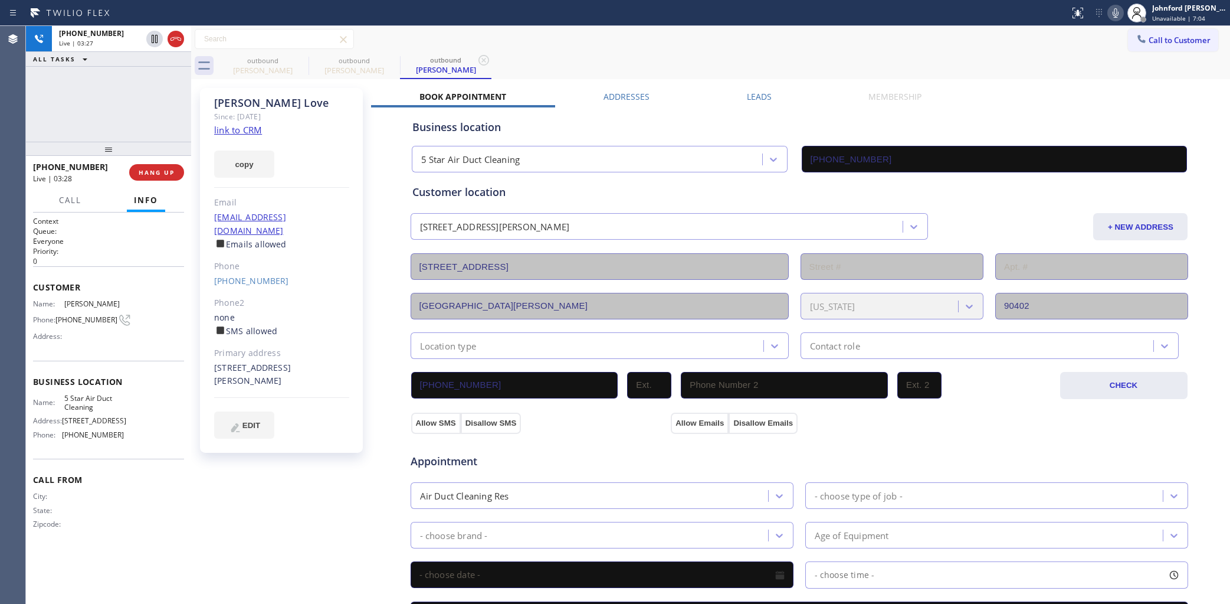
click at [250, 364] on div "548 14th St Santa Monica, 90402 CA" at bounding box center [281, 374] width 135 height 27
click at [744, 47] on div "Call to Customer Outbound call Location 5 Star Air Duct Cleaning Your caller id…" at bounding box center [710, 39] width 1039 height 21
click at [1119, 17] on icon at bounding box center [1115, 13] width 14 height 14
drag, startPoint x: 1116, startPoint y: 12, endPoint x: 1100, endPoint y: 32, distance: 25.3
click at [1116, 12] on icon at bounding box center [1115, 13] width 14 height 14
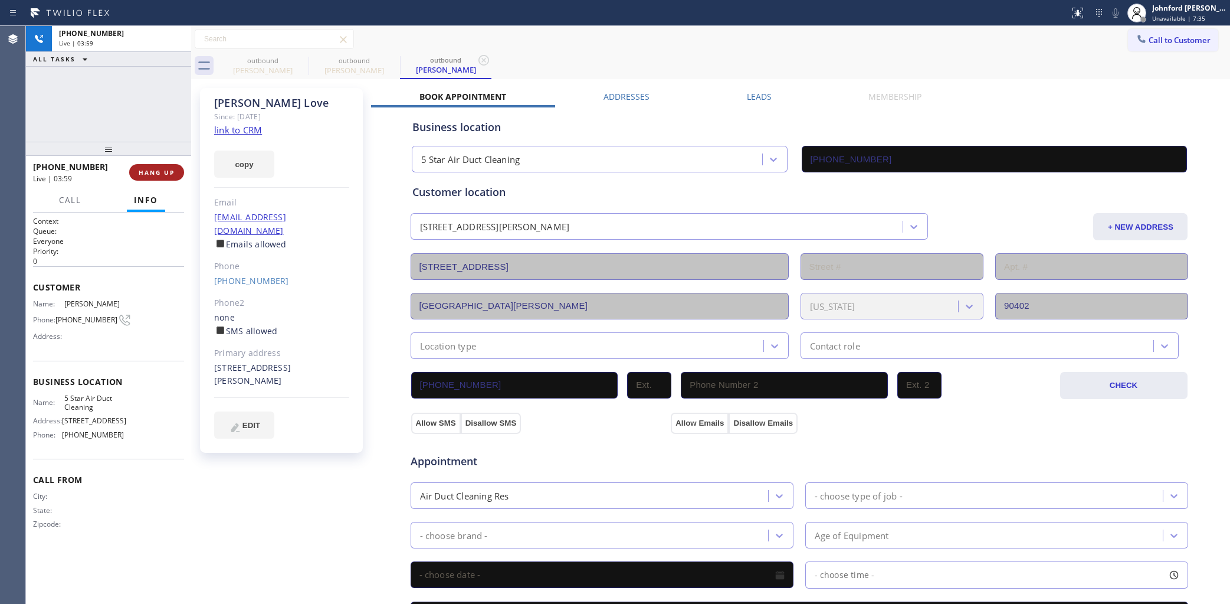
click at [171, 172] on span "HANG UP" at bounding box center [157, 172] width 36 height 8
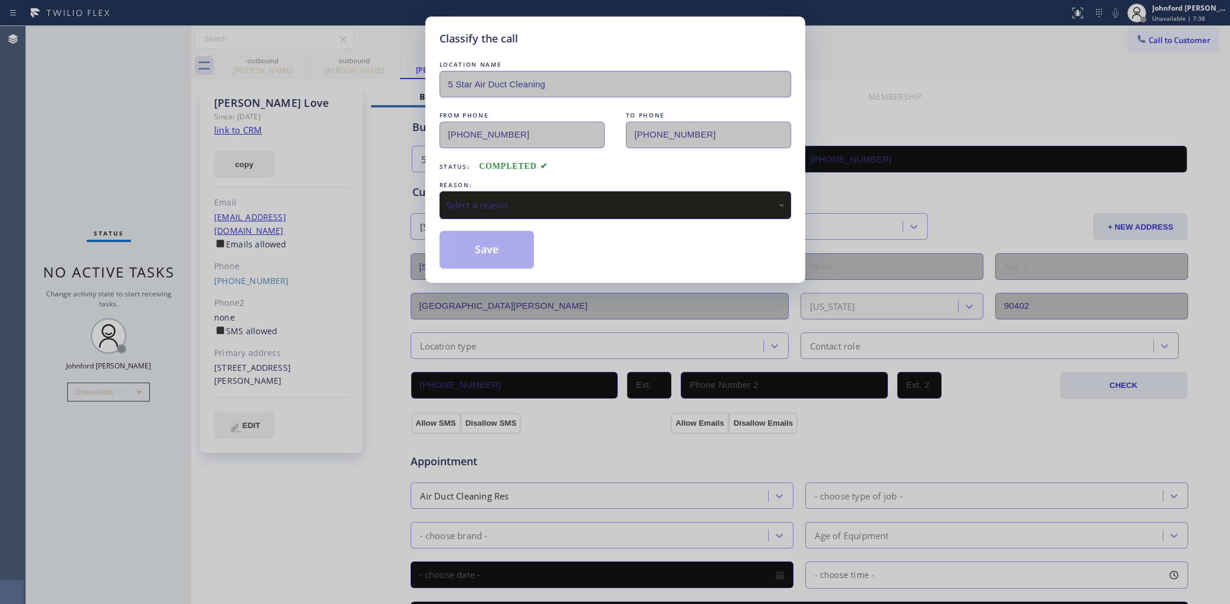
click at [587, 210] on div "Select a reason" at bounding box center [616, 205] width 352 height 28
click at [497, 244] on button "Save" at bounding box center [487, 250] width 95 height 38
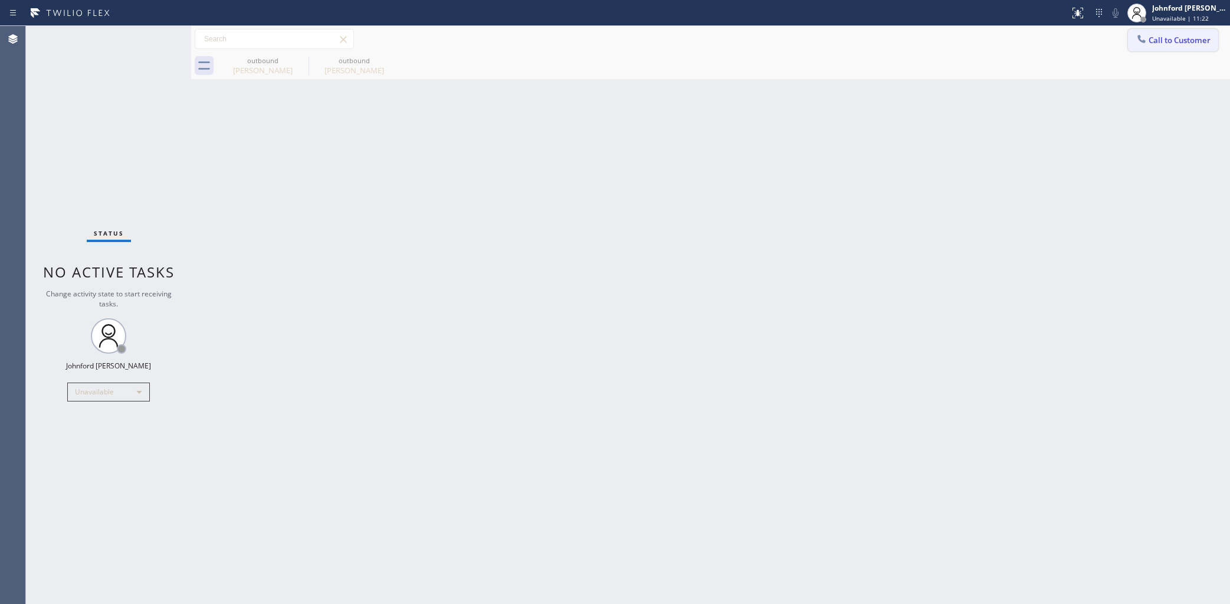
click at [1131, 40] on button "Call to Customer" at bounding box center [1173, 40] width 90 height 22
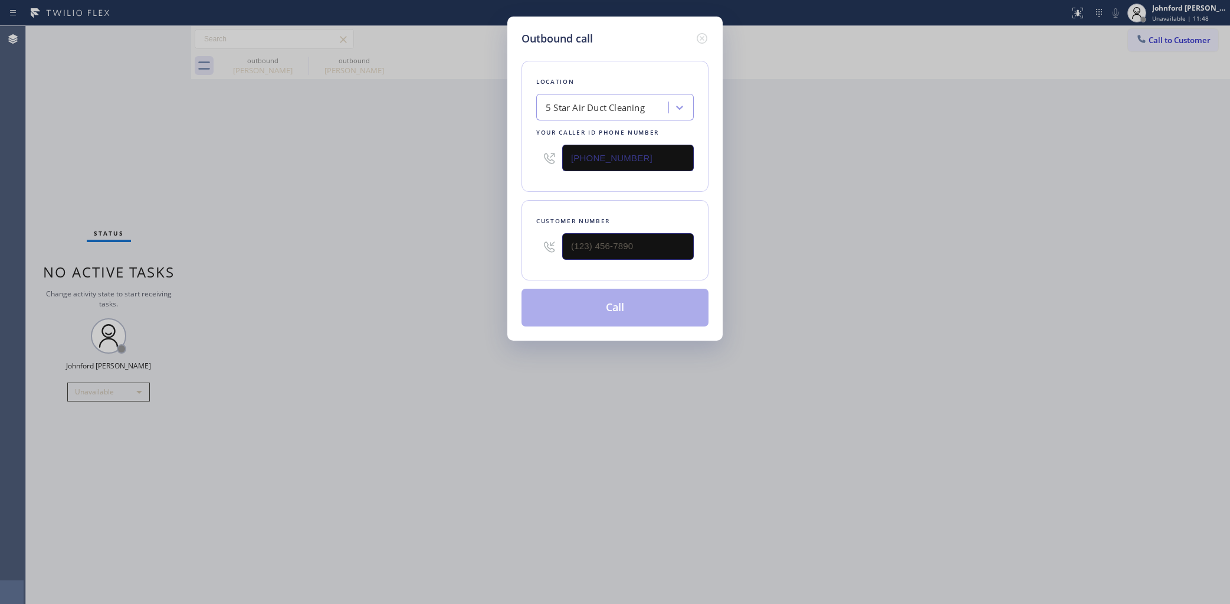
click at [742, 158] on div "Outbound call Location 5 Star Air Duct Cleaning Your caller id phone number [PH…" at bounding box center [615, 302] width 1230 height 604
drag, startPoint x: 550, startPoint y: 148, endPoint x: 488, endPoint y: 148, distance: 61.9
click at [491, 148] on div "Outbound call Location 5 Star Air Duct Cleaning Your caller id phone number [PH…" at bounding box center [615, 302] width 1230 height 604
drag, startPoint x: 664, startPoint y: 147, endPoint x: 532, endPoint y: 155, distance: 132.4
click at [545, 155] on div "[PHONE_NUMBER]" at bounding box center [615, 158] width 158 height 38
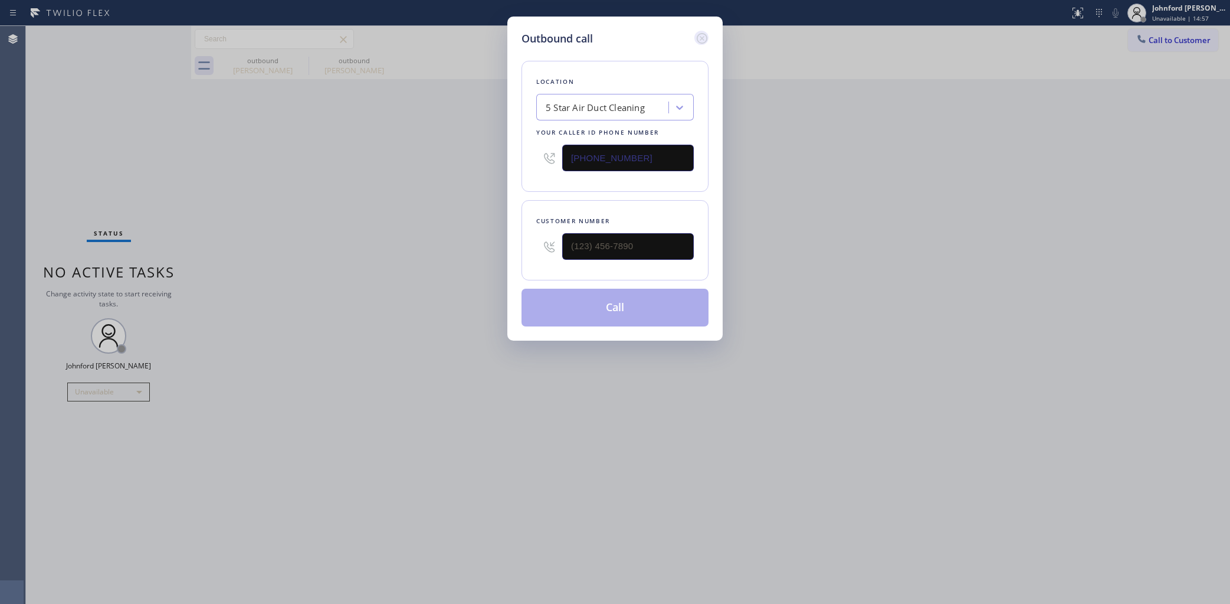
click at [703, 34] on icon at bounding box center [702, 38] width 14 height 14
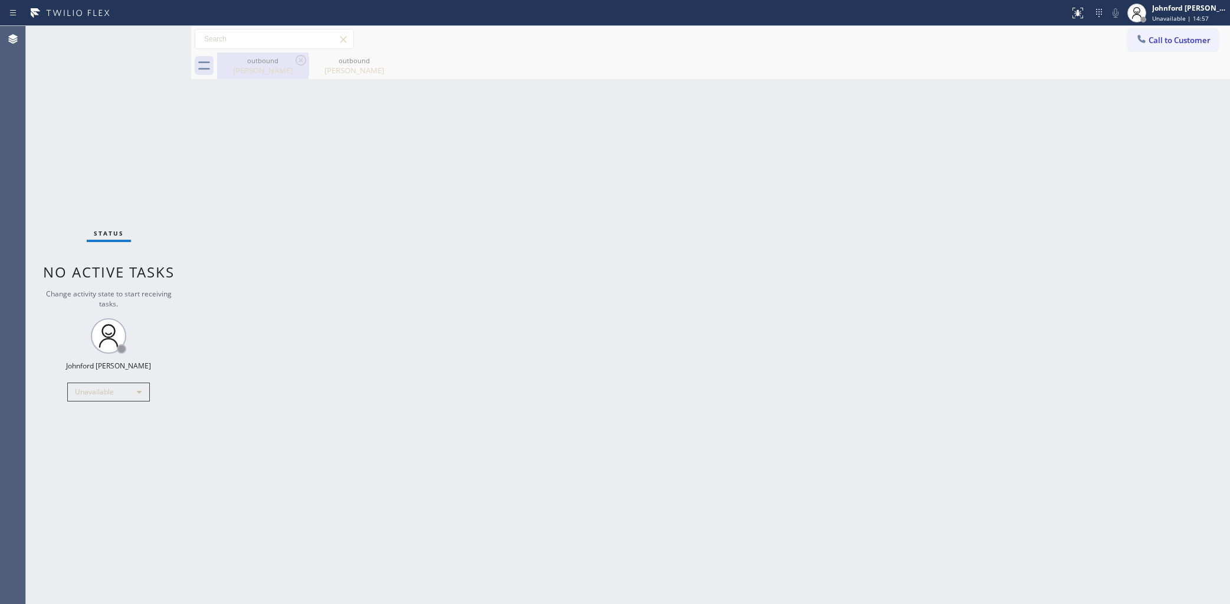
click at [258, 60] on div "outbound" at bounding box center [262, 60] width 89 height 9
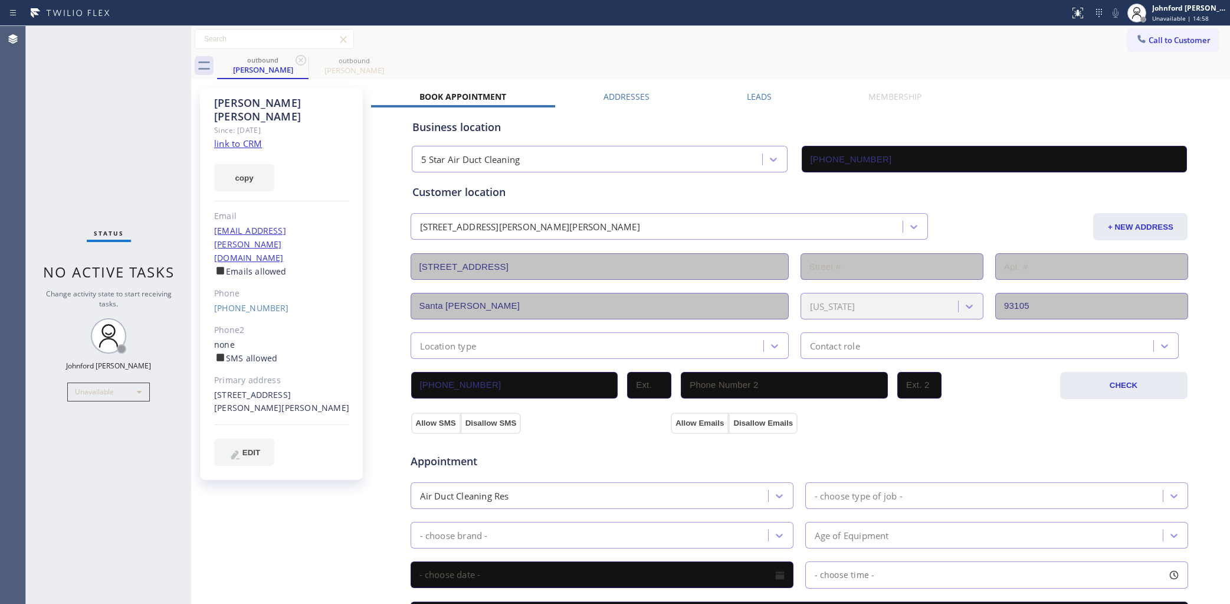
click at [232, 137] on link "link to CRM" at bounding box center [238, 143] width 48 height 12
drag, startPoint x: 242, startPoint y: 102, endPoint x: 205, endPoint y: 102, distance: 37.2
click at [205, 102] on div "Emiko Griffin Since: 20 may 2020 link to CRM copy Email emikog@cox.net Emails a…" at bounding box center [281, 284] width 163 height 392
click at [352, 64] on div "outbound" at bounding box center [354, 60] width 89 height 9
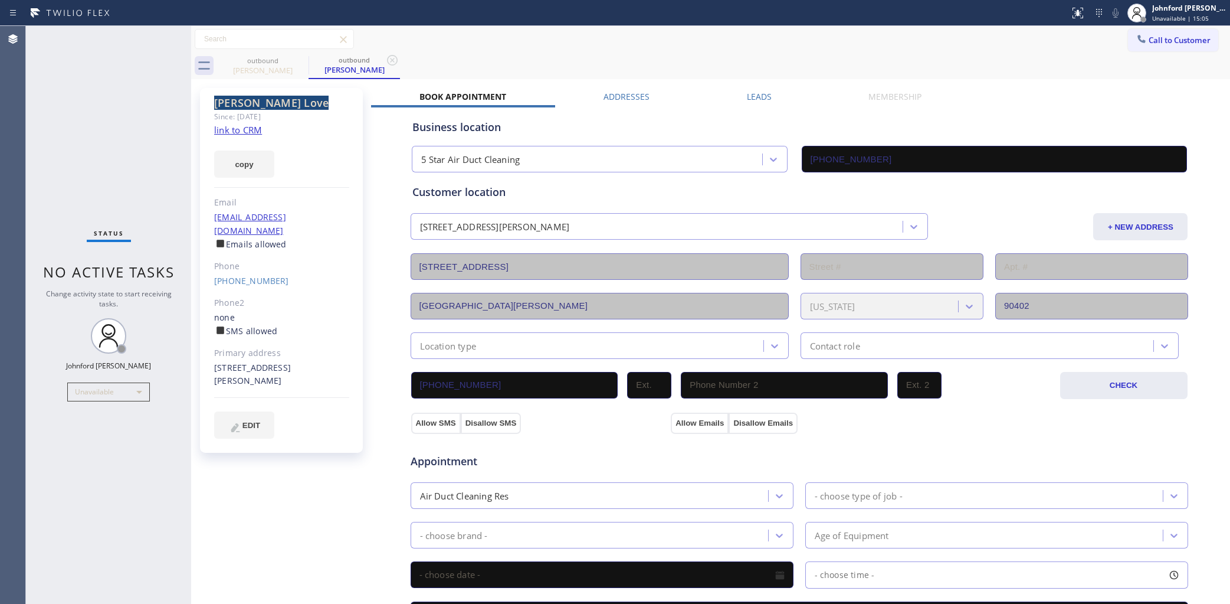
drag, startPoint x: 284, startPoint y: 103, endPoint x: 211, endPoint y: 102, distance: 73.2
click at [211, 102] on div "Pamela Love Since: 20 may 2020 link to CRM copy Email pamelaL@gmail.com Emails …" at bounding box center [281, 270] width 163 height 365
copy div "Pamela Love"
click at [254, 133] on link "link to CRM" at bounding box center [238, 130] width 48 height 12
click at [63, 70] on div "Status No active tasks Change activity state to start receiving tasks. [PERSON_…" at bounding box center [108, 315] width 165 height 578
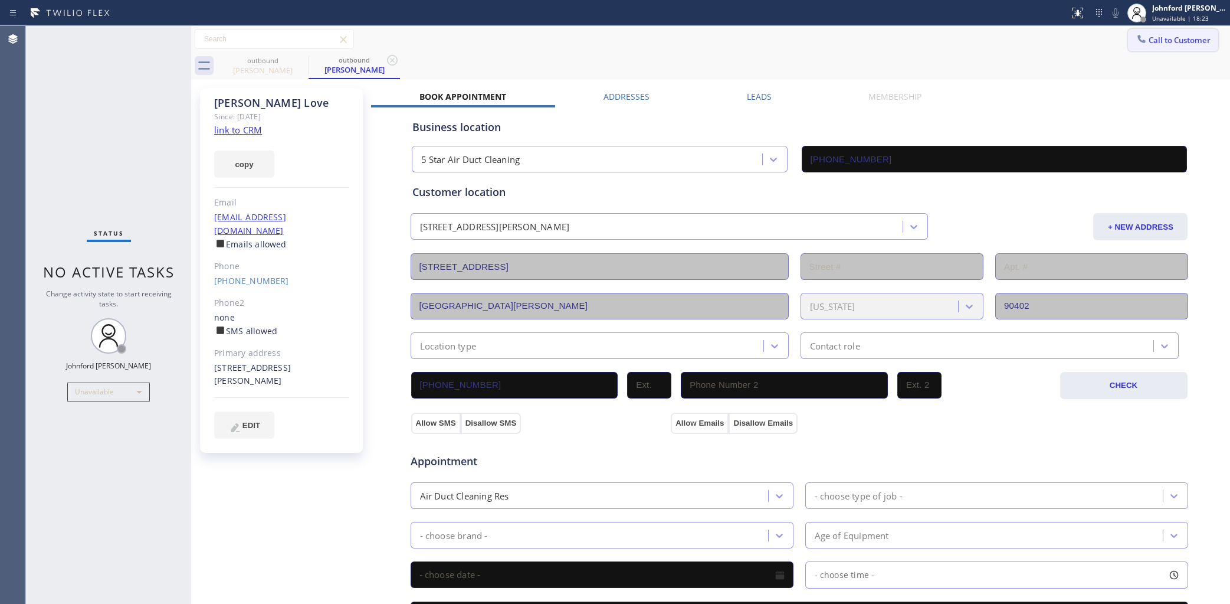
click at [1152, 31] on button "Call to Customer" at bounding box center [1173, 40] width 90 height 22
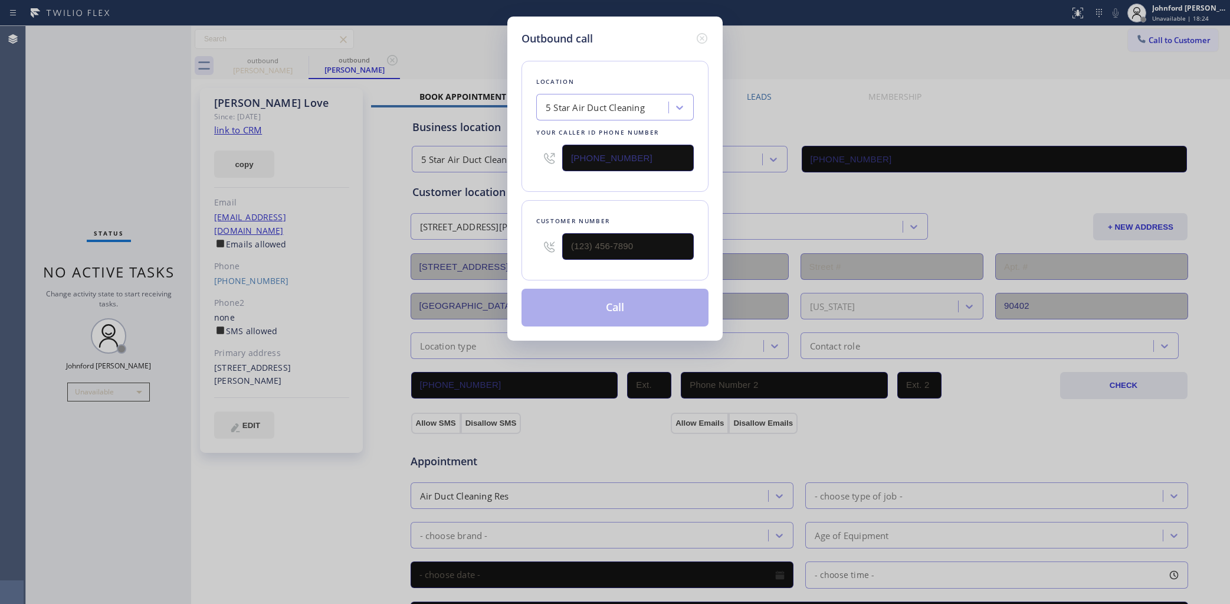
drag, startPoint x: 664, startPoint y: 228, endPoint x: 523, endPoint y: 252, distance: 143.6
click at [523, 252] on div "Customer number" at bounding box center [615, 240] width 187 height 80
paste input "323) 895-3705"
drag, startPoint x: 608, startPoint y: 251, endPoint x: 503, endPoint y: 251, distance: 105.0
click at [503, 251] on div "Outbound call Location 5 Star Air Duct Cleaning Your caller id phone number (85…" at bounding box center [615, 302] width 1230 height 604
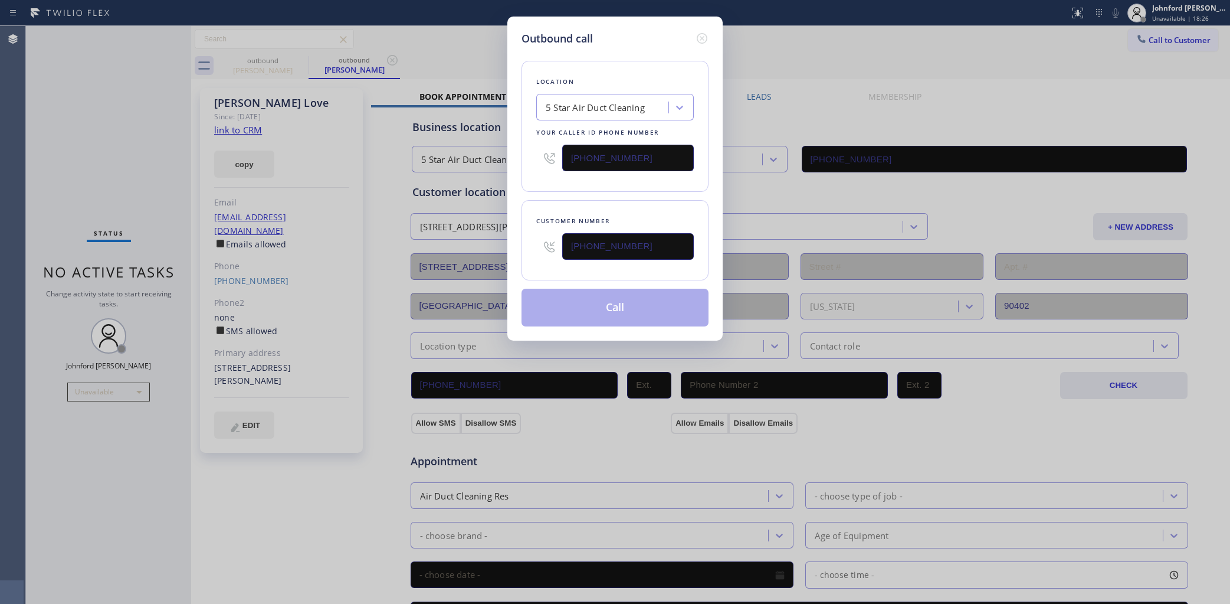
type input "(323) 895-3705"
click at [641, 204] on div "Customer number (323) 895-3705" at bounding box center [615, 240] width 187 height 80
click at [602, 293] on button "Call" at bounding box center [615, 307] width 187 height 38
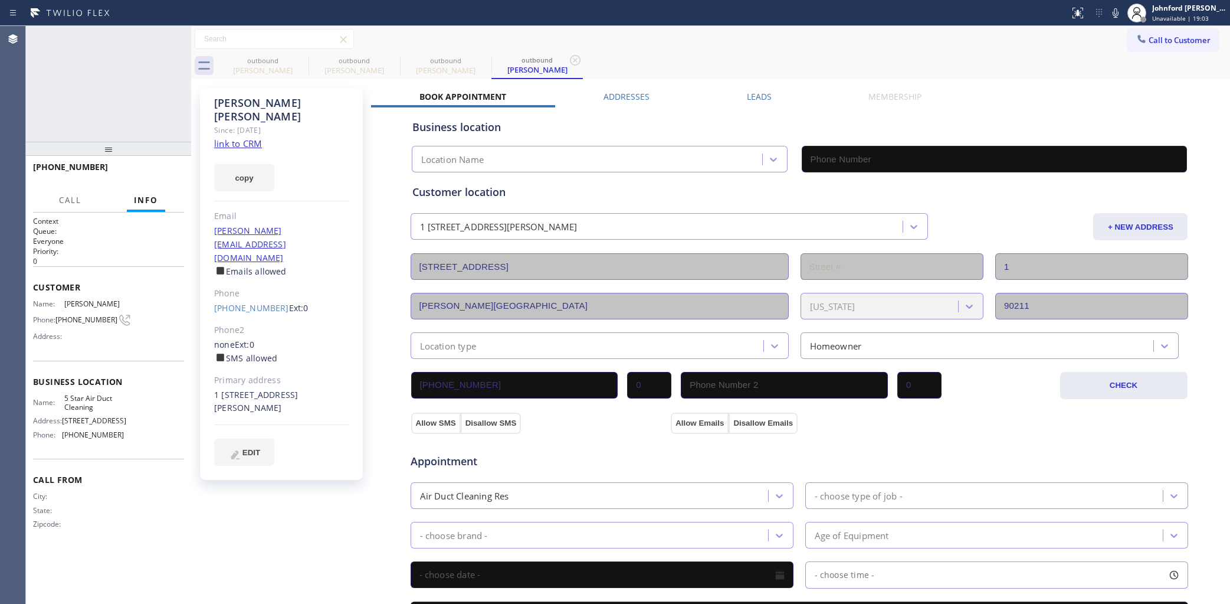
type input "[PHONE_NUMBER]"
click at [1121, 13] on icon at bounding box center [1115, 13] width 14 height 14
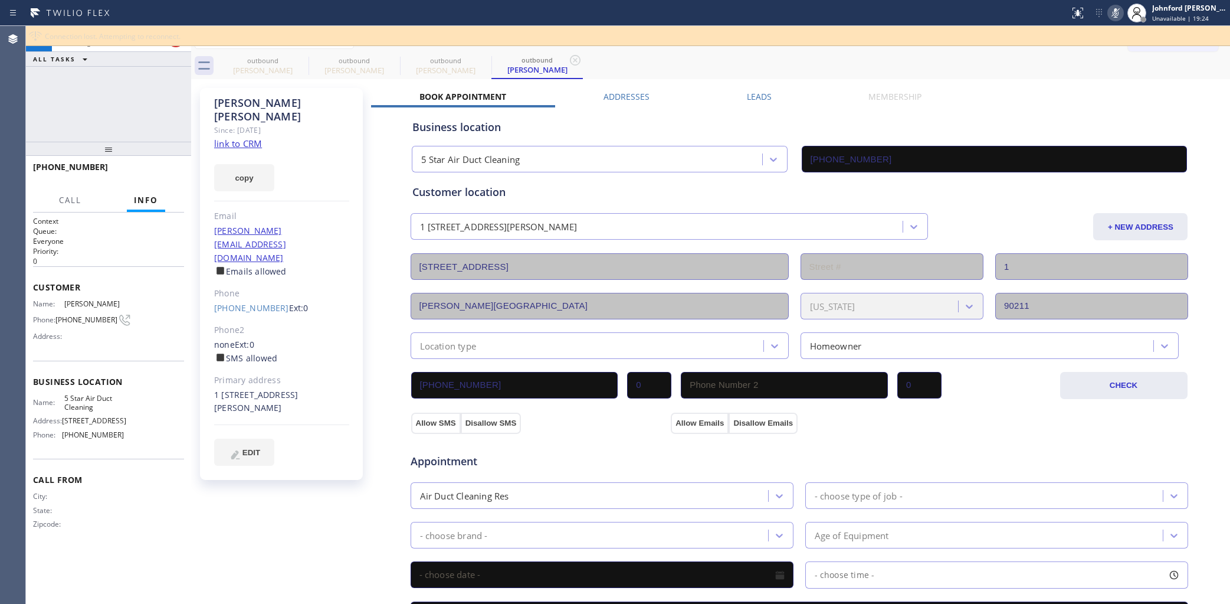
click at [1119, 12] on icon at bounding box center [1115, 13] width 14 height 14
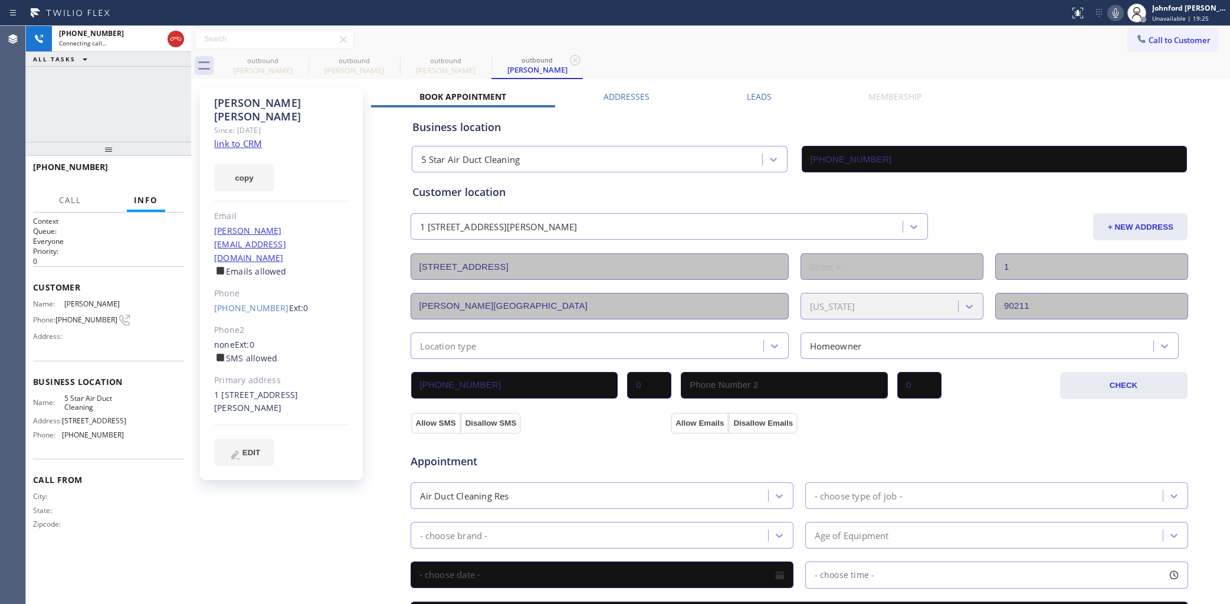
click at [1003, 104] on div "Business location 5 Star Air Duct Cleaning (858) 800-3094" at bounding box center [799, 138] width 779 height 70
click at [301, 59] on icon at bounding box center [301, 60] width 14 height 14
click at [0, 0] on icon at bounding box center [0, 0] width 0 height 0
click at [1119, 10] on icon at bounding box center [1115, 13] width 14 height 14
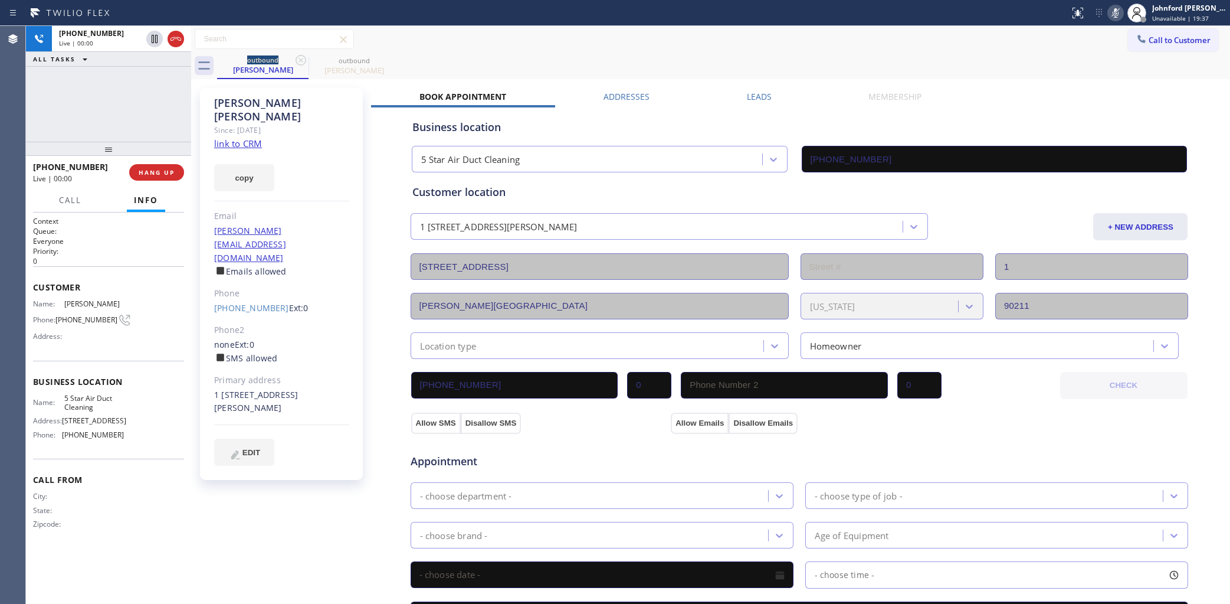
click at [1115, 11] on icon at bounding box center [1116, 12] width 6 height 9
click at [177, 169] on button "HANG UP" at bounding box center [156, 172] width 55 height 17
click at [1151, 48] on button "Call to Customer" at bounding box center [1173, 40] width 90 height 22
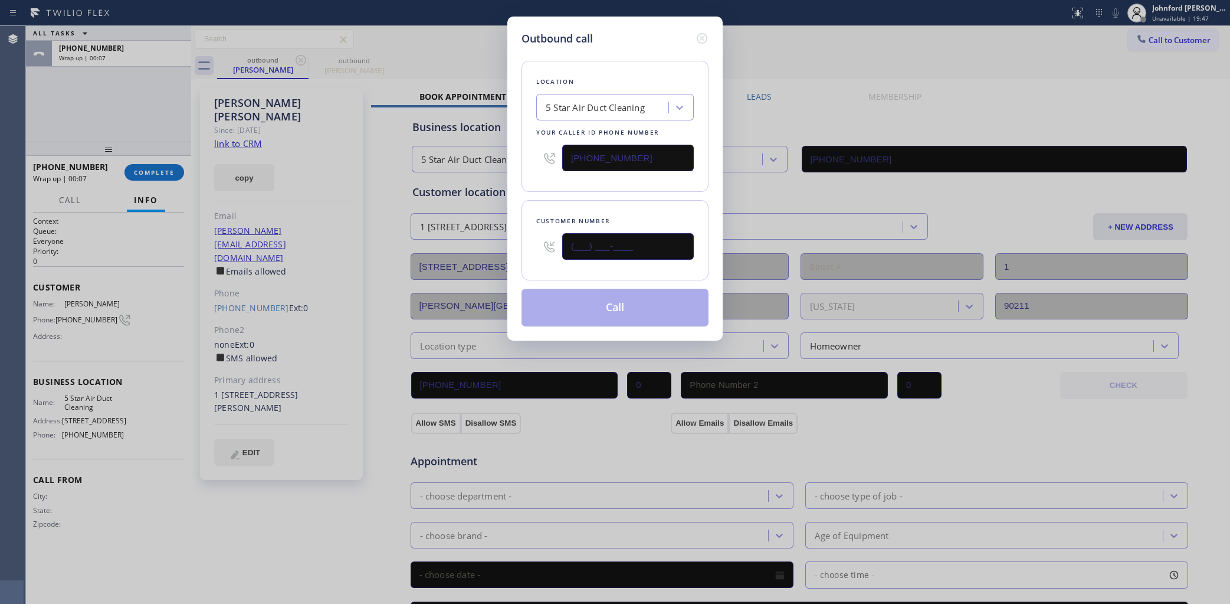
drag, startPoint x: 621, startPoint y: 231, endPoint x: 493, endPoint y: 231, distance: 128.0
click at [493, 231] on div "Outbound call Location 5 Star Air Duct Cleaning Your caller id phone number [PH…" at bounding box center [615, 302] width 1230 height 604
paste input "925) 719-2515"
type input "(925) 719-2515"
click at [545, 195] on div "Location 5 Star Air Duct Cleaning Your caller id phone number (858) 800-3094 Cu…" at bounding box center [615, 187] width 187 height 280
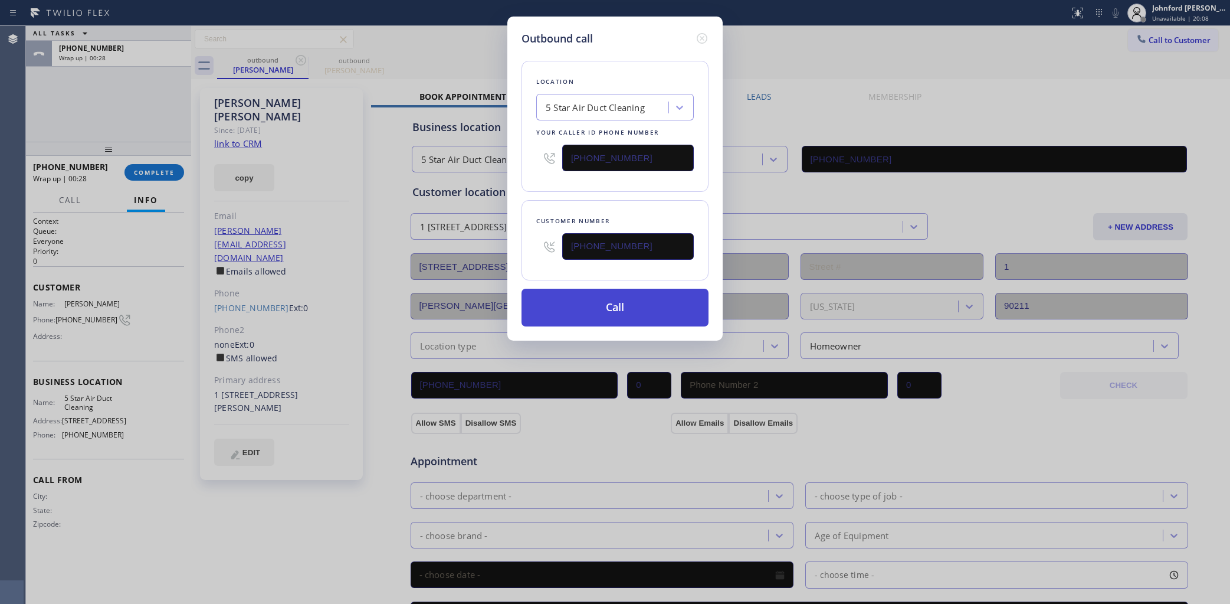
click at [603, 301] on button "Call" at bounding box center [615, 307] width 187 height 38
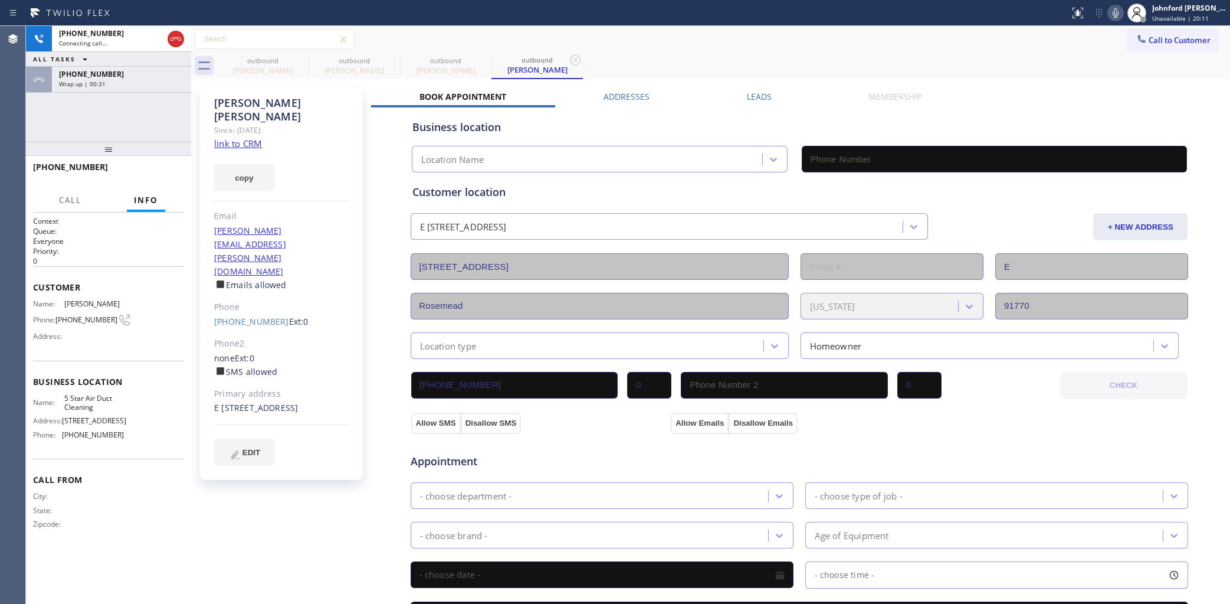
drag, startPoint x: 129, startPoint y: 80, endPoint x: 132, endPoint y: 117, distance: 36.7
click at [129, 80] on div "Wrap up | 00:31" at bounding box center [121, 84] width 125 height 8
click at [149, 172] on span "COMPLETE" at bounding box center [154, 172] width 41 height 8
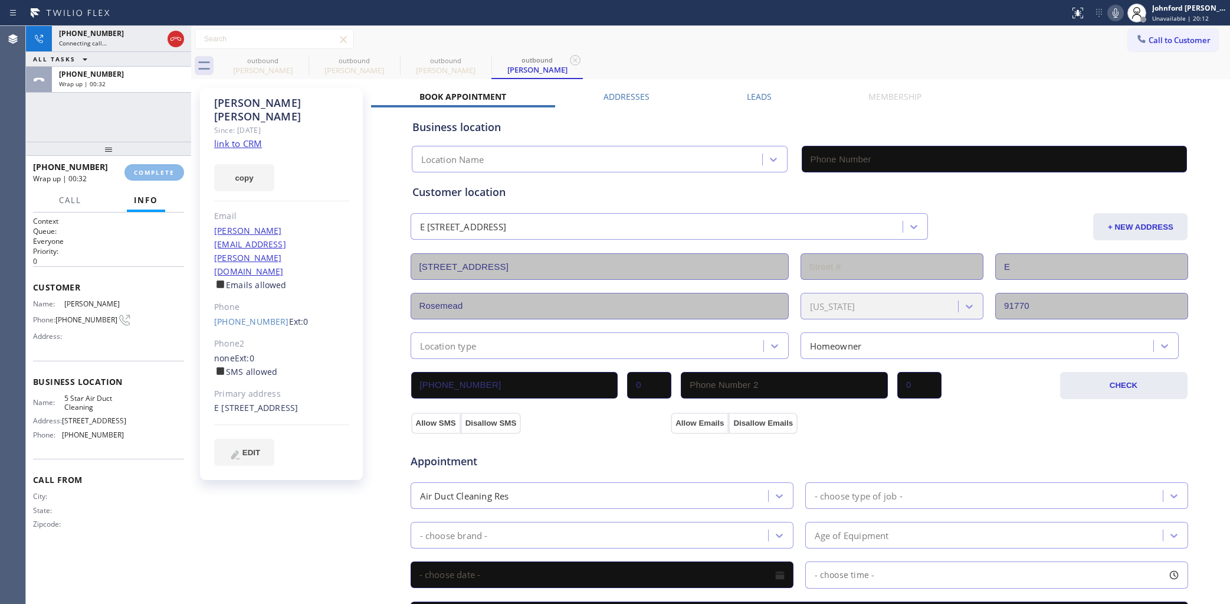
type input "[PHONE_NUMBER]"
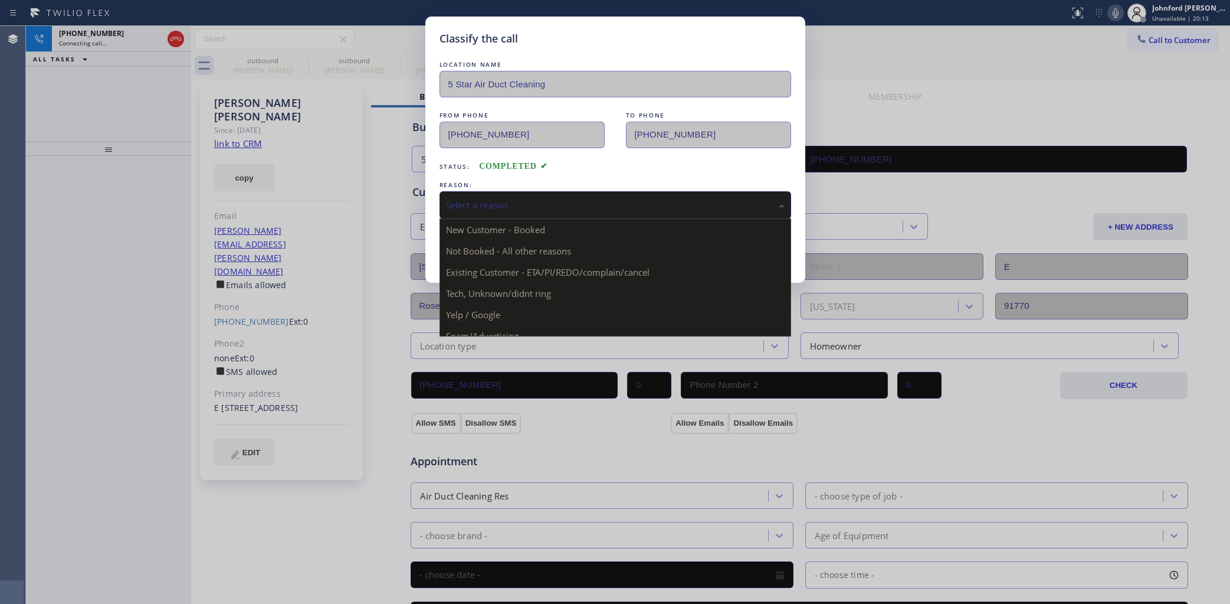
click at [469, 199] on div "Select a reason" at bounding box center [615, 205] width 339 height 14
click at [503, 257] on button "Save" at bounding box center [487, 250] width 95 height 38
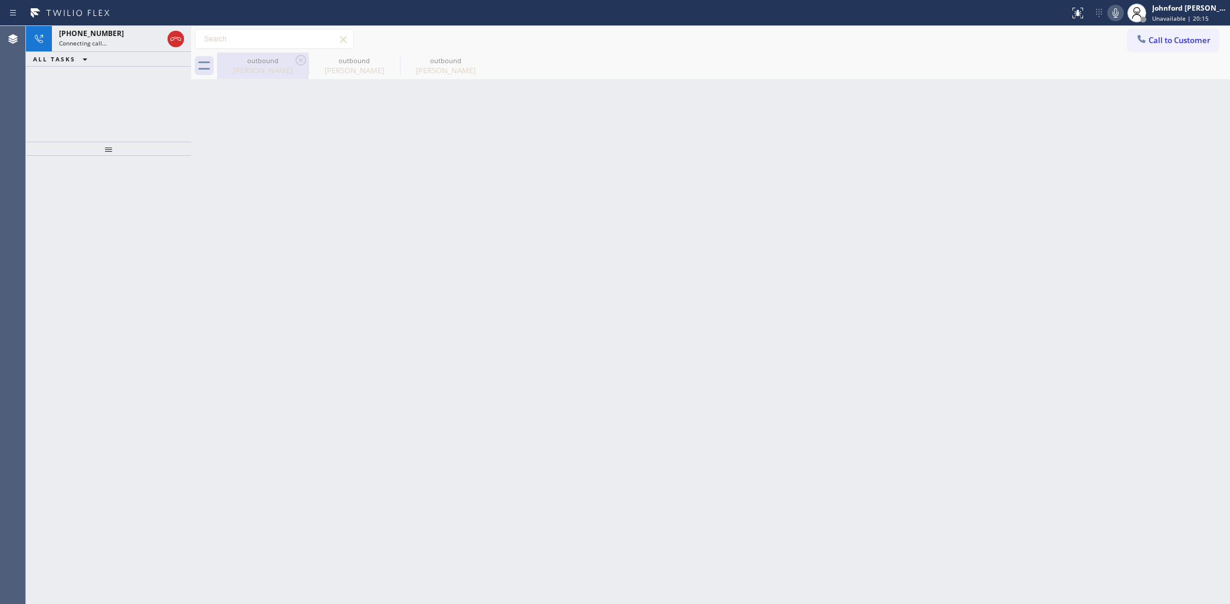
click at [299, 63] on icon at bounding box center [301, 60] width 14 height 14
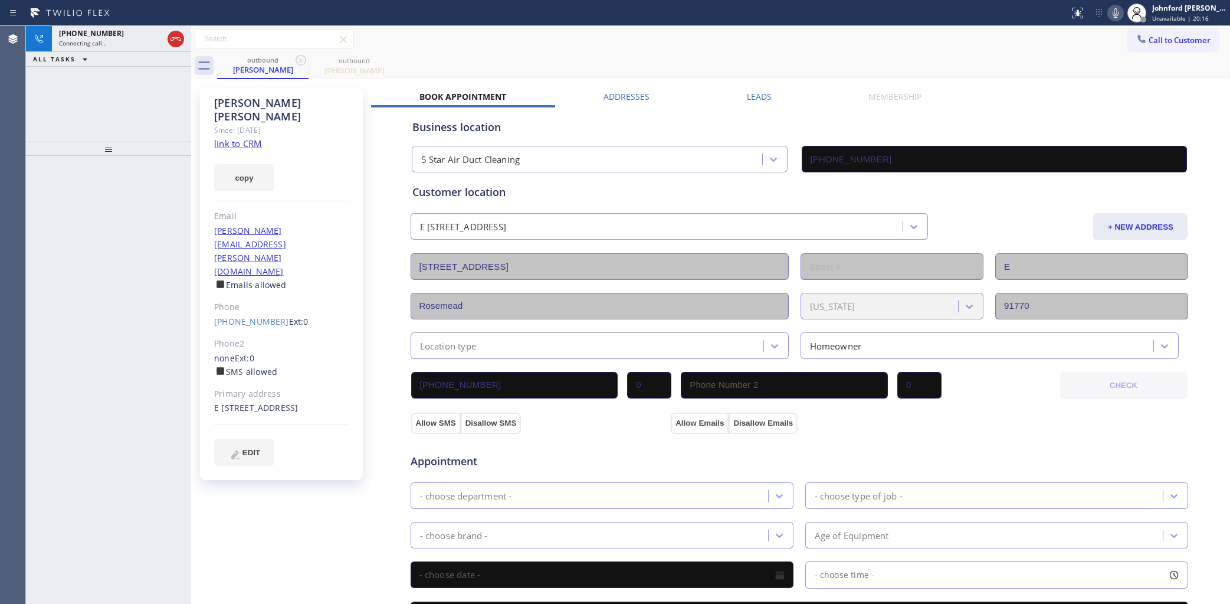
click at [519, 58] on div "outbound Veronica Handa outbound Veronica Handa" at bounding box center [723, 66] width 1013 height 27
click at [183, 36] on div at bounding box center [165, 39] width 42 height 26
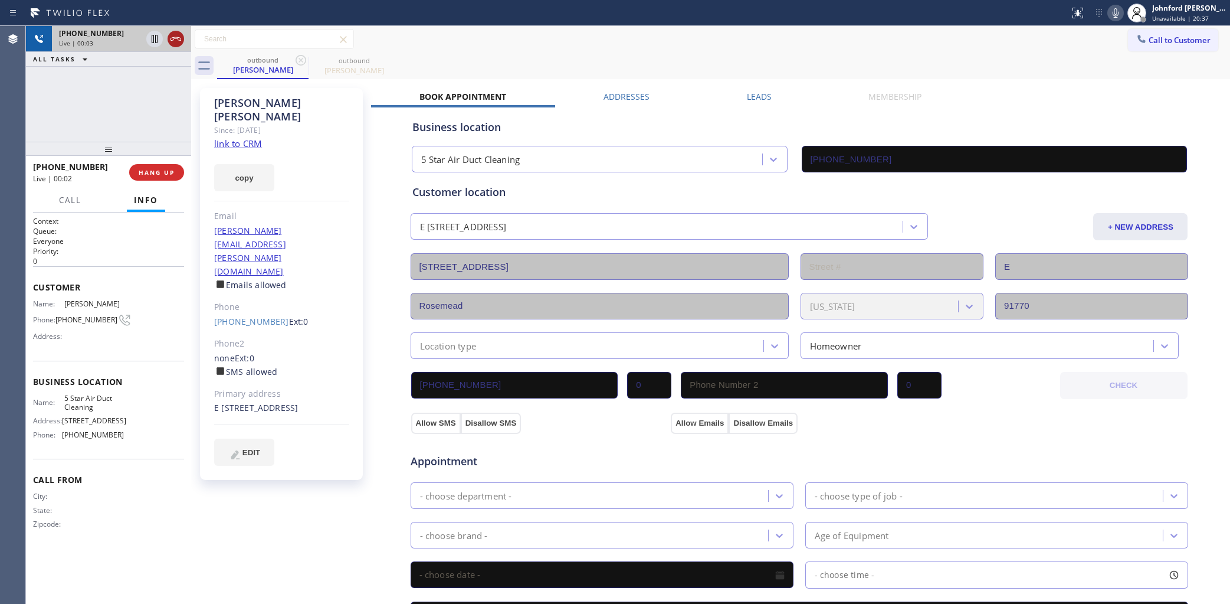
click at [183, 36] on div at bounding box center [176, 39] width 17 height 14
click at [304, 62] on icon at bounding box center [301, 60] width 14 height 14
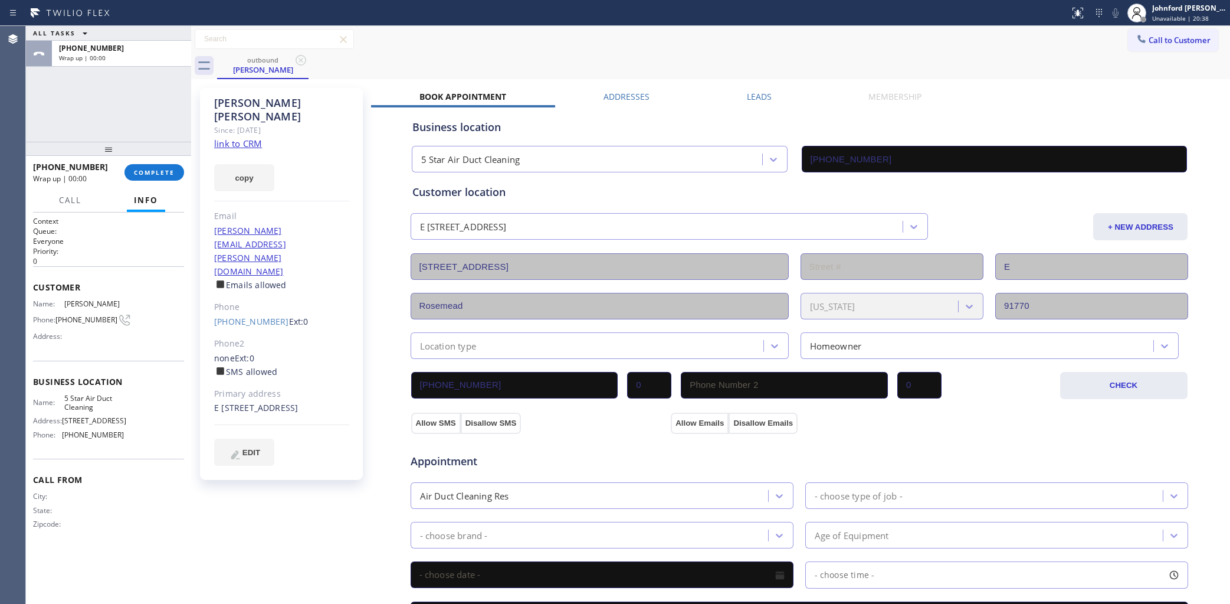
click at [304, 62] on icon at bounding box center [301, 60] width 14 height 14
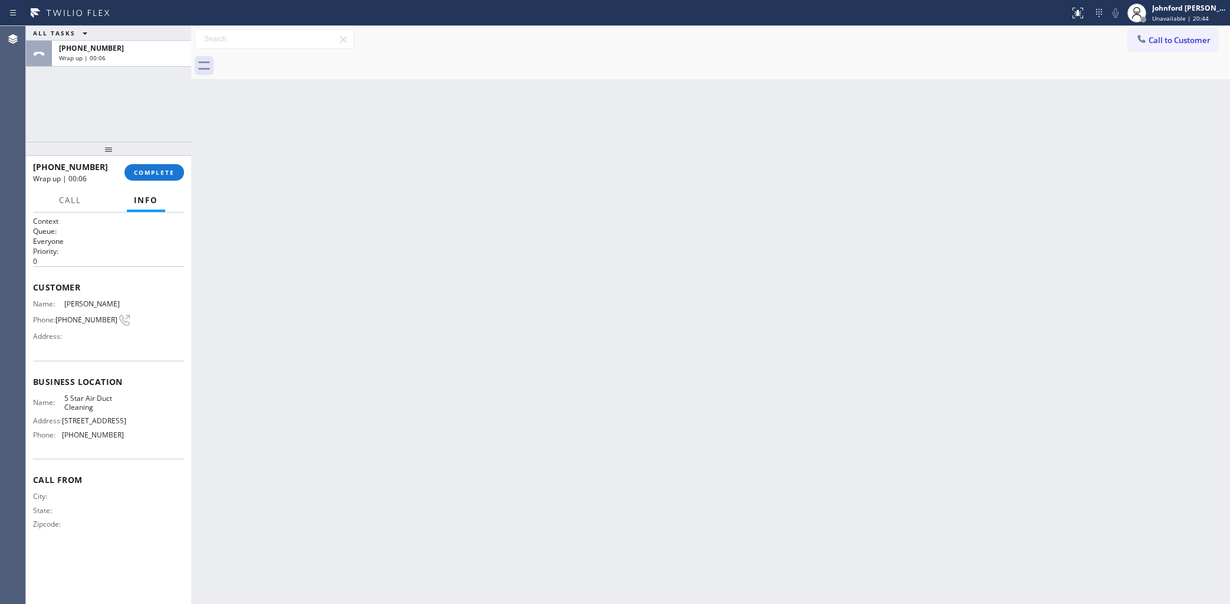
click at [1155, 40] on span "Call to Customer" at bounding box center [1180, 40] width 62 height 11
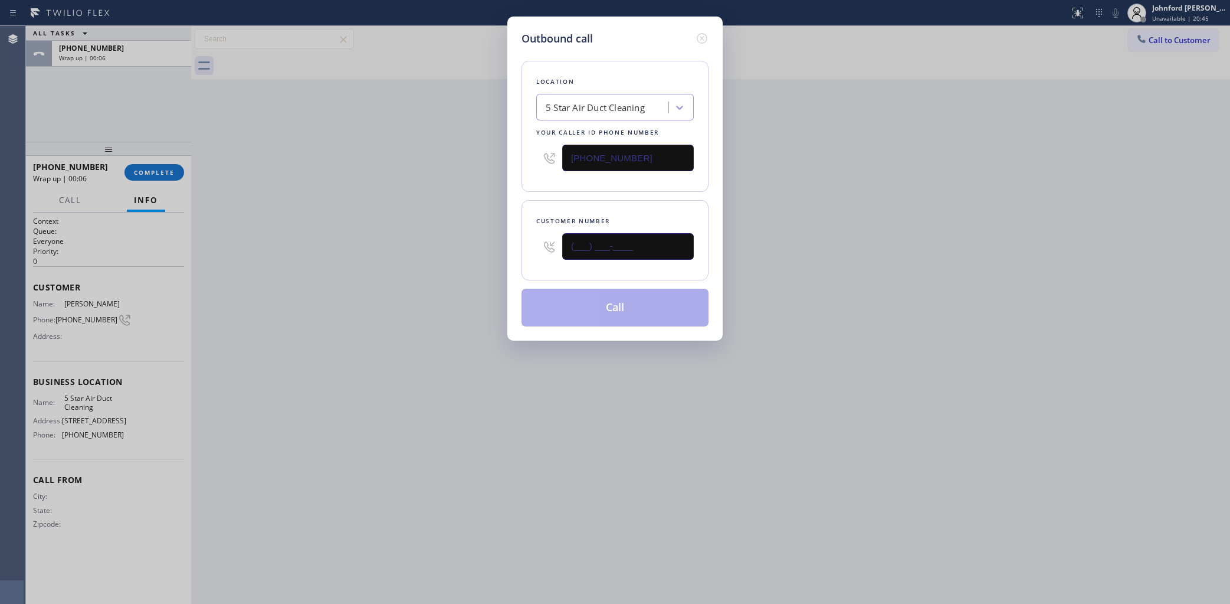
drag, startPoint x: 625, startPoint y: 242, endPoint x: 515, endPoint y: 242, distance: 110.3
click at [515, 242] on div "Outbound call Location 5 Star Air Duct Cleaning Your caller id phone number [PH…" at bounding box center [614, 179] width 215 height 324
paste input "678) 428-2465"
type input "(678) 428-2465"
click at [470, 243] on div "Outbound call Location 5 Star Air Duct Cleaning Your caller id phone number (85…" at bounding box center [615, 302] width 1230 height 604
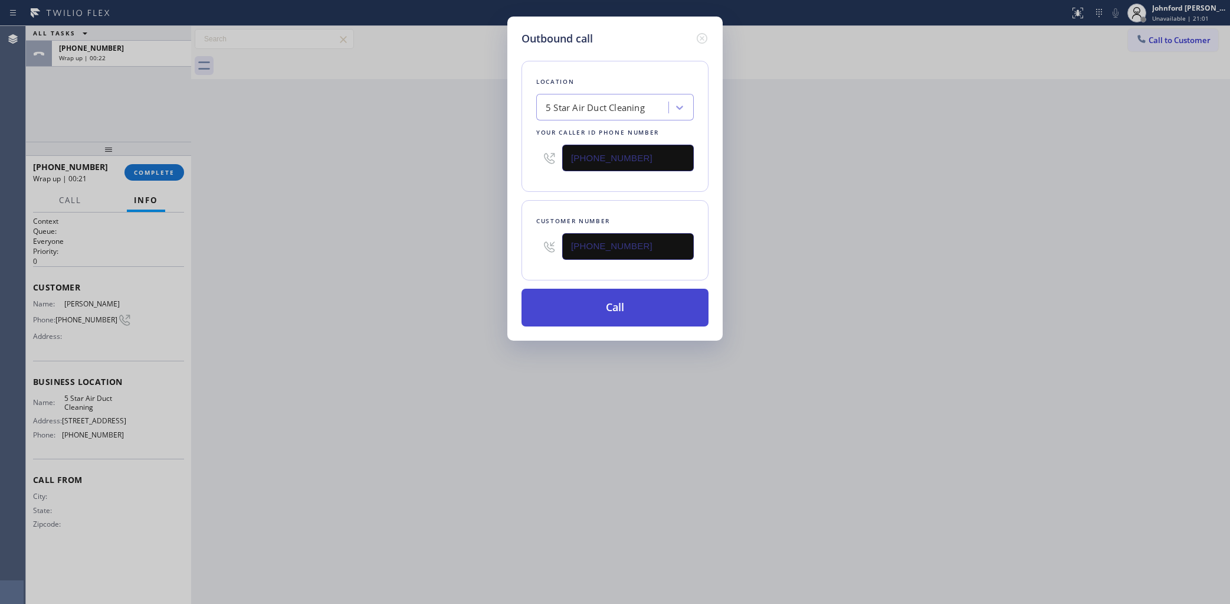
click at [665, 288] on button "Call" at bounding box center [615, 307] width 187 height 38
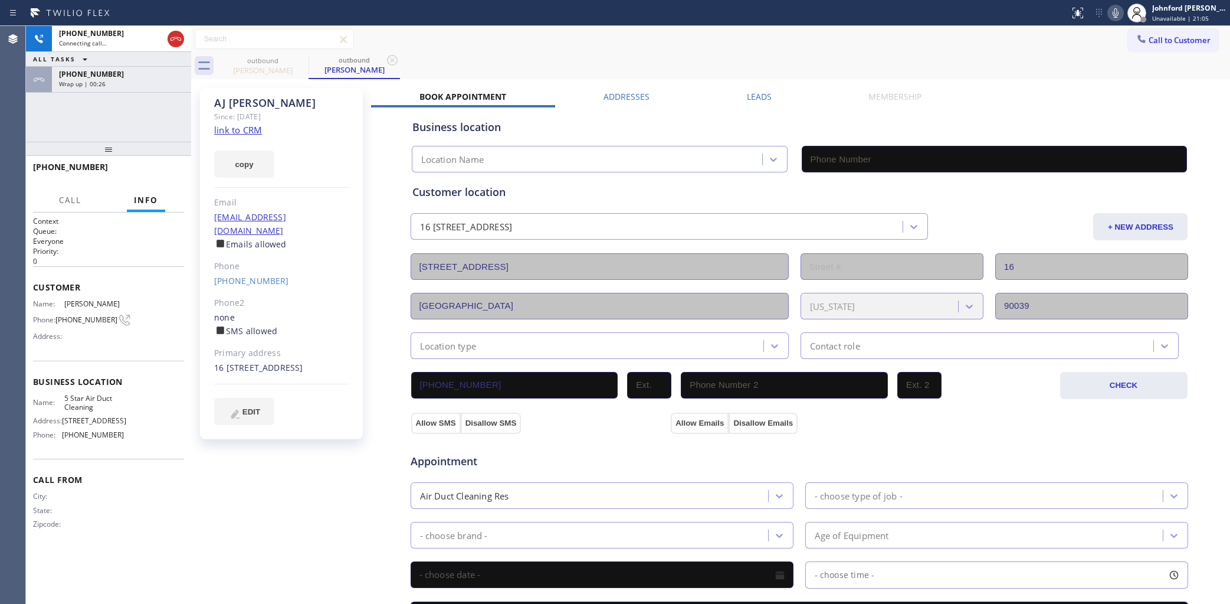
type input "[PHONE_NUMBER]"
click at [172, 172] on span "HANG UP" at bounding box center [157, 172] width 36 height 8
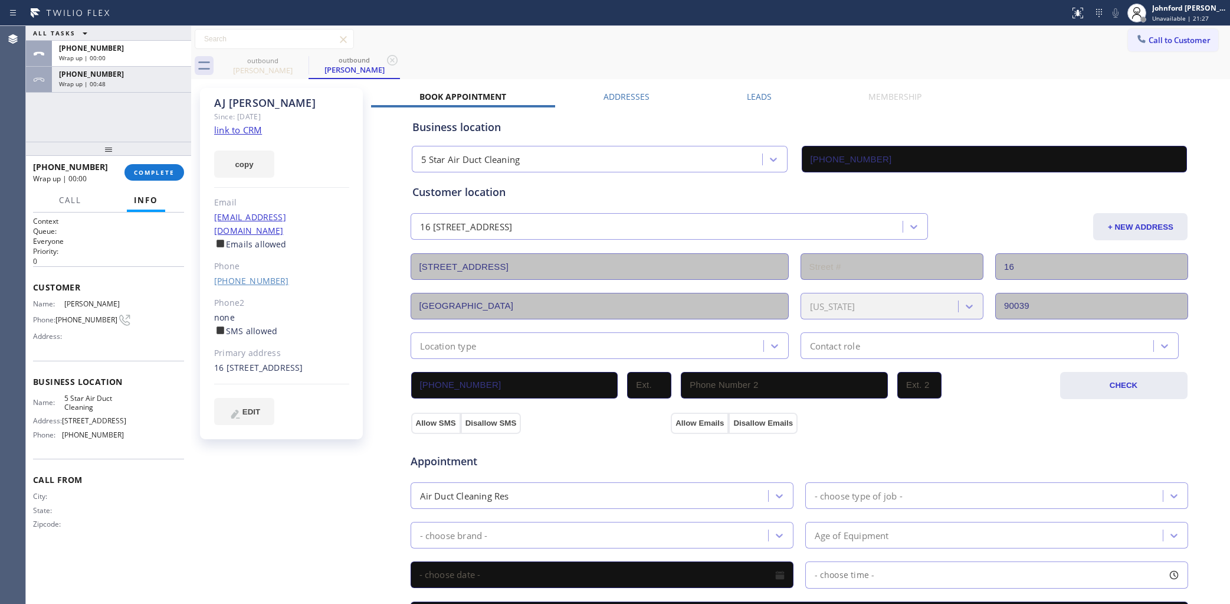
click at [247, 275] on link "(678) 428-2465" at bounding box center [251, 280] width 75 height 11
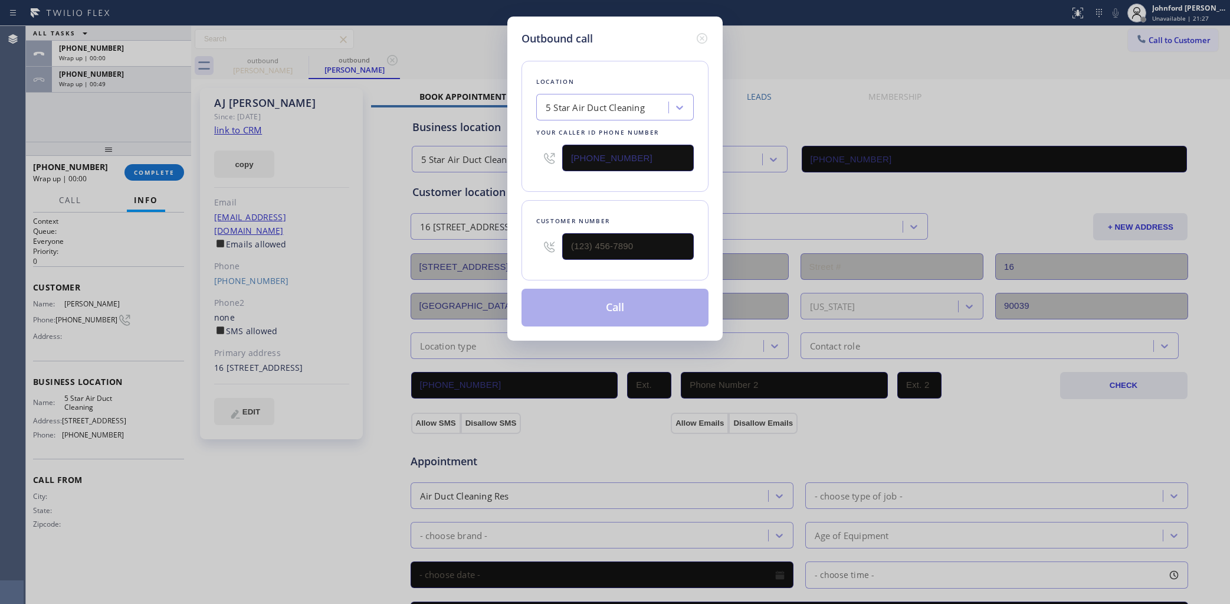
type input "(678) 428-2465"
drag, startPoint x: 621, startPoint y: 168, endPoint x: 547, endPoint y: 180, distance: 74.7
click at [556, 178] on div "Location 5 Star Air Duct Cleaning Your caller id phone number [PHONE_NUMBER]" at bounding box center [615, 126] width 187 height 131
paste input "88) 909-0120"
type input "[PHONE_NUMBER]"
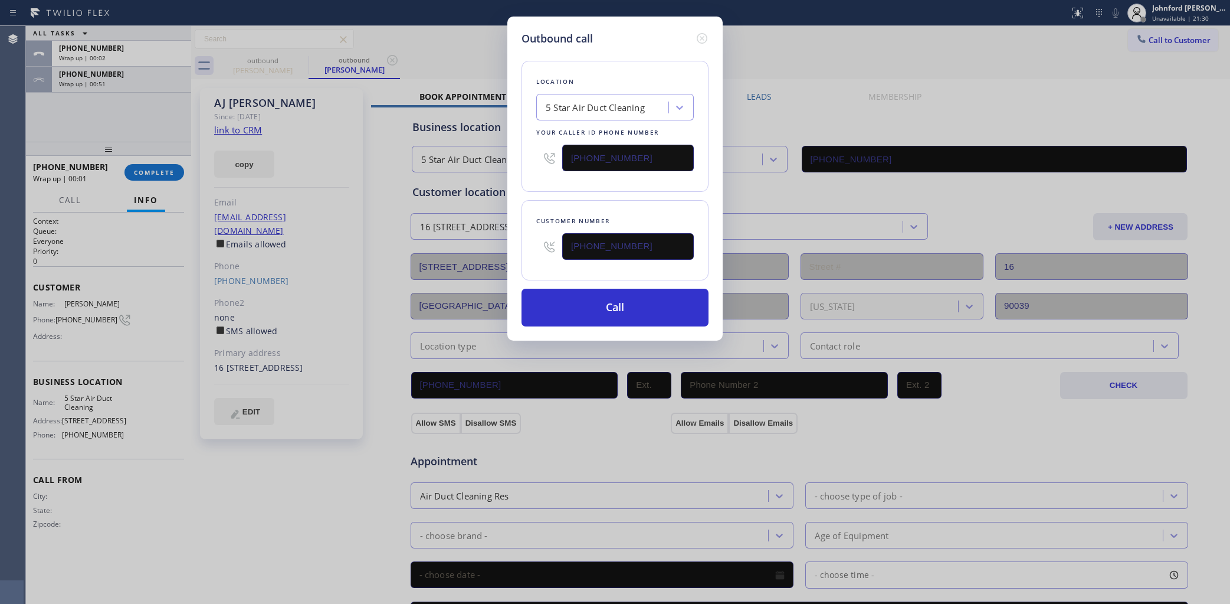
click at [540, 191] on div "Location 5 Star Air Duct Cleaning Your caller id phone number (888) 909-0120 Cu…" at bounding box center [615, 187] width 187 height 280
click at [584, 292] on button "Call" at bounding box center [615, 307] width 187 height 38
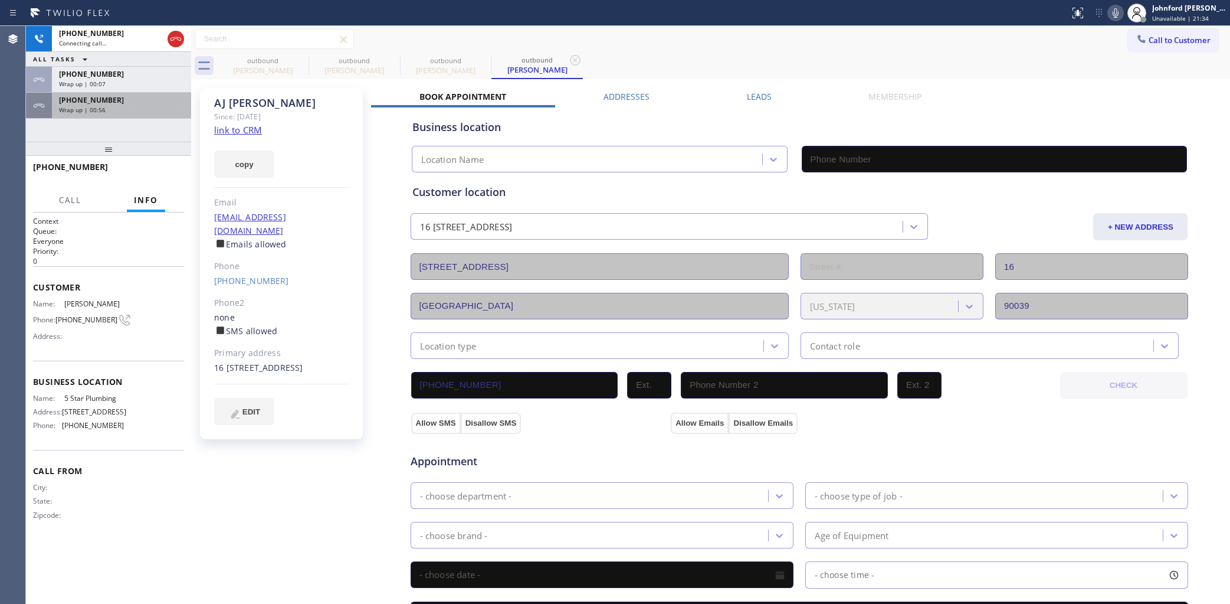
click at [160, 106] on div "Wrap up | 00:56" at bounding box center [121, 110] width 125 height 8
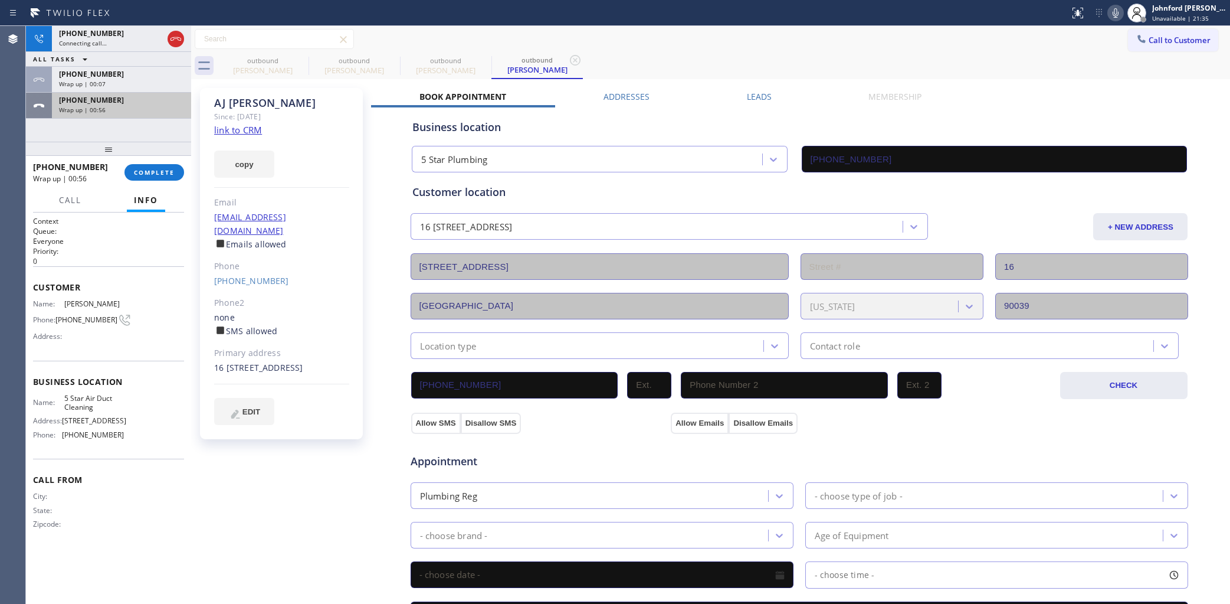
type input "[PHONE_NUMBER]"
click at [174, 178] on button "COMPLETE" at bounding box center [154, 172] width 60 height 17
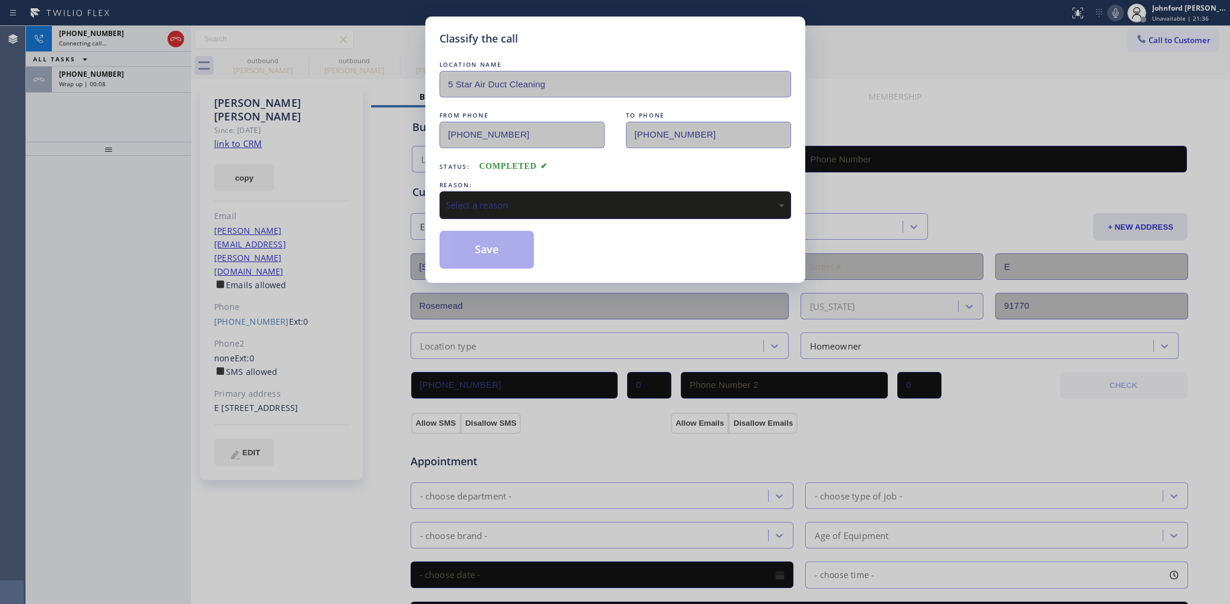
type input "[PHONE_NUMBER]"
click at [479, 201] on div "Select a reason" at bounding box center [615, 205] width 339 height 14
click at [481, 243] on button "Save" at bounding box center [487, 250] width 95 height 38
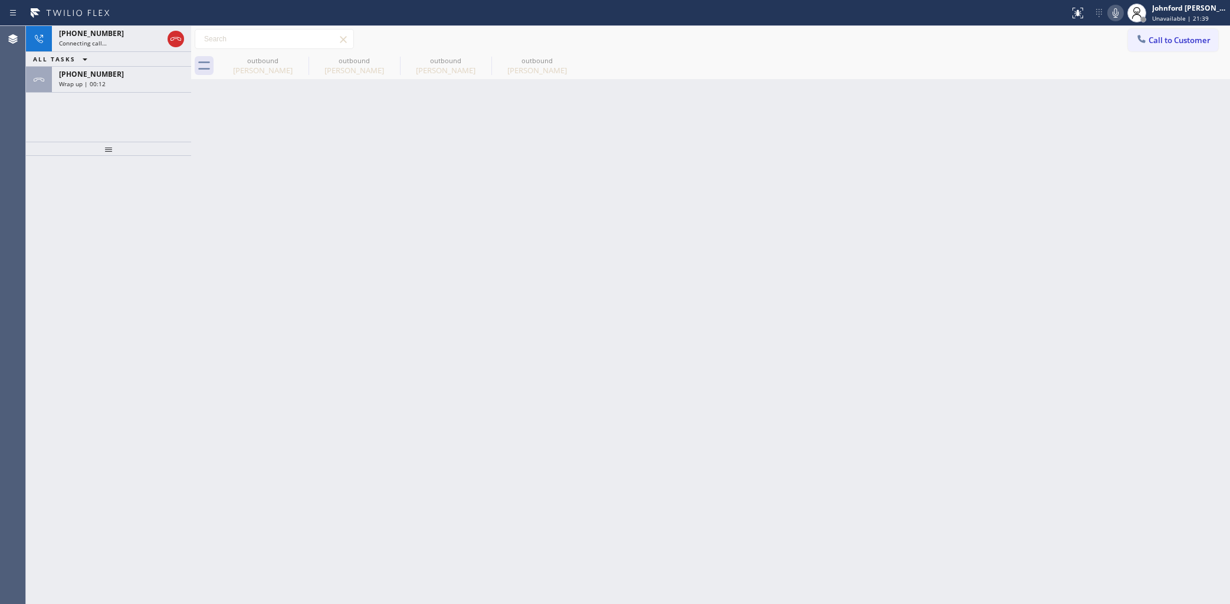
click at [159, 81] on div "Wrap up | 00:12" at bounding box center [121, 84] width 125 height 8
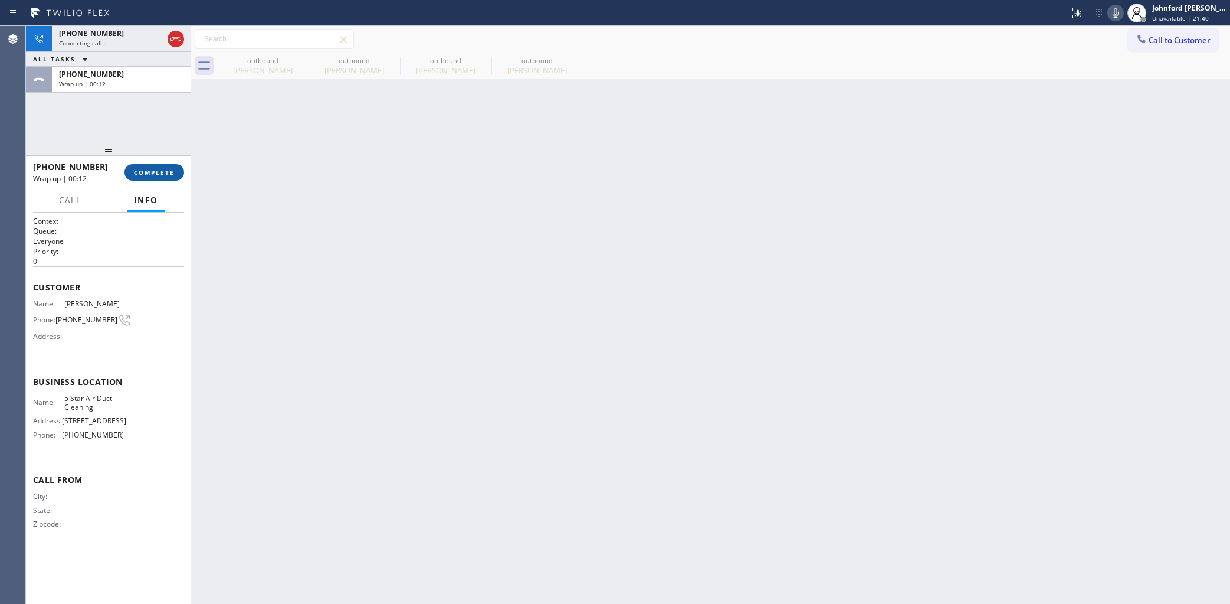
click at [142, 172] on span "COMPLETE" at bounding box center [154, 172] width 41 height 8
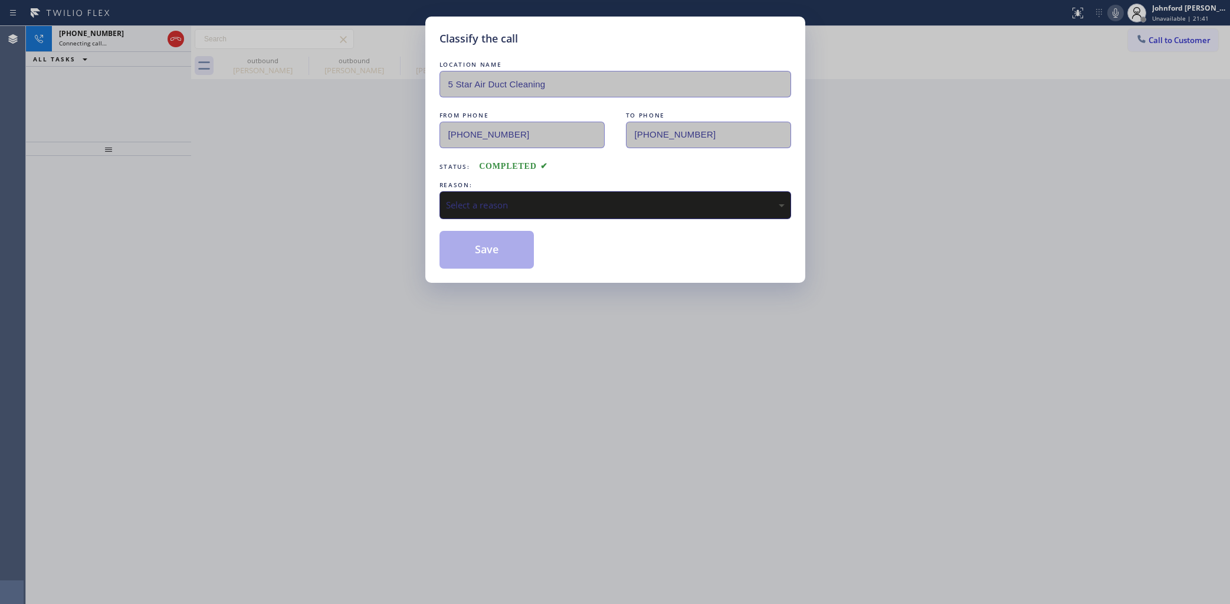
click at [596, 199] on div "Select a reason" at bounding box center [615, 205] width 339 height 14
click at [510, 248] on button "Save" at bounding box center [487, 250] width 95 height 38
type input "[PHONE_NUMBER]"
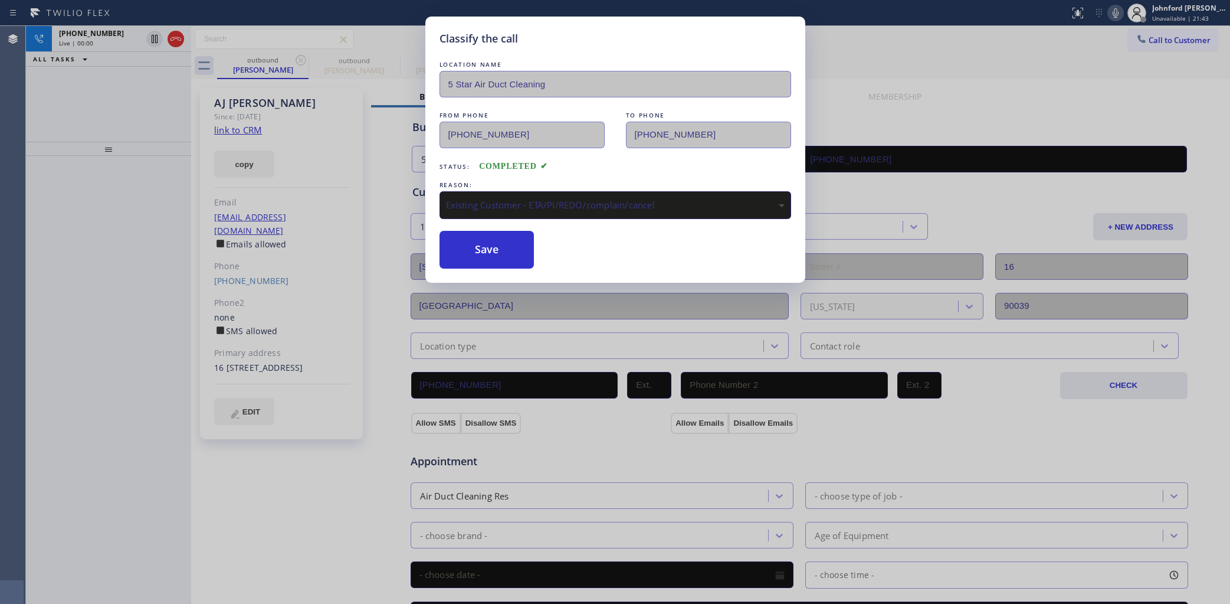
click at [176, 38] on div "Classify the call LOCATION NAME 5 Star Air Duct Cleaning FROM PHONE (858) 800-3…" at bounding box center [615, 302] width 1230 height 604
click at [176, 38] on icon at bounding box center [175, 39] width 11 height 4
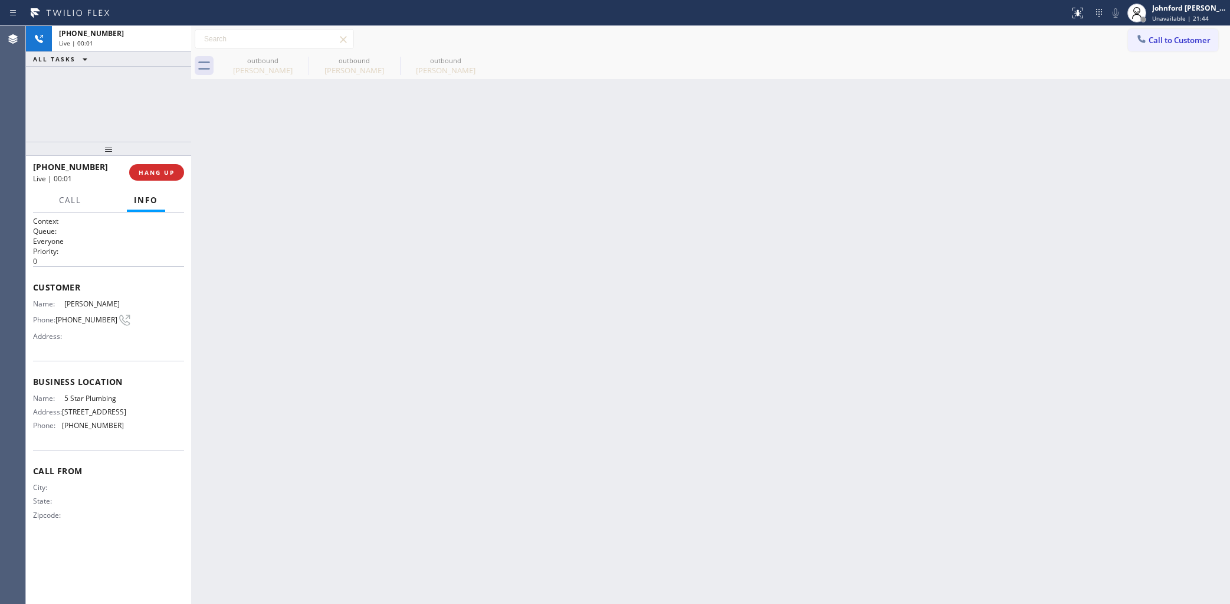
click at [176, 39] on div "Live | 00:01" at bounding box center [121, 43] width 125 height 8
click at [299, 60] on icon at bounding box center [301, 60] width 14 height 14
click at [0, 0] on icon at bounding box center [0, 0] width 0 height 0
click at [299, 60] on div at bounding box center [723, 66] width 1013 height 27
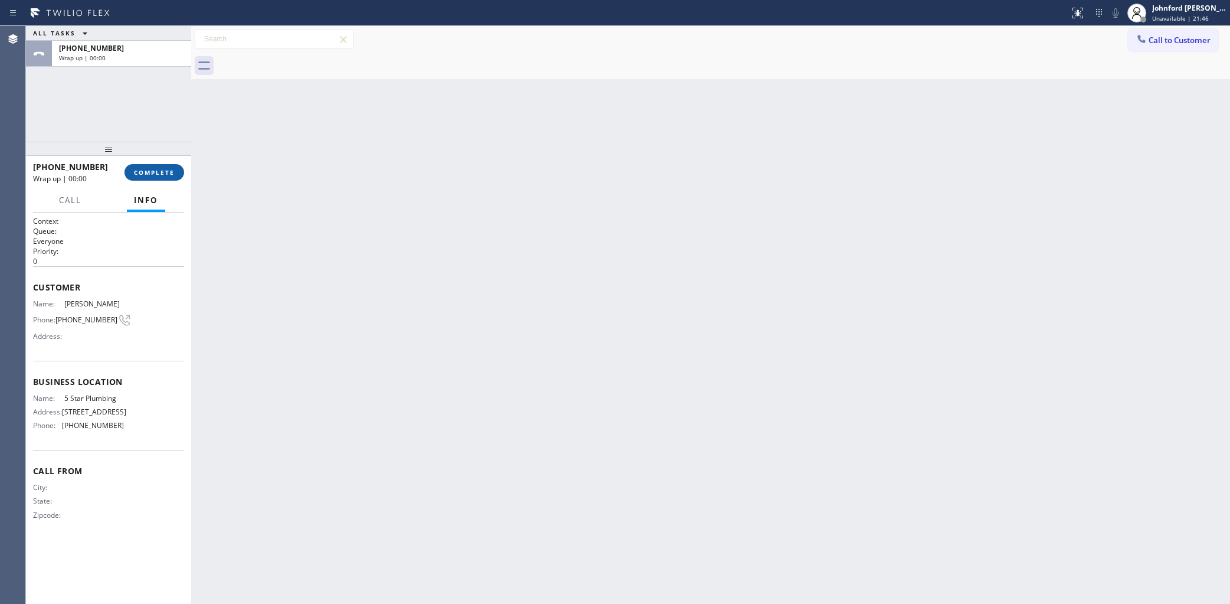
click at [160, 165] on button "COMPLETE" at bounding box center [154, 172] width 60 height 17
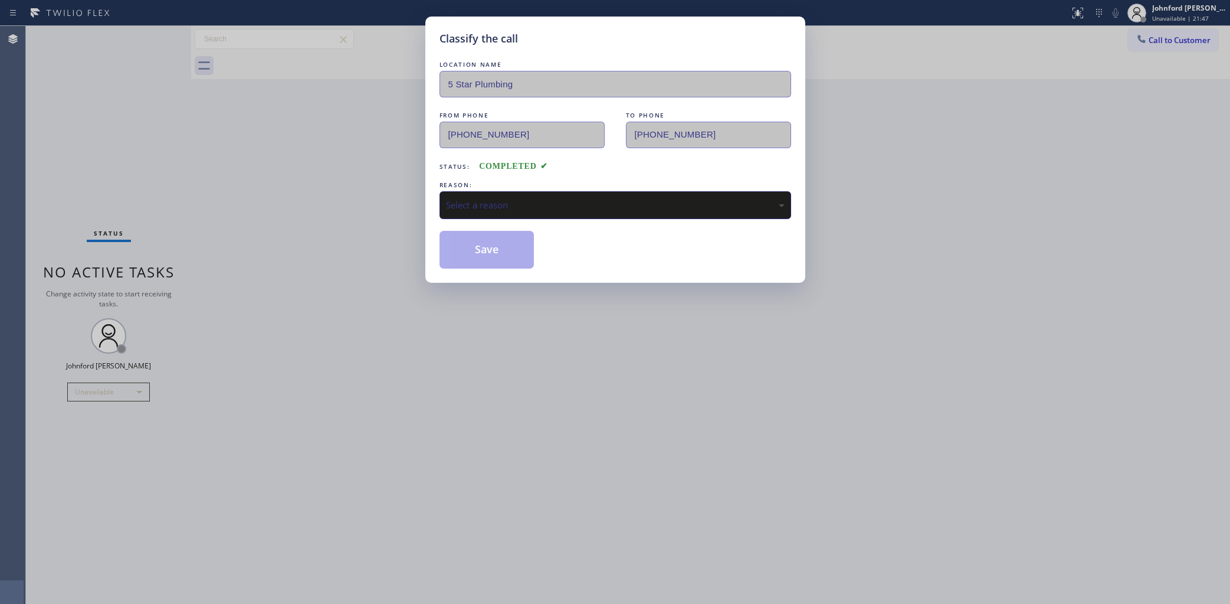
click at [461, 192] on div "Select a reason" at bounding box center [616, 205] width 352 height 28
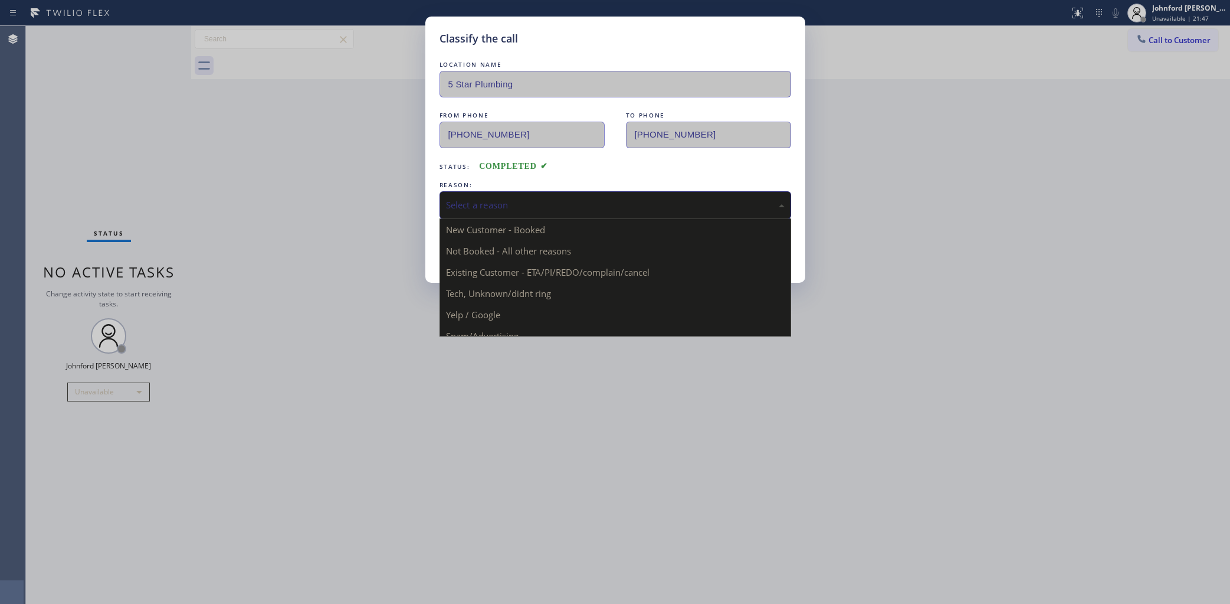
drag, startPoint x: 520, startPoint y: 264, endPoint x: 514, endPoint y: 258, distance: 7.9
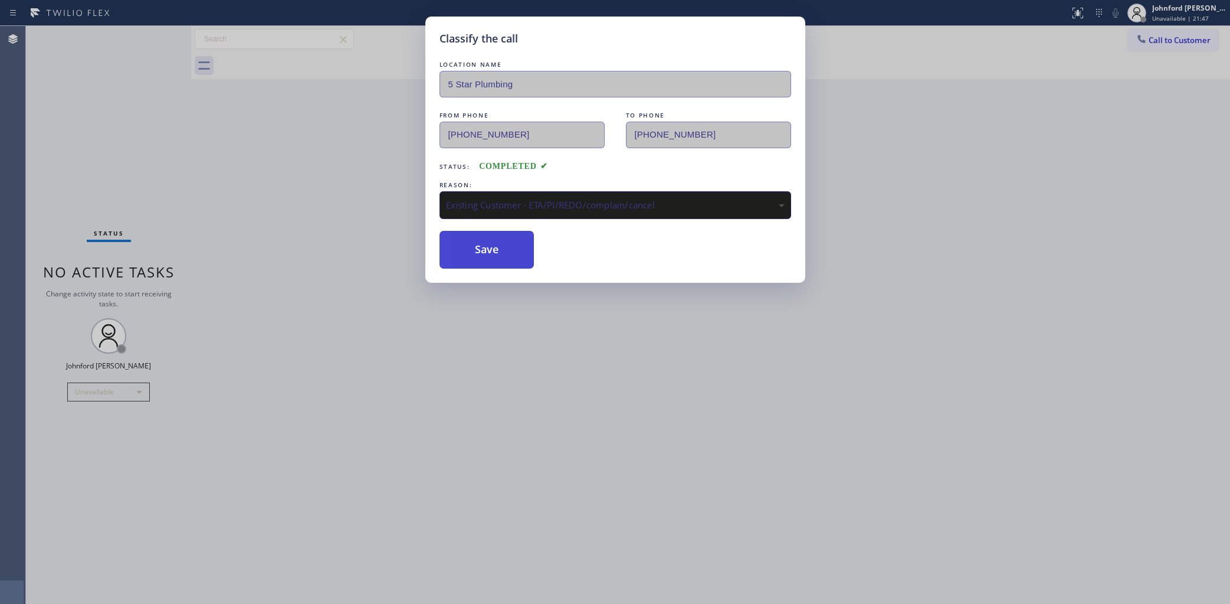
click at [512, 255] on button "Save" at bounding box center [487, 250] width 95 height 38
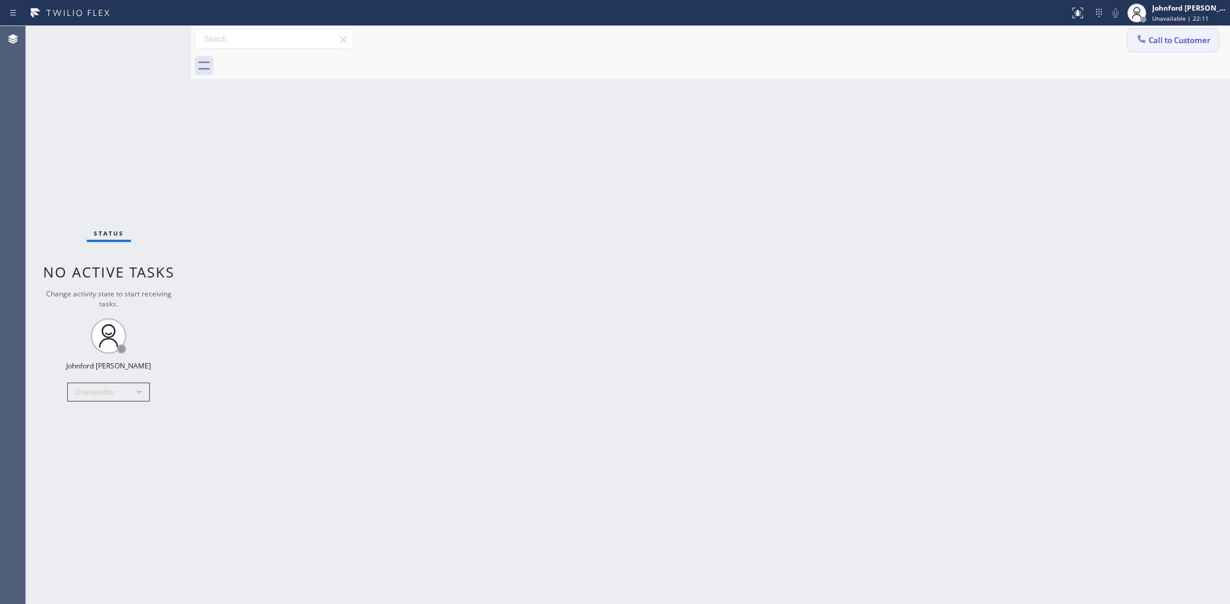
click at [1149, 36] on span "Call to Customer" at bounding box center [1180, 40] width 62 height 11
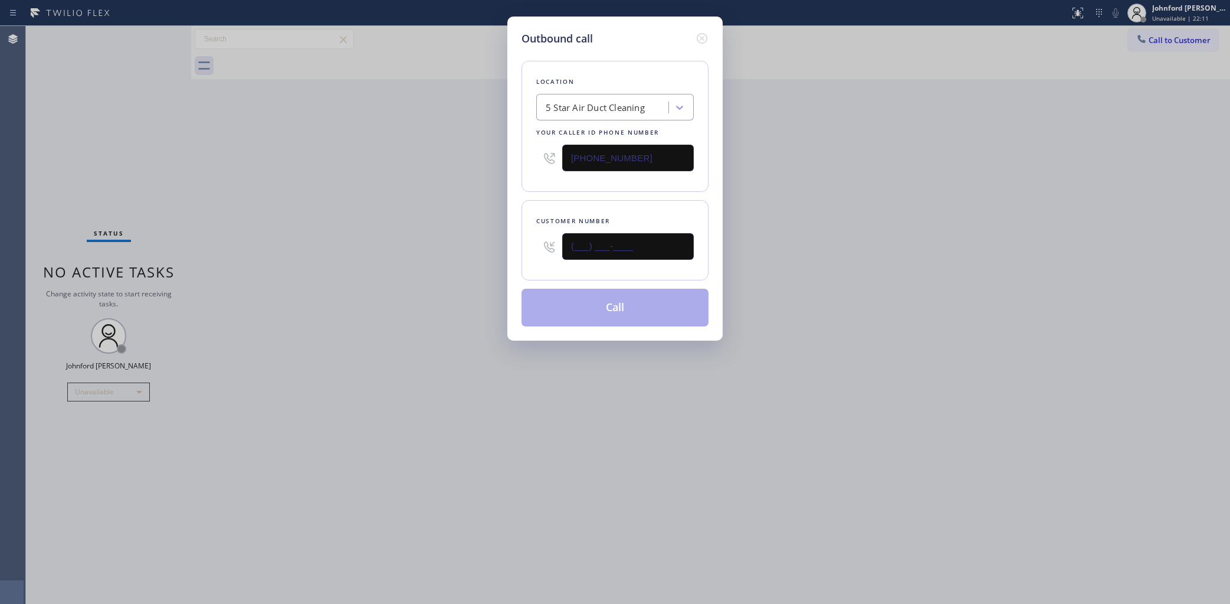
drag, startPoint x: 558, startPoint y: 240, endPoint x: 517, endPoint y: 242, distance: 41.4
click at [535, 240] on div "Customer number (___) ___-____" at bounding box center [615, 240] width 187 height 80
paste input "818) 321-1234"
type input "(818) 321-1234"
click at [393, 249] on div "Outbound call Location 5 Star Air Duct Cleaning Your caller id phone number (85…" at bounding box center [615, 302] width 1230 height 604
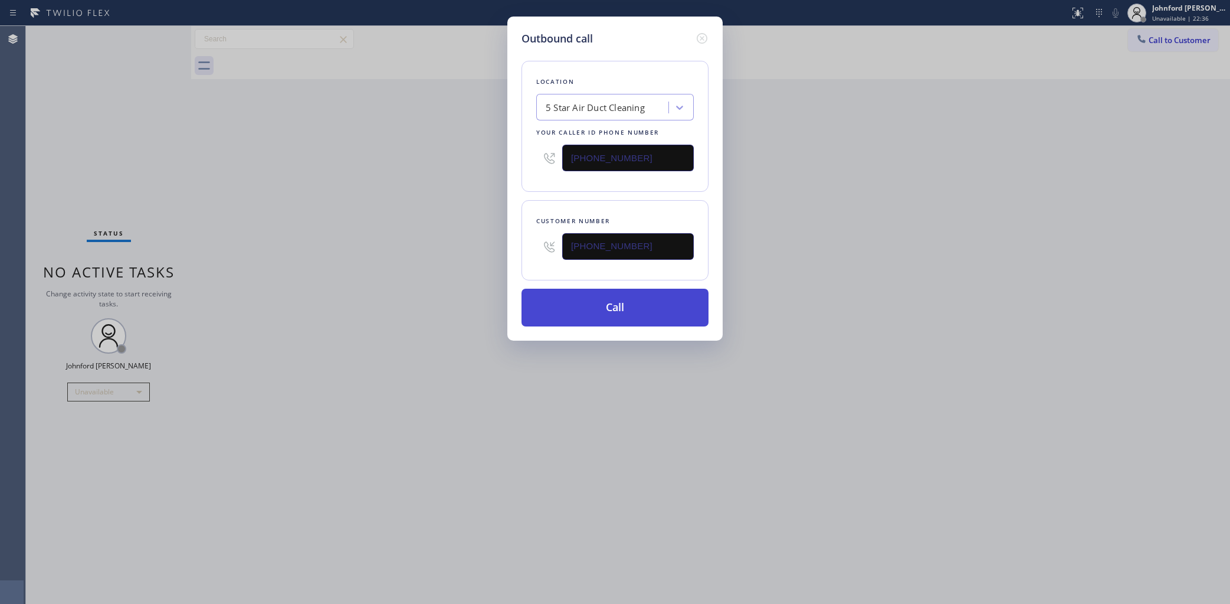
click at [635, 305] on button "Call" at bounding box center [615, 307] width 187 height 38
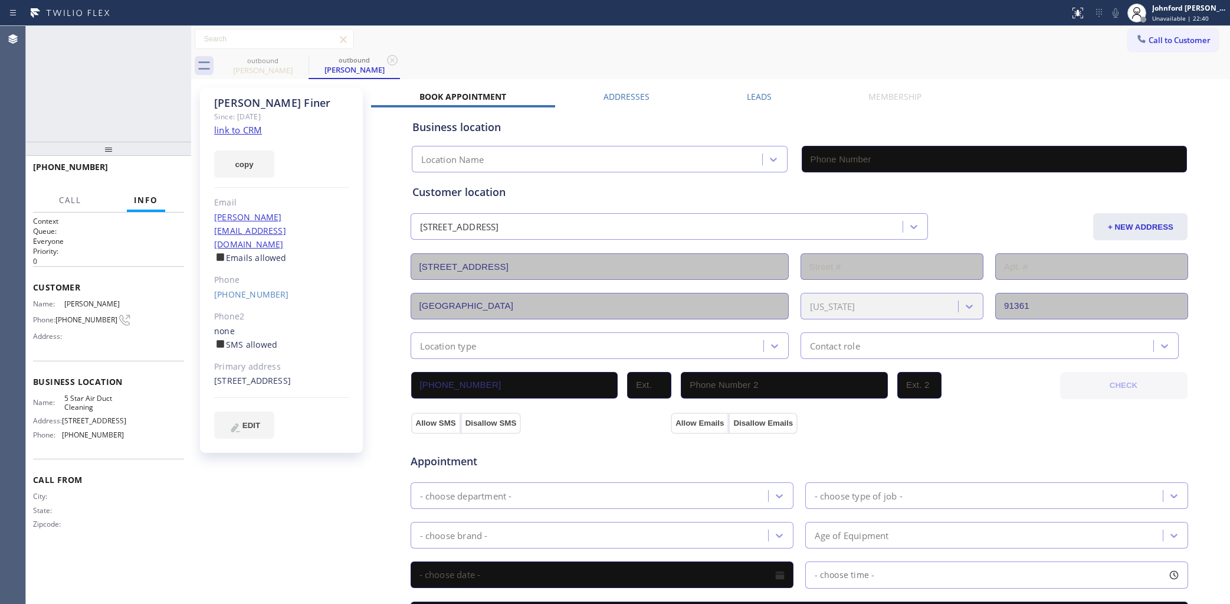
type input "[PHONE_NUMBER]"
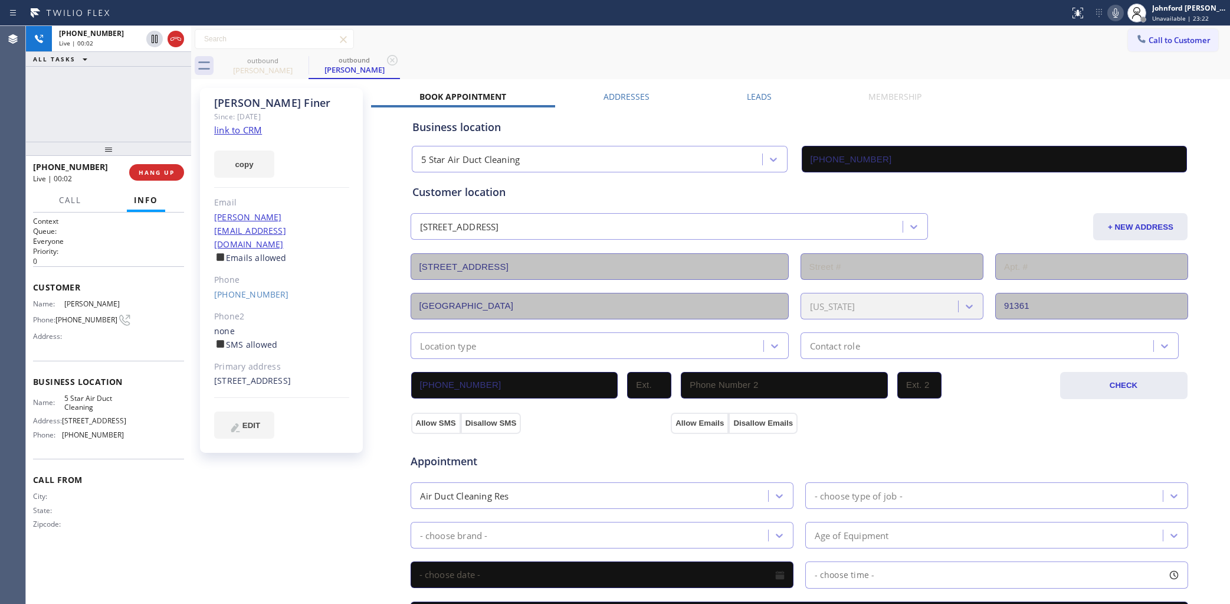
click at [75, 126] on div "+18183211234 Live | 00:02 ALL TASKS ALL TASKS ACTIVE TASKS TASKS IN WRAP UP" at bounding box center [108, 84] width 165 height 116
click at [154, 166] on button "HANG UP" at bounding box center [156, 172] width 55 height 17
click at [158, 167] on button "HANG UP" at bounding box center [156, 172] width 55 height 17
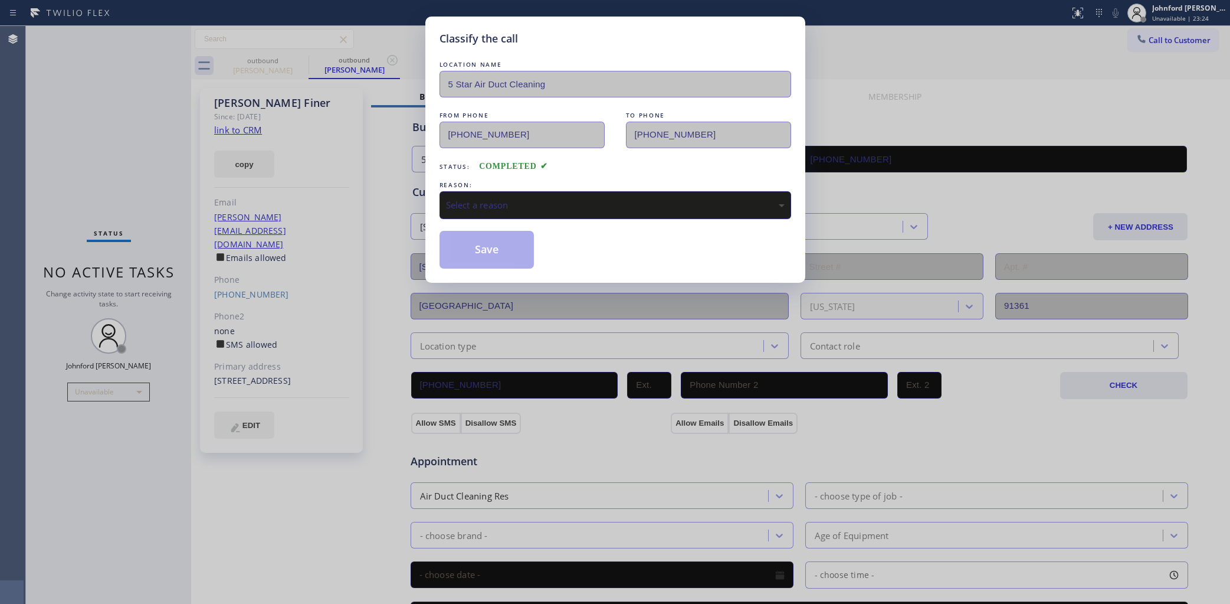
click at [570, 199] on div "Select a reason" at bounding box center [615, 205] width 339 height 14
click at [543, 264] on div "Save" at bounding box center [616, 250] width 352 height 38
click at [526, 255] on button "Save" at bounding box center [487, 250] width 95 height 38
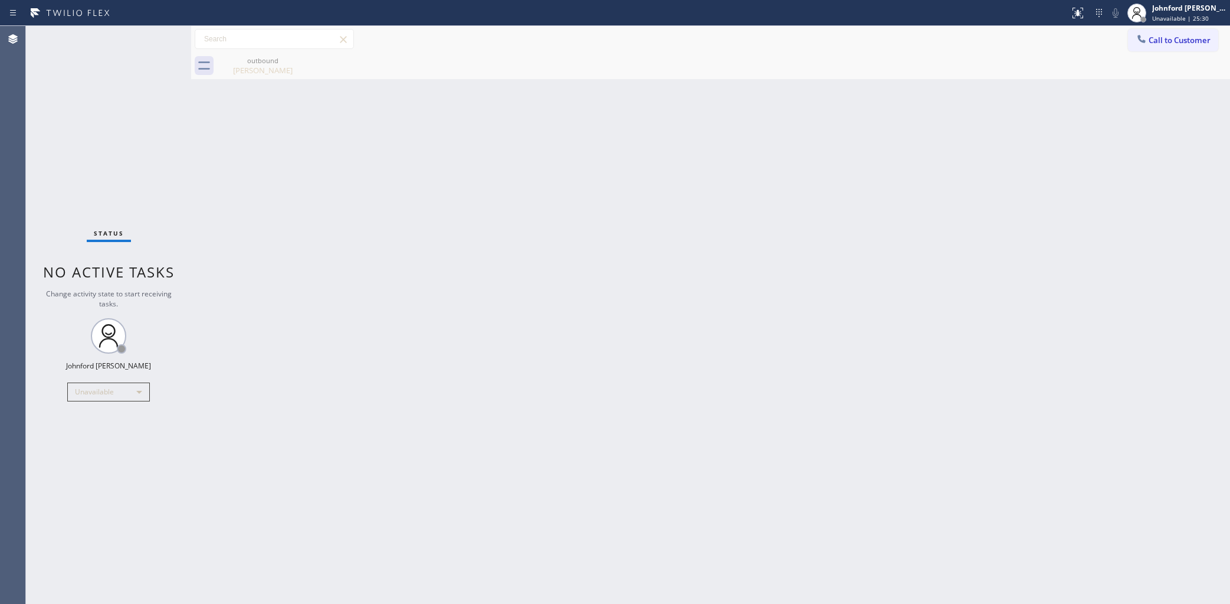
click at [1137, 45] on div at bounding box center [1141, 40] width 14 height 14
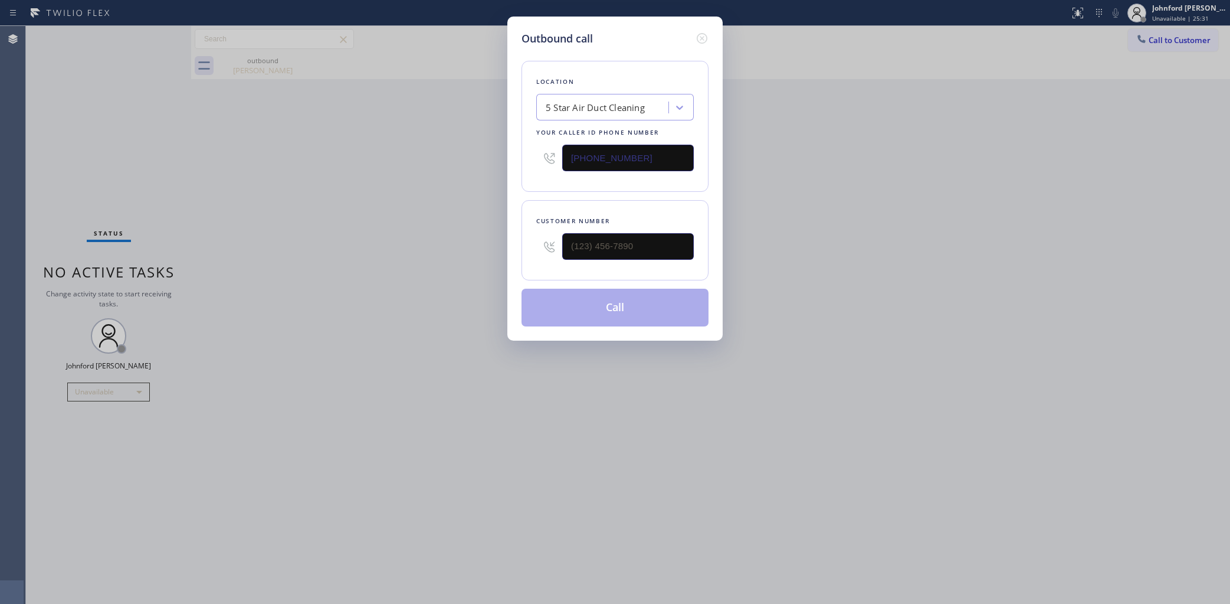
drag, startPoint x: 684, startPoint y: 227, endPoint x: 513, endPoint y: 254, distance: 173.2
click at [513, 254] on div "Outbound call Location 5 Star Air Duct Cleaning Your caller id phone number [PH…" at bounding box center [614, 179] width 215 height 324
paste input "818) 321-1234"
drag, startPoint x: 631, startPoint y: 234, endPoint x: 458, endPoint y: 234, distance: 172.9
click at [461, 234] on div "Outbound call Location 5 Star Air Duct Cleaning Your caller id phone number (85…" at bounding box center [615, 302] width 1230 height 604
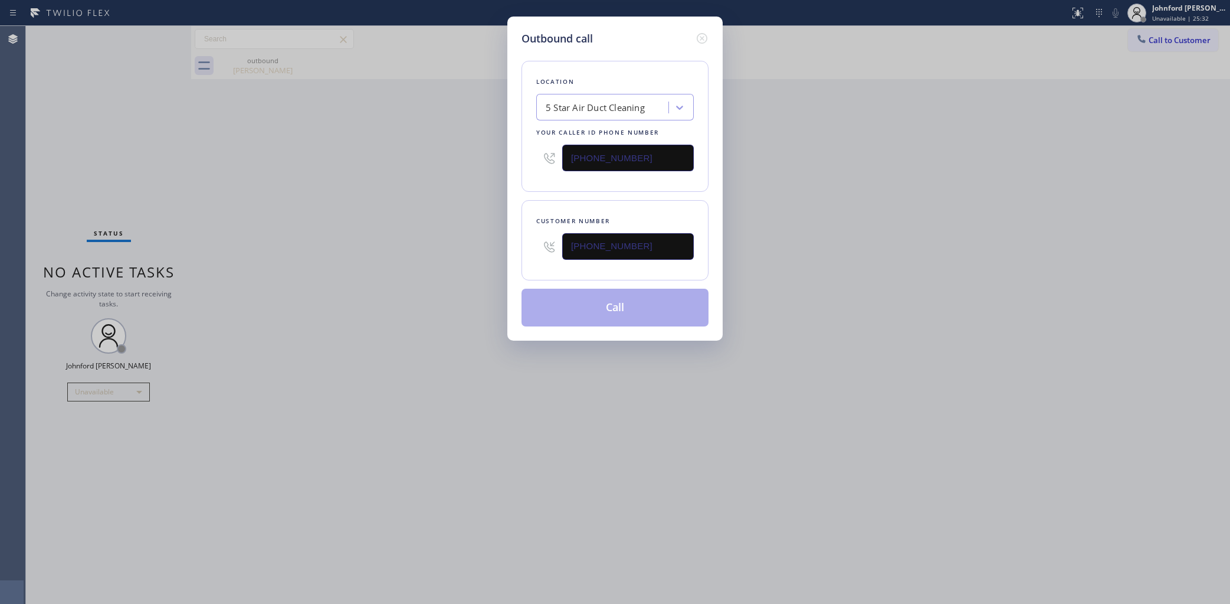
drag, startPoint x: 415, startPoint y: 234, endPoint x: 795, endPoint y: 48, distance: 422.9
click at [419, 230] on div "Outbound call Location 5 Star Air Duct Cleaning Your caller id phone number (85…" at bounding box center [615, 302] width 1230 height 604
drag, startPoint x: 568, startPoint y: 251, endPoint x: 523, endPoint y: 251, distance: 45.4
click at [523, 251] on div "Customer number (818) 321-1234" at bounding box center [615, 240] width 187 height 80
paste input "404) 725-8409"
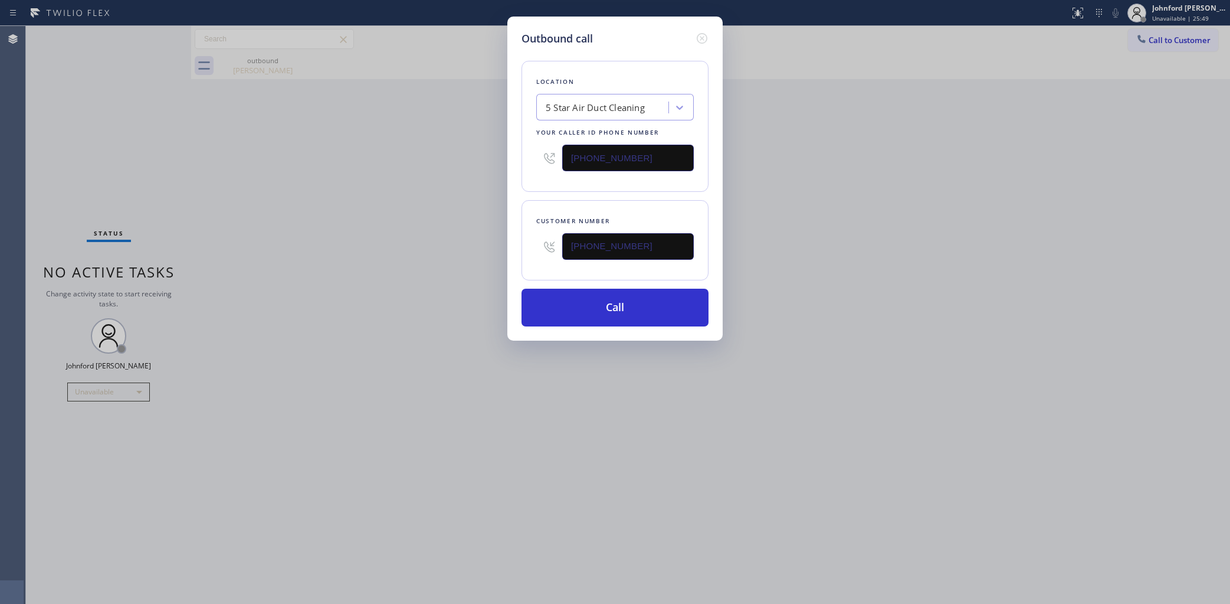
type input "(404) 725-8409"
click at [633, 303] on button "Call" at bounding box center [615, 307] width 187 height 38
click at [897, 214] on div "Outbound call Location 5 Star Air Duct Cleaning Your caller id phone number (85…" at bounding box center [615, 302] width 1230 height 604
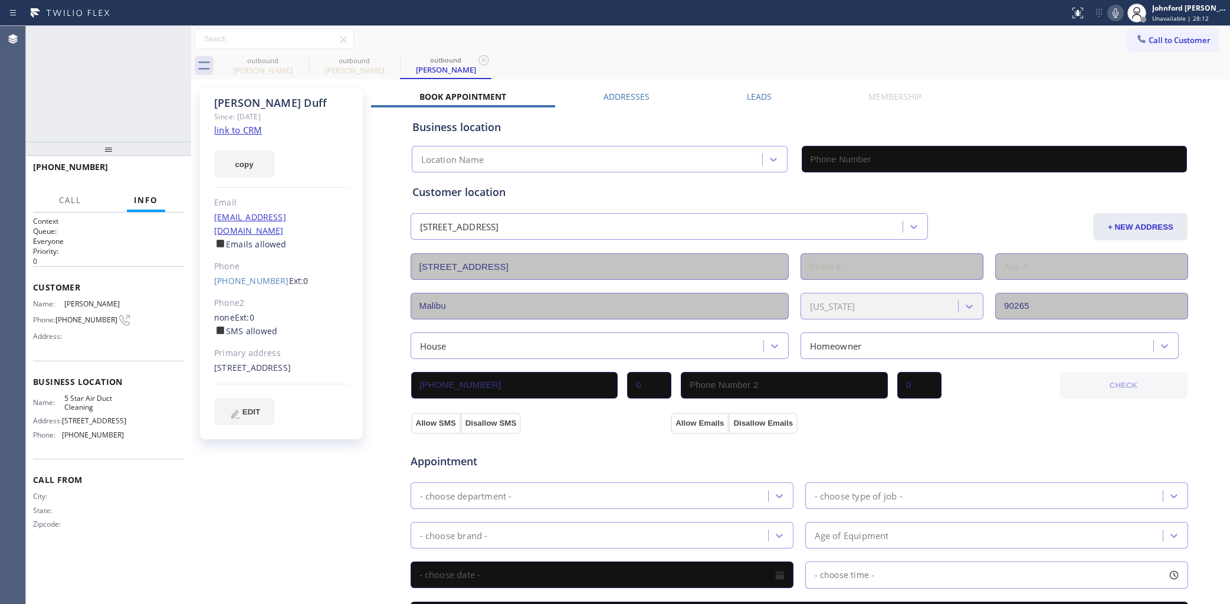
type input "[PHONE_NUMBER]"
click at [1116, 15] on icon at bounding box center [1115, 13] width 14 height 14
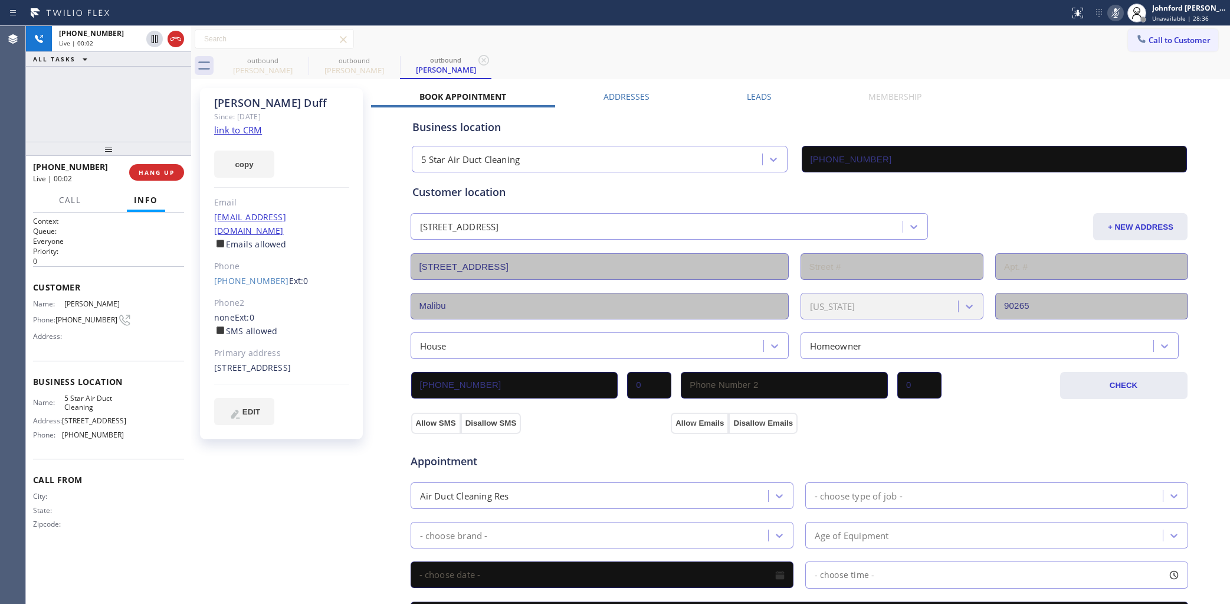
click at [1118, 8] on icon at bounding box center [1115, 13] width 14 height 14
click at [175, 167] on button "HANG UP" at bounding box center [156, 172] width 55 height 17
click at [267, 275] on link "(404) 725-8409" at bounding box center [251, 280] width 75 height 11
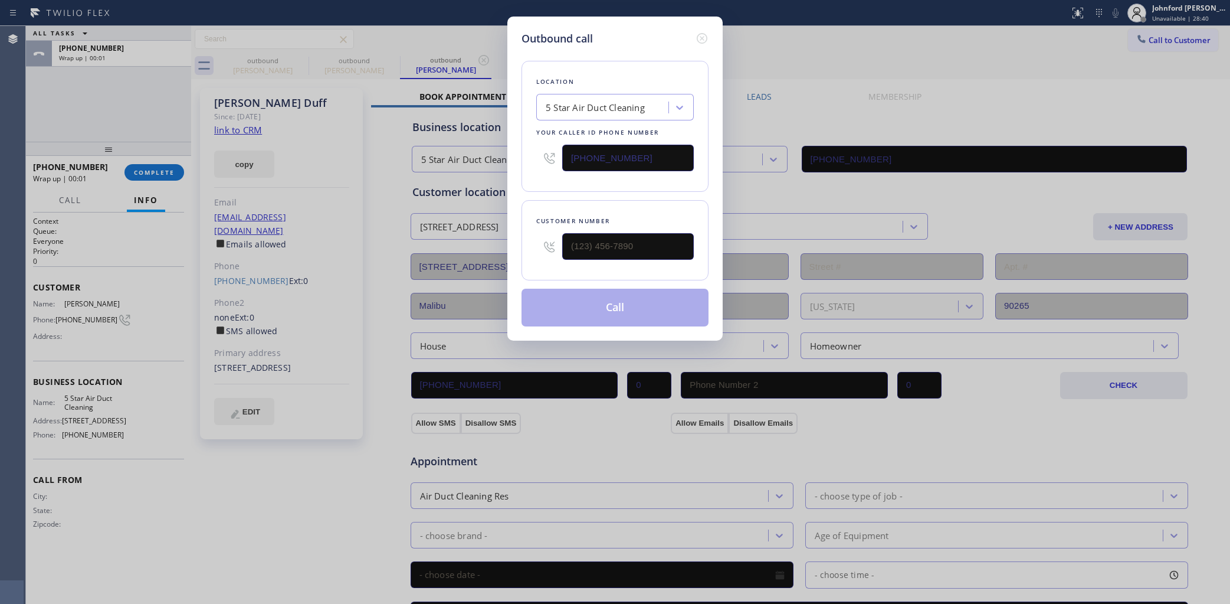
type input "(404) 725-8409"
click at [559, 293] on button "Call" at bounding box center [615, 307] width 187 height 38
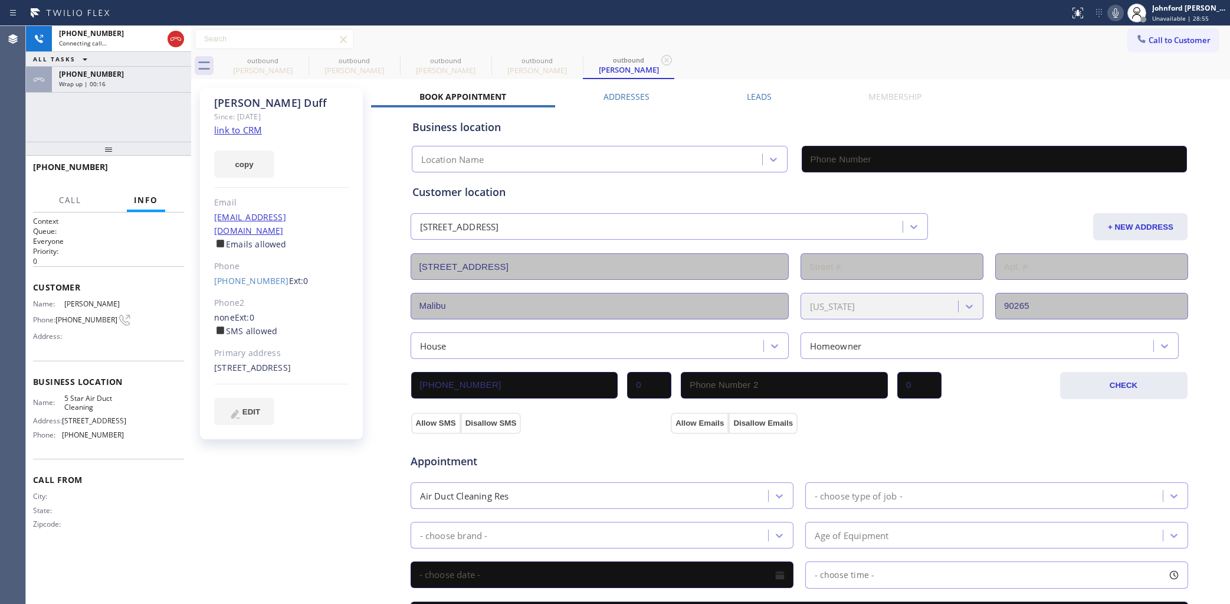
type input "[PHONE_NUMBER]"
click at [723, 58] on div "outbound Jennifer Finer outbound Meg Duff outbound Meg Duff outbound Meg Duff o…" at bounding box center [723, 66] width 1013 height 27
click at [299, 59] on icon at bounding box center [301, 60] width 14 height 14
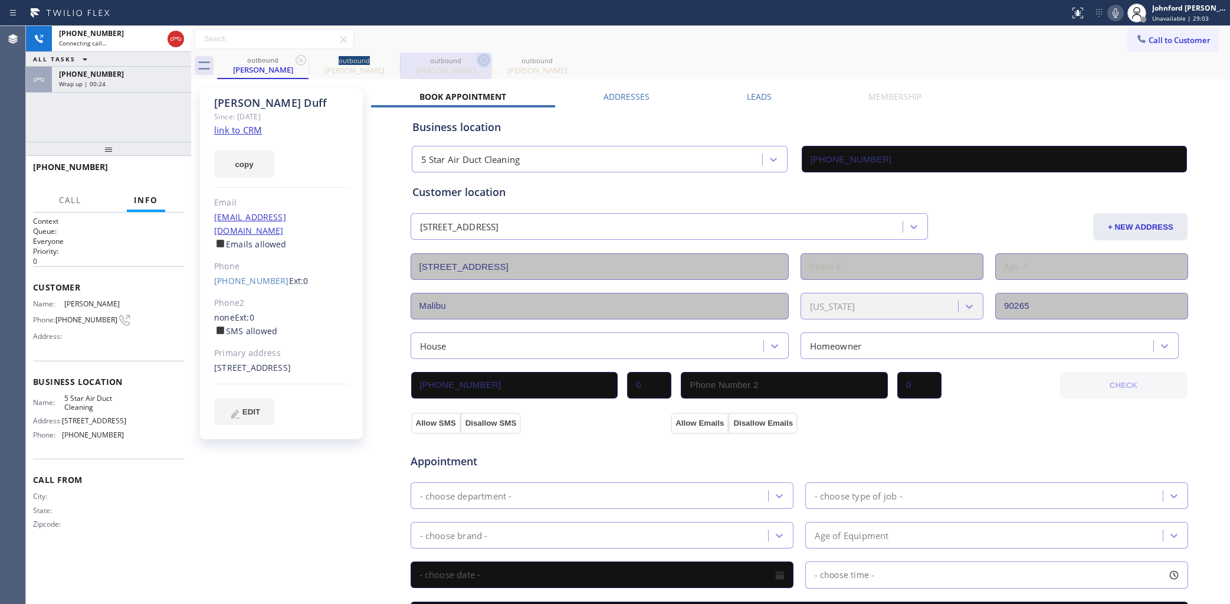
click at [0, 0] on icon at bounding box center [0, 0] width 0 height 0
click at [1111, 15] on icon at bounding box center [1115, 13] width 14 height 14
click at [159, 164] on button "HANG UP" at bounding box center [156, 172] width 55 height 17
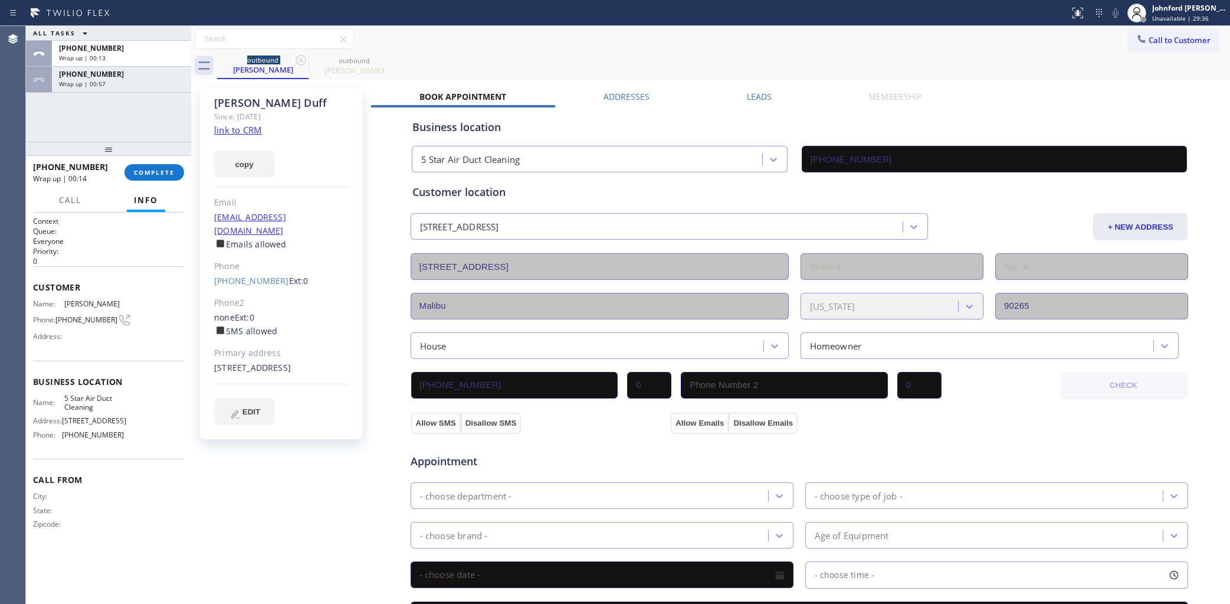
click at [61, 119] on div "ALL TASKS ALL TASKS ACTIVE TASKS TASKS IN WRAP UP +14047258409 Wrap up | 00:13 …" at bounding box center [108, 84] width 165 height 116
click at [1148, 44] on button "Call to Customer" at bounding box center [1173, 40] width 90 height 22
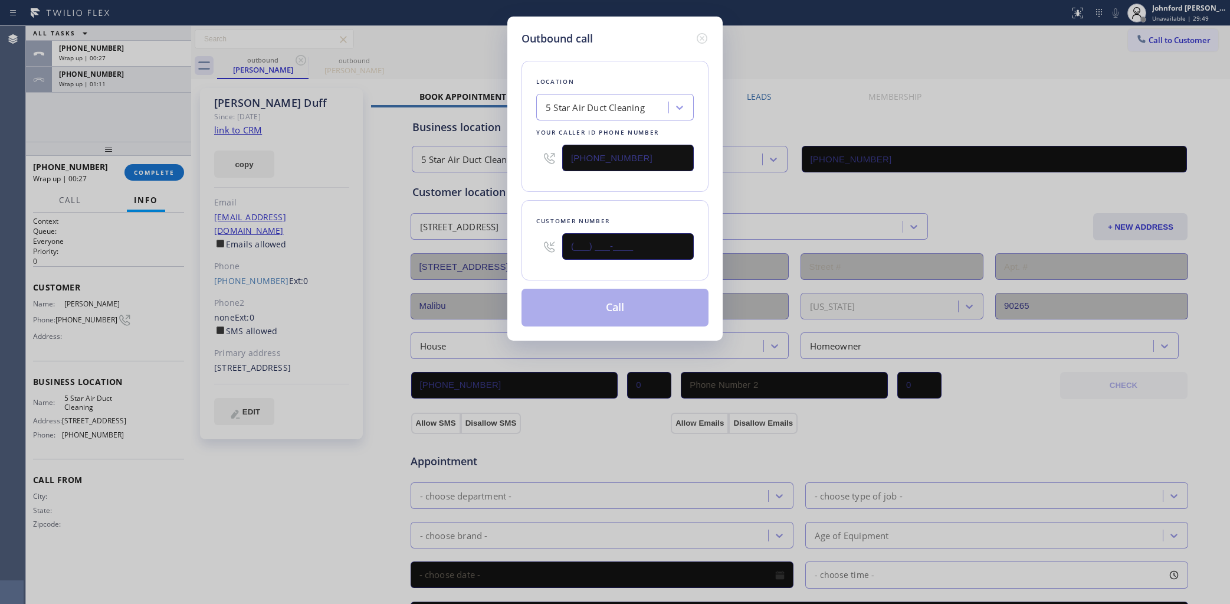
drag, startPoint x: 644, startPoint y: 249, endPoint x: 518, endPoint y: 255, distance: 126.4
click at [558, 254] on div "(___) ___-____" at bounding box center [615, 246] width 158 height 38
paste input "818) 472-6173"
type input "(818) 472-6173"
drag, startPoint x: 881, startPoint y: 42, endPoint x: 836, endPoint y: 83, distance: 60.2
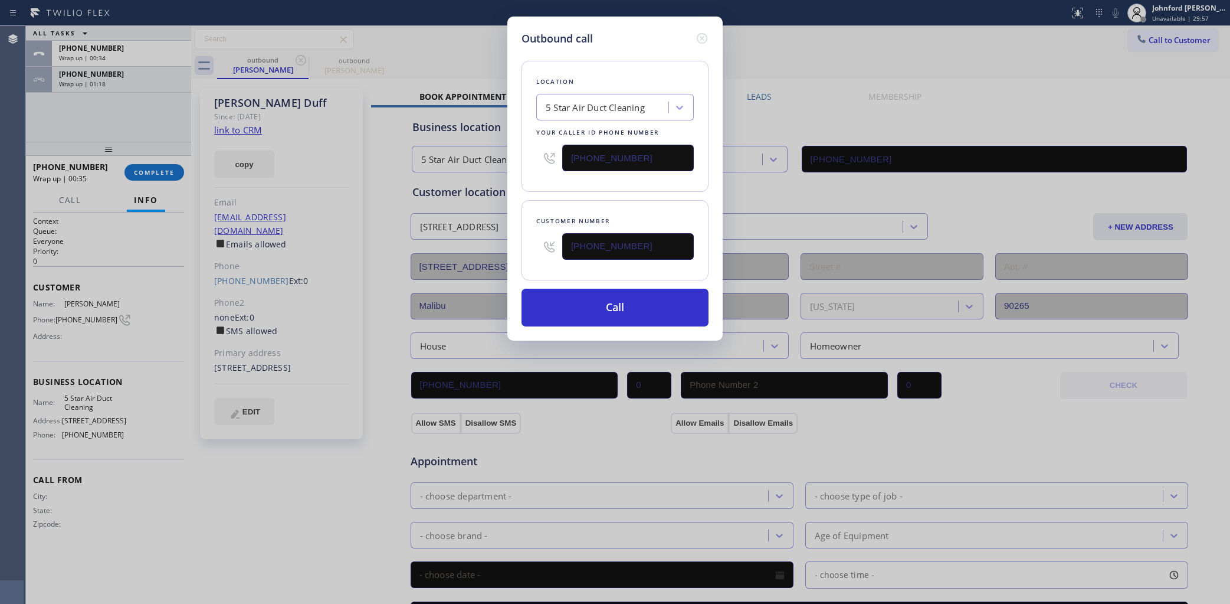
click at [881, 42] on div "Outbound call Location 5 Star Air Duct Cleaning Your caller id phone number (85…" at bounding box center [615, 302] width 1230 height 604
drag, startPoint x: 623, startPoint y: 151, endPoint x: 540, endPoint y: 165, distance: 84.4
click at [549, 161] on div "[PHONE_NUMBER]" at bounding box center [615, 158] width 158 height 38
paste input "5) 950-5288"
type input "(855) 950-5288"
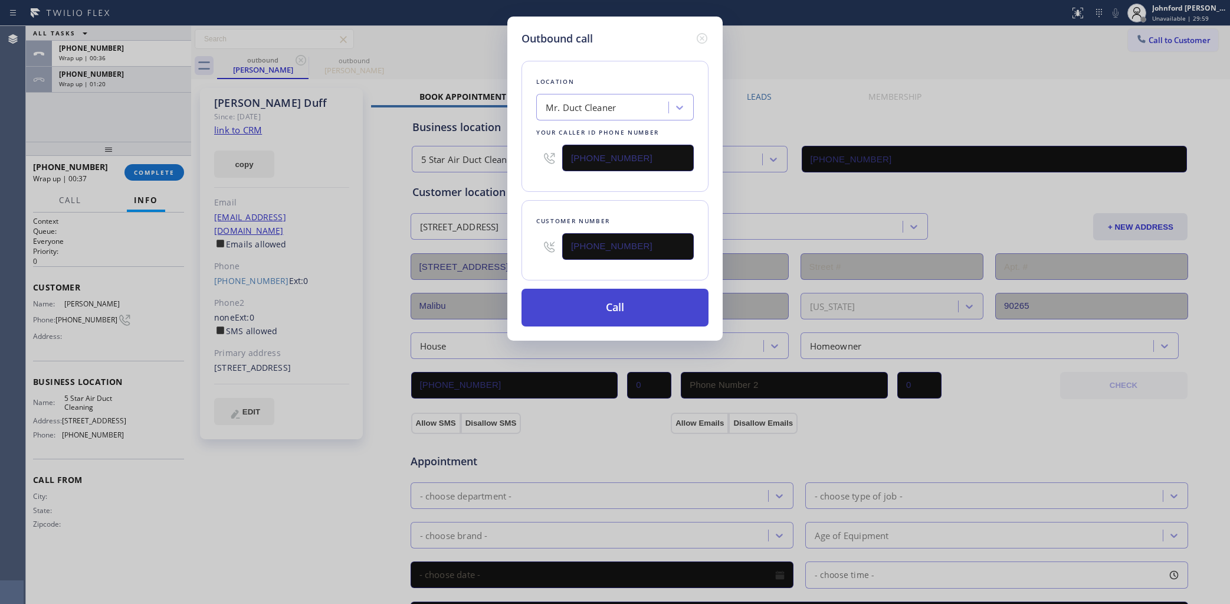
click at [621, 298] on button "Call" at bounding box center [615, 307] width 187 height 38
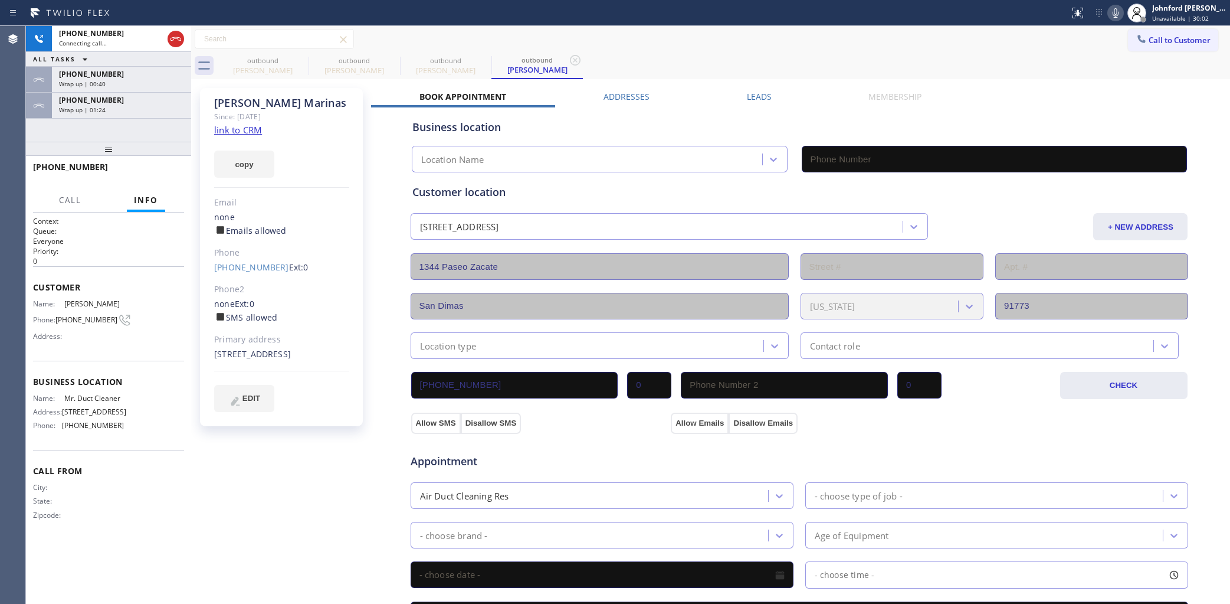
type input "(855) 950-5288"
click at [248, 133] on link "link to CRM" at bounding box center [238, 130] width 48 height 12
click at [168, 81] on div "Wrap up | 00:44" at bounding box center [121, 84] width 125 height 8
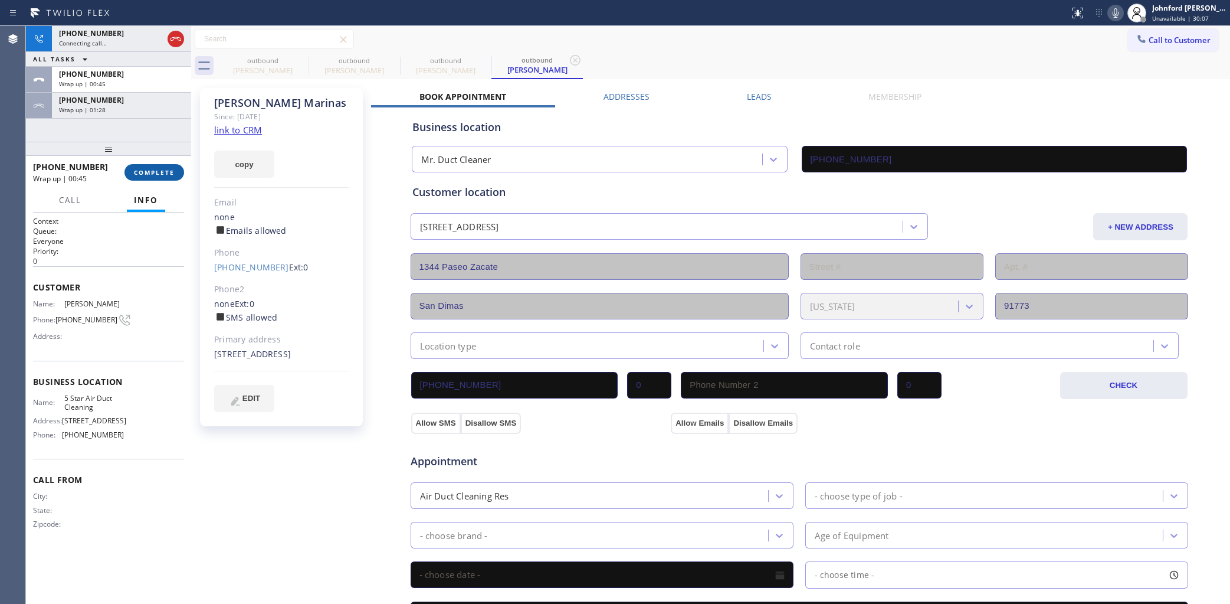
click at [152, 175] on span "COMPLETE" at bounding box center [154, 172] width 41 height 8
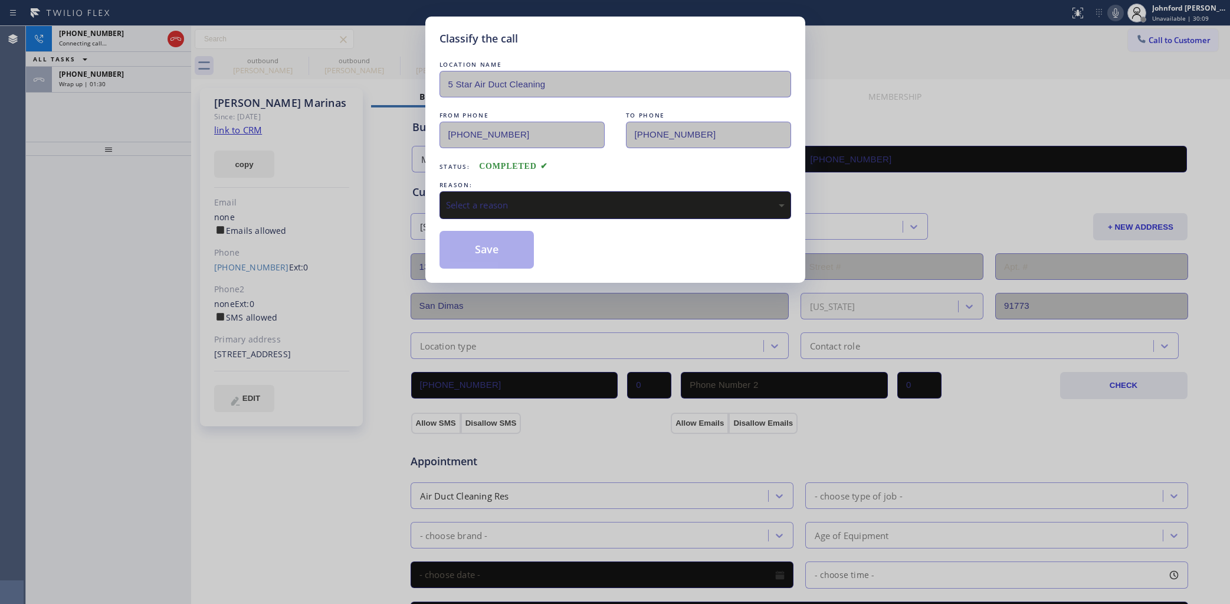
click at [484, 183] on div "REASON:" at bounding box center [616, 185] width 352 height 12
click at [486, 199] on div "Select a reason" at bounding box center [615, 205] width 339 height 14
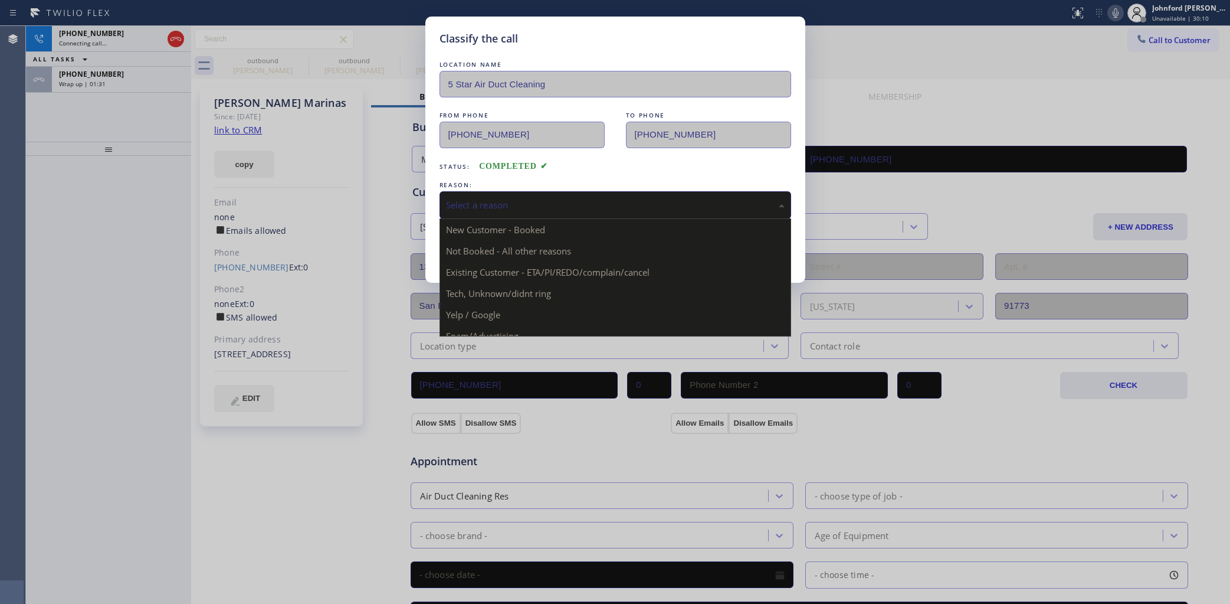
drag, startPoint x: 502, startPoint y: 268, endPoint x: 494, endPoint y: 250, distance: 20.4
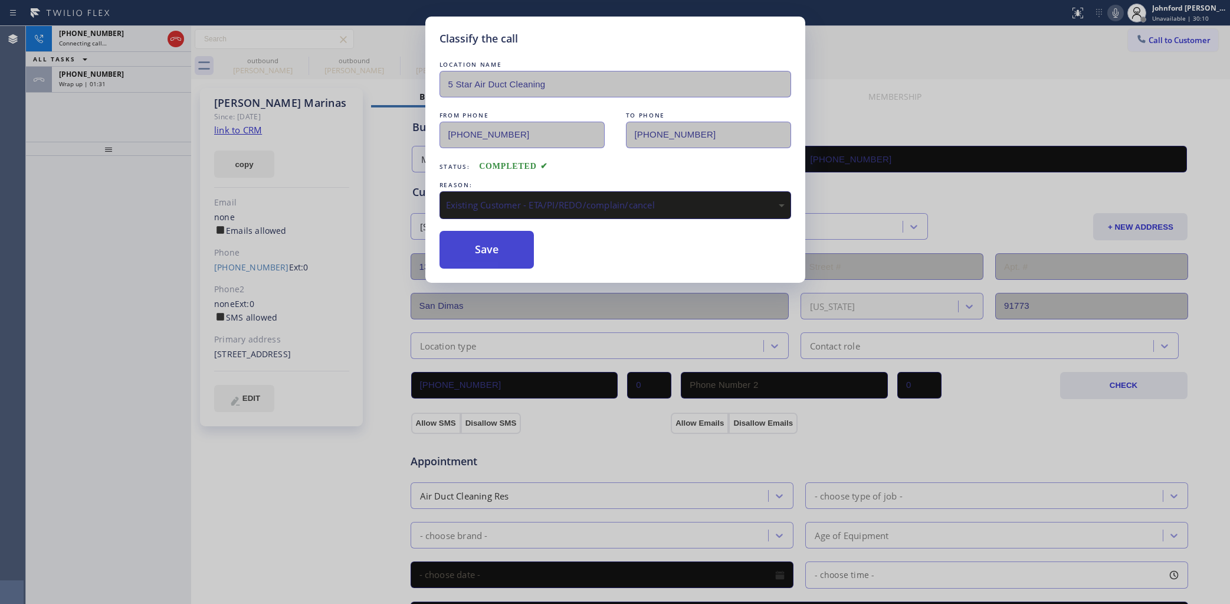
click at [494, 250] on button "Save" at bounding box center [487, 250] width 95 height 38
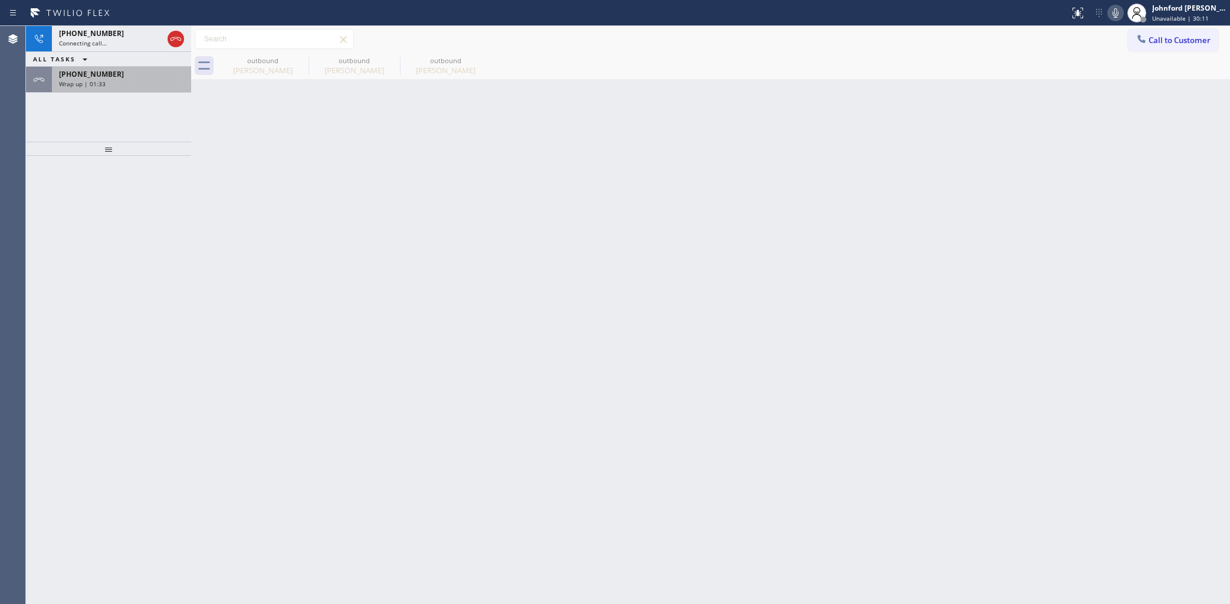
click at [146, 78] on div "+14047258409" at bounding box center [121, 74] width 125 height 10
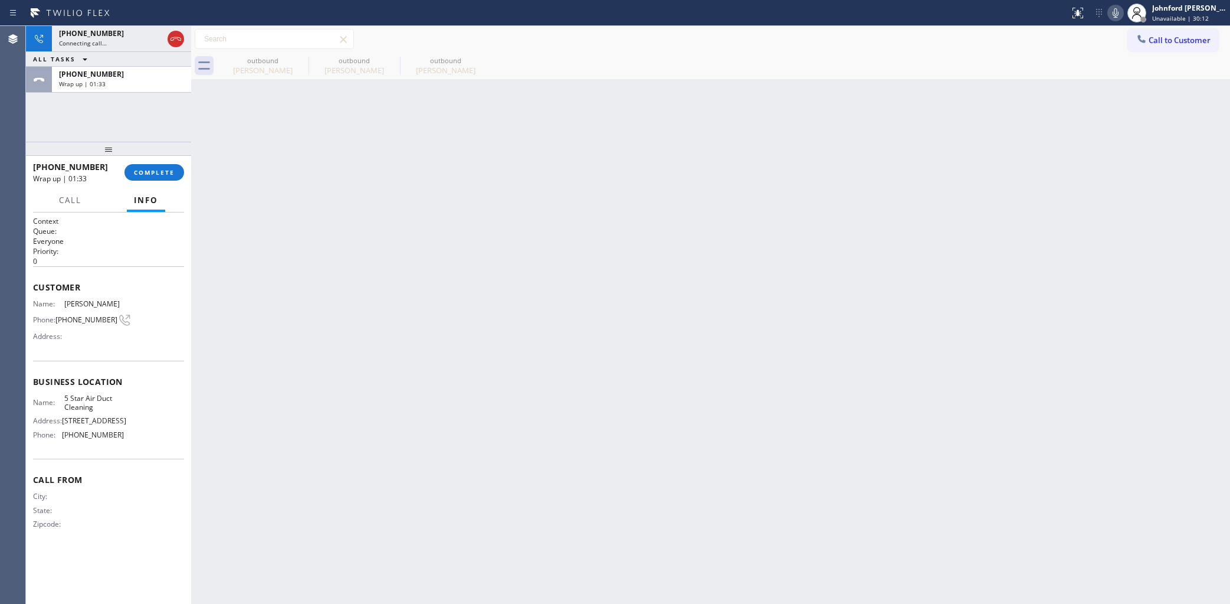
click at [140, 181] on div "+14047258409 Wrap up | 01:33 COMPLETE" at bounding box center [108, 172] width 151 height 31
click at [147, 176] on span "COMPLETE" at bounding box center [154, 172] width 41 height 8
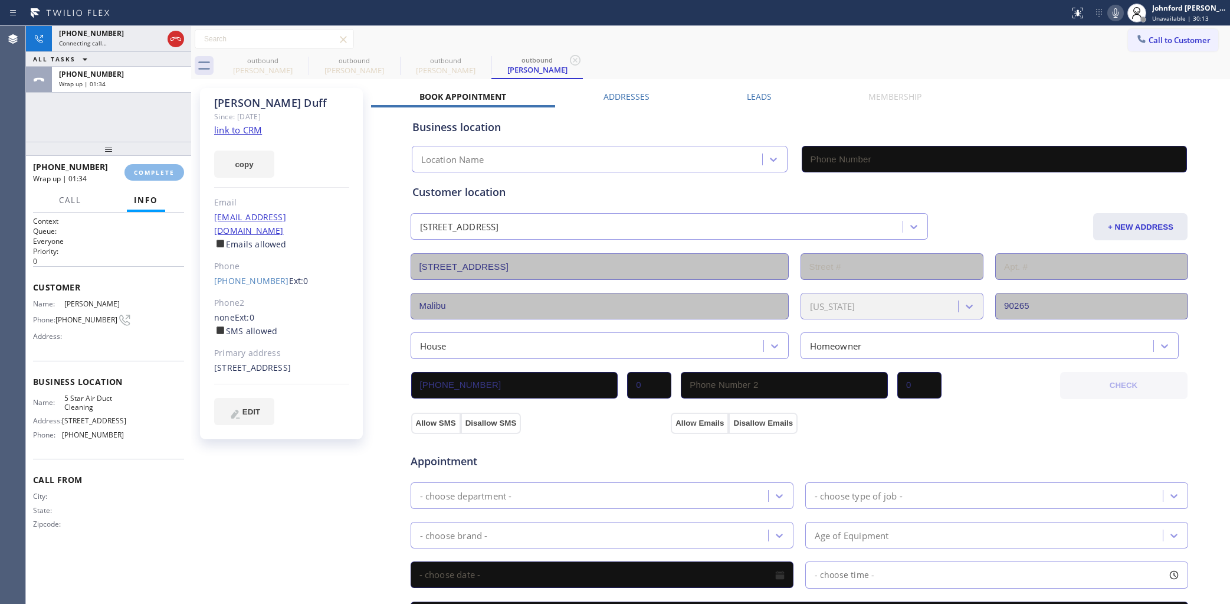
type input "[PHONE_NUMBER]"
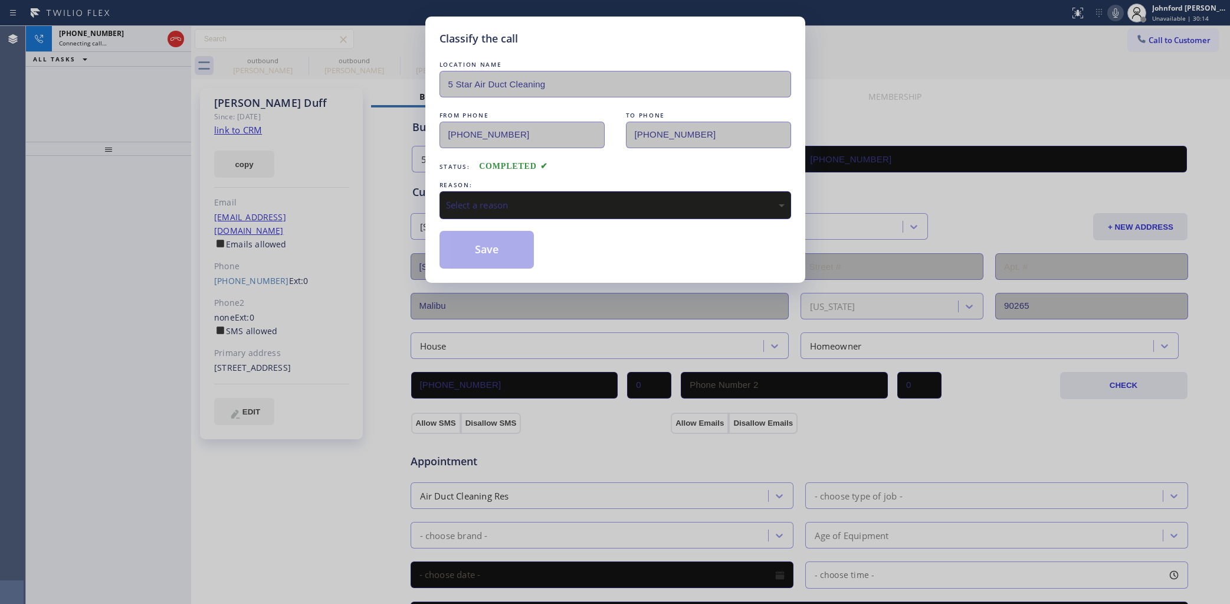
click at [473, 198] on div "Select a reason" at bounding box center [615, 205] width 339 height 14
click at [497, 254] on button "Save" at bounding box center [487, 250] width 95 height 38
type input "(855) 950-5288"
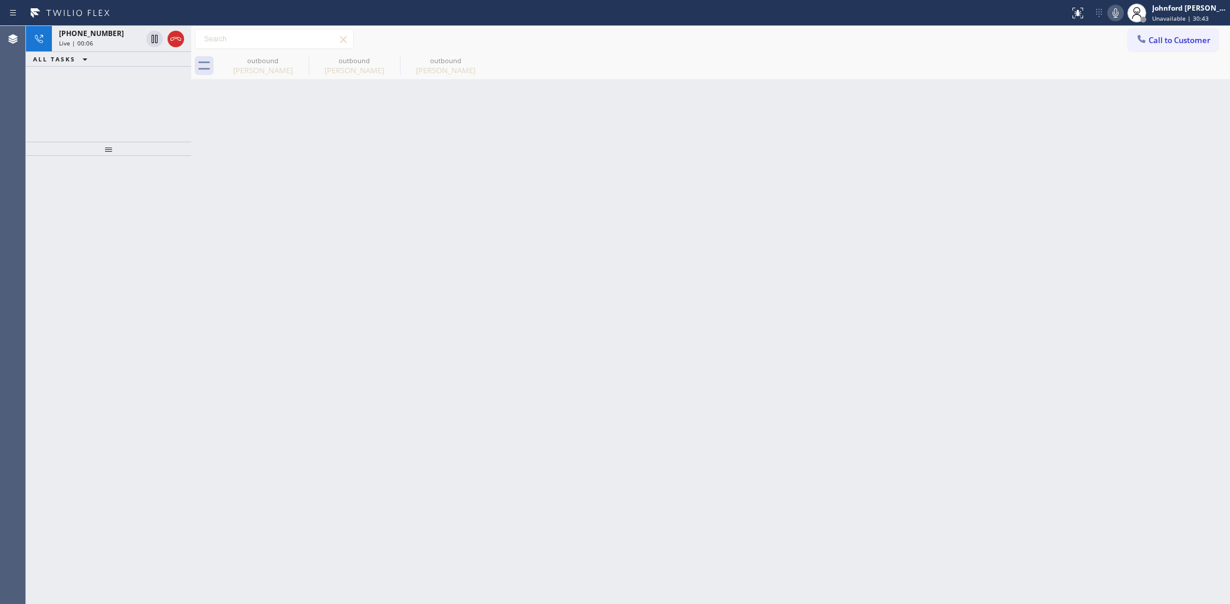
click at [1113, 16] on icon at bounding box center [1115, 13] width 14 height 14
click at [70, 126] on div "+18184726173 Live | 00:28 ALL TASKS ALL TASKS ACTIVE TASKS TASKS IN WRAP UP" at bounding box center [108, 84] width 165 height 116
click at [179, 40] on icon at bounding box center [176, 39] width 14 height 14
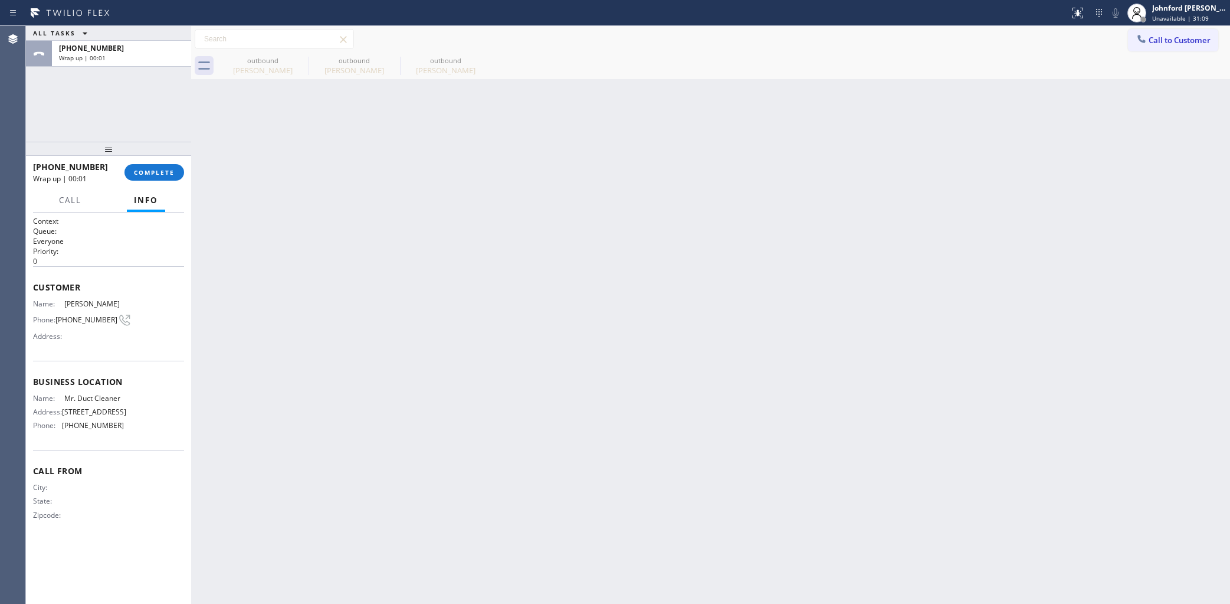
click at [931, 149] on div "Back to Dashboard Change Sender ID Customers Technicians Select a contact Outbo…" at bounding box center [710, 315] width 1039 height 578
drag, startPoint x: 83, startPoint y: 105, endPoint x: 148, endPoint y: 18, distance: 108.3
click at [83, 105] on div "ALL TASKS ALL TASKS ACTIVE TASKS TASKS IN WRAP UP +18184726173 Wrap up | 00:03" at bounding box center [108, 84] width 165 height 116
click at [95, 315] on span "(818) 472-6173" at bounding box center [86, 319] width 62 height 9
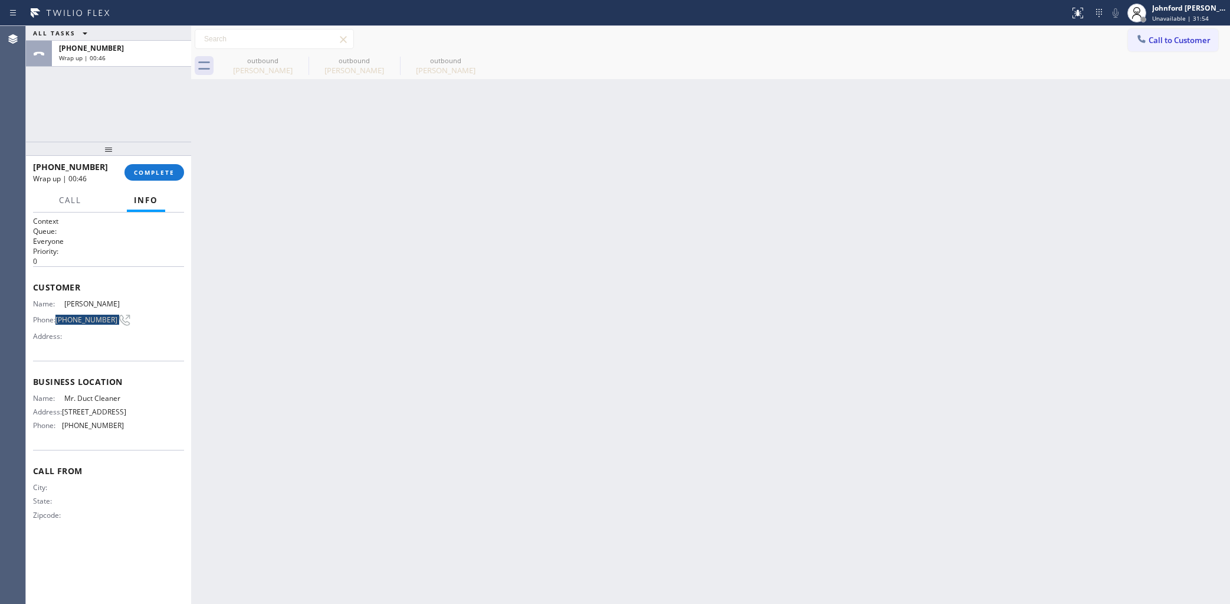
click at [95, 315] on span "(818) 472-6173" at bounding box center [86, 319] width 62 height 9
copy div "(818) 472-6173"
click at [1168, 42] on span "Call to Customer" at bounding box center [1180, 40] width 62 height 11
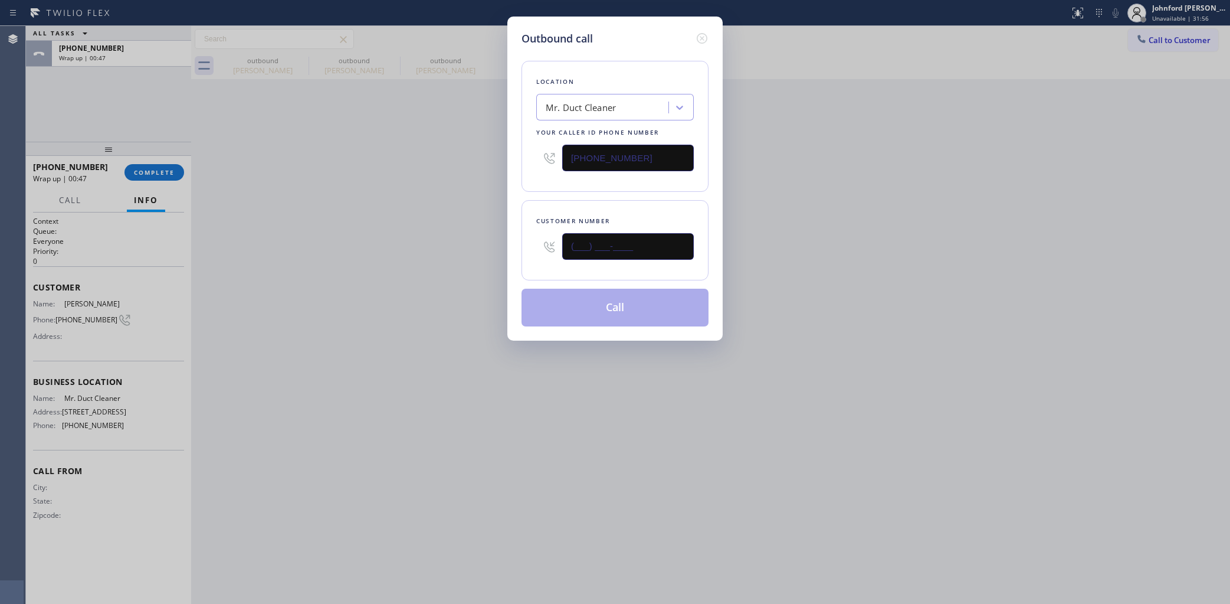
drag, startPoint x: 519, startPoint y: 251, endPoint x: 512, endPoint y: 252, distance: 7.2
click at [514, 252] on div "Outbound call Location Mr. Duct Cleaner Your caller id phone number (855) 950-5…" at bounding box center [614, 179] width 215 height 324
paste input "818) 472-6173"
type input "(818) 472-6173"
click at [485, 251] on div "Outbound call Location Mr. Duct Cleaner Your caller id phone number (855) 950-5…" at bounding box center [615, 302] width 1230 height 604
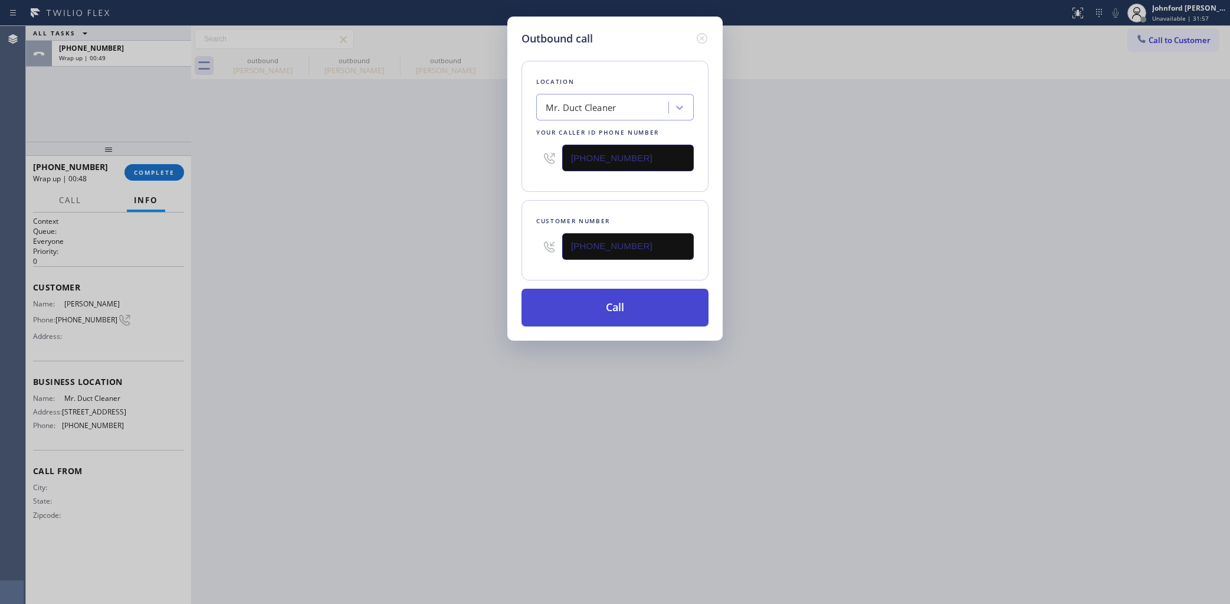
click at [599, 311] on button "Call" at bounding box center [615, 307] width 187 height 38
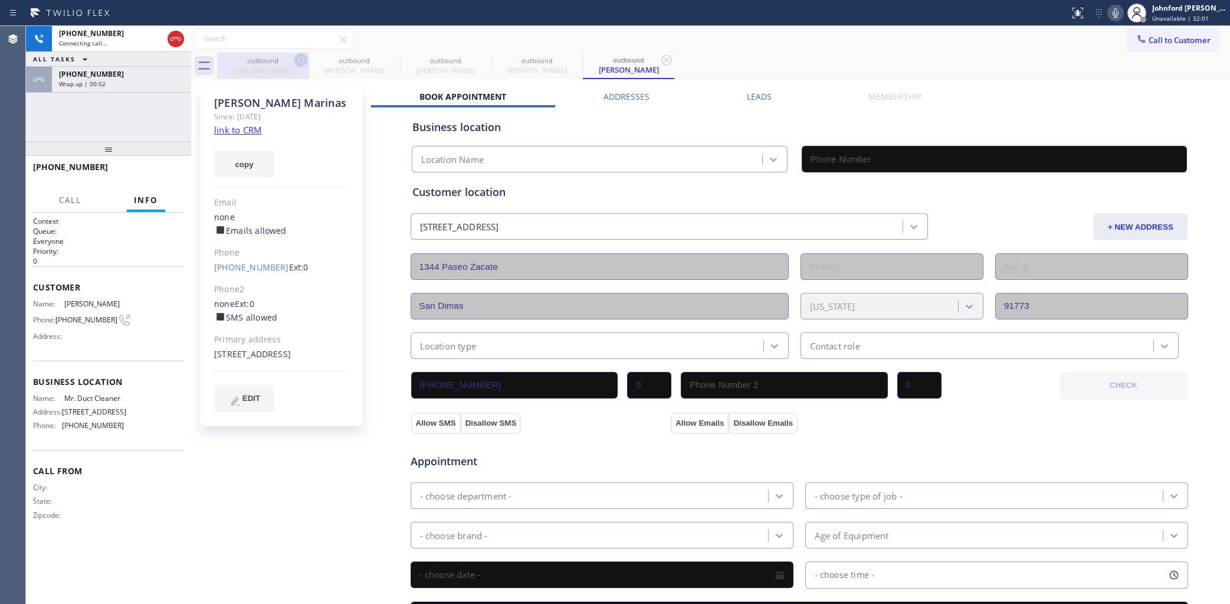
type input "(855) 950-5288"
click at [300, 61] on icon at bounding box center [301, 60] width 11 height 11
click at [0, 0] on icon at bounding box center [0, 0] width 0 height 0
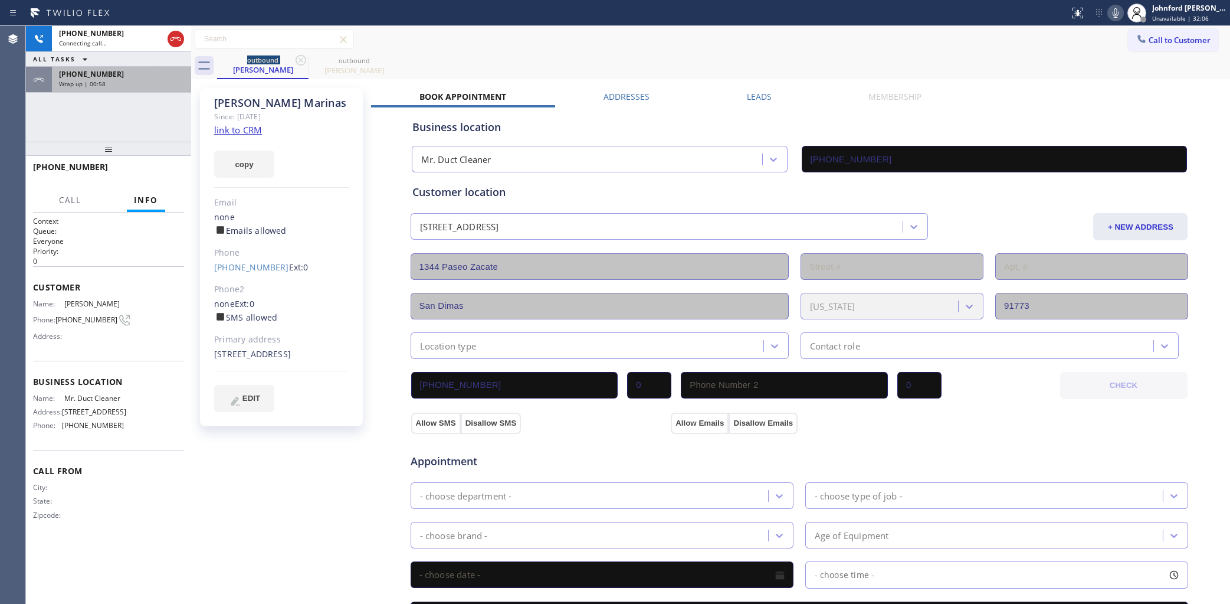
click at [104, 80] on div "Wrap up | 00:58" at bounding box center [121, 84] width 125 height 8
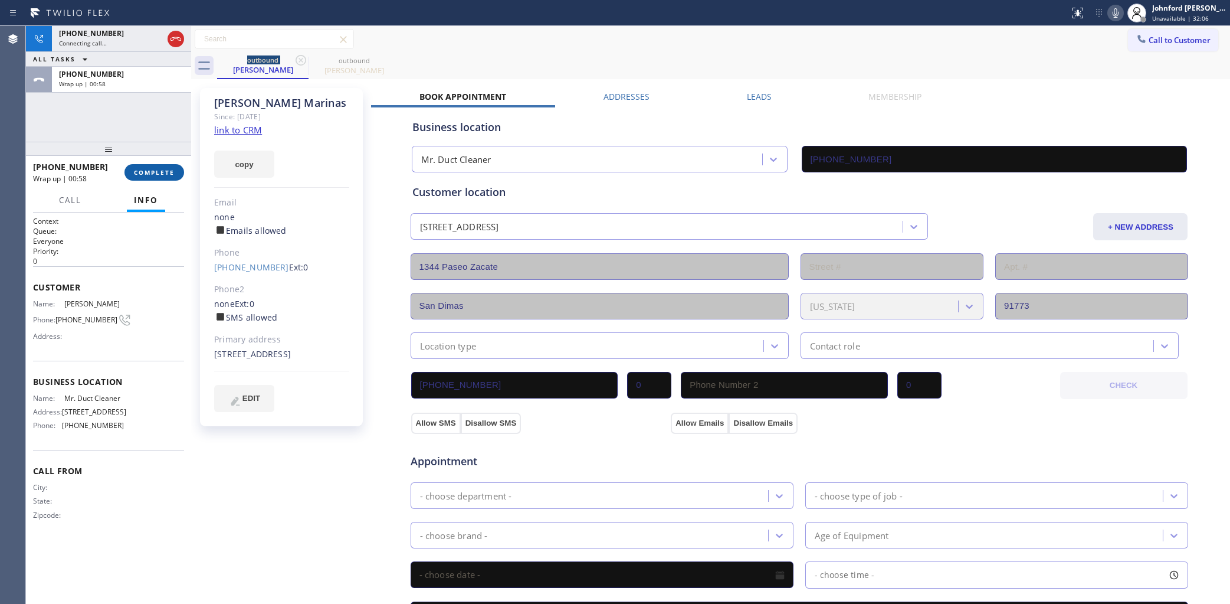
click at [133, 169] on button "COMPLETE" at bounding box center [154, 172] width 60 height 17
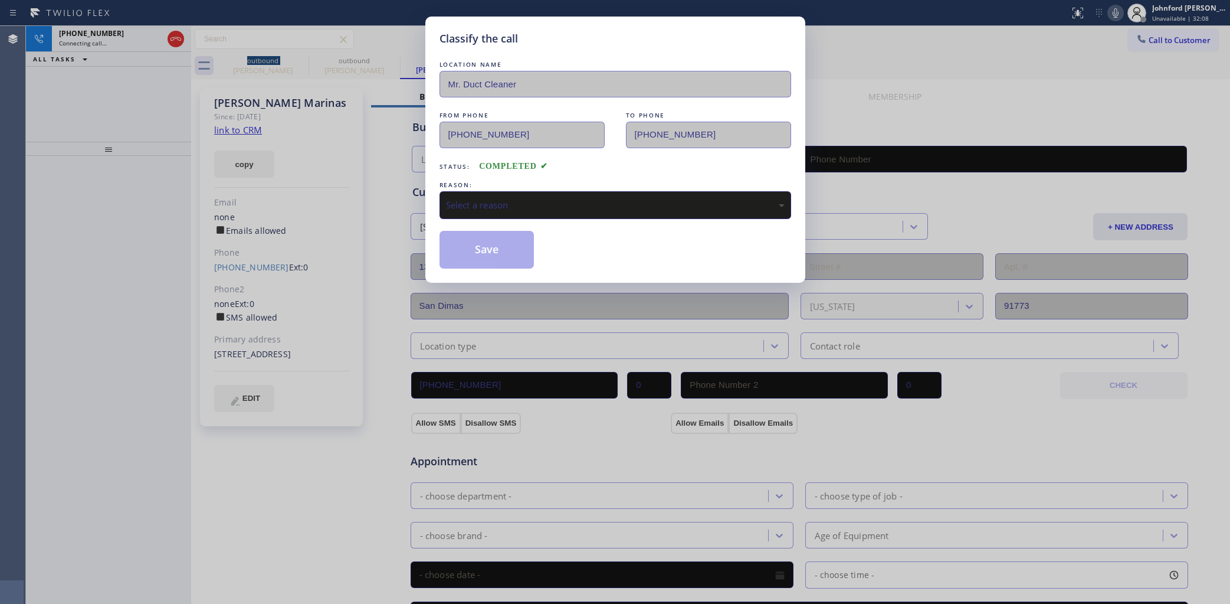
type input "(855) 950-5288"
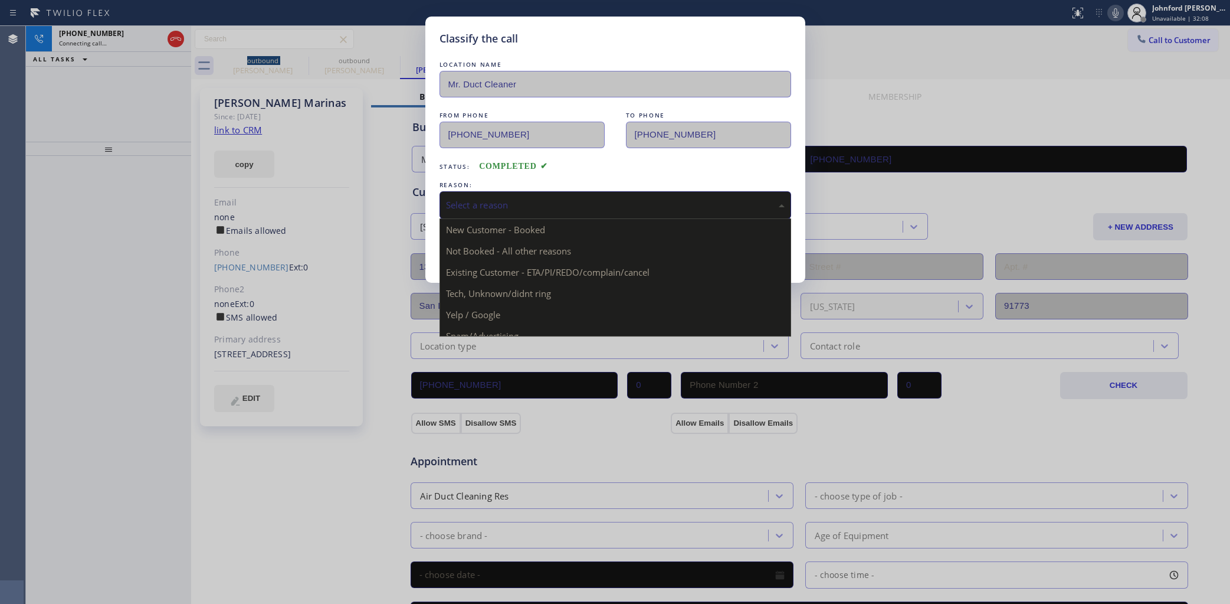
click at [484, 208] on div "Select a reason" at bounding box center [616, 205] width 352 height 28
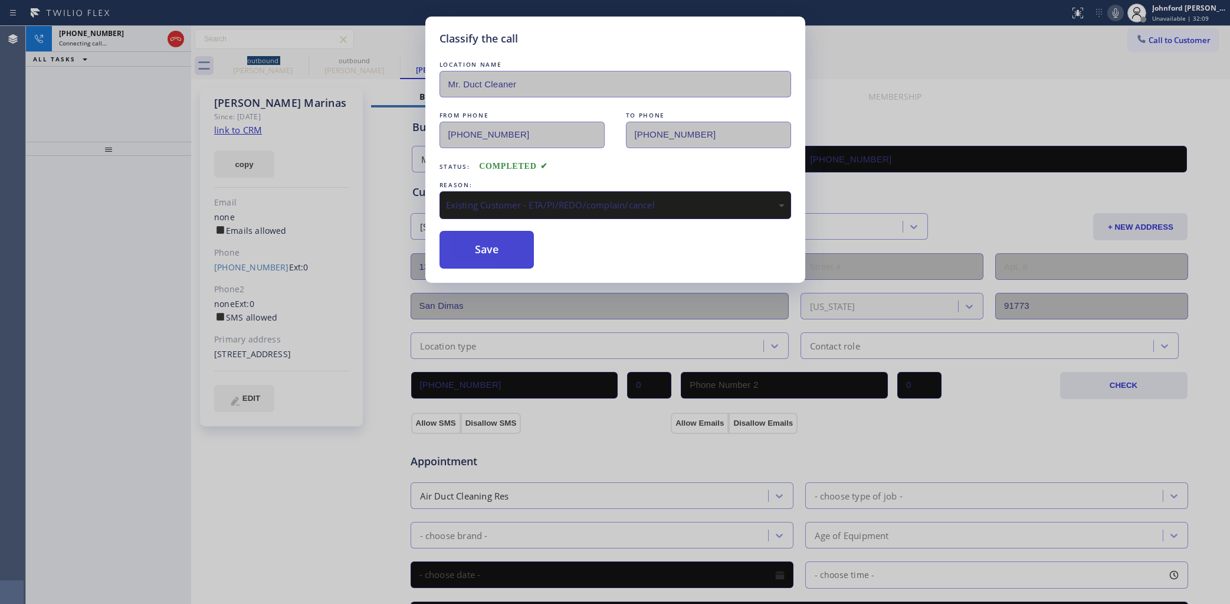
click at [506, 252] on button "Save" at bounding box center [487, 250] width 95 height 38
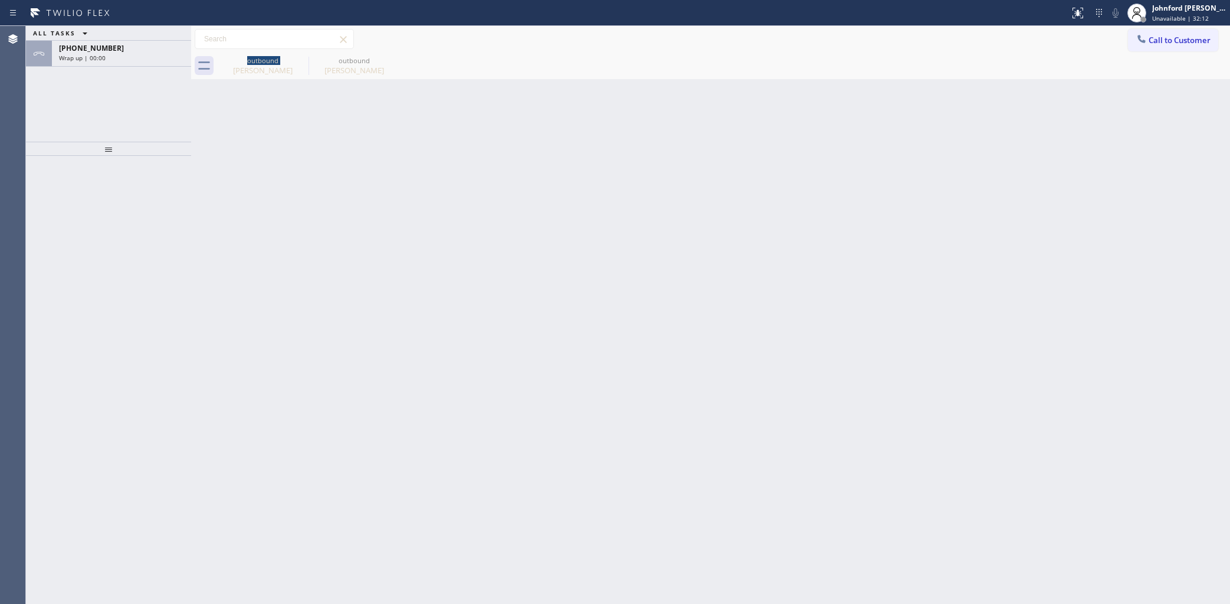
click at [75, 145] on div at bounding box center [108, 149] width 165 height 14
click at [153, 52] on div "+18184726173" at bounding box center [121, 48] width 125 height 10
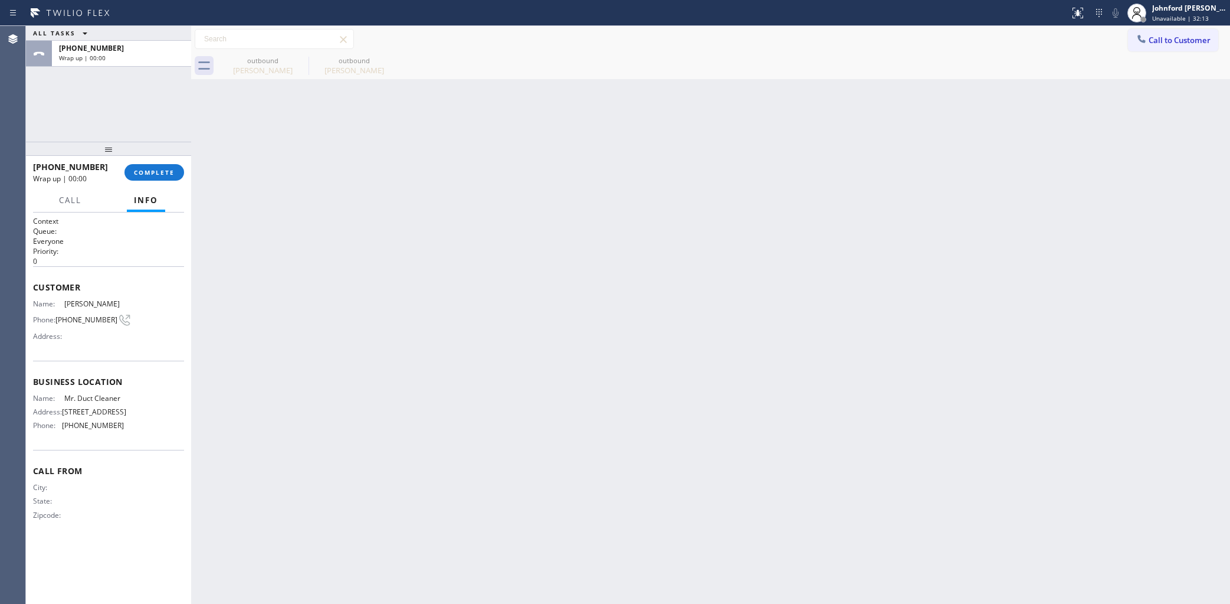
click at [172, 171] on span "COMPLETE" at bounding box center [154, 172] width 41 height 8
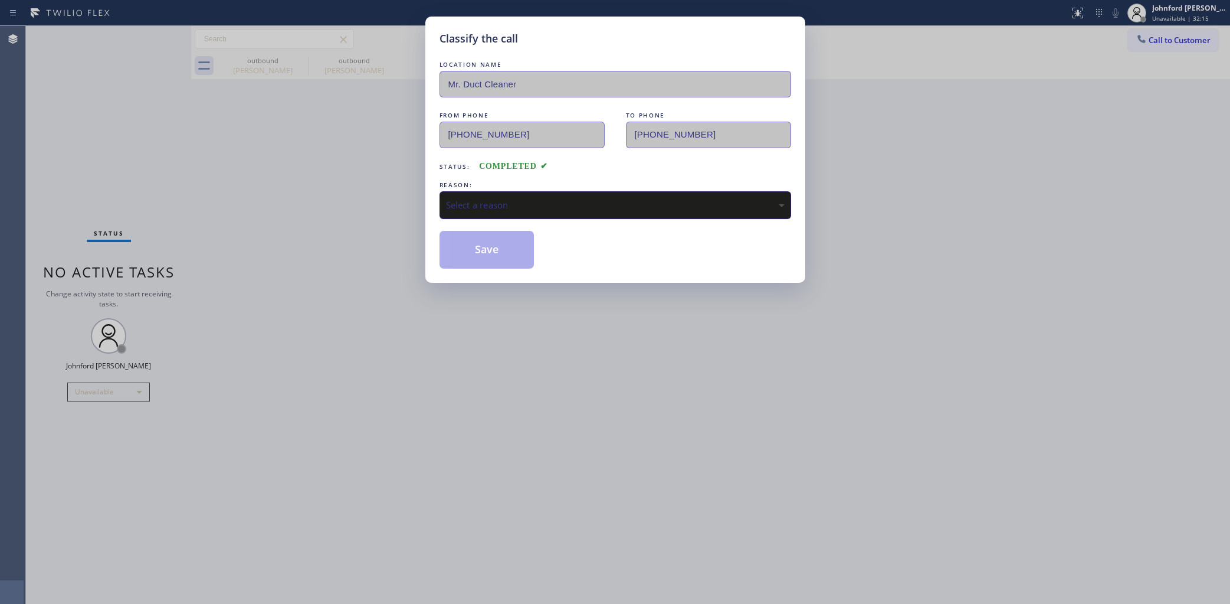
click at [464, 201] on div "Select a reason" at bounding box center [615, 205] width 339 height 14
click at [493, 258] on button "Save" at bounding box center [487, 250] width 95 height 38
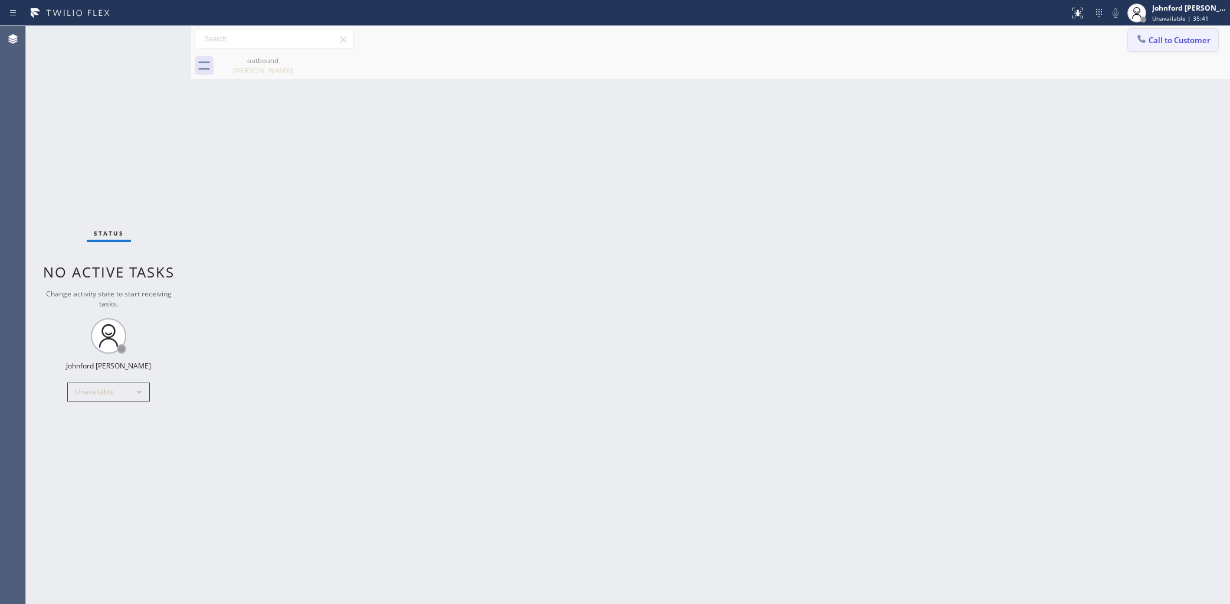
click at [1151, 35] on button "Call to Customer" at bounding box center [1173, 40] width 90 height 22
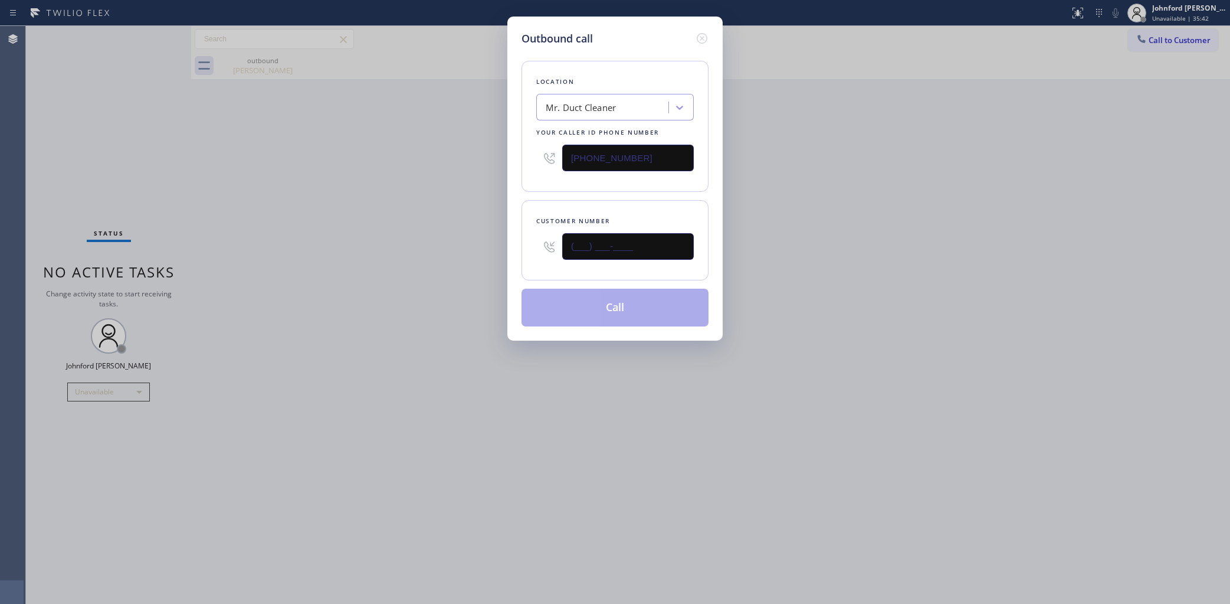
drag, startPoint x: 629, startPoint y: 243, endPoint x: 529, endPoint y: 243, distance: 99.7
click at [534, 243] on div "Customer number (___) ___-____" at bounding box center [615, 240] width 187 height 80
paste input "310) 383-0266"
type input "(310) 383-0266"
drag, startPoint x: 821, startPoint y: 243, endPoint x: 893, endPoint y: 22, distance: 232.1
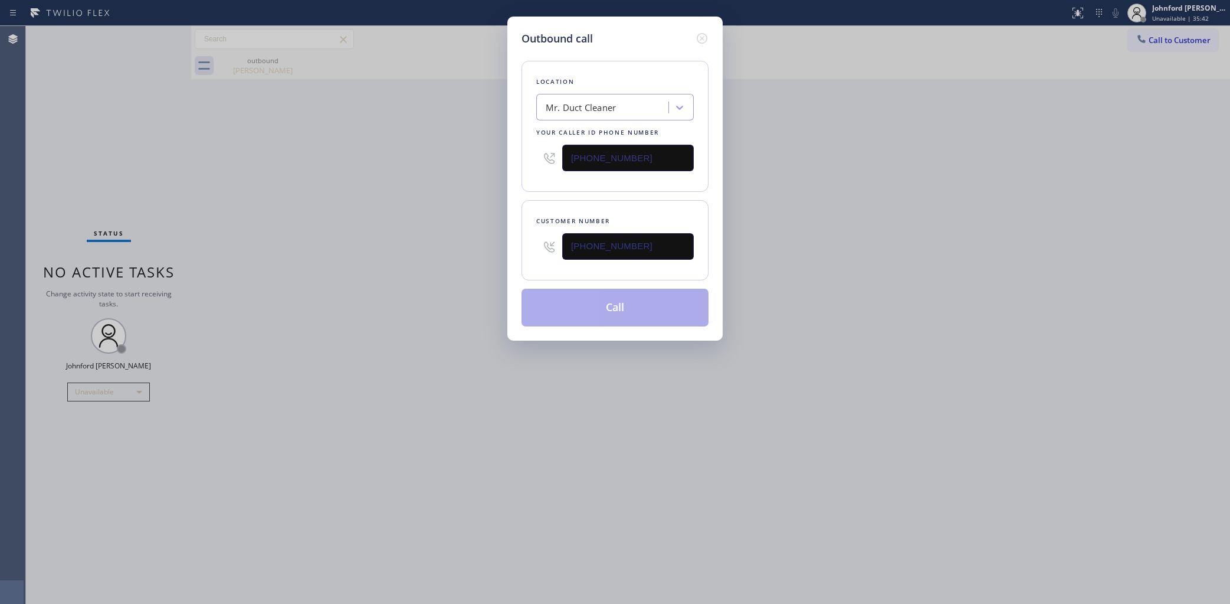
click at [825, 243] on div "Outbound call Location Mr. Duct Cleaner Your caller id phone number (855) 950-5…" at bounding box center [615, 302] width 1230 height 604
drag, startPoint x: 593, startPoint y: 152, endPoint x: 432, endPoint y: 172, distance: 162.4
click at [473, 162] on div "Outbound call Location Mr. Duct Cleaner Your caller id phone number (855) 950-5…" at bounding box center [615, 302] width 1230 height 604
paste input "8) 800-3094"
type input "[PHONE_NUMBER]"
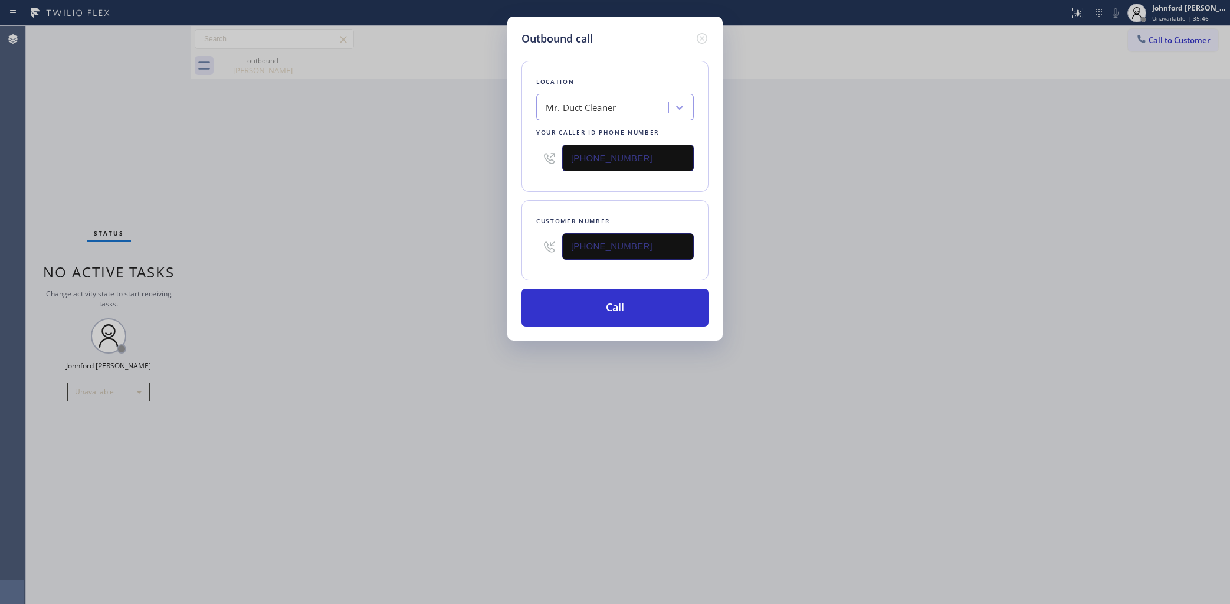
click at [413, 183] on div "Outbound call Location Mr. Duct Cleaner Your caller id phone number (858) 800-3…" at bounding box center [615, 302] width 1230 height 604
drag, startPoint x: 636, startPoint y: 236, endPoint x: 496, endPoint y: 240, distance: 139.9
click at [496, 240] on div "Outbound call Location 5 Star Air Duct Cleaning Your caller id phone number (85…" at bounding box center [615, 302] width 1230 height 604
paste input "626) 665-0238"
type input "(626) 665-0238"
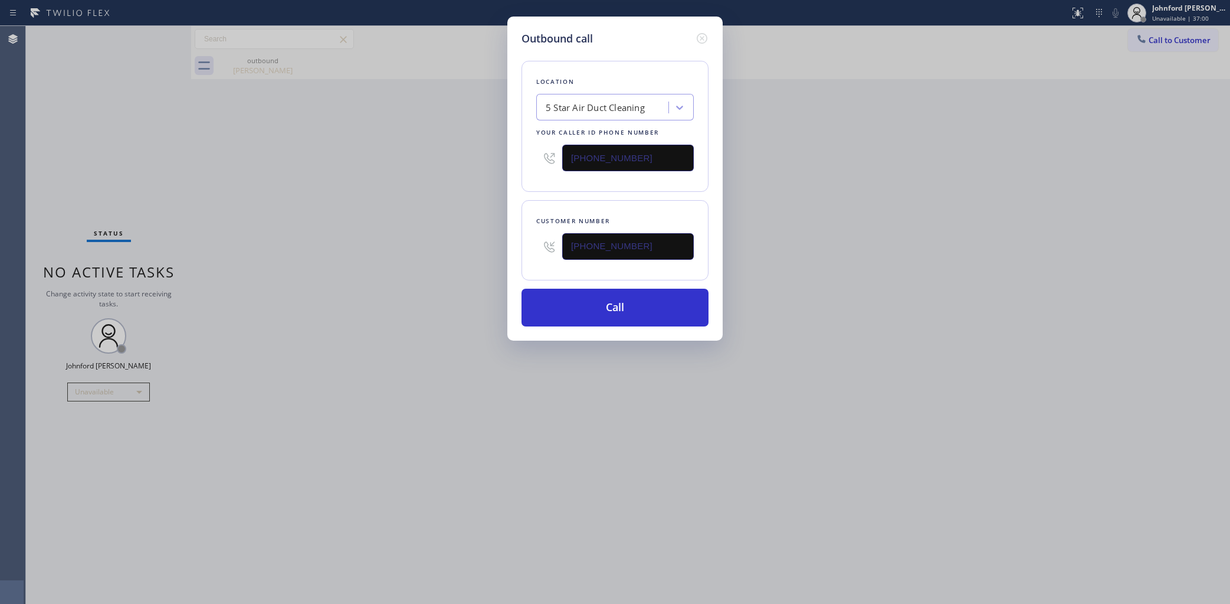
click at [465, 260] on div "Outbound call Location 5 Star Air Duct Cleaning Your caller id phone number (85…" at bounding box center [615, 302] width 1230 height 604
click at [597, 288] on button "Call" at bounding box center [615, 307] width 187 height 38
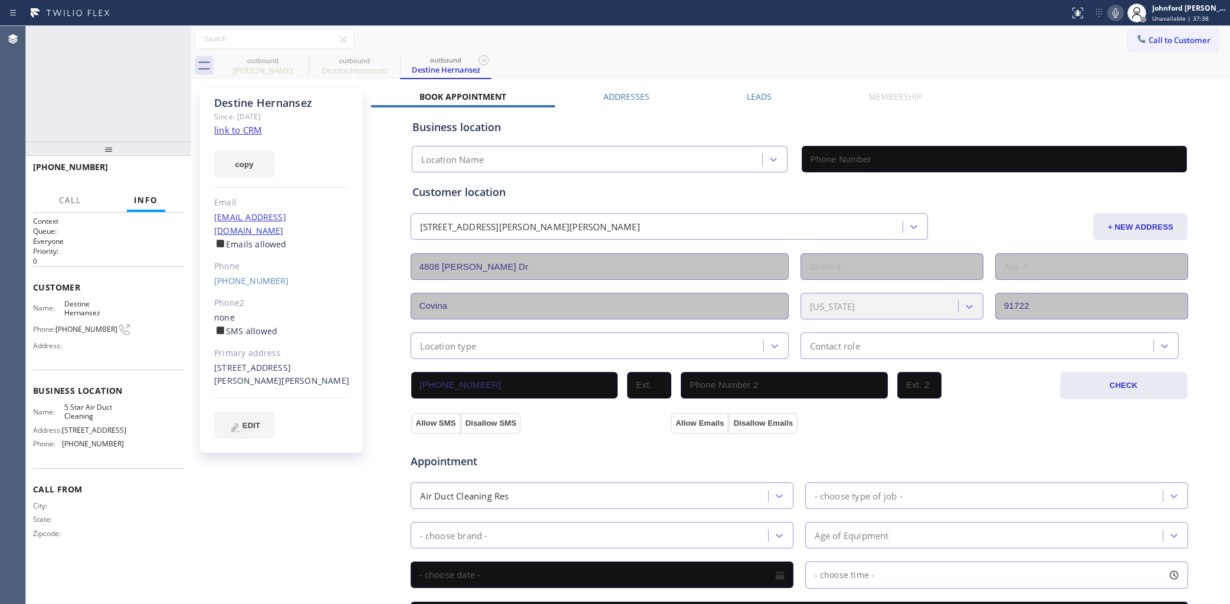
type input "[PHONE_NUMBER]"
click at [167, 166] on button "HANG UP" at bounding box center [156, 172] width 55 height 17
click at [230, 275] on link "(626) 665-0238" at bounding box center [251, 280] width 75 height 11
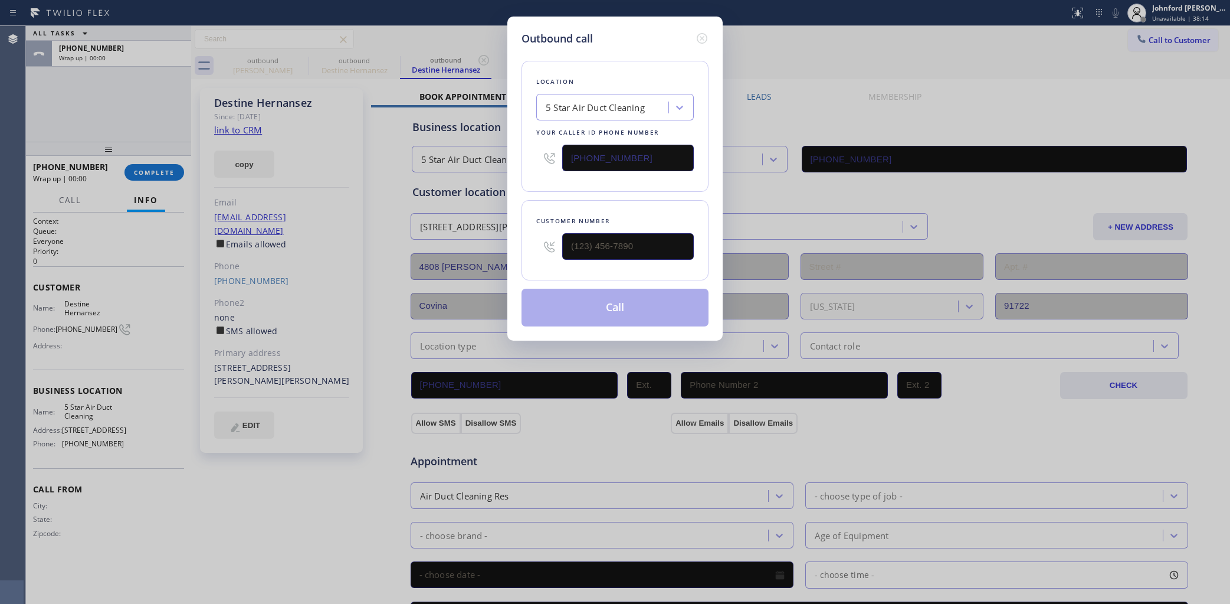
type input "(626) 665-0238"
click at [597, 302] on button "Call" at bounding box center [615, 307] width 187 height 38
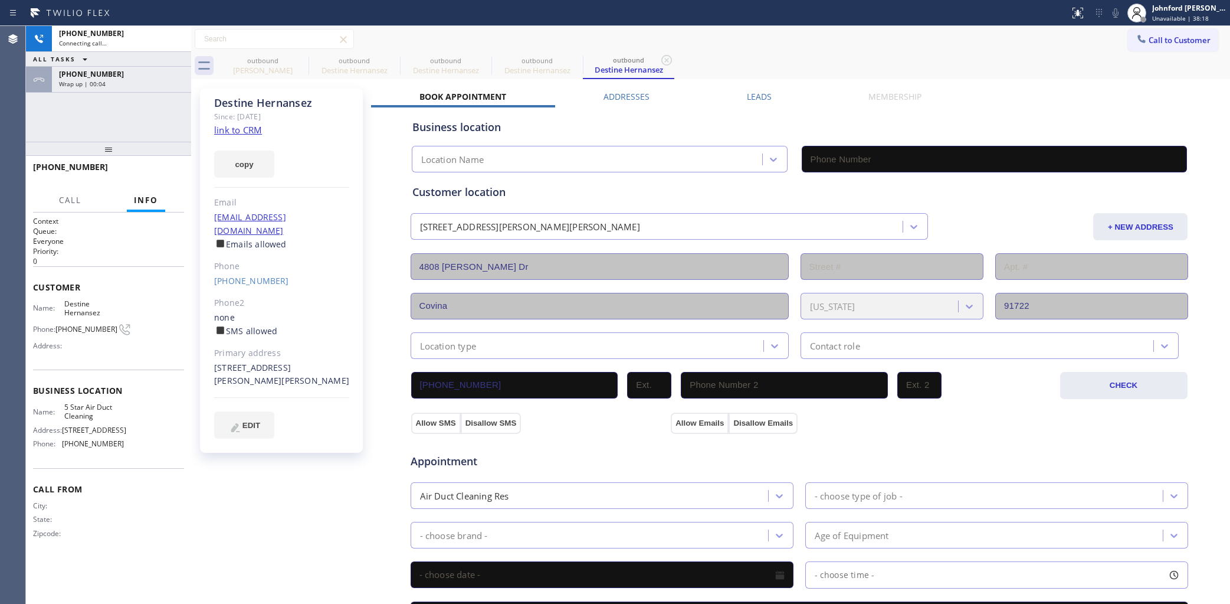
type input "[PHONE_NUMBER]"
click at [301, 66] on icon at bounding box center [301, 60] width 14 height 14
click at [0, 0] on icon at bounding box center [0, 0] width 0 height 0
click at [301, 66] on icon at bounding box center [301, 60] width 14 height 14
click at [154, 84] on div "Wrap up | 00:06" at bounding box center [121, 84] width 125 height 8
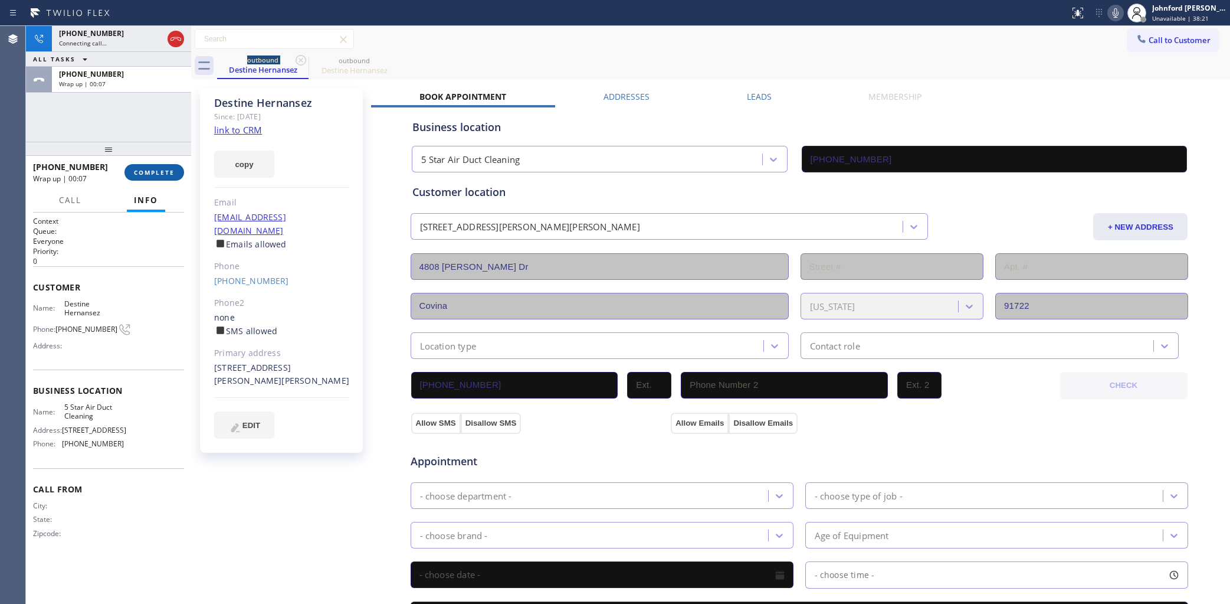
click at [165, 168] on span "COMPLETE" at bounding box center [154, 172] width 41 height 8
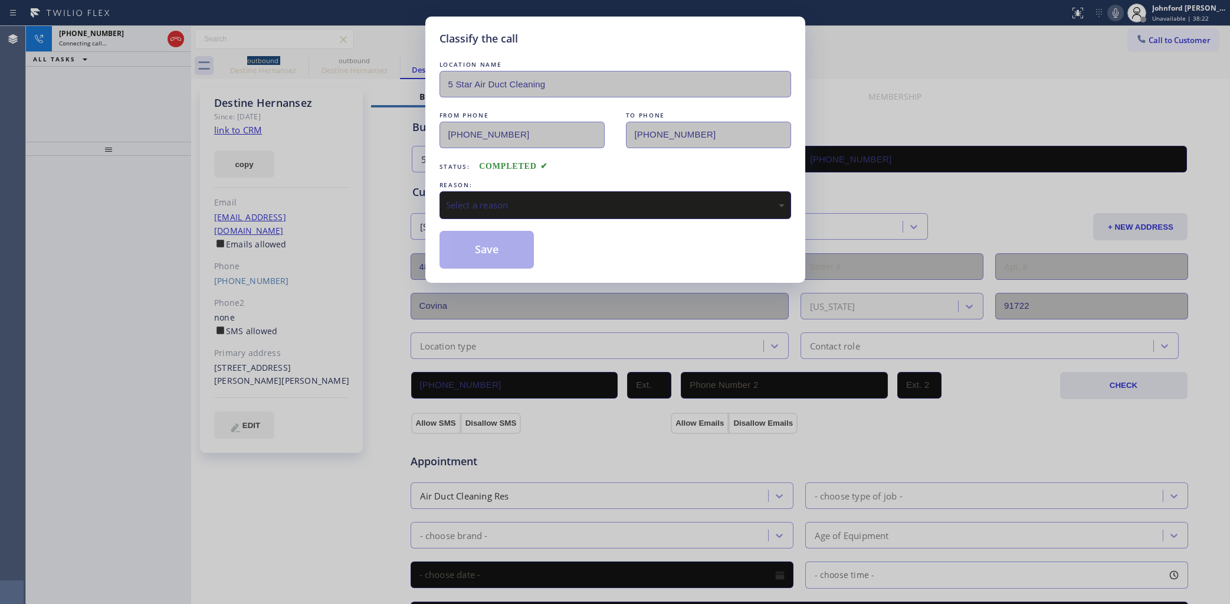
type input "[PHONE_NUMBER]"
click at [511, 201] on div "Select a reason" at bounding box center [615, 205] width 339 height 14
click at [493, 251] on button "Save" at bounding box center [487, 250] width 95 height 38
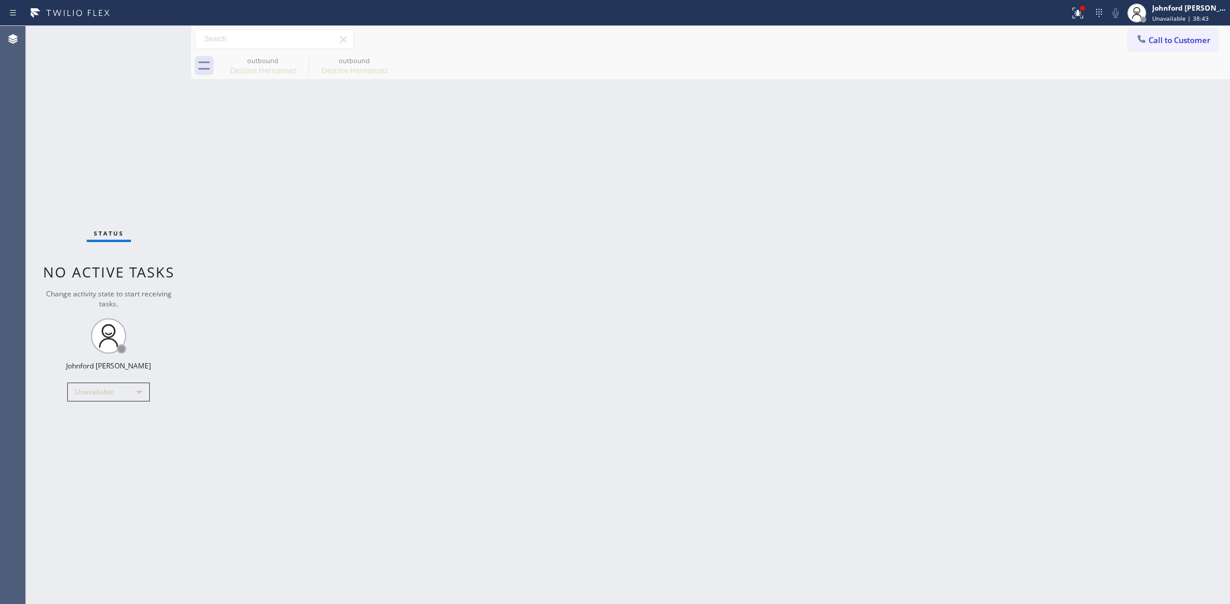
click at [87, 143] on div "Status No active tasks Change activity state to start receiving tasks. [PERSON_…" at bounding box center [108, 315] width 165 height 578
click at [301, 60] on icon at bounding box center [301, 60] width 11 height 11
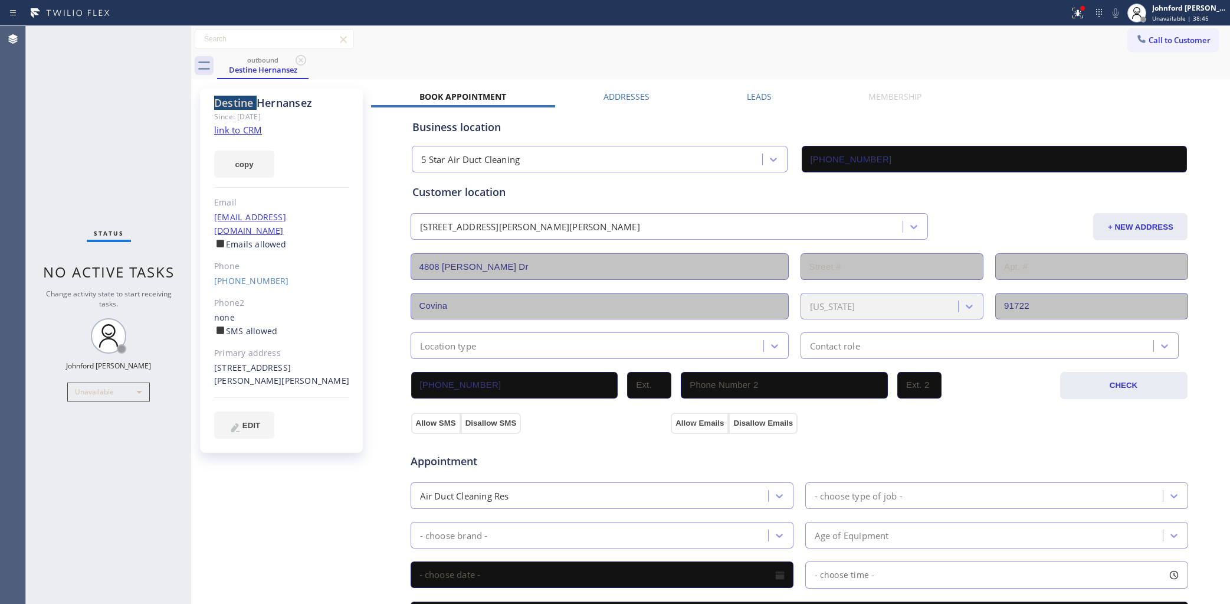
click at [301, 60] on icon at bounding box center [301, 60] width 11 height 11
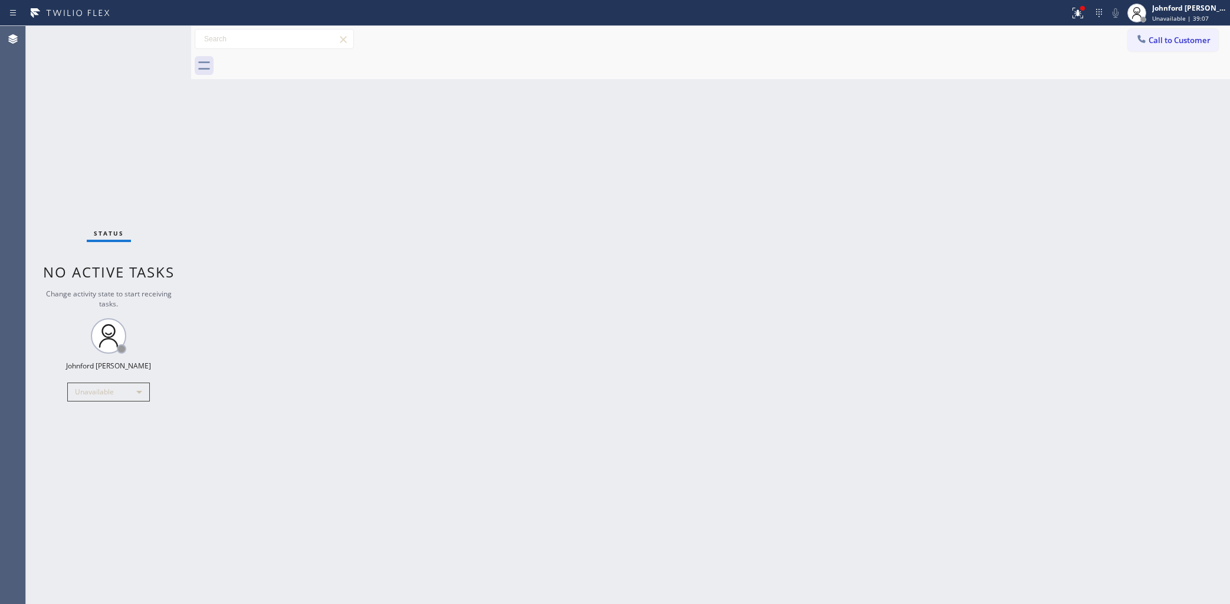
click at [913, 217] on div "Back to Dashboard Change Sender ID Customers Technicians Select a contact Outbo…" at bounding box center [710, 315] width 1039 height 578
click at [1080, 17] on icon at bounding box center [1078, 13] width 14 height 14
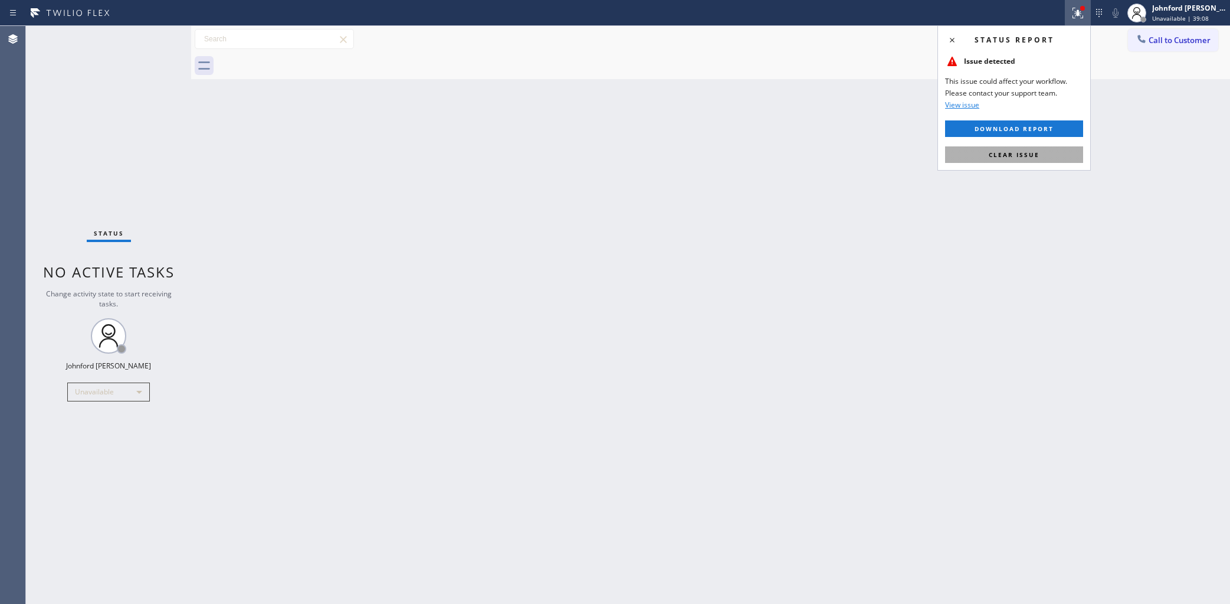
click at [1016, 160] on button "Clear issue" at bounding box center [1014, 154] width 138 height 17
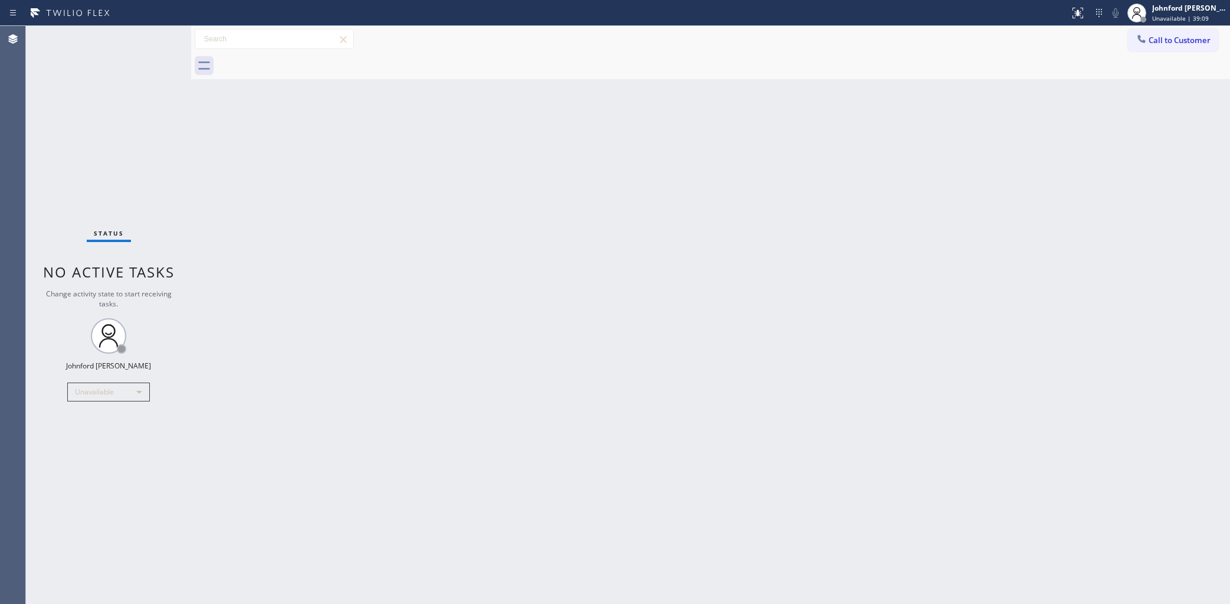
drag, startPoint x: 907, startPoint y: 145, endPoint x: 911, endPoint y: 1, distance: 144.0
click at [907, 143] on div "Back to Dashboard Change Sender ID Customers Technicians Select a contact Outbo…" at bounding box center [710, 315] width 1039 height 578
click at [1161, 45] on button "Call to Customer" at bounding box center [1173, 40] width 90 height 22
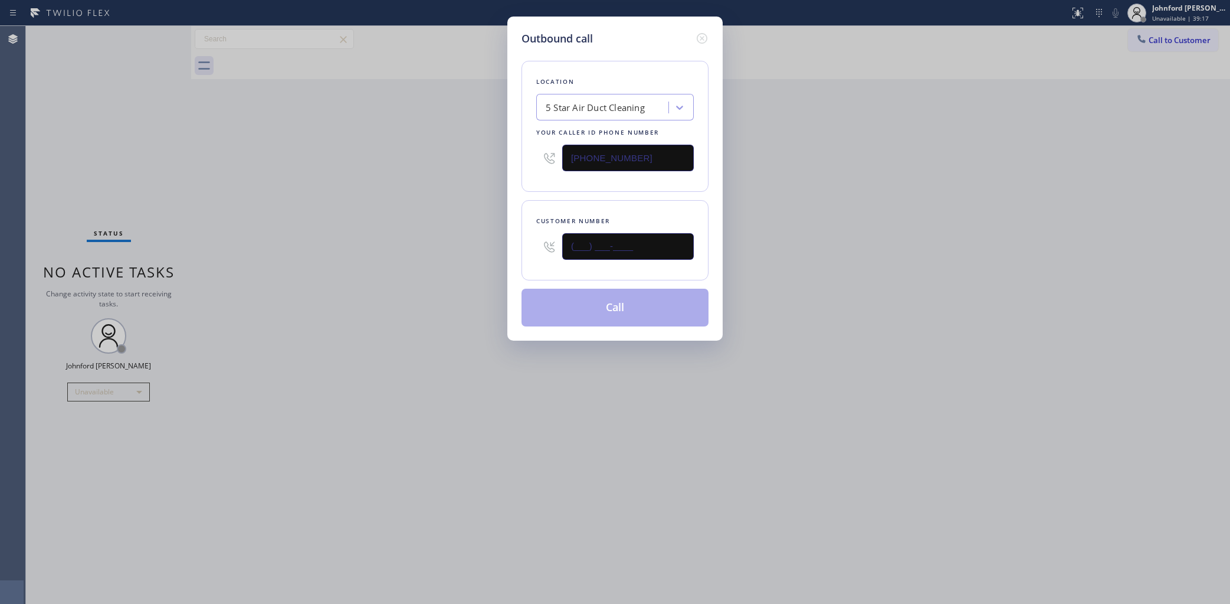
drag, startPoint x: 563, startPoint y: 248, endPoint x: 469, endPoint y: 248, distance: 94.4
click at [474, 248] on div "Outbound call Location 5 Star Air Duct Cleaning Your caller id phone number [PH…" at bounding box center [615, 302] width 1230 height 604
paste input "818) 846-0789"
drag, startPoint x: 378, startPoint y: 264, endPoint x: 813, endPoint y: 62, distance: 479.6
click at [382, 264] on div "Outbound call Location 5 Star Air Duct Cleaning Your caller id phone number (85…" at bounding box center [615, 302] width 1230 height 604
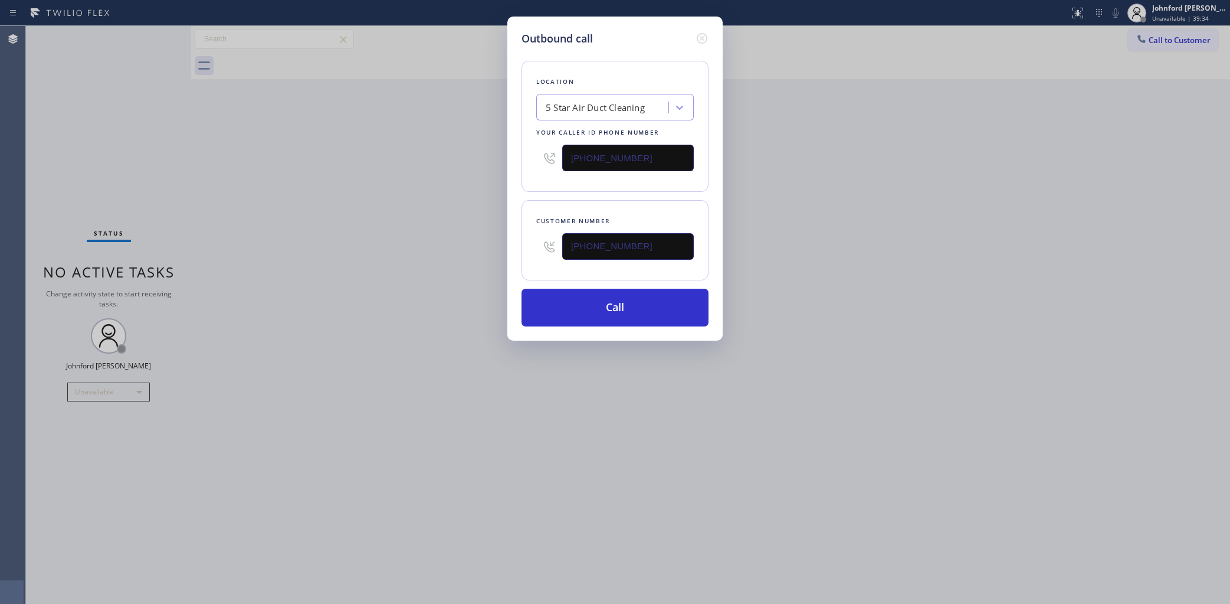
drag, startPoint x: 638, startPoint y: 237, endPoint x: 484, endPoint y: 240, distance: 153.4
click at [498, 240] on div "Outbound call Location 5 Star Air Duct Cleaning Your caller id phone number (85…" at bounding box center [615, 302] width 1230 height 604
paste input "626) 665-0238"
type input "(626) 665-0238"
click at [449, 245] on div "Outbound call Location 5 Star Air Duct Cleaning Your caller id phone number (85…" at bounding box center [615, 302] width 1230 height 604
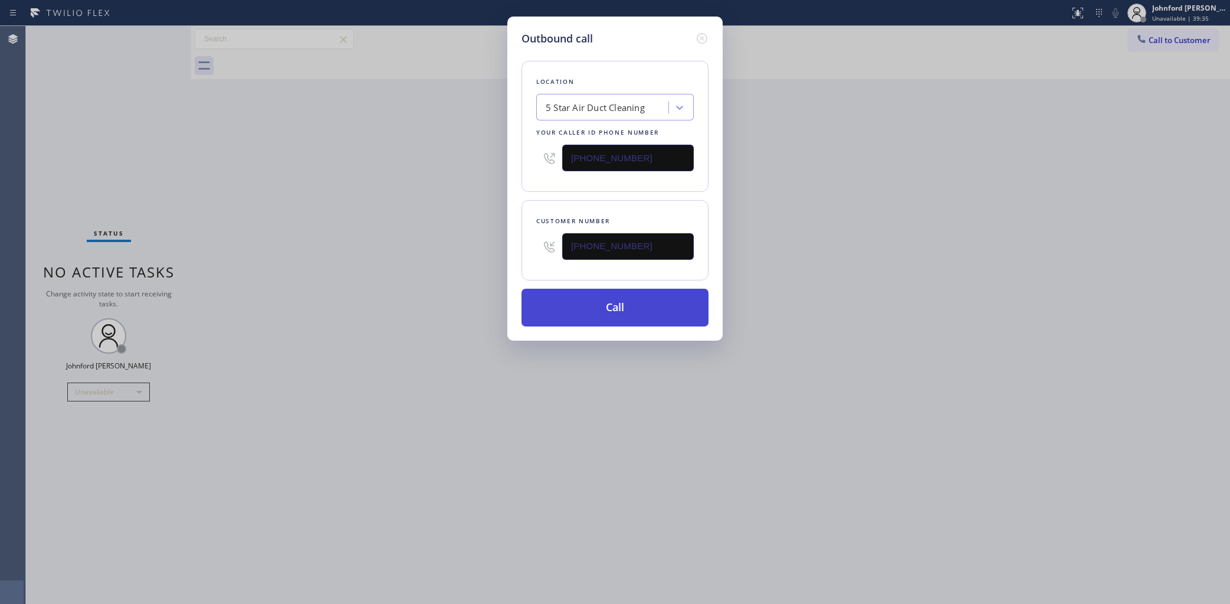
click at [645, 288] on button "Call" at bounding box center [615, 307] width 187 height 38
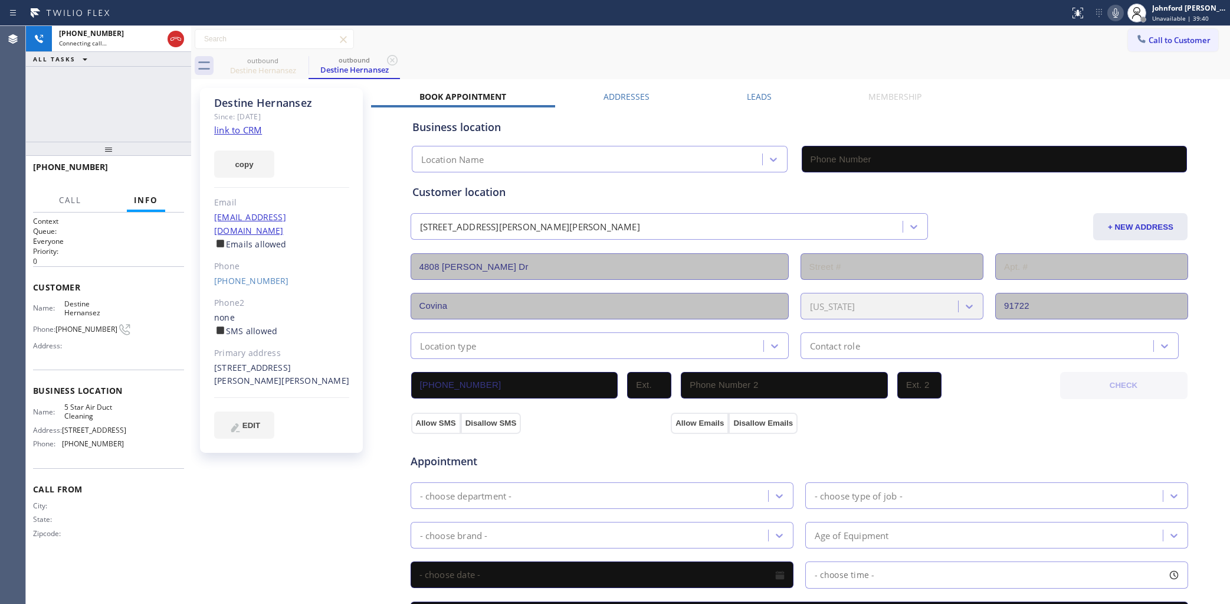
type input "[PHONE_NUMBER]"
click at [1111, 6] on icon at bounding box center [1115, 13] width 14 height 14
drag, startPoint x: 1111, startPoint y: 6, endPoint x: 1118, endPoint y: 11, distance: 8.5
click at [1118, 11] on icon at bounding box center [1115, 13] width 14 height 14
click at [702, 42] on div "Call to Customer Outbound call Location 5 Star Air Duct Cleaning Your caller id…" at bounding box center [710, 39] width 1039 height 21
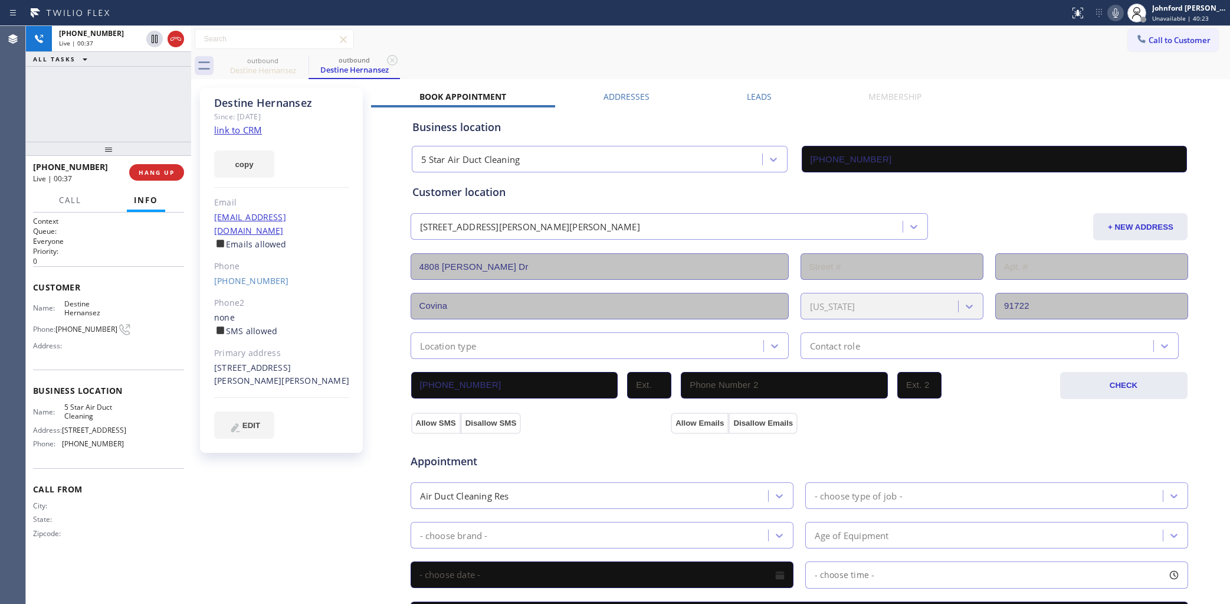
click at [1111, 14] on icon at bounding box center [1115, 13] width 14 height 14
click at [1077, 65] on div "outbound Destine Hernansez outbound Destine Hernansez" at bounding box center [723, 66] width 1013 height 27
click at [1112, 14] on icon at bounding box center [1115, 13] width 14 height 14
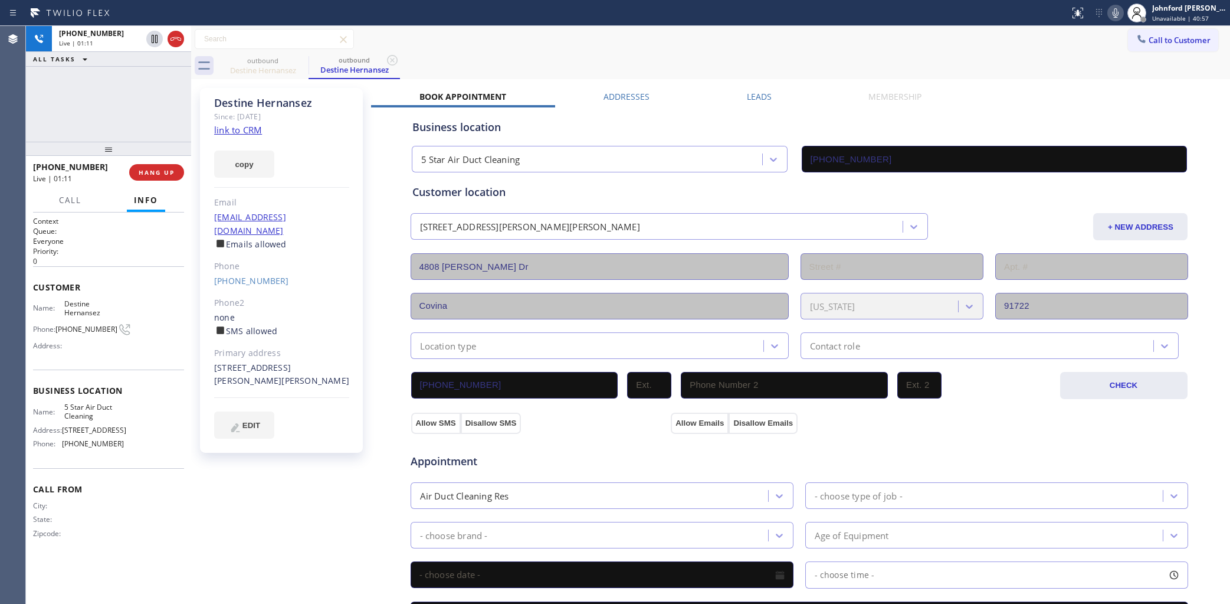
click at [1022, 62] on div "outbound Destine Hernansez outbound Destine Hernansez" at bounding box center [723, 66] width 1013 height 27
click at [158, 113] on div "+16266650238 Live | 01:26 ALL TASKS ALL TASKS ACTIVE TASKS TASKS IN WRAP UP" at bounding box center [108, 84] width 165 height 116
click at [177, 167] on button "HANG UP" at bounding box center [156, 172] width 55 height 17
click at [177, 167] on button "COMPLETE" at bounding box center [154, 172] width 60 height 17
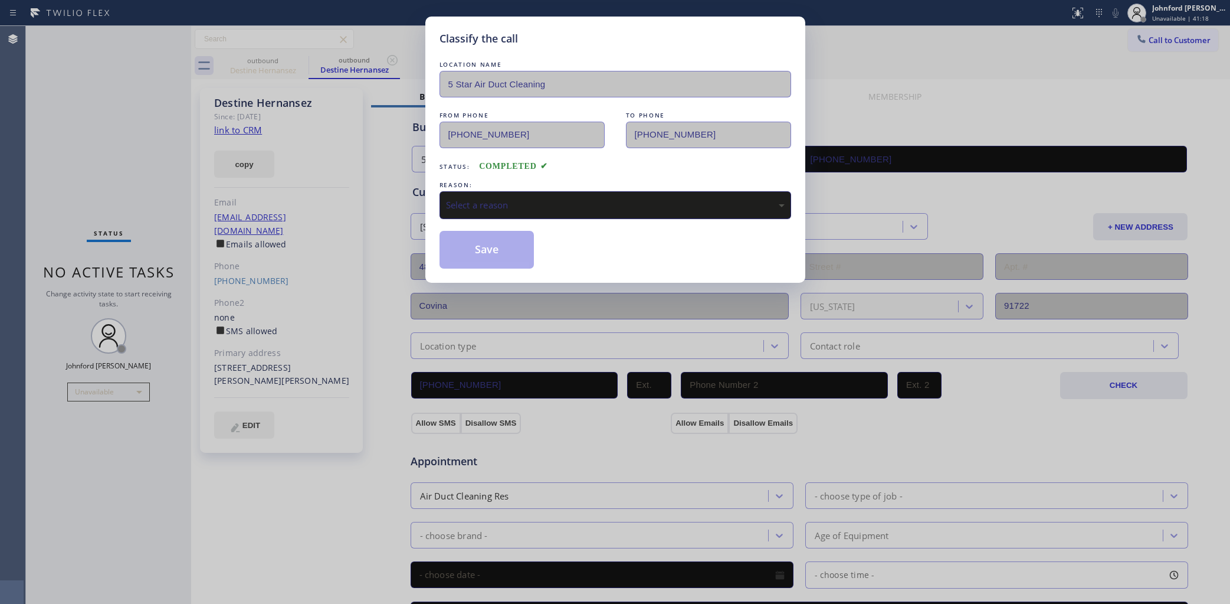
click at [500, 202] on div "Select a reason" at bounding box center [615, 205] width 339 height 14
click at [494, 251] on button "Save" at bounding box center [487, 250] width 95 height 38
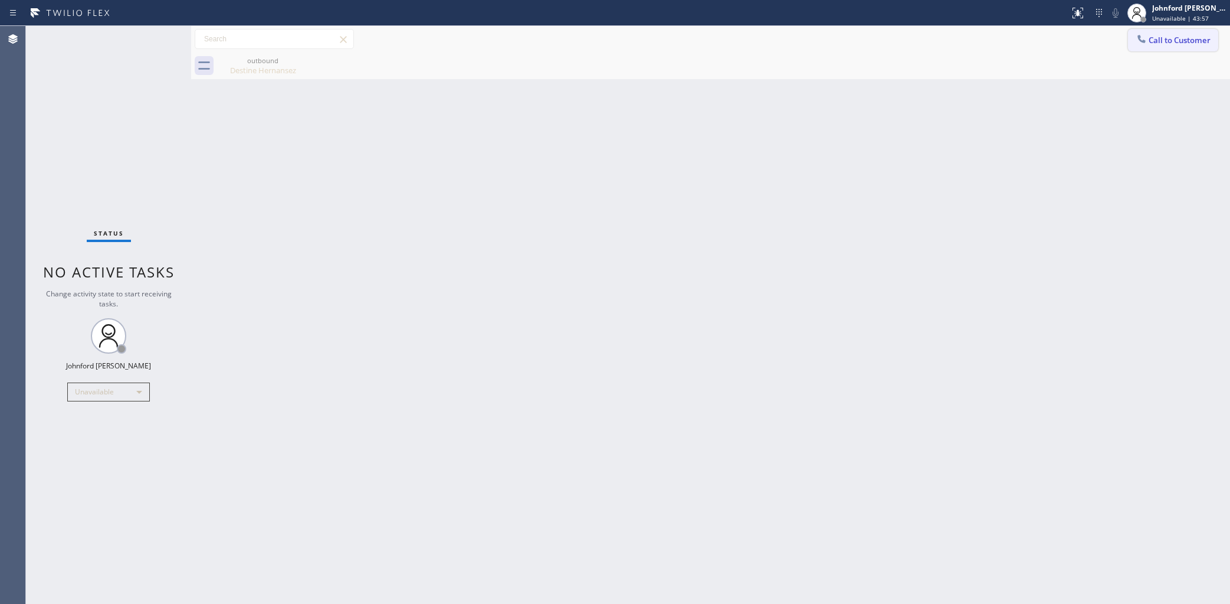
drag, startPoint x: 1213, startPoint y: 39, endPoint x: 1199, endPoint y: 44, distance: 15.1
click at [1211, 42] on button "Call to Customer" at bounding box center [1173, 40] width 90 height 22
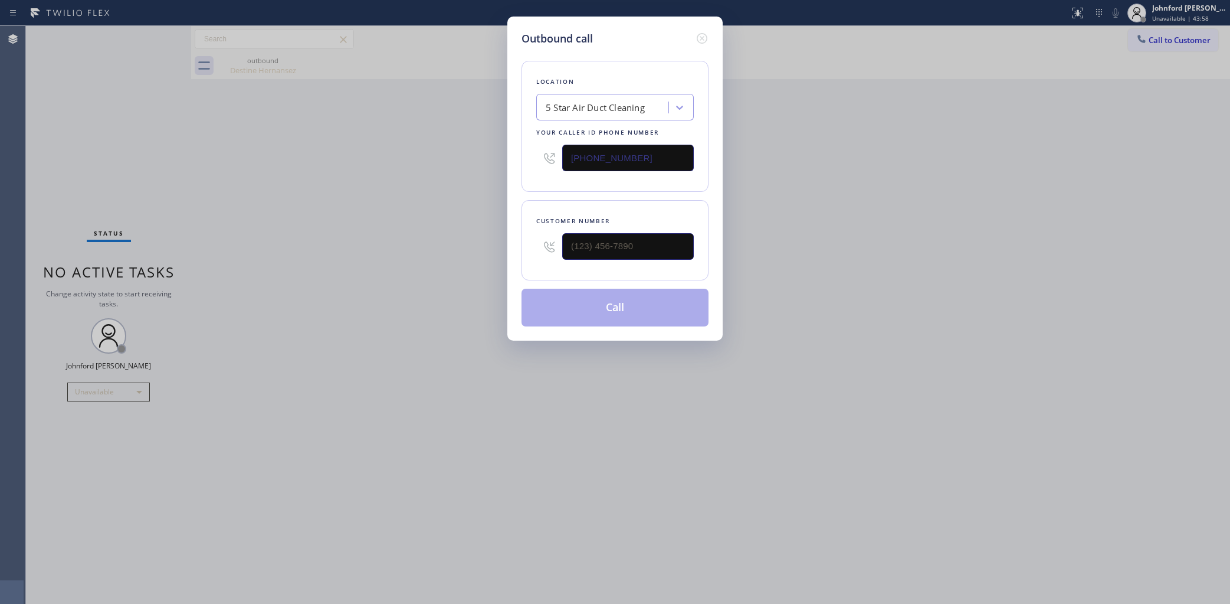
drag, startPoint x: 603, startPoint y: 152, endPoint x: 478, endPoint y: 165, distance: 125.2
click at [484, 164] on div "Outbound call Location 5 Star Air Duct Cleaning Your caller id phone number [PH…" at bounding box center [615, 302] width 1230 height 604
paste input "5) 950-5288"
type input "(855) 950-5288"
drag, startPoint x: 658, startPoint y: 231, endPoint x: 525, endPoint y: 238, distance: 133.5
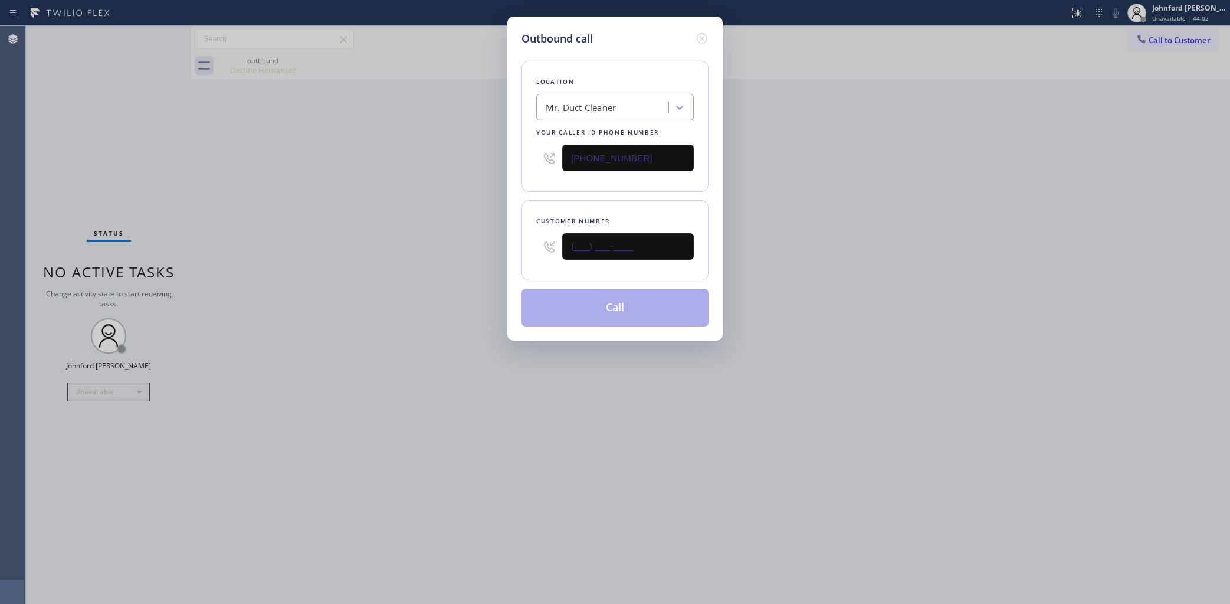
click at [525, 238] on div "Customer number (___) ___-____" at bounding box center [615, 240] width 187 height 80
paste input "818) 472-6173"
type input "(818) 472-6173"
click at [367, 228] on div "Outbound call Location Mr. Duct Cleaner Your caller id phone number (855) 950-5…" at bounding box center [615, 302] width 1230 height 604
click at [632, 310] on button "Call" at bounding box center [615, 307] width 187 height 38
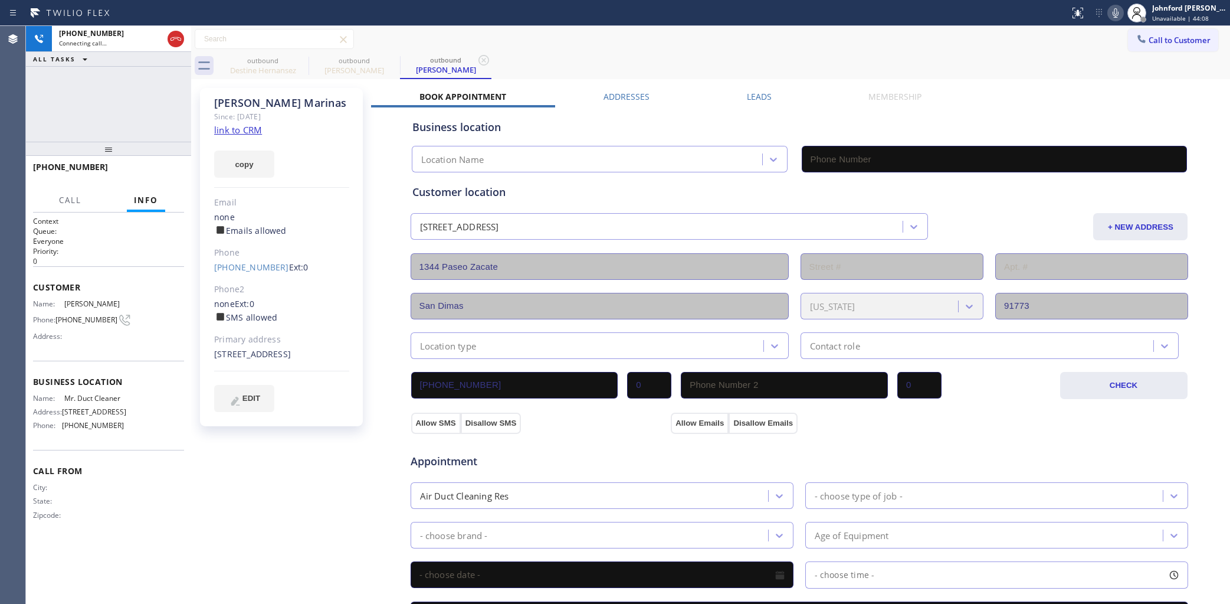
type input "(855) 950-5288"
click at [387, 63] on icon at bounding box center [392, 60] width 14 height 14
click at [296, 71] on div "Destine Hernansez" at bounding box center [262, 70] width 89 height 11
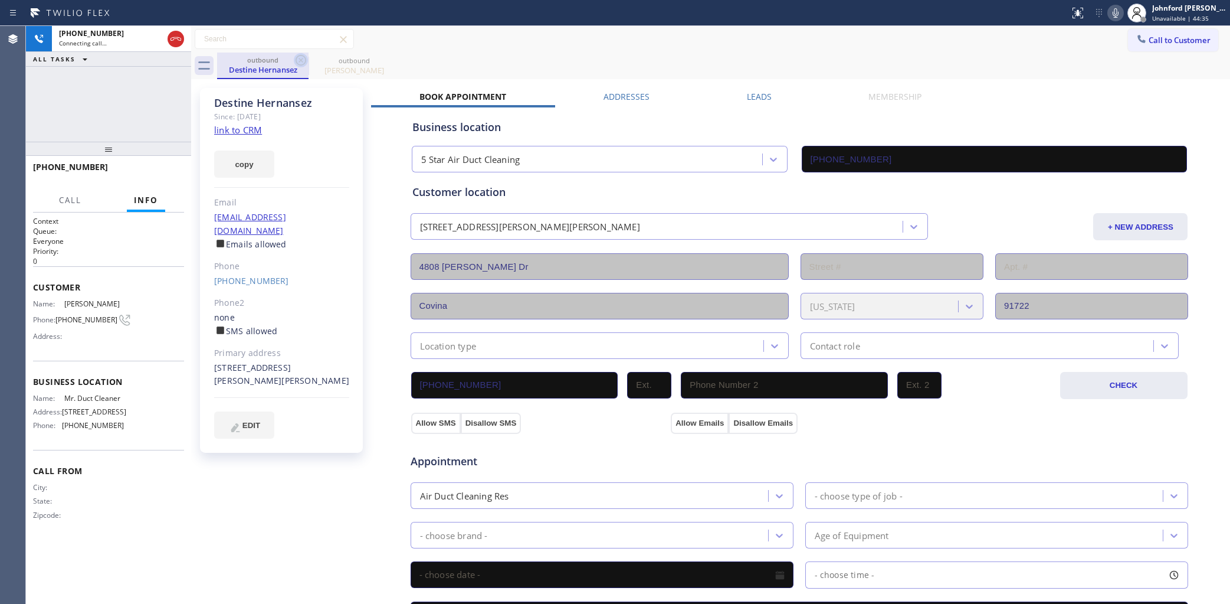
click at [296, 62] on icon at bounding box center [301, 60] width 11 height 11
type input "(855) 950-5288"
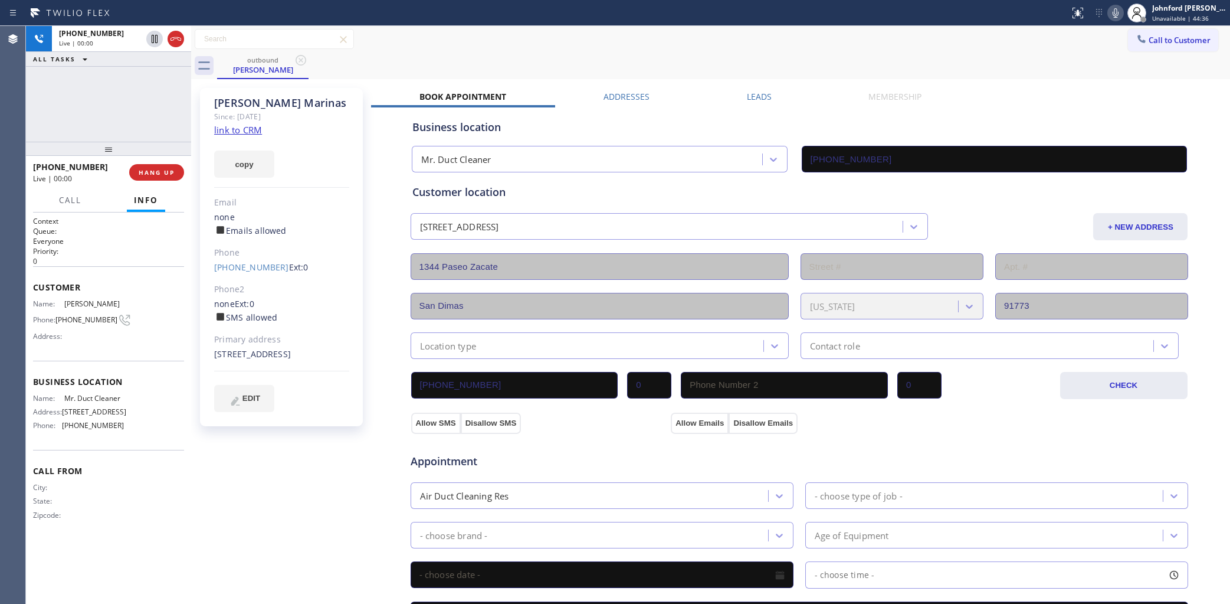
click at [1119, 10] on icon at bounding box center [1115, 13] width 14 height 14
click at [166, 172] on span "HANG UP" at bounding box center [157, 172] width 36 height 8
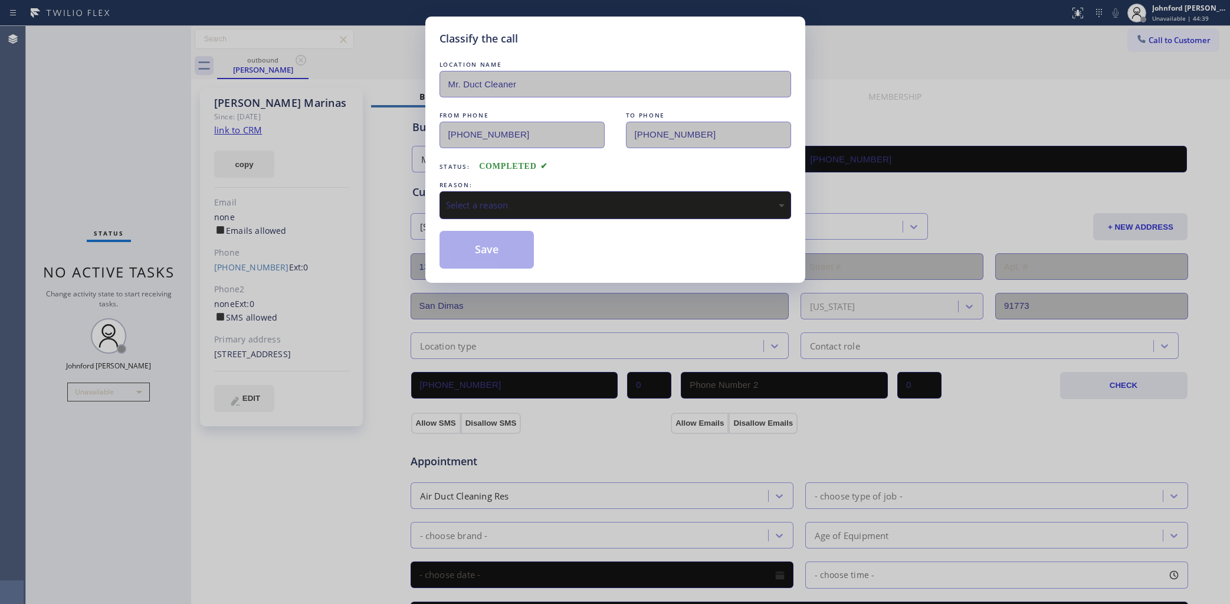
click at [552, 198] on div "Select a reason" at bounding box center [615, 205] width 339 height 14
click at [507, 254] on button "Save" at bounding box center [487, 250] width 95 height 38
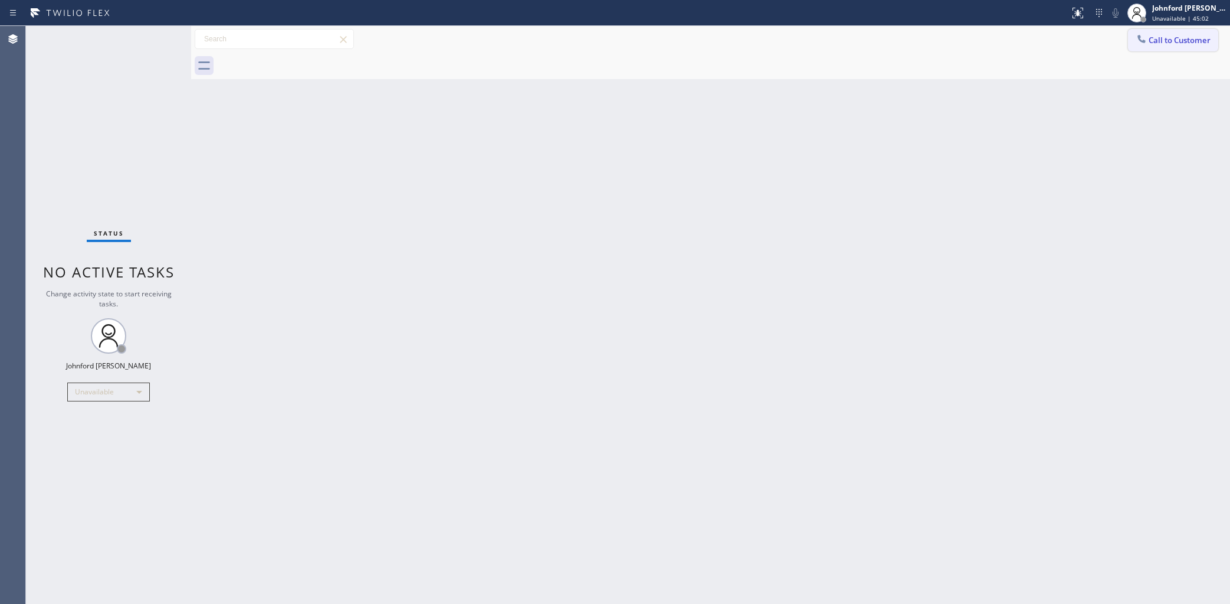
click at [1151, 34] on button "Call to Customer" at bounding box center [1173, 40] width 90 height 22
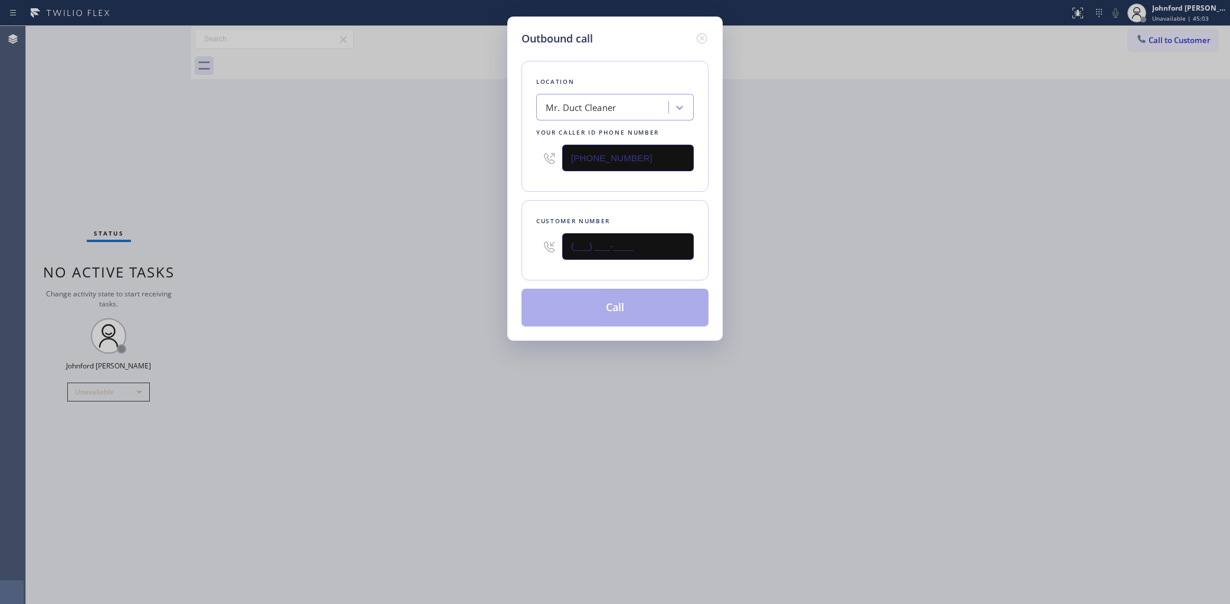
drag, startPoint x: 639, startPoint y: 248, endPoint x: 528, endPoint y: 246, distance: 110.9
click at [528, 246] on div "Customer number (___) ___-____" at bounding box center [615, 240] width 187 height 80
paste input "949) 292-8988"
type input "(949) 292-8988"
drag, startPoint x: 641, startPoint y: 155, endPoint x: 510, endPoint y: 155, distance: 131.0
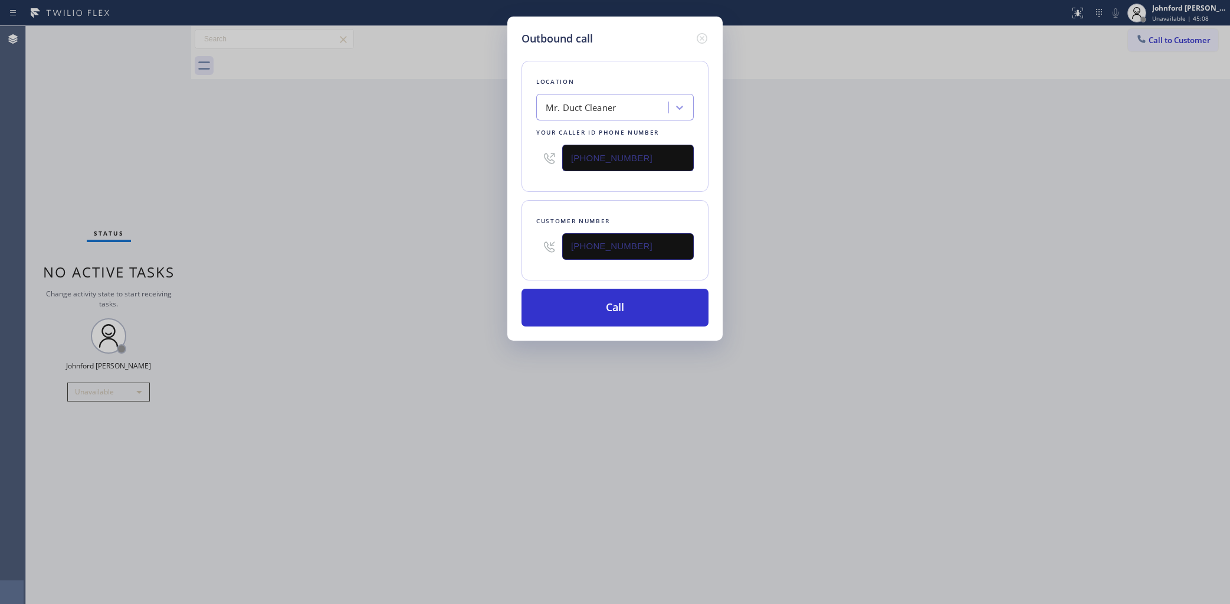
click at [510, 155] on div "Outbound call Location Mr. Duct Cleaner Your caller id phone number (855) 950-5…" at bounding box center [614, 179] width 215 height 324
paste input "8) 800-3094"
type input "[PHONE_NUMBER]"
click at [425, 153] on div "Outbound call Location Mr. Duct Cleaner Your caller id phone number (858) 800-3…" at bounding box center [615, 302] width 1230 height 604
click at [593, 304] on button "Call" at bounding box center [615, 307] width 187 height 38
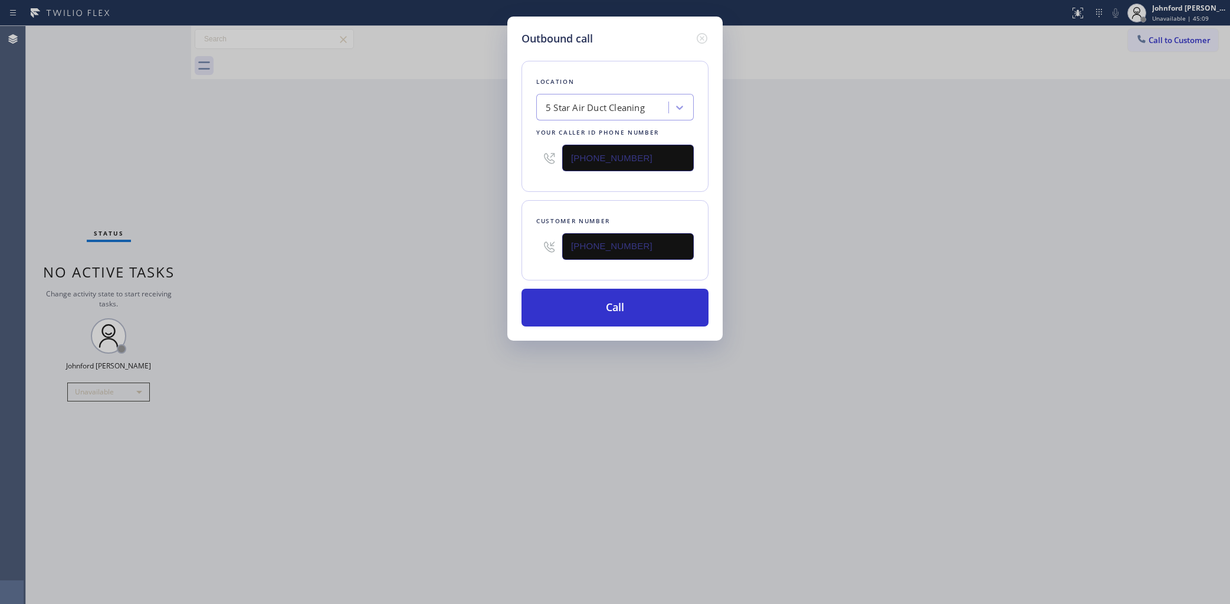
drag, startPoint x: 963, startPoint y: 242, endPoint x: 973, endPoint y: 6, distance: 235.6
click at [980, 214] on div "Outbound call Location 5 Star Air Duct Cleaning Your caller id phone number (85…" at bounding box center [615, 302] width 1230 height 604
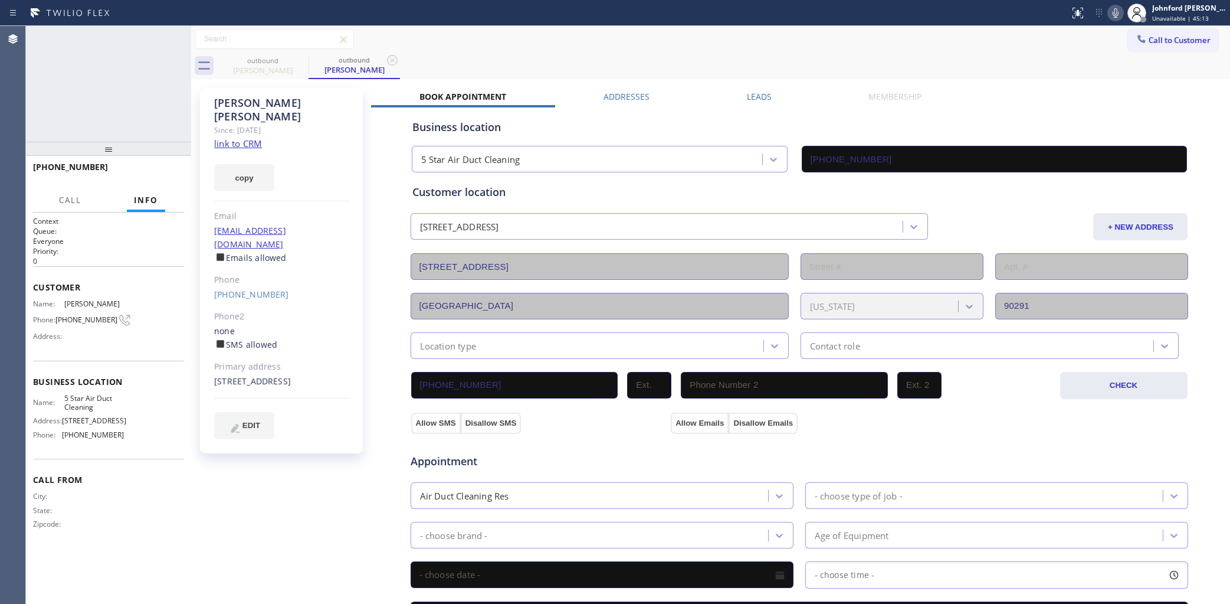
type input "[PHONE_NUMBER]"
click at [1109, 14] on icon at bounding box center [1115, 13] width 14 height 14
click at [1114, 8] on icon at bounding box center [1115, 13] width 14 height 14
click at [155, 159] on div "+19492928988 Live | 00:01 HANG UP" at bounding box center [108, 172] width 151 height 31
click at [155, 169] on span "HANG UP" at bounding box center [157, 172] width 36 height 8
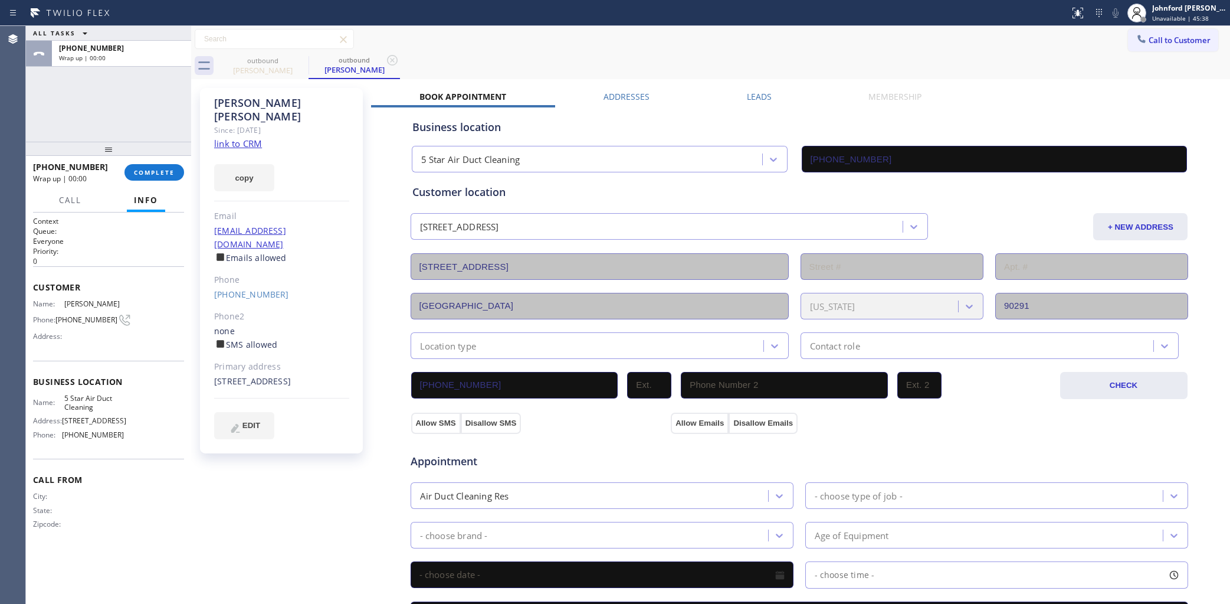
click at [263, 288] on div "(949) 292-8988" at bounding box center [281, 295] width 135 height 14
click at [263, 288] on link "(949) 292-8988" at bounding box center [251, 293] width 75 height 11
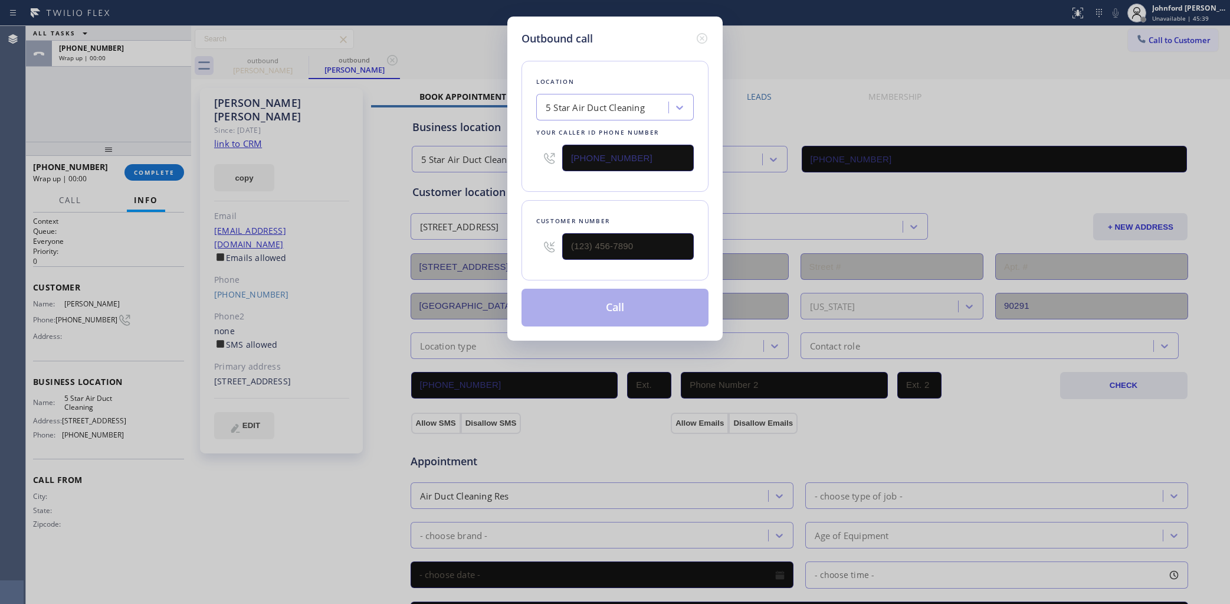
type input "(949) 292-8988"
click at [579, 307] on button "Call" at bounding box center [615, 307] width 187 height 38
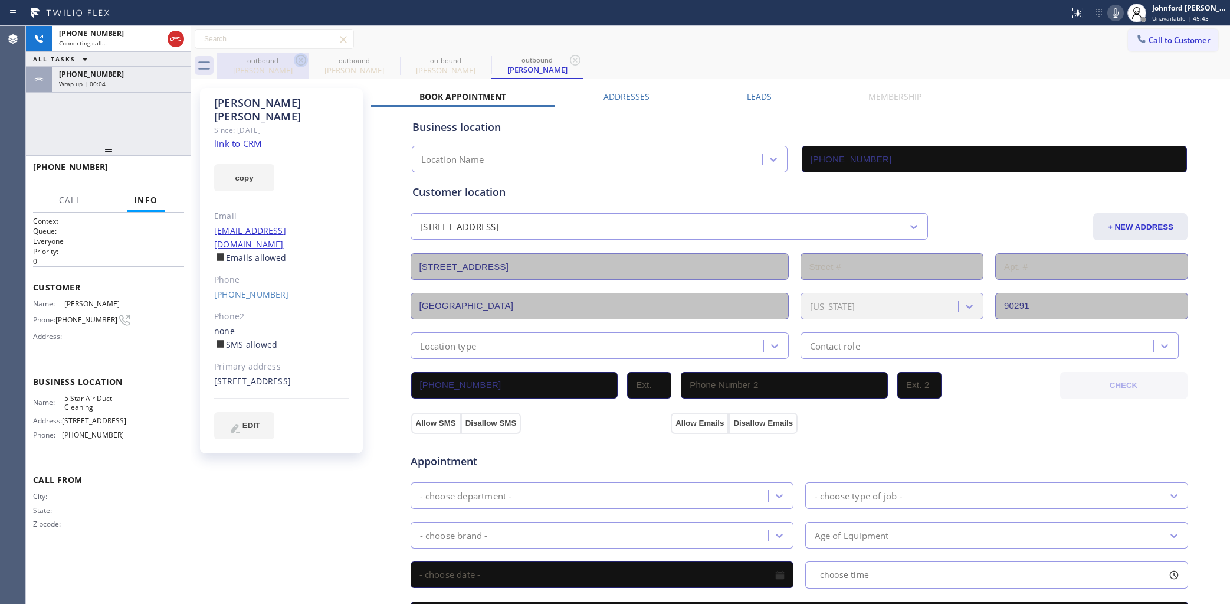
click at [304, 63] on icon at bounding box center [301, 60] width 11 height 11
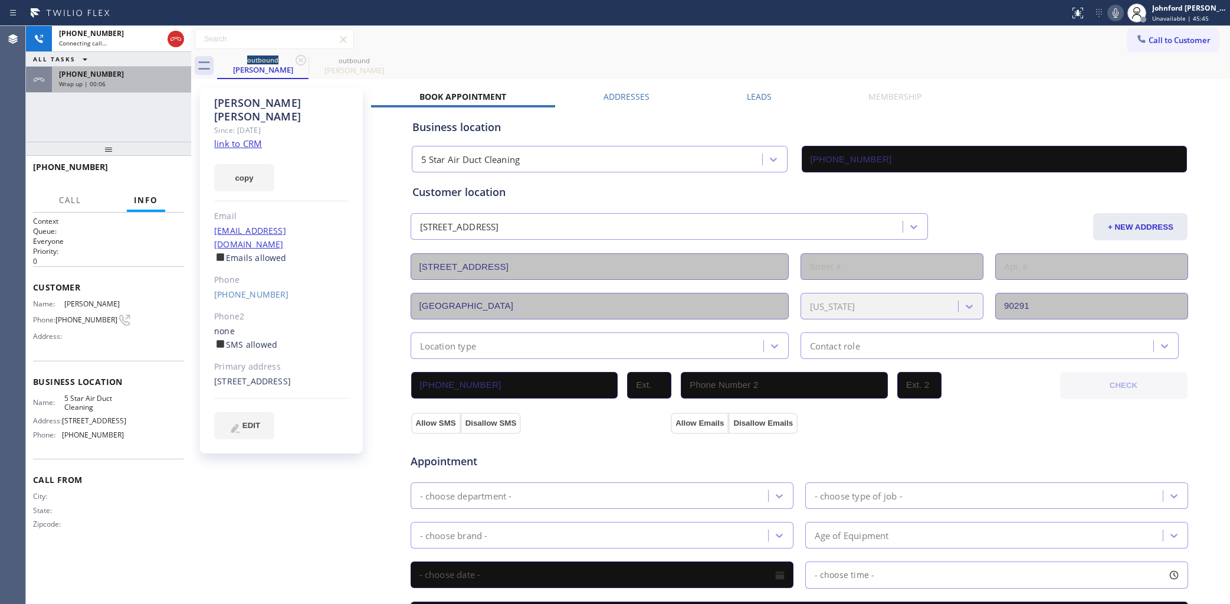
click at [152, 83] on div "Wrap up | 00:06" at bounding box center [121, 84] width 125 height 8
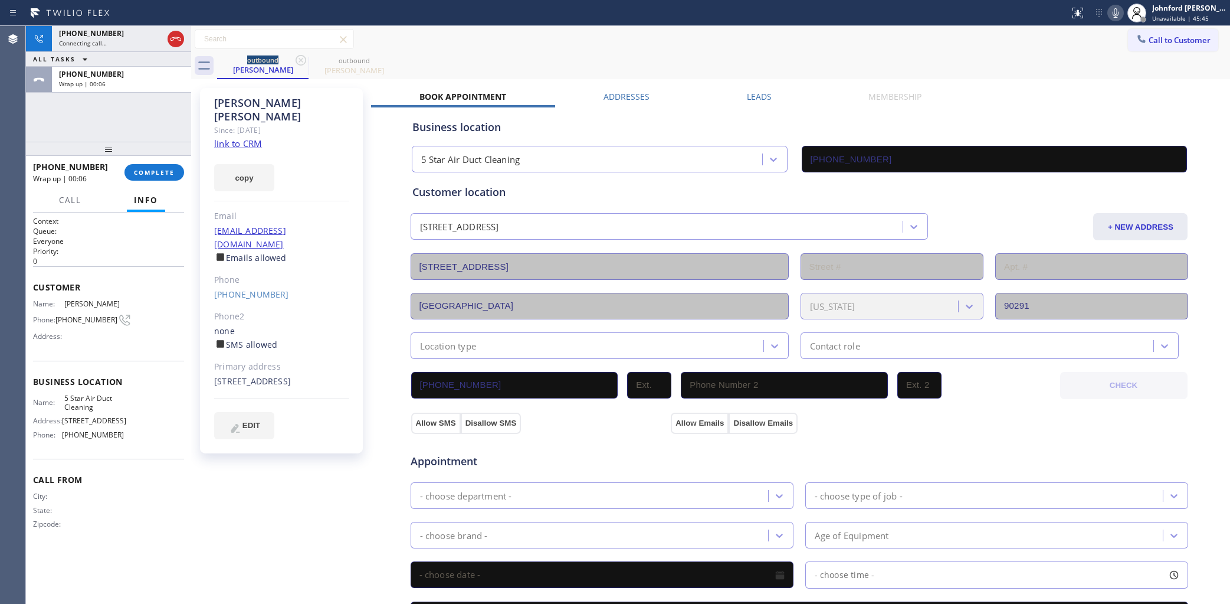
click at [167, 183] on div "+19492928988 Wrap up | 00:06 COMPLETE" at bounding box center [108, 172] width 151 height 31
click at [167, 181] on div "+19492928988 Wrap up | 00:07 COMPLETE" at bounding box center [108, 172] width 151 height 31
type input "[PHONE_NUMBER]"
click at [169, 170] on span "COMPLETE" at bounding box center [154, 172] width 41 height 8
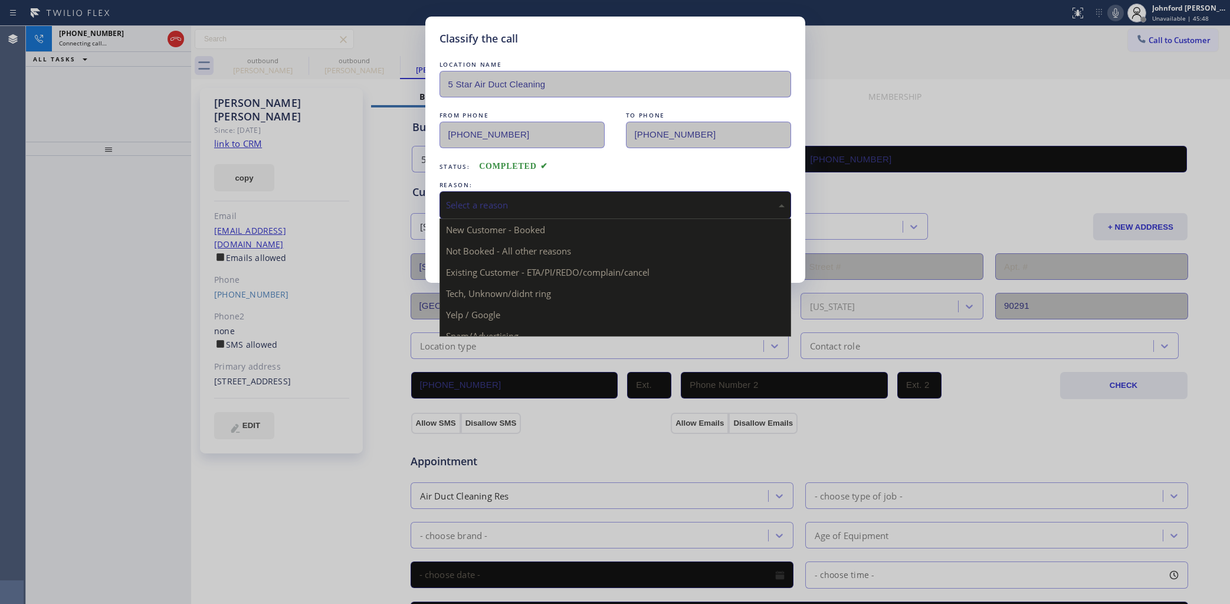
click at [523, 204] on div "Select a reason" at bounding box center [615, 205] width 339 height 14
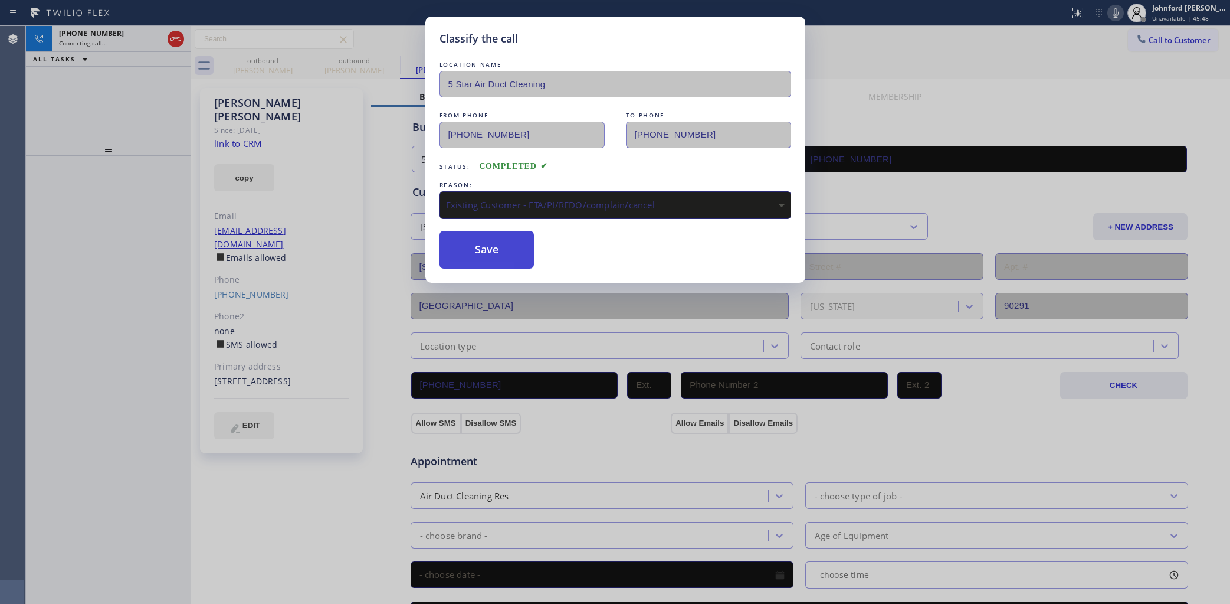
click at [502, 258] on button "Save" at bounding box center [487, 250] width 95 height 38
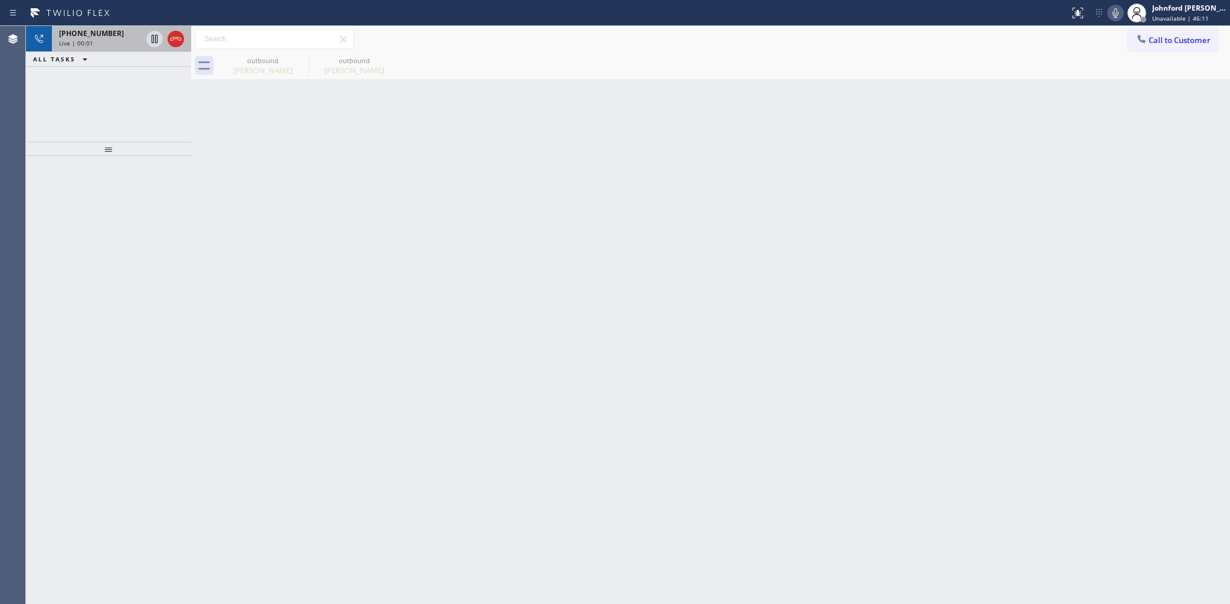
click at [67, 43] on span "Live | 00:01" at bounding box center [76, 43] width 34 height 8
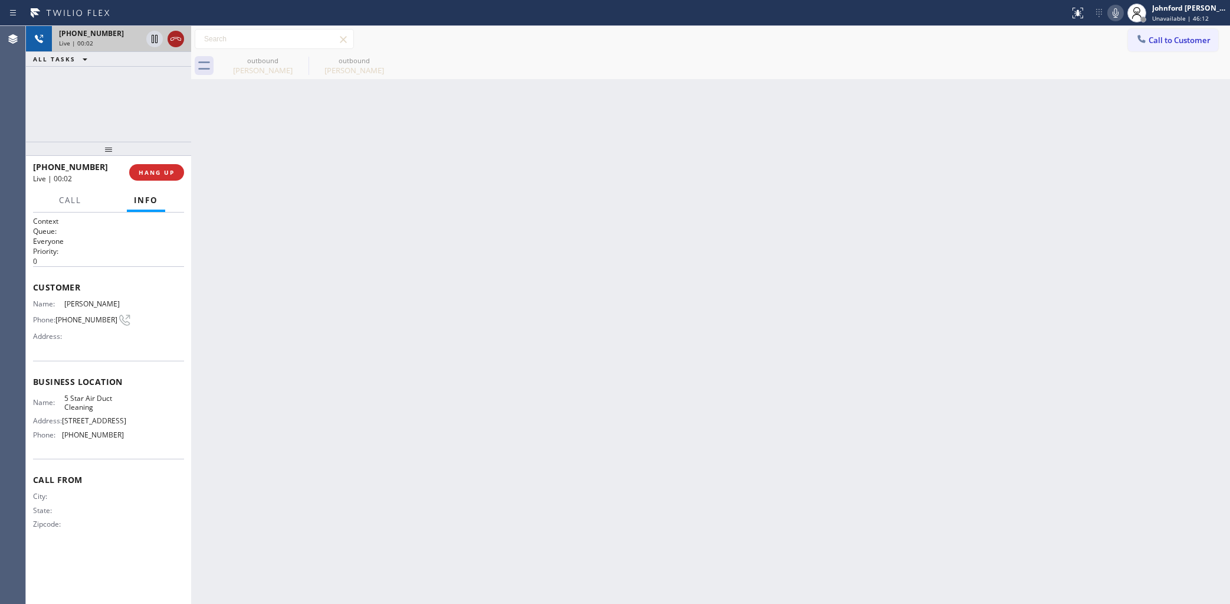
click at [178, 40] on icon at bounding box center [176, 39] width 14 height 14
click at [161, 170] on span "COMPLETE" at bounding box center [154, 172] width 41 height 8
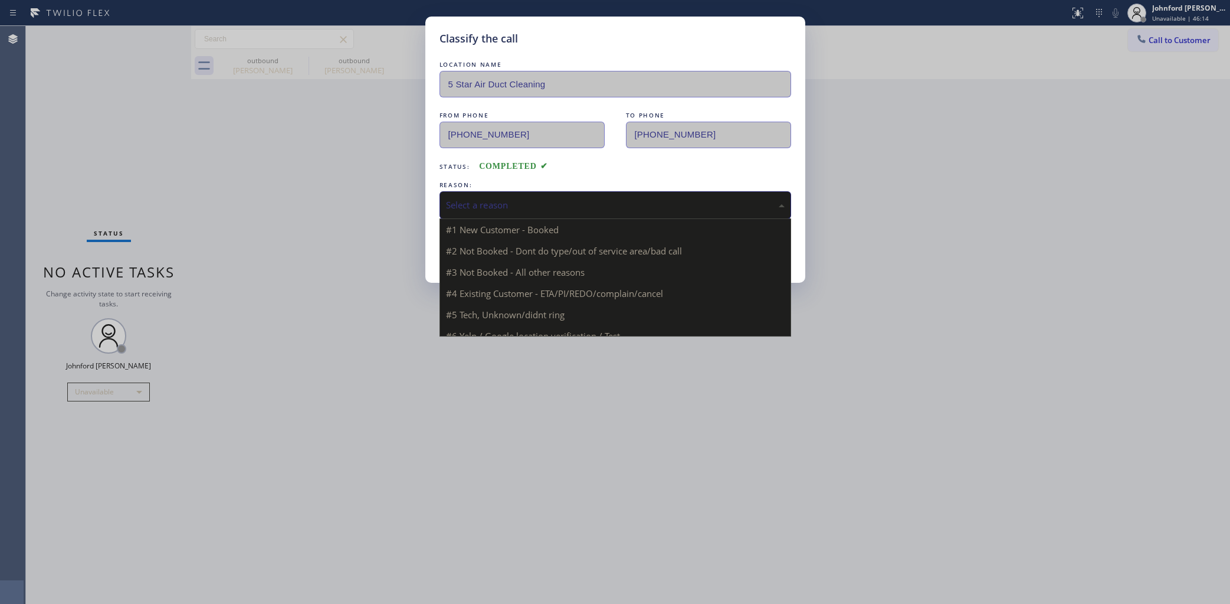
click at [461, 198] on div "Select a reason" at bounding box center [615, 205] width 339 height 14
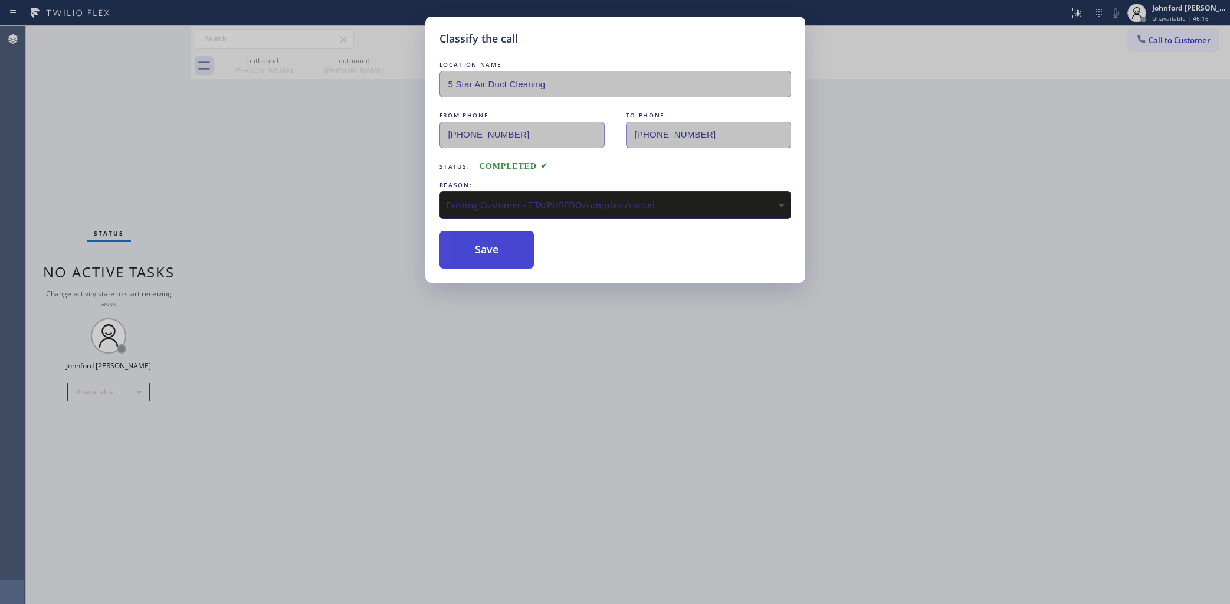
click at [493, 254] on button "Save" at bounding box center [487, 250] width 95 height 38
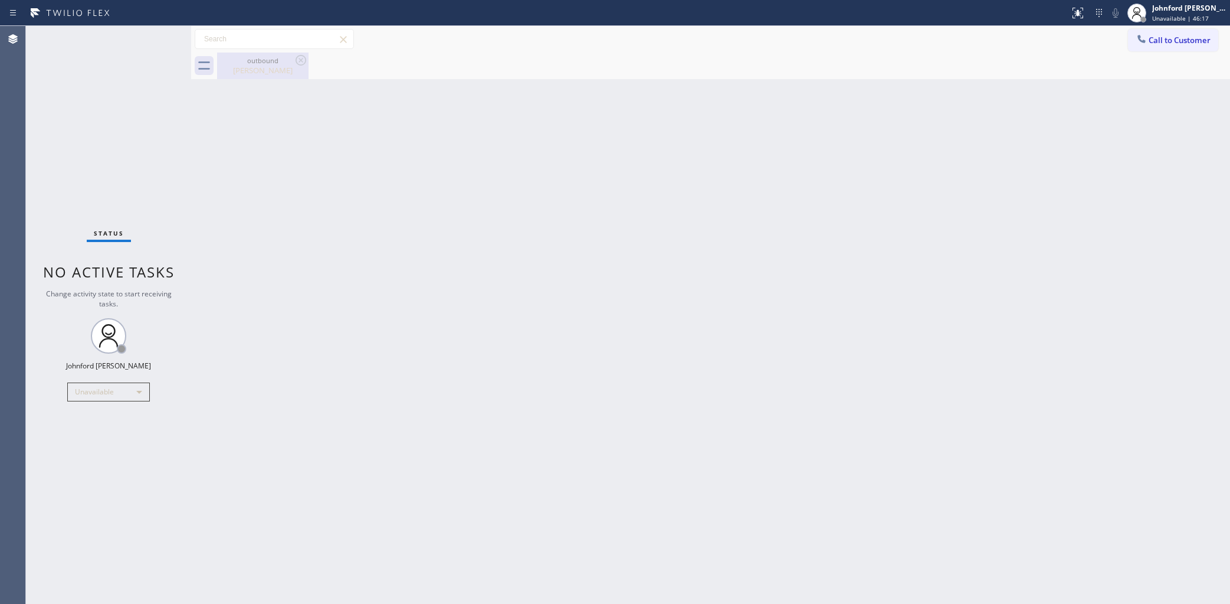
click at [250, 56] on div "outbound" at bounding box center [262, 60] width 89 height 9
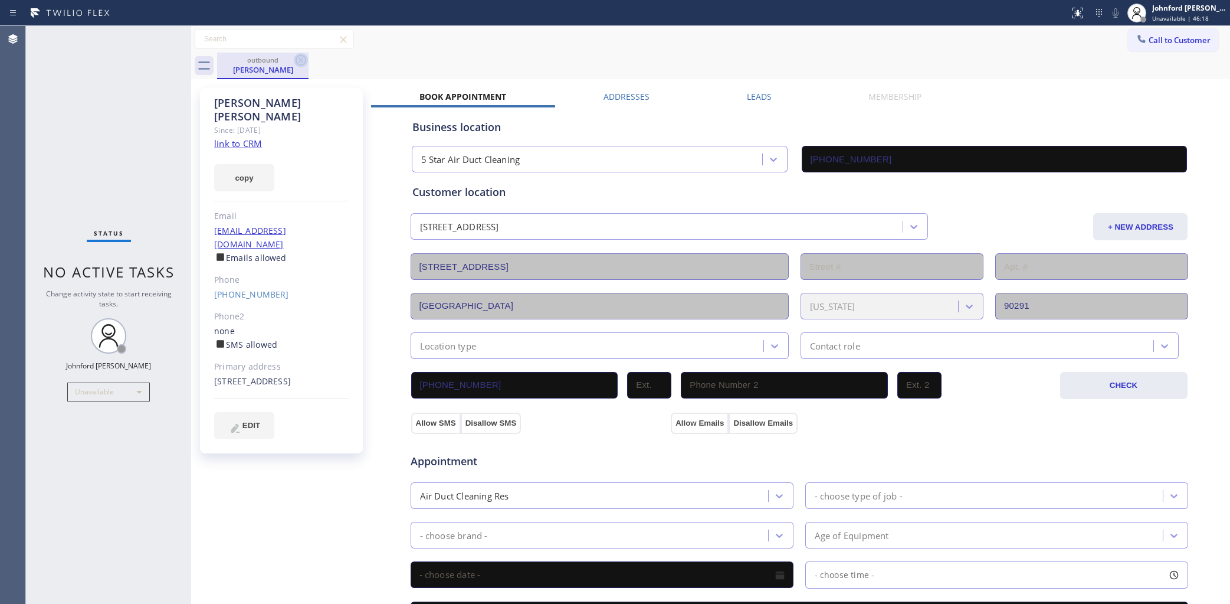
click at [295, 63] on icon at bounding box center [301, 60] width 14 height 14
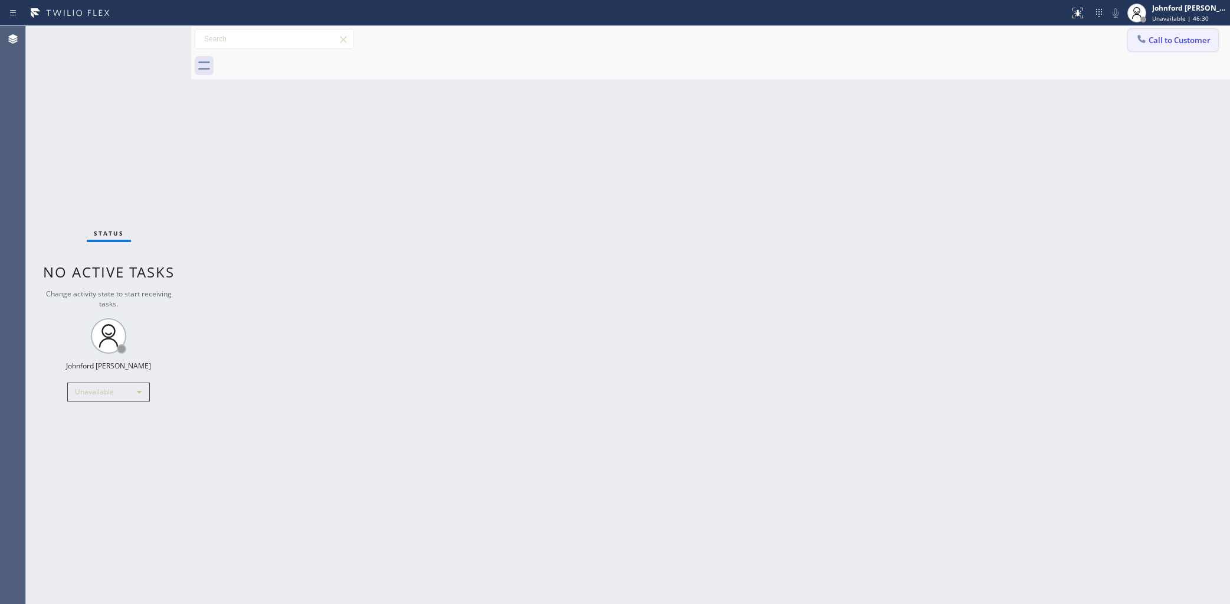
click at [1142, 35] on icon at bounding box center [1142, 39] width 12 height 12
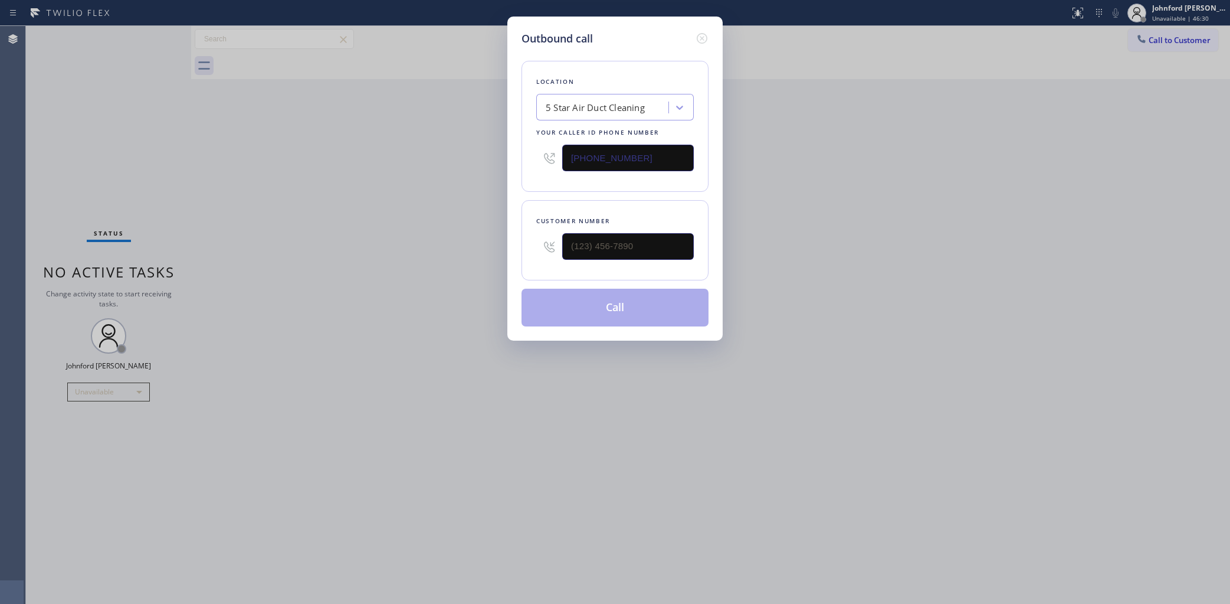
click at [662, 160] on input "[PHONE_NUMBER]" at bounding box center [628, 158] width 132 height 27
drag, startPoint x: 670, startPoint y: 244, endPoint x: 448, endPoint y: 265, distance: 222.3
click at [475, 263] on div "Outbound call Location 5 Star Air Duct Cleaning Your caller id phone number [PH…" at bounding box center [615, 302] width 1230 height 604
paste input "716) 994-2733"
type input "(716) 994-2733"
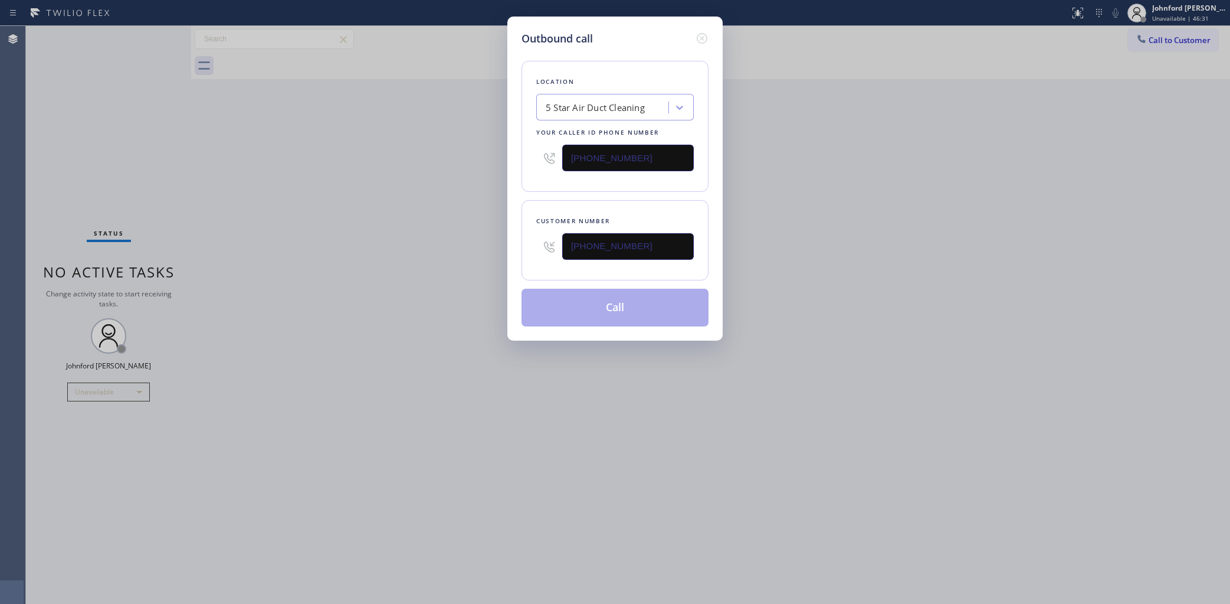
click at [398, 279] on div "Outbound call Location 5 Star Air Duct Cleaning Your caller id phone number (85…" at bounding box center [615, 302] width 1230 height 604
click at [538, 299] on button "Call" at bounding box center [615, 307] width 187 height 38
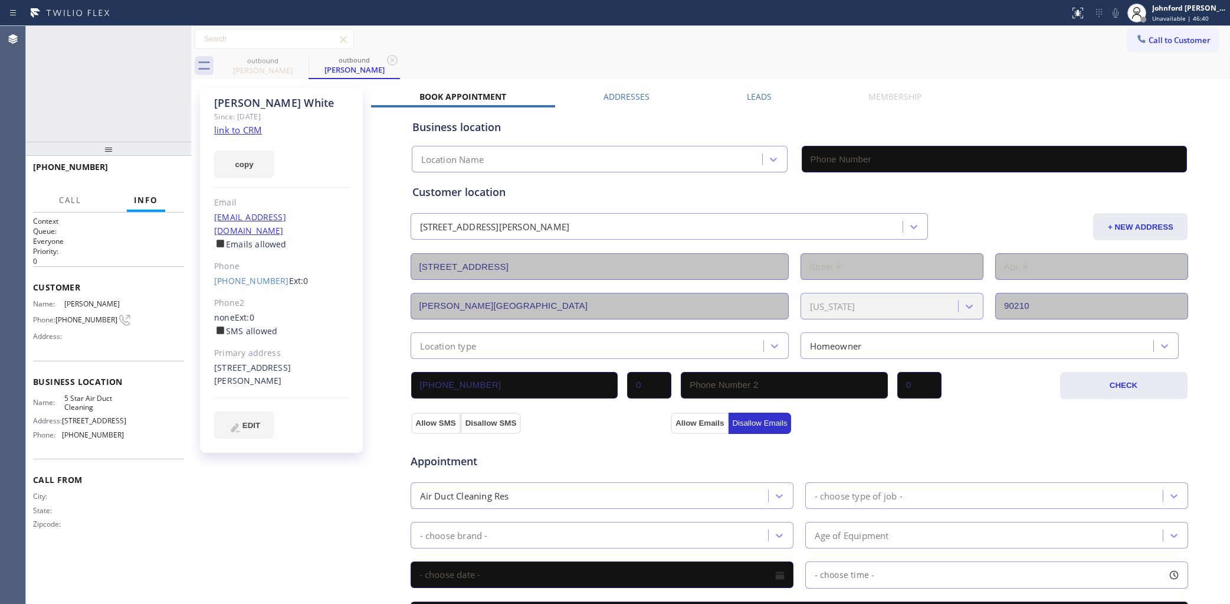
type input "[PHONE_NUMBER]"
click at [1113, 17] on icon at bounding box center [1115, 13] width 14 height 14
click at [697, 42] on div "Call to Customer Outbound call Location 5 Star Air Duct Cleaning Your caller id…" at bounding box center [710, 39] width 1039 height 21
click at [1107, 12] on div at bounding box center [1115, 13] width 17 height 14
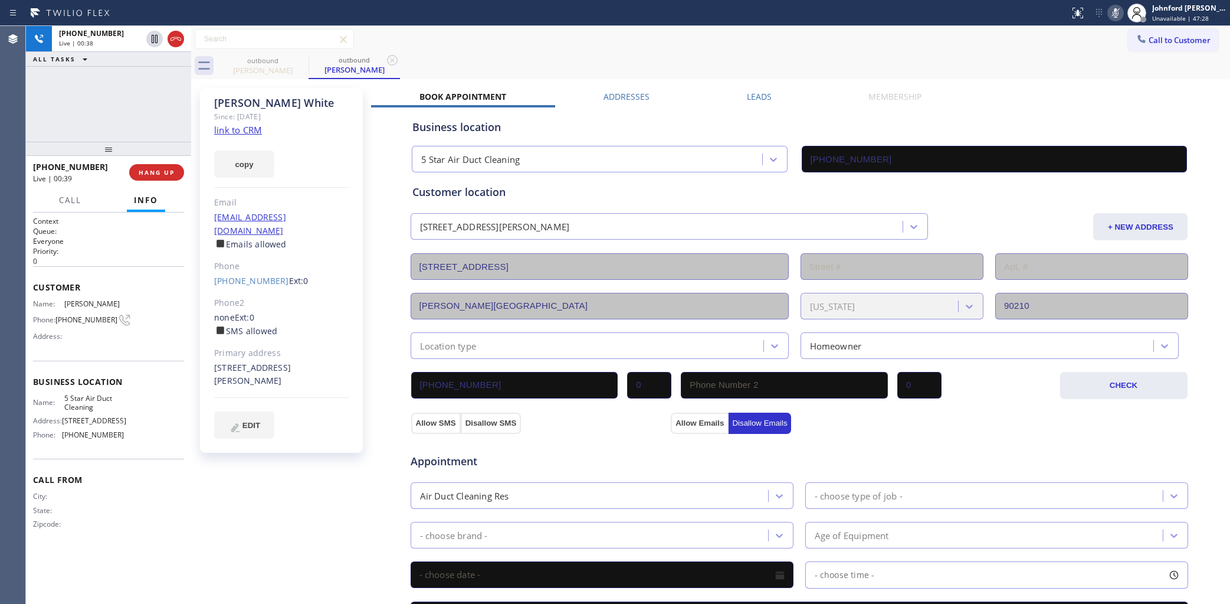
click at [1107, 12] on div at bounding box center [1115, 13] width 17 height 14
click at [756, 101] on label "Leads" at bounding box center [759, 96] width 25 height 11
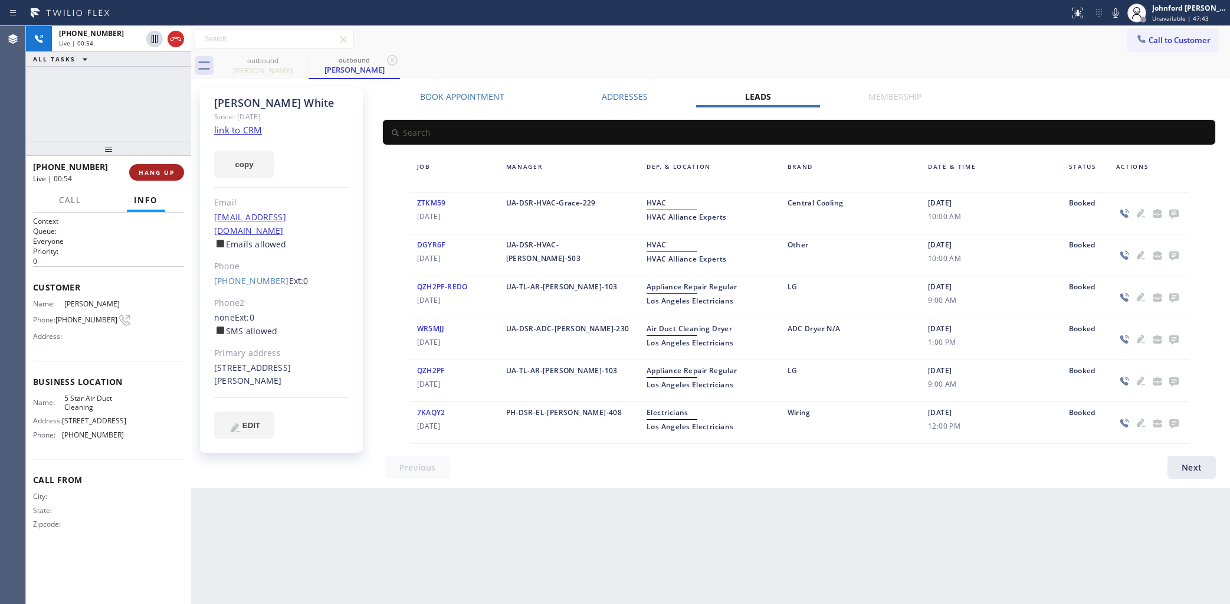
click at [162, 173] on span "HANG UP" at bounding box center [157, 172] width 36 height 8
click at [166, 160] on div "+17169942733 Wrap up | 00:21 COMPLETE" at bounding box center [108, 172] width 151 height 31
click at [155, 173] on span "COMPLETE" at bounding box center [154, 172] width 41 height 8
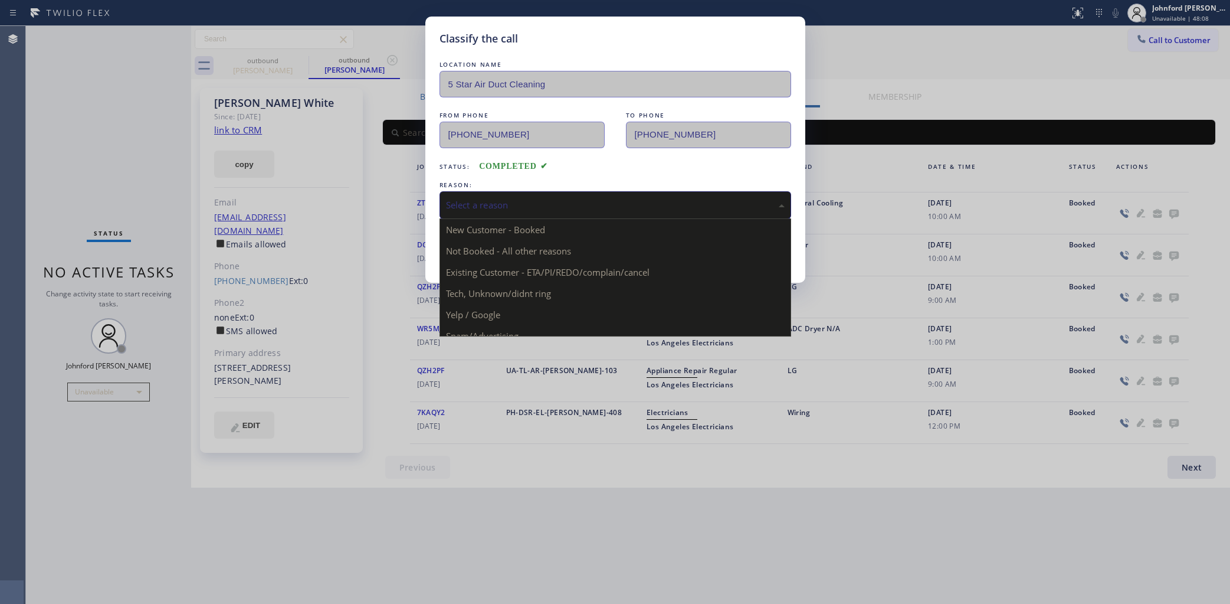
click at [491, 205] on div "Select a reason" at bounding box center [615, 205] width 339 height 14
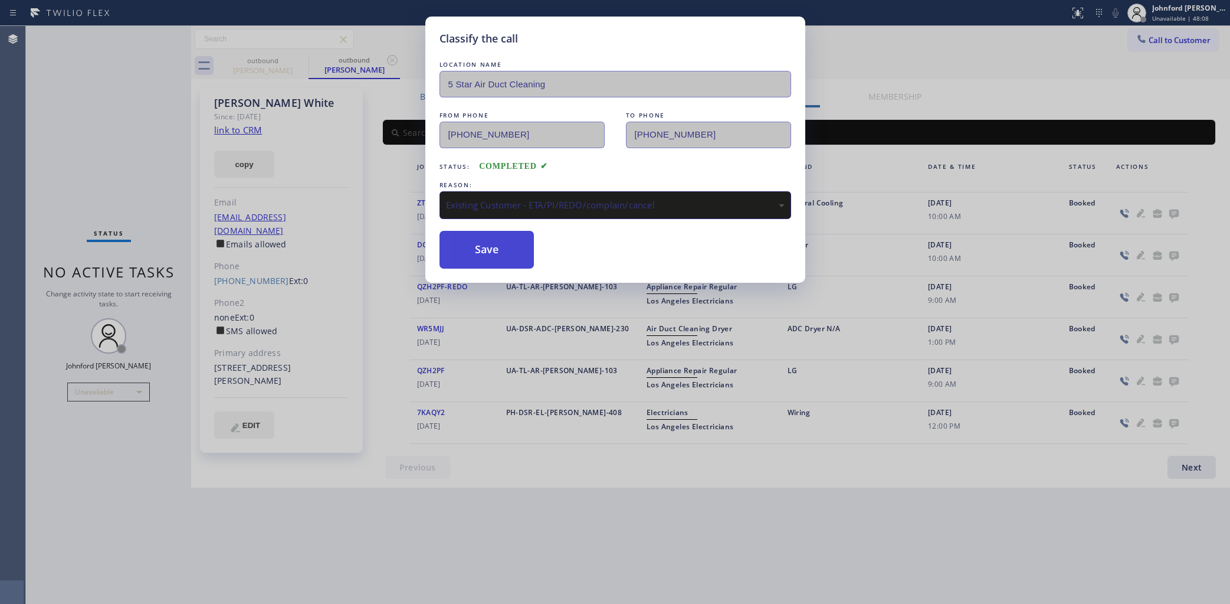
click at [496, 257] on button "Save" at bounding box center [487, 250] width 95 height 38
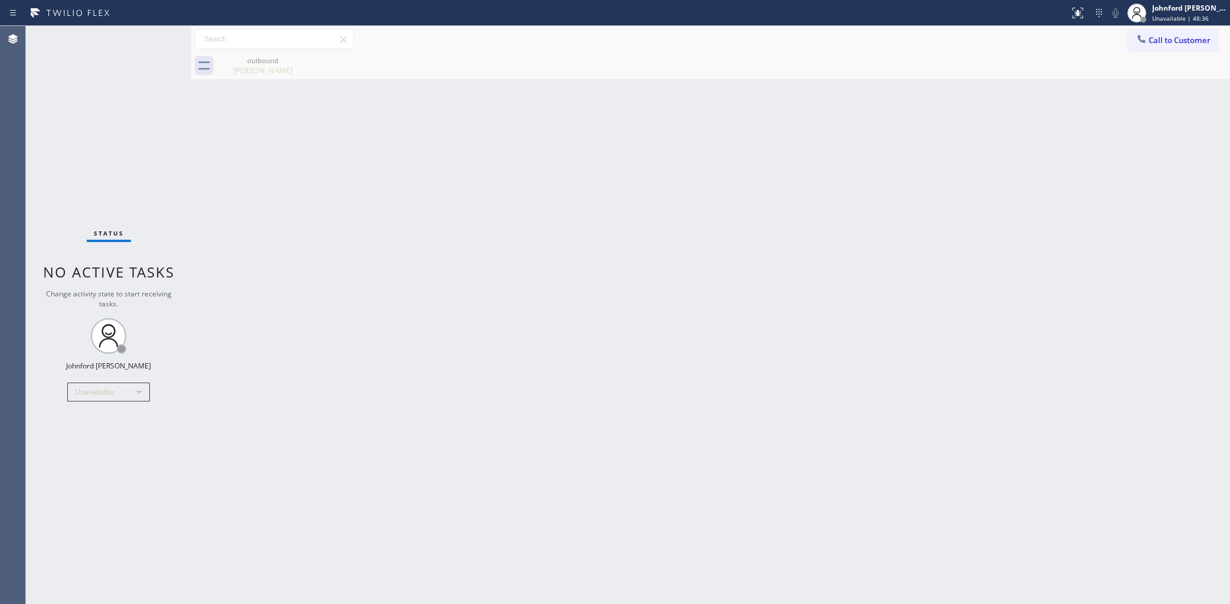
click at [924, 155] on div "Back to Dashboard Change Sender ID Customers Technicians Select a contact Outbo…" at bounding box center [710, 315] width 1039 height 578
click at [1165, 38] on span "Call to Customer" at bounding box center [1180, 40] width 62 height 11
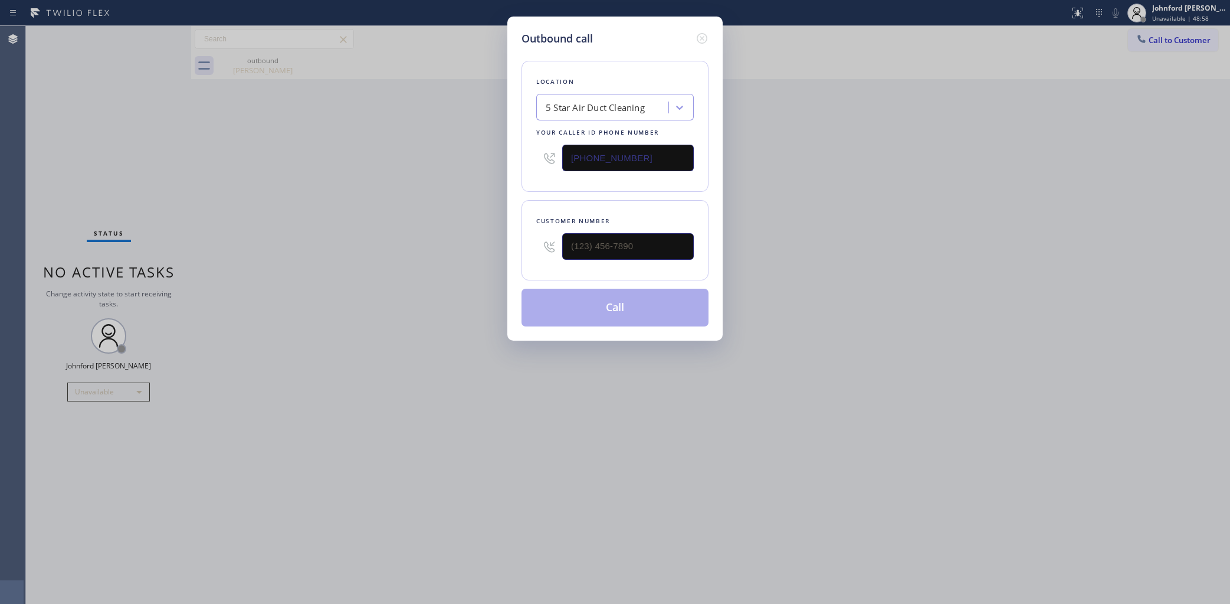
drag, startPoint x: 694, startPoint y: 240, endPoint x: 576, endPoint y: 258, distance: 119.9
click at [576, 258] on div "Customer number" at bounding box center [615, 240] width 187 height 80
paste input "818) 388-7923"
drag, startPoint x: 626, startPoint y: 244, endPoint x: 472, endPoint y: 245, distance: 154.0
click at [474, 245] on div "Outbound call Location 5 Star Air Duct Cleaning Your caller id phone number (85…" at bounding box center [615, 302] width 1230 height 604
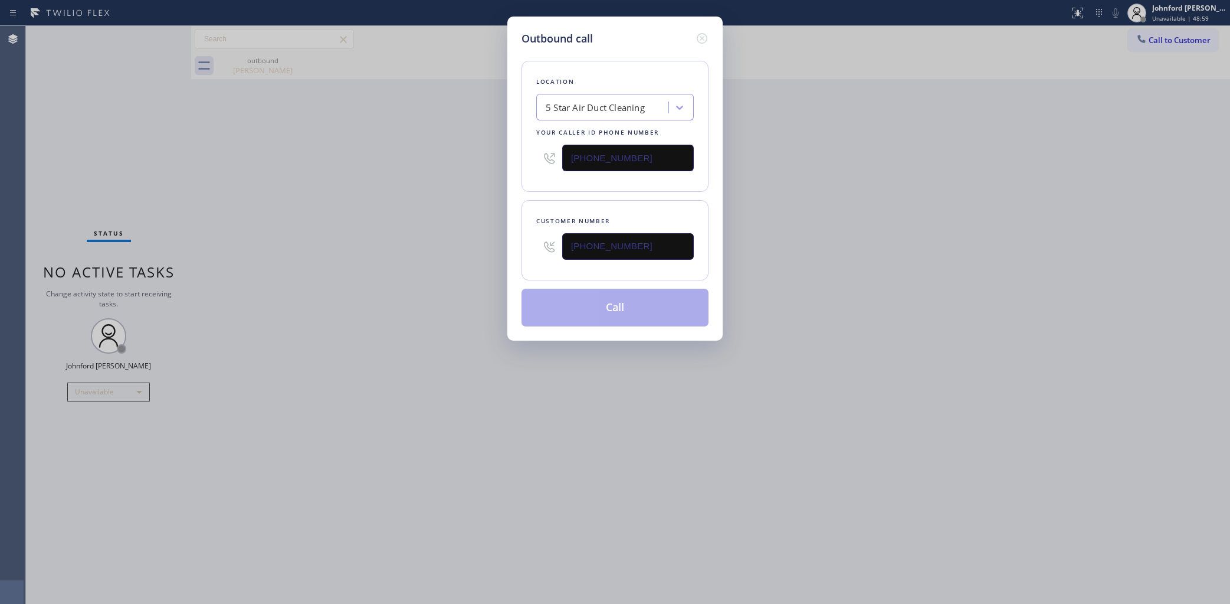
type input "(818) 388-7923"
click at [450, 248] on div "Outbound call Location 5 Star Air Duct Cleaning Your caller id phone number (85…" at bounding box center [615, 302] width 1230 height 604
click at [624, 304] on button "Call" at bounding box center [615, 307] width 187 height 38
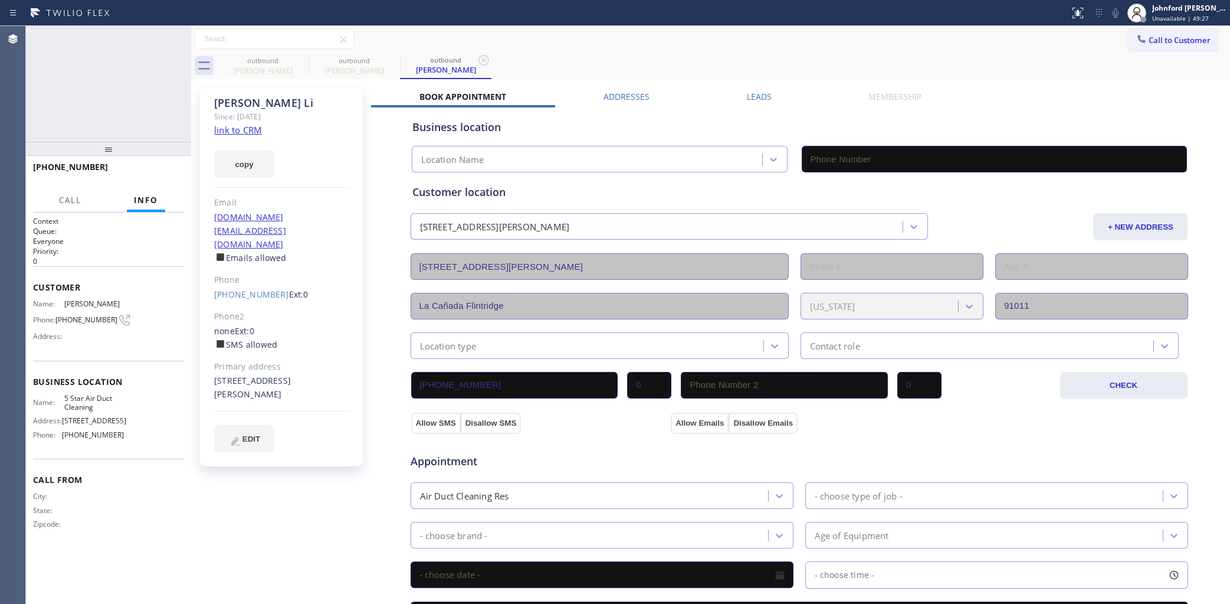
type input "[PHONE_NUMBER]"
click at [1117, 12] on icon at bounding box center [1115, 13] width 14 height 14
click at [1116, 21] on div "Status report No issues detected If you experience an issue, please download th…" at bounding box center [1147, 13] width 165 height 26
click at [1110, 10] on icon at bounding box center [1115, 13] width 14 height 14
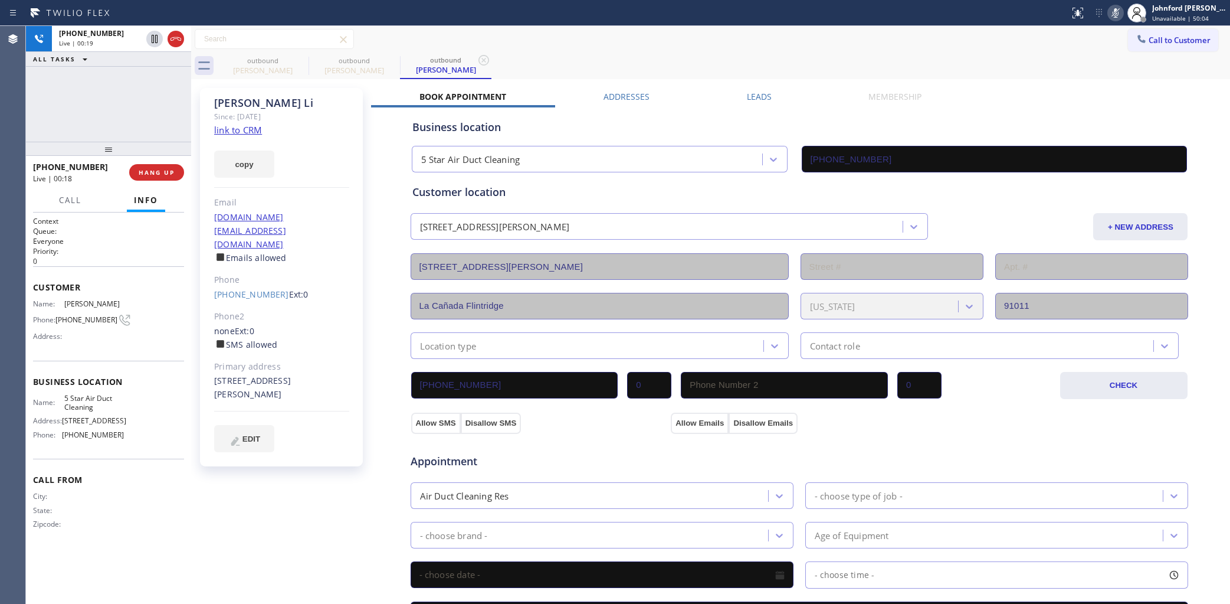
click at [1110, 10] on icon at bounding box center [1115, 13] width 14 height 14
click at [1116, 8] on icon at bounding box center [1115, 13] width 14 height 14
click at [1114, 17] on icon at bounding box center [1116, 12] width 6 height 9
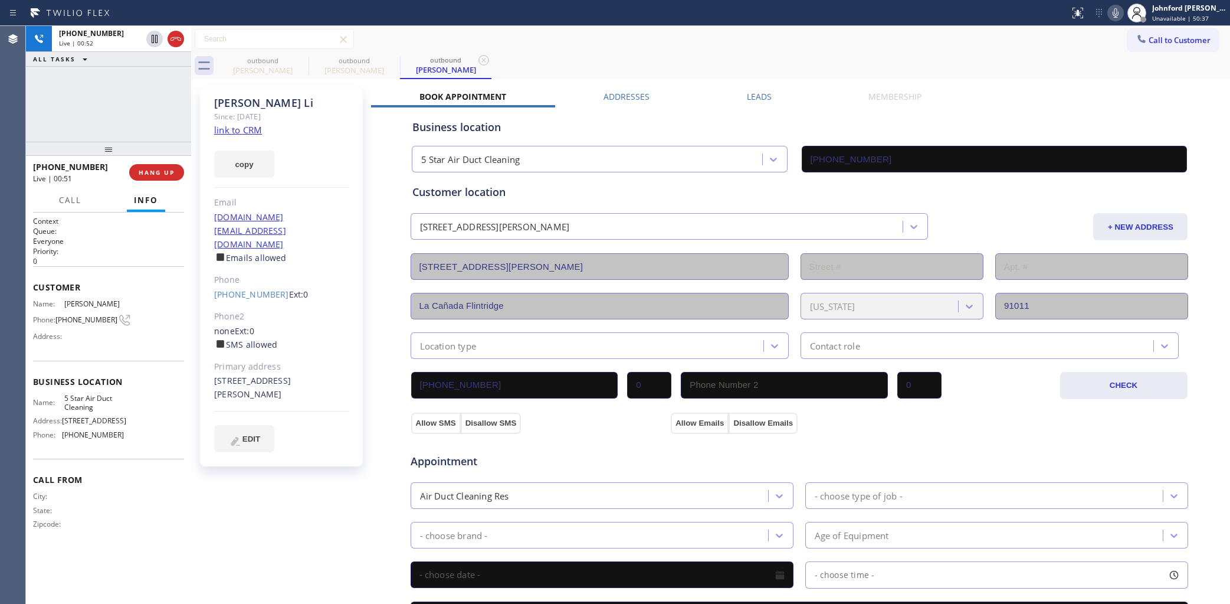
click at [1120, 15] on icon at bounding box center [1115, 13] width 14 height 14
click at [1113, 12] on icon at bounding box center [1116, 12] width 6 height 9
click at [738, 39] on div "Call to Customer Outbound call Location 5 Star Air Duct Cleaning Your caller id…" at bounding box center [710, 39] width 1039 height 21
click at [1113, 16] on icon at bounding box center [1115, 13] width 14 height 14
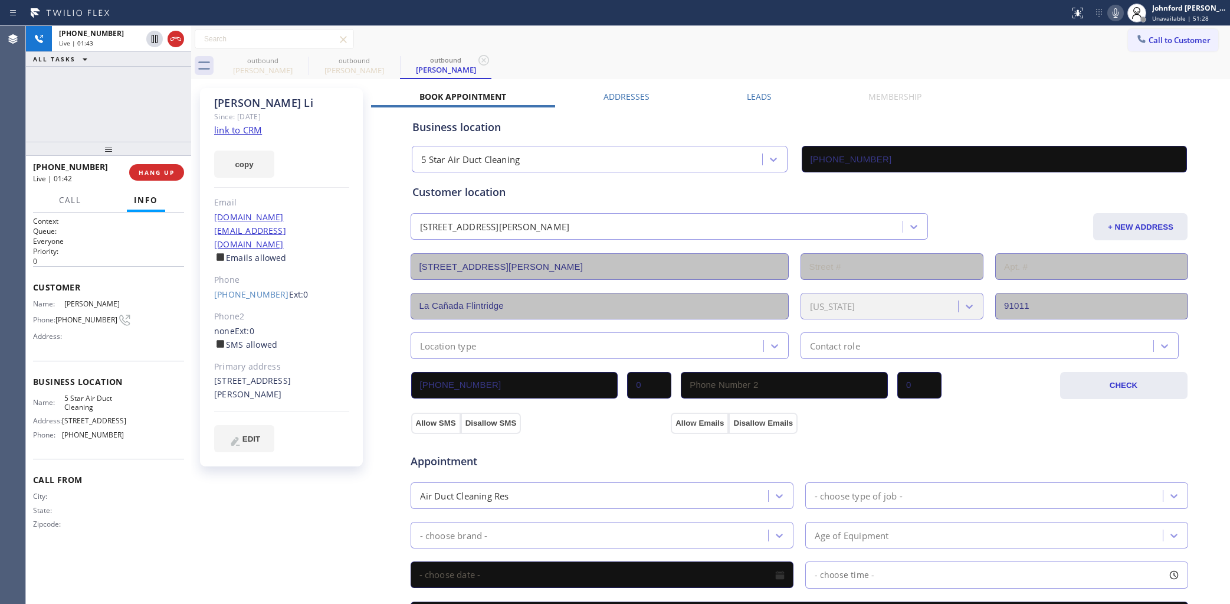
click at [1116, 9] on icon at bounding box center [1115, 13] width 14 height 14
click at [1116, 9] on icon at bounding box center [1116, 12] width 6 height 9
click at [136, 124] on div "+18183887923 Live | 02:14 ALL TASKS ALL TASKS ACTIVE TASKS TASKS IN WRAP UP" at bounding box center [108, 84] width 165 height 116
drag, startPoint x: 115, startPoint y: 149, endPoint x: 116, endPoint y: 122, distance: 27.2
click at [116, 122] on div "+18183887923 Live | 02:16 ALL TASKS ALL TASKS ACTIVE TASKS TASKS IN WRAP UP +18…" at bounding box center [108, 315] width 165 height 578
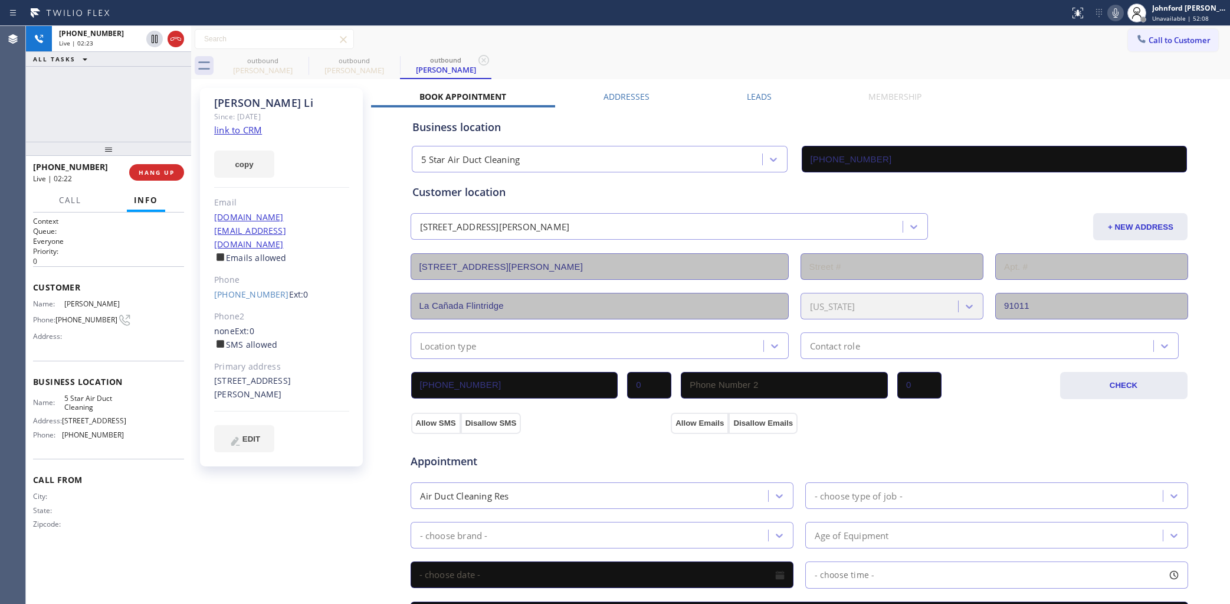
drag, startPoint x: 108, startPoint y: 147, endPoint x: 107, endPoint y: 116, distance: 31.3
click at [107, 116] on div "+18183887923 Live | 02:23 ALL TASKS ALL TASKS ACTIVE TASKS TASKS IN WRAP UP +18…" at bounding box center [108, 315] width 165 height 578
drag, startPoint x: 205, startPoint y: 261, endPoint x: 271, endPoint y: 264, distance: 66.8
click at [271, 264] on div "Daniel Li Since: 20 may 2020 link to CRM copy Email daniel.bin.li@gmail.com Ema…" at bounding box center [281, 277] width 163 height 378
copy link "(818) 388-7923"
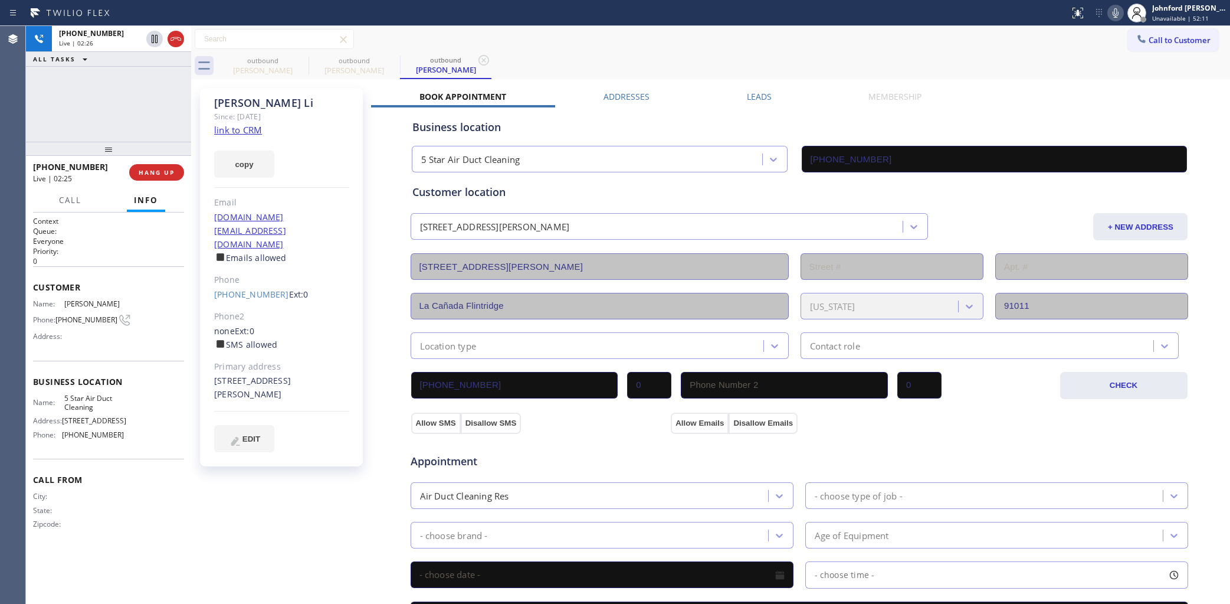
click at [108, 118] on div "+18183887923 Live | 02:26 ALL TASKS ALL TASKS ACTIVE TASKS TASKS IN WRAP UP" at bounding box center [108, 84] width 165 height 116
drag, startPoint x: 107, startPoint y: 149, endPoint x: 107, endPoint y: 104, distance: 45.4
click at [107, 104] on div "+18183887923 Live | 02:27 ALL TASKS ALL TASKS ACTIVE TASKS TASKS IN WRAP UP +18…" at bounding box center [108, 315] width 165 height 578
click at [140, 168] on span "HANG UP" at bounding box center [157, 172] width 36 height 8
click at [135, 178] on button "COMPLETE" at bounding box center [154, 172] width 60 height 17
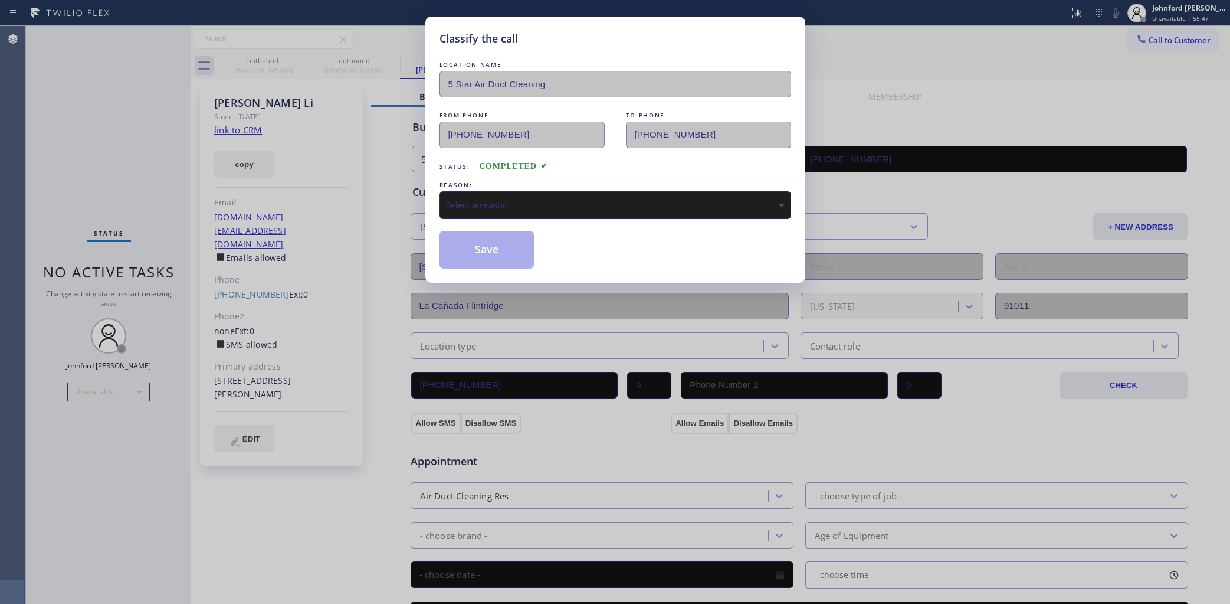
click at [515, 202] on div "Select a reason" at bounding box center [615, 205] width 339 height 14
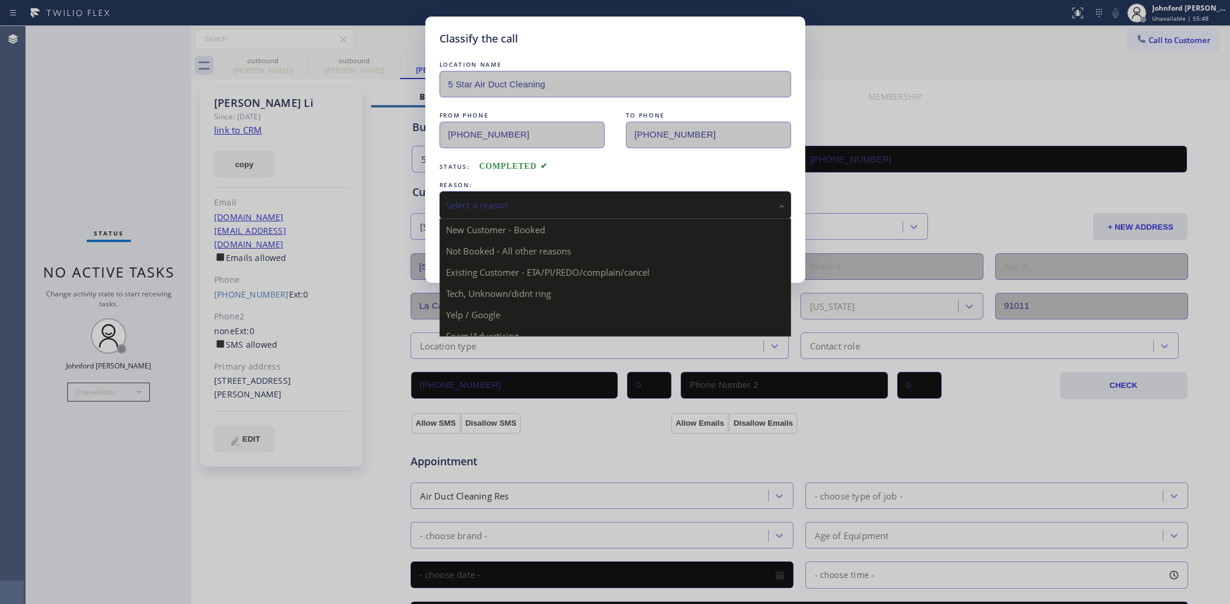
drag, startPoint x: 513, startPoint y: 266, endPoint x: 506, endPoint y: 261, distance: 9.0
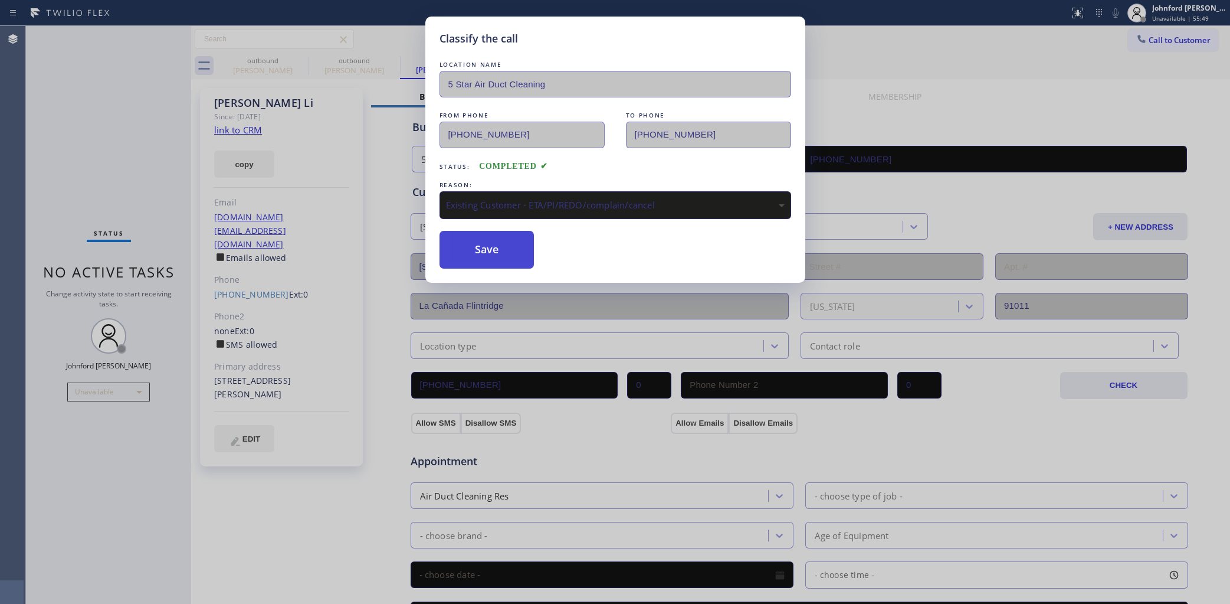
click at [503, 258] on button "Save" at bounding box center [487, 250] width 95 height 38
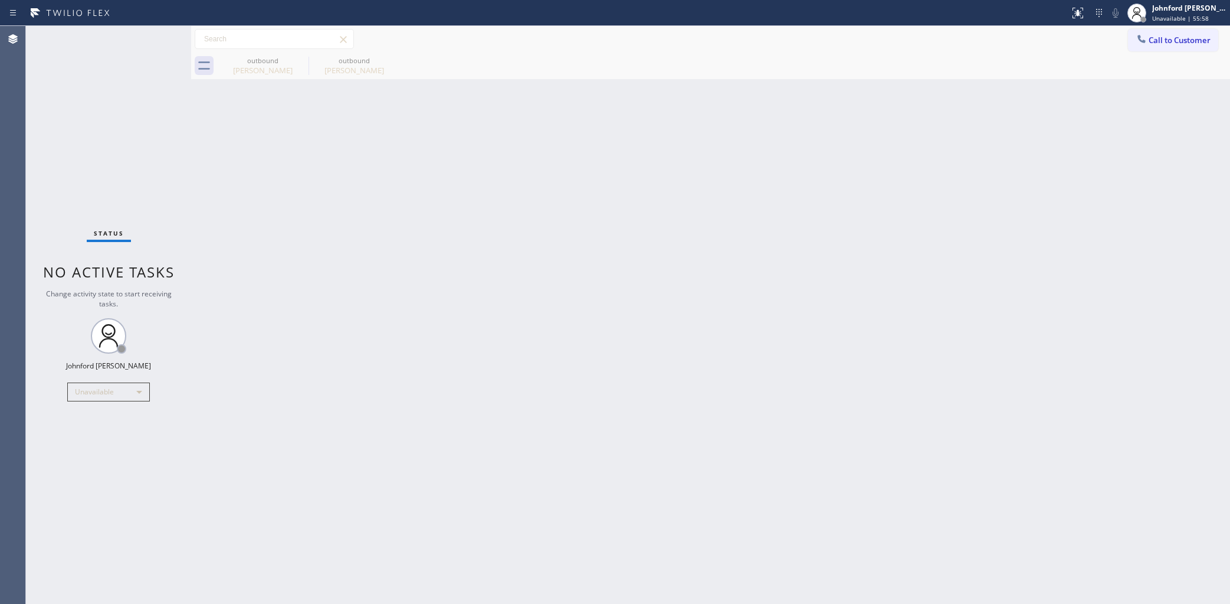
click at [956, 196] on div "Back to Dashboard Change Sender ID Customers Technicians Select a contact Outbo…" at bounding box center [710, 315] width 1039 height 578
click at [1159, 29] on button "Call to Customer" at bounding box center [1173, 40] width 90 height 22
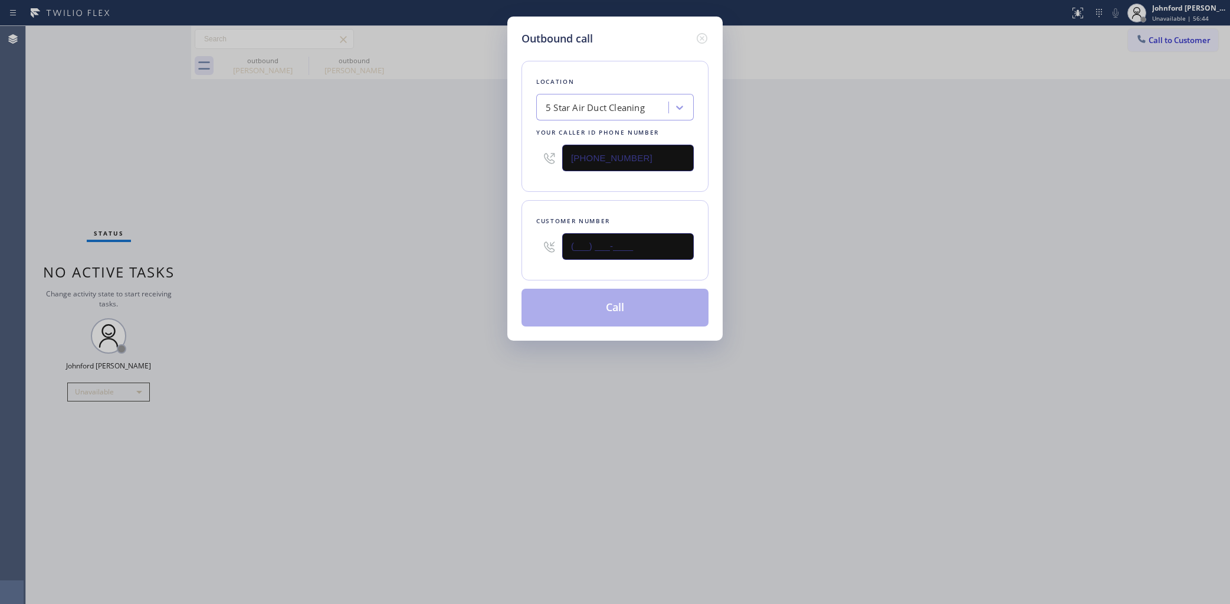
drag, startPoint x: 519, startPoint y: 248, endPoint x: 437, endPoint y: 248, distance: 82.6
click at [464, 248] on div "Outbound call Location 5 Star Air Duct Cleaning Your caller id phone number [PH…" at bounding box center [615, 302] width 1230 height 604
paste input "310) 748-9242"
type input "(310) 748-9242"
click at [422, 248] on div "Outbound call Location 5 Star Air Duct Cleaning Your caller id phone number (85…" at bounding box center [615, 302] width 1230 height 604
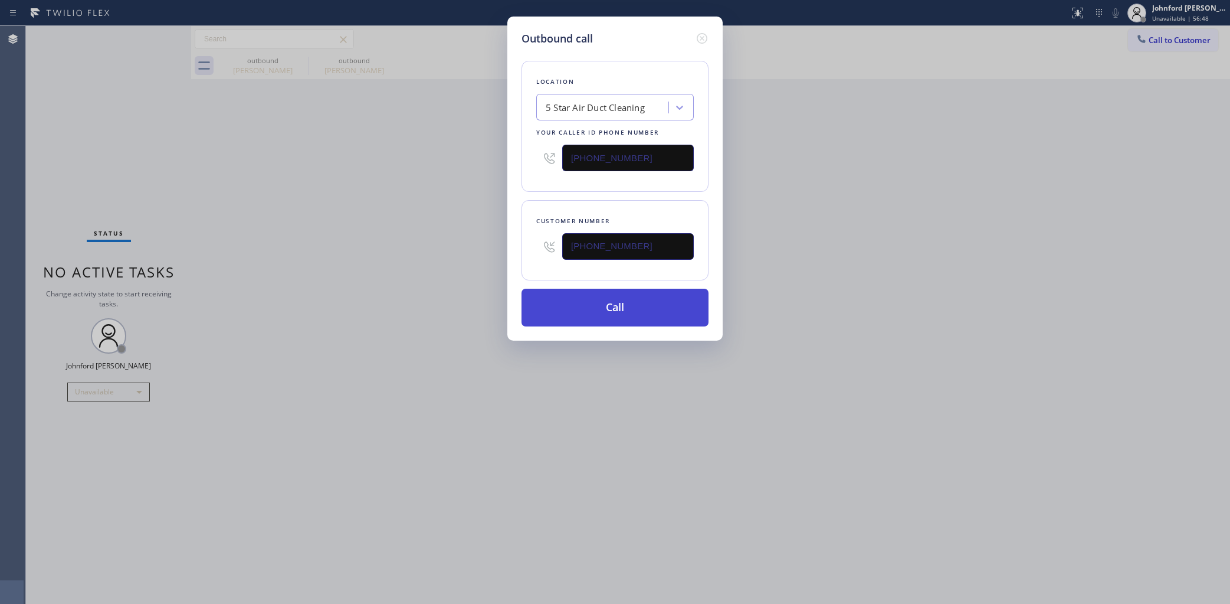
click at [655, 297] on button "Call" at bounding box center [615, 307] width 187 height 38
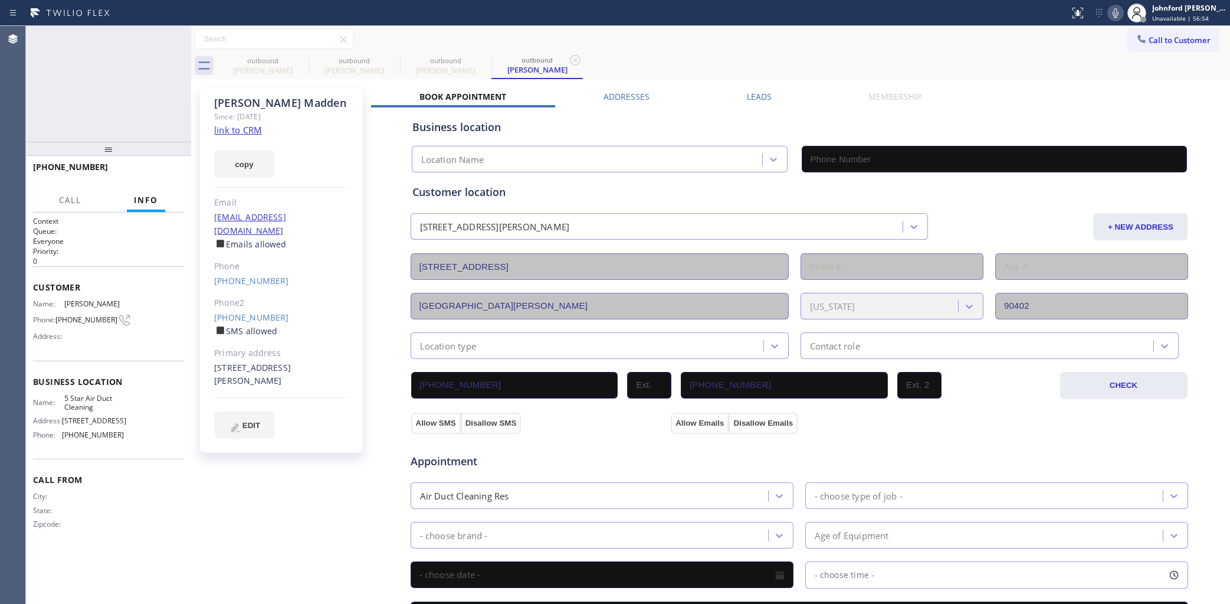
type input "[PHONE_NUMBER]"
click at [159, 171] on span "HANG UP" at bounding box center [157, 172] width 36 height 8
click at [204, 175] on div "Janet Madden Since: 20 may 2020 link to CRM copy Email quiltstudy@gmaill.com Em…" at bounding box center [281, 270] width 163 height 365
click at [156, 174] on span "COMPLETE" at bounding box center [154, 172] width 41 height 8
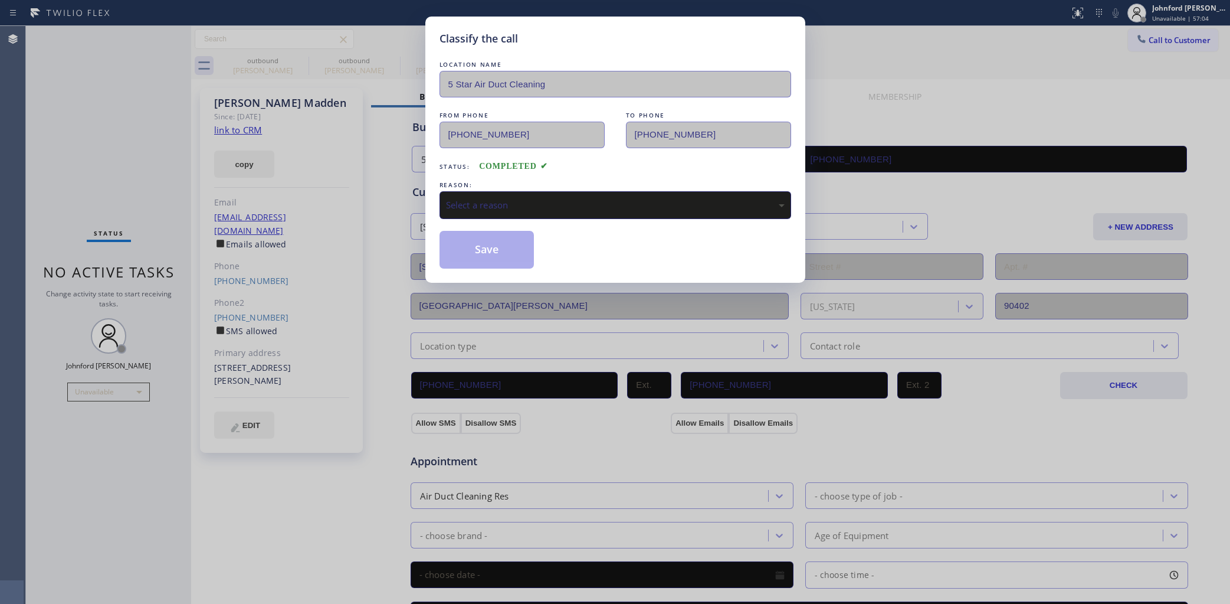
click at [512, 211] on div "Select a reason" at bounding box center [616, 205] width 352 height 28
click at [473, 245] on button "Save" at bounding box center [487, 250] width 95 height 38
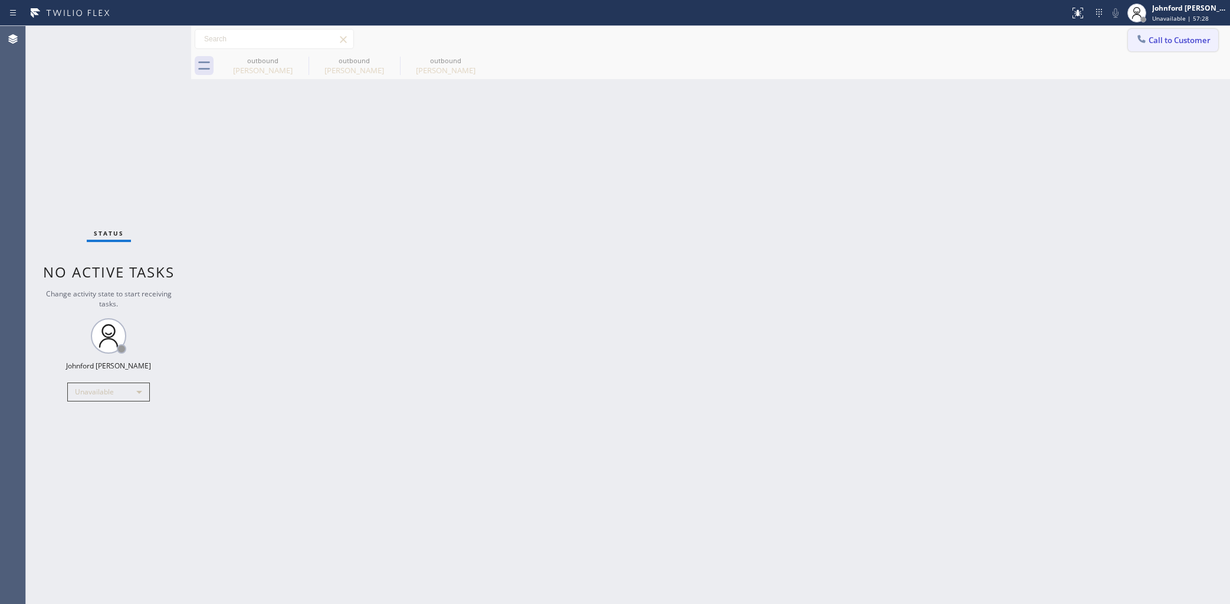
click at [1158, 28] on div "Call to Customer Outbound call Location 5 Star Air Duct Cleaning Your caller id…" at bounding box center [710, 39] width 1039 height 27
click at [1175, 45] on button "Call to Customer" at bounding box center [1173, 40] width 90 height 22
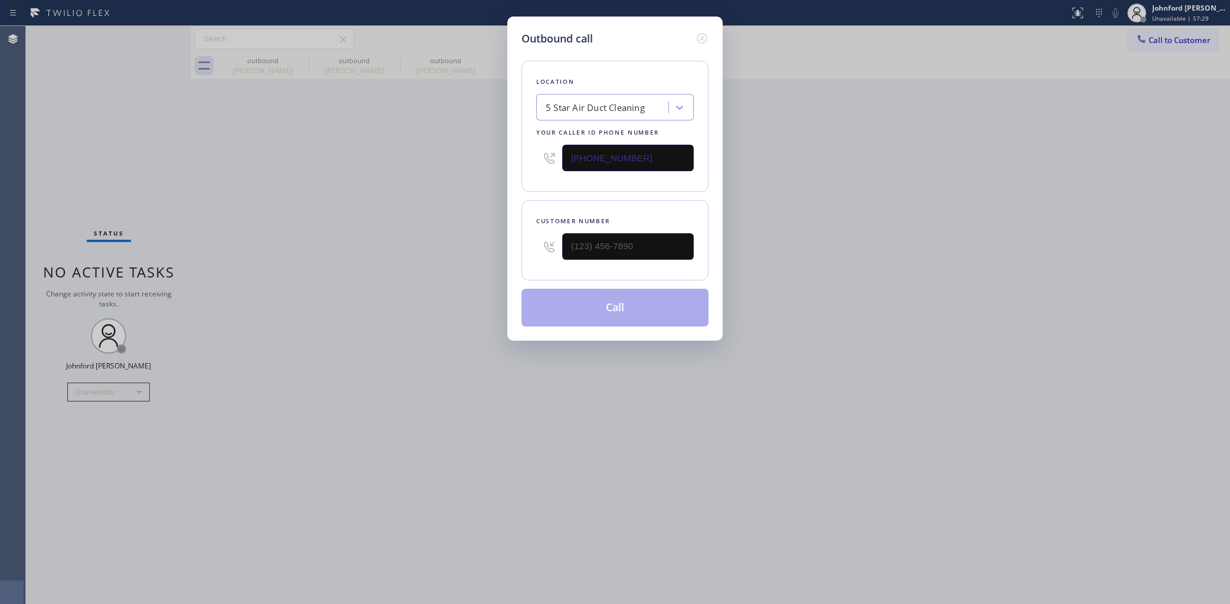
drag, startPoint x: 647, startPoint y: 150, endPoint x: 465, endPoint y: 158, distance: 181.8
click at [465, 158] on div "Outbound call Location 5 Star Air Duct Cleaning Your caller id phone number [PH…" at bounding box center [615, 302] width 1230 height 604
type input "(855) 950-5288"
click at [591, 239] on input "(___) ___-____" at bounding box center [628, 246] width 132 height 27
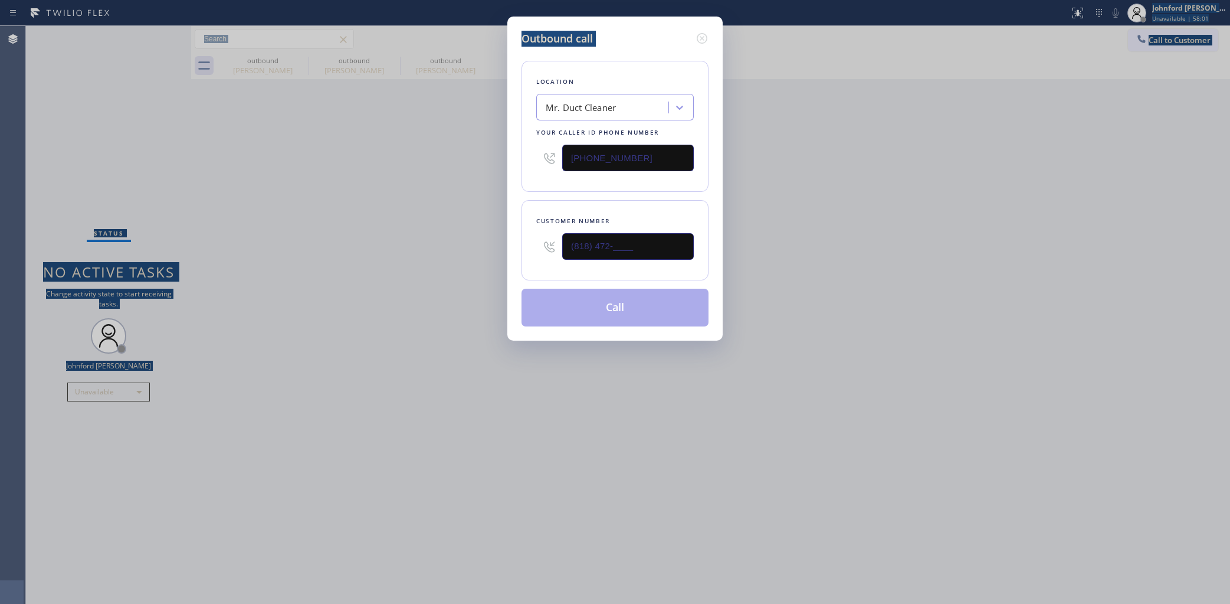
drag, startPoint x: 887, startPoint y: -9, endPoint x: 887, endPoint y: -21, distance: 11.8
click at [887, 0] on html "Status report No issues detected If you experience an issue, please download th…" at bounding box center [615, 302] width 1230 height 604
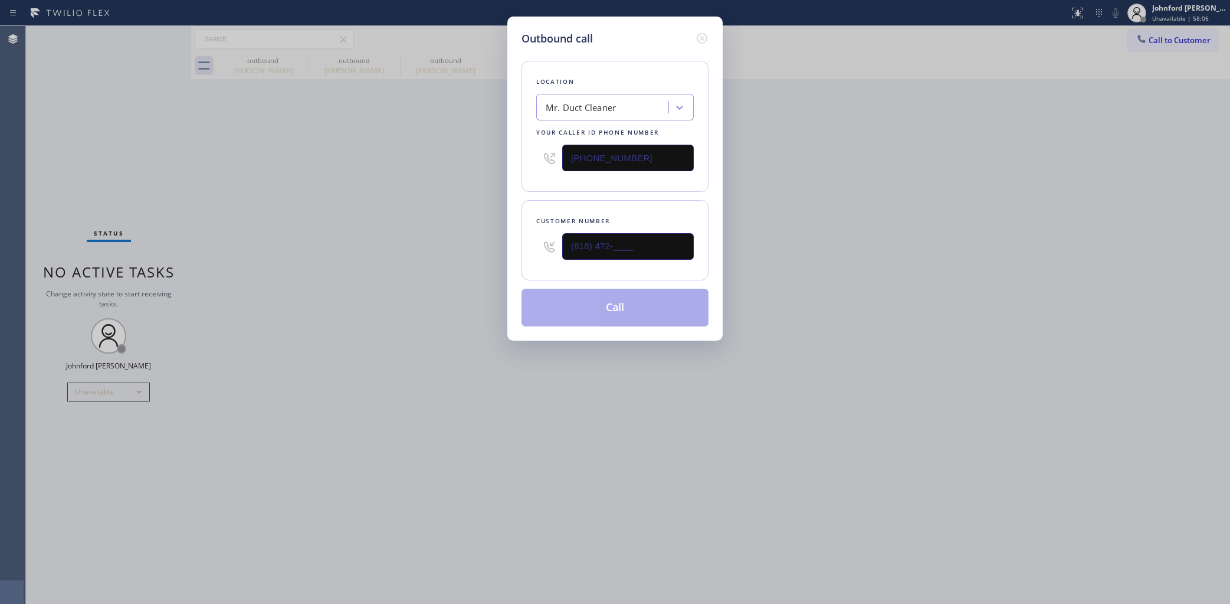
click at [644, 246] on input "(818) 472-____" at bounding box center [628, 246] width 132 height 27
type input "(818) 472-6173"
click at [640, 301] on button "Call" at bounding box center [615, 307] width 187 height 38
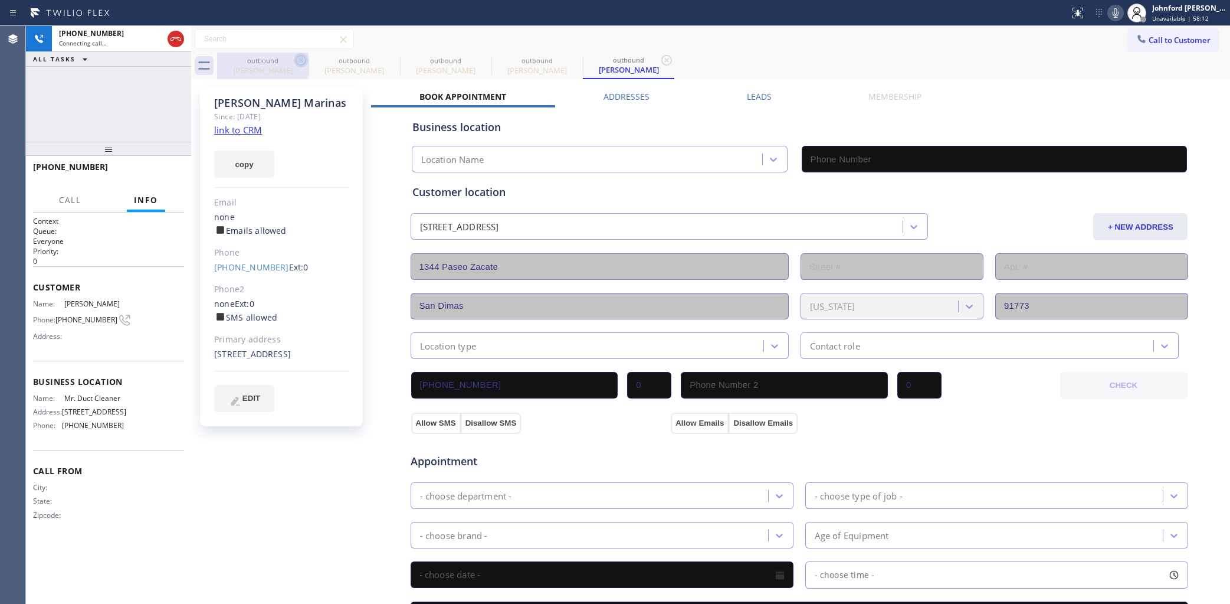
click at [297, 60] on icon at bounding box center [301, 60] width 14 height 14
click at [0, 0] on icon at bounding box center [0, 0] width 0 height 0
type input "(855) 950-5288"
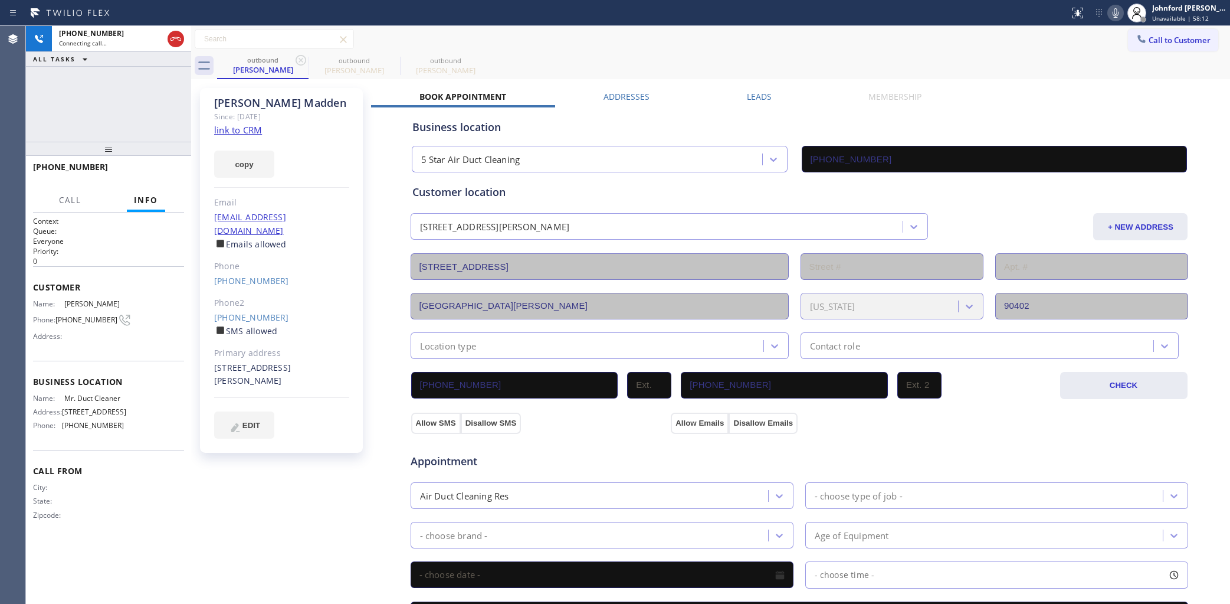
click at [297, 60] on icon at bounding box center [301, 60] width 14 height 14
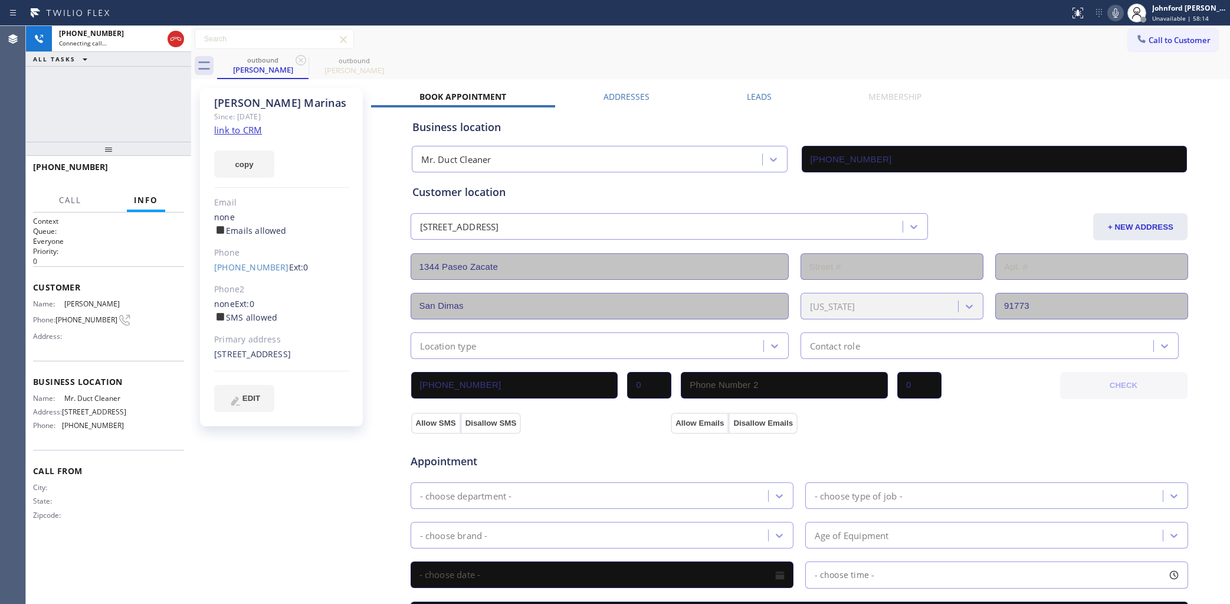
click at [241, 128] on link "link to CRM" at bounding box center [238, 130] width 48 height 12
click at [1116, 17] on icon at bounding box center [1116, 12] width 6 height 9
click at [1114, 13] on rect at bounding box center [1115, 12] width 8 height 8
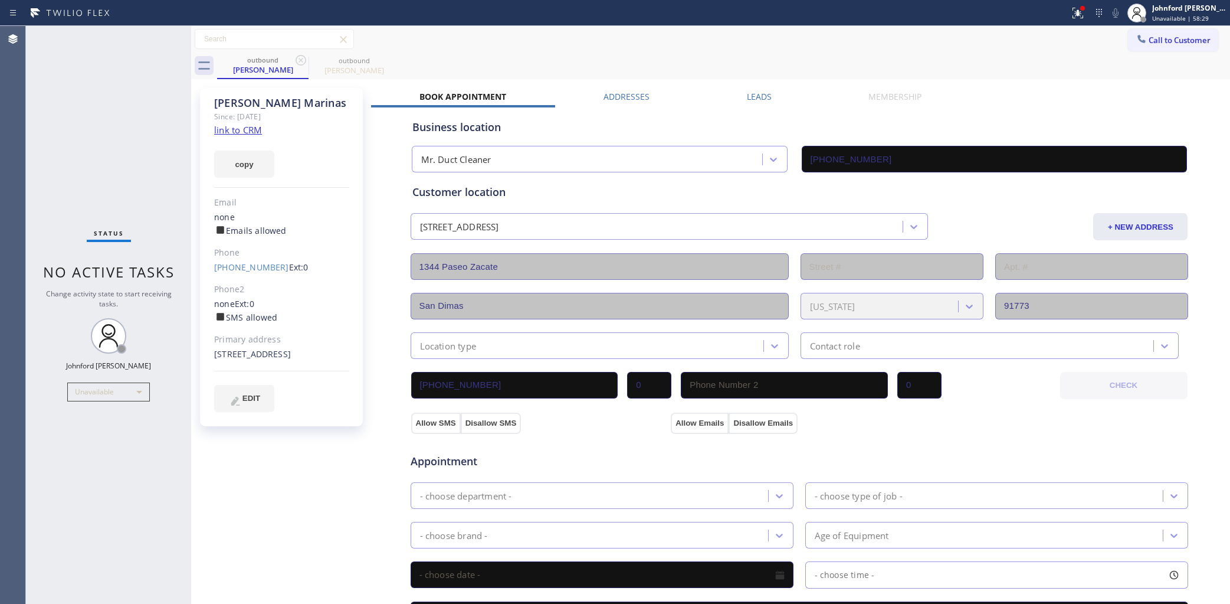
click at [72, 108] on div "Status No active tasks Change activity state to start receiving tasks. [PERSON_…" at bounding box center [108, 315] width 165 height 578
click at [1156, 43] on span "Call to Customer" at bounding box center [1180, 40] width 62 height 11
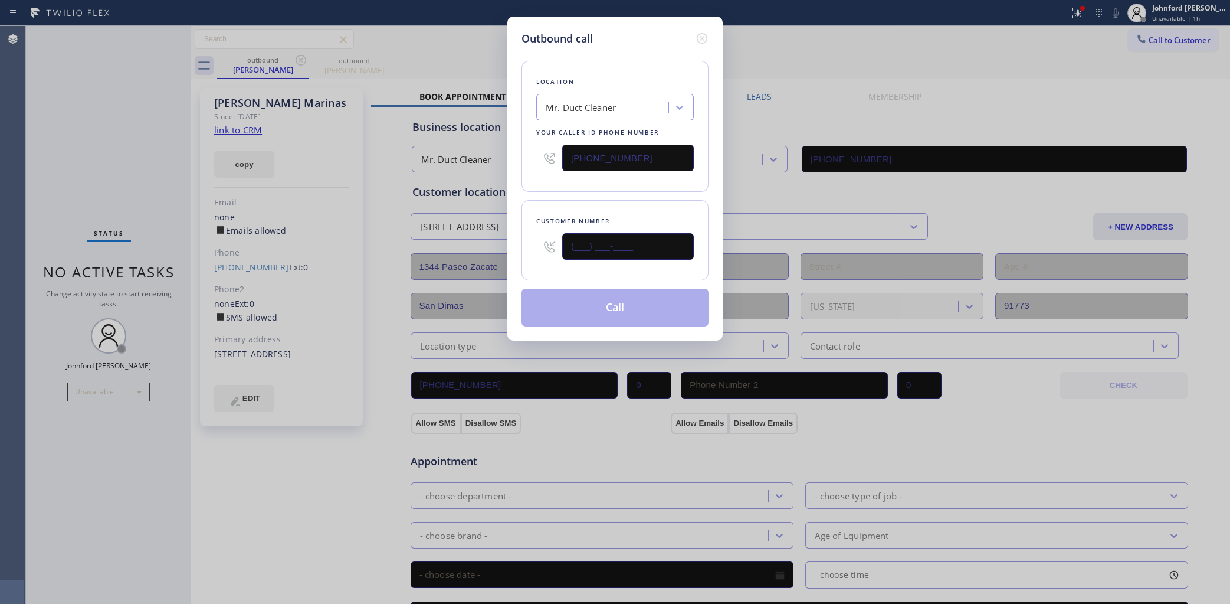
drag, startPoint x: 633, startPoint y: 234, endPoint x: 540, endPoint y: 244, distance: 93.1
click at [547, 243] on div "(___) ___-____" at bounding box center [615, 246] width 158 height 38
paste input "818) 642-2271"
type input "(818) 642-2271"
click at [565, 204] on div "Customer number (818) 642-2271" at bounding box center [615, 240] width 187 height 80
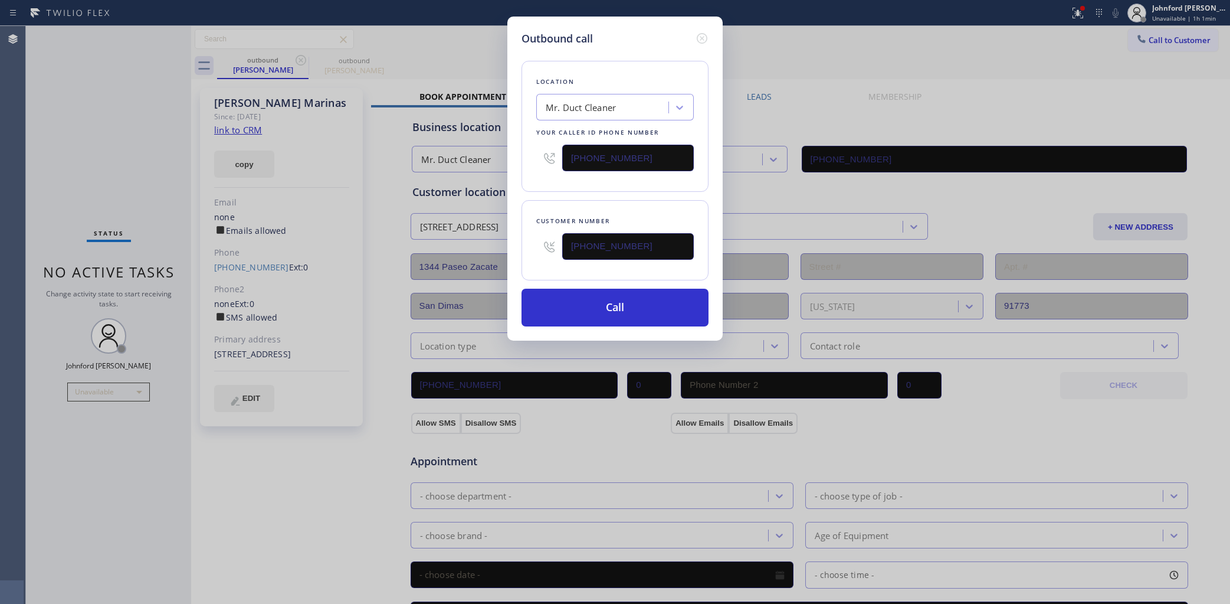
drag, startPoint x: 647, startPoint y: 160, endPoint x: 537, endPoint y: 161, distance: 109.1
click at [543, 159] on div "(855) 950-5288" at bounding box center [615, 158] width 158 height 38
paste input "8) 800-3094"
type input "[PHONE_NUMBER]"
click at [537, 187] on div "Location Mr. Duct Cleaner Your caller id phone number (858) 800-3094" at bounding box center [615, 126] width 187 height 131
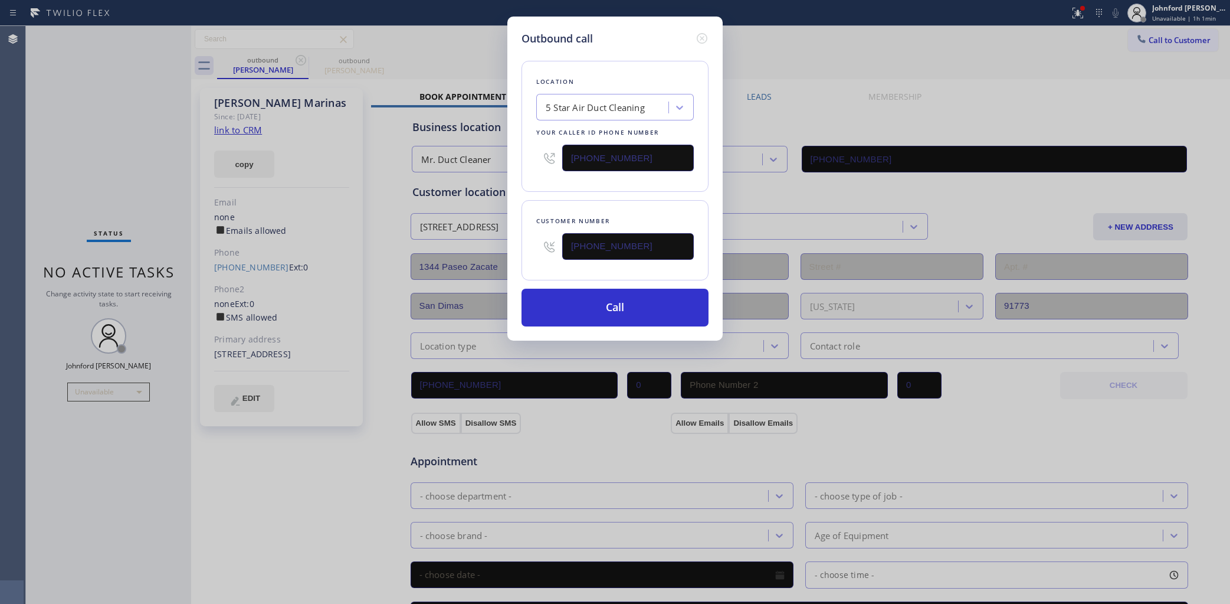
drag, startPoint x: 556, startPoint y: 230, endPoint x: 444, endPoint y: 242, distance: 112.8
click at [447, 242] on div "Outbound call Location 5 Star Air Duct Cleaning Your caller id phone number (85…" at bounding box center [615, 302] width 1230 height 604
drag, startPoint x: 646, startPoint y: 247, endPoint x: 515, endPoint y: 247, distance: 131.0
click at [515, 247] on div "Outbound call Location 5 Star Air Duct Cleaning Your caller id phone number (85…" at bounding box center [614, 179] width 215 height 324
paste input "___) ___-____"
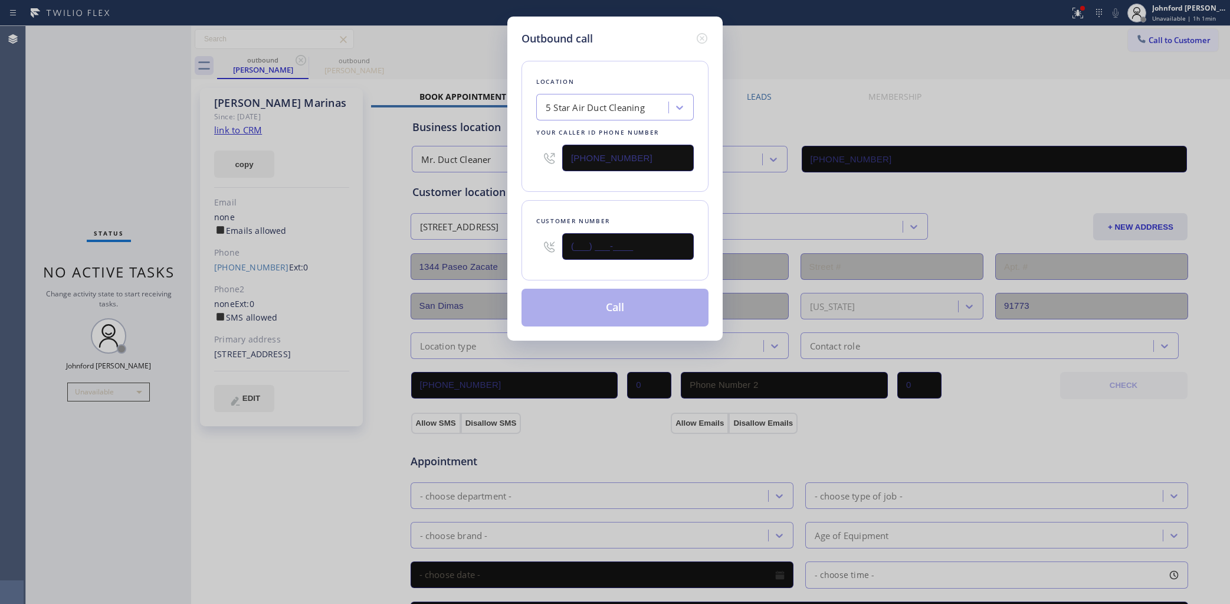
drag, startPoint x: 635, startPoint y: 242, endPoint x: 490, endPoint y: 242, distance: 145.1
click at [493, 242] on div "Outbound call Location 5 Star Air Duct Cleaning Your caller id phone number [PH…" at bounding box center [615, 302] width 1230 height 604
paste input "text"
type input "(___) ___-____"
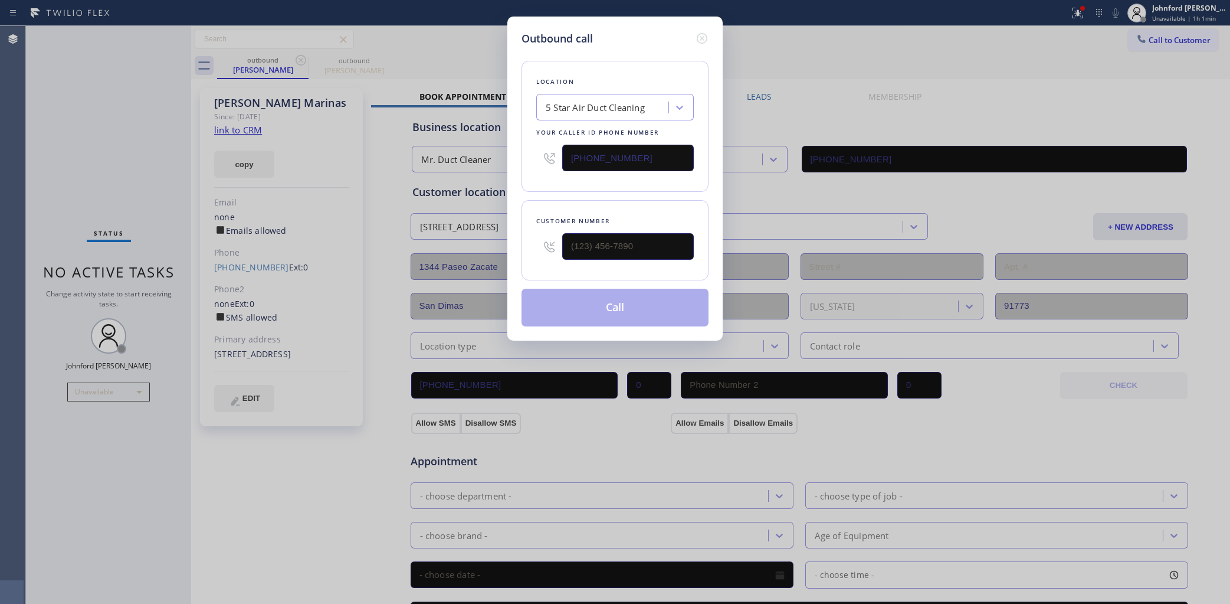
drag, startPoint x: 665, startPoint y: 227, endPoint x: 553, endPoint y: 231, distance: 111.6
click at [553, 231] on div at bounding box center [615, 246] width 158 height 38
drag, startPoint x: 624, startPoint y: 239, endPoint x: 531, endPoint y: 240, distance: 92.6
click at [531, 240] on div "Customer number (___) ___-____" at bounding box center [615, 240] width 187 height 80
paste input "818) 642-2271"
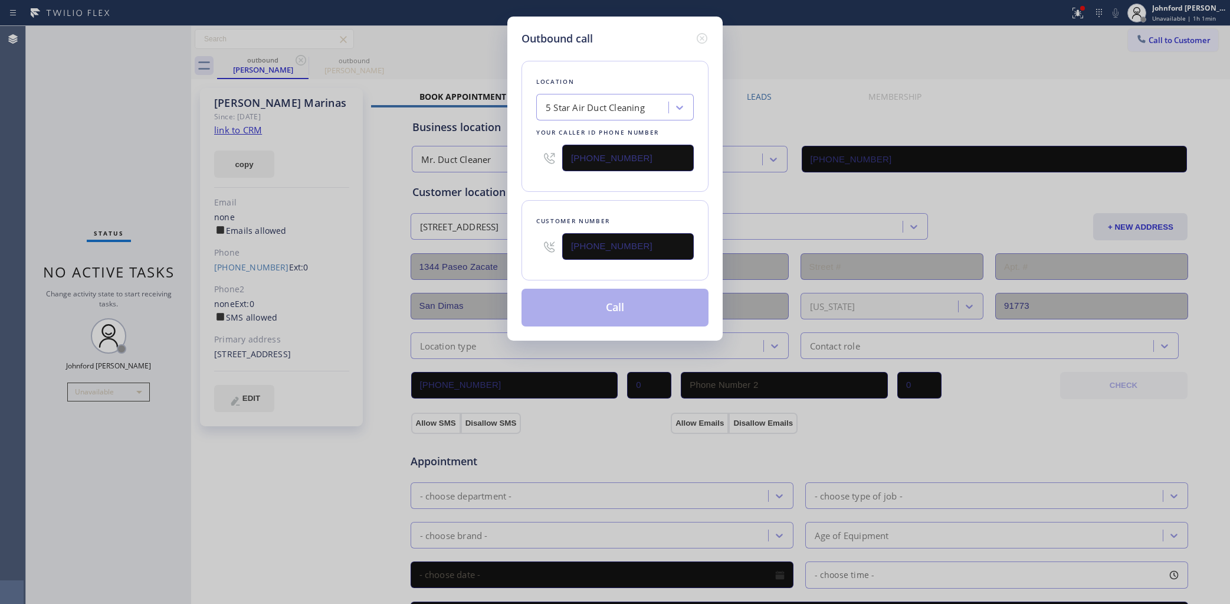
type input "(818) 642-2271"
click at [532, 195] on div "Location 5 Star Air Duct Cleaning Your caller id phone number (858) 800-3094 Cu…" at bounding box center [615, 187] width 187 height 280
click at [576, 307] on button "Call" at bounding box center [615, 307] width 187 height 38
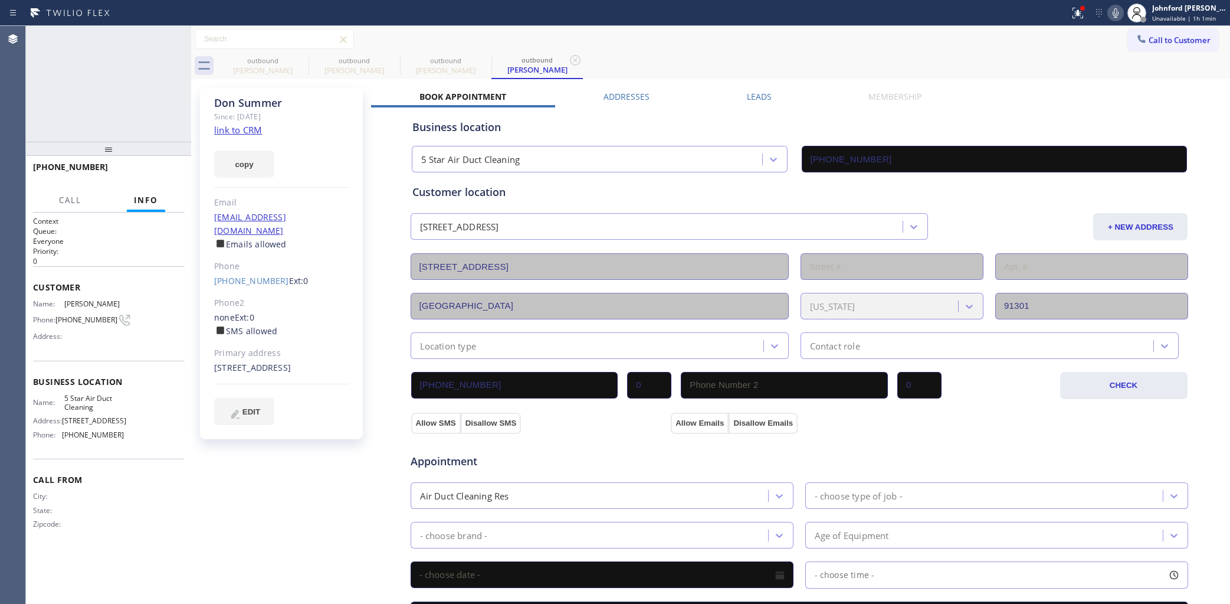
type input "[PHONE_NUMBER]"
click at [163, 164] on button "HANG UP" at bounding box center [156, 172] width 55 height 17
click at [178, 175] on button "COMPLETE" at bounding box center [154, 172] width 60 height 17
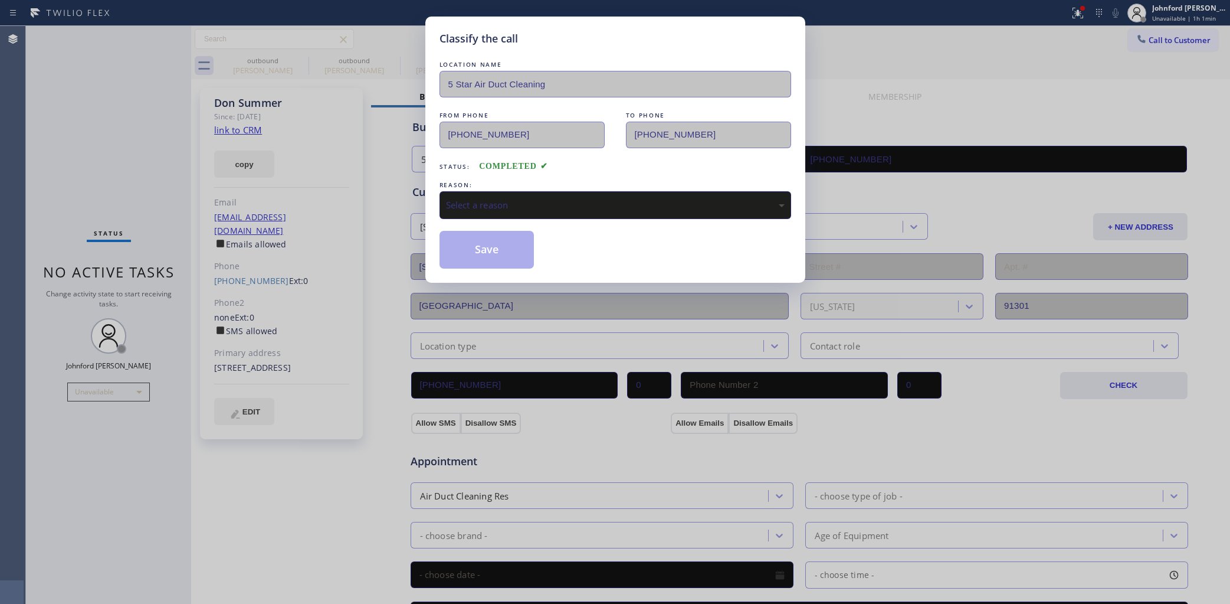
click at [914, 77] on div "Classify the call LOCATION NAME 5 Star Air Duct Cleaning FROM PHONE (858) 800-3…" at bounding box center [615, 302] width 1230 height 604
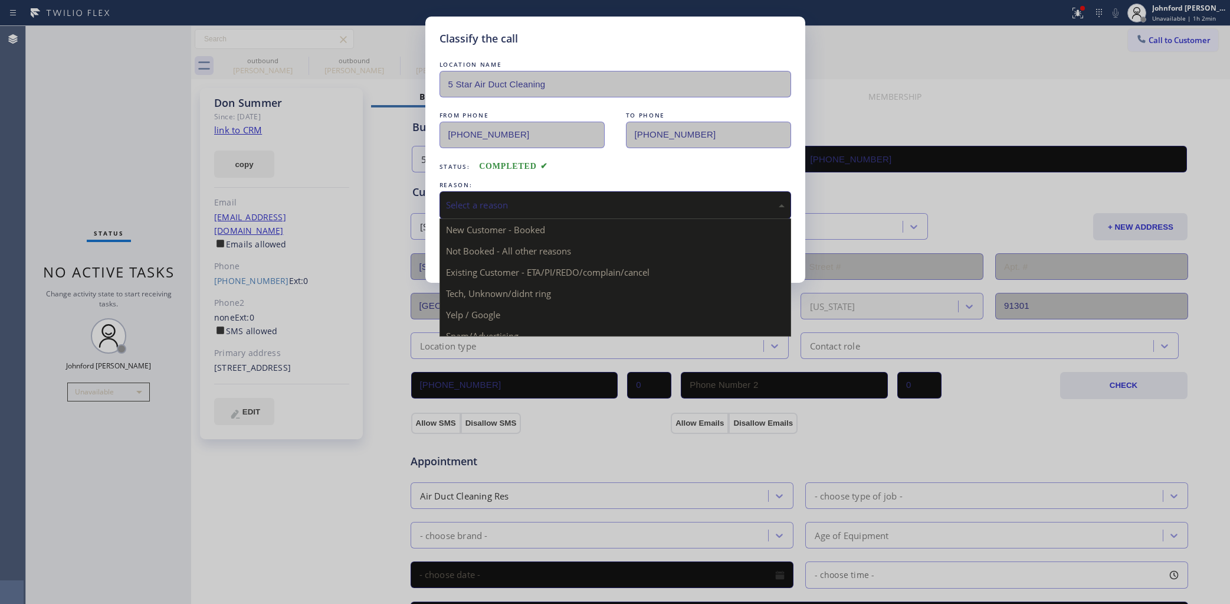
click at [503, 207] on div "Select a reason" at bounding box center [615, 205] width 339 height 14
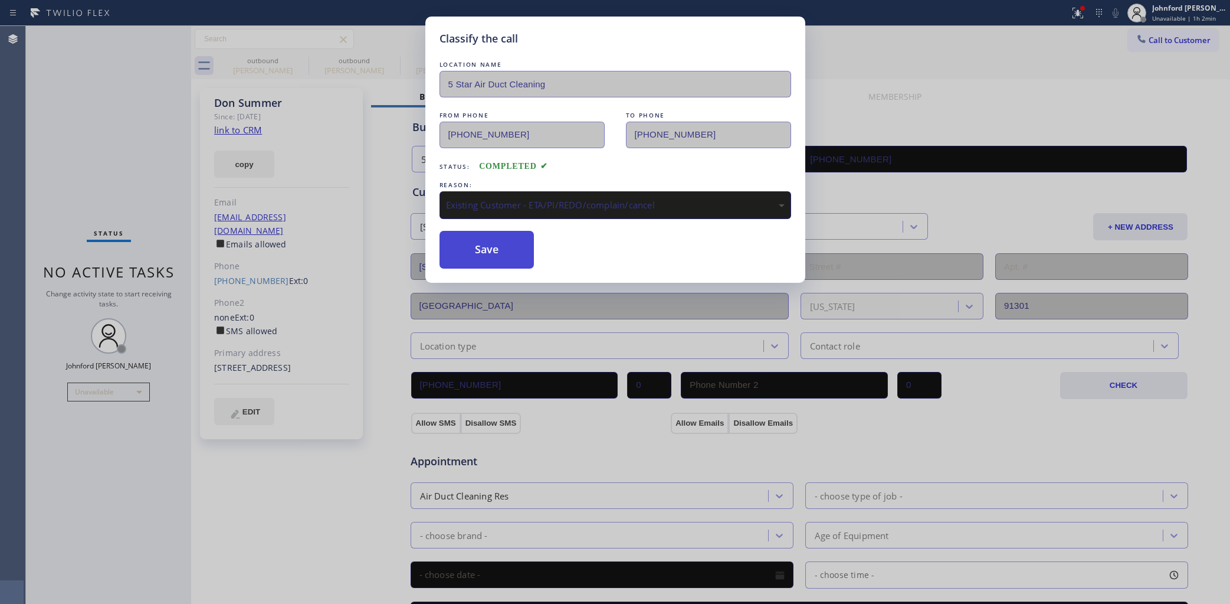
click at [464, 257] on button "Save" at bounding box center [487, 250] width 95 height 38
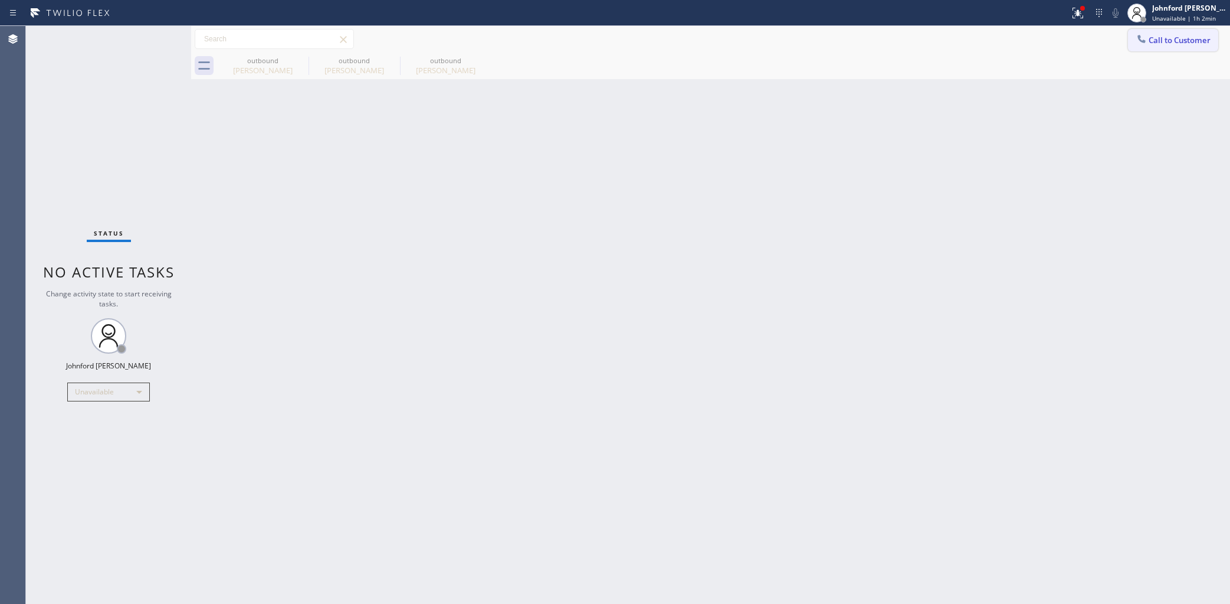
click at [1140, 43] on icon at bounding box center [1142, 39] width 12 height 12
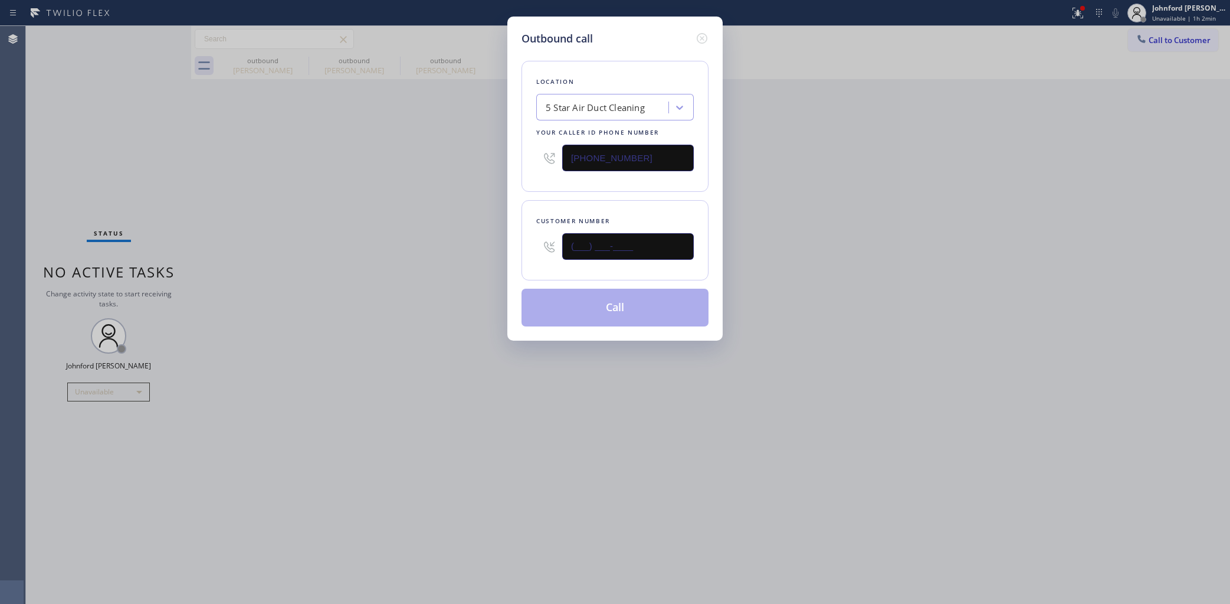
drag, startPoint x: 648, startPoint y: 236, endPoint x: 550, endPoint y: 236, distance: 97.9
click at [564, 236] on input "(___) ___-____" at bounding box center [628, 246] width 132 height 27
paste input "562) 630-2884"
type input "(562) 630-2884"
click at [454, 234] on div "Outbound call Location 5 Star Air Duct Cleaning Your caller id phone number (85…" at bounding box center [615, 302] width 1230 height 604
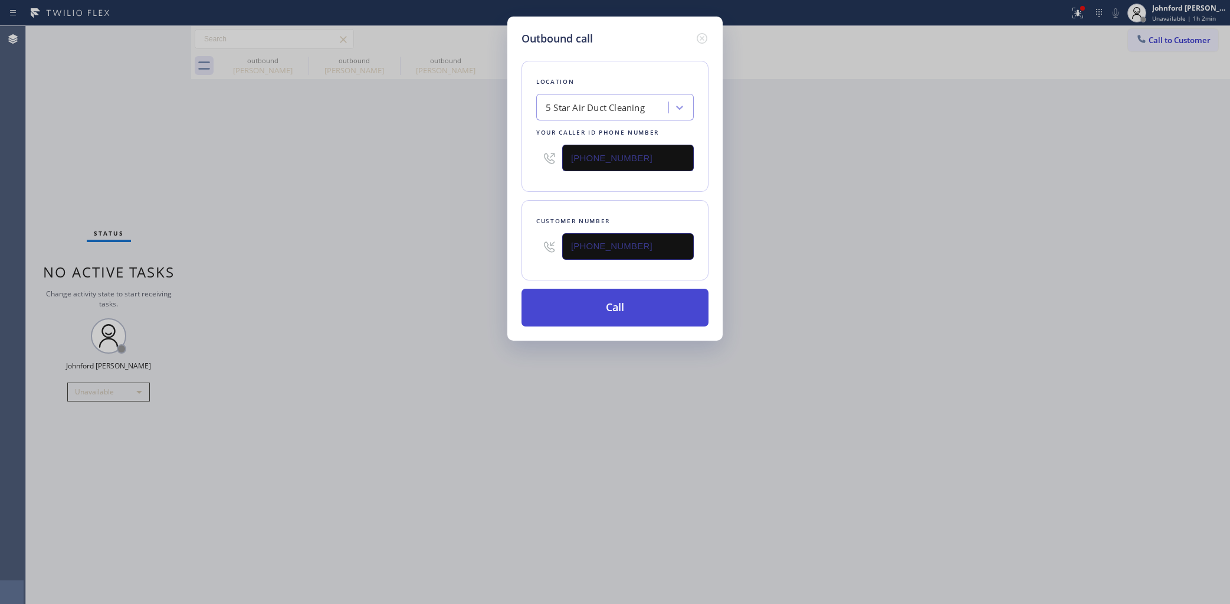
click at [611, 308] on button "Call" at bounding box center [615, 307] width 187 height 38
click at [927, 180] on div "Outbound call Location 5 Star Air Duct Cleaning Your caller id phone number (85…" at bounding box center [615, 302] width 1230 height 604
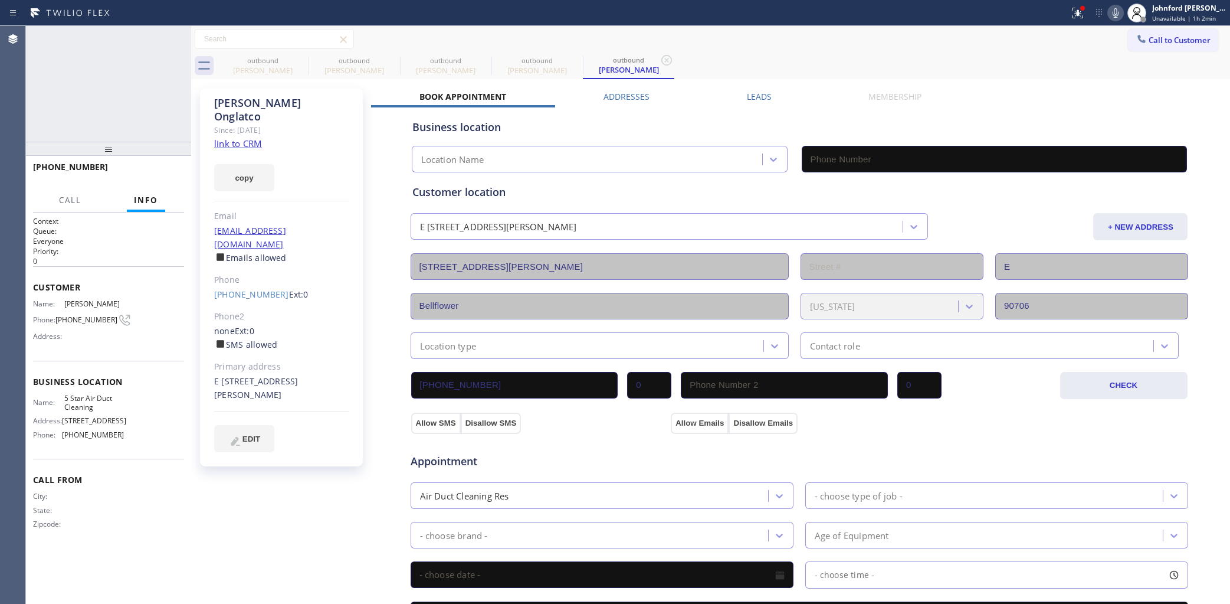
type input "[PHONE_NUMBER]"
click at [1113, 12] on icon at bounding box center [1116, 12] width 6 height 9
click at [1072, 19] on icon at bounding box center [1078, 13] width 14 height 14
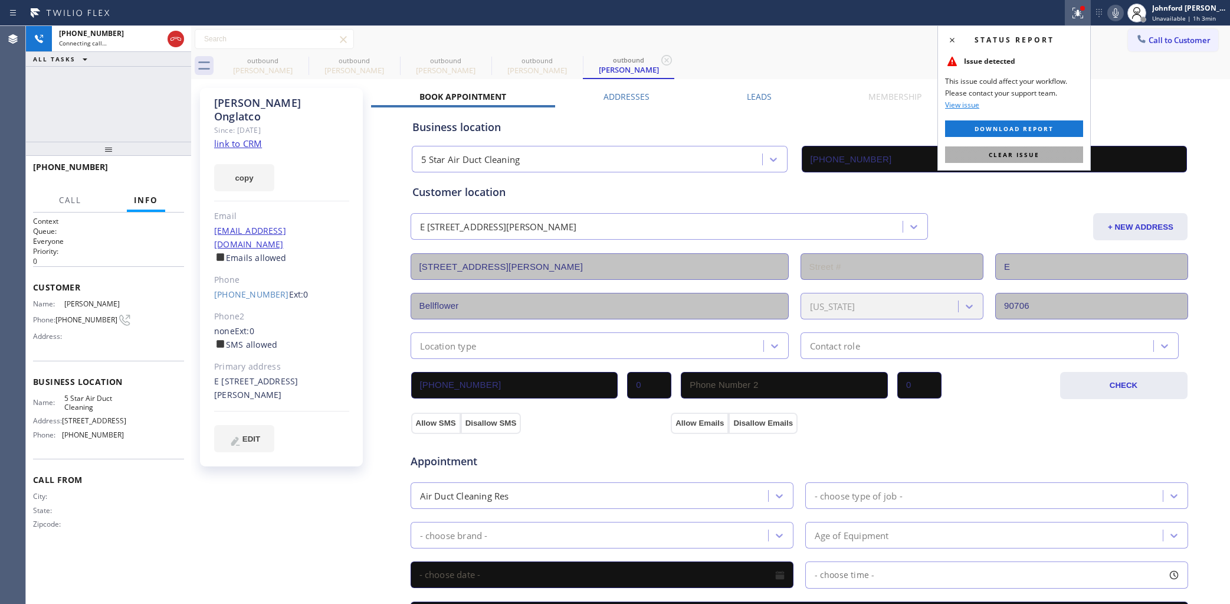
click at [1030, 152] on span "Clear issue" at bounding box center [1014, 154] width 51 height 8
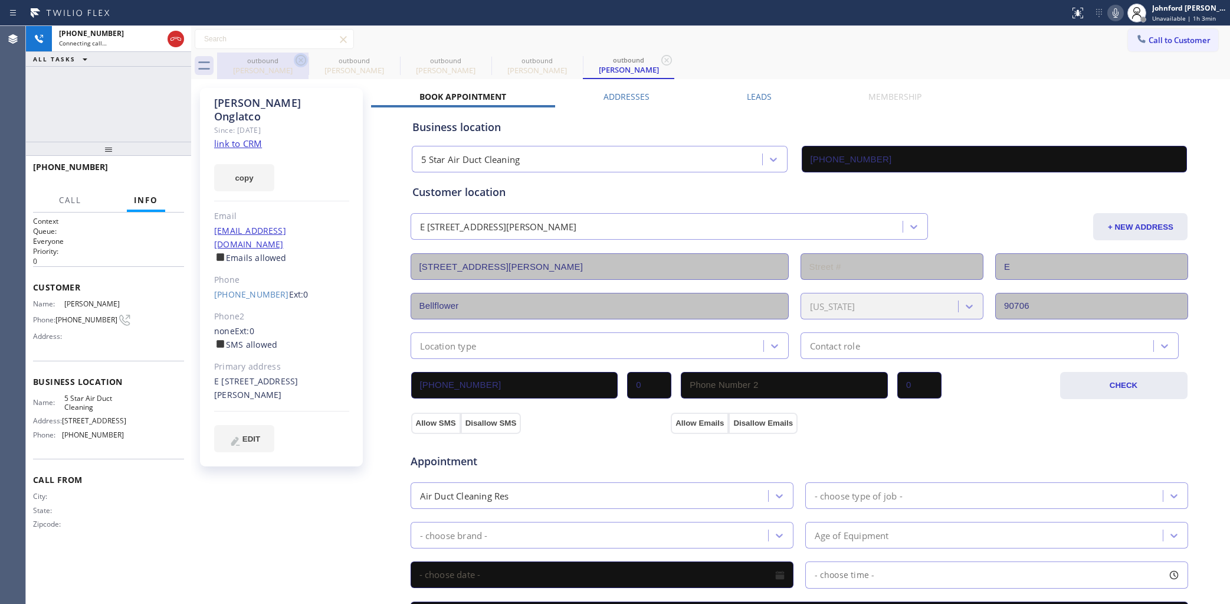
click at [295, 60] on icon at bounding box center [301, 60] width 14 height 14
click at [0, 0] on icon at bounding box center [0, 0] width 0 height 0
type input "[PHONE_NUMBER]"
drag, startPoint x: 524, startPoint y: 57, endPoint x: 485, endPoint y: 8, distance: 63.0
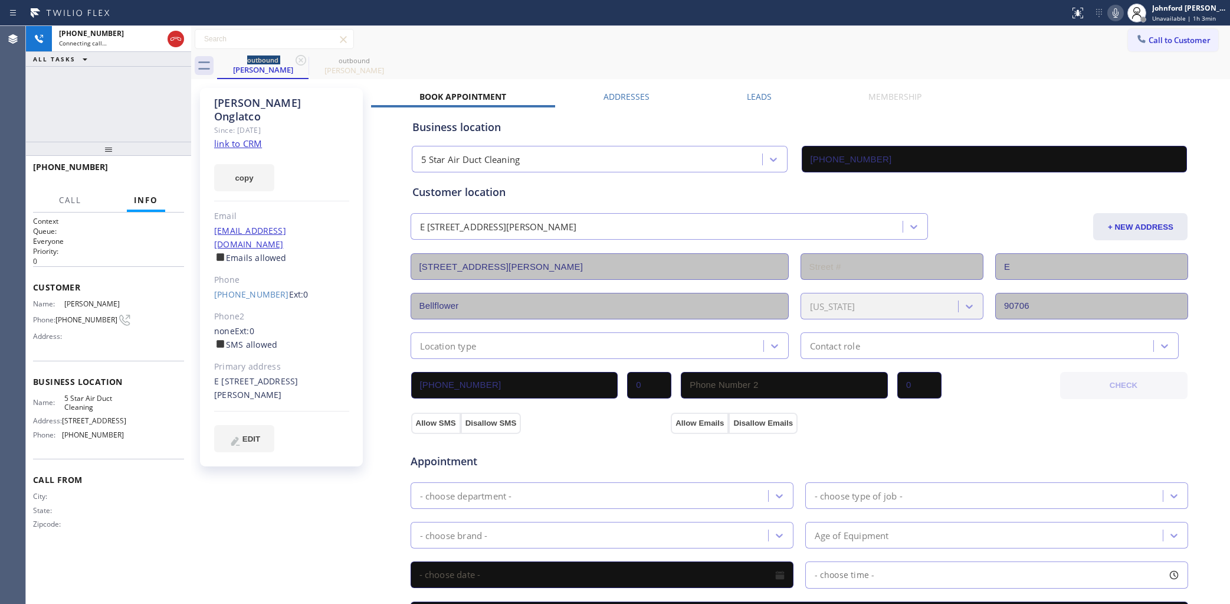
click at [525, 56] on div "outbound David Onglatco outbound David Onglatco" at bounding box center [723, 66] width 1013 height 27
click at [52, 114] on div "+15626302884 Connecting call… ALL TASKS ALL TASKS ACTIVE TASKS TASKS IN WRAP UP" at bounding box center [108, 84] width 165 height 116
click at [169, 170] on span "HANG UP" at bounding box center [157, 172] width 36 height 8
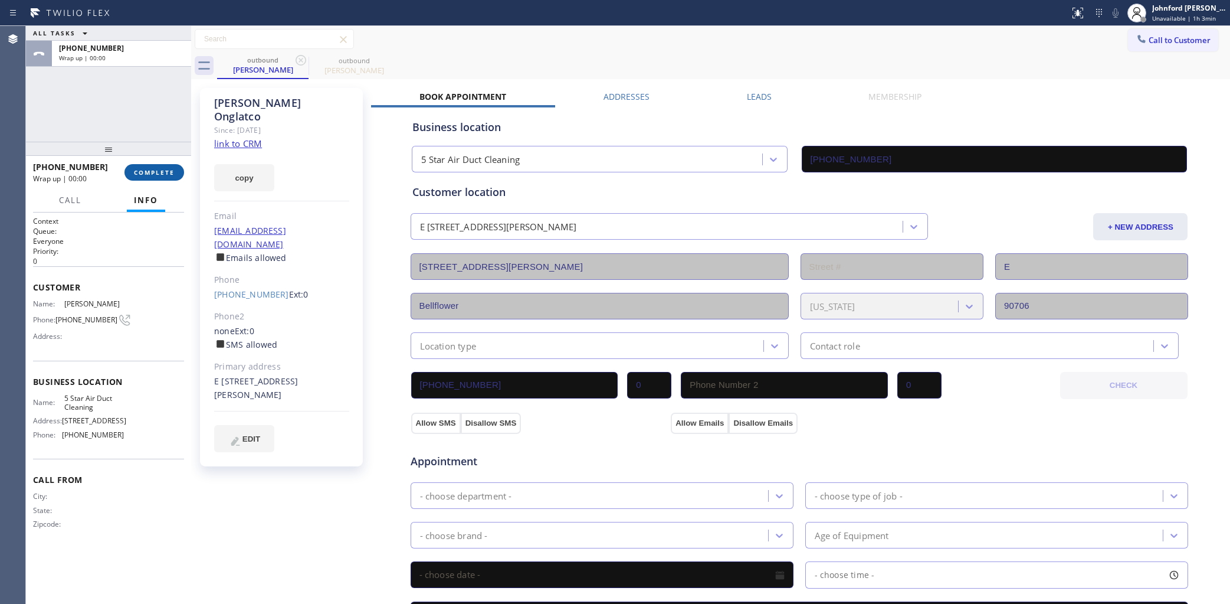
click at [170, 173] on span "COMPLETE" at bounding box center [154, 172] width 41 height 8
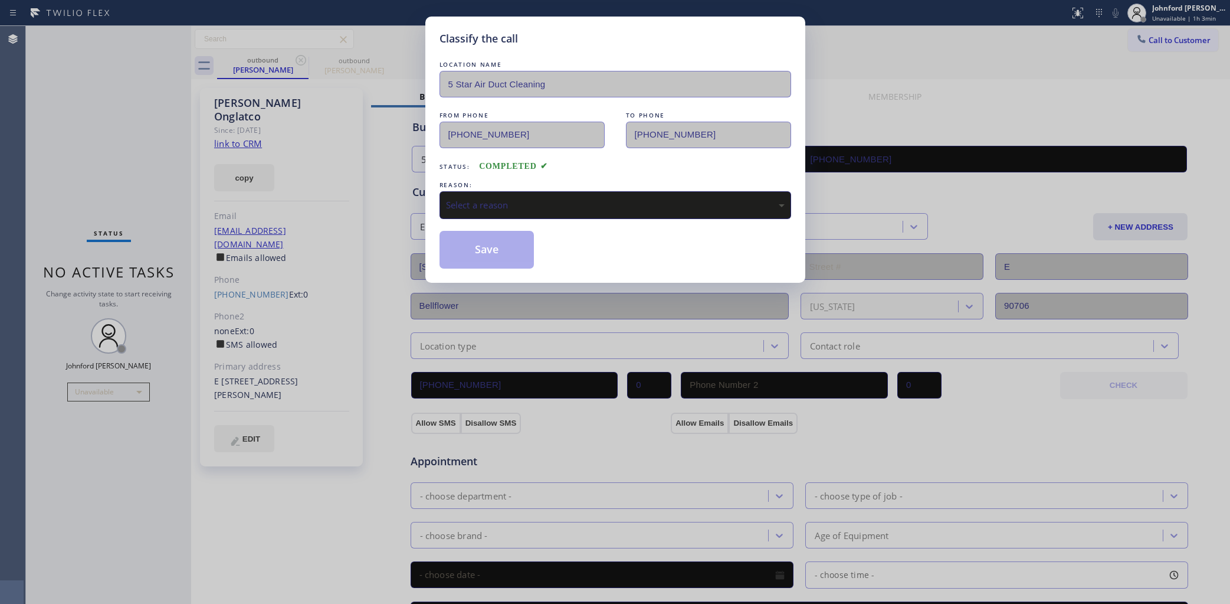
click at [570, 198] on div "Select a reason" at bounding box center [615, 205] width 339 height 14
click at [508, 249] on button "Save" at bounding box center [487, 250] width 95 height 38
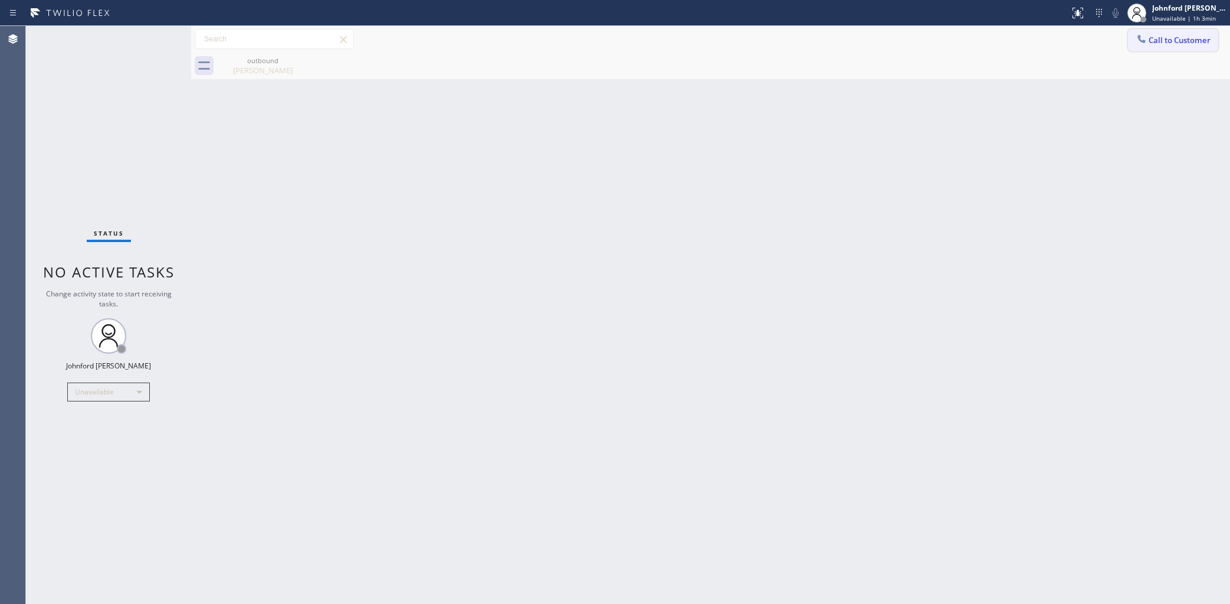
click at [1155, 35] on button "Call to Customer" at bounding box center [1173, 40] width 90 height 22
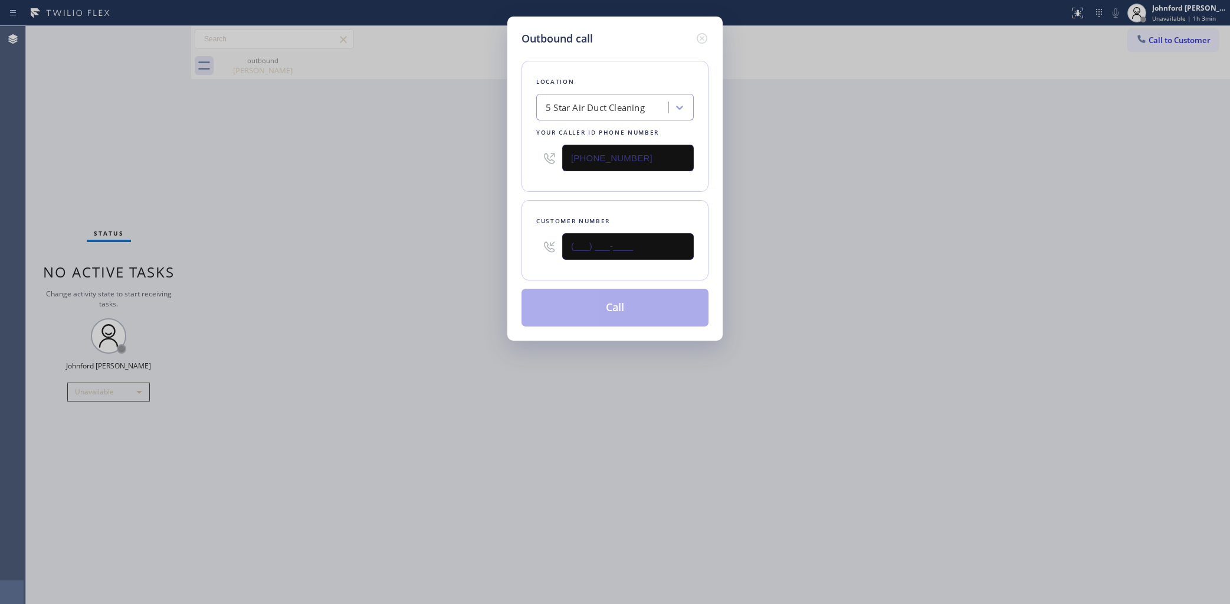
drag, startPoint x: 618, startPoint y: 258, endPoint x: 434, endPoint y: 260, distance: 184.7
click at [472, 260] on div "Outbound call Location 5 Star Air Duct Cleaning Your caller id phone number [PH…" at bounding box center [615, 302] width 1230 height 604
paste input "949) 793-5214"
type input "(949) 793-5214"
click at [399, 260] on div "Outbound call Location 5 Star Air Duct Cleaning Your caller id phone number (85…" at bounding box center [615, 302] width 1230 height 604
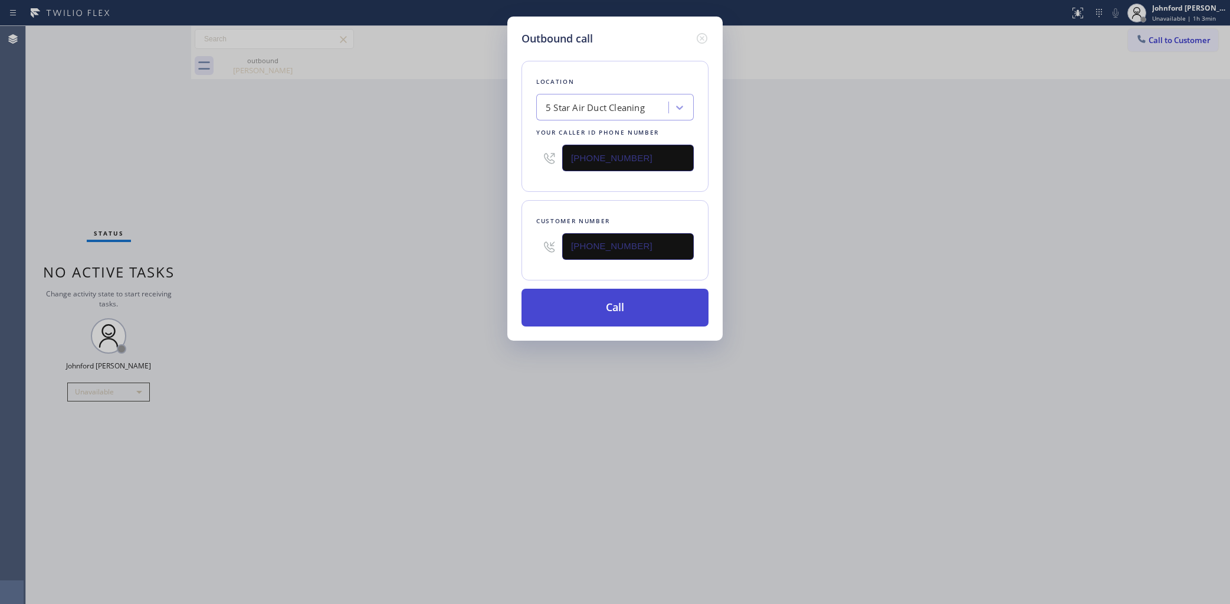
click at [567, 307] on button "Call" at bounding box center [615, 307] width 187 height 38
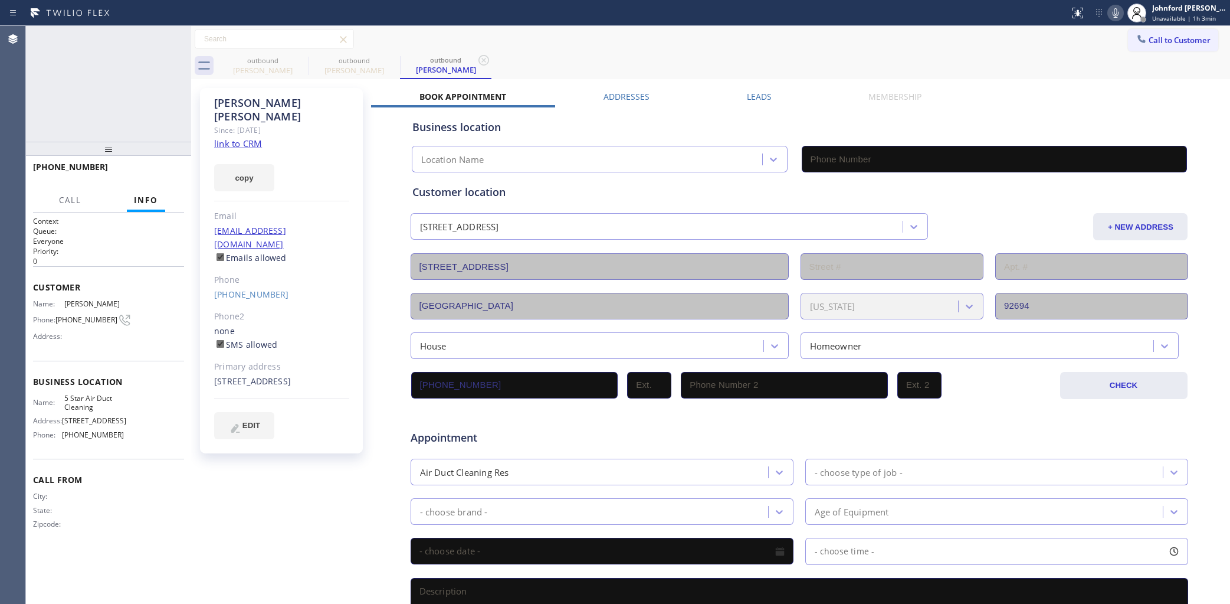
type input "[PHONE_NUMBER]"
click at [176, 45] on icon at bounding box center [176, 39] width 14 height 14
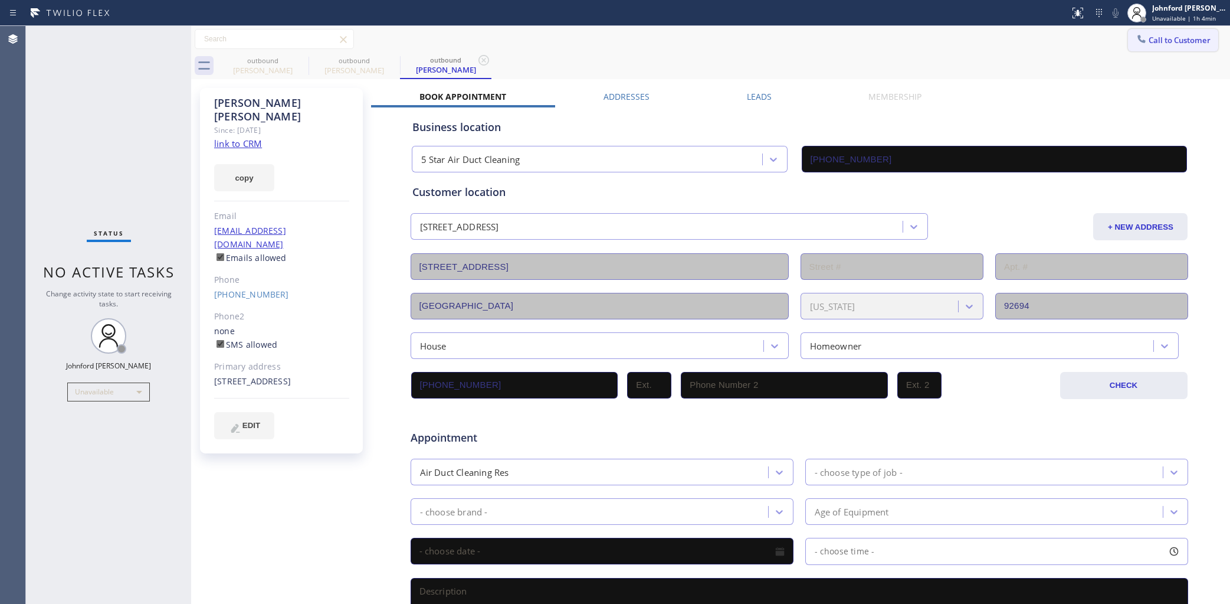
click at [1146, 44] on button "Call to Customer" at bounding box center [1173, 40] width 90 height 22
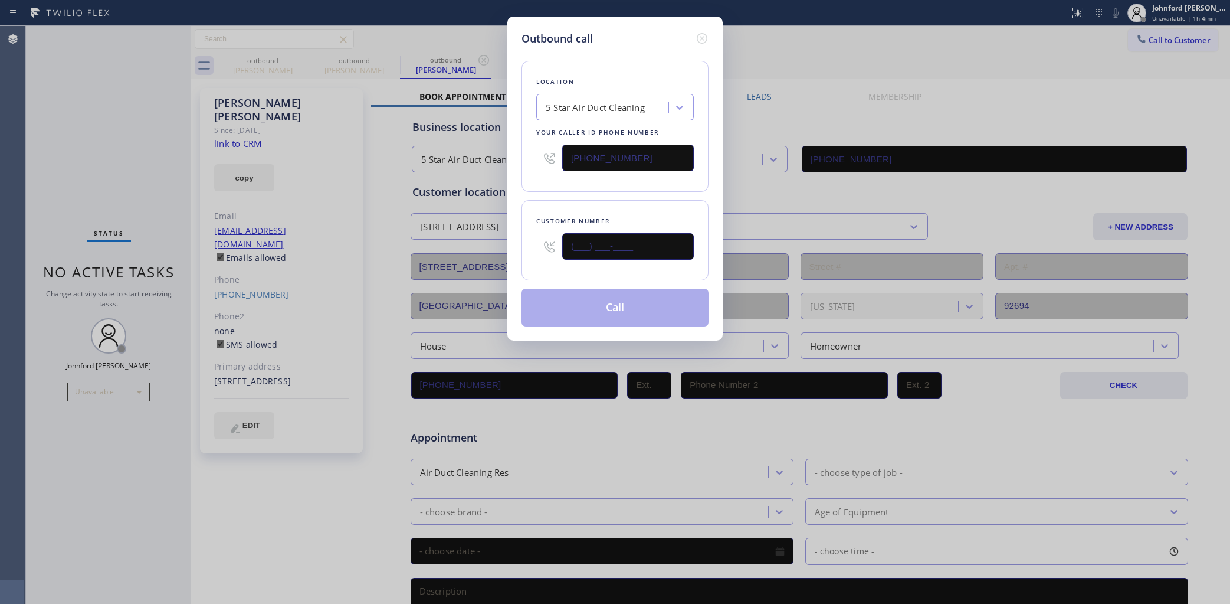
drag, startPoint x: 639, startPoint y: 234, endPoint x: 526, endPoint y: 234, distance: 112.7
click at [526, 234] on div "Customer number (___) ___-____" at bounding box center [615, 240] width 187 height 80
paste input "949) 300-5117"
click at [1172, 52] on div "Outbound call Location 5 Star Air Duct Cleaning Your caller id phone number (85…" at bounding box center [615, 302] width 1230 height 604
drag, startPoint x: 536, startPoint y: 258, endPoint x: 484, endPoint y: 255, distance: 52.0
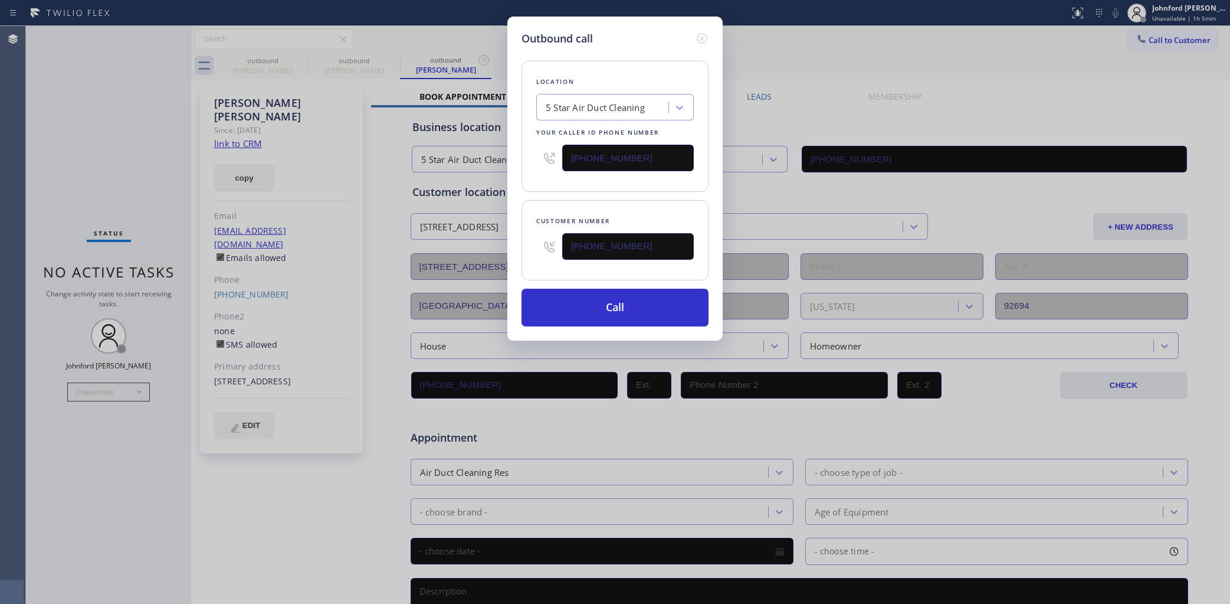
click at [480, 258] on div "Outbound call Location 5 Star Air Duct Cleaning Your caller id phone number (85…" at bounding box center [615, 302] width 1230 height 604
paste input "310) 200-2604"
type input "(310) 200-2604"
click at [576, 192] on div "Location 5 Star Air Duct Cleaning Your caller id phone number (858) 800-3094 Cu…" at bounding box center [615, 187] width 187 height 280
click at [657, 304] on button "Call" at bounding box center [615, 307] width 187 height 38
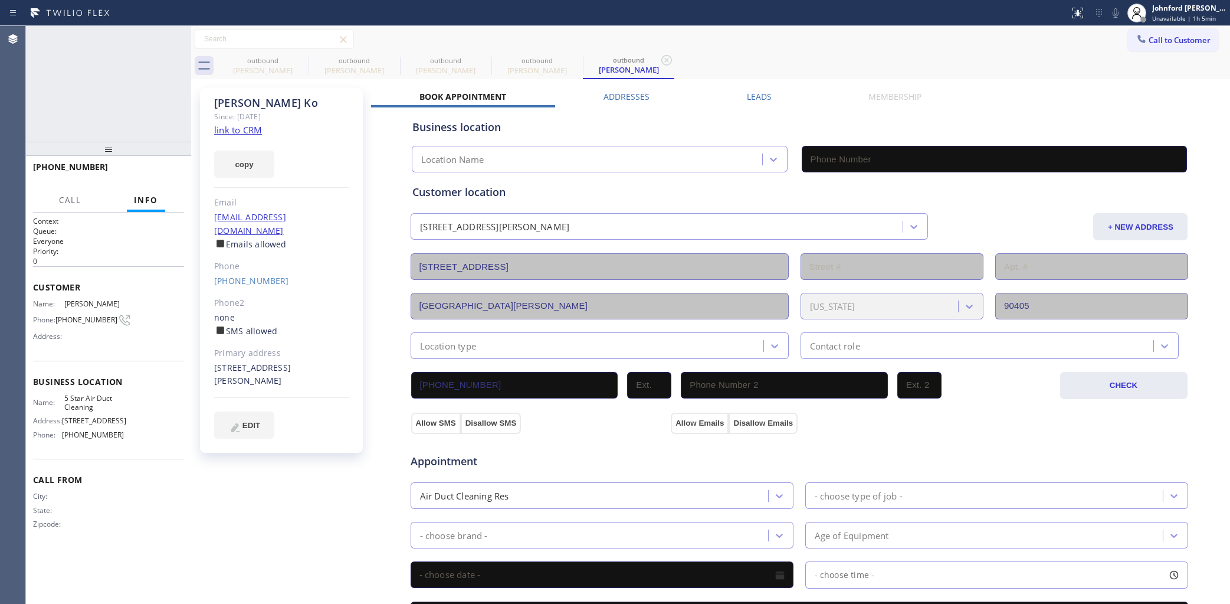
type input "[PHONE_NUMBER]"
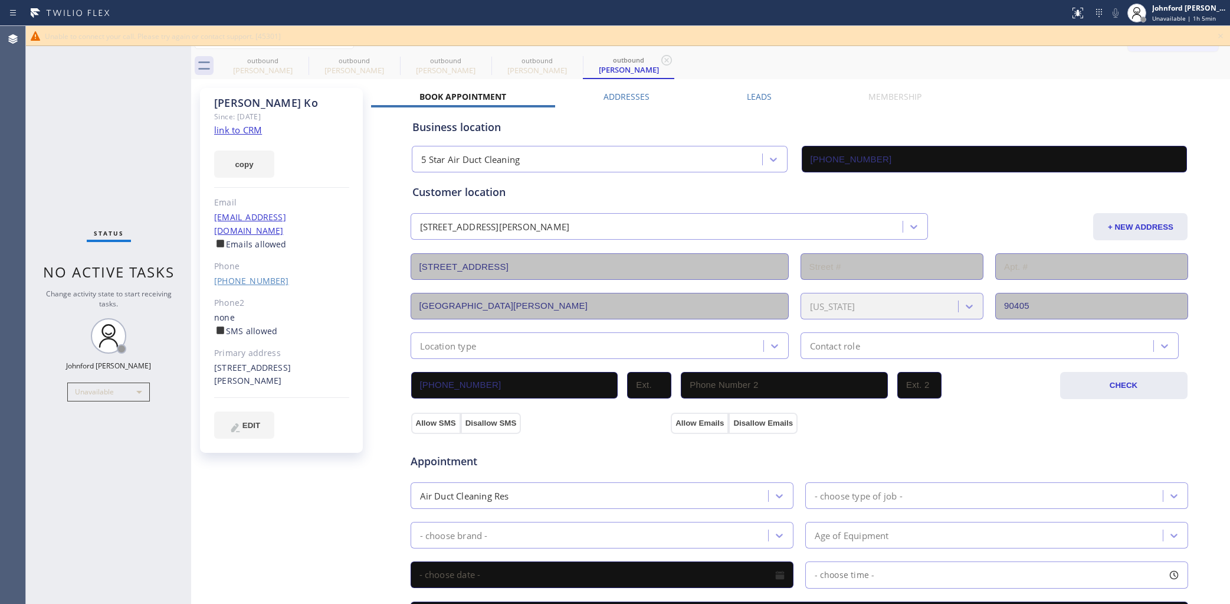
click at [235, 275] on link "(310) 200-2604" at bounding box center [251, 280] width 75 height 11
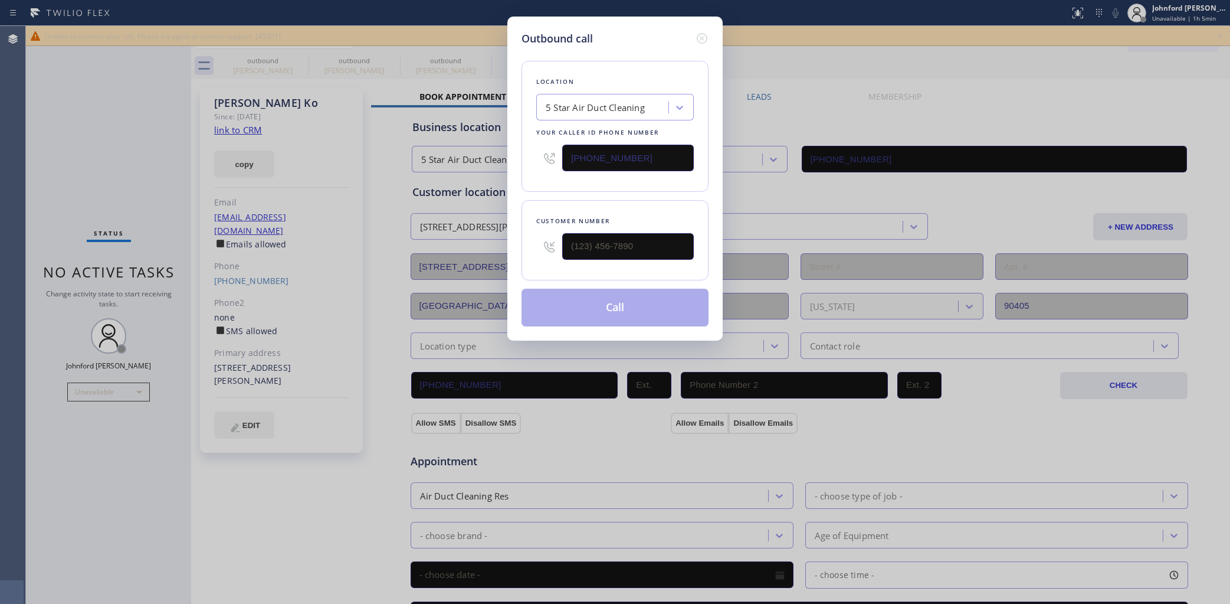
type input "(310) 200-2604"
drag, startPoint x: 636, startPoint y: 147, endPoint x: 528, endPoint y: 166, distance: 109.5
click at [538, 152] on div "[PHONE_NUMBER]" at bounding box center [615, 158] width 158 height 38
paste input "310) 742-0838"
type input "(310) 742-0838"
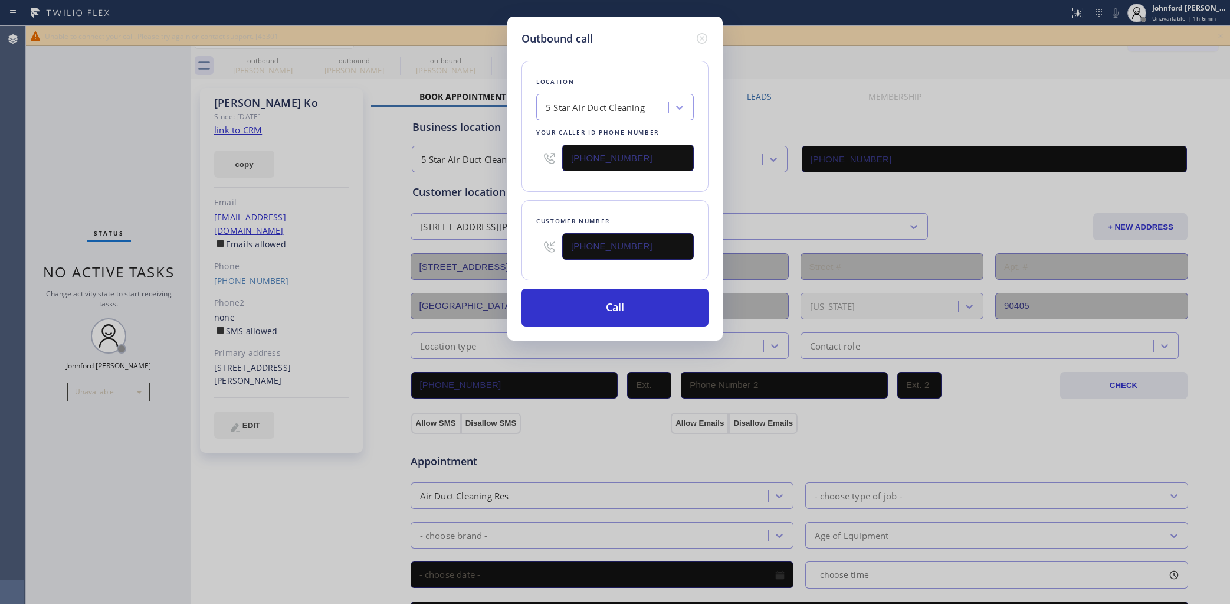
click at [528, 166] on div "Location 5 Star Air Duct Cleaning Your caller id phone number (310) 742-0838" at bounding box center [615, 126] width 187 height 131
click at [593, 299] on button "Call" at bounding box center [615, 307] width 187 height 38
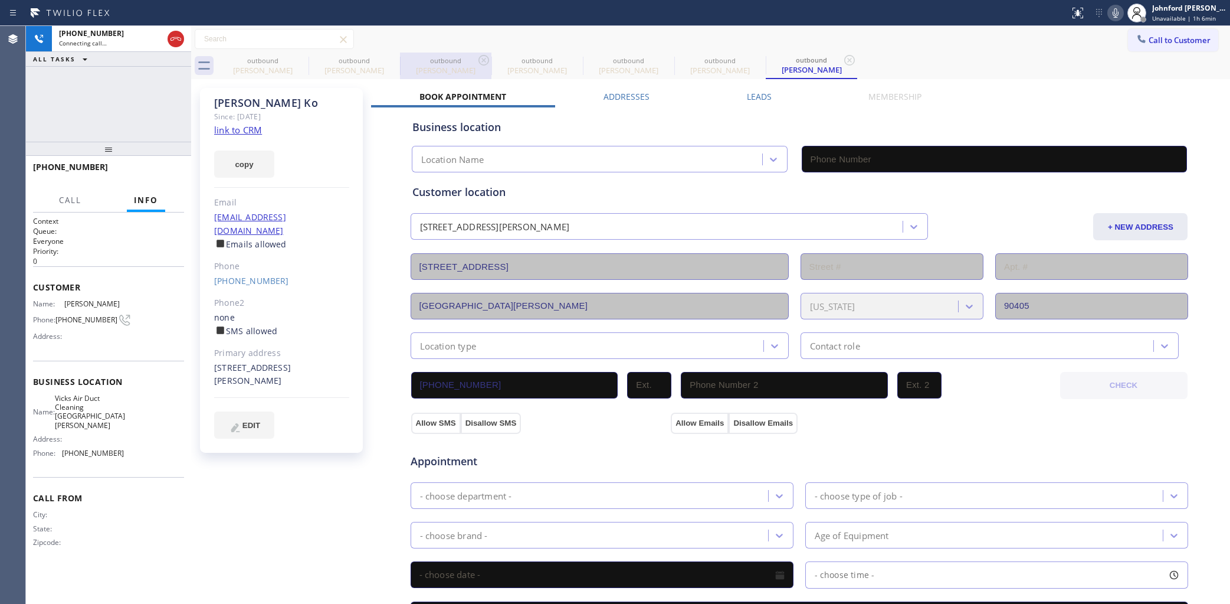
type input "(310) 742-0838"
click at [301, 57] on icon at bounding box center [301, 60] width 14 height 14
click at [0, 0] on icon at bounding box center [0, 0] width 0 height 0
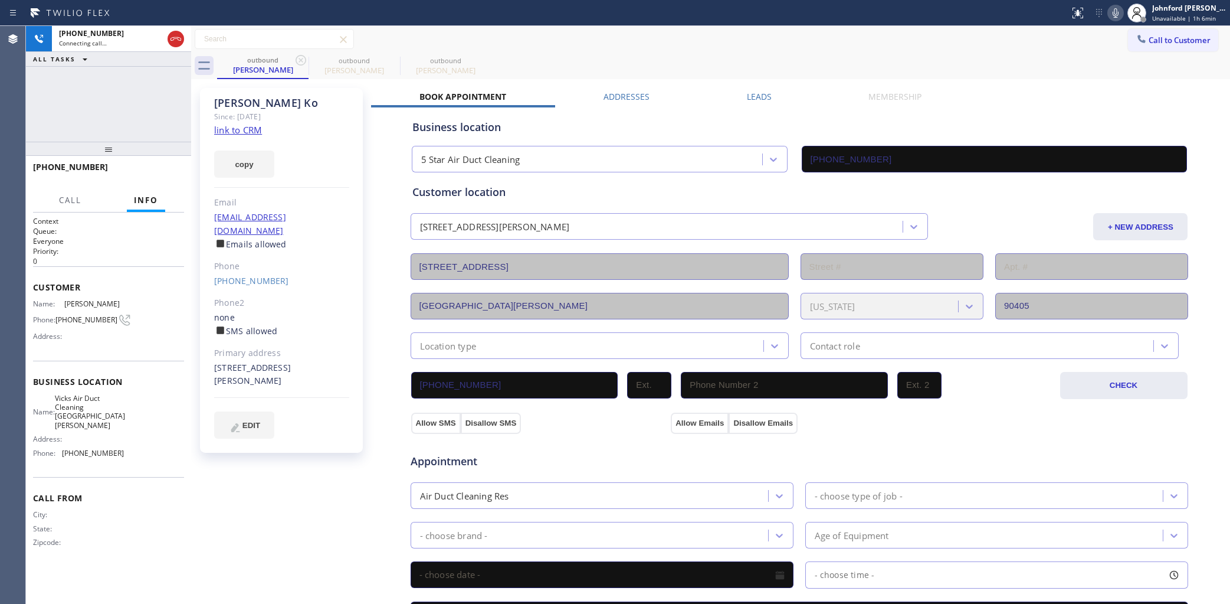
click at [301, 57] on icon at bounding box center [301, 60] width 14 height 14
click at [0, 0] on icon at bounding box center [0, 0] width 0 height 0
type input "(310) 742-0838"
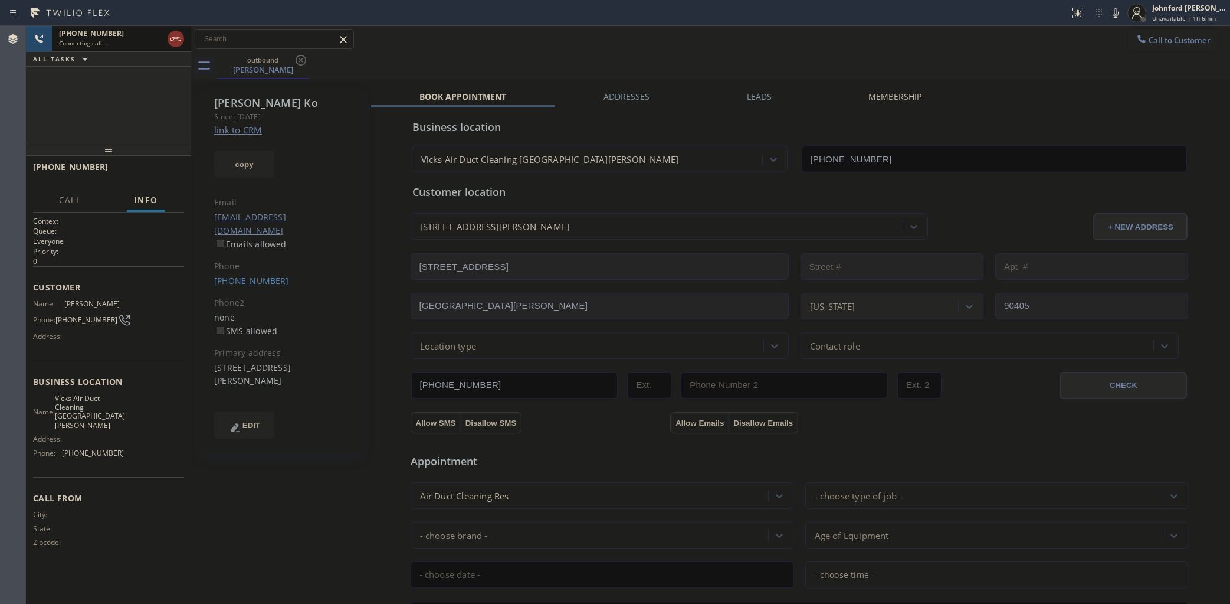
click at [145, 36] on div "+13102002604" at bounding box center [111, 33] width 104 height 10
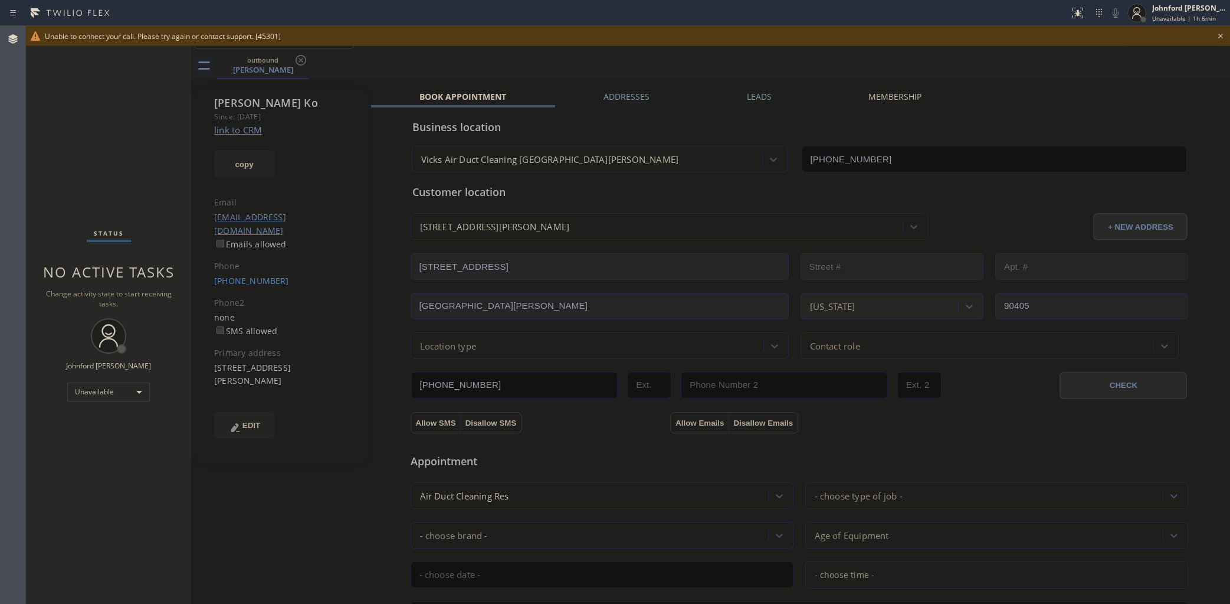
click at [1217, 34] on icon at bounding box center [1220, 36] width 14 height 14
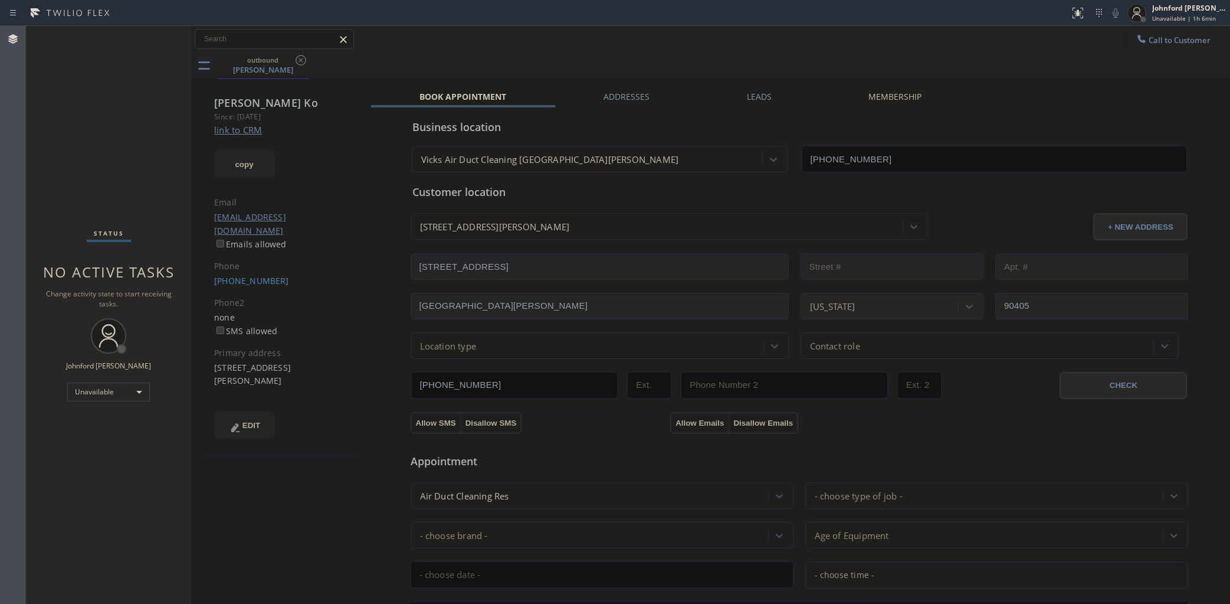
drag, startPoint x: 1184, startPoint y: 37, endPoint x: 1175, endPoint y: 39, distance: 9.2
click at [1183, 37] on button "Call to Customer" at bounding box center [1173, 40] width 90 height 22
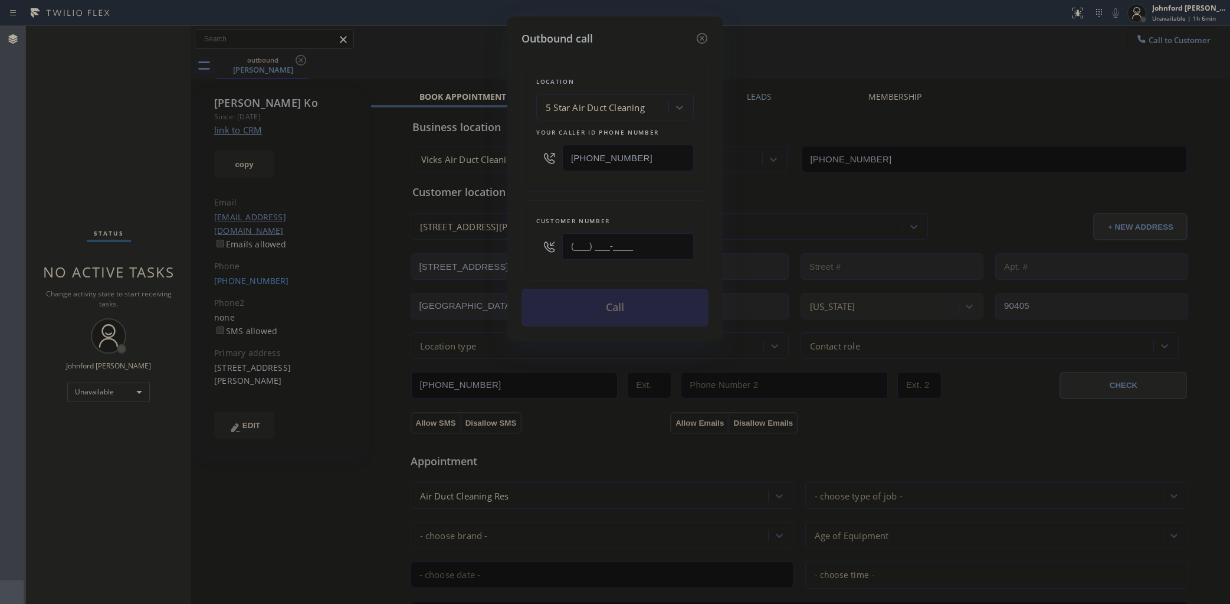
drag, startPoint x: 590, startPoint y: 245, endPoint x: 462, endPoint y: 255, distance: 128.4
click at [462, 255] on div "Outbound call Location 5 Star Air Duct Cleaning Your caller id phone number [PH…" at bounding box center [615, 302] width 1230 height 604
paste input "201) 207-2019"
type input "(201) 207-2019"
click at [627, 200] on div "Customer number (201) 207-2019" at bounding box center [615, 240] width 187 height 80
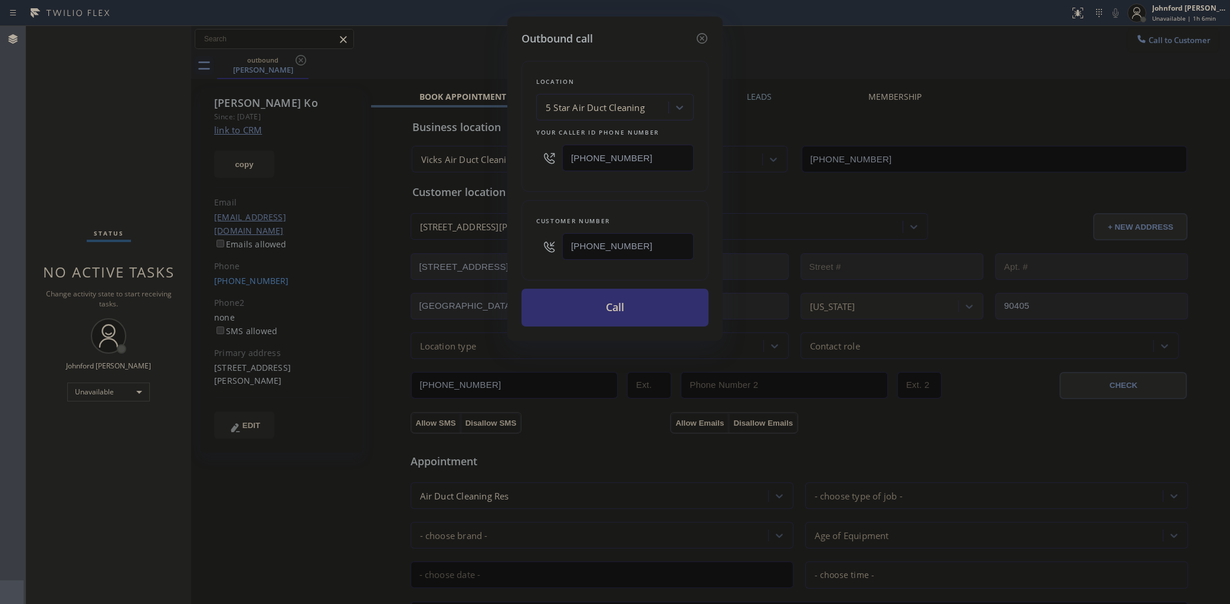
click at [631, 296] on button "Call" at bounding box center [615, 307] width 187 height 38
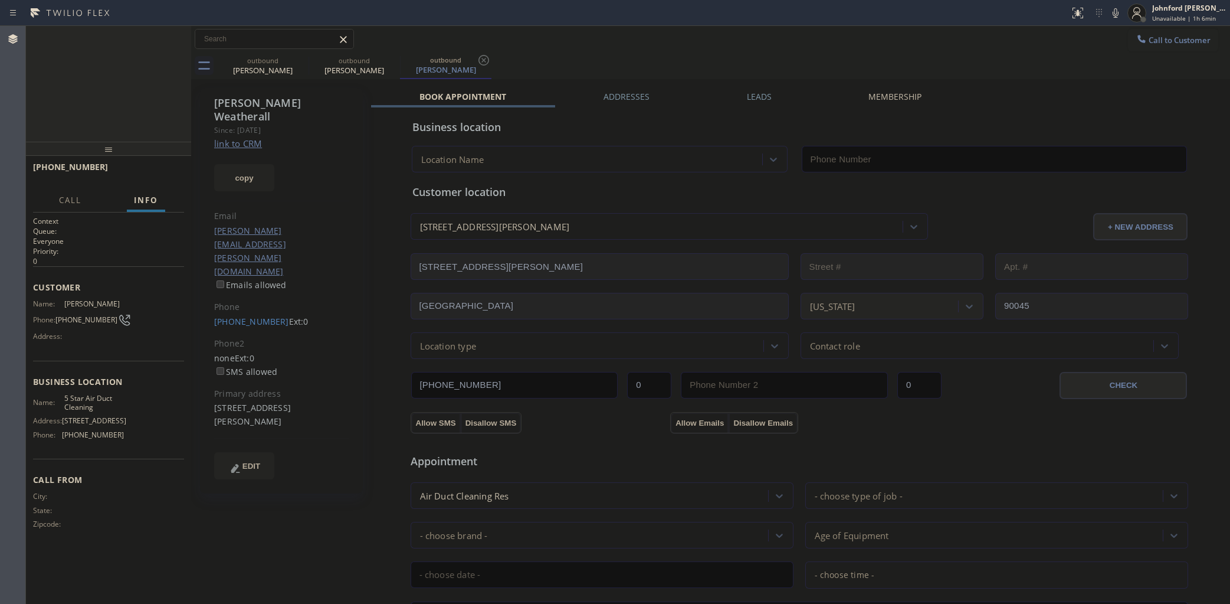
type input "[PHONE_NUMBER]"
click at [1114, 11] on icon at bounding box center [1116, 12] width 6 height 9
click at [68, 111] on div "+12012072019 Live | 00:34 ALL TASKS ALL TASKS ACTIVE TASKS TASKS IN WRAP UP" at bounding box center [108, 84] width 165 height 116
drag, startPoint x: 109, startPoint y: 151, endPoint x: 113, endPoint y: 110, distance: 40.9
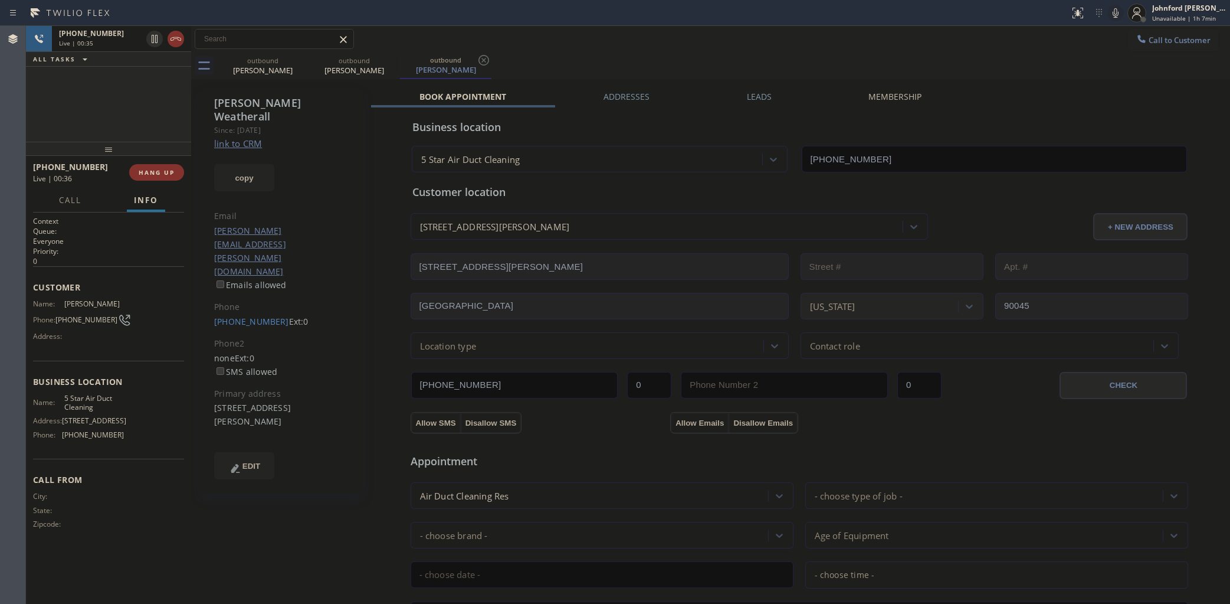
click at [113, 110] on div "+12012072019 Live | 00:35 ALL TASKS ALL TASKS ACTIVE TASKS TASKS IN WRAP UP +12…" at bounding box center [108, 315] width 165 height 578
click at [113, 110] on div "+12012072019 Live | 00:36 ALL TASKS ALL TASKS ACTIVE TASKS TASKS IN WRAP UP" at bounding box center [108, 84] width 165 height 116
click at [167, 166] on button "HANG UP" at bounding box center [156, 172] width 55 height 17
click at [169, 156] on div at bounding box center [108, 149] width 165 height 14
click at [166, 175] on span "COMPLETE" at bounding box center [154, 172] width 41 height 8
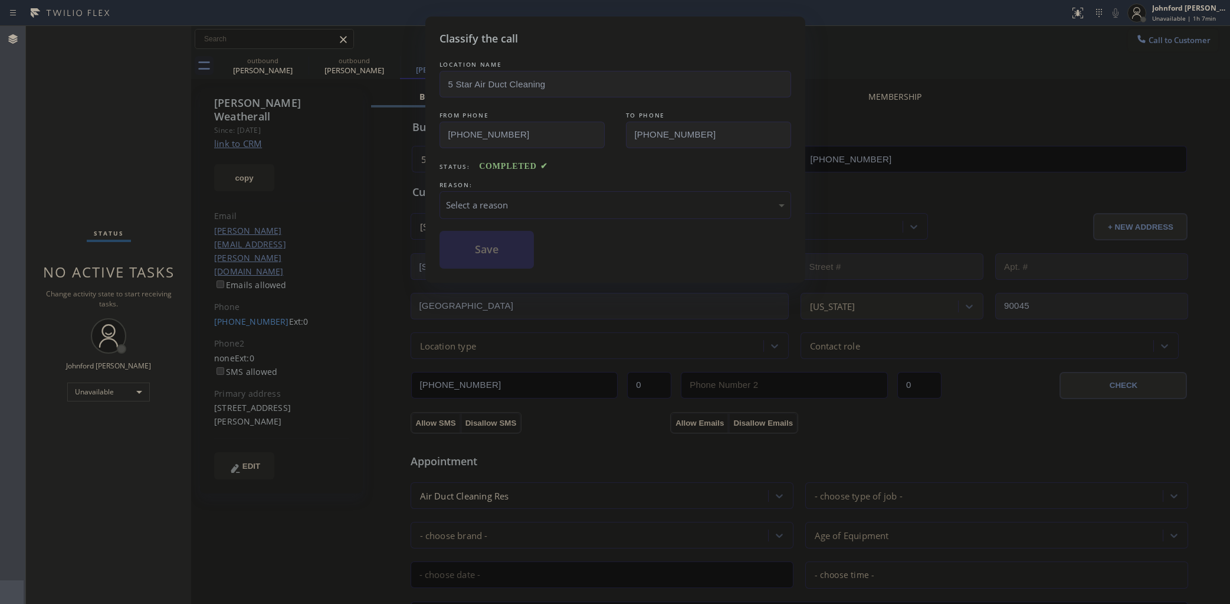
click at [526, 193] on div "Select a reason" at bounding box center [616, 205] width 352 height 28
click at [476, 257] on button "Save" at bounding box center [487, 250] width 95 height 38
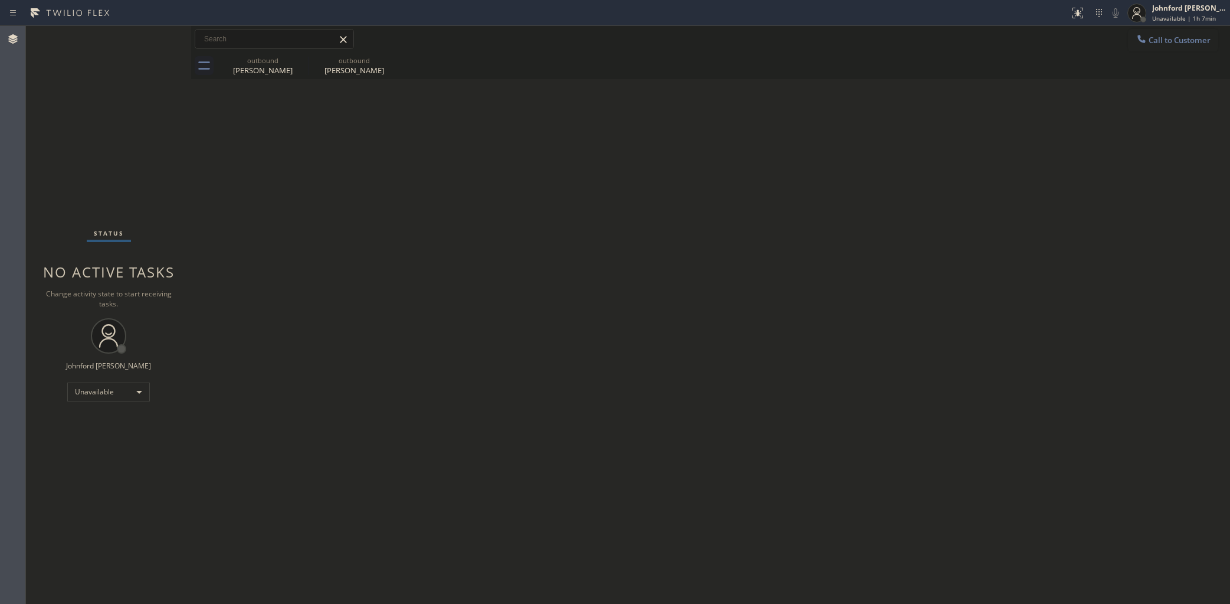
click at [1143, 42] on icon at bounding box center [1141, 39] width 8 height 8
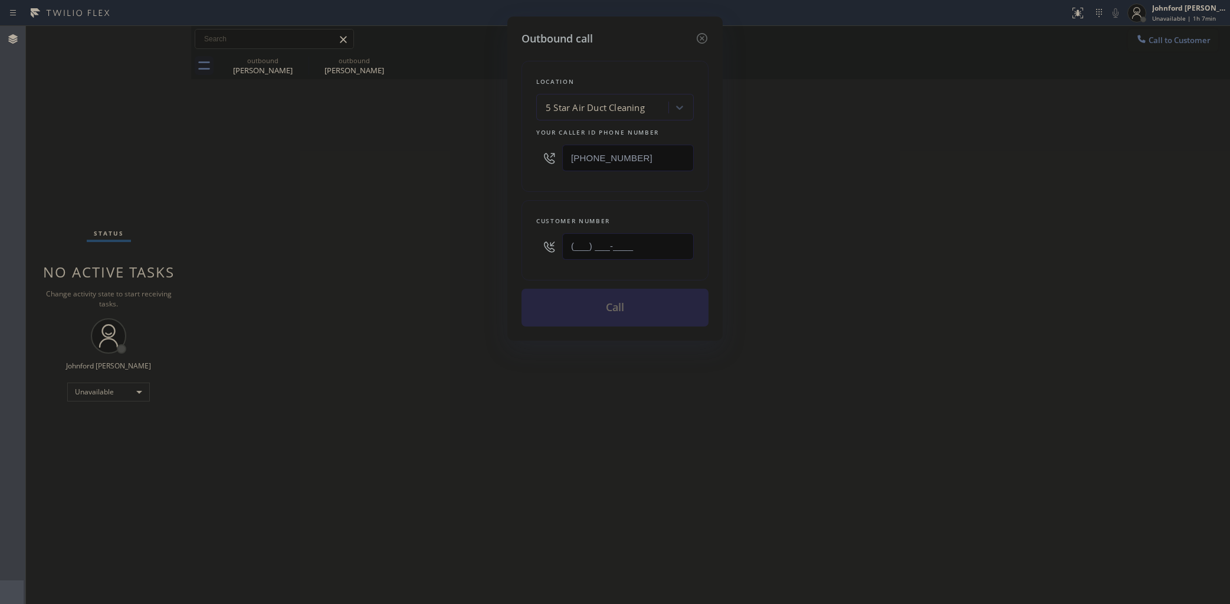
drag, startPoint x: 535, startPoint y: 251, endPoint x: 428, endPoint y: 251, distance: 107.4
click at [470, 251] on div "Outbound call Location 5 Star Air Duct Cleaning Your caller id phone number [PH…" at bounding box center [615, 302] width 1230 height 604
paste input "805) 390-3253"
type input "(805) 390-3253"
click at [350, 254] on div "Outbound call Location 5 Star Air Duct Cleaning Your caller id phone number (85…" at bounding box center [615, 302] width 1230 height 604
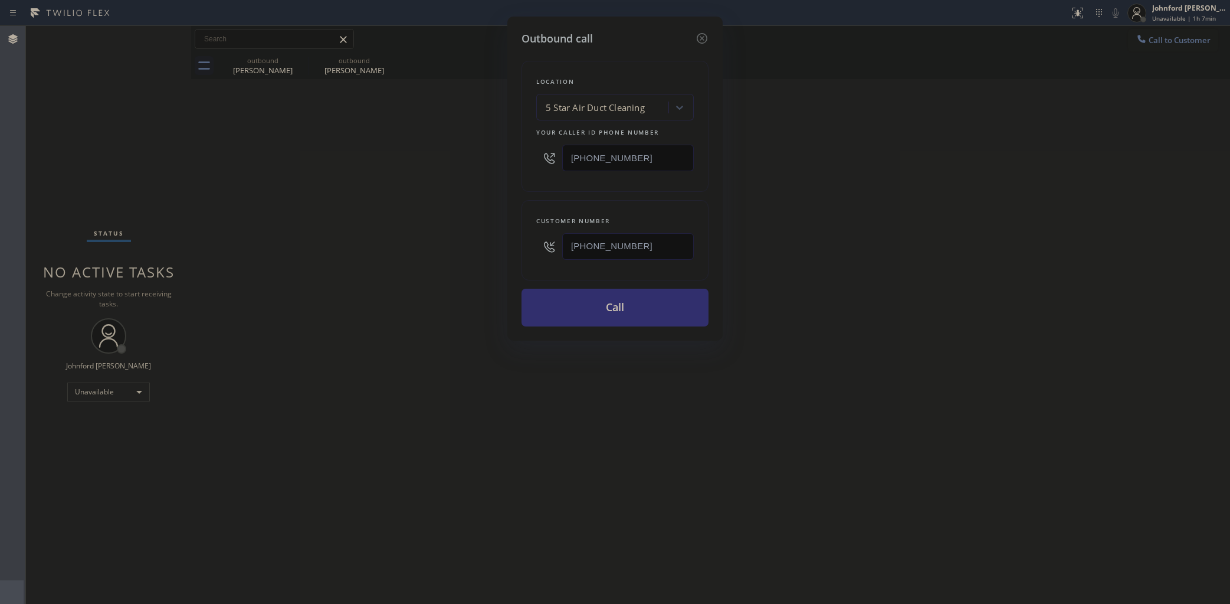
click at [600, 304] on button "Call" at bounding box center [615, 307] width 187 height 38
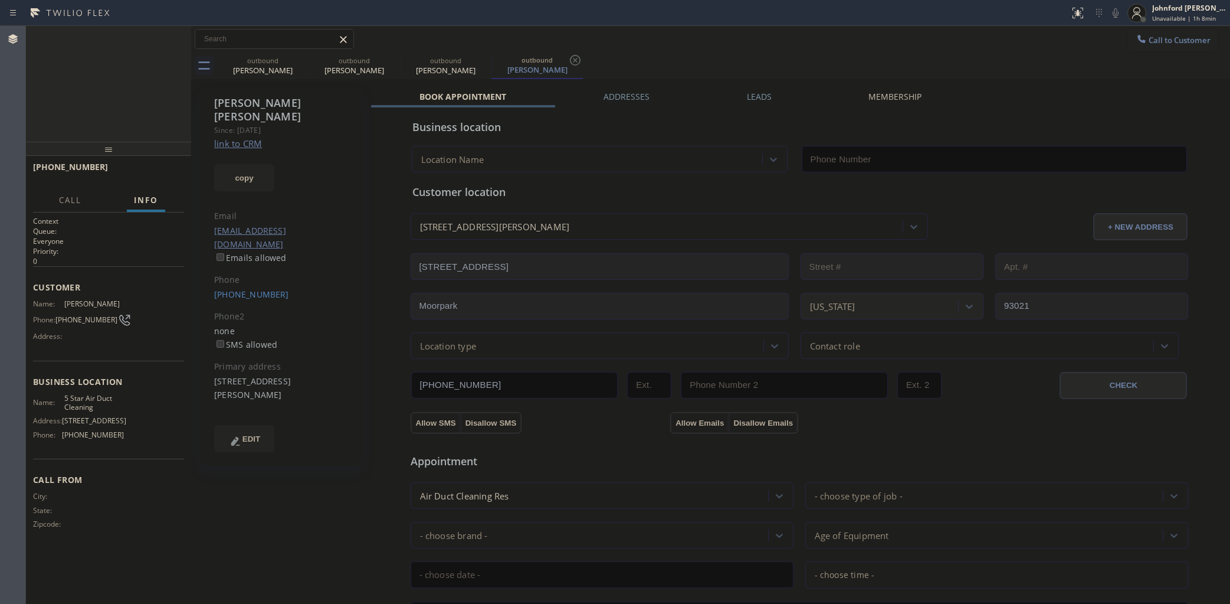
type input "[PHONE_NUMBER]"
click at [178, 41] on icon at bounding box center [176, 39] width 14 height 14
click at [309, 62] on div at bounding box center [309, 66] width 1 height 19
click at [301, 60] on icon at bounding box center [301, 60] width 11 height 11
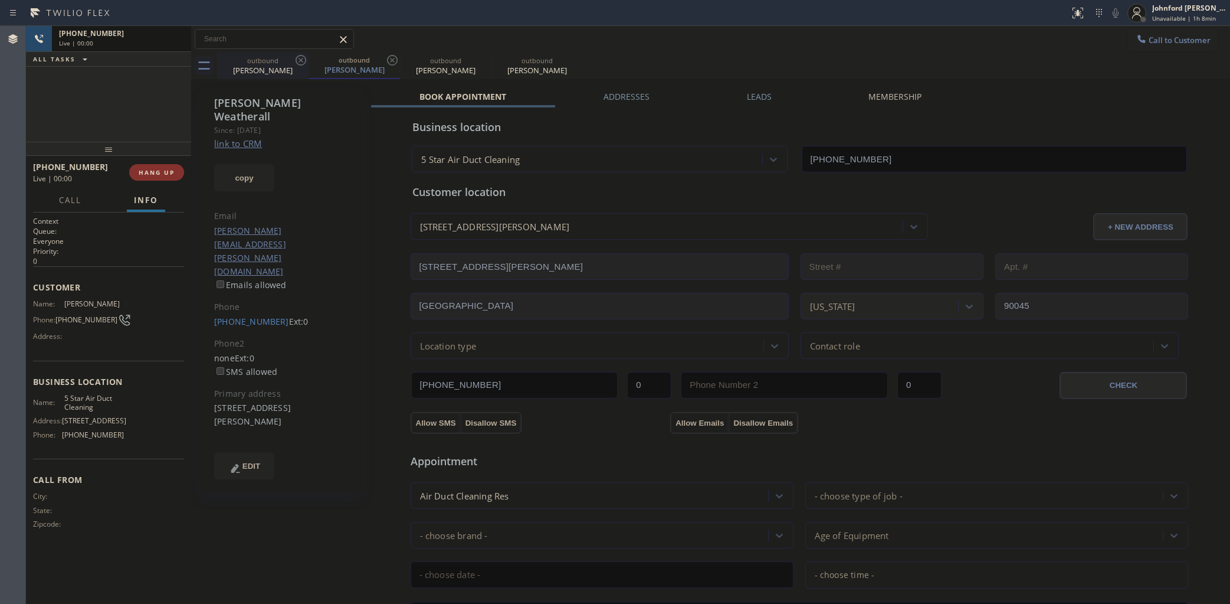
click at [387, 60] on icon at bounding box center [392, 60] width 11 height 11
click at [0, 0] on icon at bounding box center [0, 0] width 0 height 0
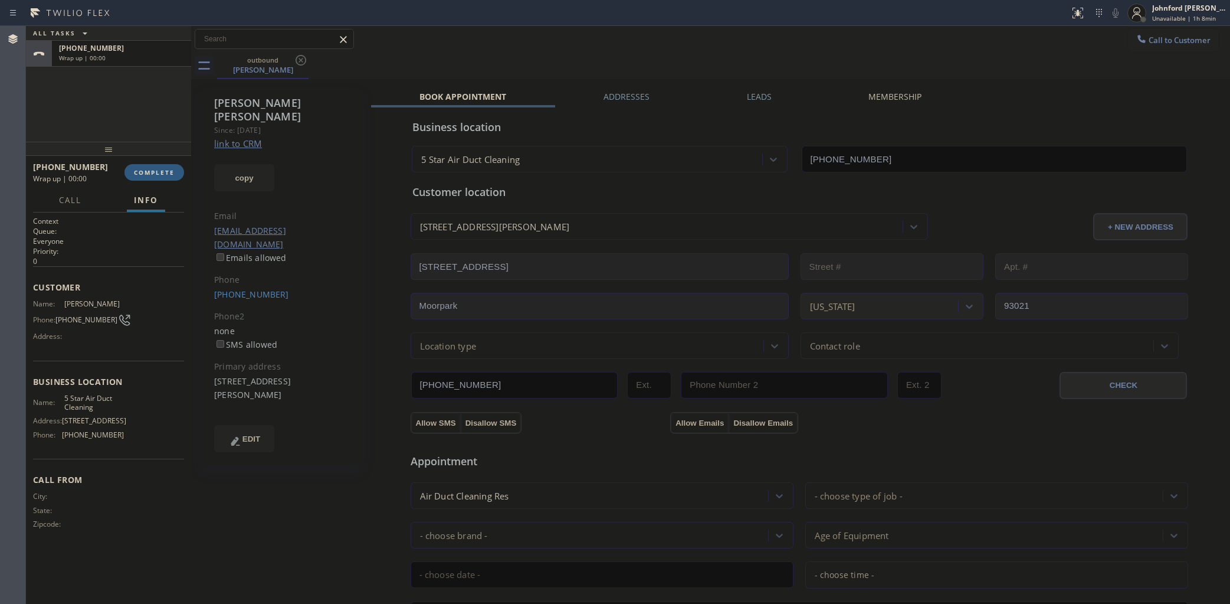
click at [301, 60] on icon at bounding box center [301, 60] width 11 height 11
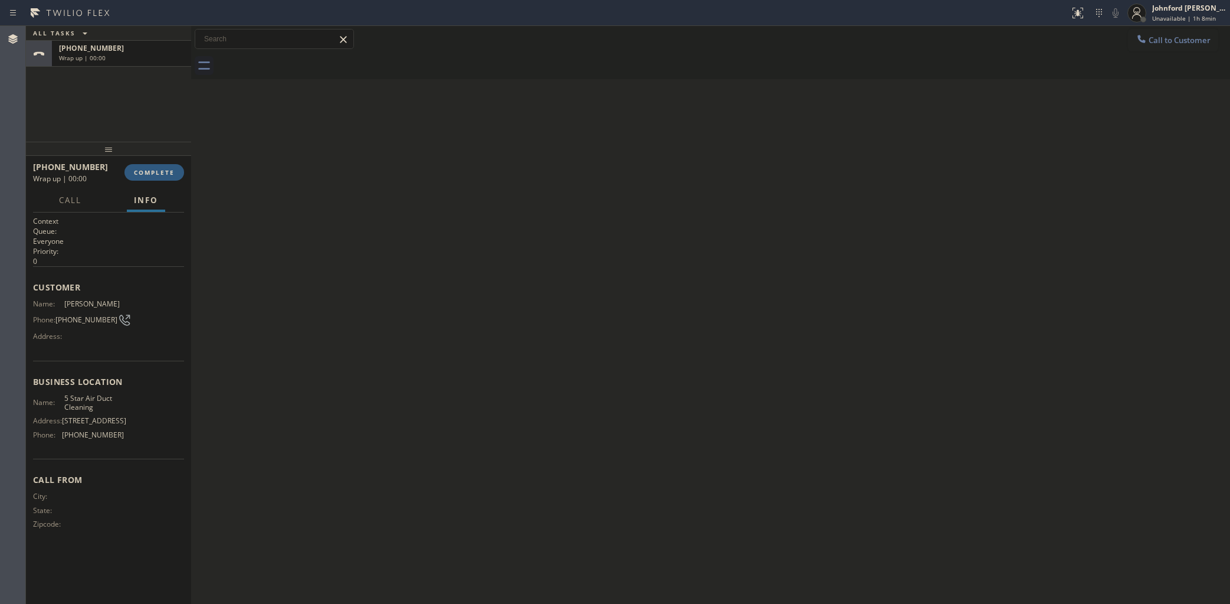
click at [301, 60] on div at bounding box center [723, 66] width 1013 height 27
click at [1186, 32] on button "Call to Customer" at bounding box center [1173, 40] width 90 height 22
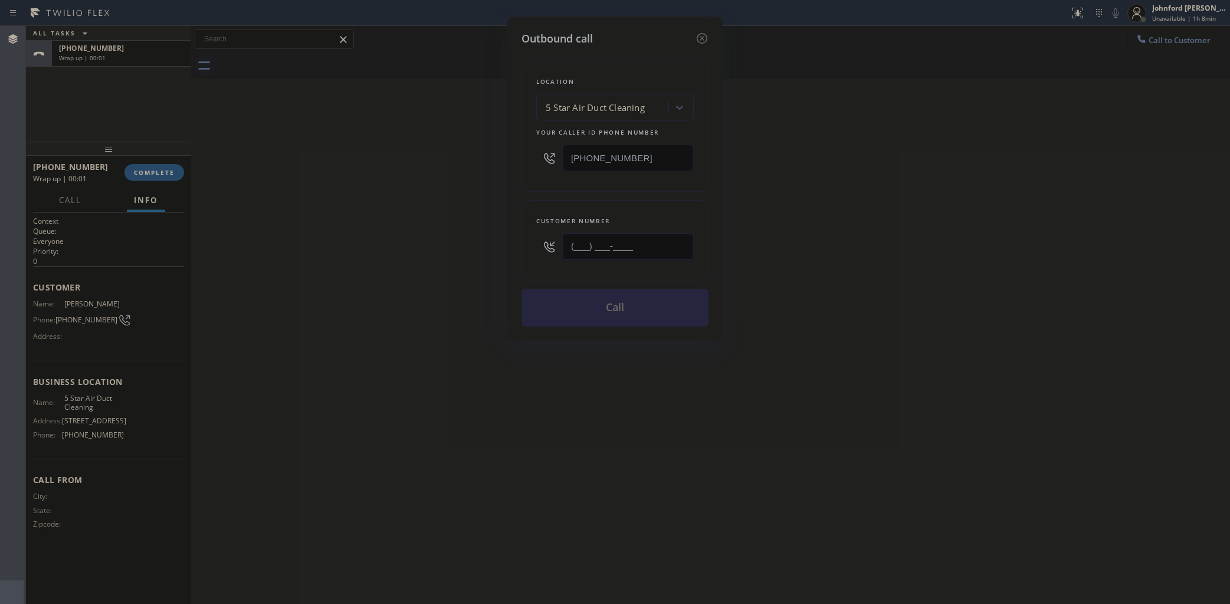
drag, startPoint x: 644, startPoint y: 247, endPoint x: 478, endPoint y: 247, distance: 165.8
click at [511, 247] on div "Outbound call Location 5 Star Air Duct Cleaning Your caller id phone number [PH…" at bounding box center [614, 179] width 215 height 324
paste input "310) 422-3562"
type input "(310) 422-3562"
click at [444, 247] on div "Outbound call Location 5 Star Air Duct Cleaning Your caller id phone number (85…" at bounding box center [615, 302] width 1230 height 604
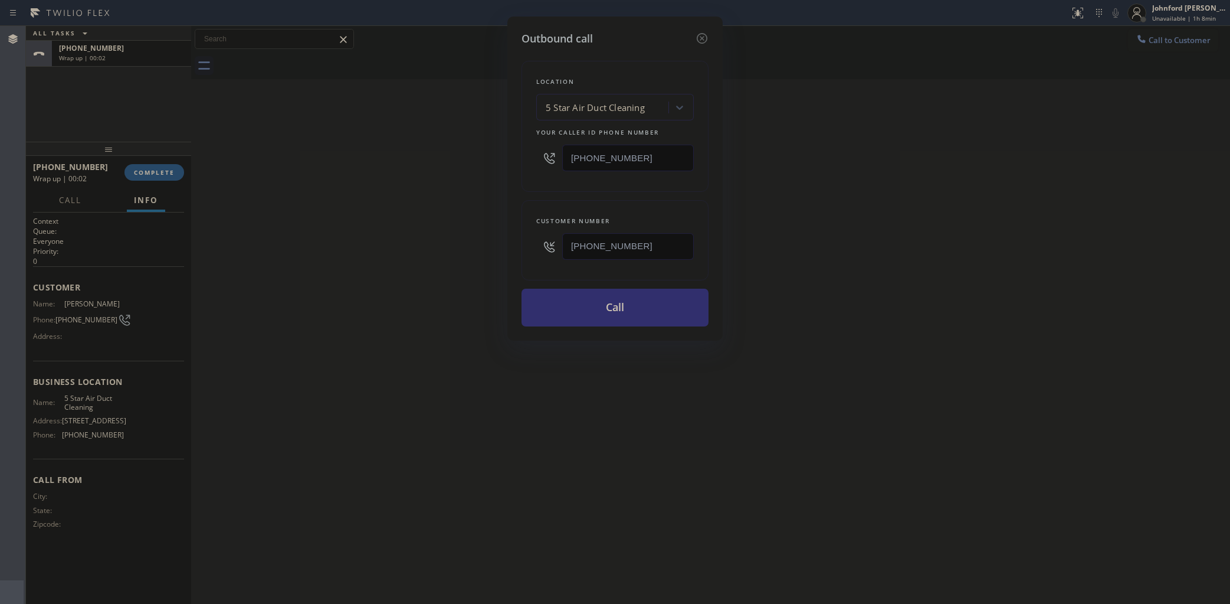
click at [626, 300] on button "Call" at bounding box center [615, 307] width 187 height 38
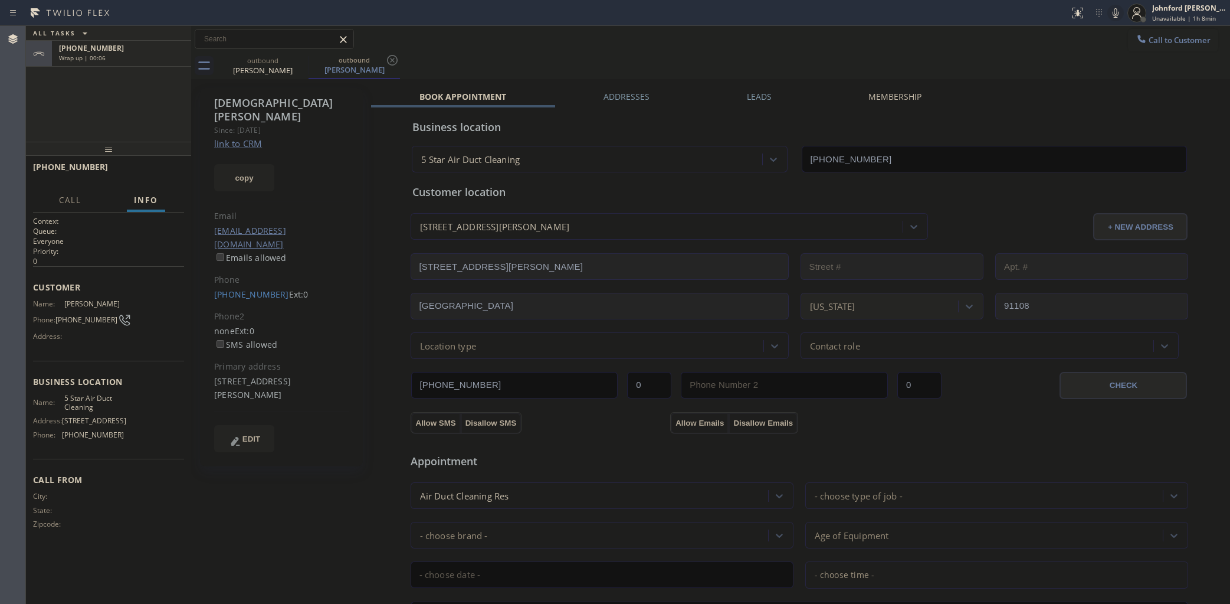
type input "[PHONE_NUMBER]"
click at [181, 175] on button "HANG UP" at bounding box center [156, 172] width 55 height 17
click at [233, 273] on div "Phone" at bounding box center [281, 280] width 135 height 14
click at [234, 288] on link "(310) 422-3562" at bounding box center [251, 293] width 75 height 11
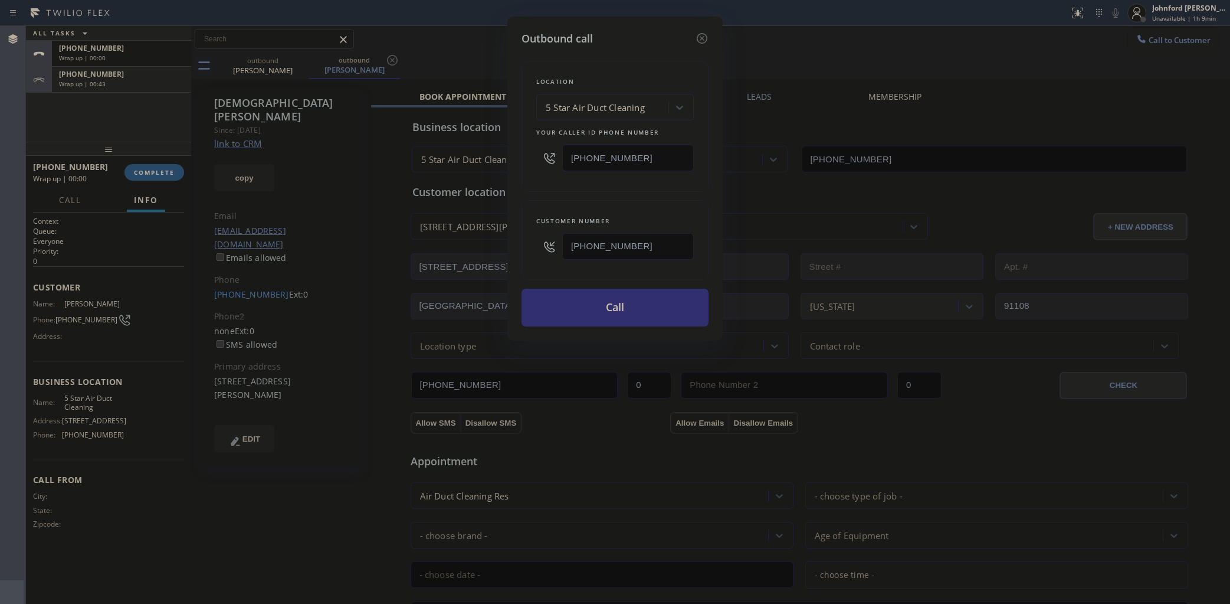
type input "(310) 422-3562"
click at [602, 302] on button "Call" at bounding box center [615, 307] width 187 height 38
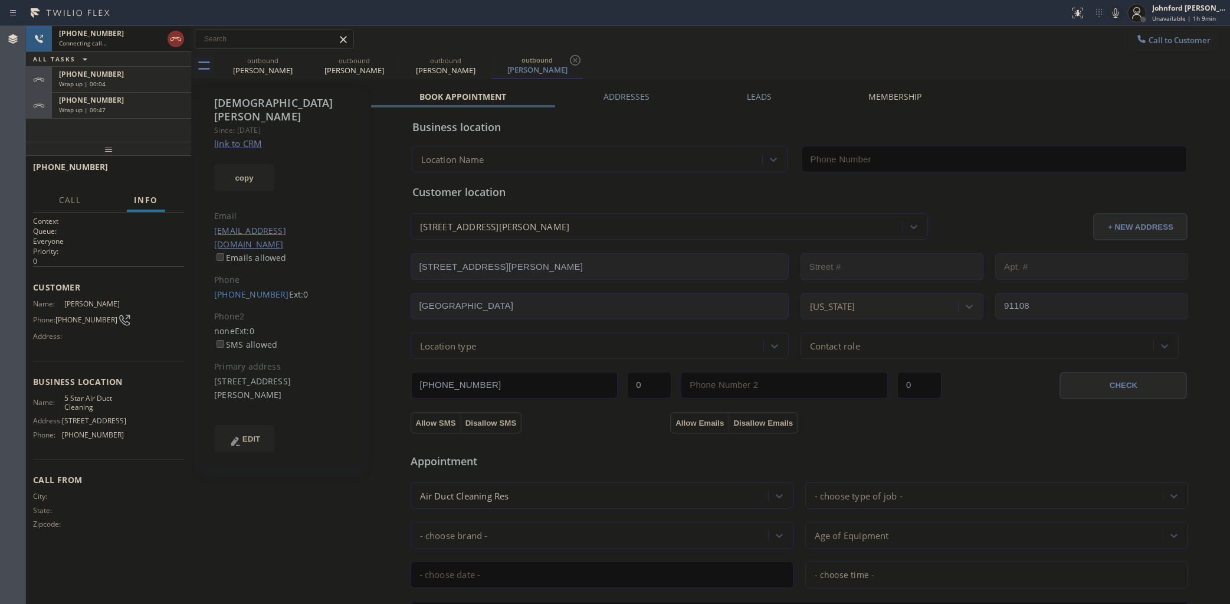
type input "[PHONE_NUMBER]"
click at [100, 106] on span "Wrap up | 00:47" at bounding box center [82, 110] width 47 height 8
click at [150, 183] on div "+18053903253 Wrap up | 00:47 COMPLETE" at bounding box center [108, 172] width 151 height 31
click at [150, 181] on div "+18053903253 Wrap up | 00:47 COMPLETE" at bounding box center [108, 172] width 151 height 31
click at [178, 178] on button "COMPLETE" at bounding box center [154, 172] width 60 height 17
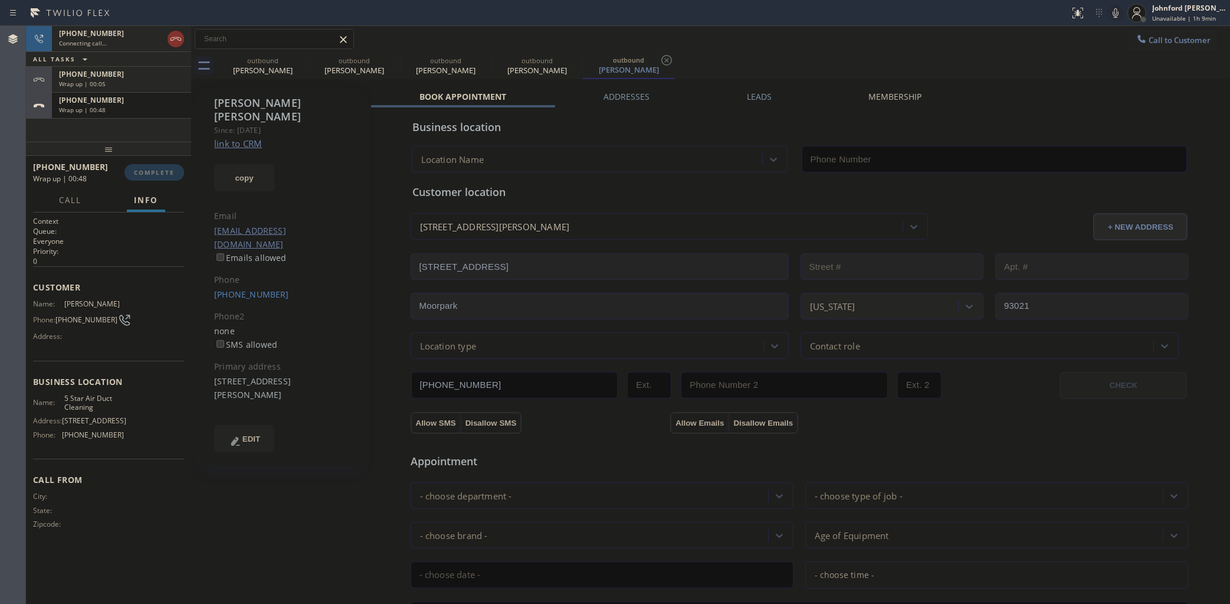
type input "[PHONE_NUMBER]"
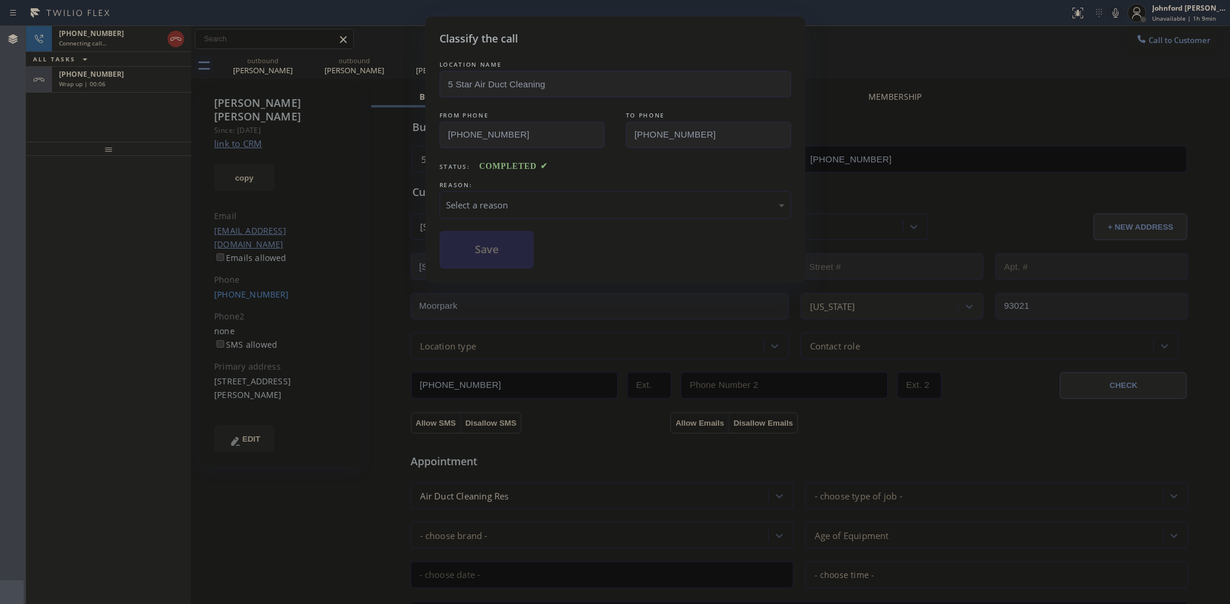
click at [563, 191] on div "Select a reason" at bounding box center [616, 205] width 352 height 28
drag, startPoint x: 549, startPoint y: 257, endPoint x: 521, endPoint y: 255, distance: 28.4
click at [521, 255] on button "Save" at bounding box center [487, 250] width 95 height 38
click at [129, 70] on div "Classify the call LOCATION NAME 5 Star Air Duct Cleaning FROM PHONE (858) 800-3…" at bounding box center [615, 302] width 1230 height 604
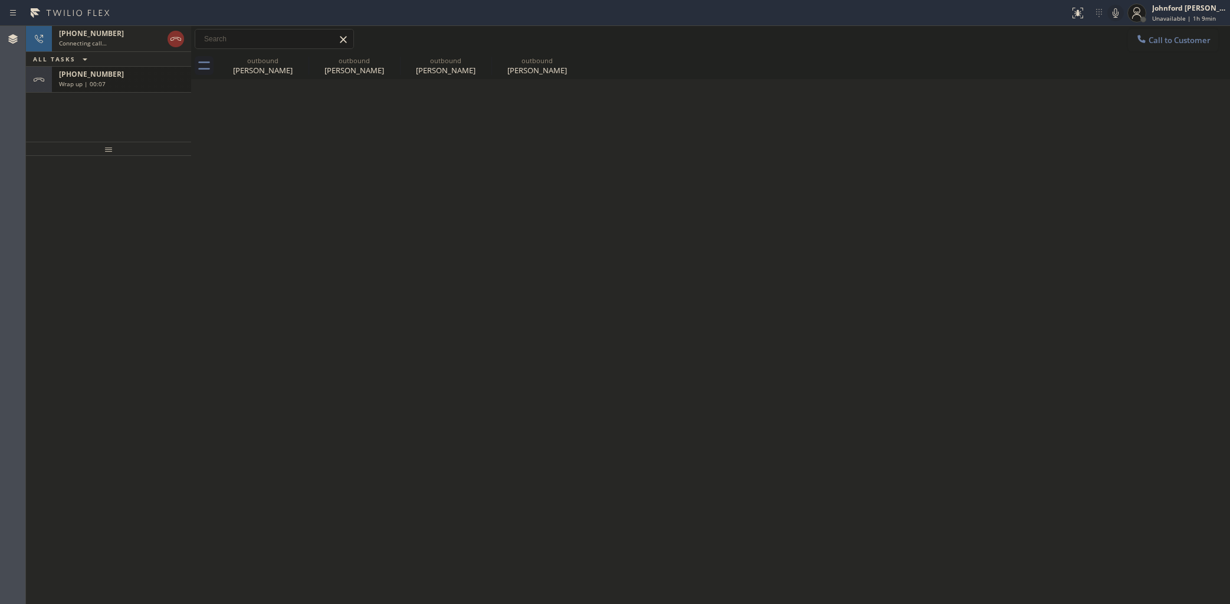
click at [128, 81] on div "Wrap up | 00:07" at bounding box center [121, 84] width 125 height 8
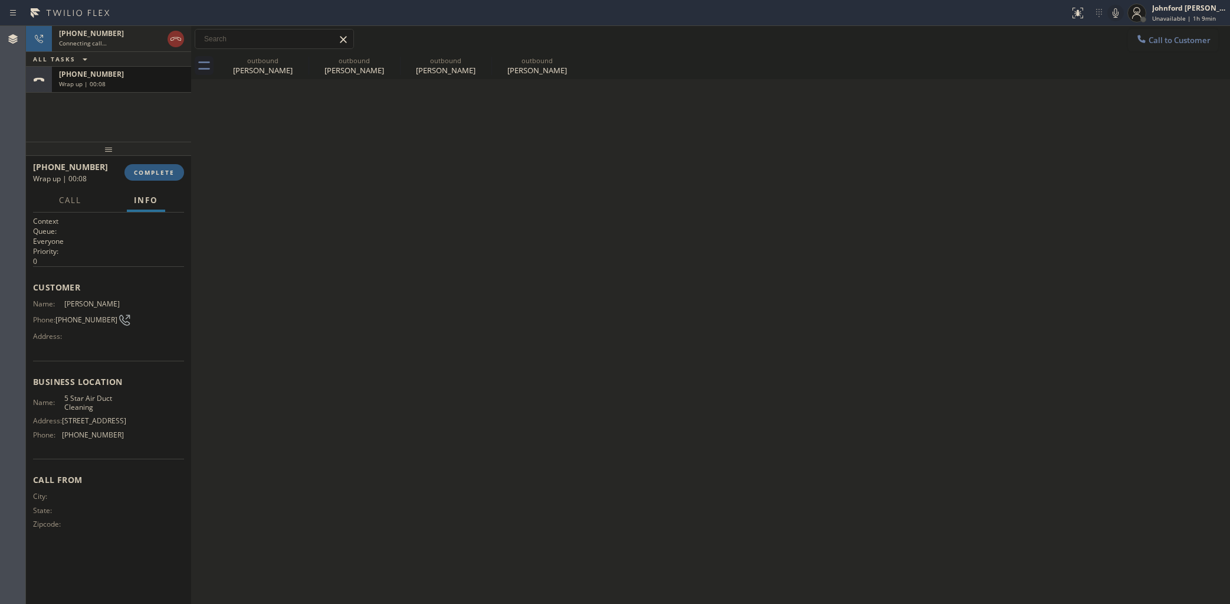
click at [128, 81] on div "Wrap up | 00:08" at bounding box center [121, 84] width 125 height 8
click at [155, 165] on button "COMPLETE" at bounding box center [154, 172] width 60 height 17
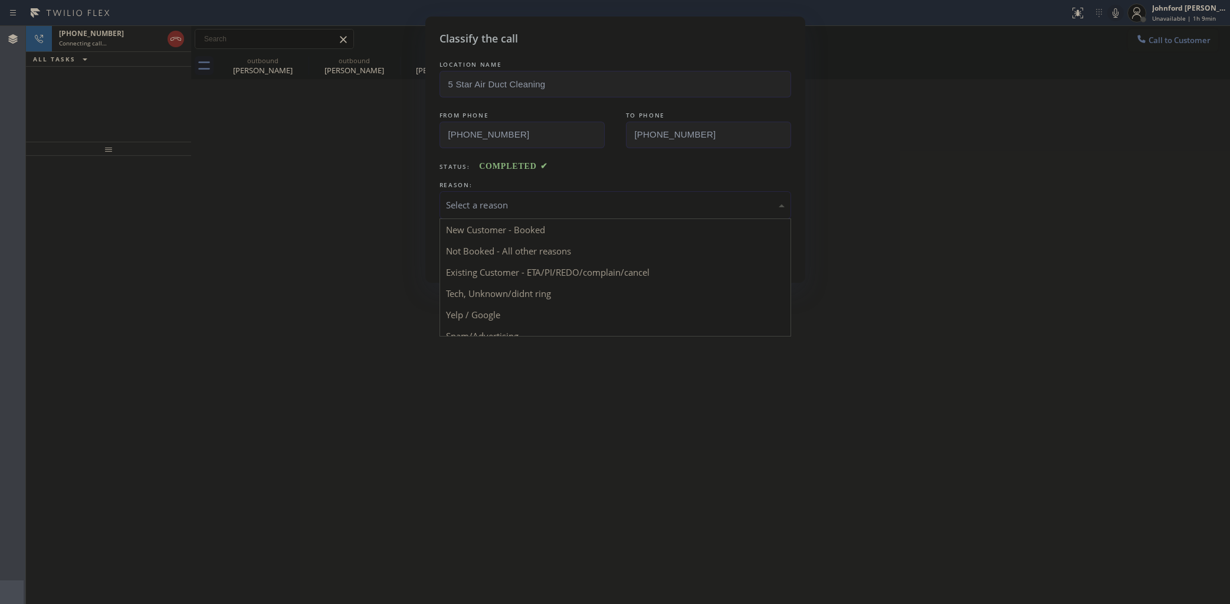
click at [504, 208] on div "Select a reason" at bounding box center [615, 205] width 339 height 14
click at [518, 263] on button "Save" at bounding box center [487, 250] width 95 height 38
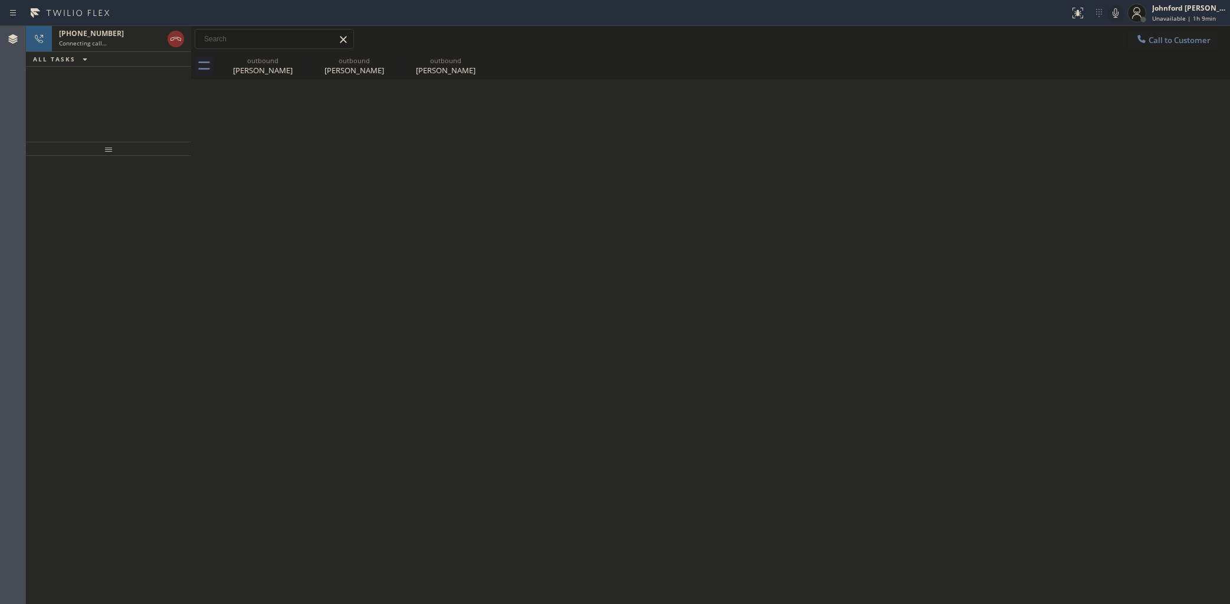
click at [83, 242] on div at bounding box center [108, 380] width 165 height 448
click at [178, 41] on icon at bounding box center [176, 39] width 14 height 14
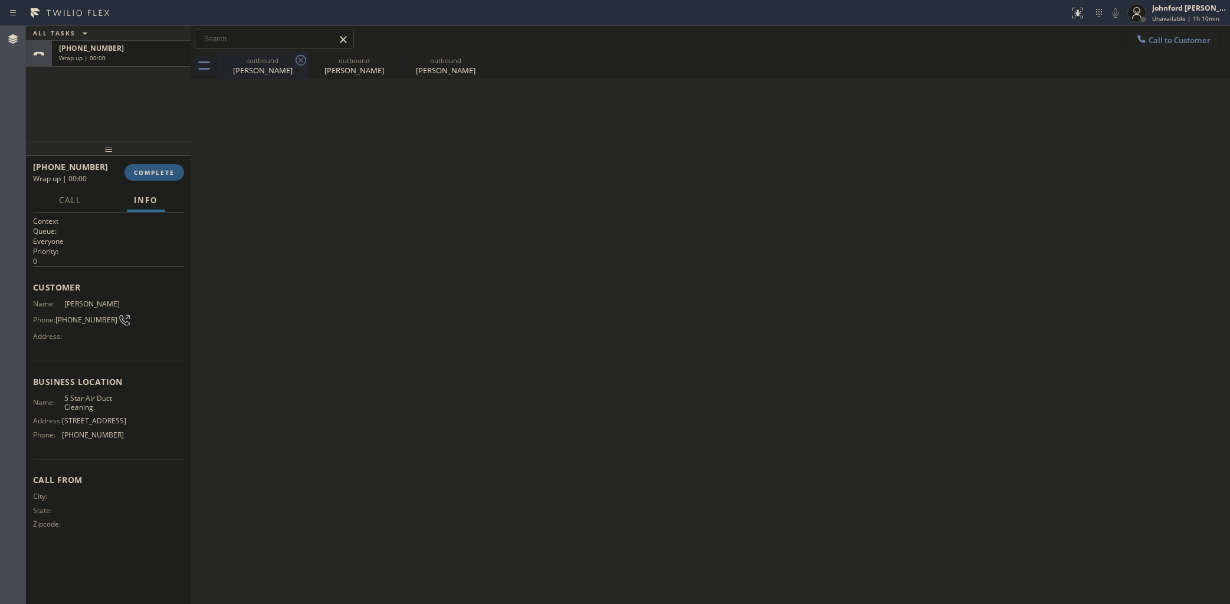
click at [304, 64] on icon at bounding box center [301, 60] width 11 height 11
click at [0, 0] on icon at bounding box center [0, 0] width 0 height 0
click at [304, 64] on div at bounding box center [723, 66] width 1013 height 27
click at [156, 172] on span "COMPLETE" at bounding box center [154, 172] width 41 height 8
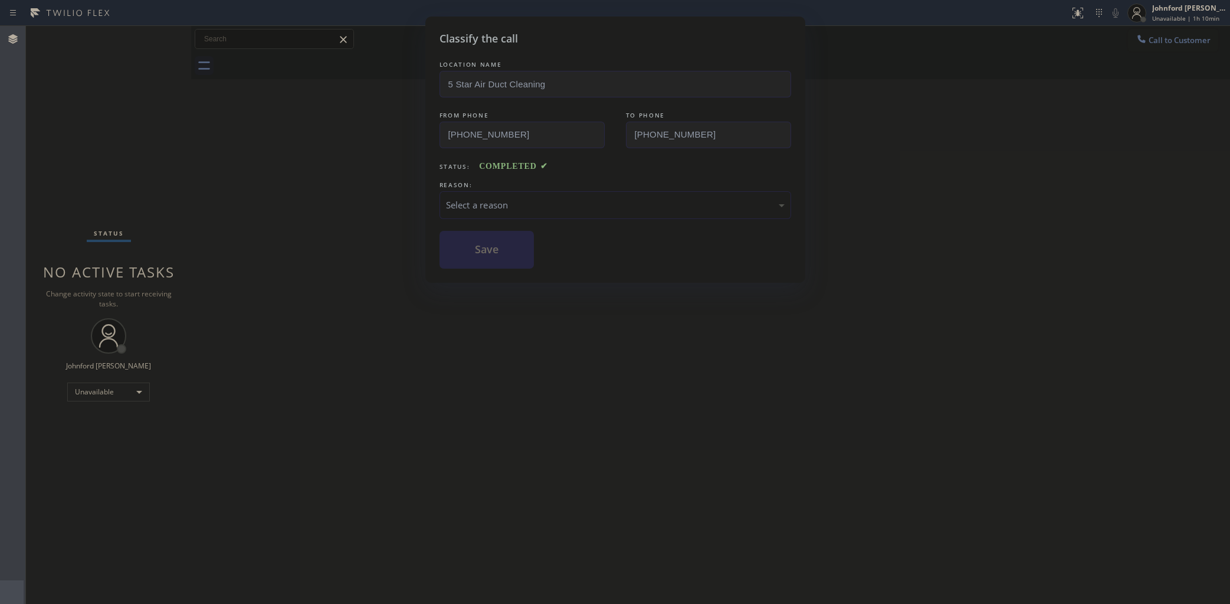
click at [545, 201] on div "Select a reason" at bounding box center [615, 205] width 339 height 14
click at [491, 263] on button "Save" at bounding box center [487, 250] width 95 height 38
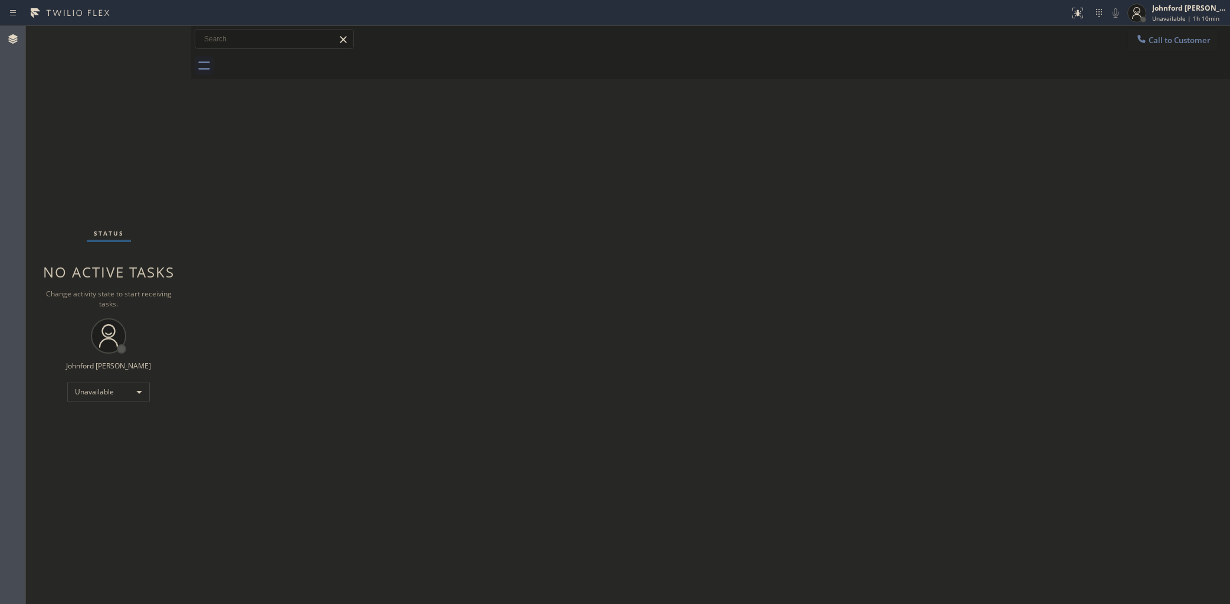
click at [1139, 33] on icon at bounding box center [1142, 39] width 12 height 12
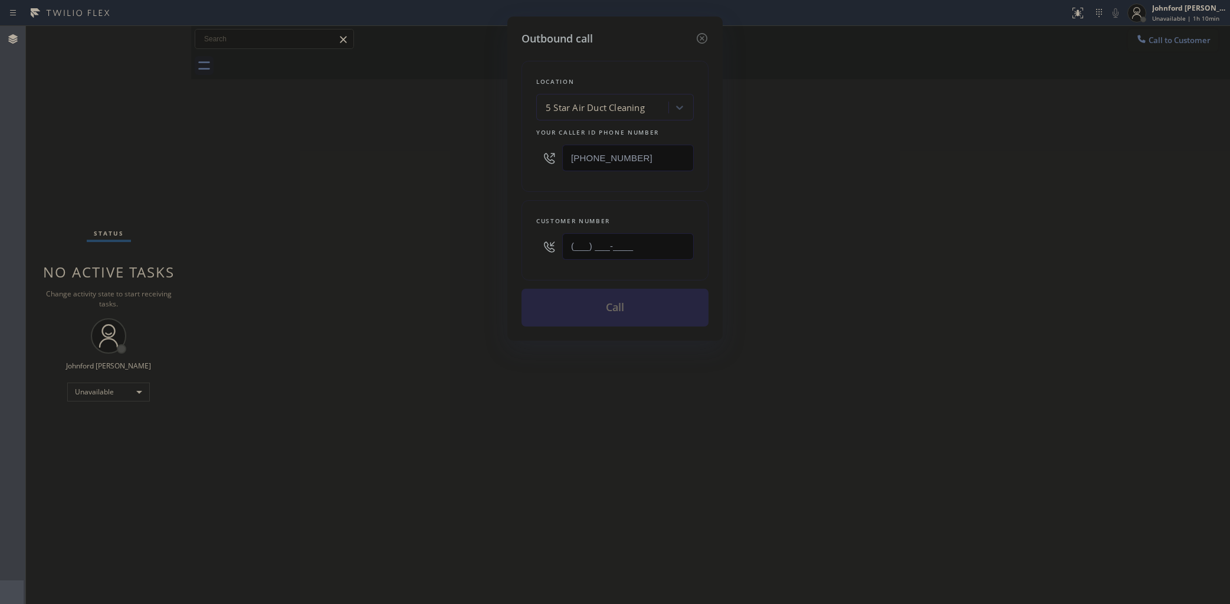
drag, startPoint x: 629, startPoint y: 242, endPoint x: 464, endPoint y: 260, distance: 166.2
click at [502, 254] on div "Outbound call Location 5 Star Air Duct Cleaning Your caller id phone number [PH…" at bounding box center [615, 302] width 1230 height 604
paste input "323) 573-0088"
type input "(323) 573-0088"
click at [1030, 185] on div "Outbound call Location 5 Star Air Duct Cleaning Your caller id phone number (85…" at bounding box center [615, 302] width 1230 height 604
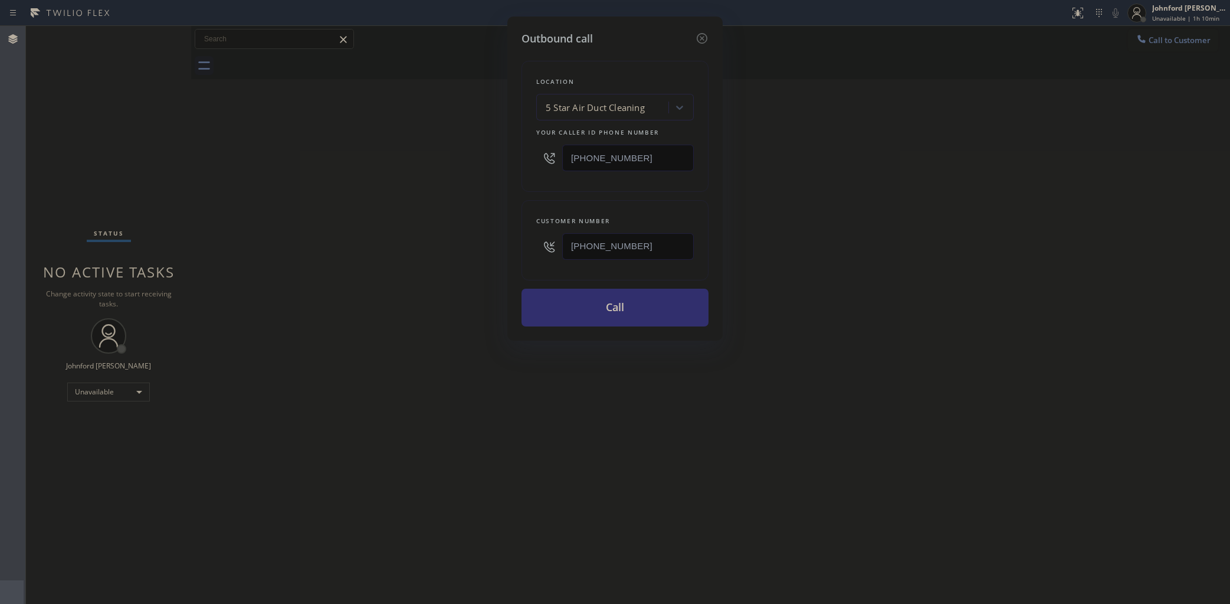
click at [627, 307] on button "Call" at bounding box center [615, 307] width 187 height 38
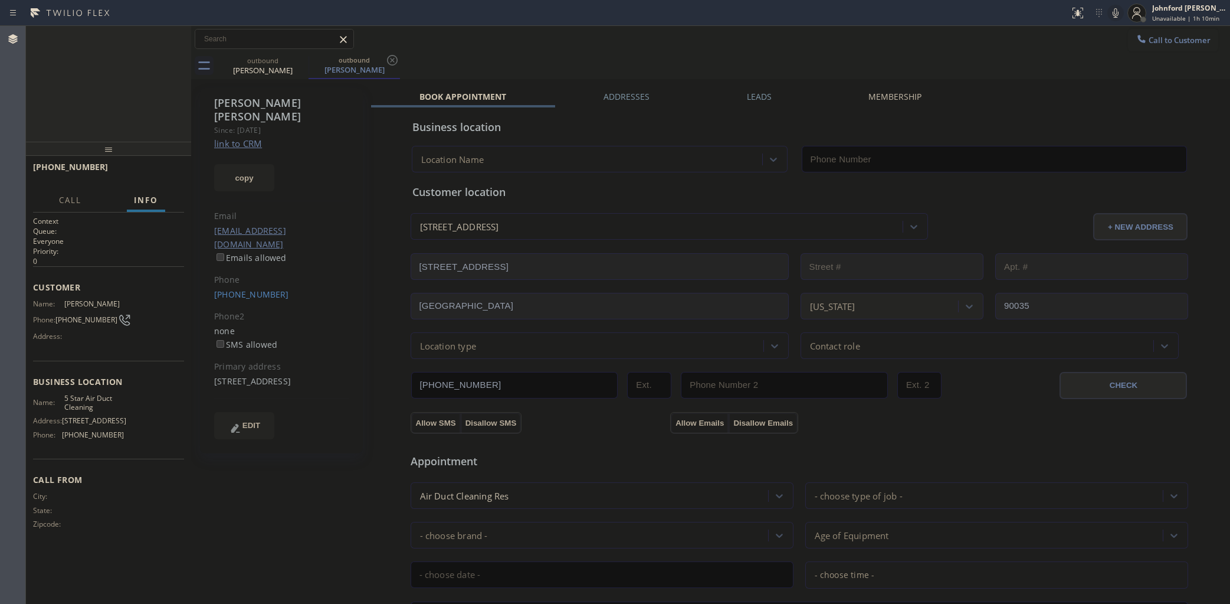
type input "[PHONE_NUMBER]"
click at [178, 34] on icon at bounding box center [176, 39] width 14 height 14
click at [1131, 31] on button "Call to Customer" at bounding box center [1173, 40] width 90 height 22
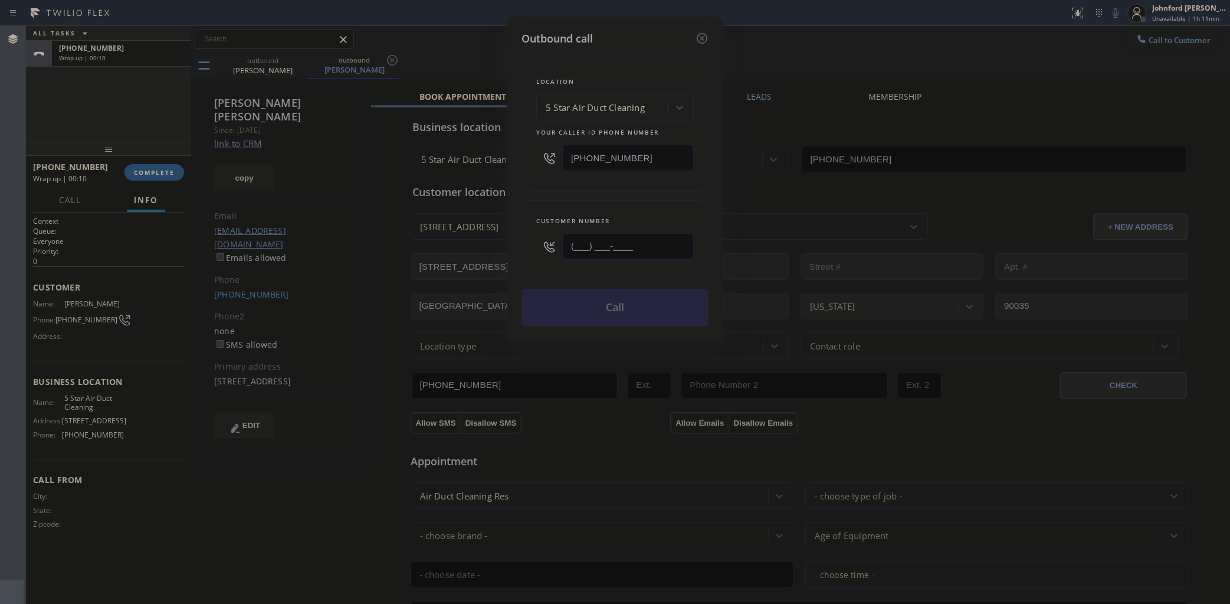
drag, startPoint x: 530, startPoint y: 255, endPoint x: 502, endPoint y: 261, distance: 28.3
click at [517, 257] on div "Outbound call Location 5 Star Air Duct Cleaning Your caller id phone number [PH…" at bounding box center [614, 179] width 215 height 324
paste input "714) 272-1941"
type input "(714) 272-1941"
click at [550, 184] on div "Location 5 Star Air Duct Cleaning Your caller id phone number [PHONE_NUMBER]" at bounding box center [615, 126] width 187 height 131
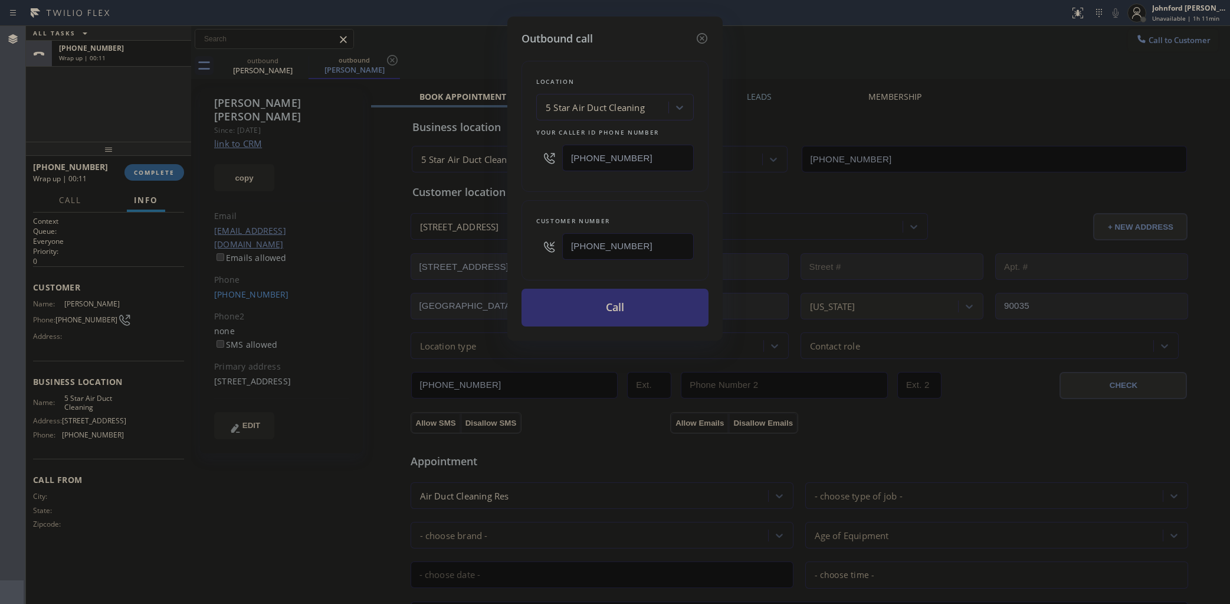
click at [579, 305] on button "Call" at bounding box center [615, 307] width 187 height 38
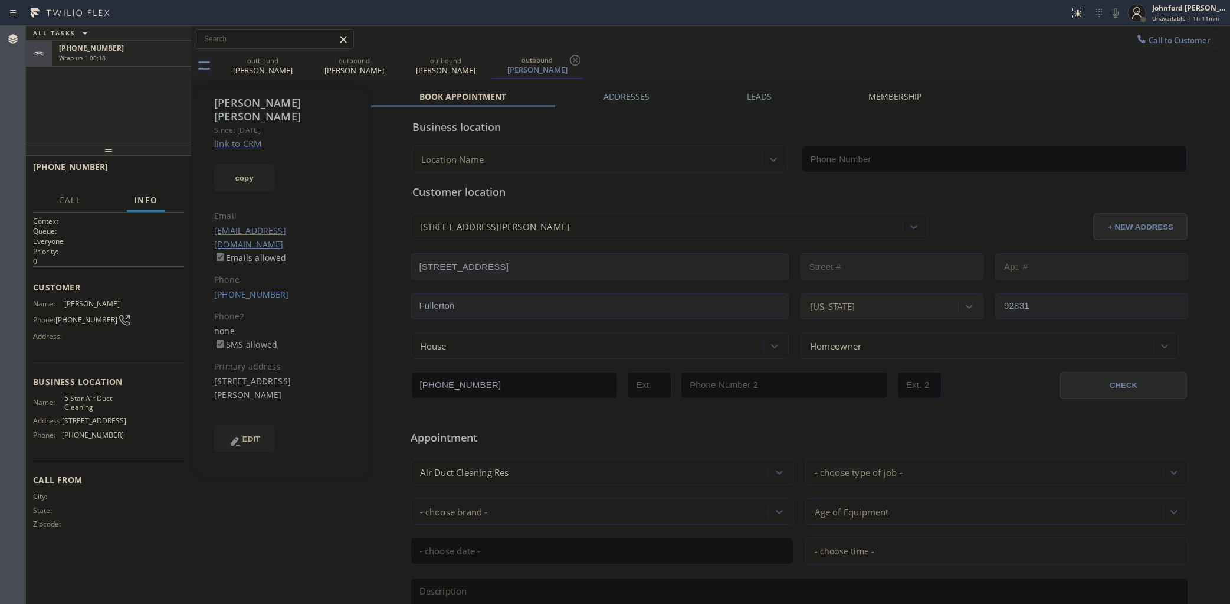
type input "[PHONE_NUMBER]"
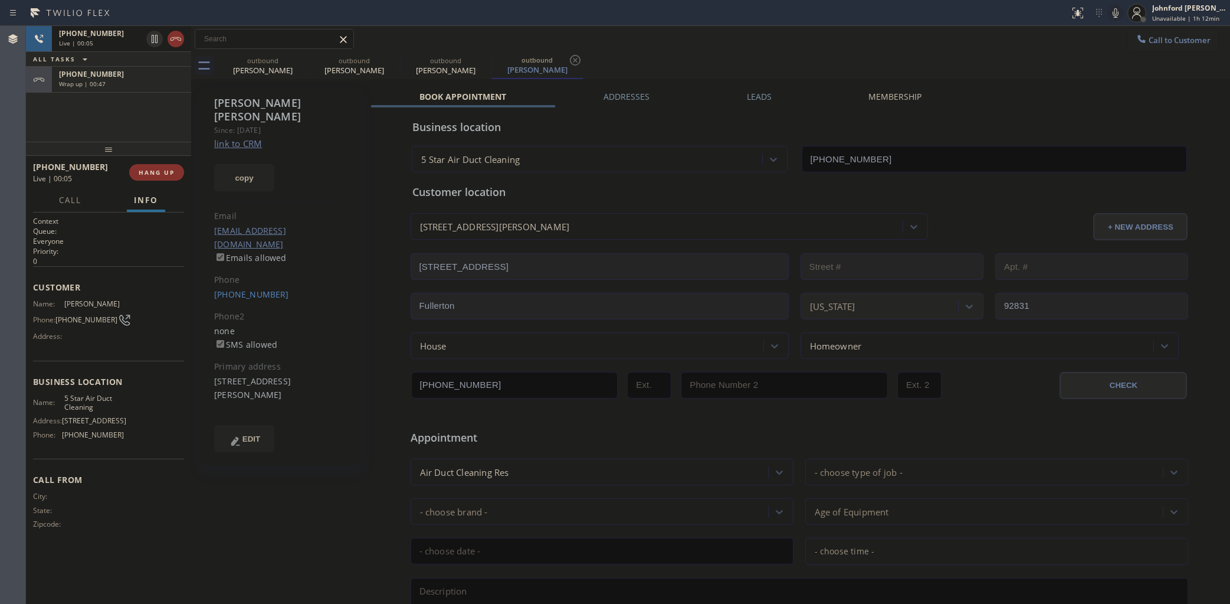
click at [172, 160] on div "+17142721941 Live | 00:05 HANG UP" at bounding box center [108, 172] width 151 height 31
click at [166, 169] on span "HANG UP" at bounding box center [157, 172] width 36 height 8
click at [142, 174] on span "COMPLETE" at bounding box center [154, 172] width 41 height 8
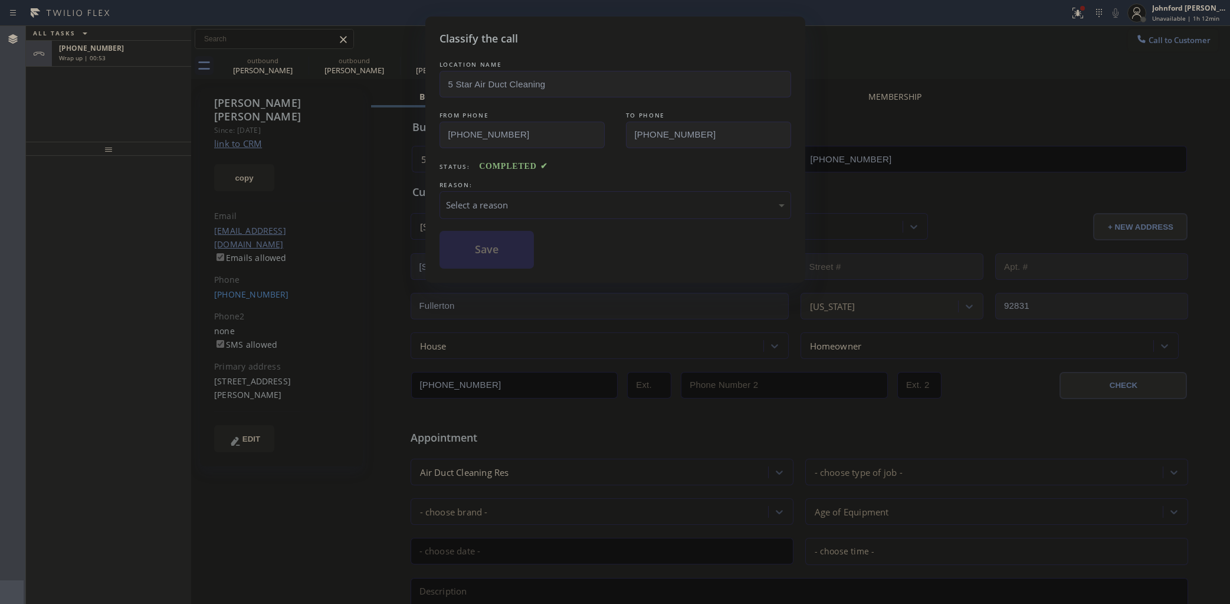
click at [523, 208] on div "Select a reason" at bounding box center [615, 205] width 339 height 14
click at [502, 252] on button "Save" at bounding box center [487, 250] width 95 height 38
click at [166, 60] on div "Classify the call LOCATION NAME 5 Star Air Duct Cleaning FROM PHONE (858) 800-3…" at bounding box center [615, 302] width 1230 height 604
click at [166, 60] on div "Wrap up | 00:54" at bounding box center [121, 58] width 125 height 8
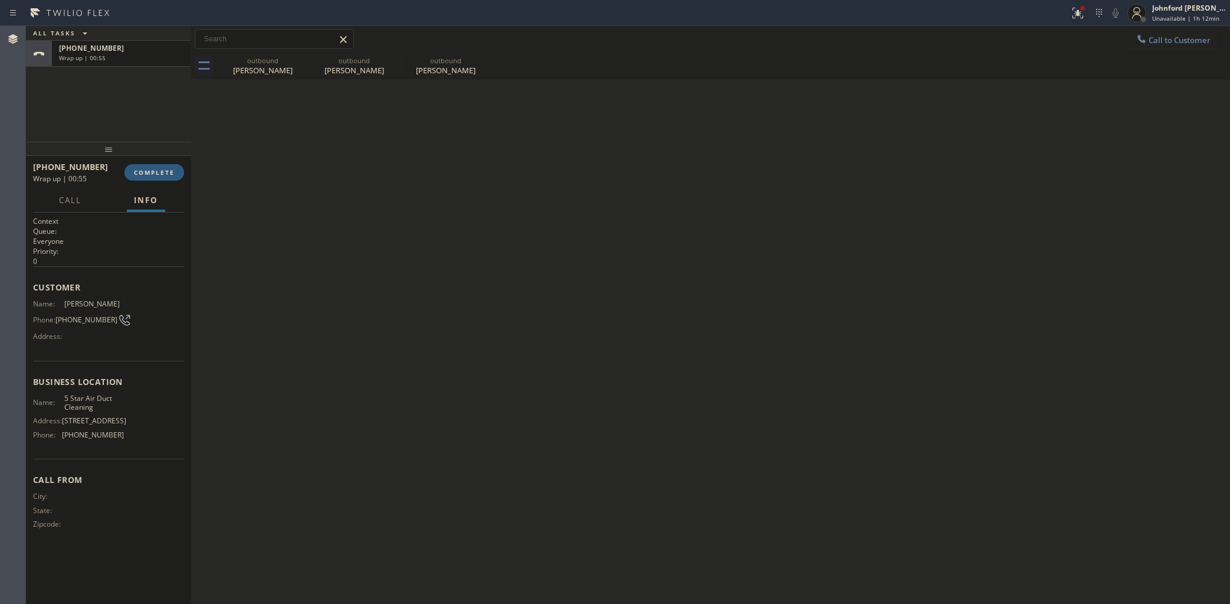
click at [166, 60] on div "Wrap up | 00:55" at bounding box center [121, 58] width 125 height 8
click at [166, 60] on div "Wrap up | 00:56" at bounding box center [121, 58] width 125 height 8
click at [182, 170] on button "COMPLETE" at bounding box center [154, 172] width 60 height 17
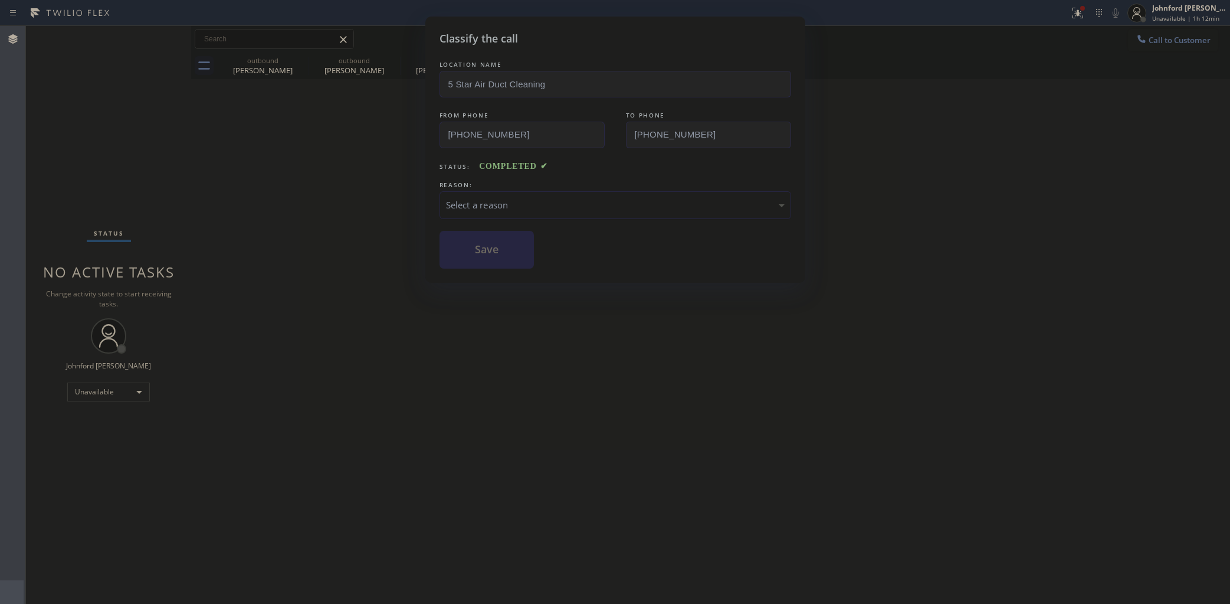
click at [520, 198] on div "Select a reason" at bounding box center [615, 205] width 339 height 14
click at [517, 255] on button "Save" at bounding box center [487, 250] width 95 height 38
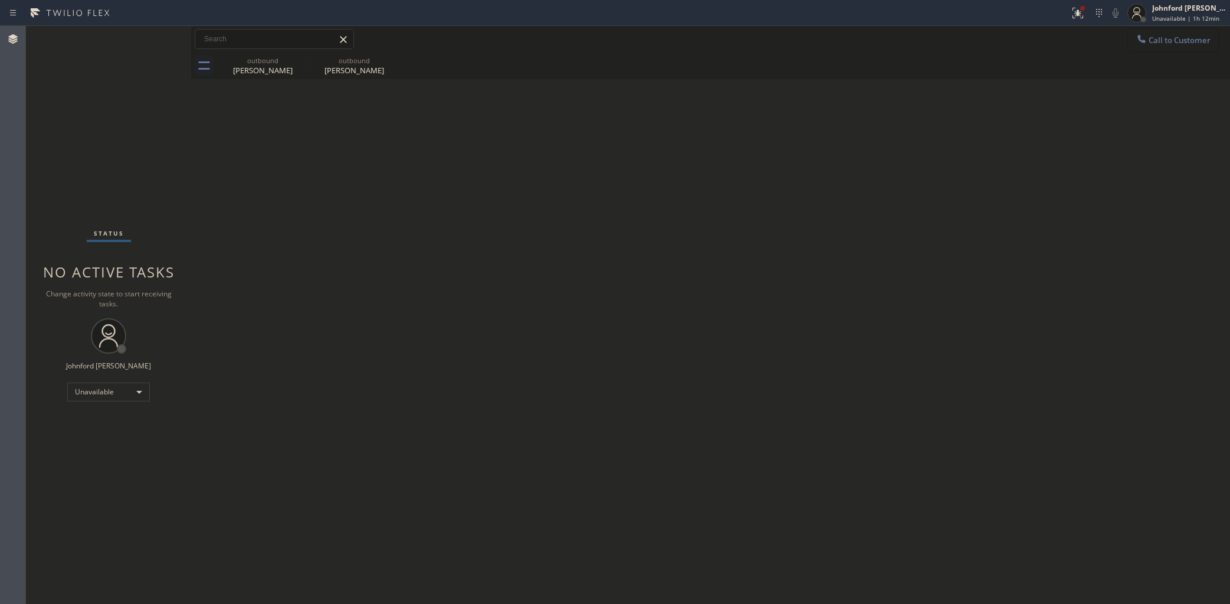
click at [1147, 40] on div at bounding box center [1141, 40] width 14 height 14
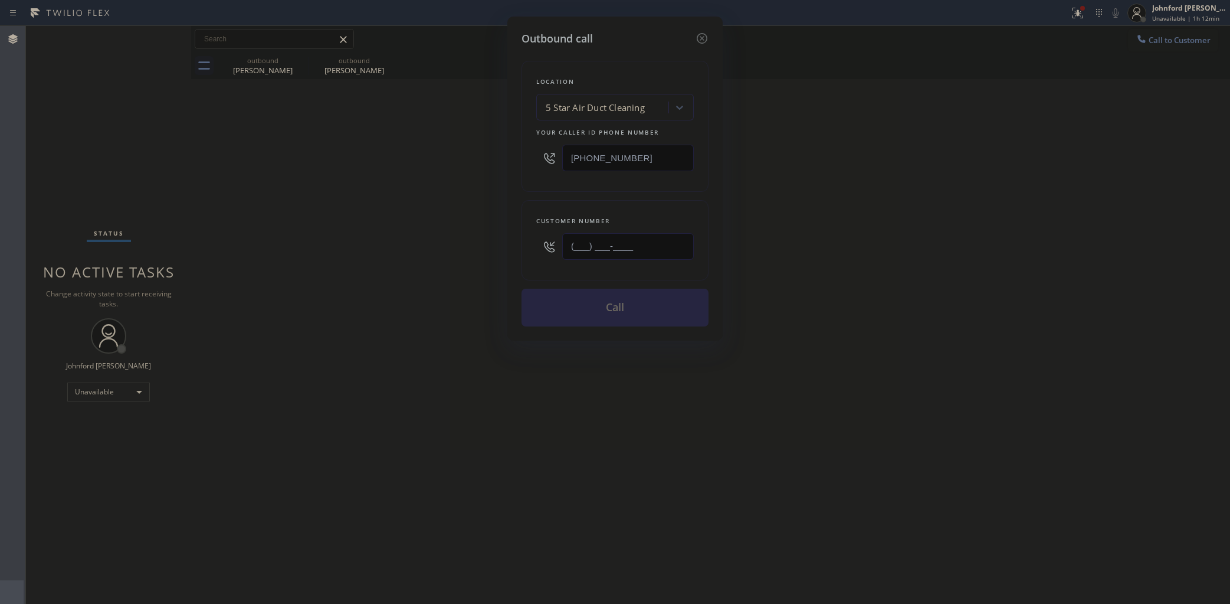
drag, startPoint x: 623, startPoint y: 246, endPoint x: 480, endPoint y: 260, distance: 144.0
click at [481, 260] on div "Outbound call Location 5 Star Air Duct Cleaning Your caller id phone number [PH…" at bounding box center [615, 302] width 1230 height 604
paste input "562) 544-5993"
type input "(562) 544-5993"
click at [452, 260] on div "Outbound call Location 5 Star Air Duct Cleaning Your caller id phone number (85…" at bounding box center [615, 302] width 1230 height 604
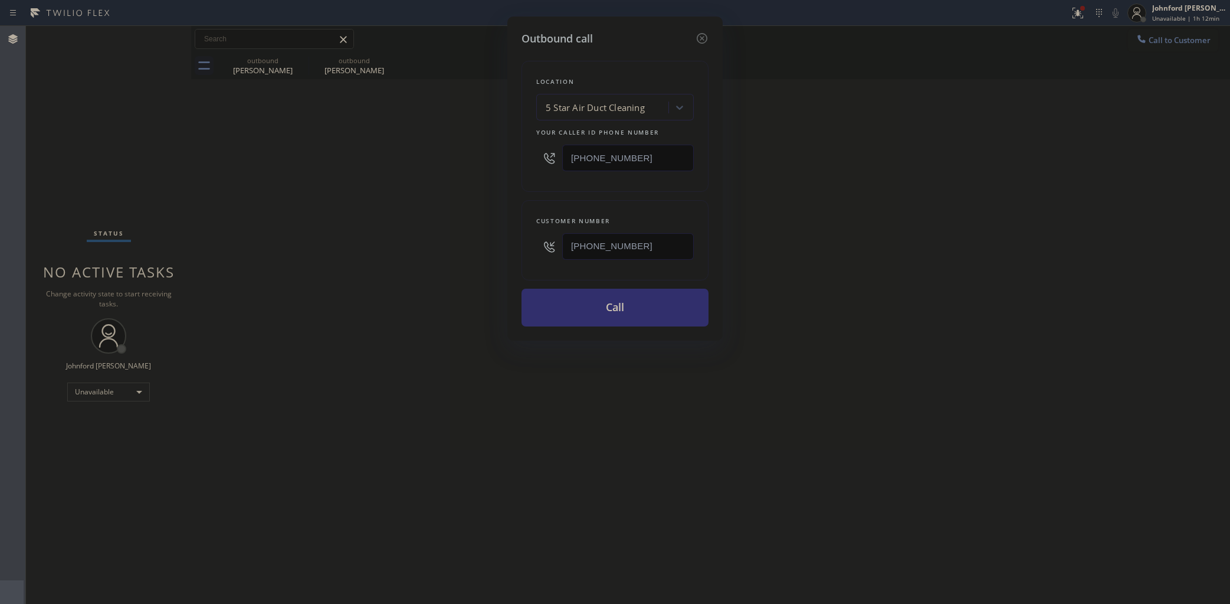
click at [620, 302] on button "Call" at bounding box center [615, 307] width 187 height 38
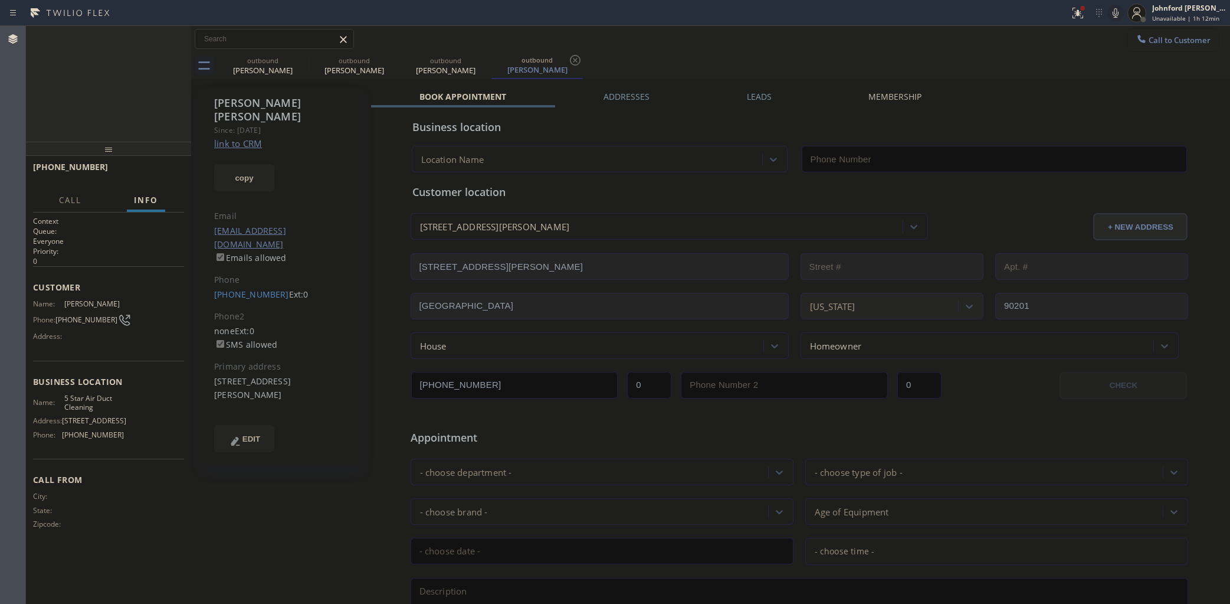
type input "[PHONE_NUMBER]"
click at [1071, 17] on icon at bounding box center [1078, 13] width 14 height 14
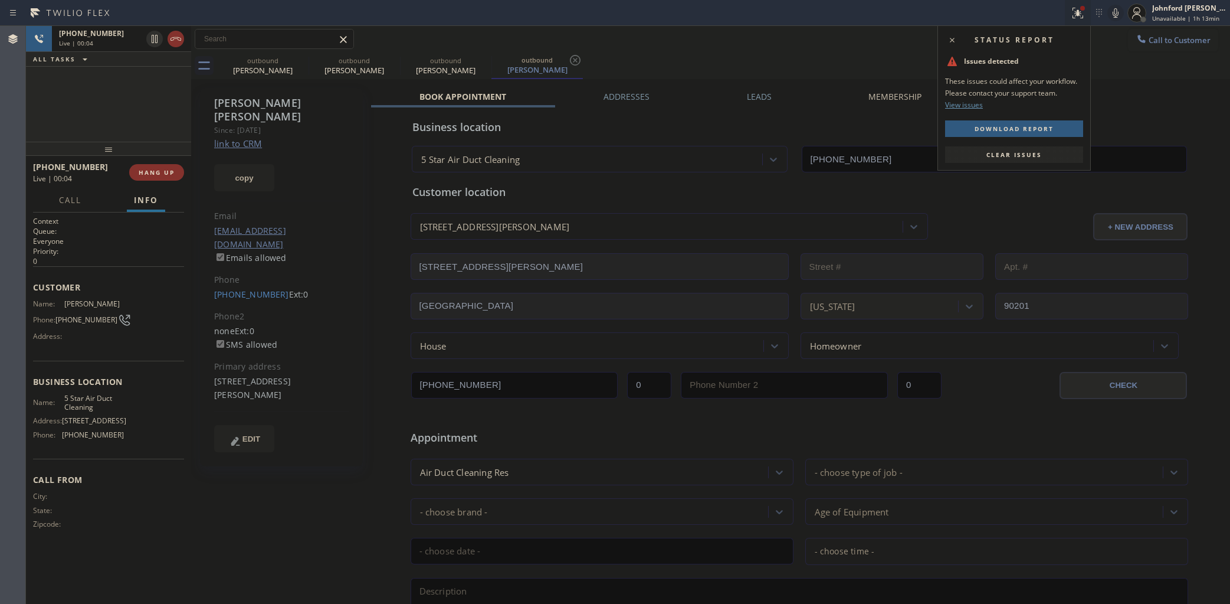
click at [1006, 160] on button "Clear issues" at bounding box center [1014, 154] width 138 height 17
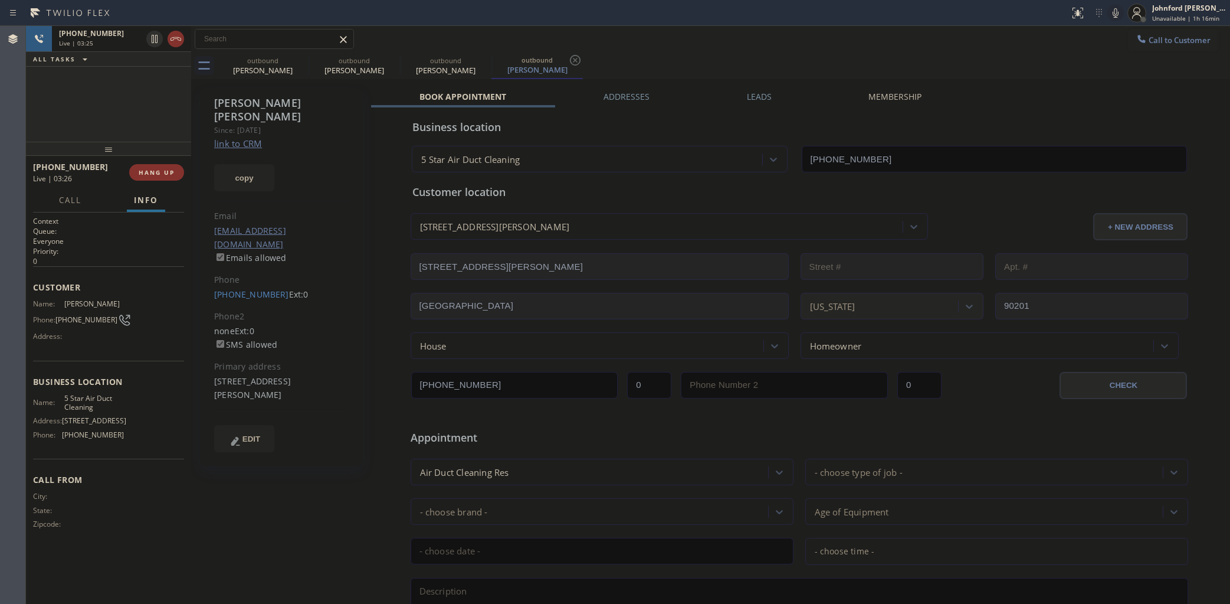
click at [1110, 12] on icon at bounding box center [1115, 13] width 14 height 14
drag, startPoint x: 307, startPoint y: 362, endPoint x: 216, endPoint y: 349, distance: 91.8
click at [216, 375] on div "7118 Calle Las Flores Bell Gardens, 90201 CA" at bounding box center [281, 388] width 135 height 27
copy div "7118 Calle Las Flores Bell Gardens, 90201 CA"
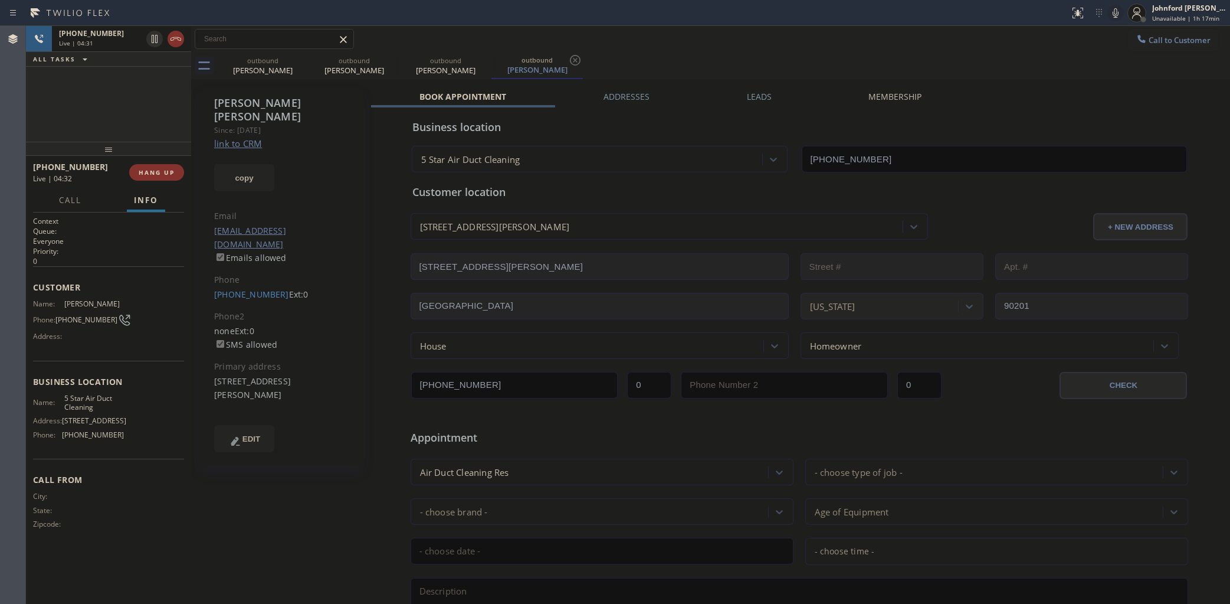
click at [647, 37] on div "Call to Customer Outbound call Location 5 Star Air Duct Cleaning Your caller id…" at bounding box center [710, 39] width 1039 height 21
click at [1112, 9] on icon at bounding box center [1115, 13] width 14 height 14
drag, startPoint x: 674, startPoint y: 49, endPoint x: 688, endPoint y: 48, distance: 13.6
click at [676, 48] on div "Call to Customer Outbound call Location 5 Star Air Duct Cleaning Your caller id…" at bounding box center [710, 39] width 1039 height 21
click at [670, 65] on div "outbound Robert Smith outbound Cheri Brenner outbound Luz Perez outbound Luz Pe…" at bounding box center [723, 66] width 1013 height 27
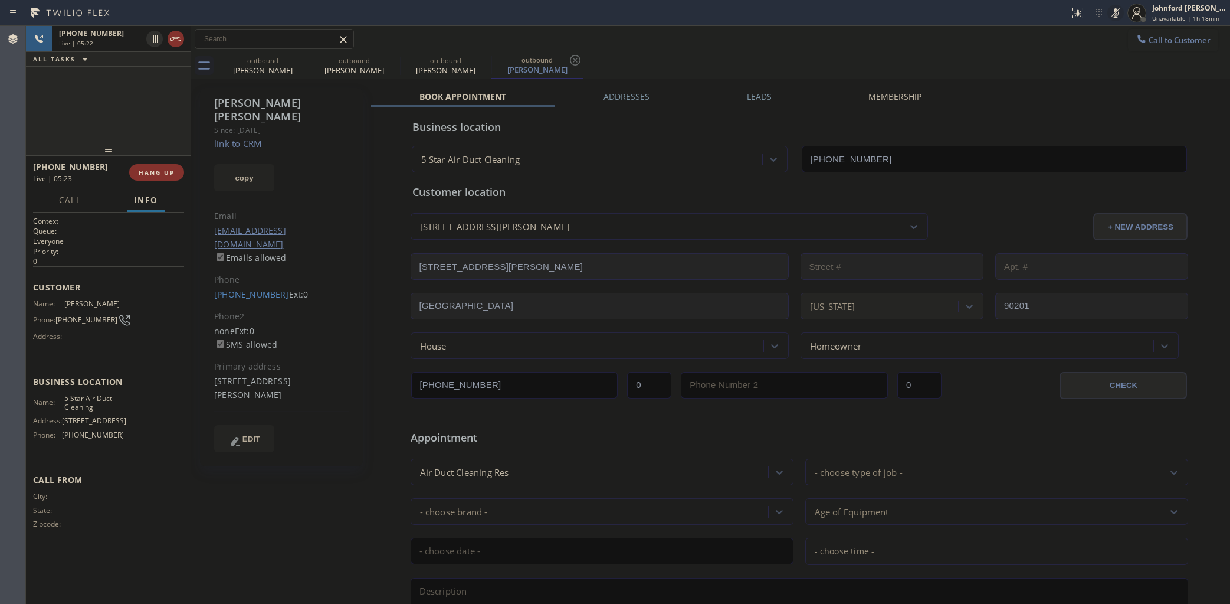
click at [1110, 9] on icon at bounding box center [1115, 13] width 14 height 14
drag, startPoint x: 686, startPoint y: 57, endPoint x: 1051, endPoint y: 31, distance: 366.1
click at [686, 55] on div "outbound Robert Smith outbound Cheri Brenner outbound Luz Perez outbound Luz Pe…" at bounding box center [723, 66] width 1013 height 27
click at [1110, 12] on icon at bounding box center [1115, 13] width 14 height 14
click at [1113, 11] on icon at bounding box center [1115, 13] width 14 height 14
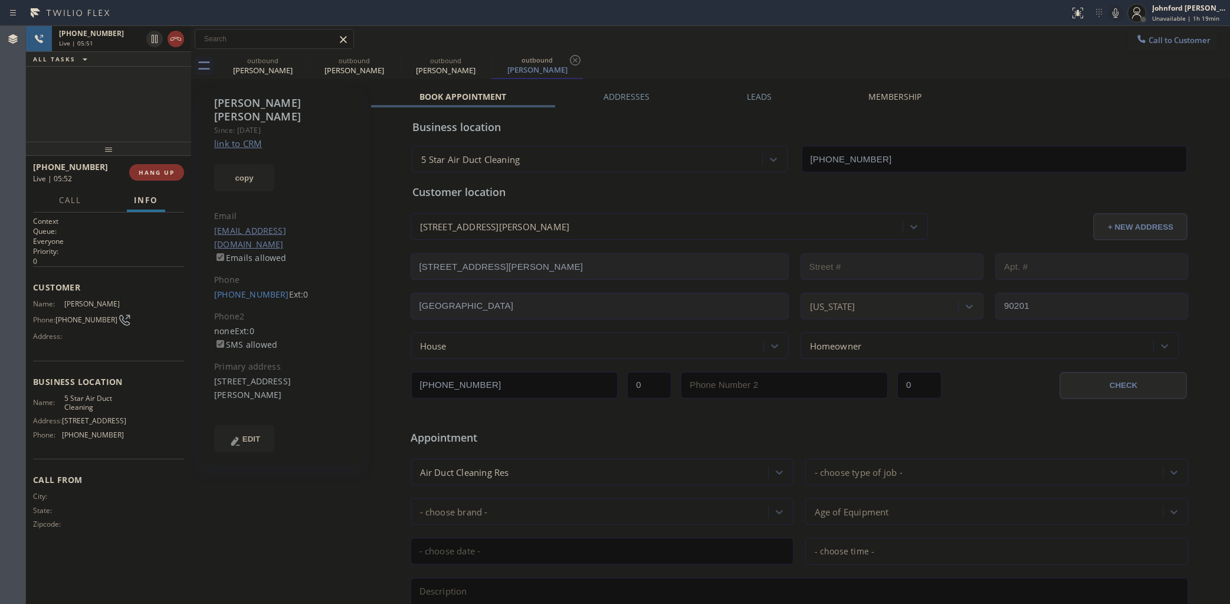
click at [700, 49] on div "Call to Customer Outbound call Location 5 Star Air Duct Cleaning Your caller id…" at bounding box center [710, 39] width 1039 height 27
click at [1110, 12] on icon at bounding box center [1115, 13] width 14 height 14
click at [1111, 12] on icon at bounding box center [1115, 13] width 14 height 14
click at [1111, 15] on icon at bounding box center [1115, 13] width 14 height 14
drag, startPoint x: 1133, startPoint y: 3, endPoint x: 953, endPoint y: 54, distance: 186.5
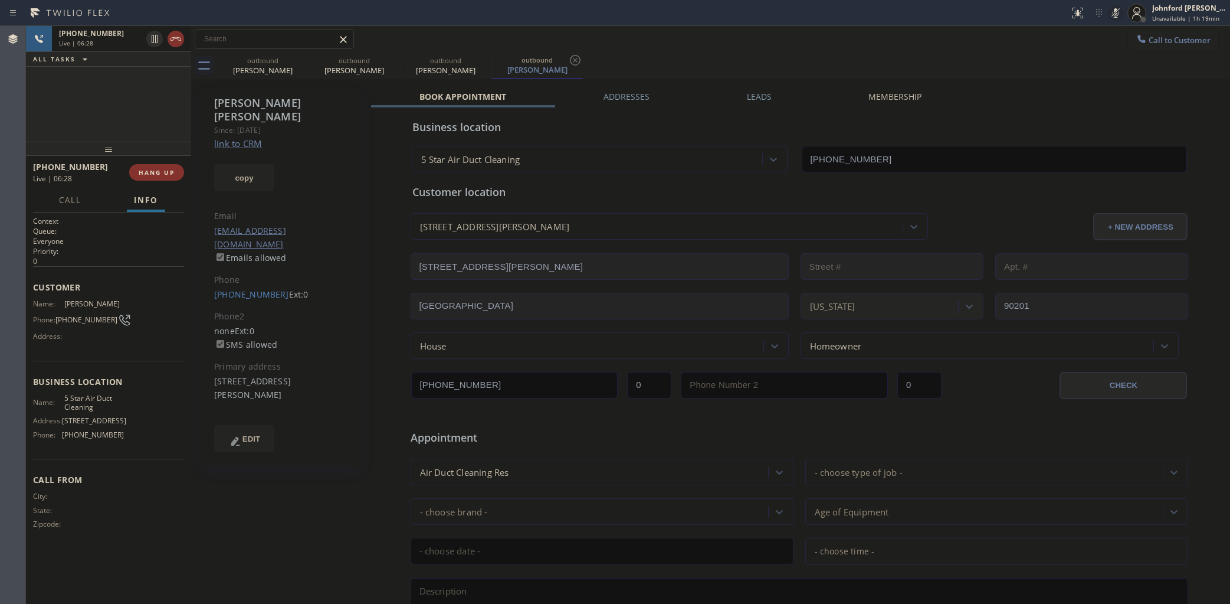
click at [953, 54] on div "outbound Robert Smith outbound Cheri Brenner outbound Luz Perez outbound Luz Pe…" at bounding box center [723, 66] width 1013 height 27
click at [1116, 14] on icon at bounding box center [1116, 12] width 6 height 9
click at [921, 57] on div "outbound Robert Smith outbound Cheri Brenner outbound Luz Perez outbound Luz Pe…" at bounding box center [723, 66] width 1013 height 27
click at [1115, 15] on icon at bounding box center [1115, 13] width 14 height 14
click at [242, 164] on button "copy" at bounding box center [244, 177] width 60 height 27
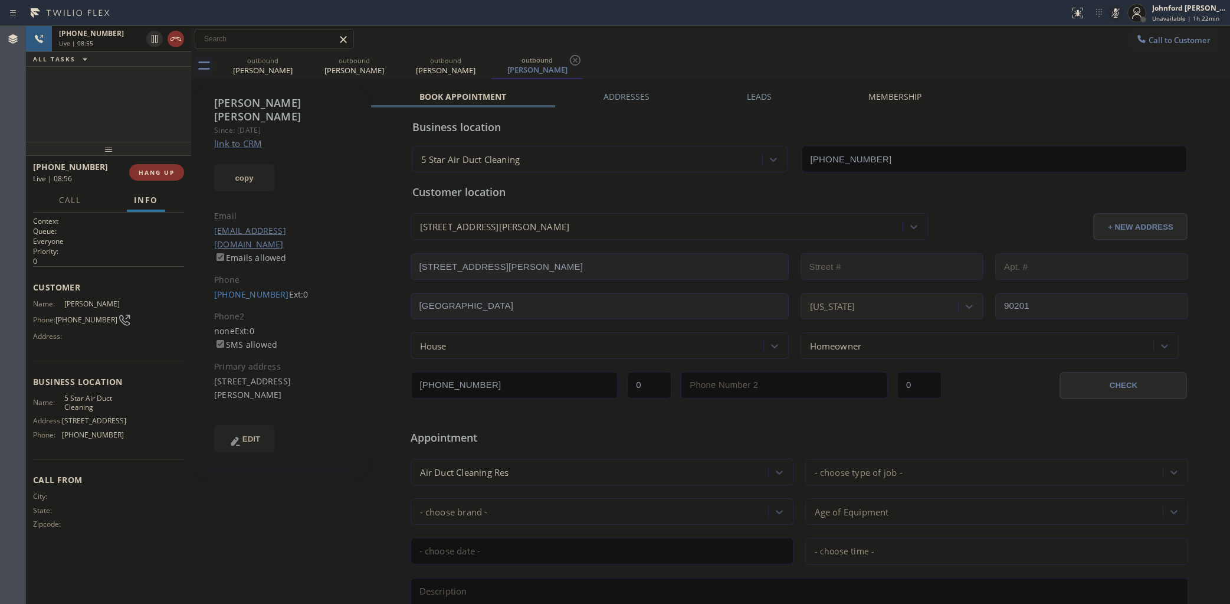
click at [84, 112] on div "+15625445993 Live | 08:55 ALL TASKS ALL TASKS ACTIVE TASKS TASKS IN WRAP UP" at bounding box center [108, 84] width 165 height 116
drag, startPoint x: 51, startPoint y: 119, endPoint x: 63, endPoint y: 113, distance: 13.2
click at [51, 119] on div "+15625445993 Live | 09:32 ALL TASKS ALL TASKS ACTIVE TASKS TASKS IN WRAP UP" at bounding box center [108, 84] width 165 height 116
drag, startPoint x: 1113, startPoint y: 15, endPoint x: 1056, endPoint y: 38, distance: 61.7
click at [1113, 15] on icon at bounding box center [1115, 13] width 14 height 14
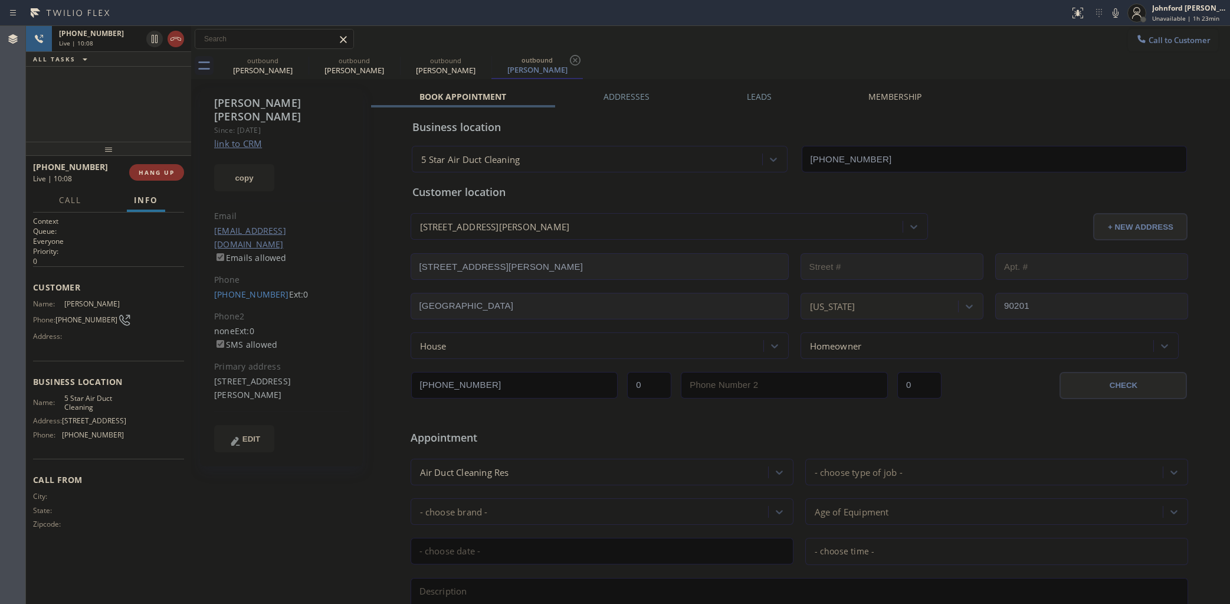
click at [1045, 42] on div "Call to Customer Outbound call Location 5 Star Air Duct Cleaning Your caller id…" at bounding box center [710, 39] width 1039 height 21
click at [86, 88] on div "+15625445993 Live | 10:15 ALL TASKS ALL TASKS ACTIVE TASKS TASKS IN WRAP UP" at bounding box center [108, 84] width 165 height 116
click at [1115, 16] on icon at bounding box center [1115, 13] width 14 height 14
click at [1114, 15] on icon at bounding box center [1115, 13] width 14 height 14
click at [1110, 15] on icon at bounding box center [1115, 13] width 14 height 14
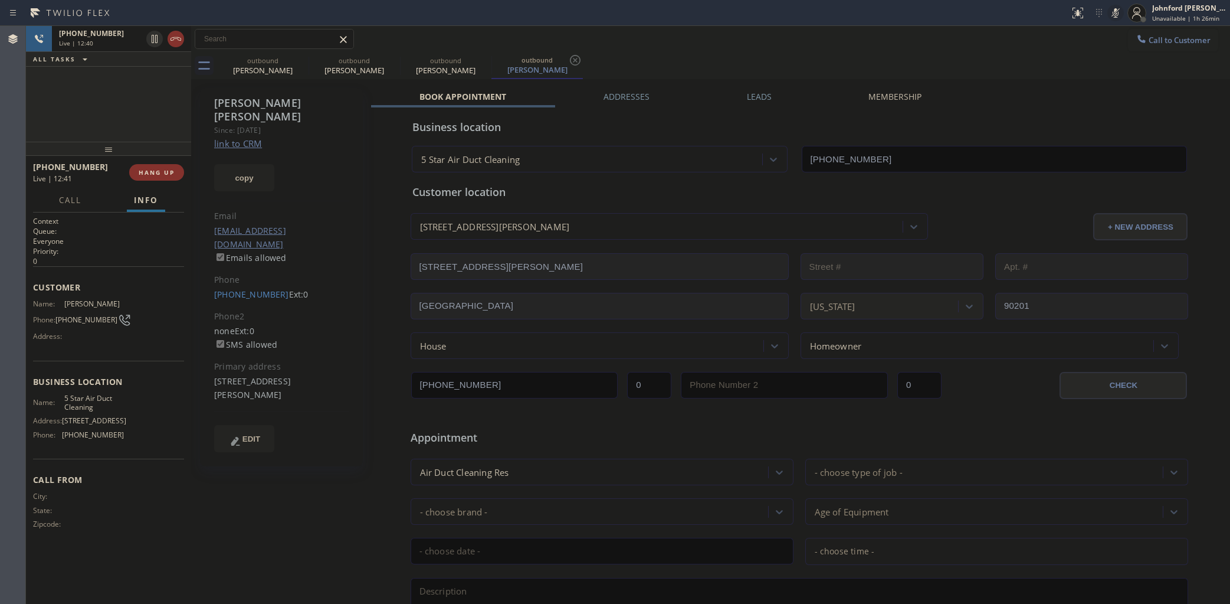
click at [1110, 15] on icon at bounding box center [1115, 13] width 14 height 14
click at [839, 51] on div "Call to Customer Outbound call Location 5 Star Air Duct Cleaning Your caller id…" at bounding box center [710, 39] width 1039 height 27
click at [944, 51] on div "Call to Customer Outbound call Location 5 Star Air Duct Cleaning Your caller id…" at bounding box center [710, 39] width 1039 height 27
click at [1108, 16] on icon at bounding box center [1115, 13] width 14 height 14
click at [1113, 14] on icon at bounding box center [1115, 13] width 14 height 14
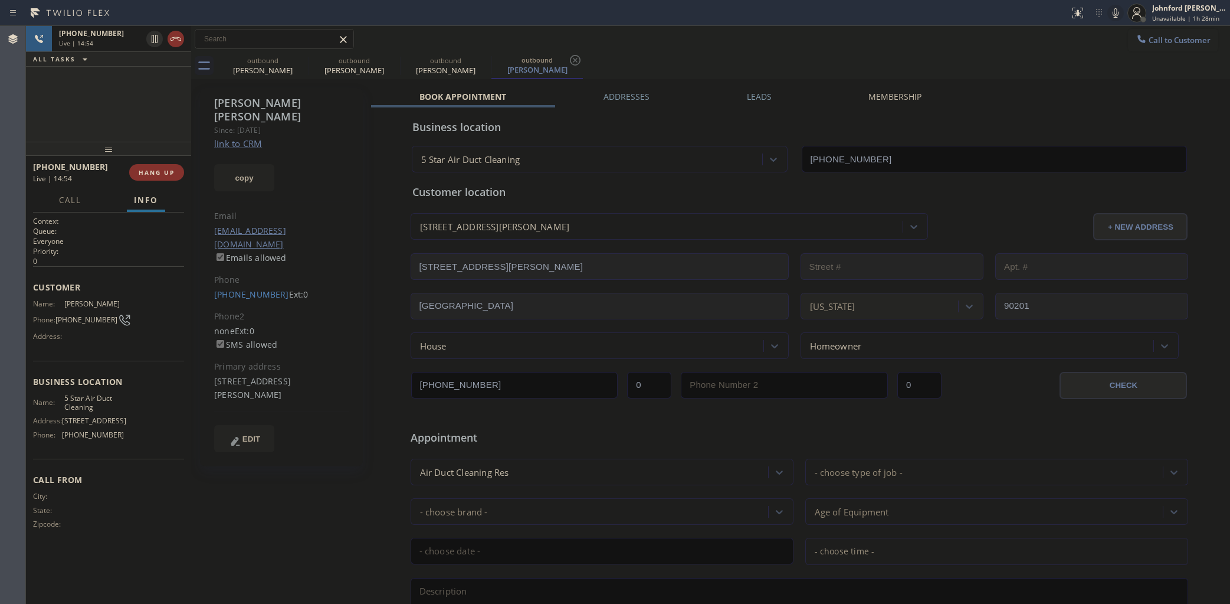
drag, startPoint x: 652, startPoint y: 62, endPoint x: 652, endPoint y: 52, distance: 10.0
click at [652, 62] on div "outbound Robert Smith outbound Cheri Brenner outbound Luz Perez outbound Luz Pe…" at bounding box center [723, 66] width 1013 height 27
drag, startPoint x: 850, startPoint y: 46, endPoint x: 877, endPoint y: 4, distance: 49.9
click at [854, 38] on div "Call to Customer Outbound call Location 5 Star Air Duct Cleaning Your caller id…" at bounding box center [710, 39] width 1039 height 21
click at [161, 172] on span "COMPLETE" at bounding box center [154, 172] width 41 height 8
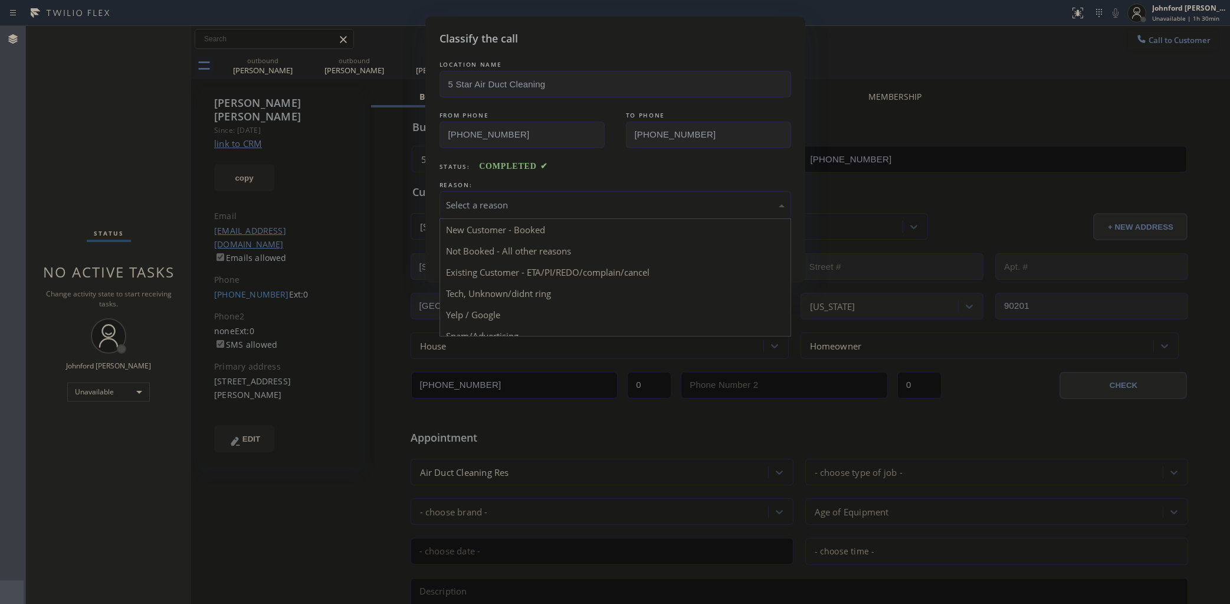
click at [497, 198] on div "Select a reason" at bounding box center [615, 205] width 339 height 14
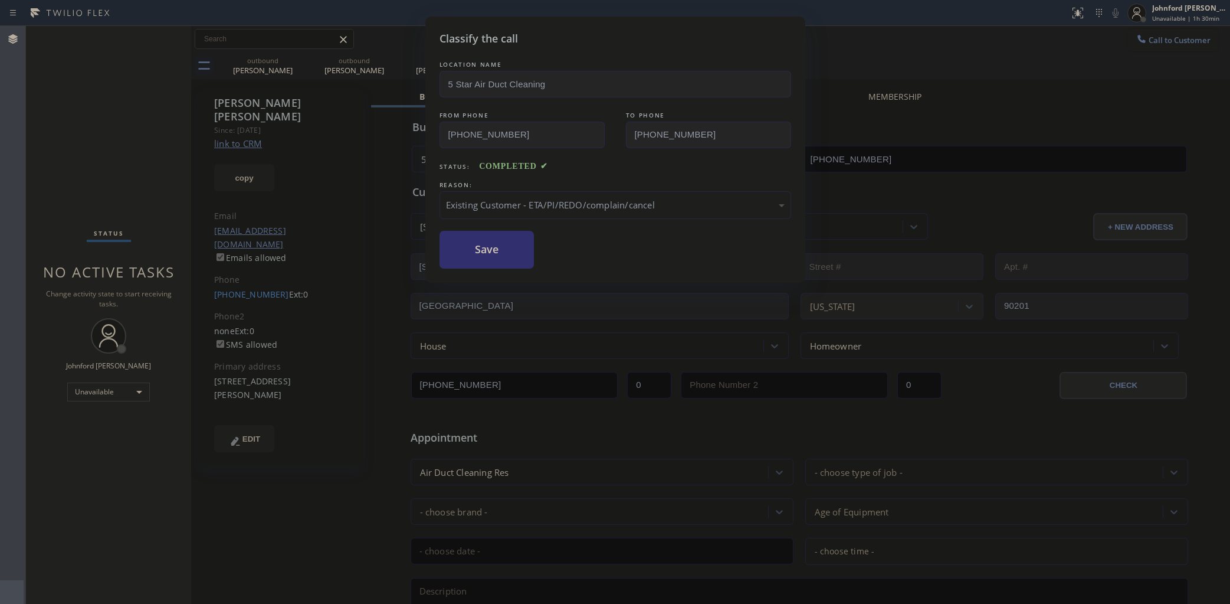
click at [503, 260] on button "Save" at bounding box center [487, 250] width 95 height 38
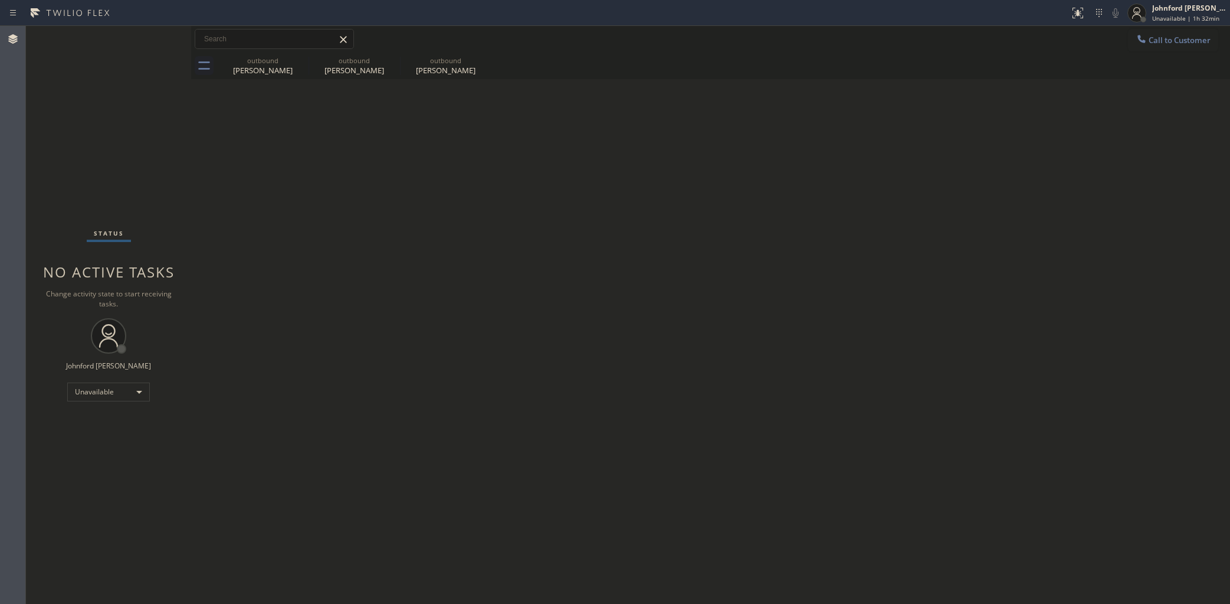
drag, startPoint x: 76, startPoint y: 120, endPoint x: 184, endPoint y: 122, distance: 108.6
click at [76, 120] on div "Status No active tasks Change activity state to start receiving tasks. [PERSON_…" at bounding box center [108, 315] width 165 height 578
drag, startPoint x: 702, startPoint y: 269, endPoint x: 788, endPoint y: 116, distance: 175.1
click at [701, 267] on div "Back to Dashboard Change Sender ID Customers Technicians Select a contact Outbo…" at bounding box center [710, 315] width 1039 height 578
click at [113, 388] on div "Unavailable" at bounding box center [108, 391] width 83 height 19
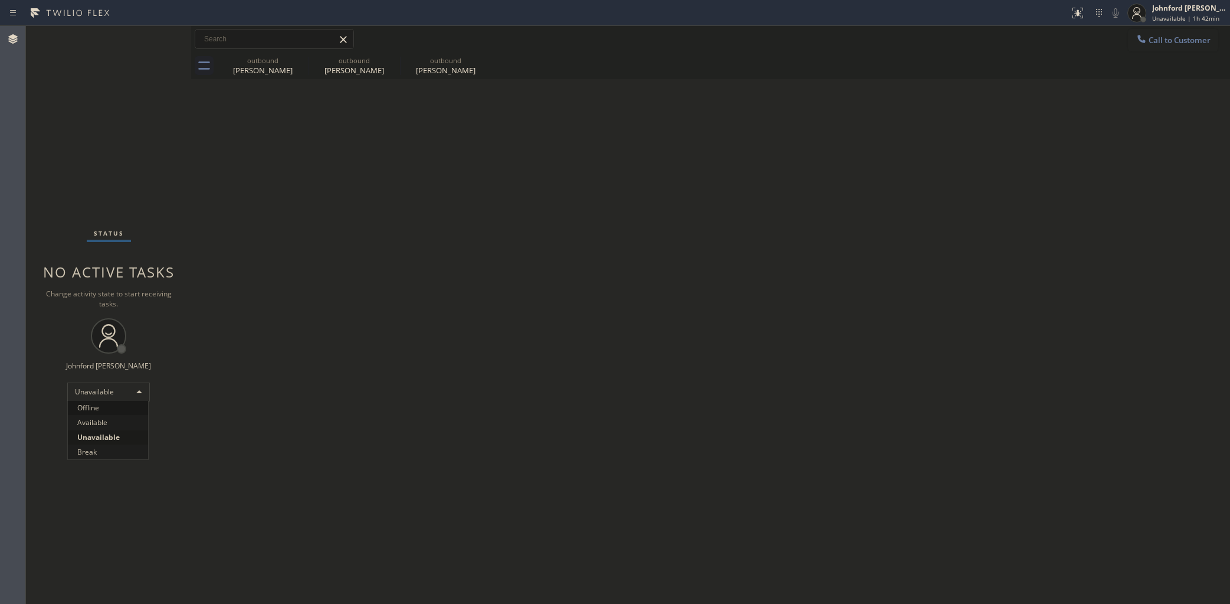
click at [98, 406] on li "Offline" at bounding box center [108, 408] width 80 height 14
click at [1163, 9] on div "Johnford [PERSON_NAME]" at bounding box center [1189, 8] width 74 height 10
click at [1124, 116] on span "Log out" at bounding box center [1131, 115] width 24 height 10
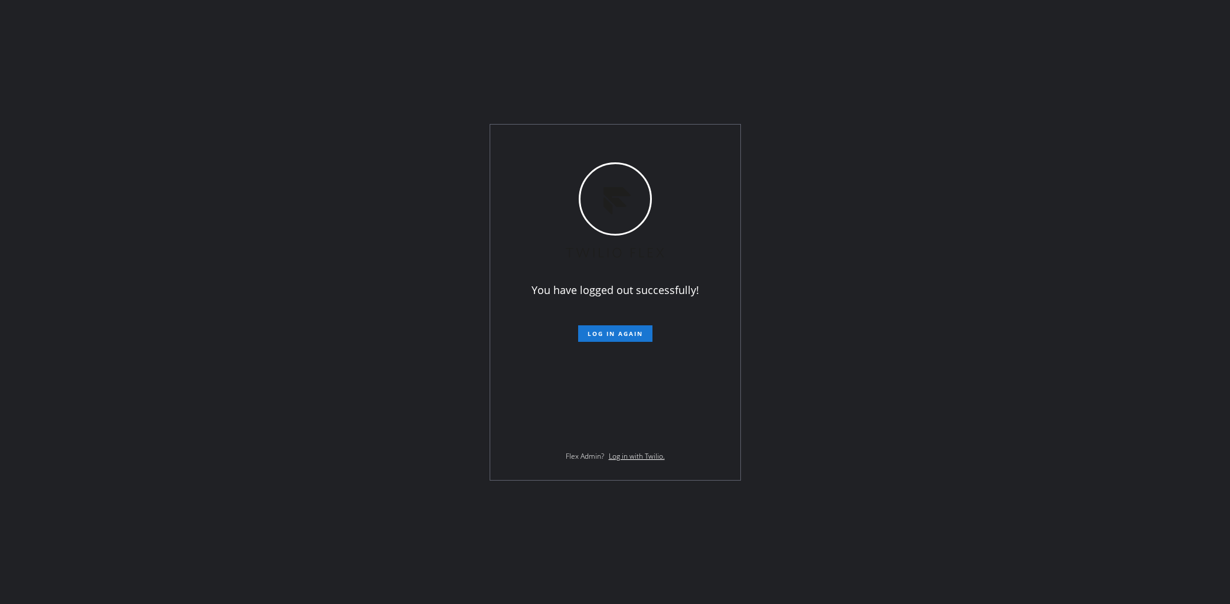
drag, startPoint x: 970, startPoint y: 54, endPoint x: 918, endPoint y: 64, distance: 53.5
click at [969, 53] on div "You have logged out successfully! Log in again Flex Admin? Log in with Twilio." at bounding box center [615, 302] width 1230 height 604
